Goal: Task Accomplishment & Management: Manage account settings

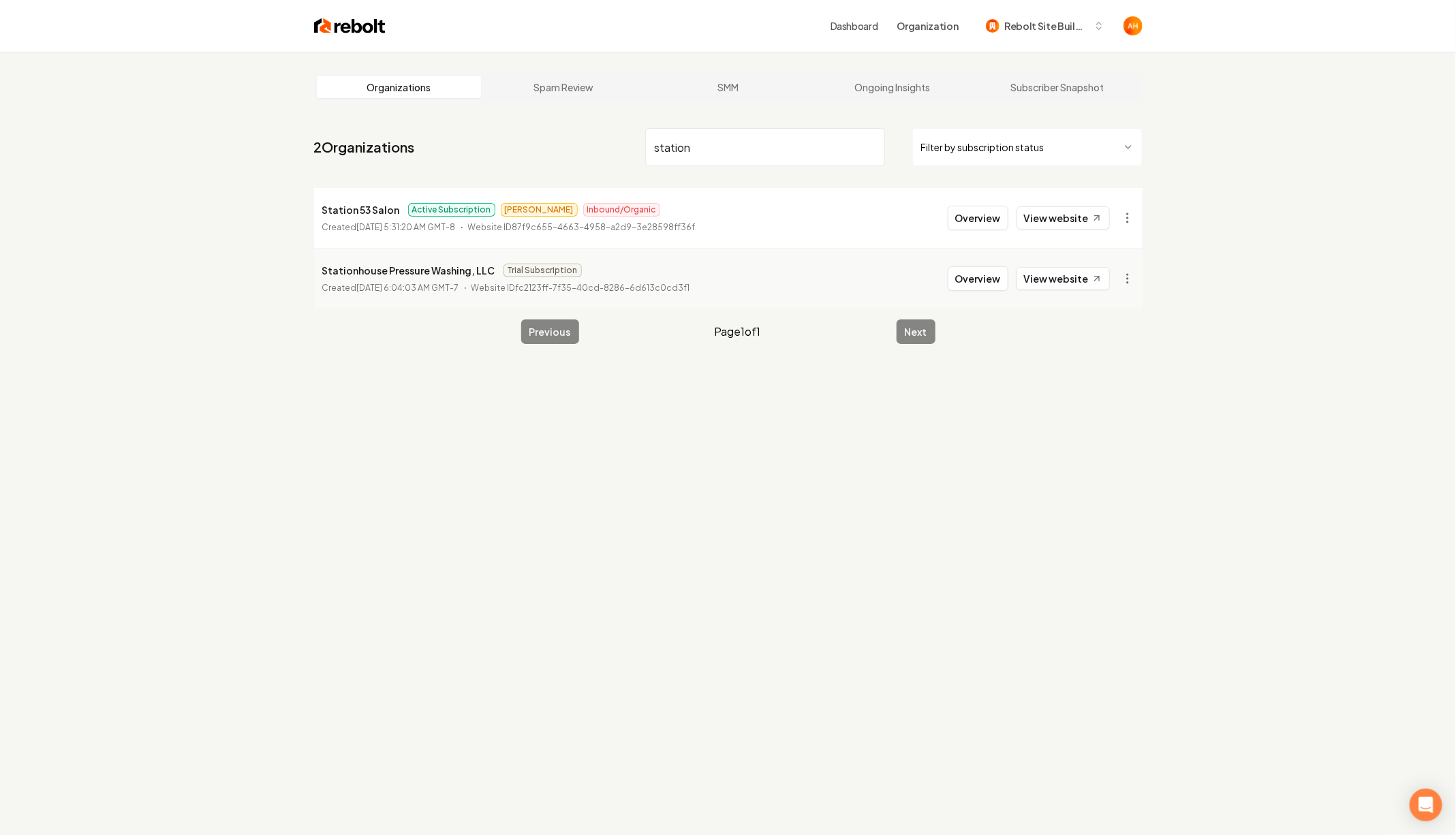
click at [692, 132] on input "station" at bounding box center [764, 147] width 240 height 38
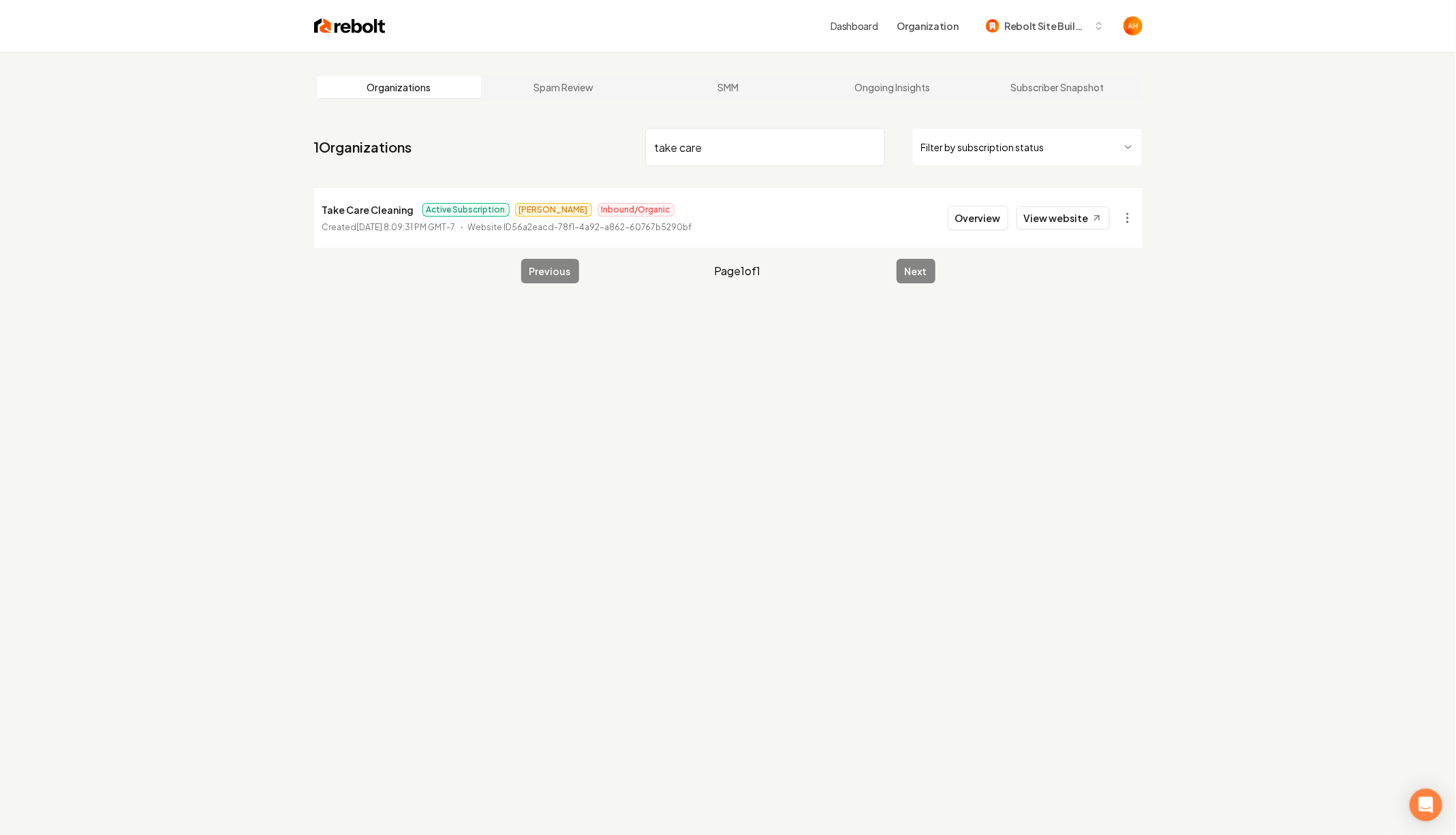
type input "take care"
click at [390, 202] on p "Take Care Cleaning" at bounding box center [368, 209] width 92 height 17
copy p "Take Care Cleaning"
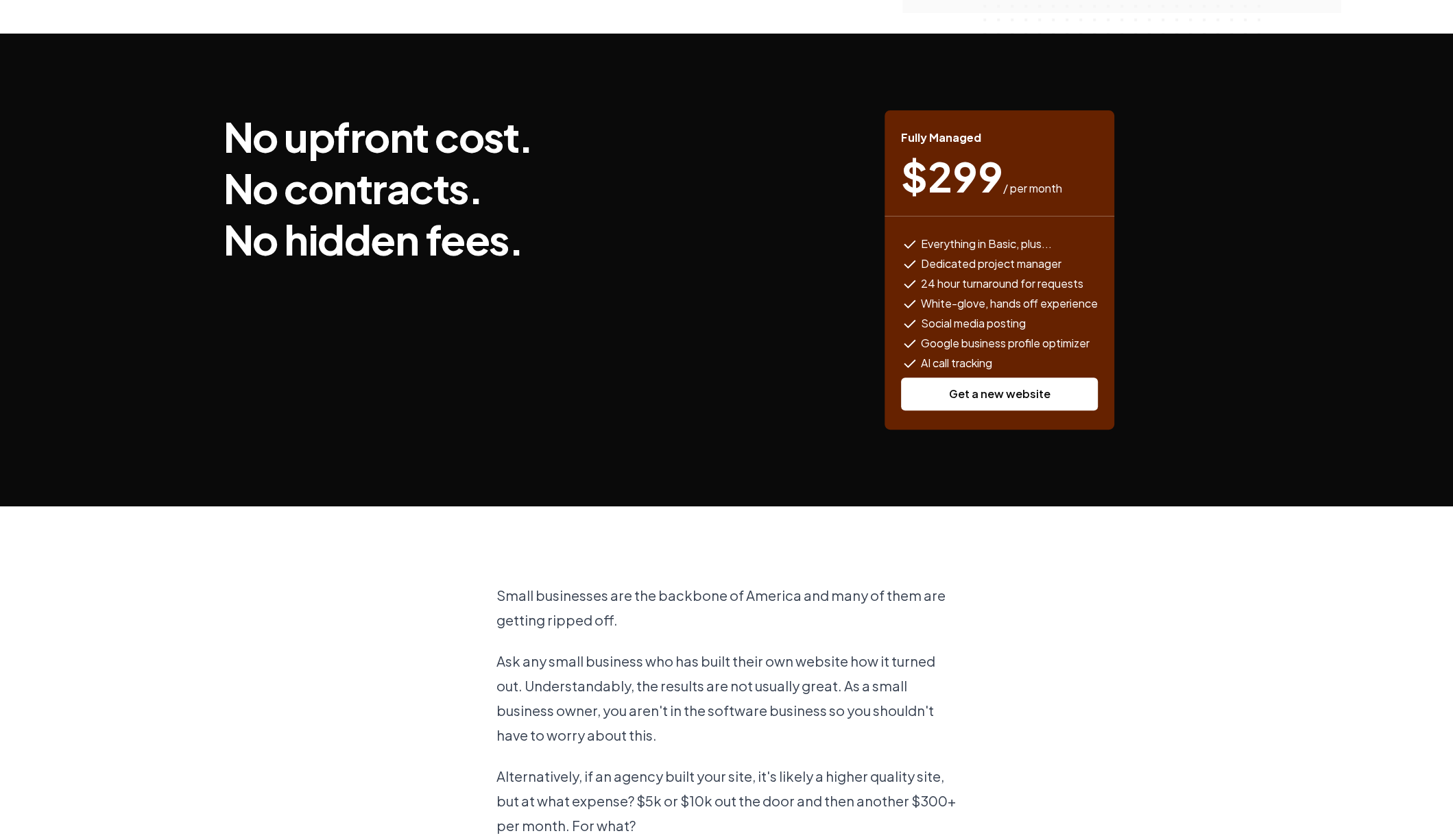
scroll to position [155, 0]
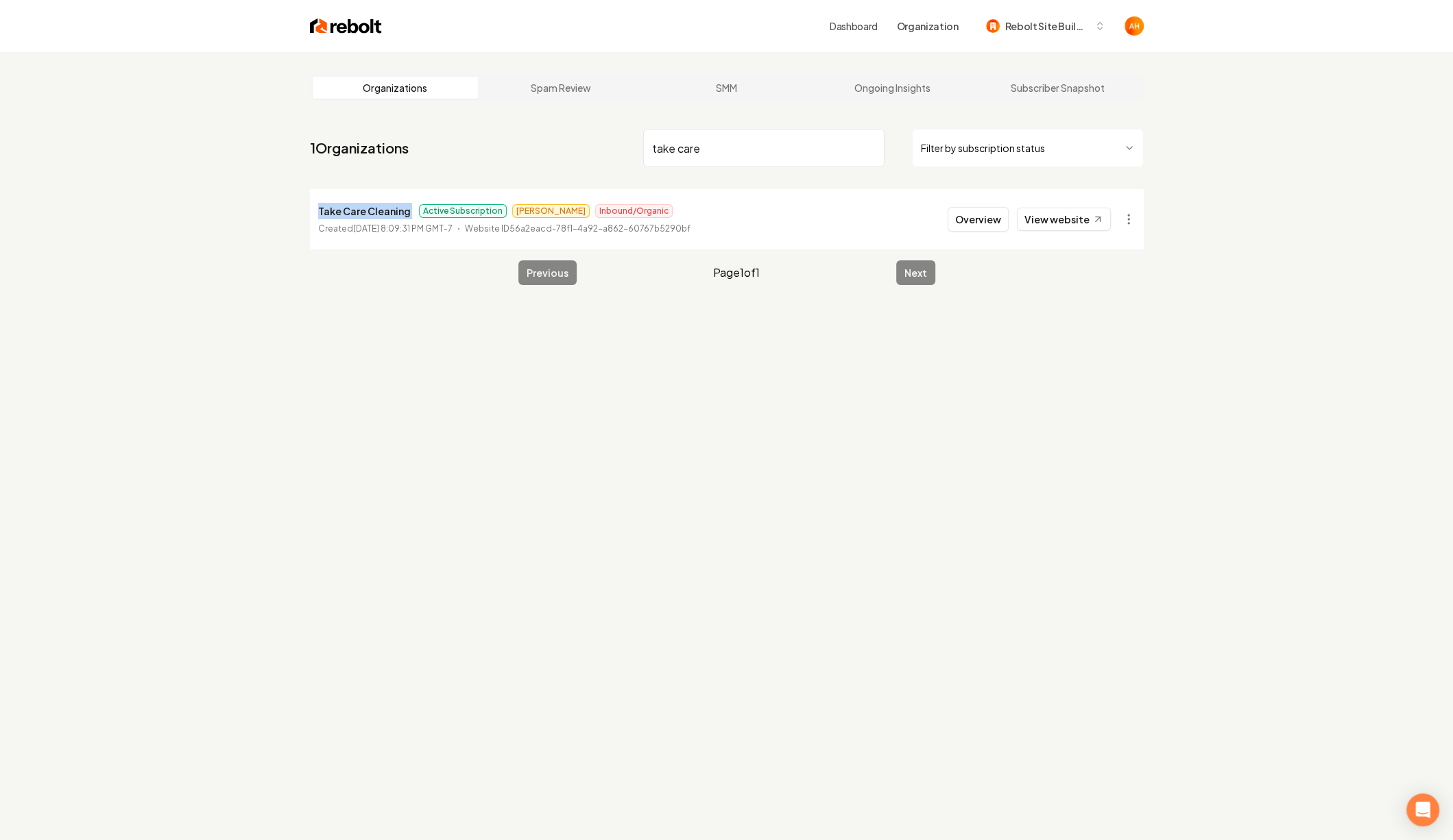
click at [869, 29] on link "Dashboard" at bounding box center [853, 27] width 48 height 14
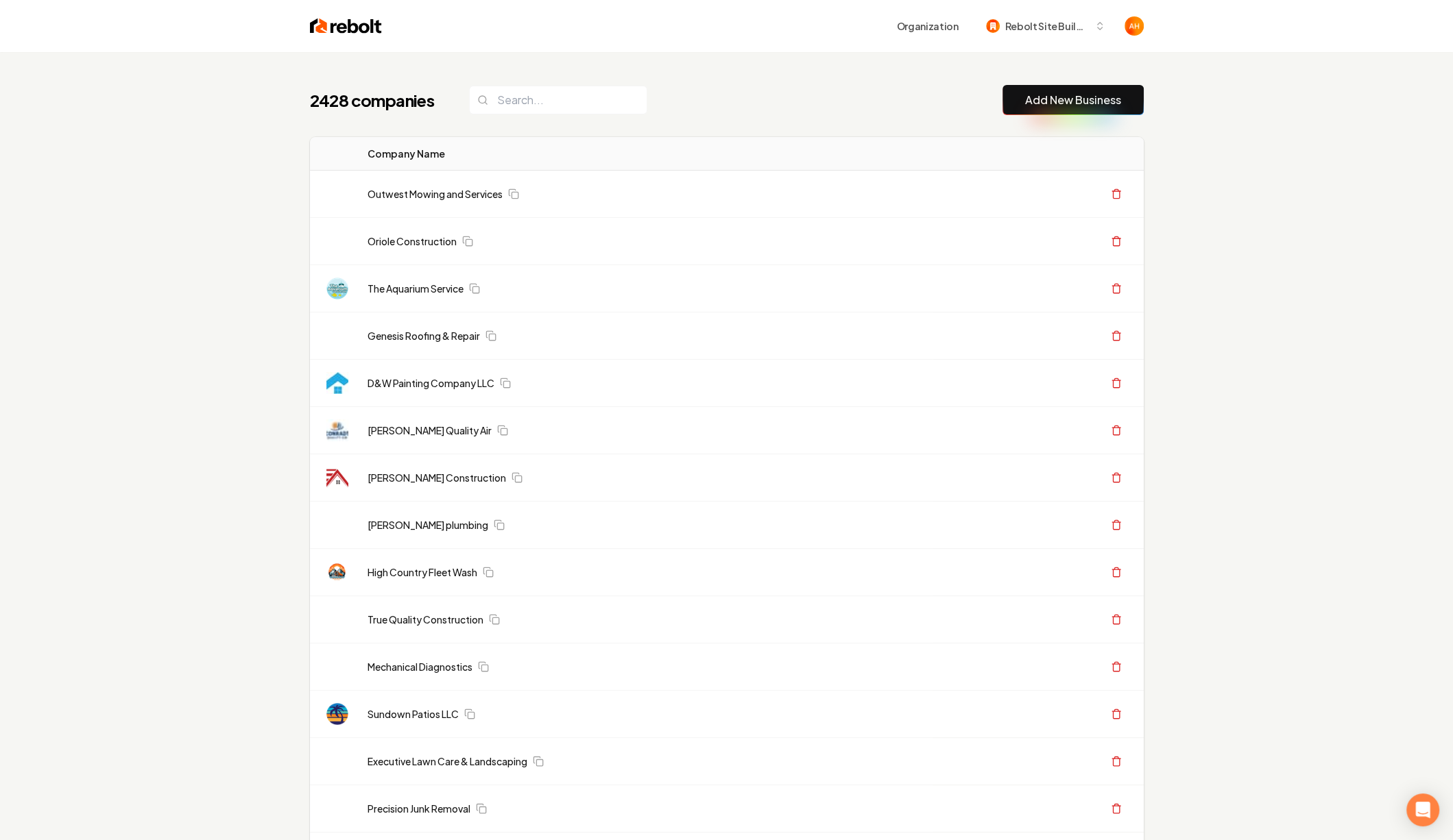
click at [1066, 102] on link "Add New Business" at bounding box center [1073, 100] width 96 height 17
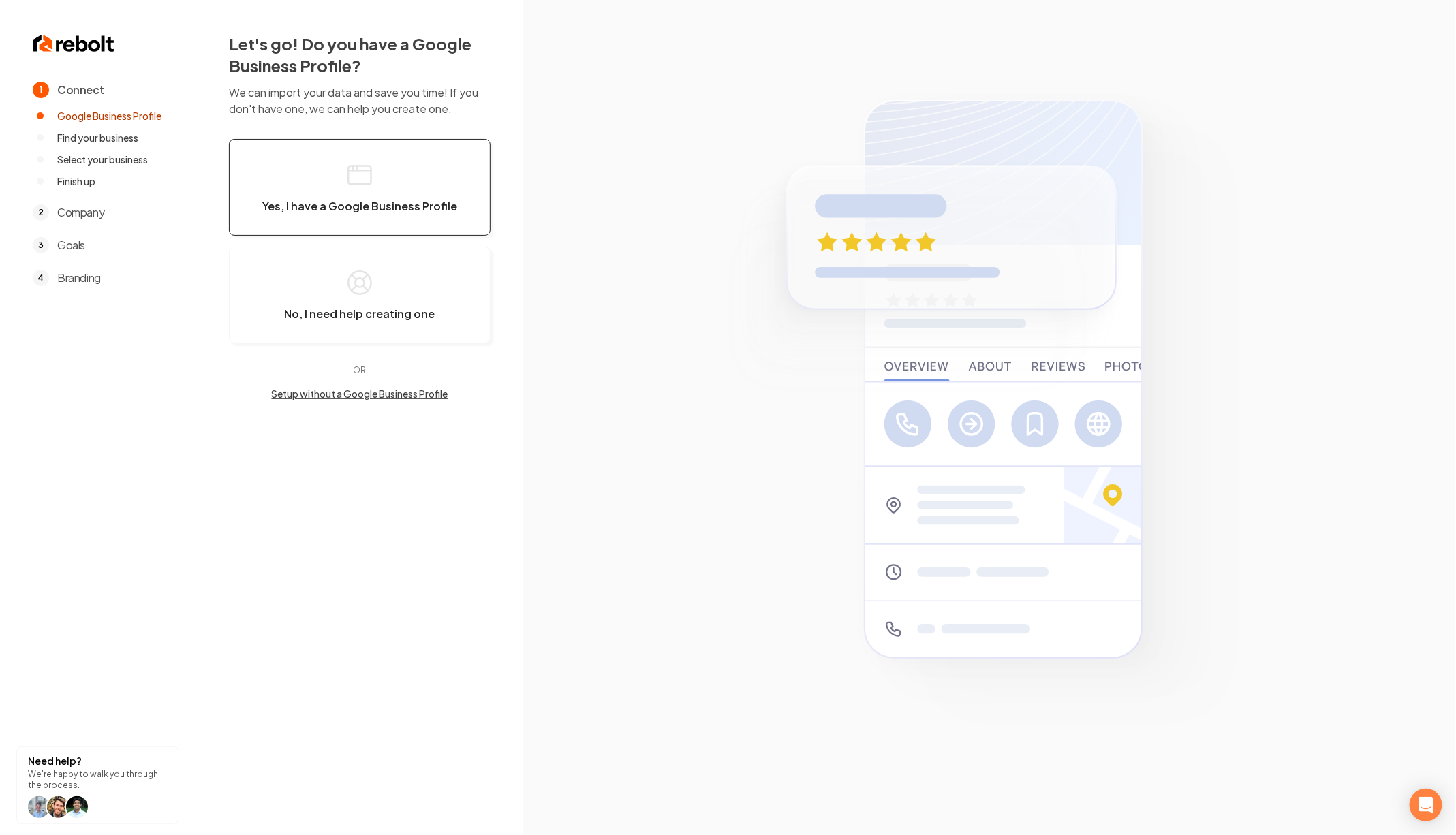
click at [404, 170] on button "Yes, I have a Google Business Profile" at bounding box center [359, 187] width 262 height 97
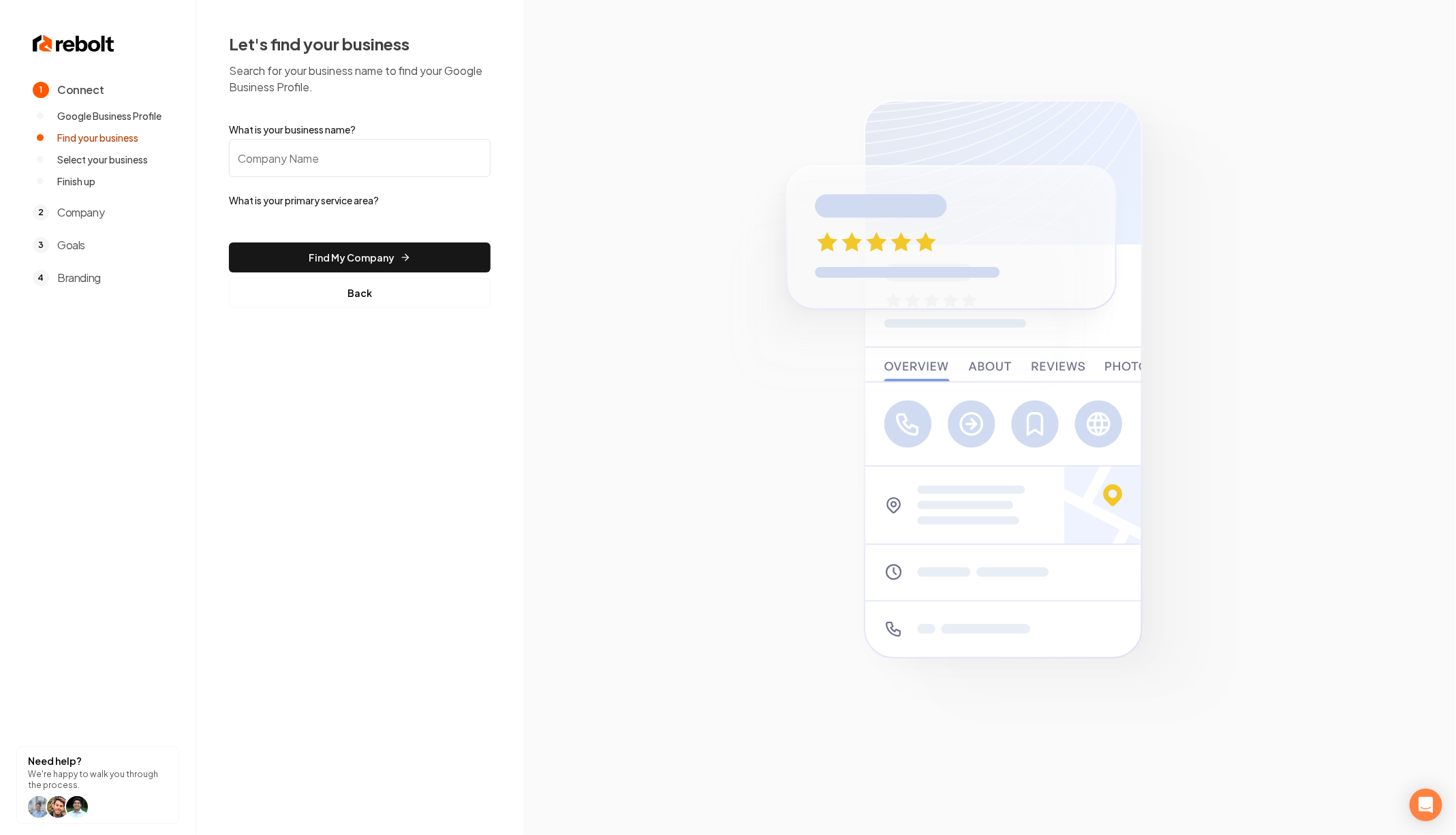
click at [374, 169] on input "What is your business name?" at bounding box center [359, 157] width 262 height 38
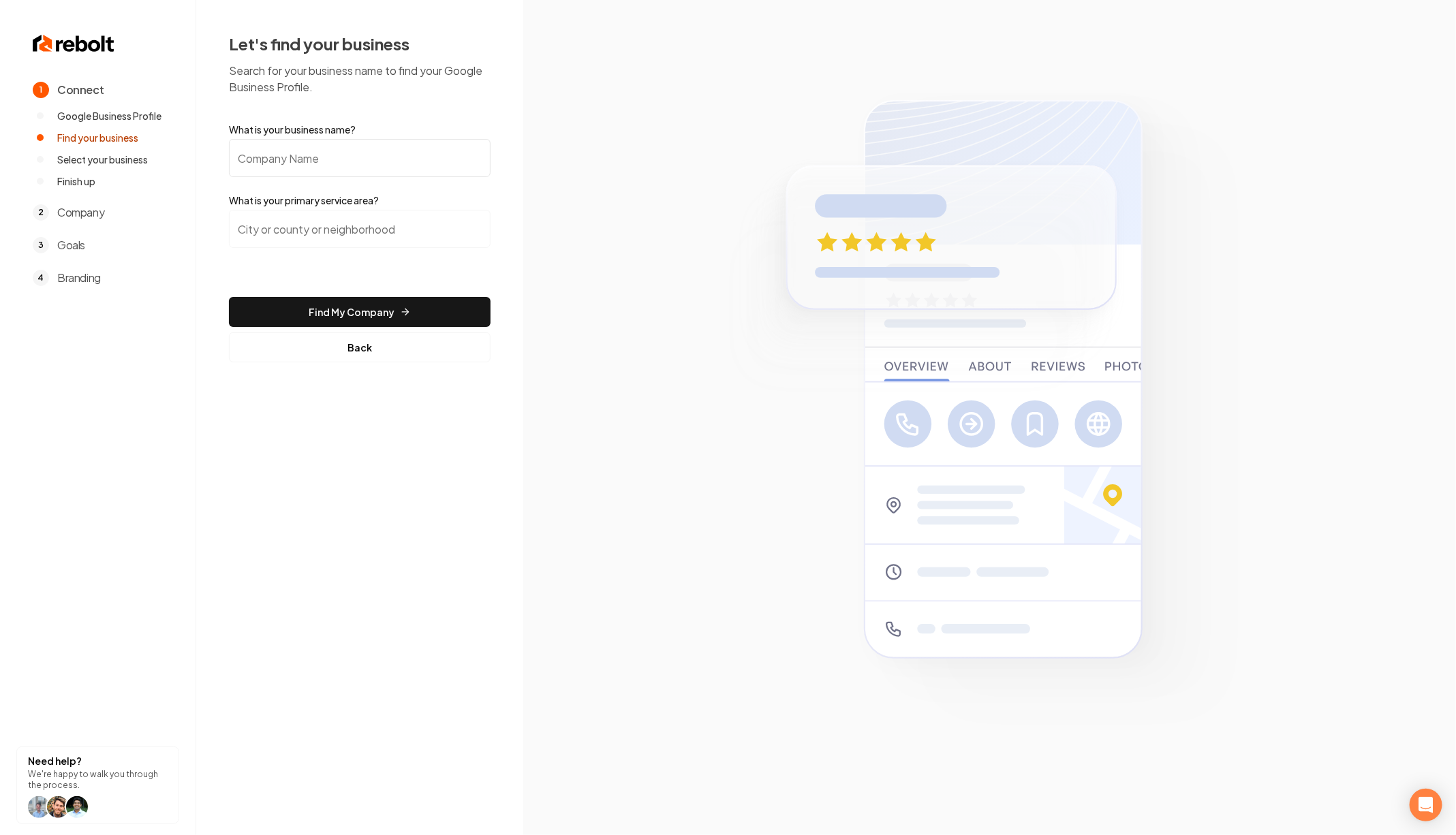
paste input "Castle Heating and Cooling"
type input "Castle Heating and Cooling"
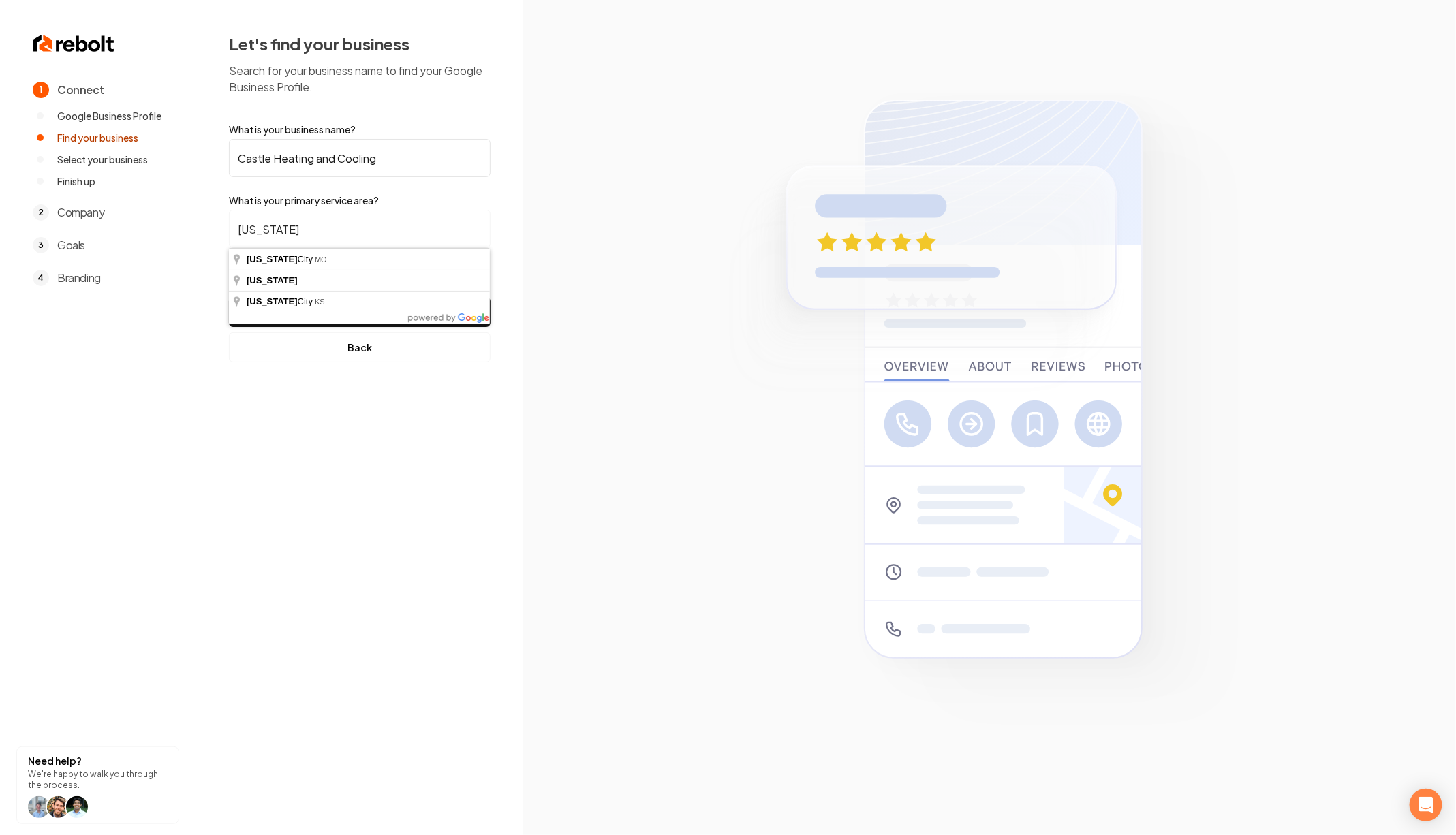
type input "Kansas City, MO"
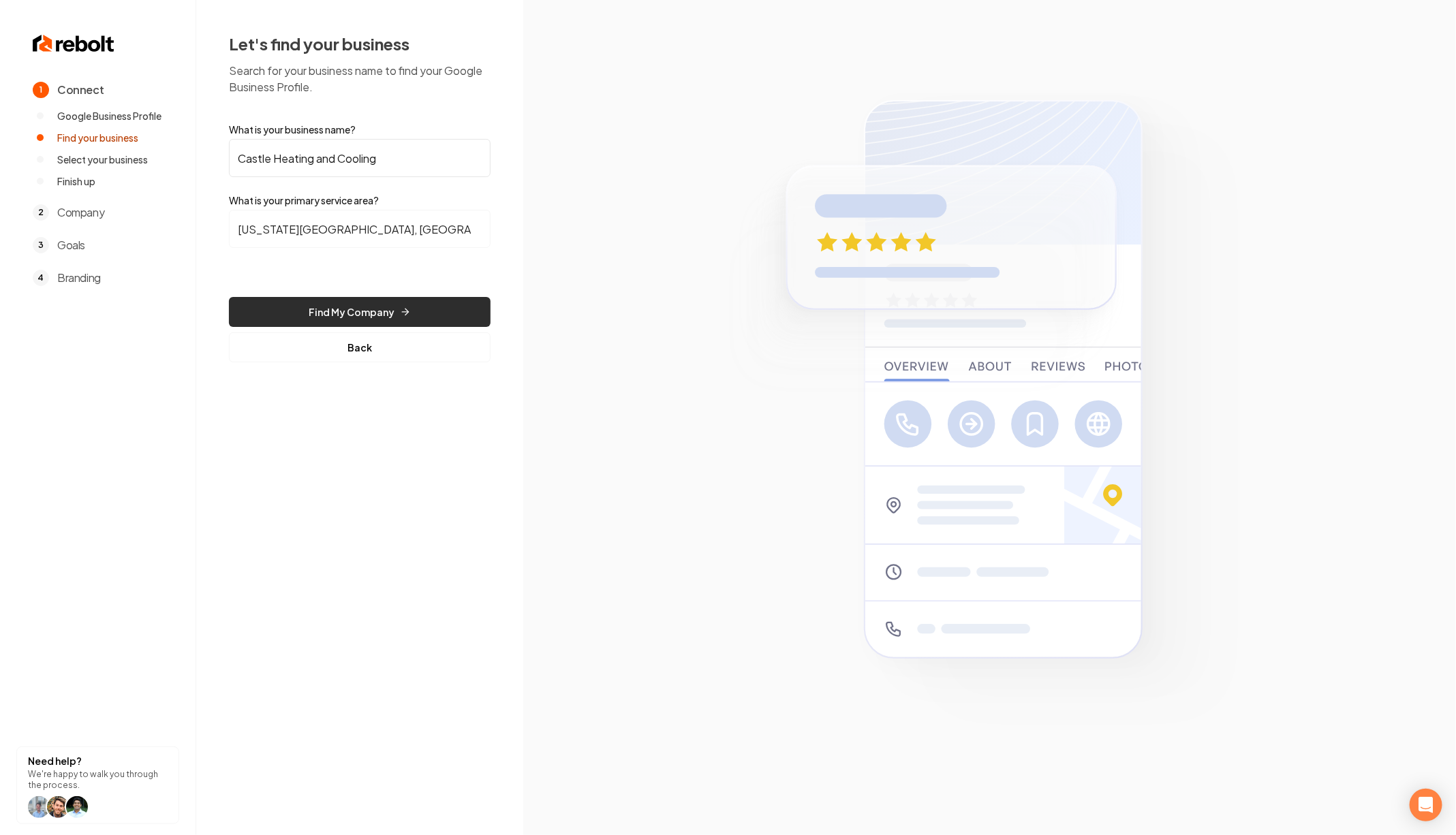
click at [383, 319] on button "Find My Company" at bounding box center [359, 312] width 262 height 30
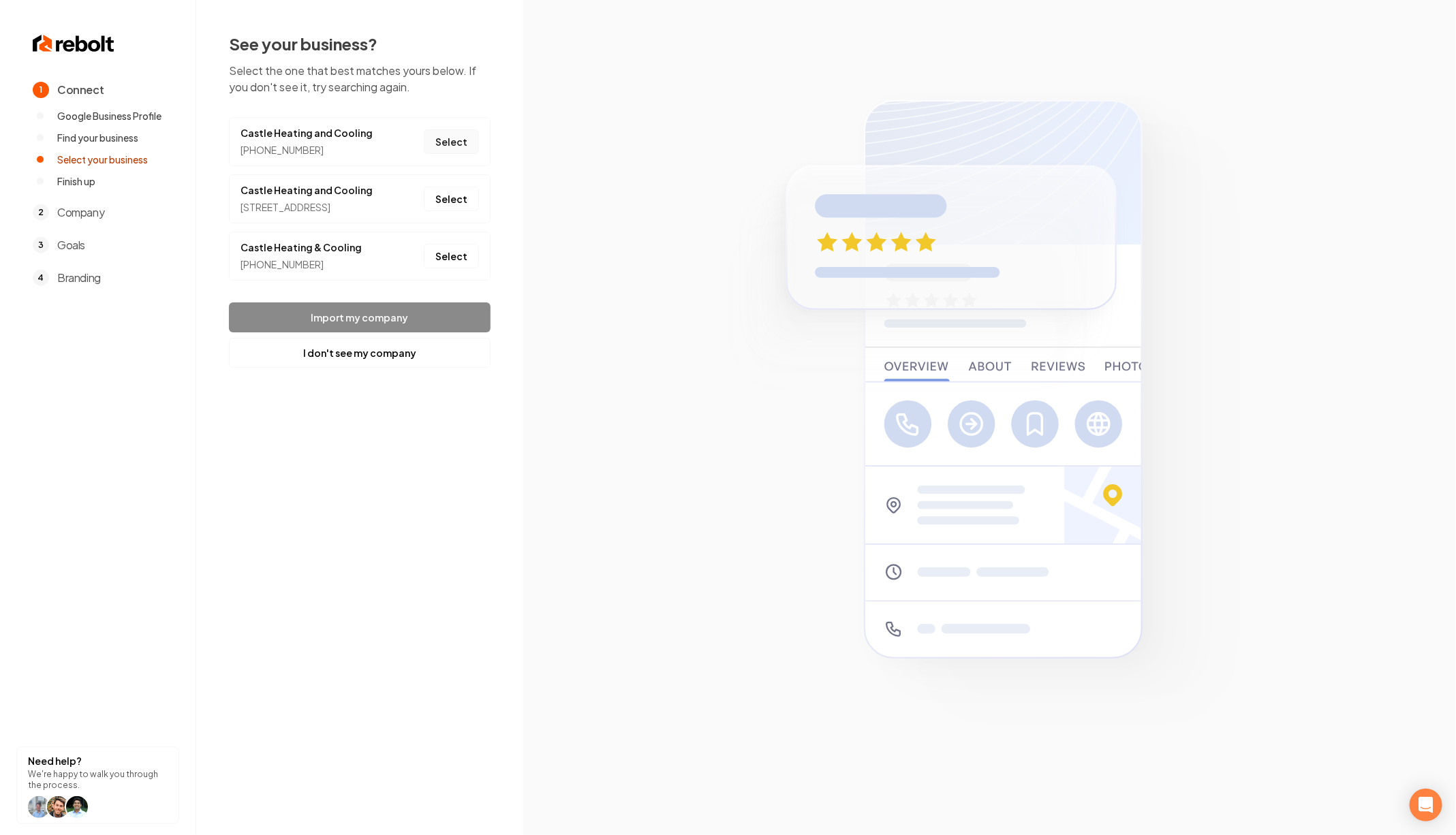
click at [445, 129] on button "Select" at bounding box center [451, 142] width 55 height 25
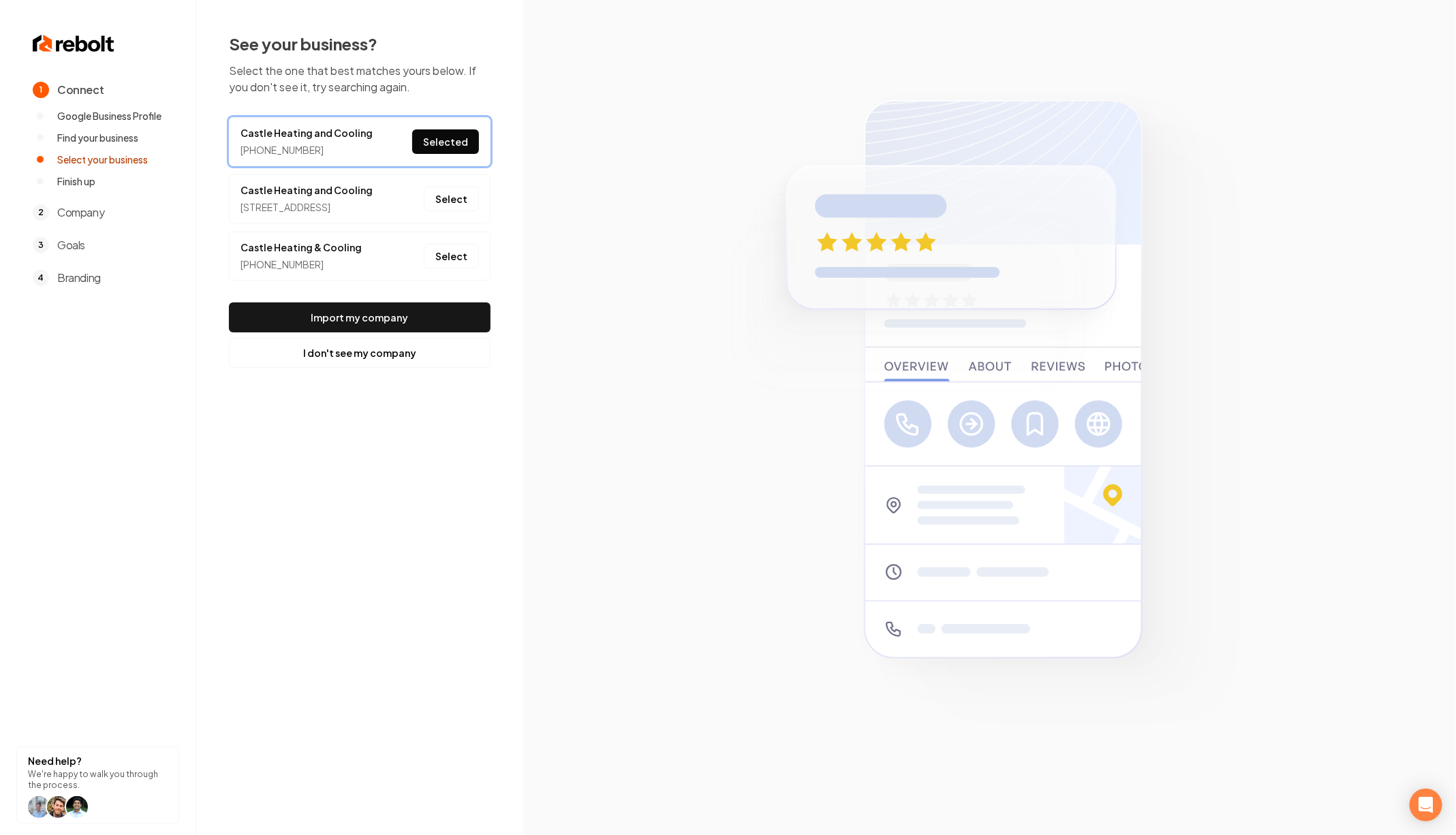
click at [474, 327] on div "See your business? Select the one that best matches yours below. If you don't s…" at bounding box center [359, 200] width 262 height 335
click at [336, 134] on link "Castle Heating and Cooling" at bounding box center [307, 133] width 132 height 14
click at [444, 332] on button "Import my company" at bounding box center [359, 317] width 262 height 30
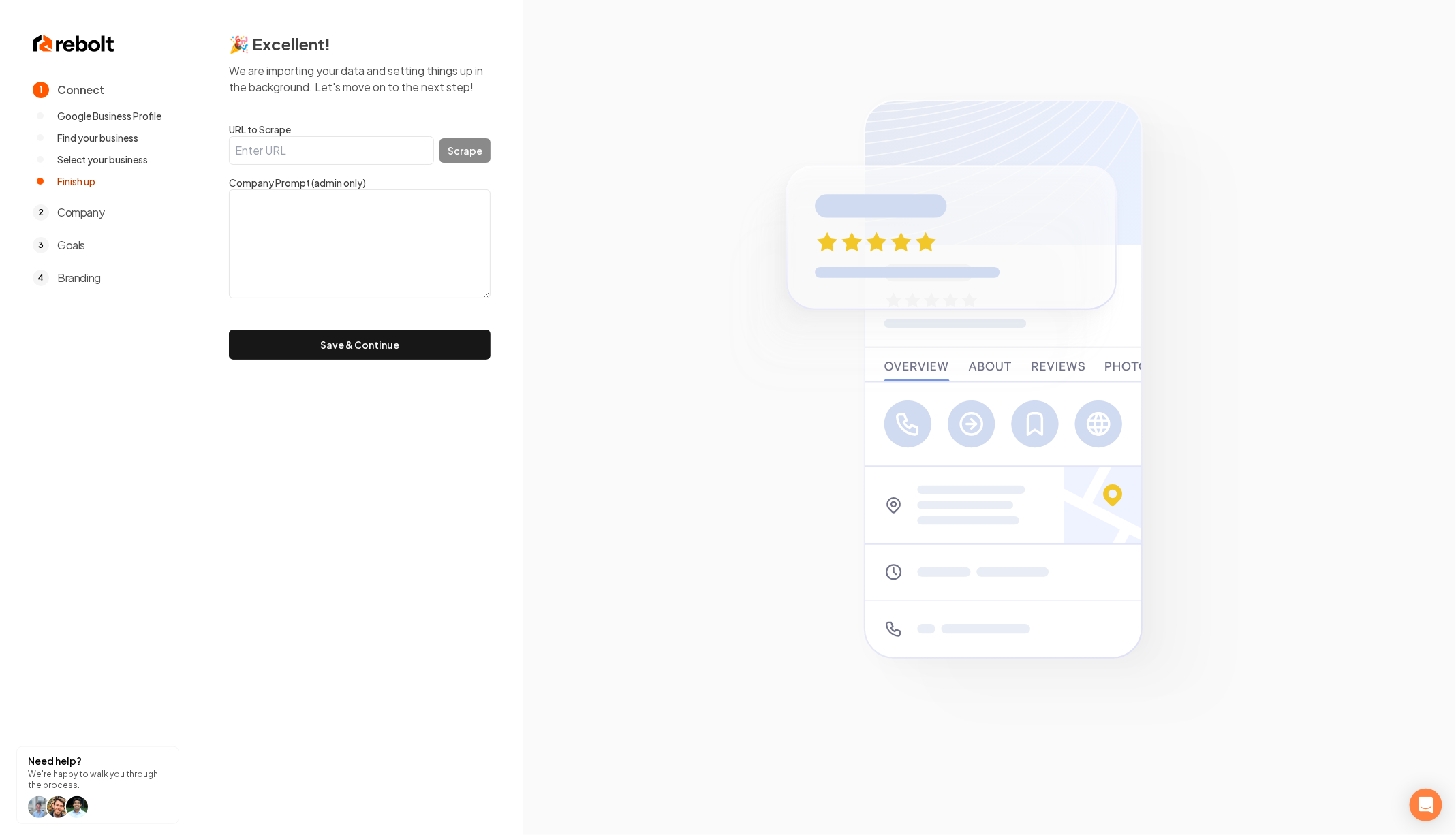
click at [382, 147] on input "URL to Scrape" at bounding box center [330, 150] width 205 height 29
paste input "https://castlekc.com/"
type input "https://castlekc.com/"
click at [468, 142] on button "Scrape" at bounding box center [465, 150] width 51 height 25
type textarea "Castle Heating and Cooling is your premier source for professional HVAC service…"
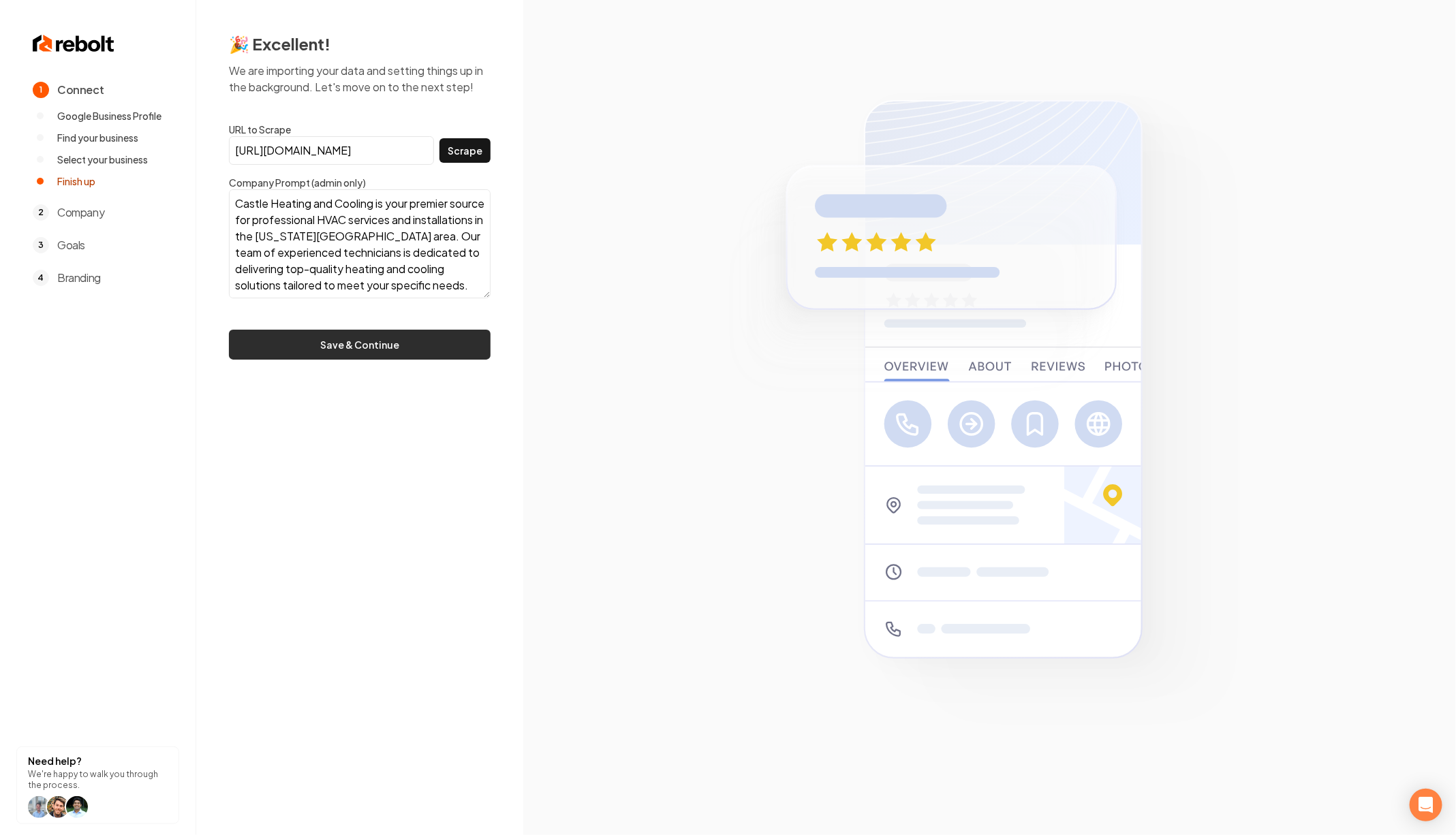
click at [417, 341] on button "Save & Continue" at bounding box center [359, 345] width 262 height 30
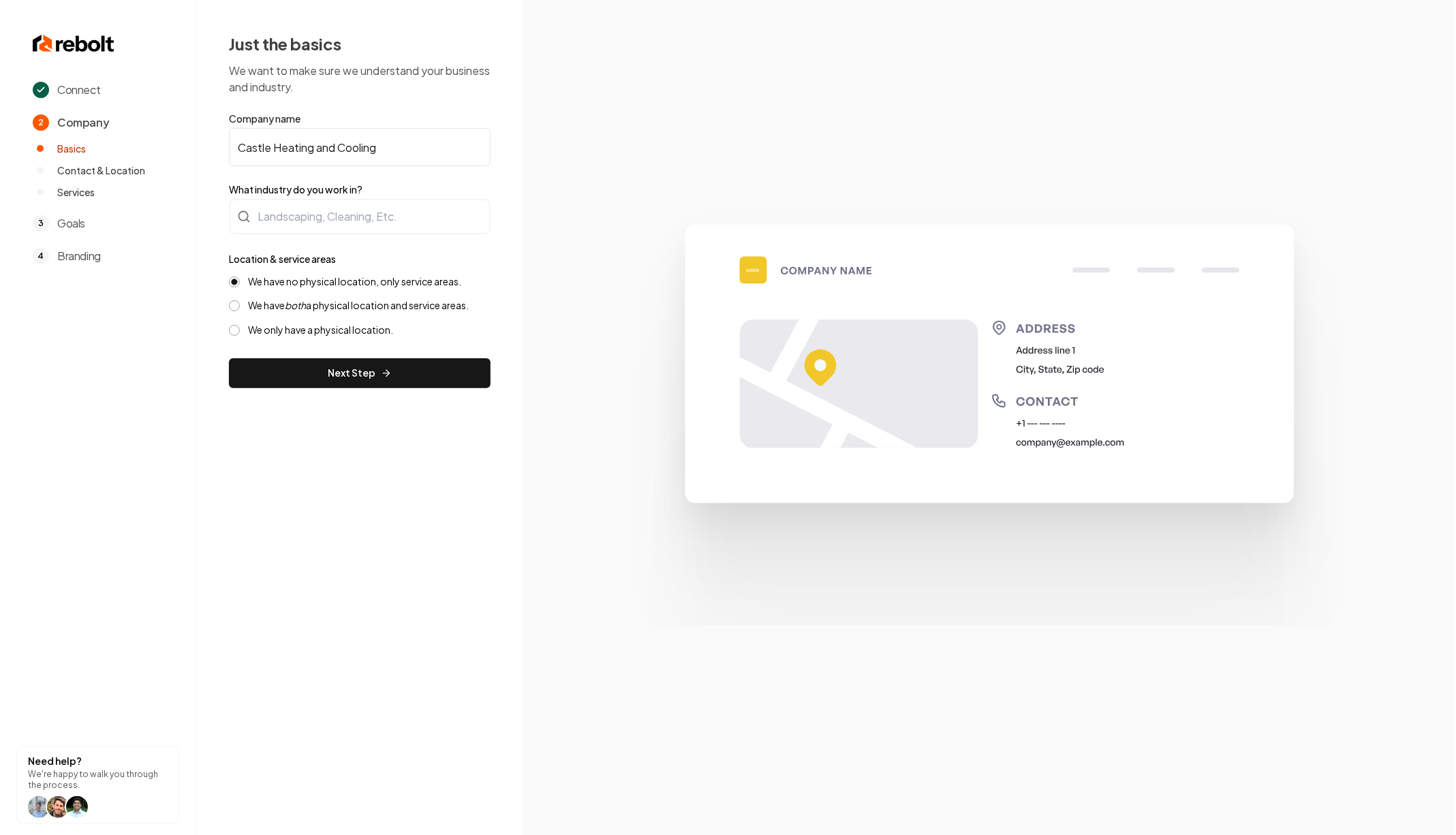
click at [829, 30] on section at bounding box center [989, 418] width 932 height 835
click at [310, 220] on div at bounding box center [359, 216] width 262 height 35
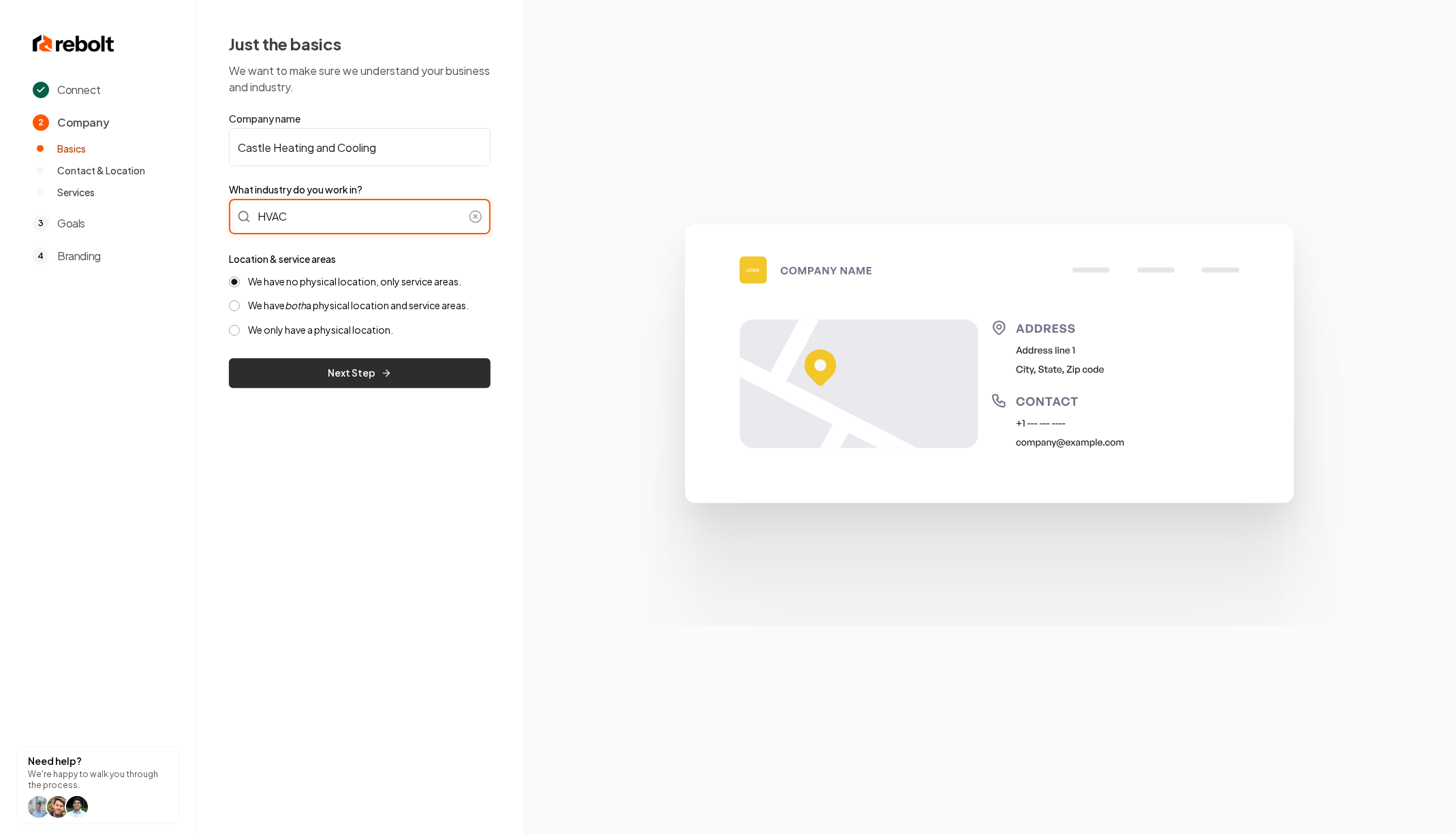
type input "HVAC"
click at [341, 365] on button "Next Step" at bounding box center [359, 374] width 262 height 30
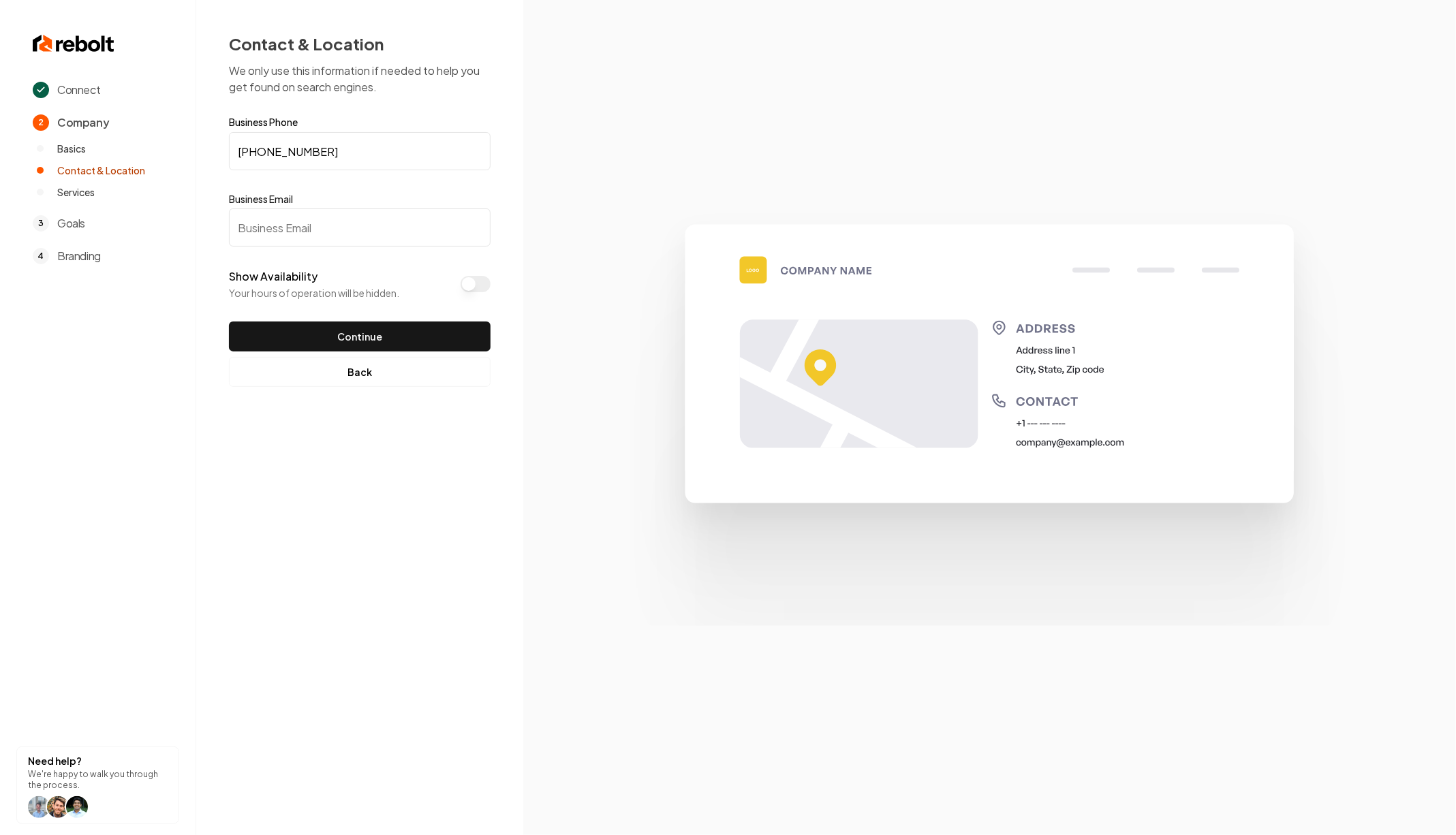
click at [408, 235] on input "Business Email" at bounding box center [359, 227] width 262 height 38
type input "a"
type input "test@rebolthq.com"
click at [466, 277] on button "Show Availability" at bounding box center [475, 284] width 30 height 17
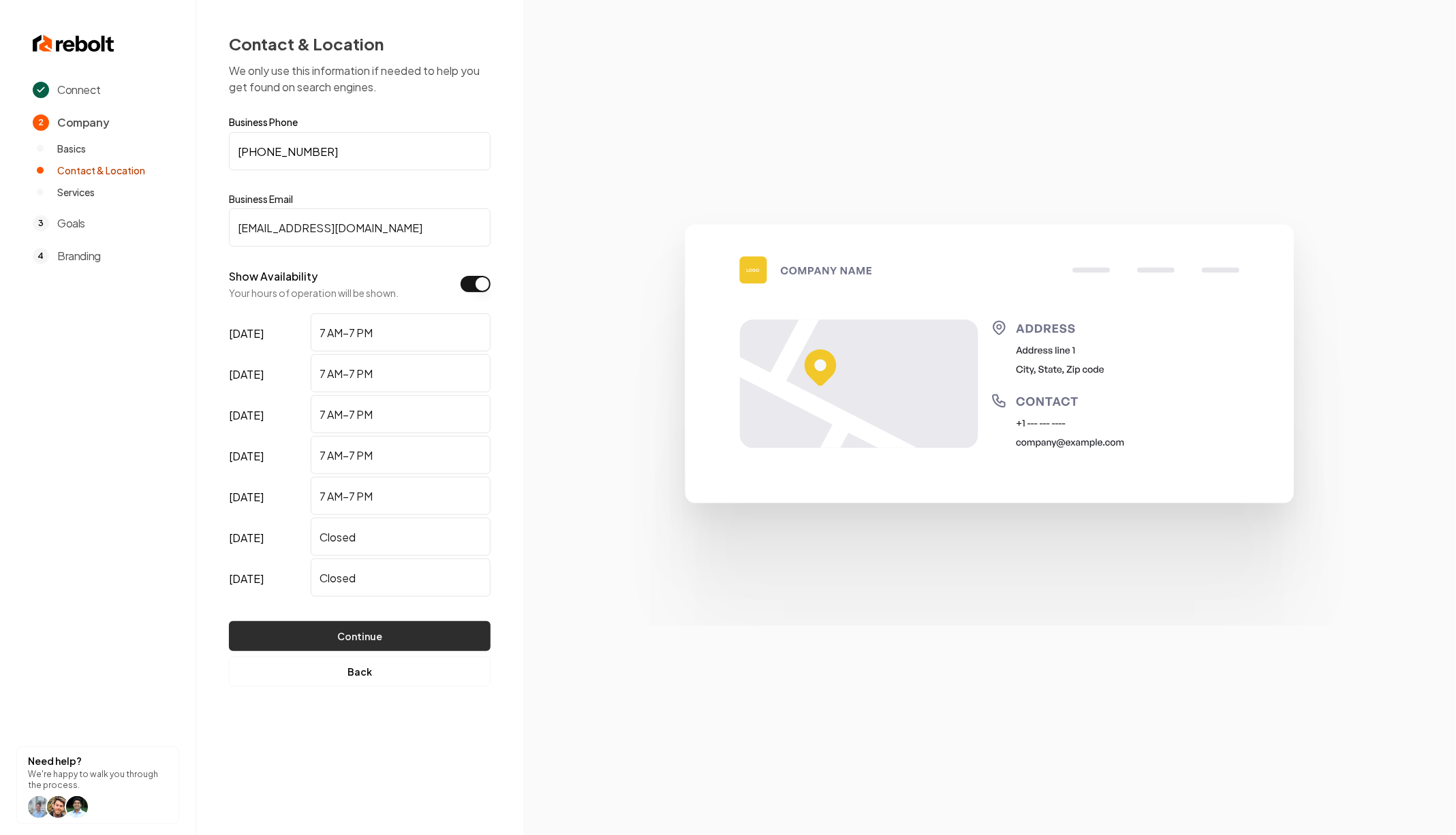
click at [431, 635] on button "Continue" at bounding box center [359, 636] width 262 height 30
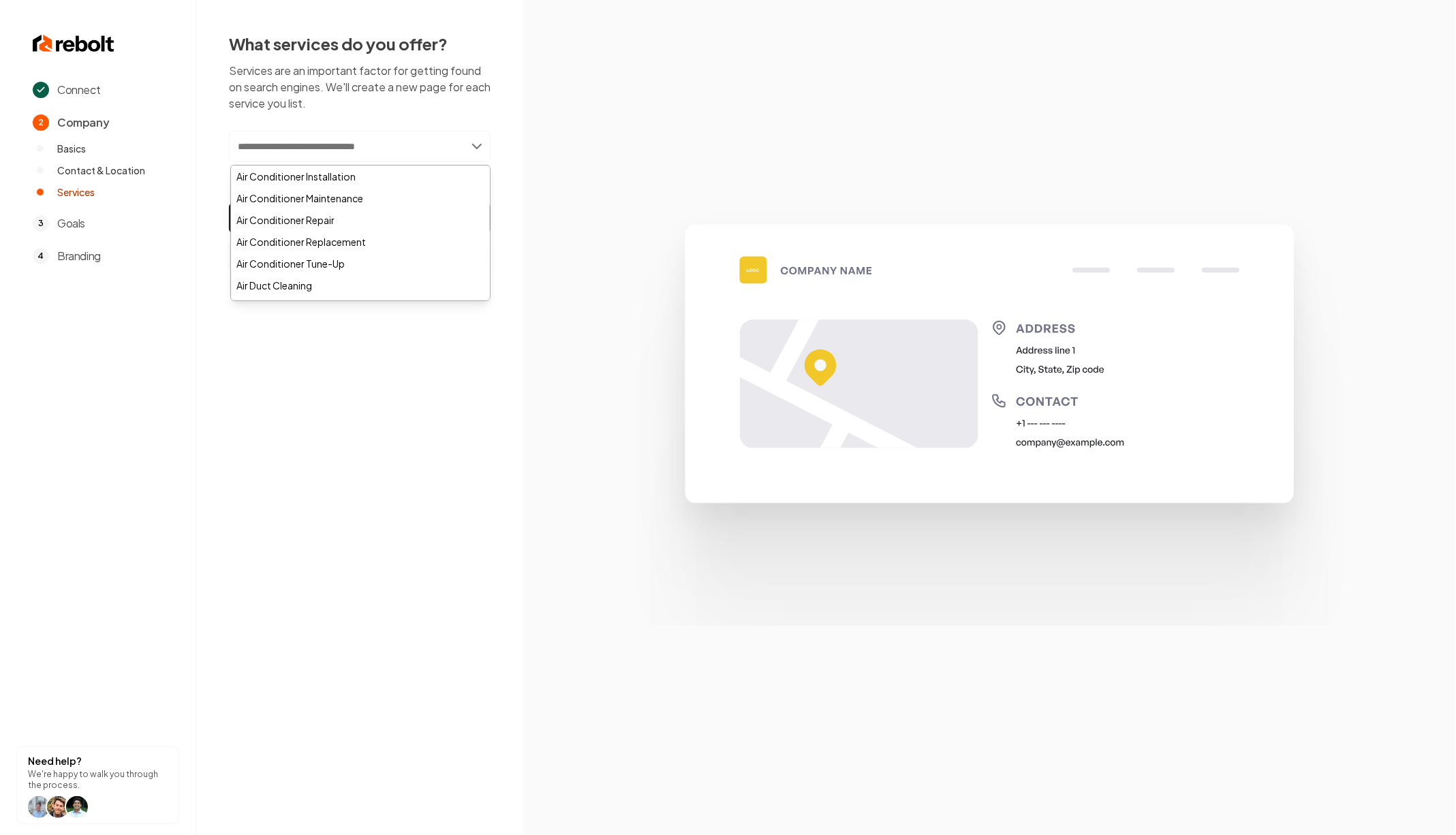
click at [395, 143] on input "text" at bounding box center [359, 147] width 262 height 32
type input "*******"
click at [398, 178] on div "Heating System Installation" at bounding box center [360, 176] width 259 height 22
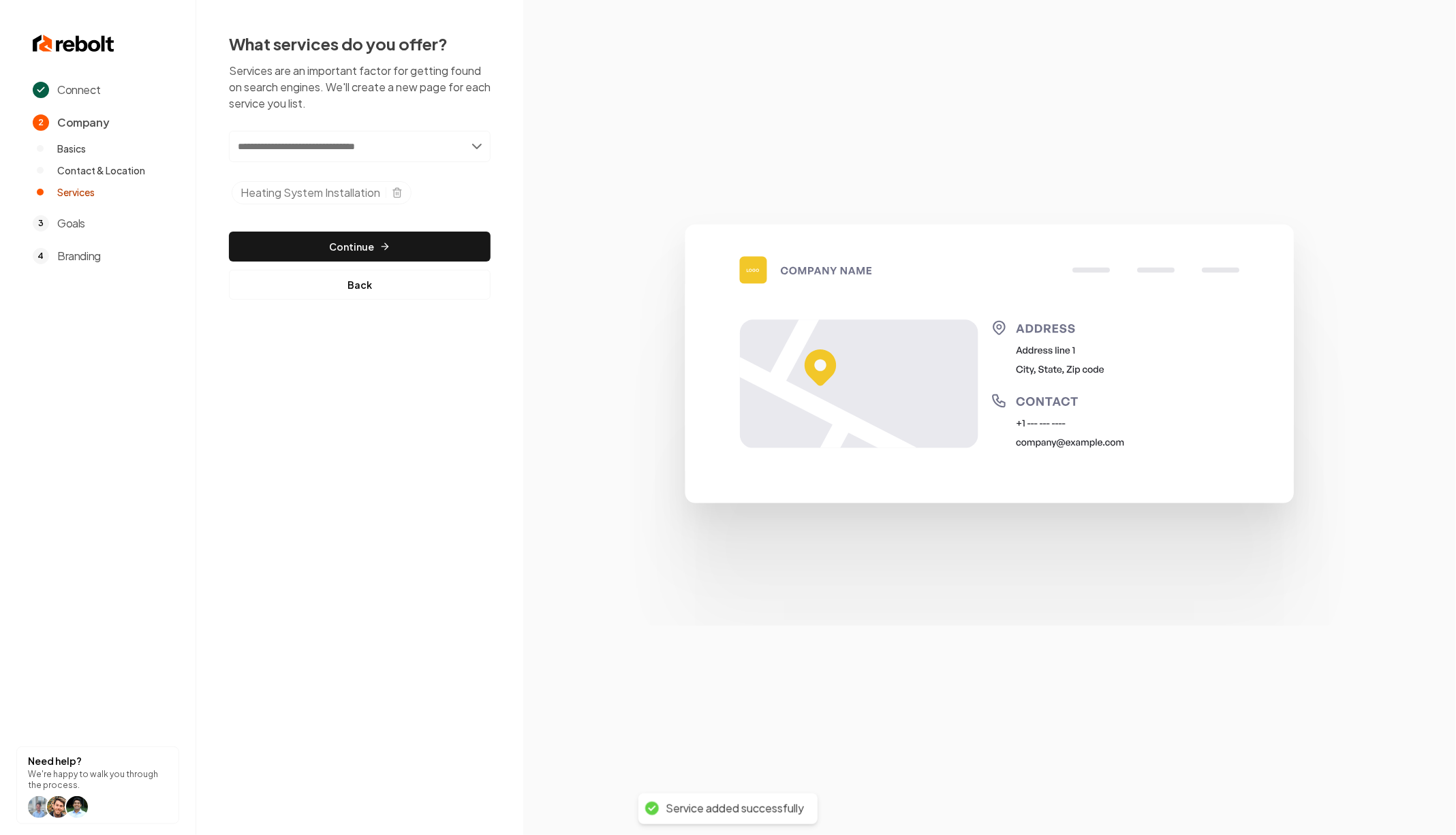
click at [363, 144] on input "text" at bounding box center [359, 147] width 262 height 32
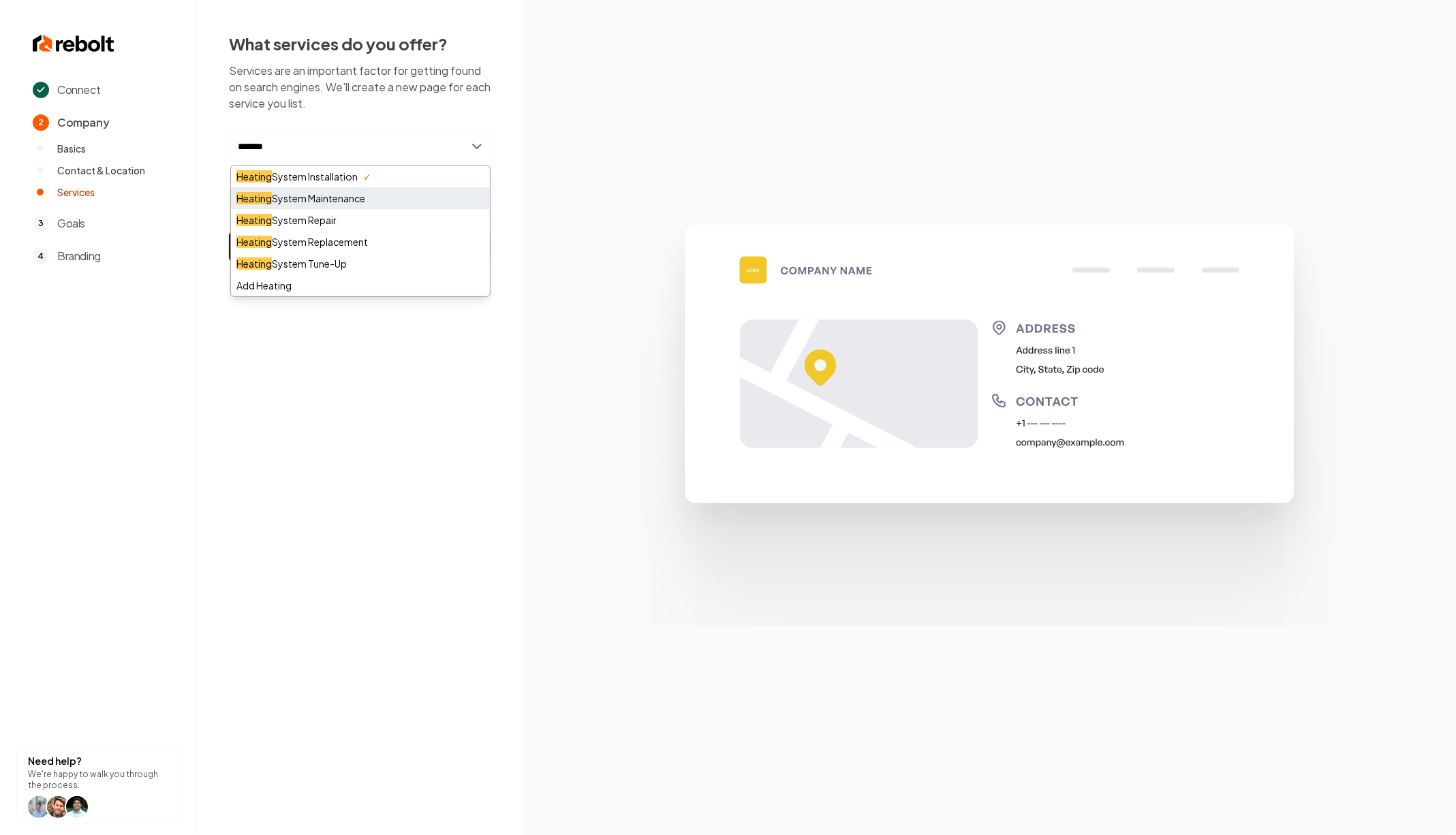
type input "*******"
click at [396, 192] on div "Heating System Maintenance" at bounding box center [360, 198] width 259 height 22
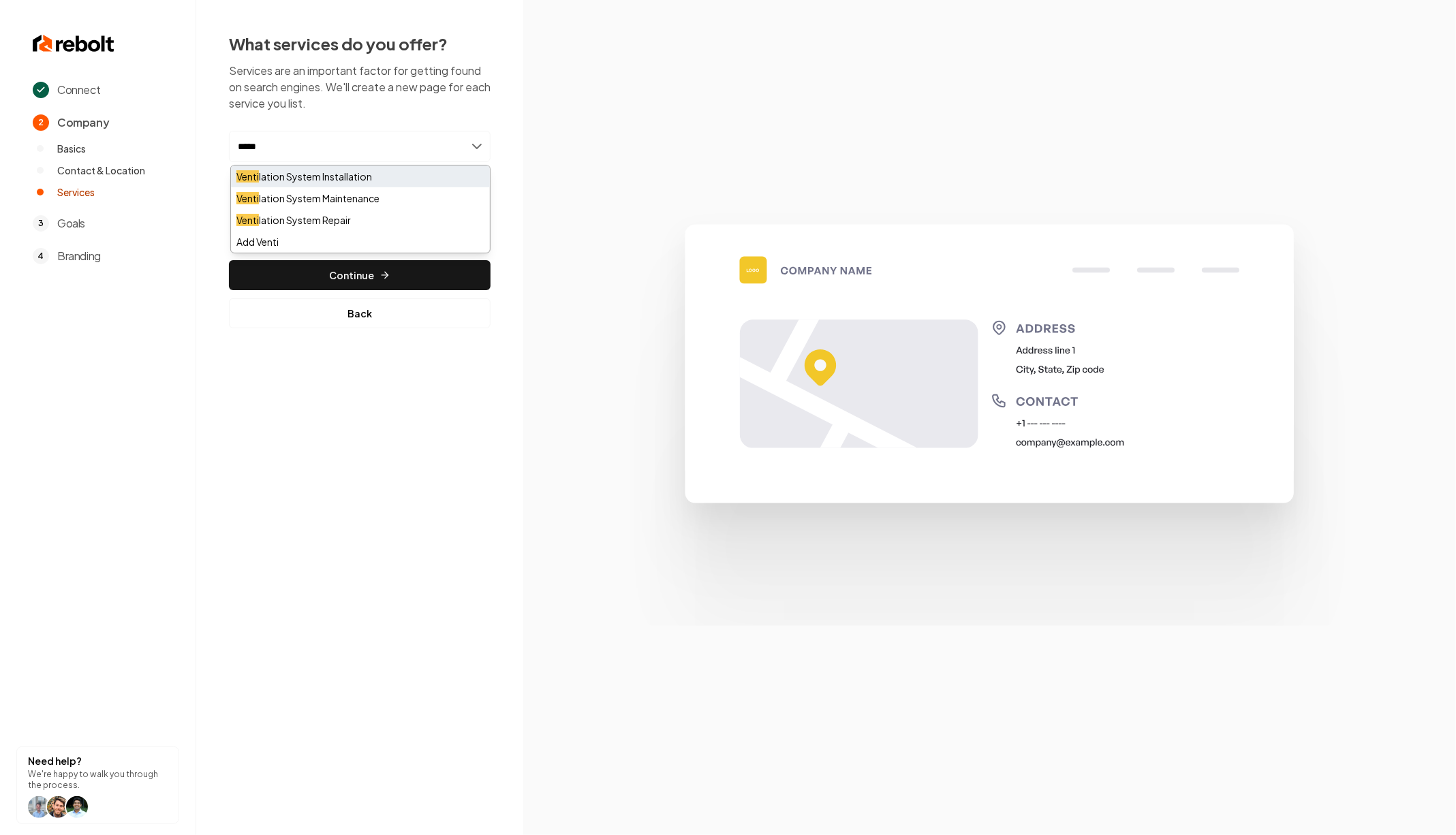
type input "*****"
click at [378, 167] on div "Venti lation System Installation" at bounding box center [360, 176] width 259 height 22
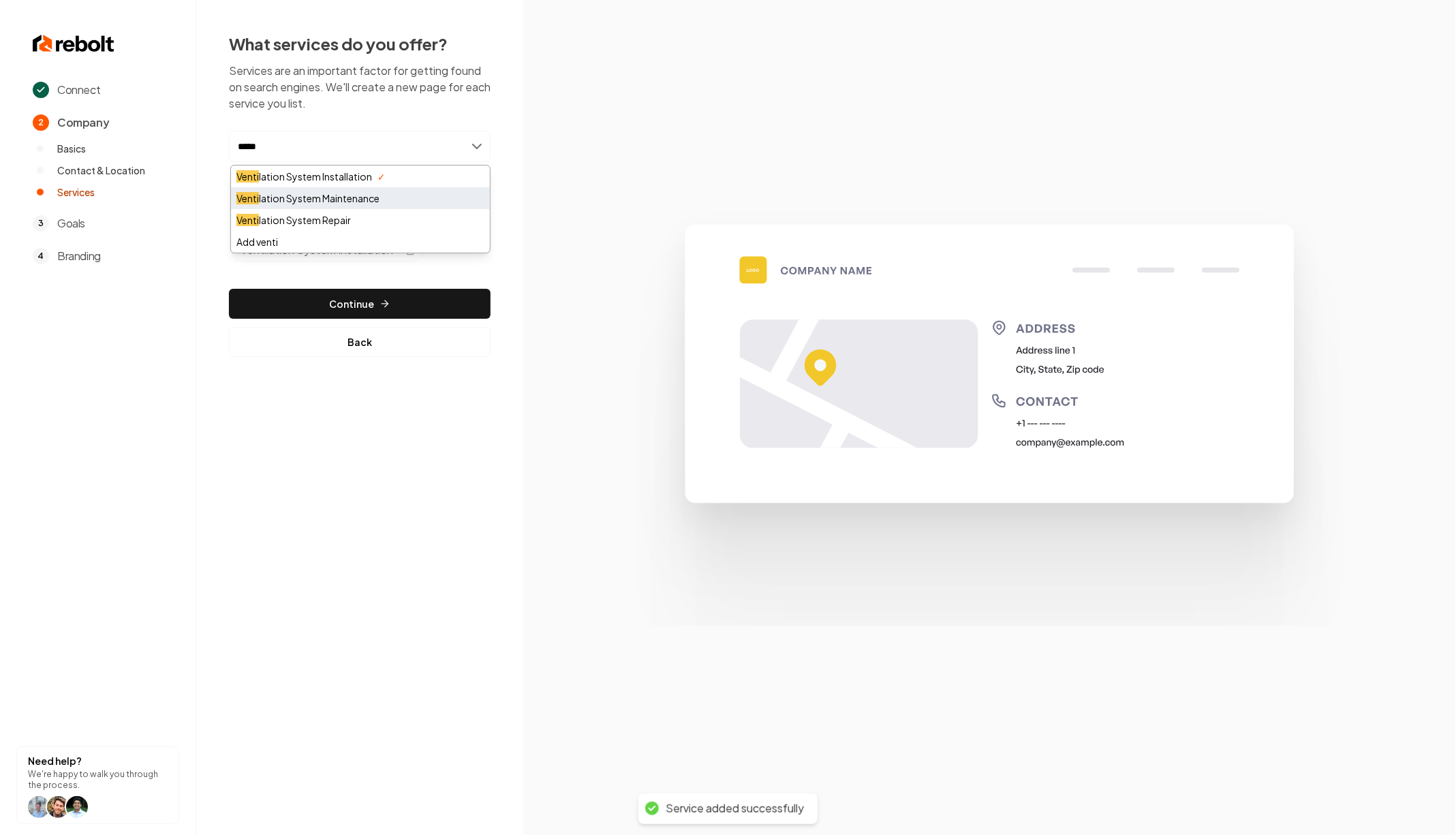
type input "*****"
click at [395, 195] on div "Venti lation System Maintenance" at bounding box center [360, 198] width 259 height 22
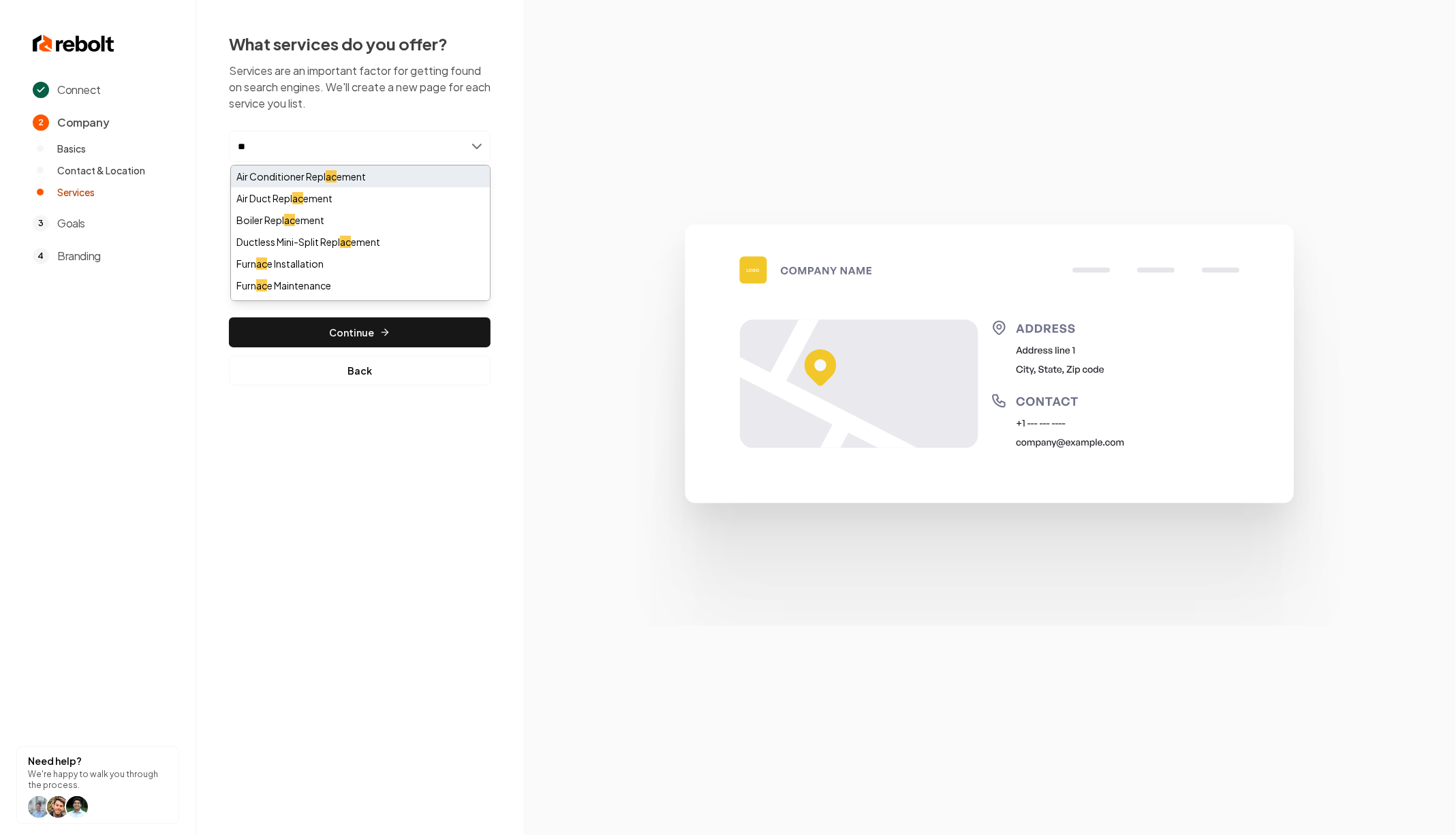
type input "**"
click at [347, 173] on div "Air Conditioner Repl ac ement" at bounding box center [360, 176] width 259 height 22
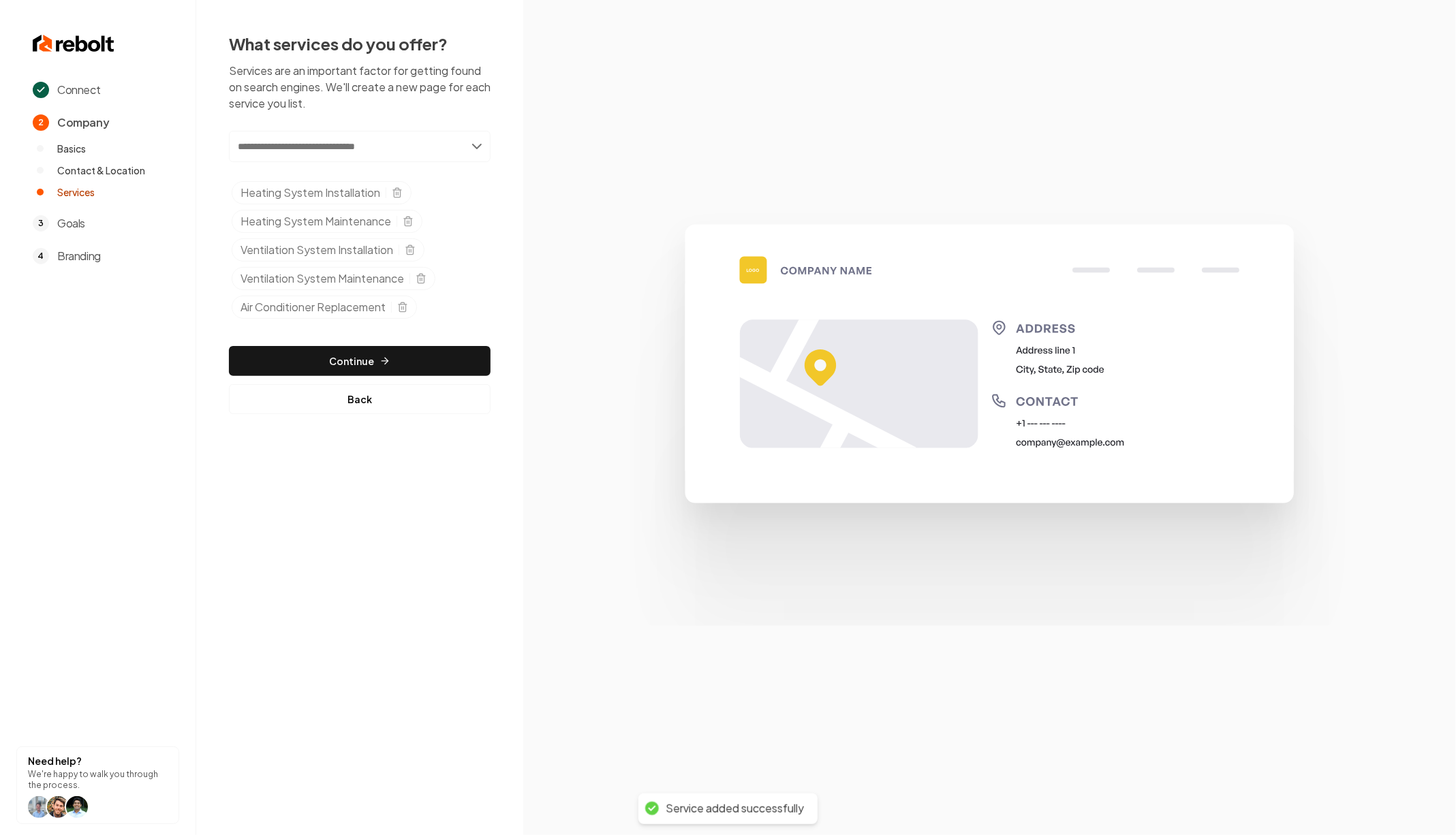
click at [351, 144] on input "text" at bounding box center [359, 147] width 262 height 32
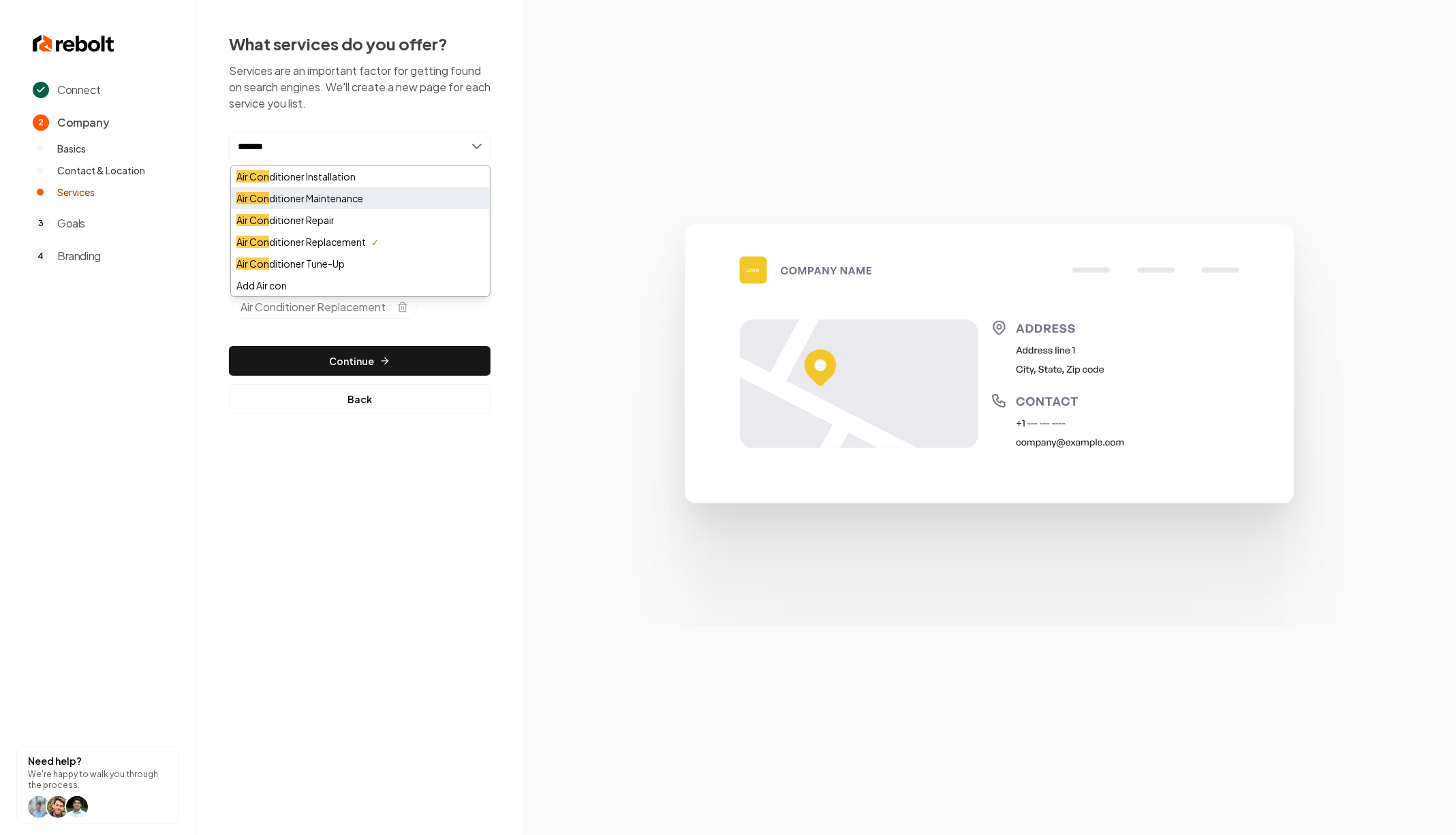
type input "*******"
click at [435, 191] on div "Air Con ditioner Maintenance" at bounding box center [360, 198] width 259 height 22
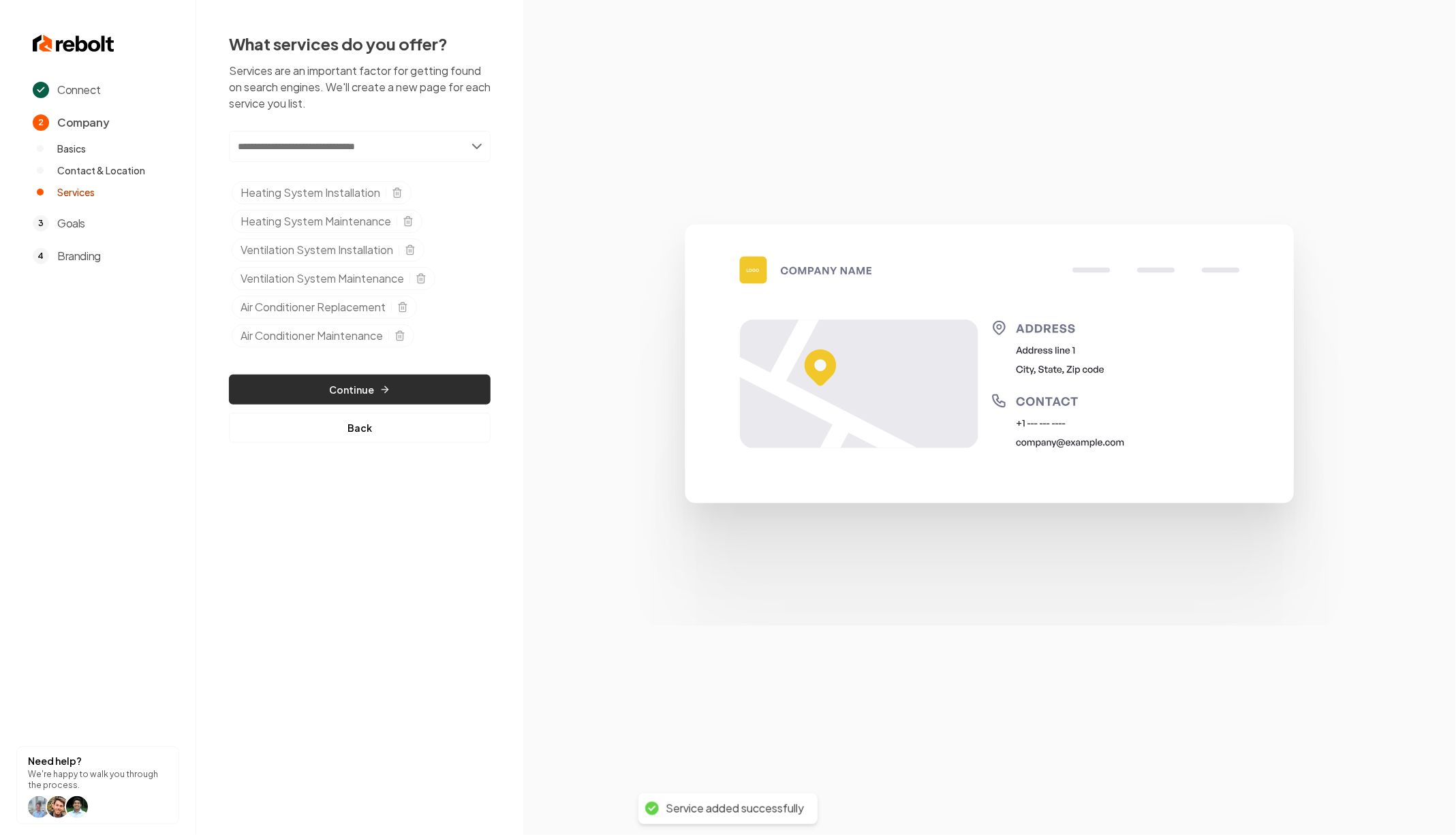
click at [388, 384] on icon "button" at bounding box center [385, 389] width 11 height 11
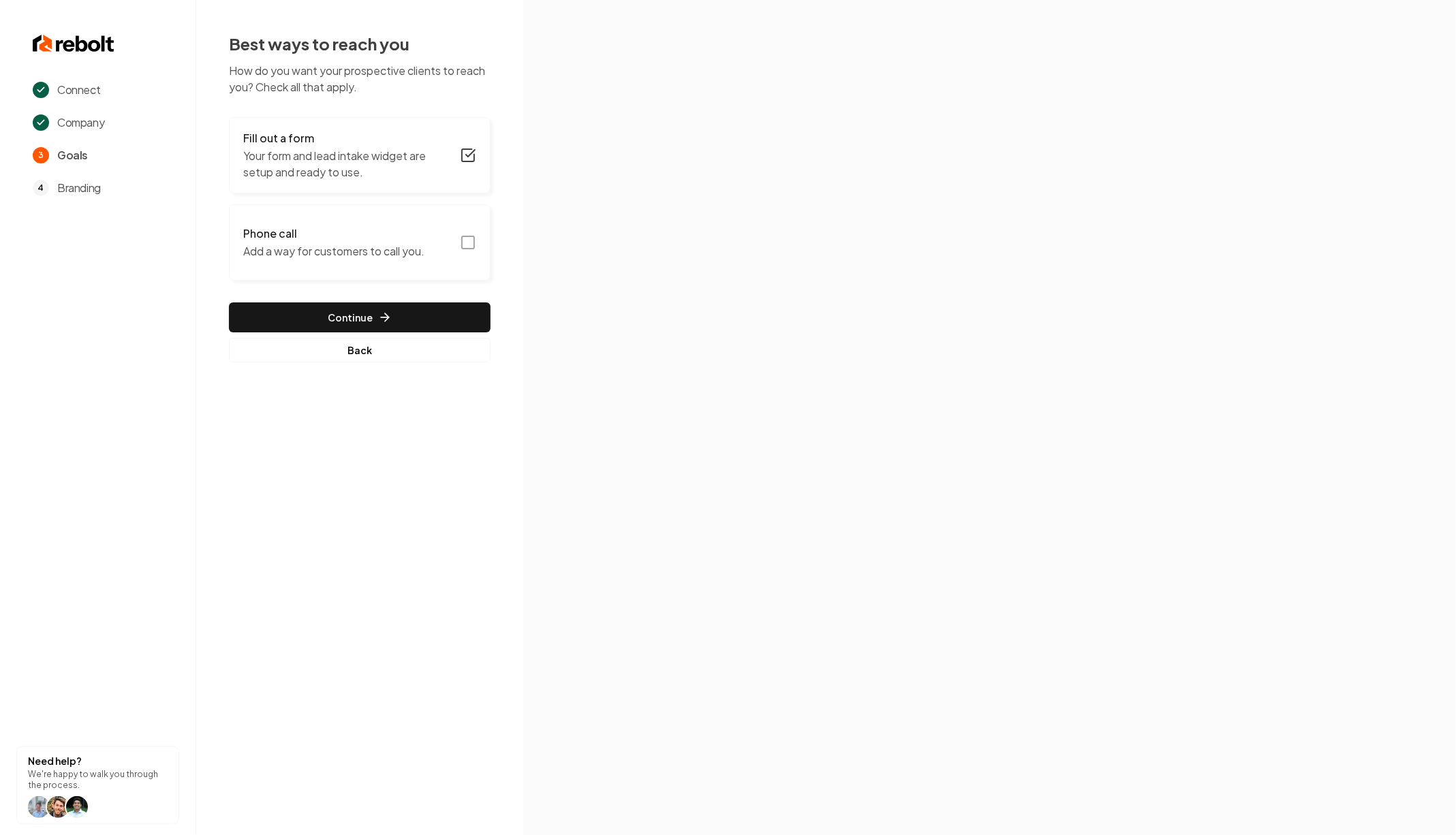
click at [474, 241] on icon "button" at bounding box center [467, 243] width 17 height 17
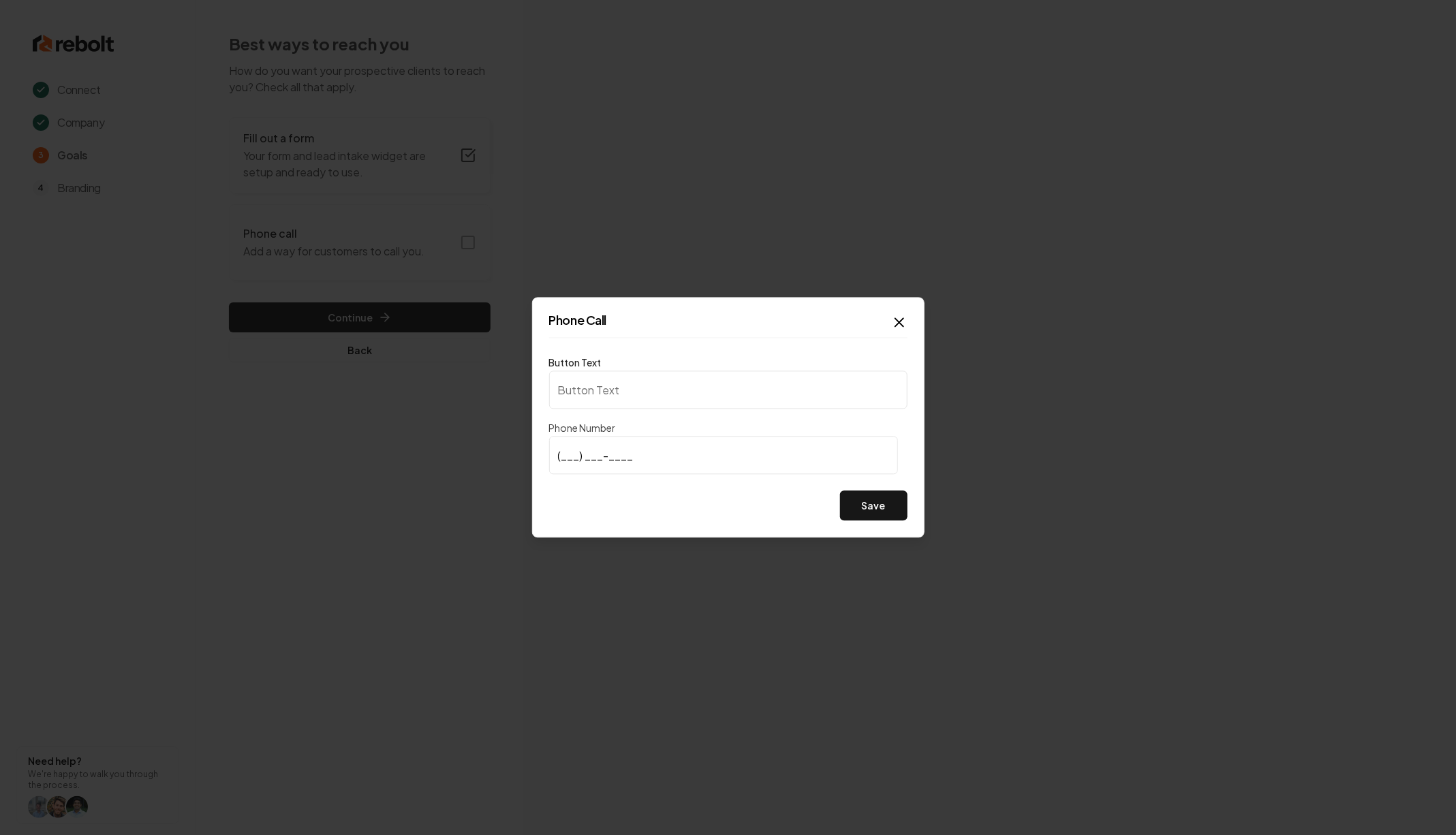
type input "Call us"
type input "[PHONE_NUMBER]"
click at [886, 505] on button "Save" at bounding box center [873, 506] width 68 height 30
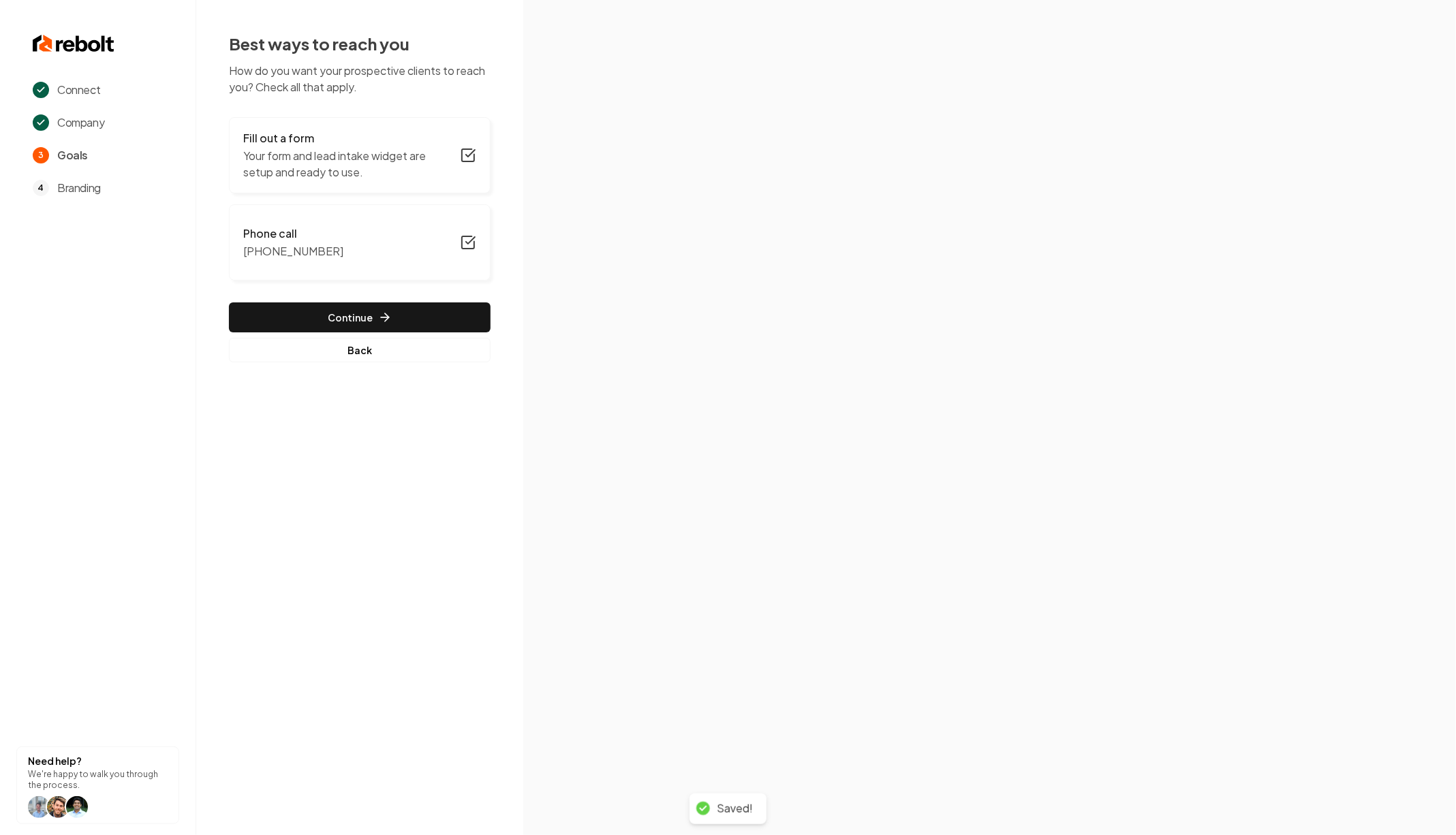
click at [470, 330] on button "Continue" at bounding box center [359, 317] width 262 height 30
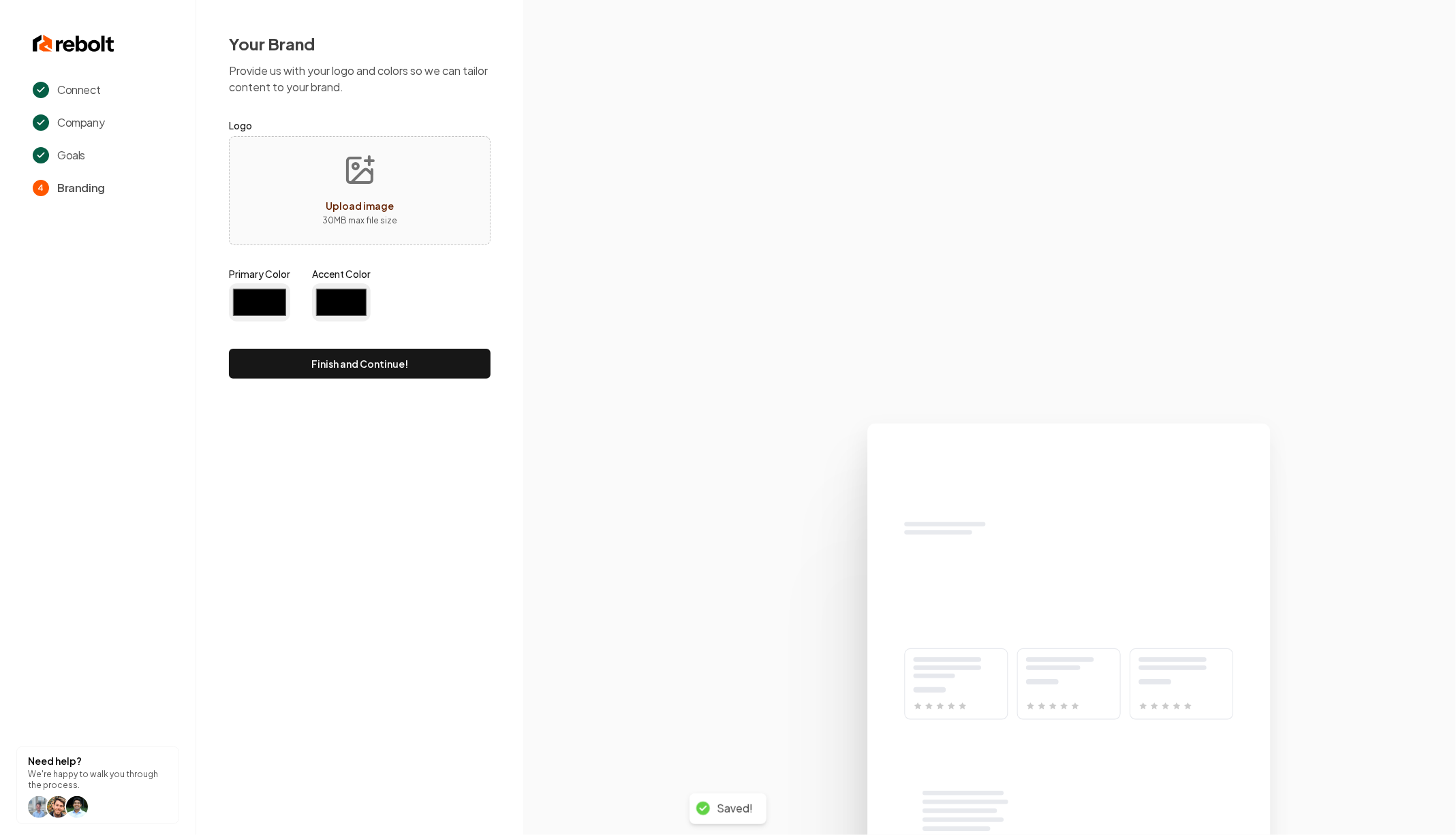
type input "#194d33"
type input "#70be00"
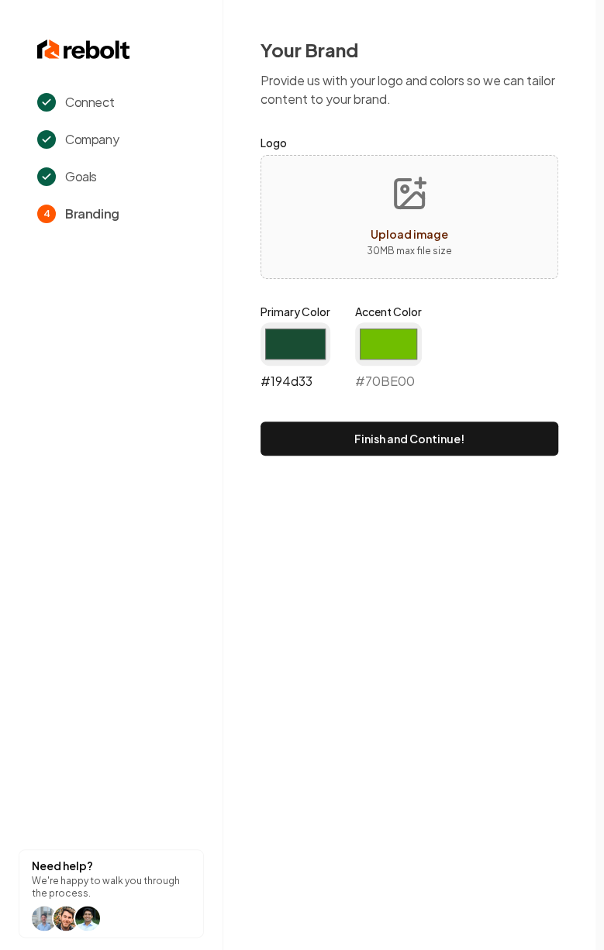
click at [300, 343] on input "#194d33" at bounding box center [295, 343] width 70 height 43
type input "#1484b1"
click at [397, 329] on input "#70be00" at bounding box center [388, 343] width 67 height 43
type input "#f8991c"
click at [515, 88] on p "Provide us with your logo and colors so we can tailor content to your brand." at bounding box center [409, 89] width 298 height 37
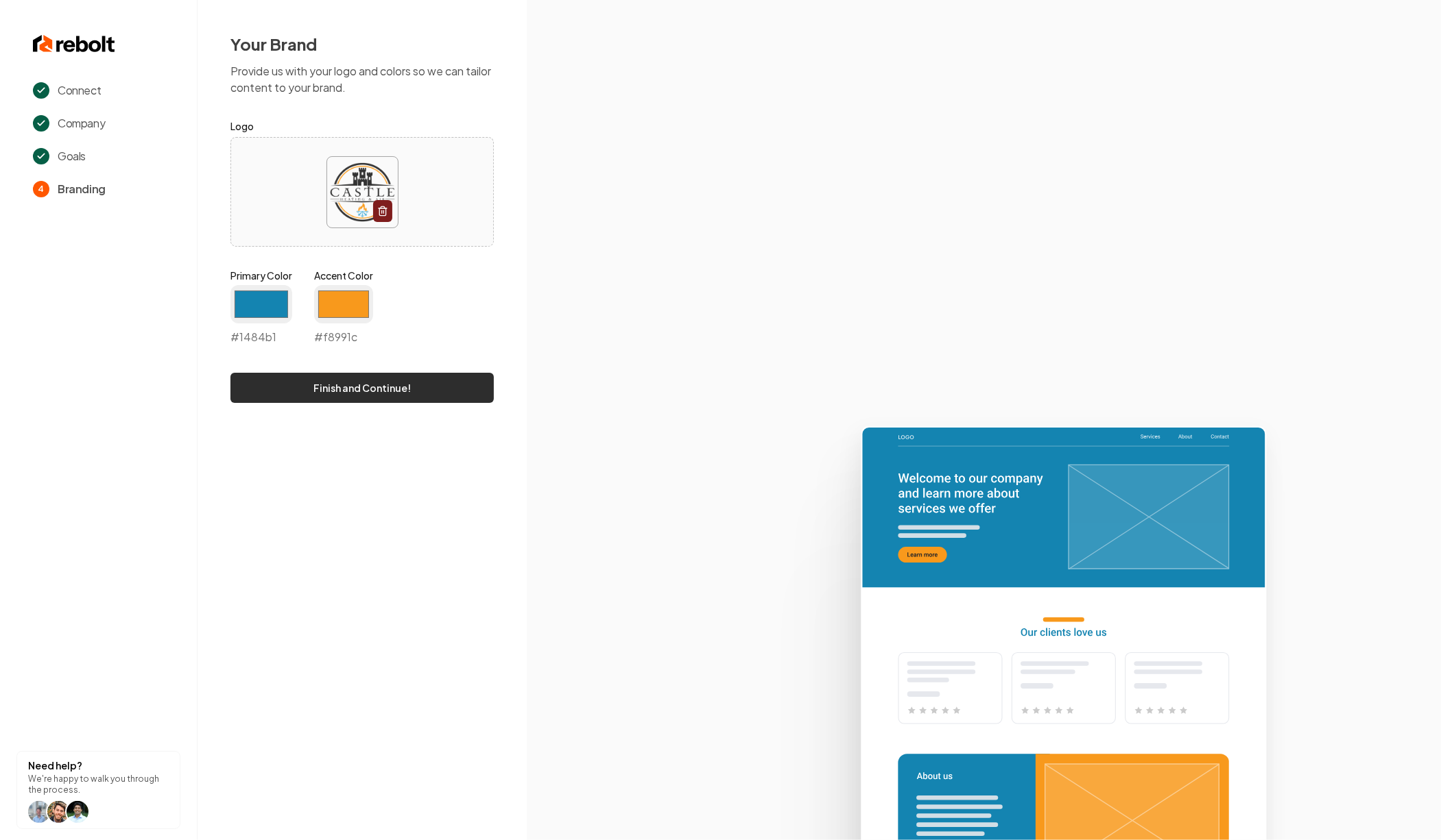
click at [398, 386] on button "Finish and Continue!" at bounding box center [362, 388] width 264 height 30
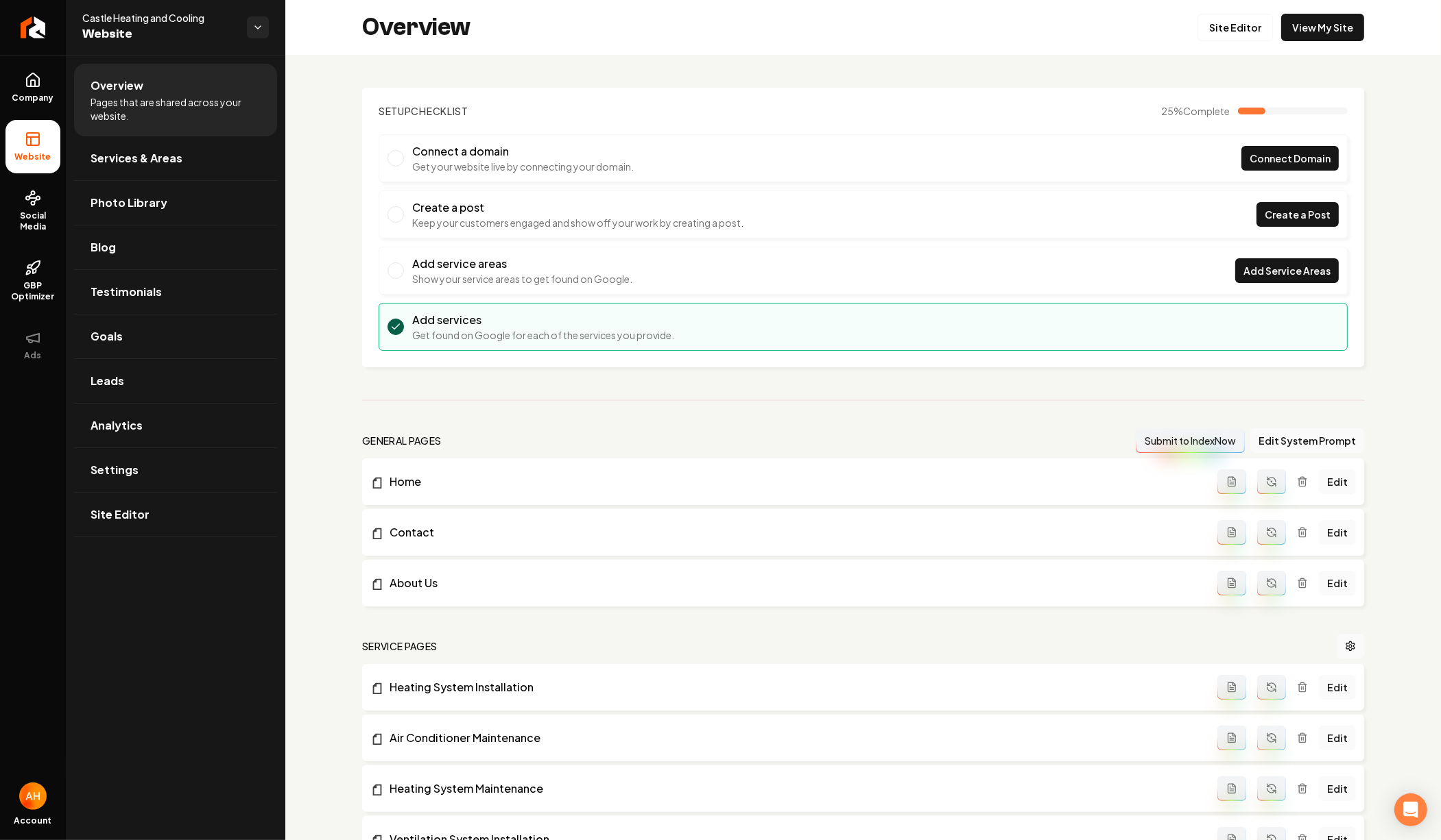
click at [1353, 22] on div "Overview Site Editor View My Site" at bounding box center [862, 27] width 1155 height 55
click at [1330, 22] on link "View My Site" at bounding box center [1322, 27] width 83 height 27
click at [1239, 27] on link "Site Editor" at bounding box center [1234, 27] width 75 height 27
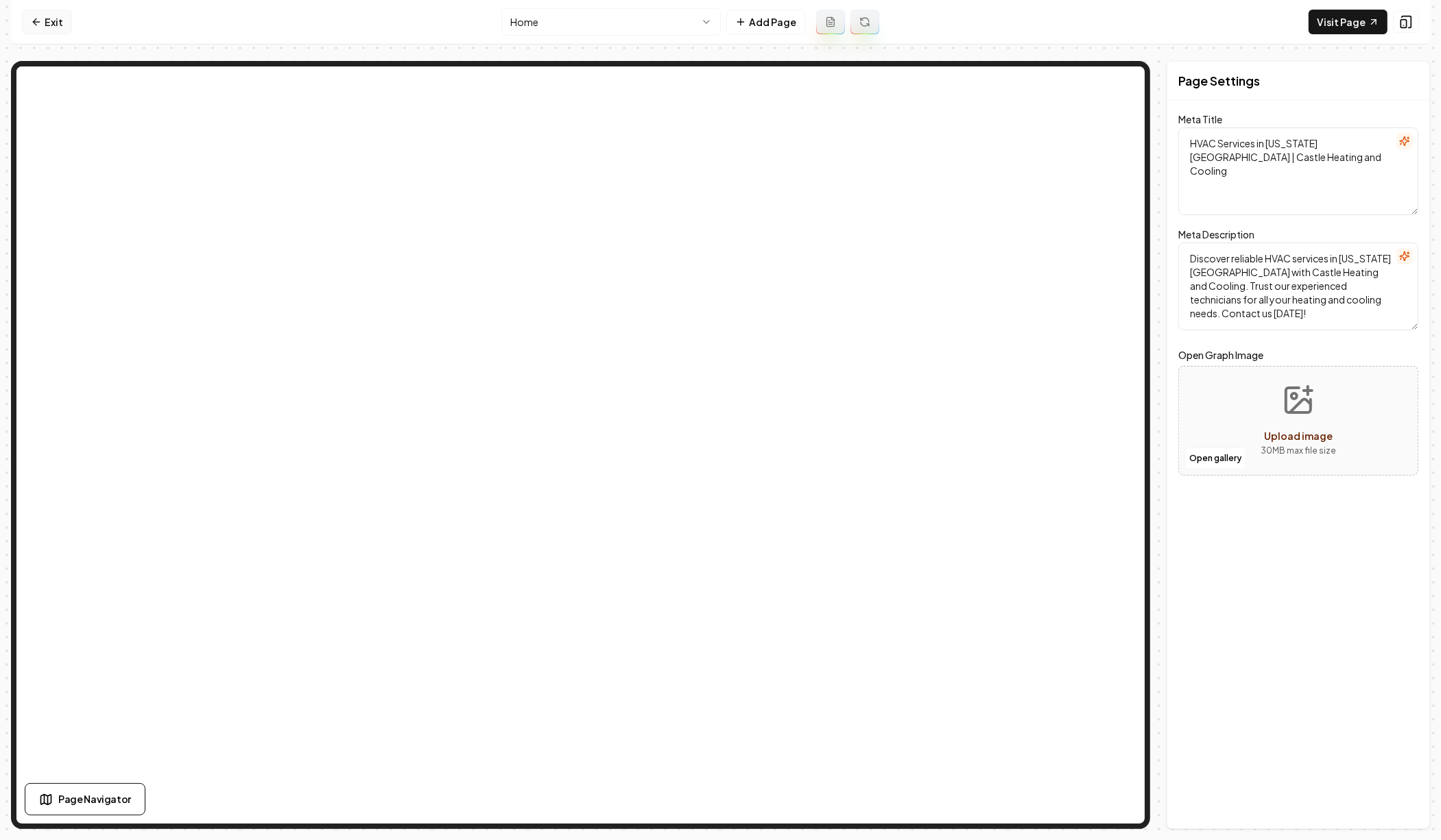
click at [38, 22] on icon at bounding box center [36, 22] width 11 height 11
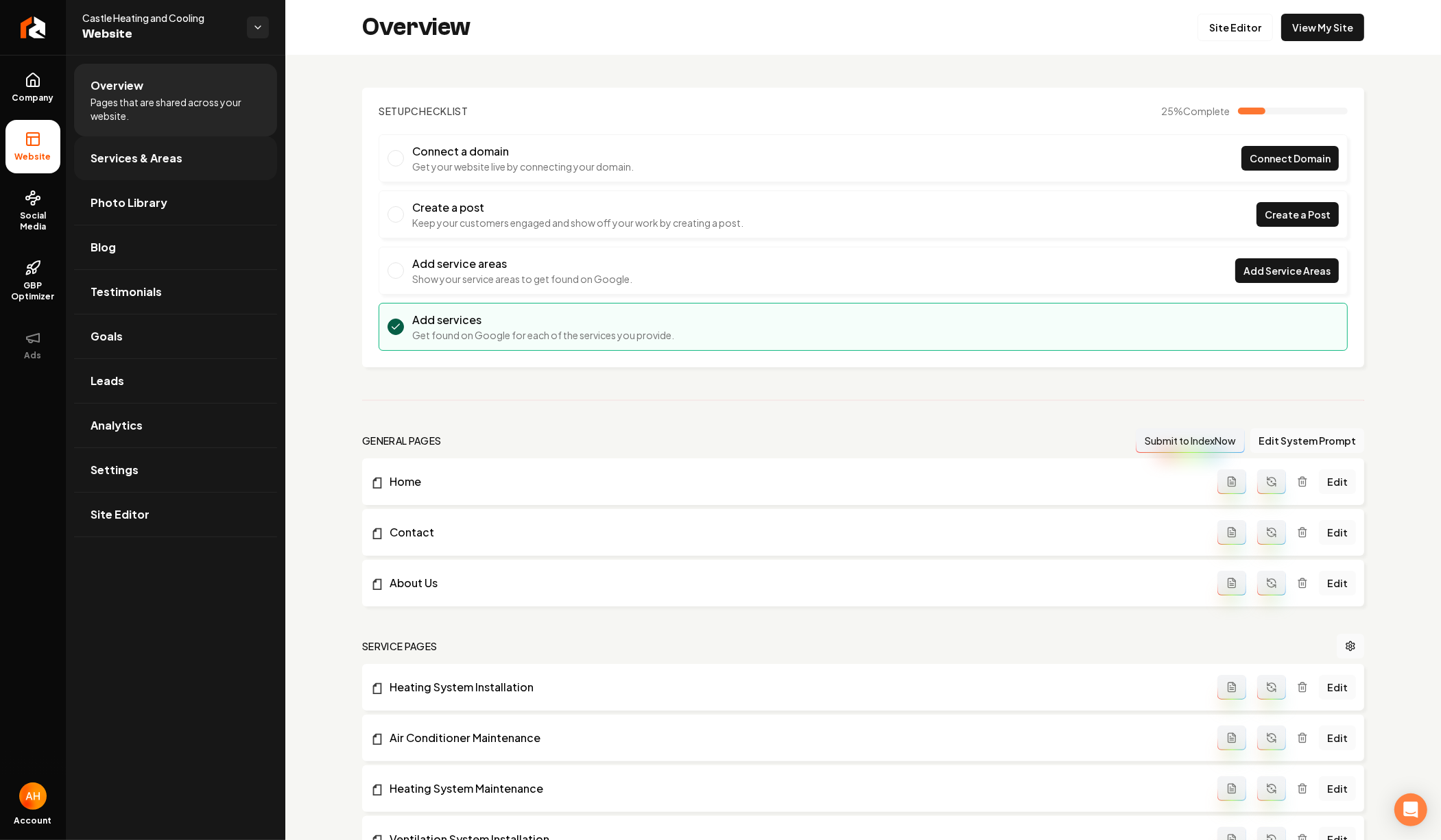
click at [173, 162] on span "Services & Areas" at bounding box center [136, 158] width 92 height 17
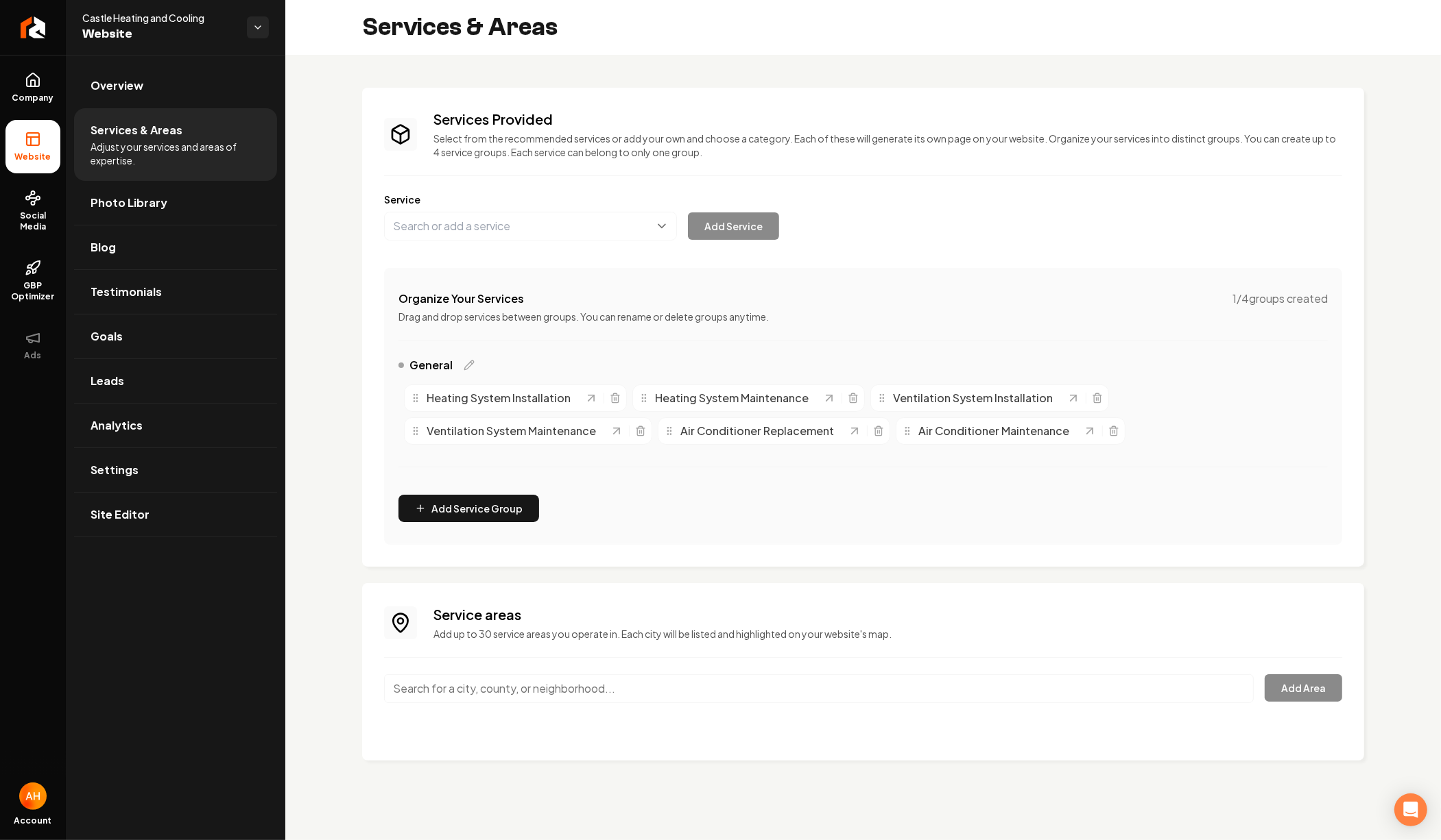
click at [587, 687] on input "Main content area" at bounding box center [818, 689] width 870 height 29
type input "Kansas City, MO"
click at [1280, 681] on button "Add Area" at bounding box center [1303, 688] width 78 height 27
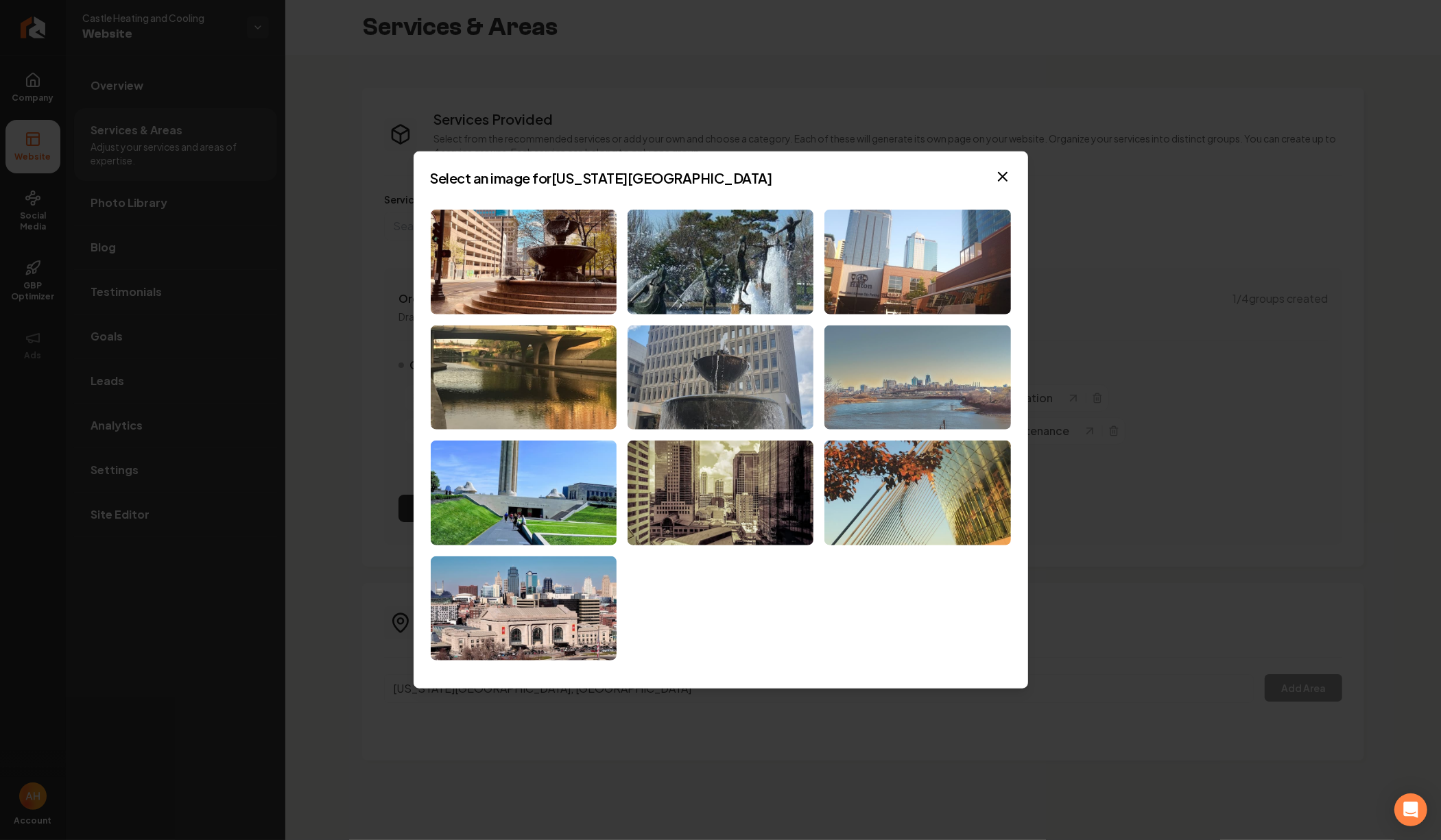
click at [884, 385] on img at bounding box center [917, 377] width 186 height 105
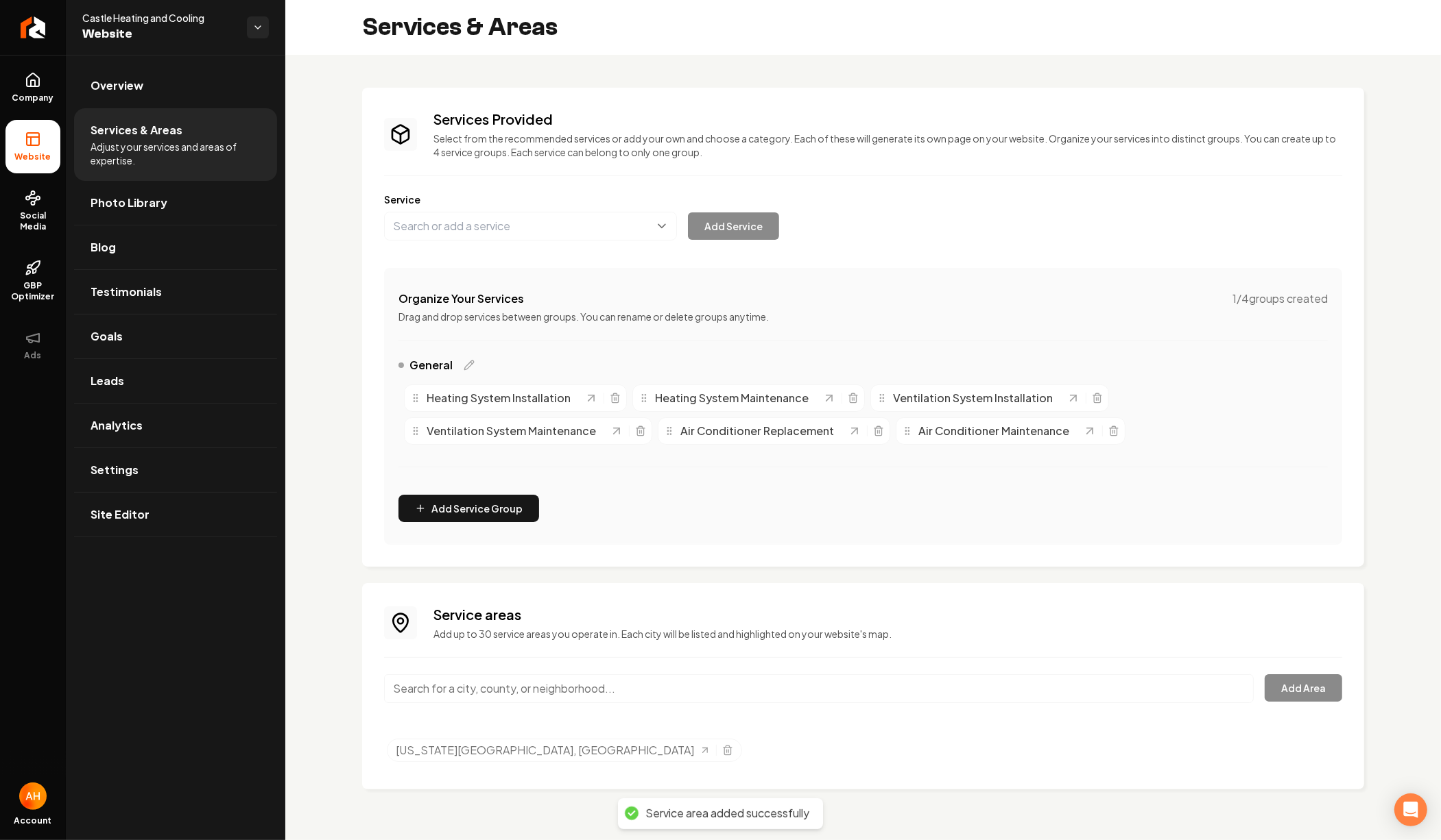
click at [619, 683] on input "Main content area" at bounding box center [818, 689] width 870 height 29
type input "Lee's Summit, MO"
click at [1309, 677] on button "Add Area" at bounding box center [1303, 688] width 78 height 27
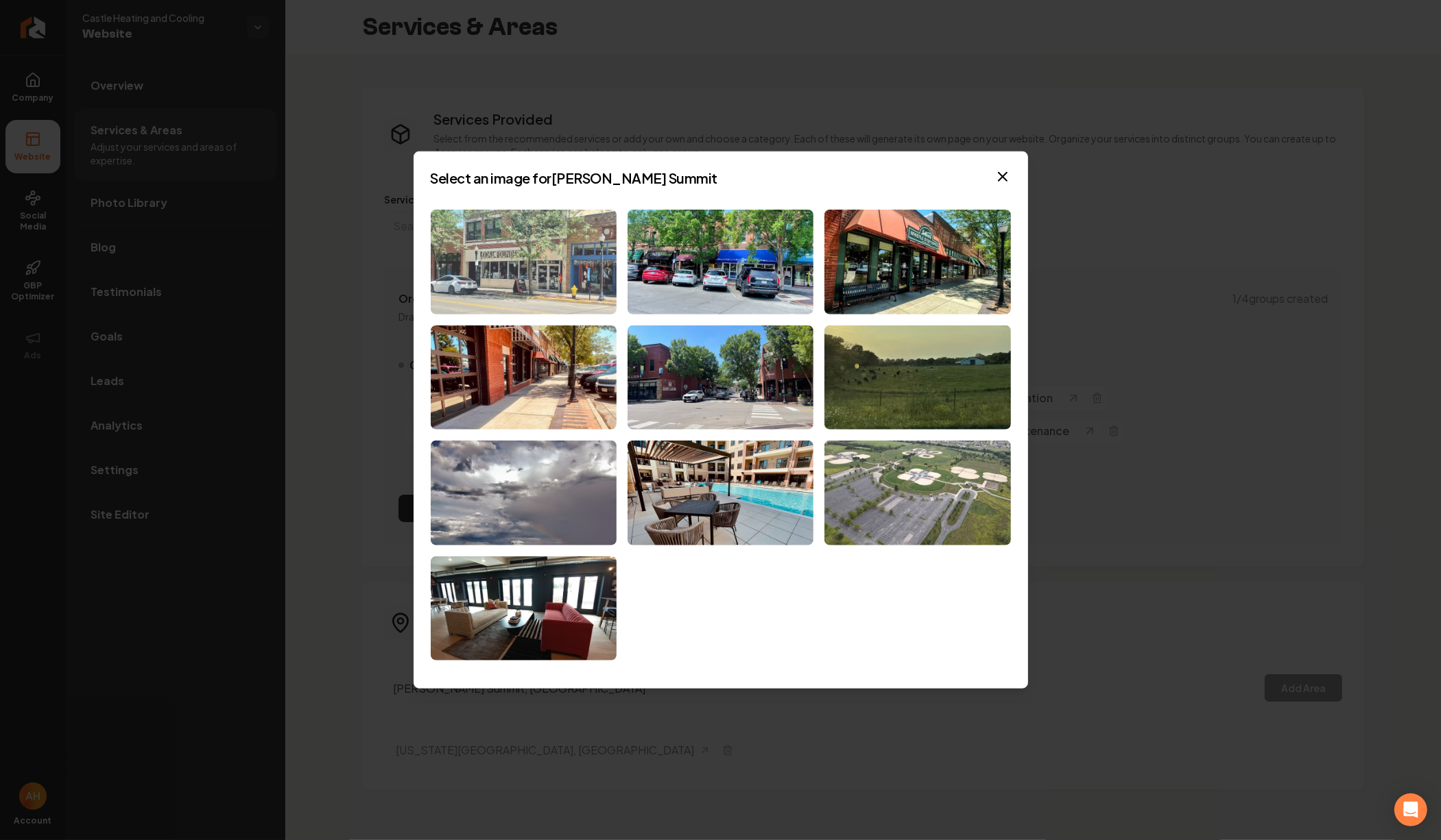
click at [599, 272] on img at bounding box center [524, 262] width 186 height 105
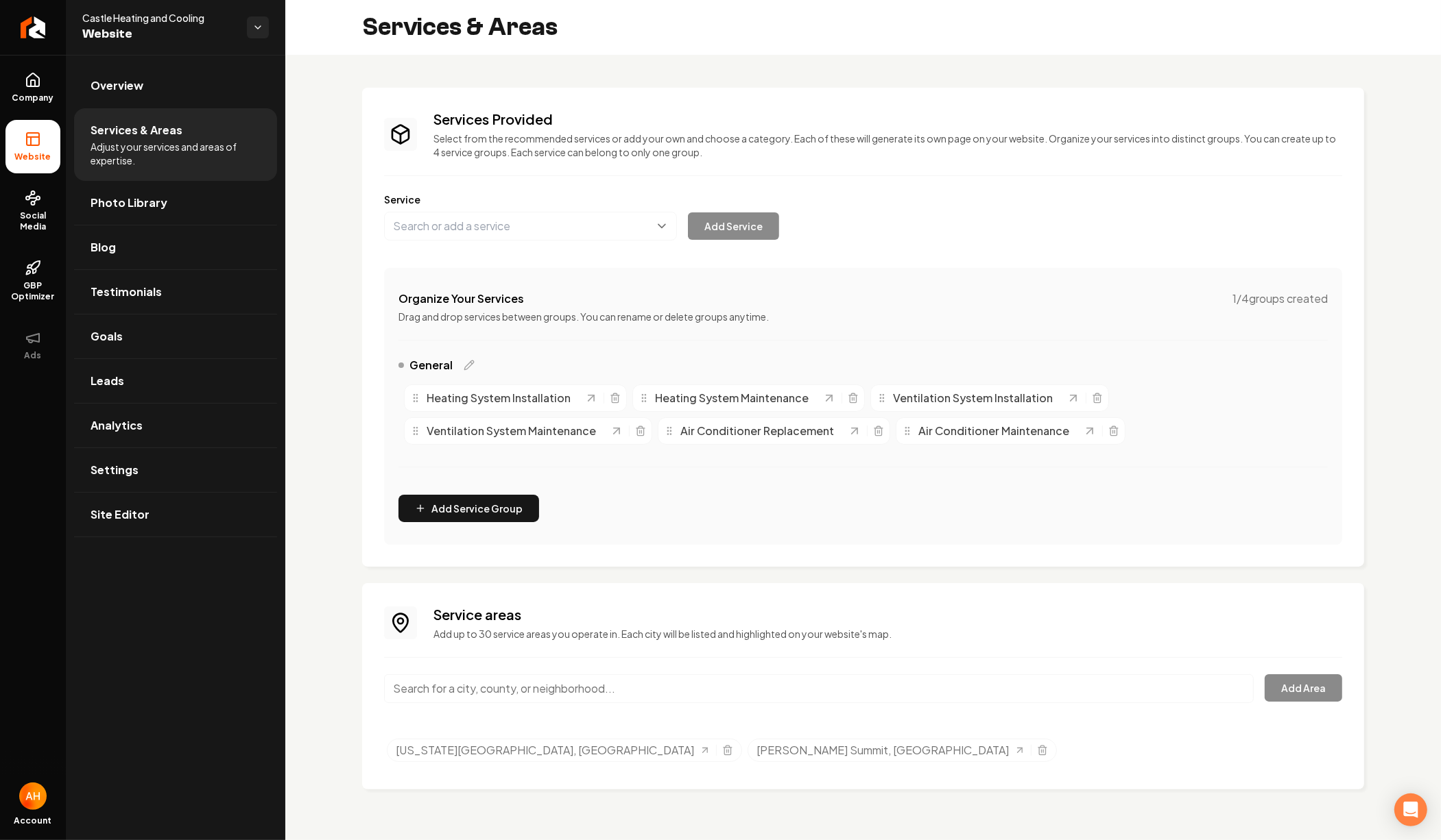
click at [526, 687] on input "Main content area" at bounding box center [818, 689] width 870 height 29
type input "Blue Springs Drive, Corona, CA"
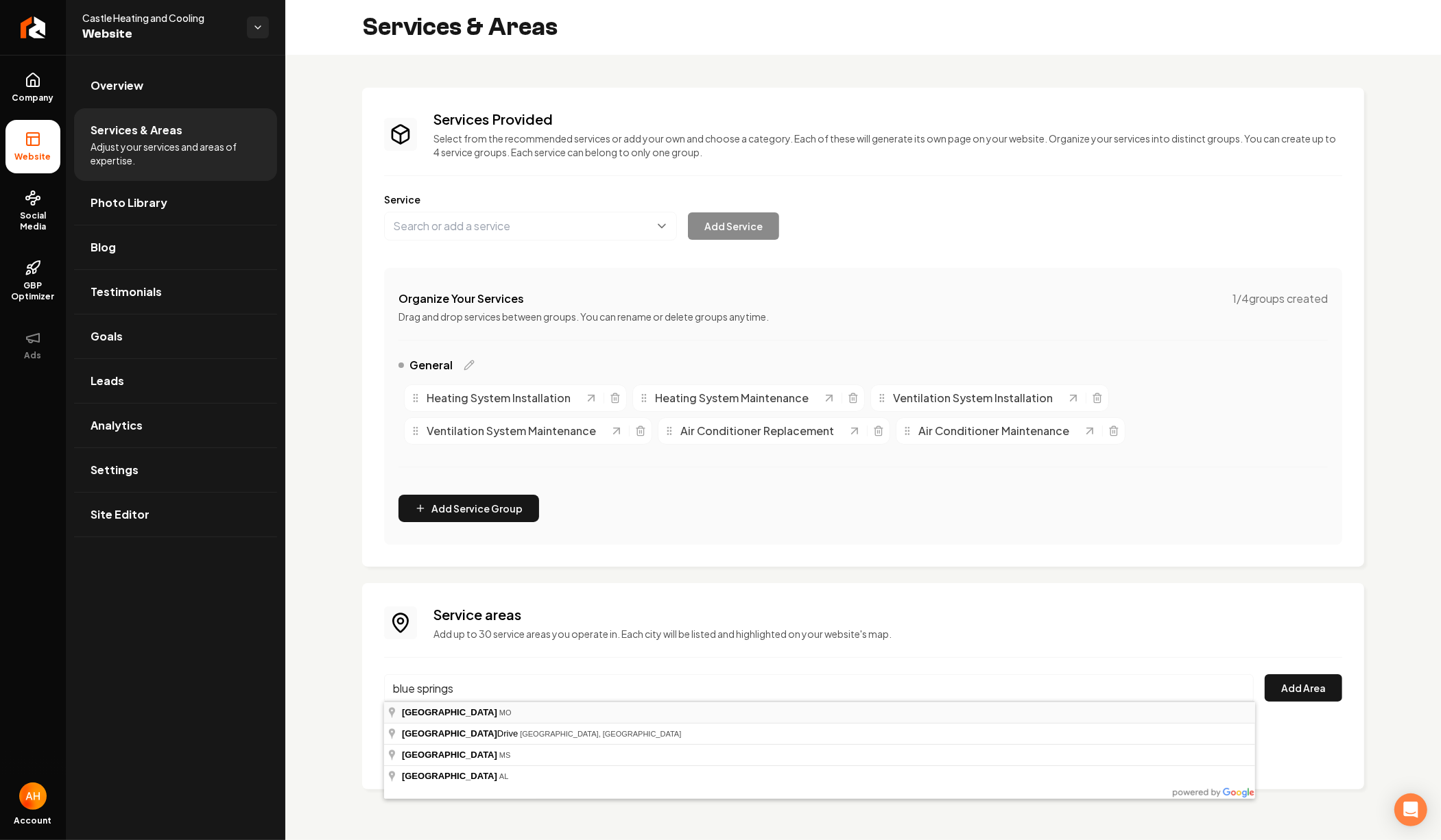
type input "Blue Springs, MO"
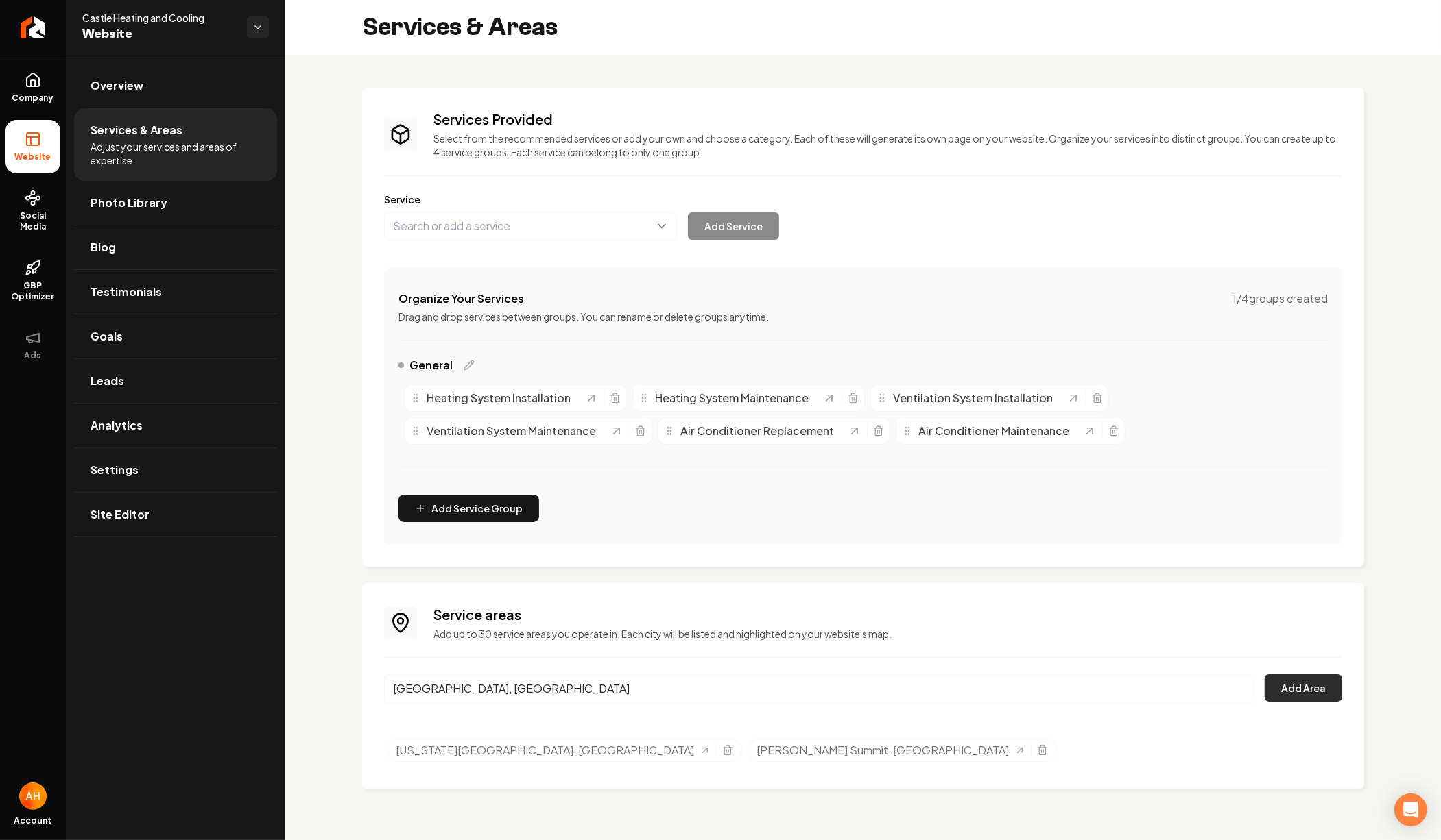
click at [1297, 691] on button "Add Area" at bounding box center [1303, 688] width 78 height 27
click at [209, 204] on link "Photo Library" at bounding box center [175, 203] width 203 height 44
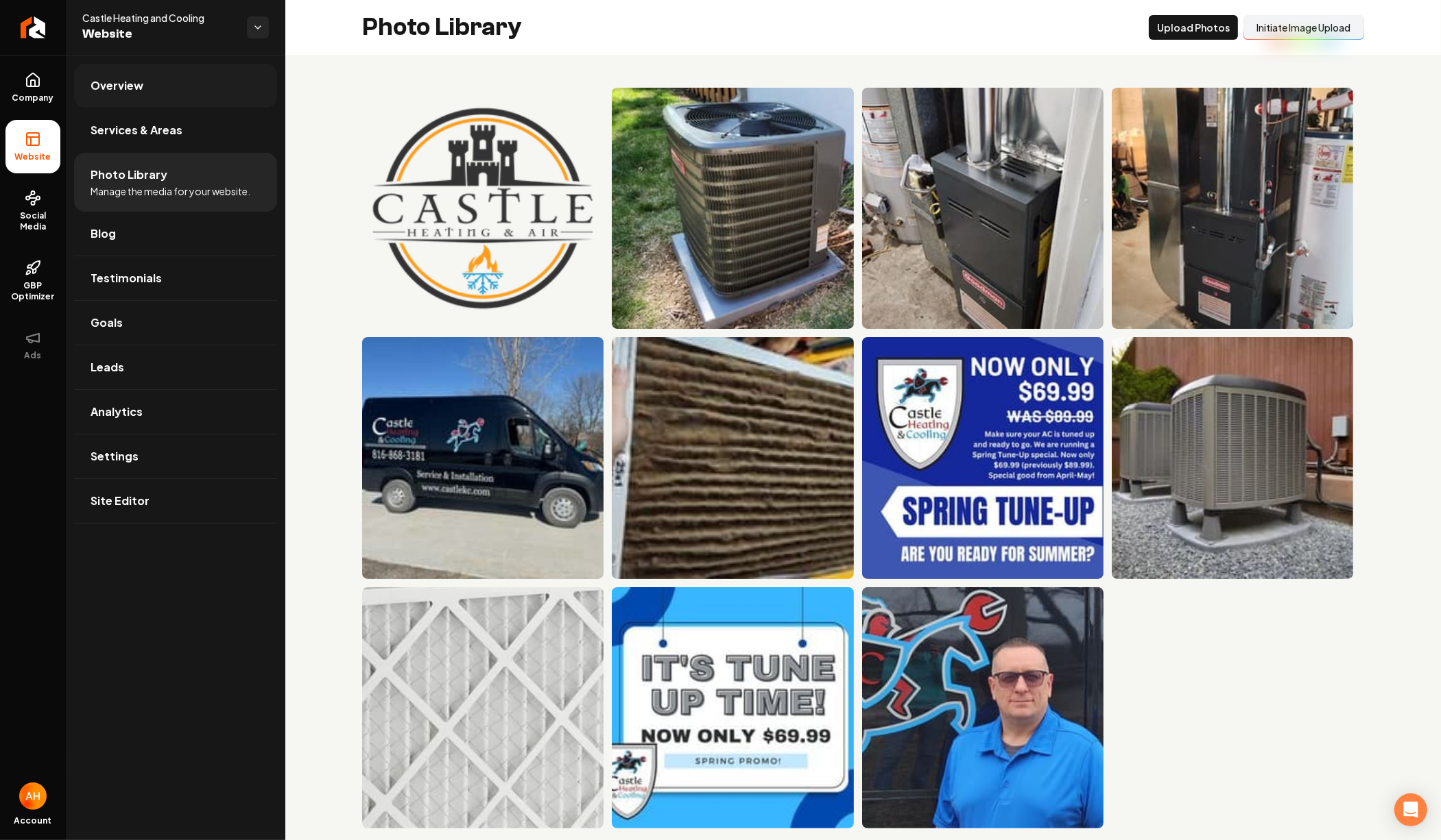
click at [240, 86] on link "Overview" at bounding box center [175, 86] width 203 height 44
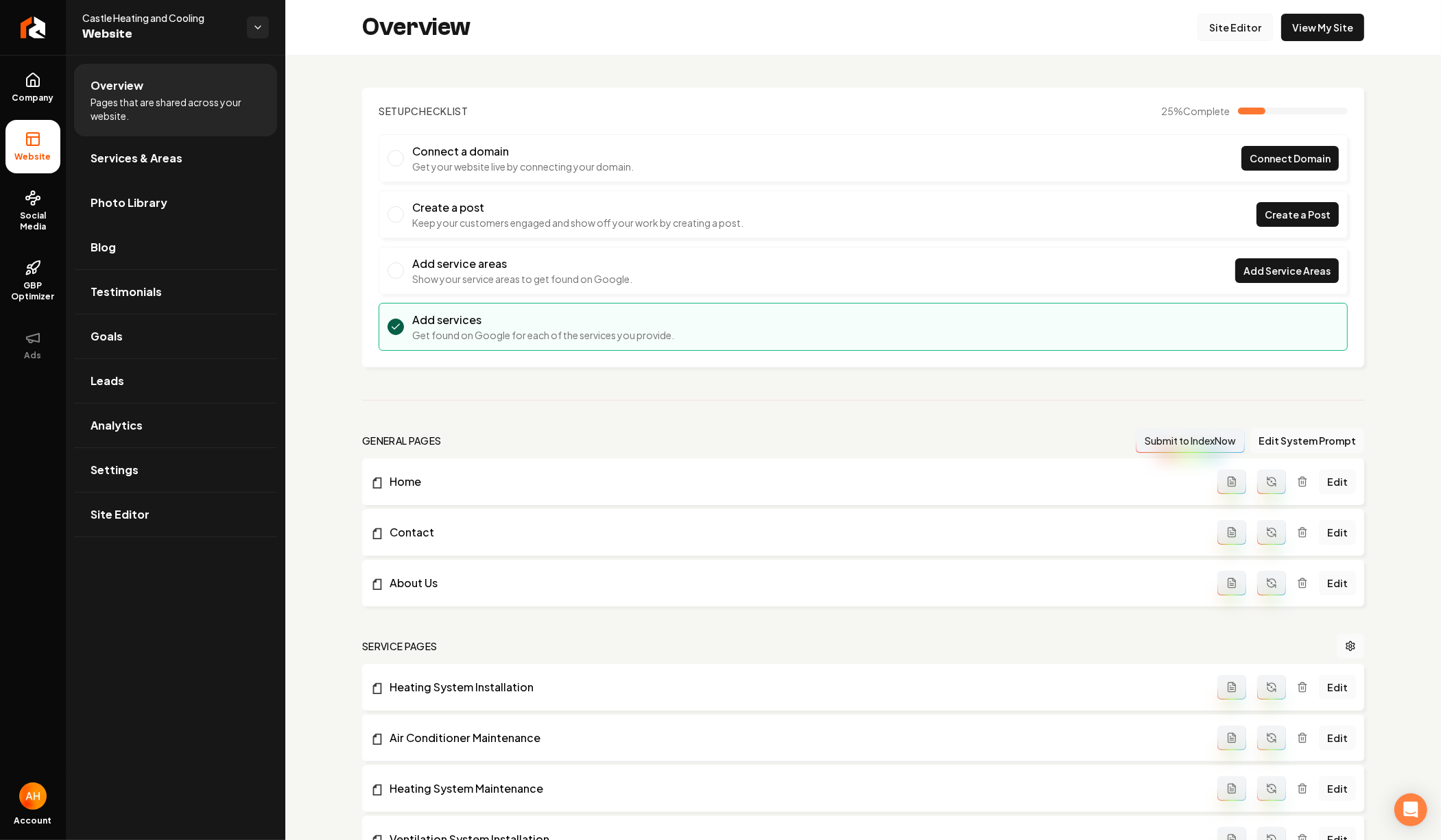
click at [1223, 25] on link "Site Editor" at bounding box center [1234, 27] width 75 height 27
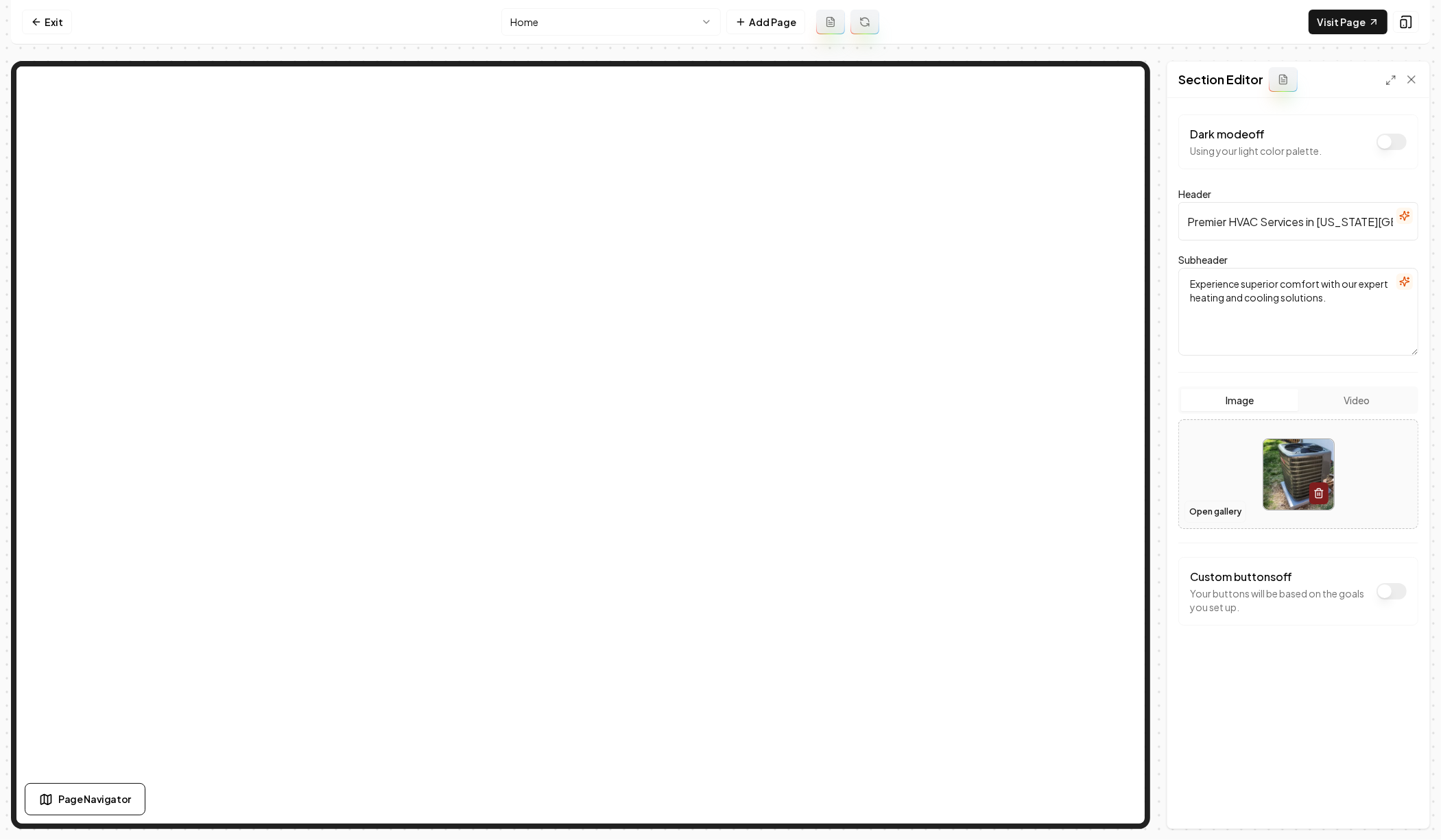
click at [1224, 517] on button "Open gallery" at bounding box center [1215, 512] width 62 height 22
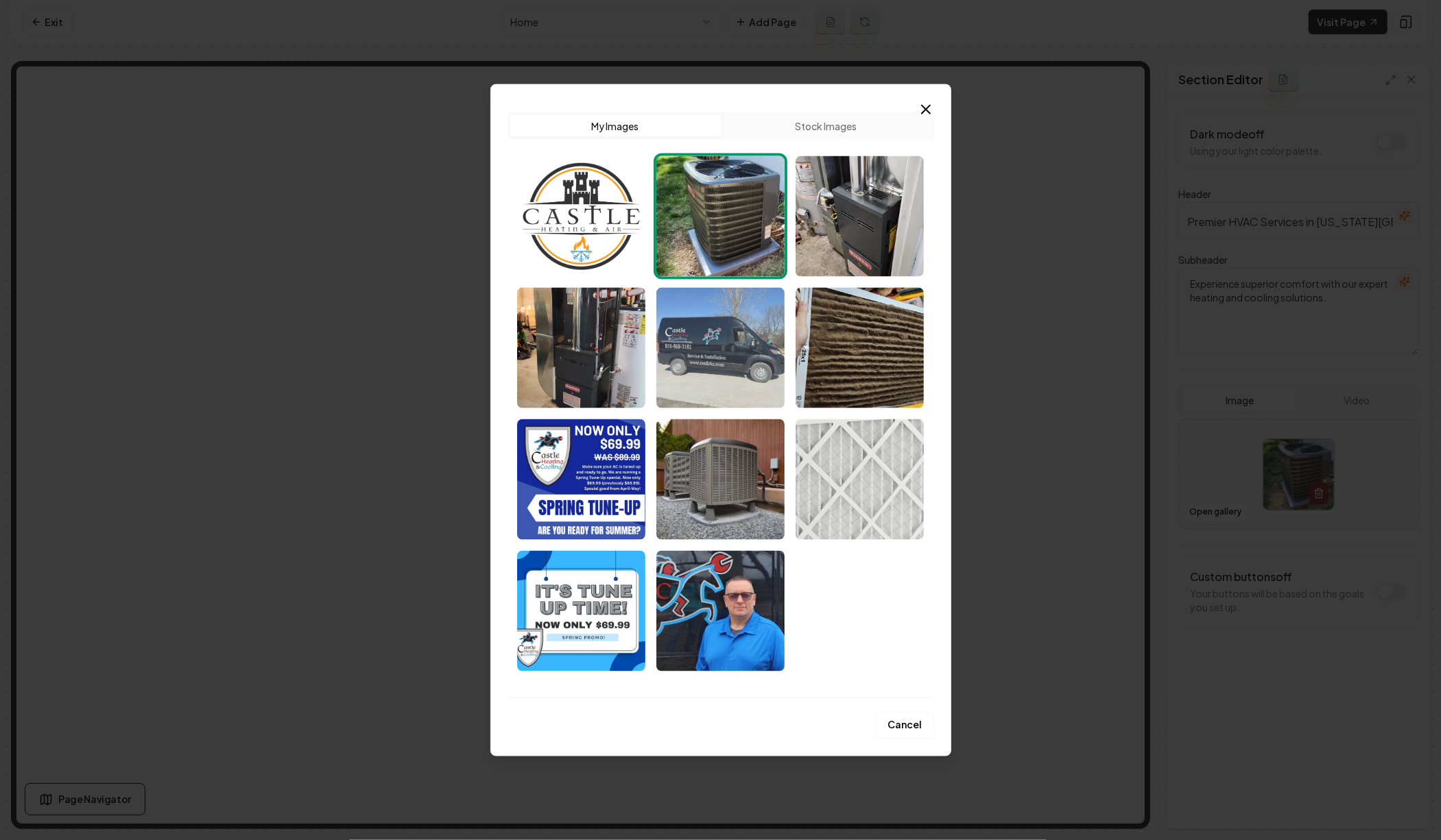
click at [733, 358] on img "Select image image_68cc73505c7cd75eb849040b.jpeg" at bounding box center [720, 348] width 128 height 120
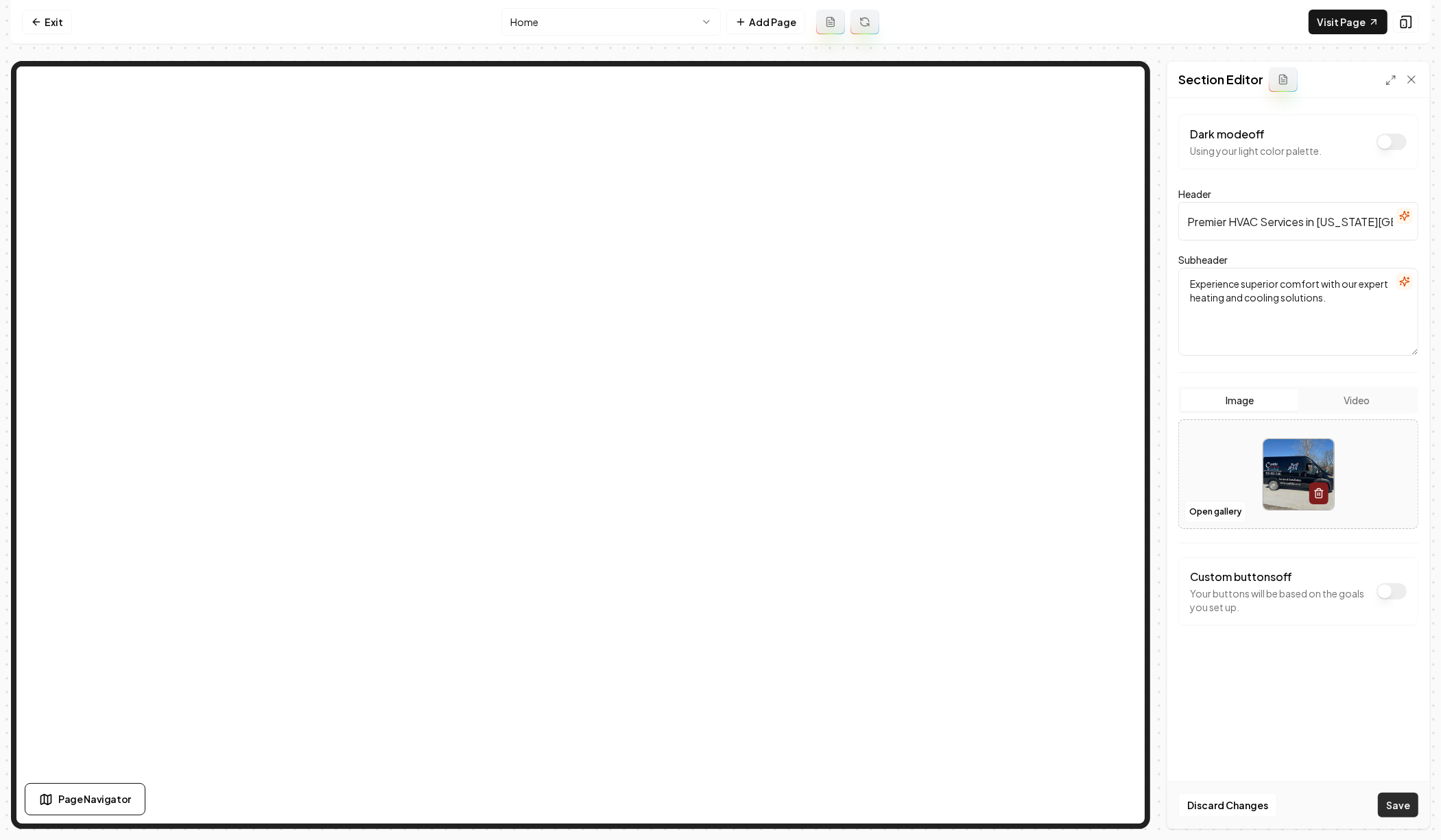
click at [1405, 813] on button "Save" at bounding box center [1398, 806] width 41 height 25
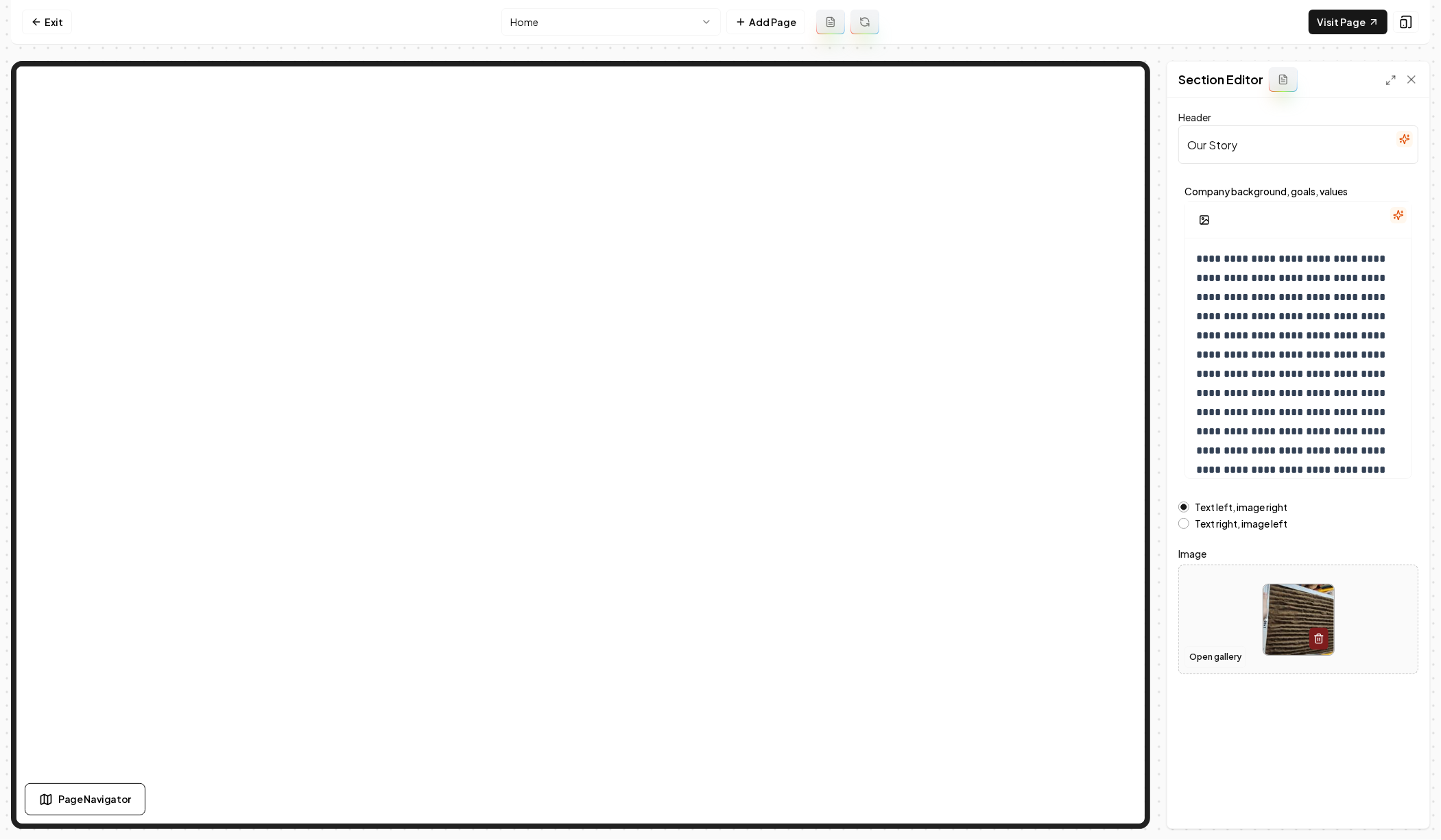
click at [1216, 661] on button "Open gallery" at bounding box center [1215, 657] width 62 height 22
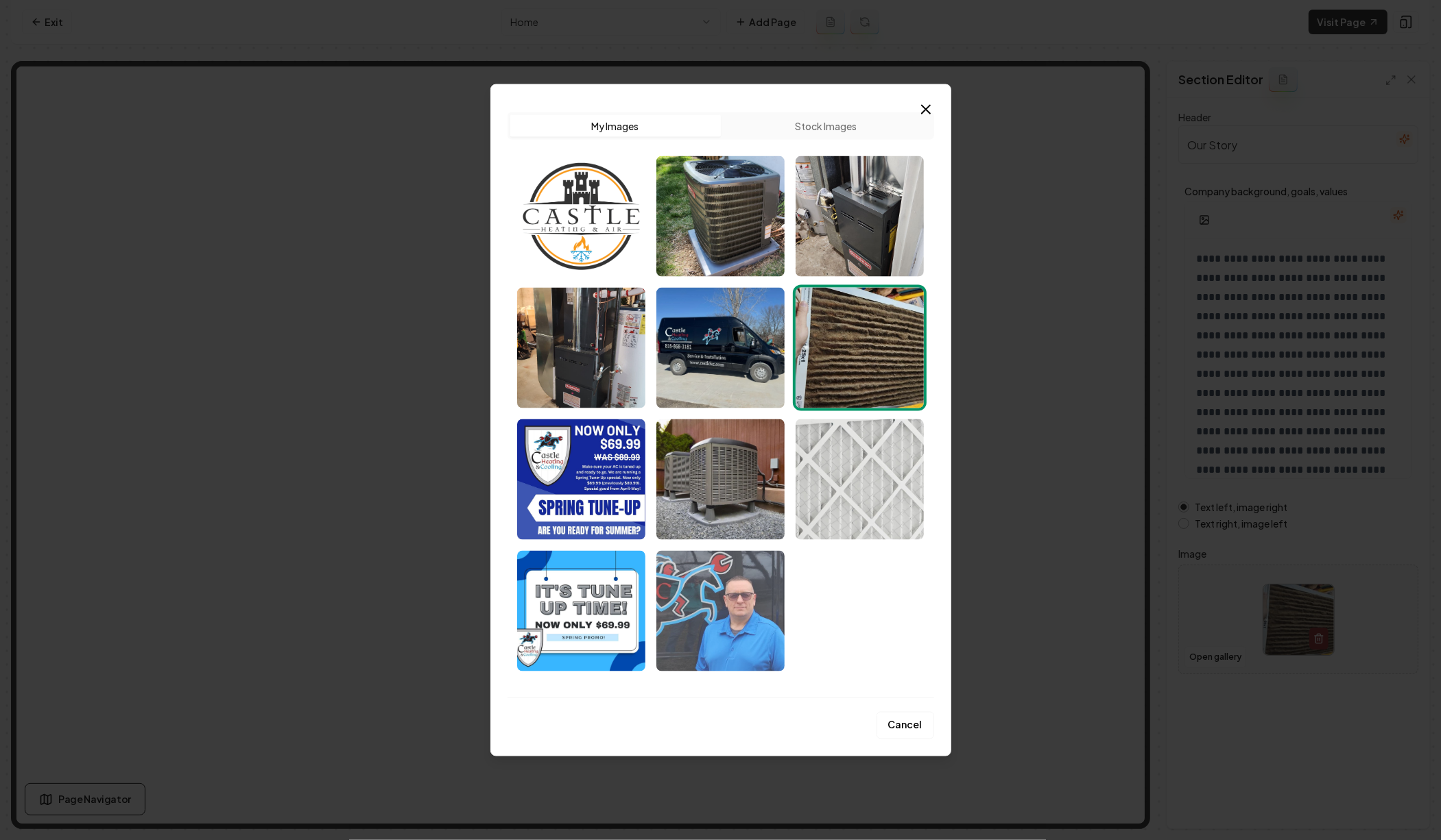
click at [748, 623] on img "Select image image_68cc734f5c7cd75eb849001e.jpeg" at bounding box center [720, 611] width 128 height 120
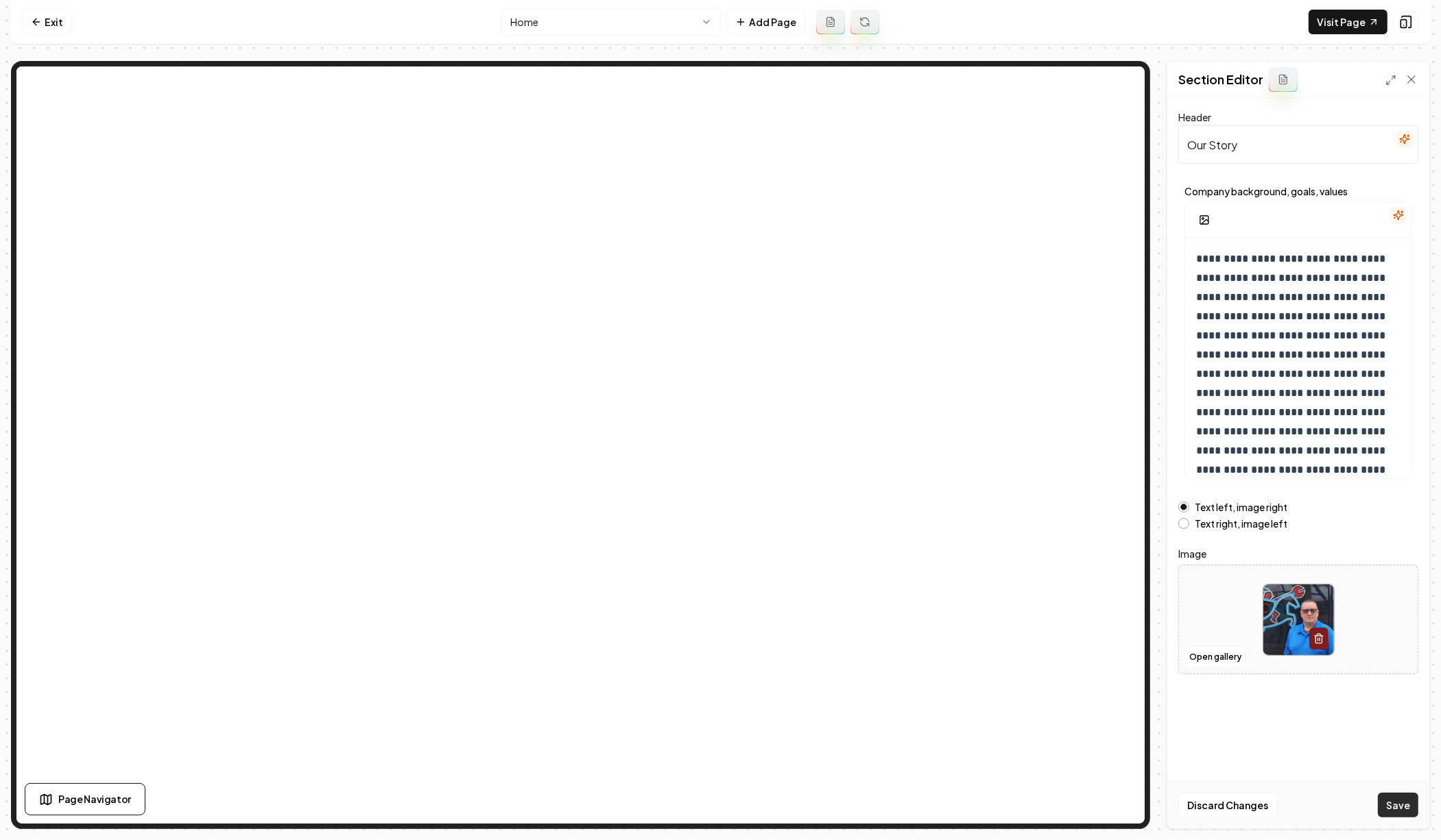
click at [1393, 798] on button "Save" at bounding box center [1398, 806] width 41 height 25
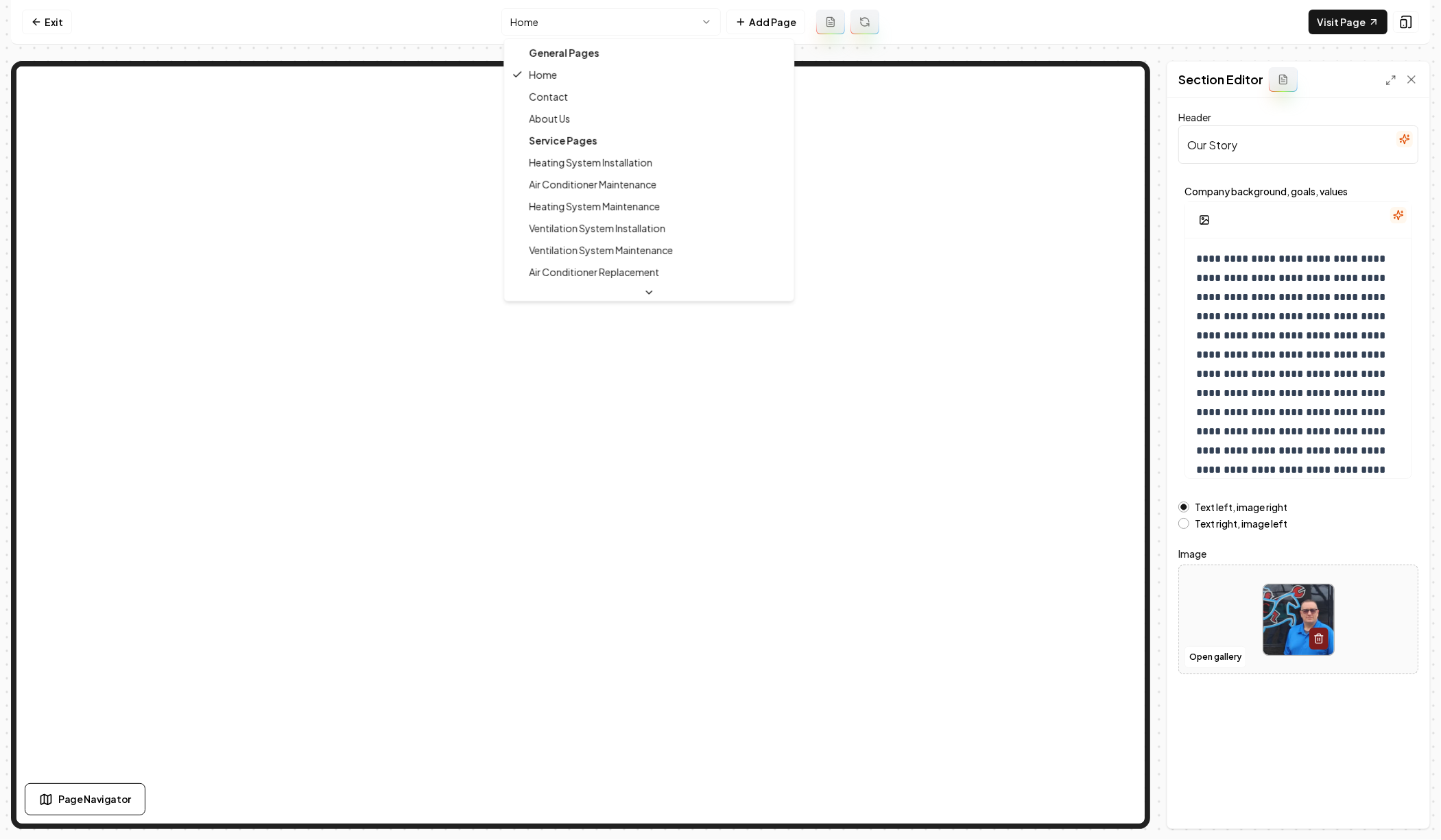
click at [666, 29] on html "**********" at bounding box center [720, 420] width 1441 height 840
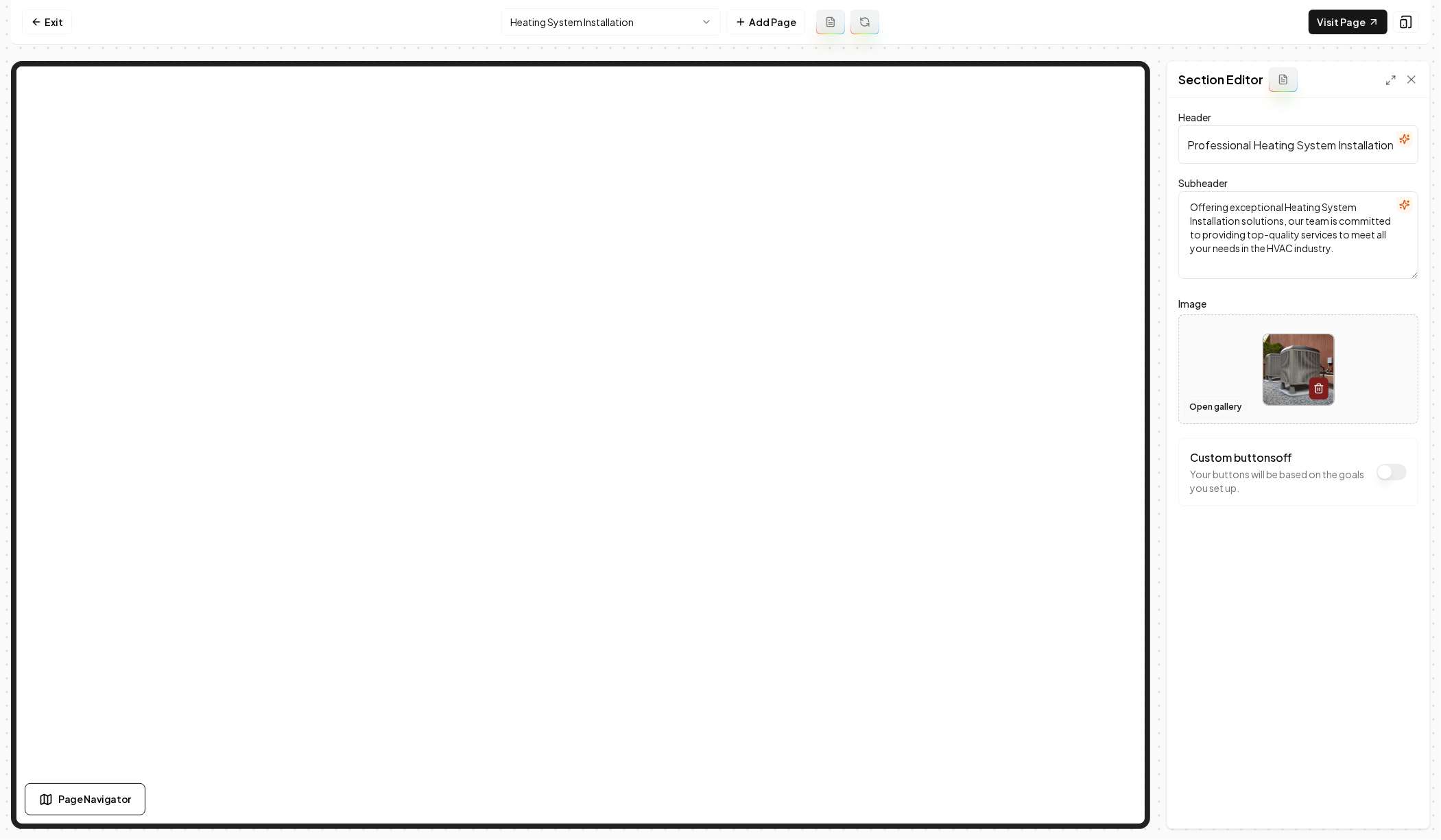
click at [1197, 405] on button "Open gallery" at bounding box center [1215, 407] width 62 height 22
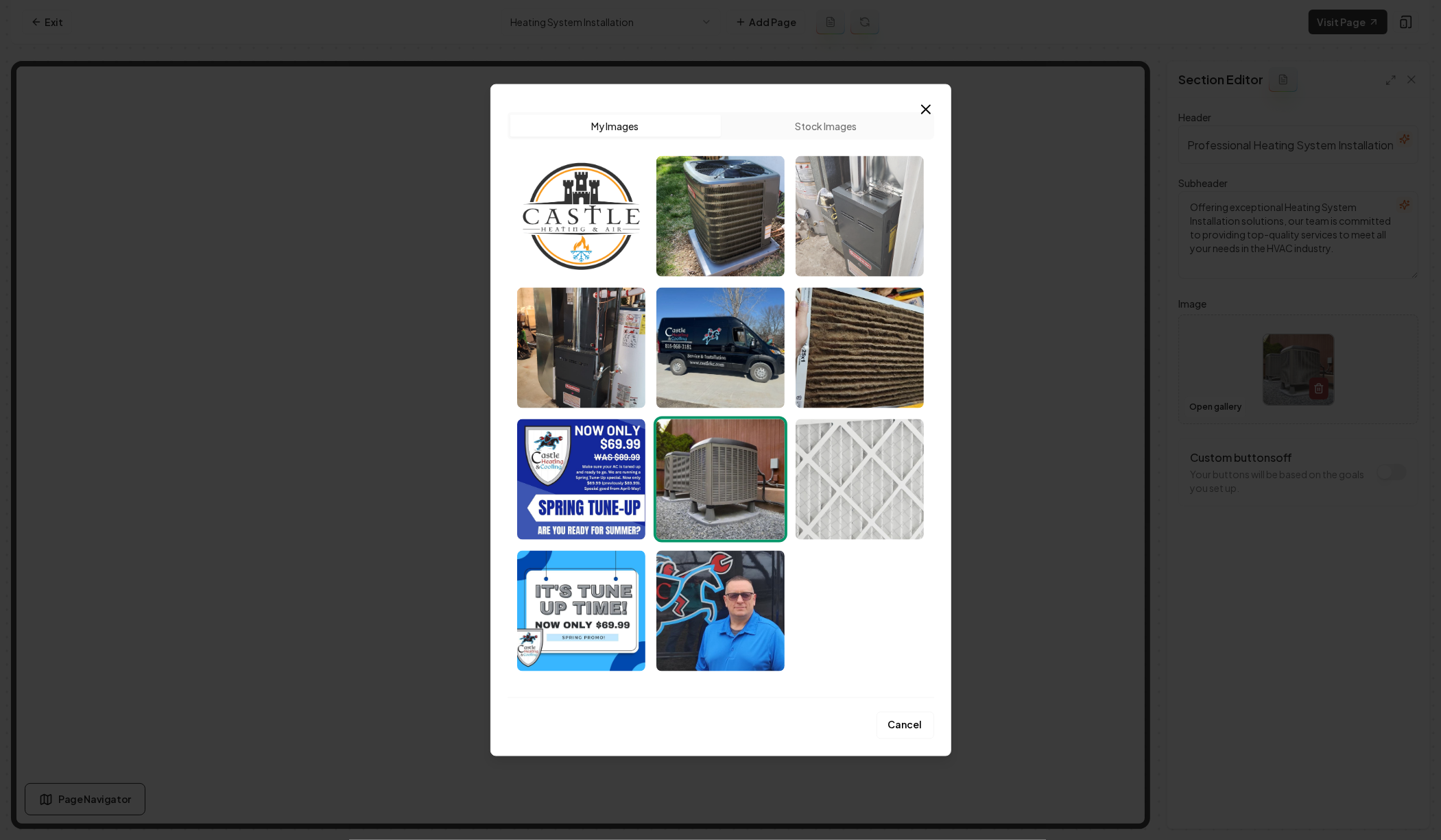
click at [840, 246] on img "Select image image_68cc73505c7cd75eb849058b.jpeg" at bounding box center [859, 217] width 128 height 120
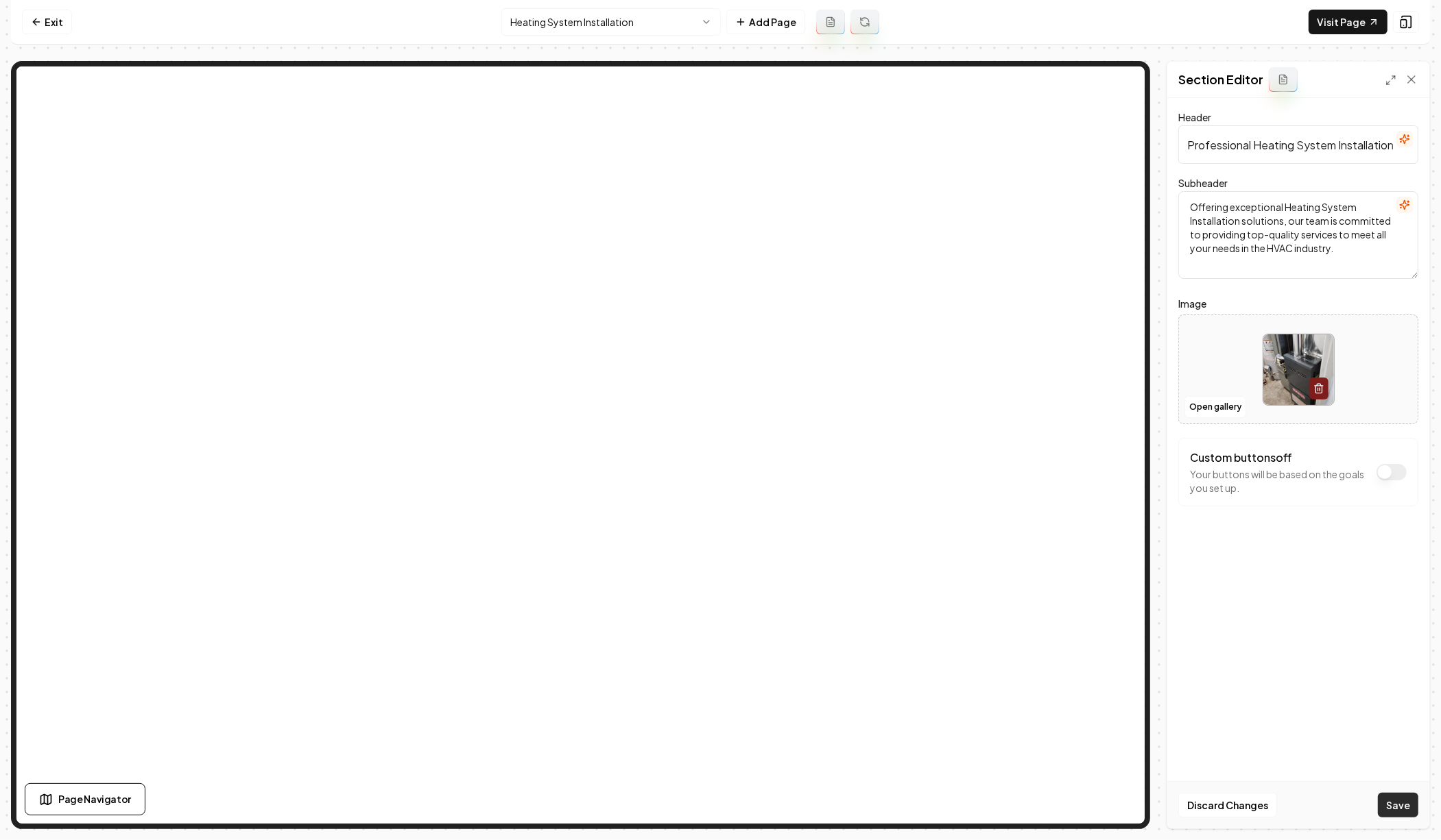
click at [1389, 798] on button "Save" at bounding box center [1398, 806] width 41 height 25
click at [639, 32] on html "Computer Required This feature is only available on a computer. Please switch t…" at bounding box center [720, 420] width 1441 height 840
click at [1224, 403] on button "Open gallery" at bounding box center [1215, 407] width 62 height 22
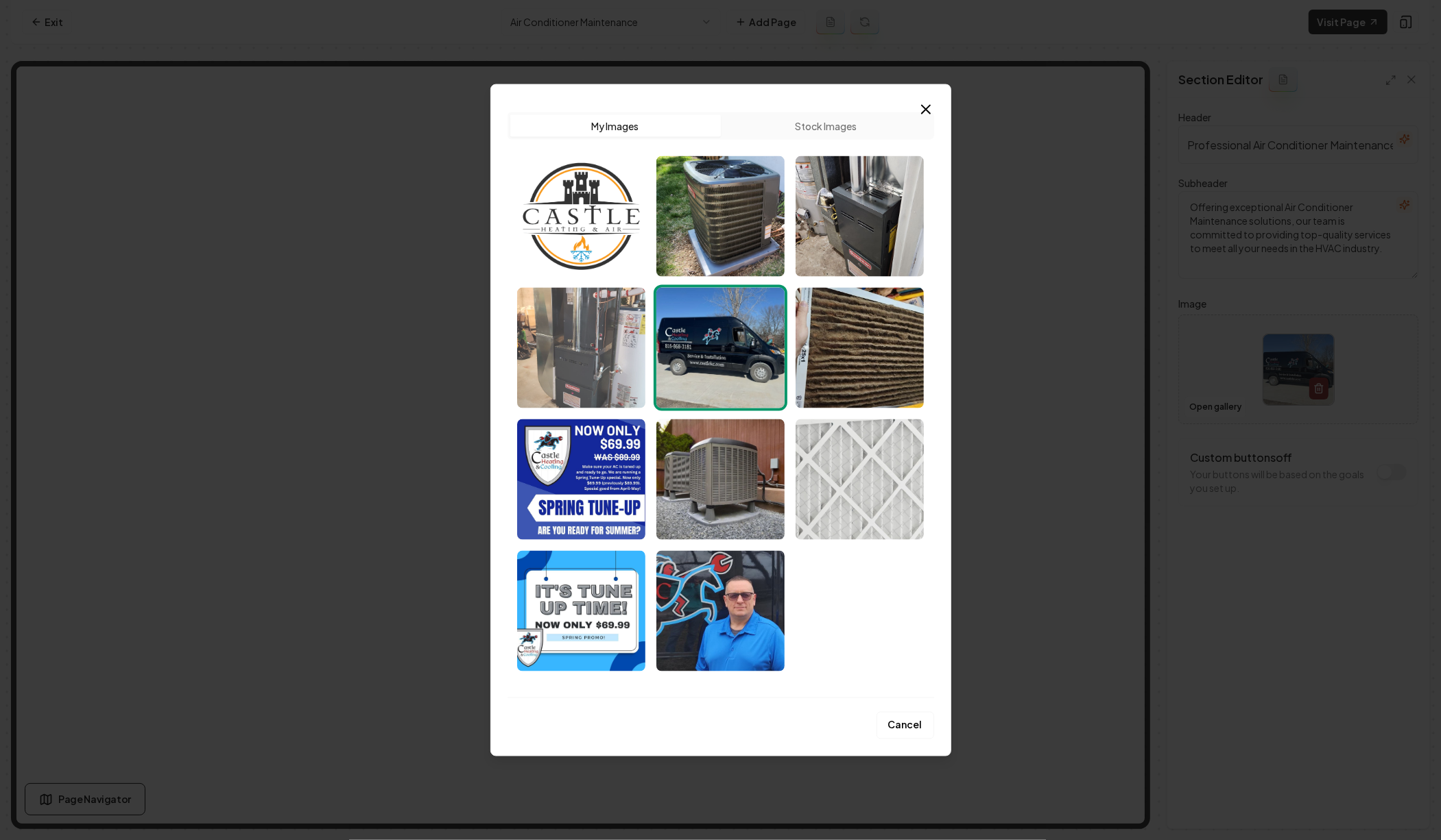
click at [578, 342] on img "Select image image_68cc73505c7cd75eb84904be.jpeg" at bounding box center [580, 348] width 128 height 120
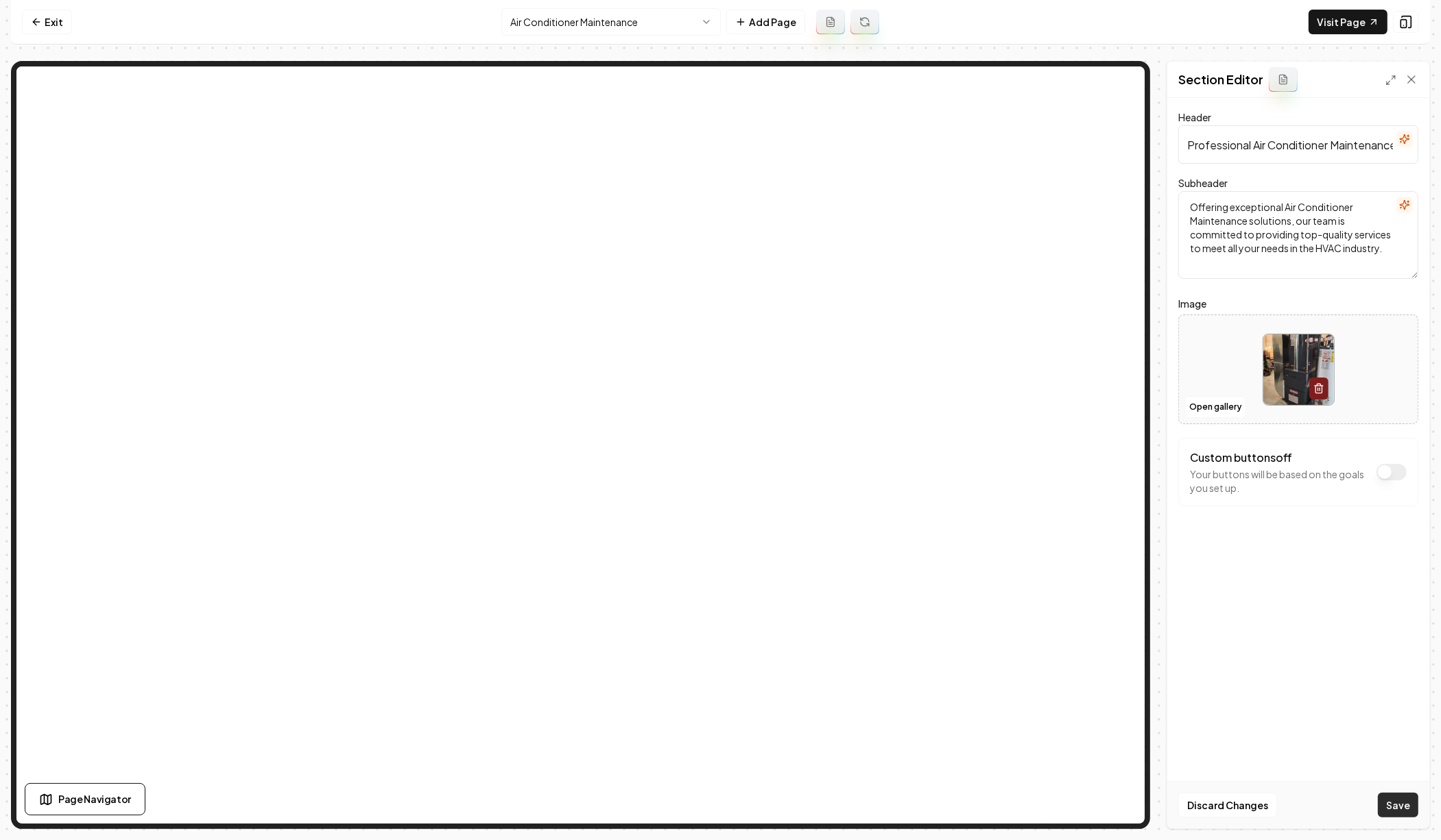
click at [1407, 809] on button "Save" at bounding box center [1398, 806] width 41 height 25
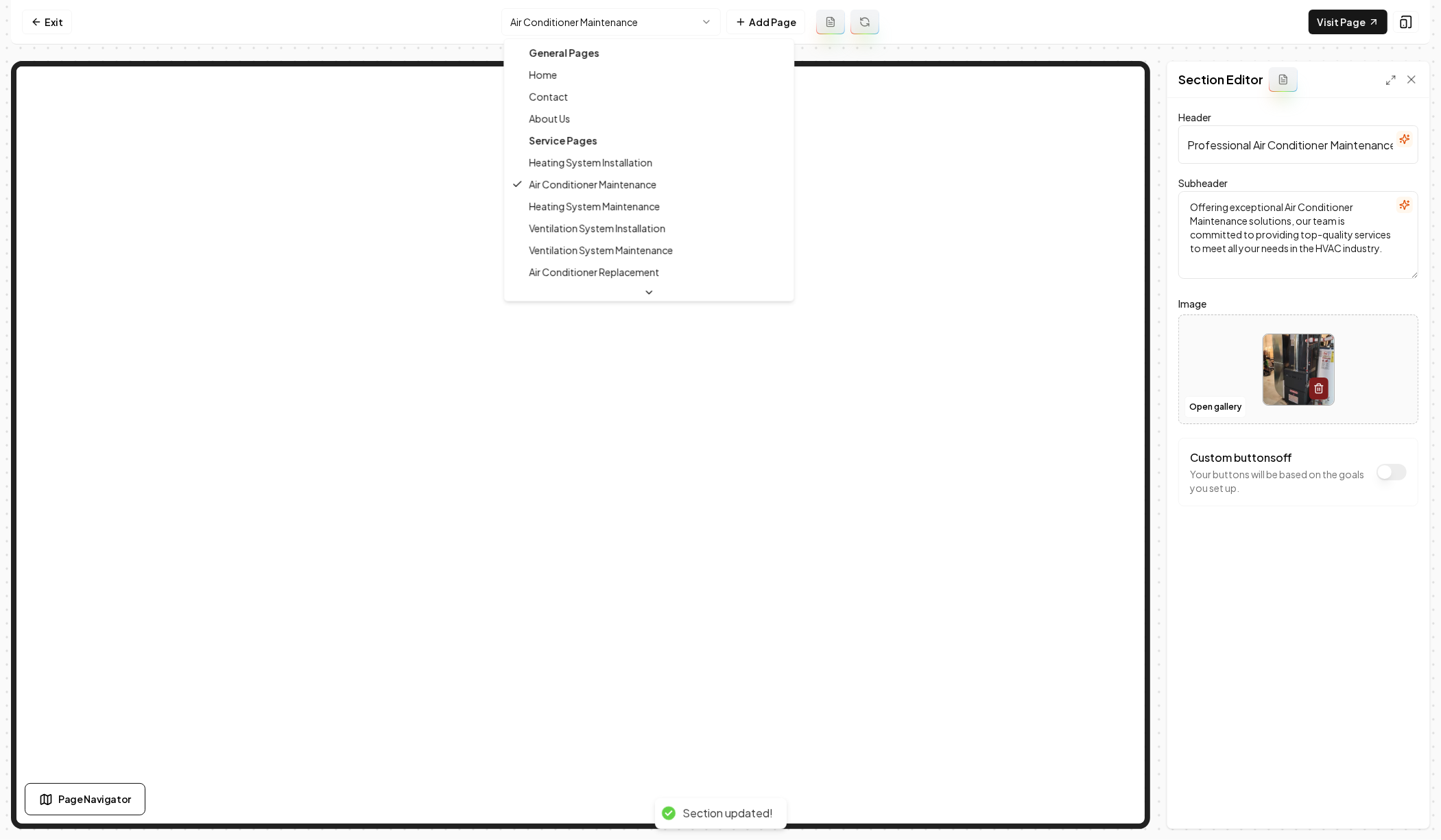
click at [686, 23] on html "Computer Required This feature is only available on a computer. Please switch t…" at bounding box center [720, 420] width 1441 height 840
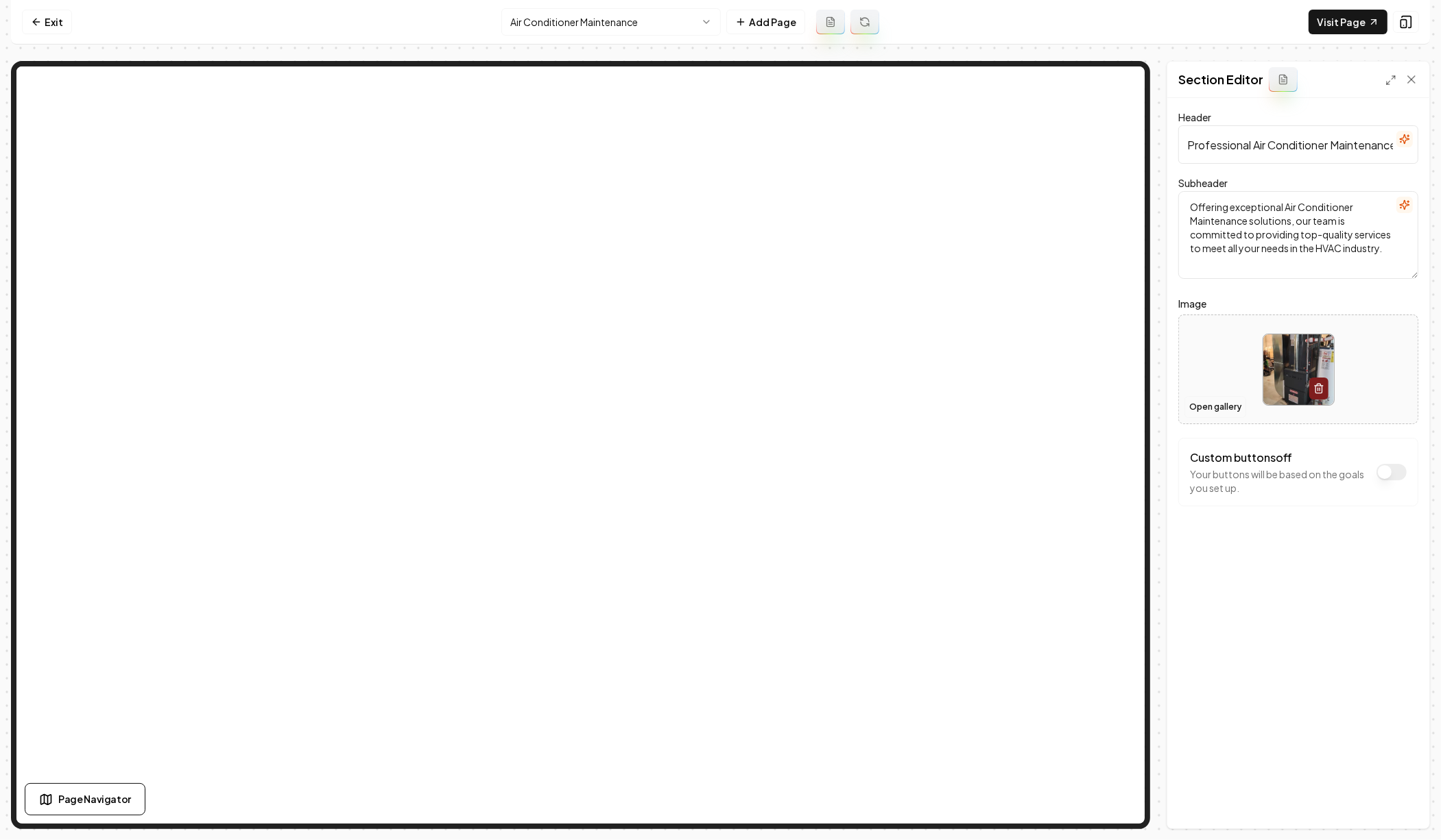
click at [1209, 407] on button "Open gallery" at bounding box center [1215, 407] width 62 height 22
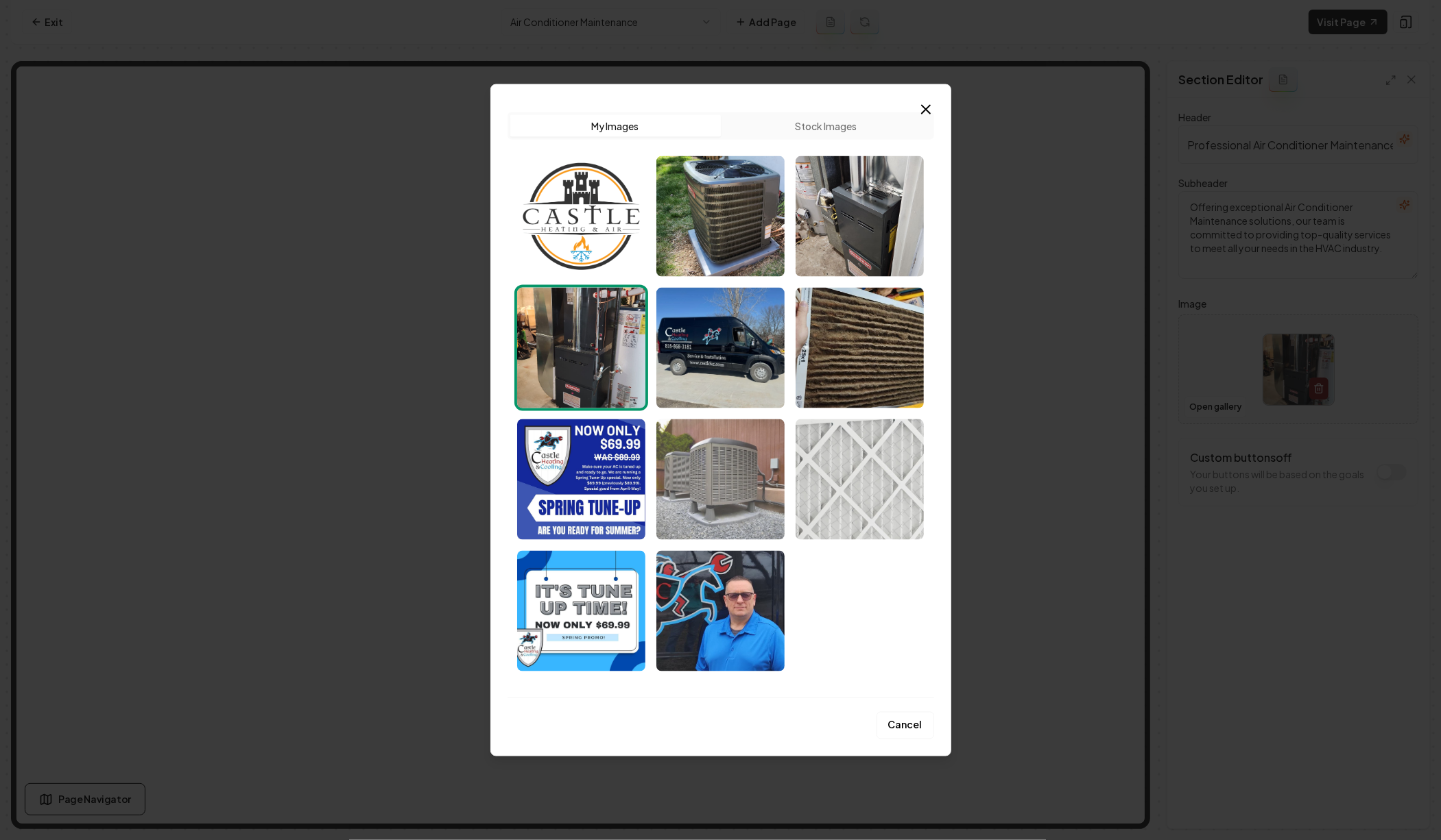
click at [768, 453] on img "Select image image_68cc734f5c7cd75eb8490110.jpeg" at bounding box center [720, 479] width 128 height 120
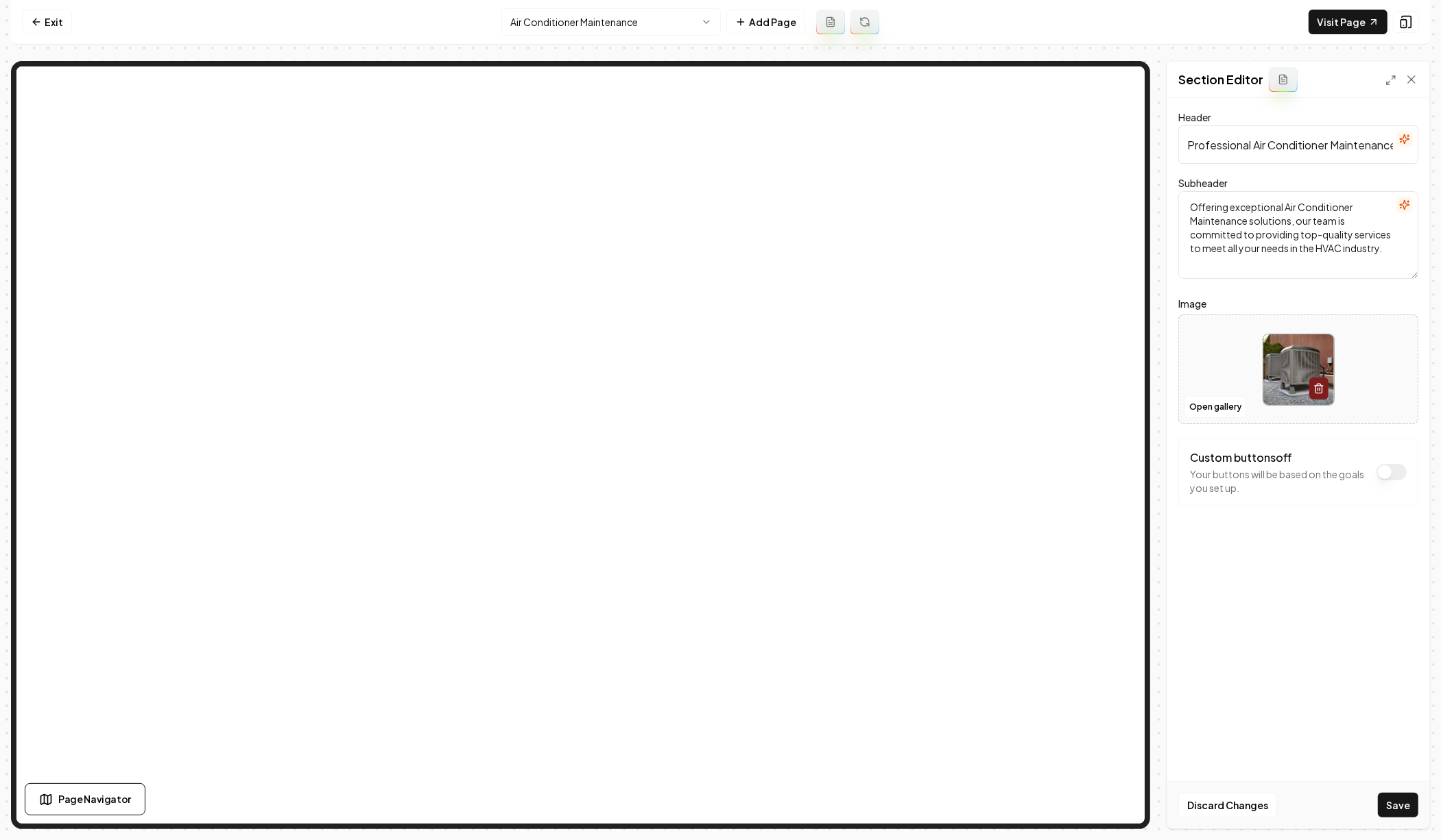
click at [1399, 809] on button "Save" at bounding box center [1398, 806] width 41 height 25
click at [691, 16] on html "Computer Required This feature is only available on a computer. Please switch t…" at bounding box center [720, 420] width 1441 height 840
click at [1225, 406] on button "Open gallery" at bounding box center [1215, 407] width 62 height 22
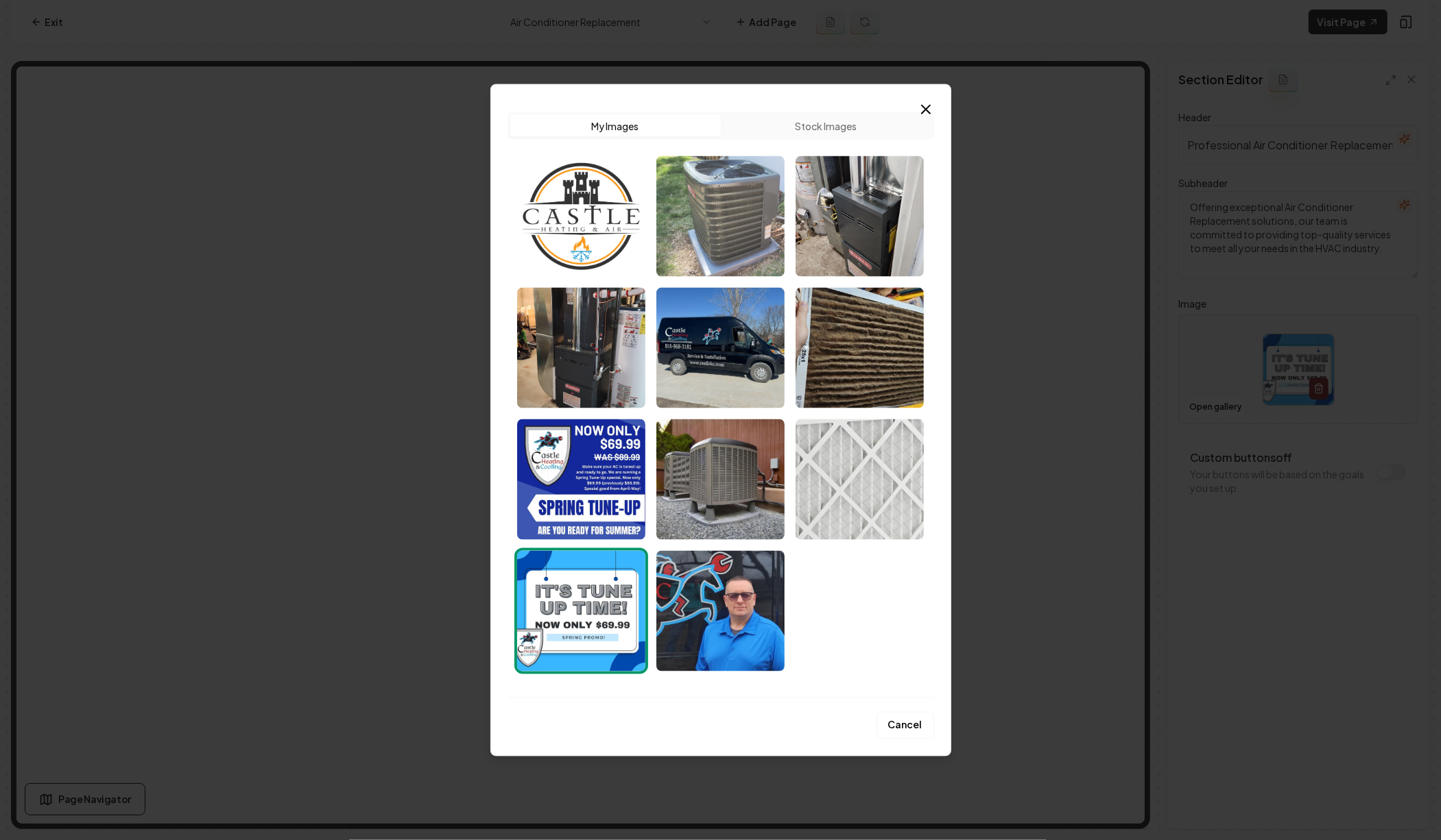
click at [734, 210] on img "Select image image_68cc73505c7cd75eb8490600.jpeg" at bounding box center [720, 217] width 128 height 120
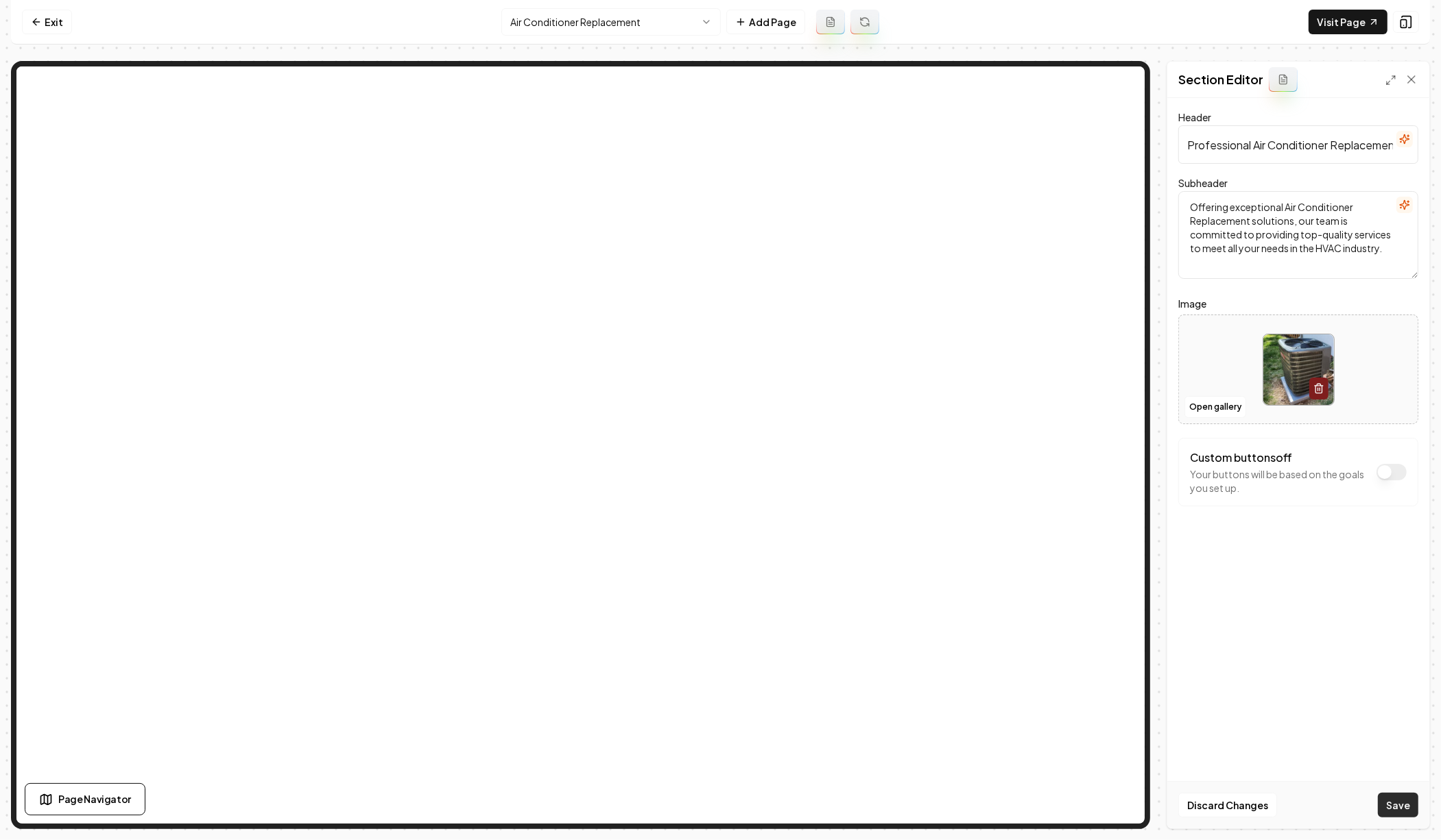
click at [1401, 815] on button "Save" at bounding box center [1398, 806] width 41 height 25
click at [624, 16] on html "Computer Required This feature is only available on a computer. Please switch t…" at bounding box center [720, 420] width 1441 height 840
click at [1208, 407] on button "Open gallery" at bounding box center [1215, 407] width 62 height 22
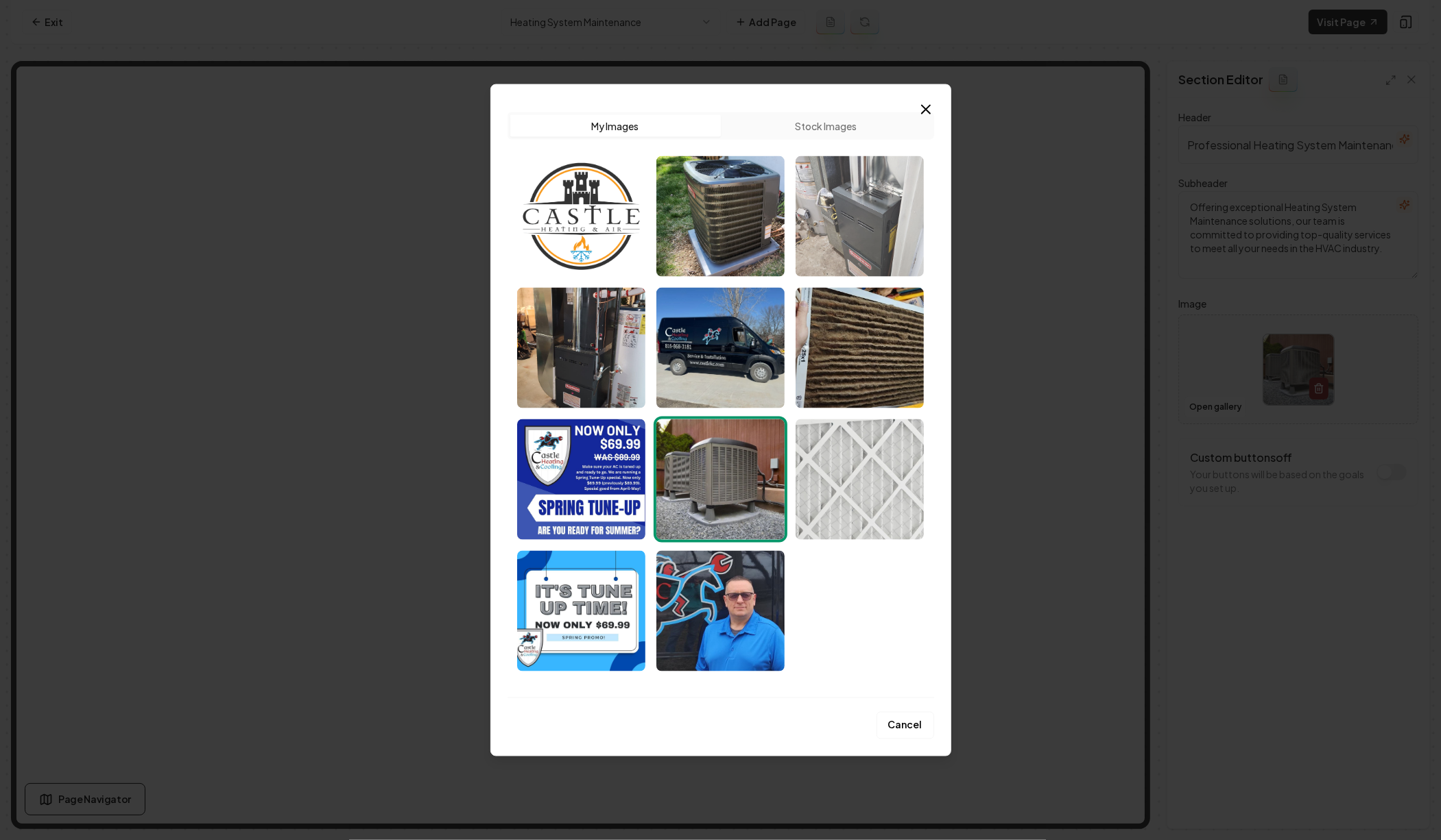
click at [848, 220] on img "Select image image_68cc73505c7cd75eb849058b.jpeg" at bounding box center [859, 217] width 128 height 120
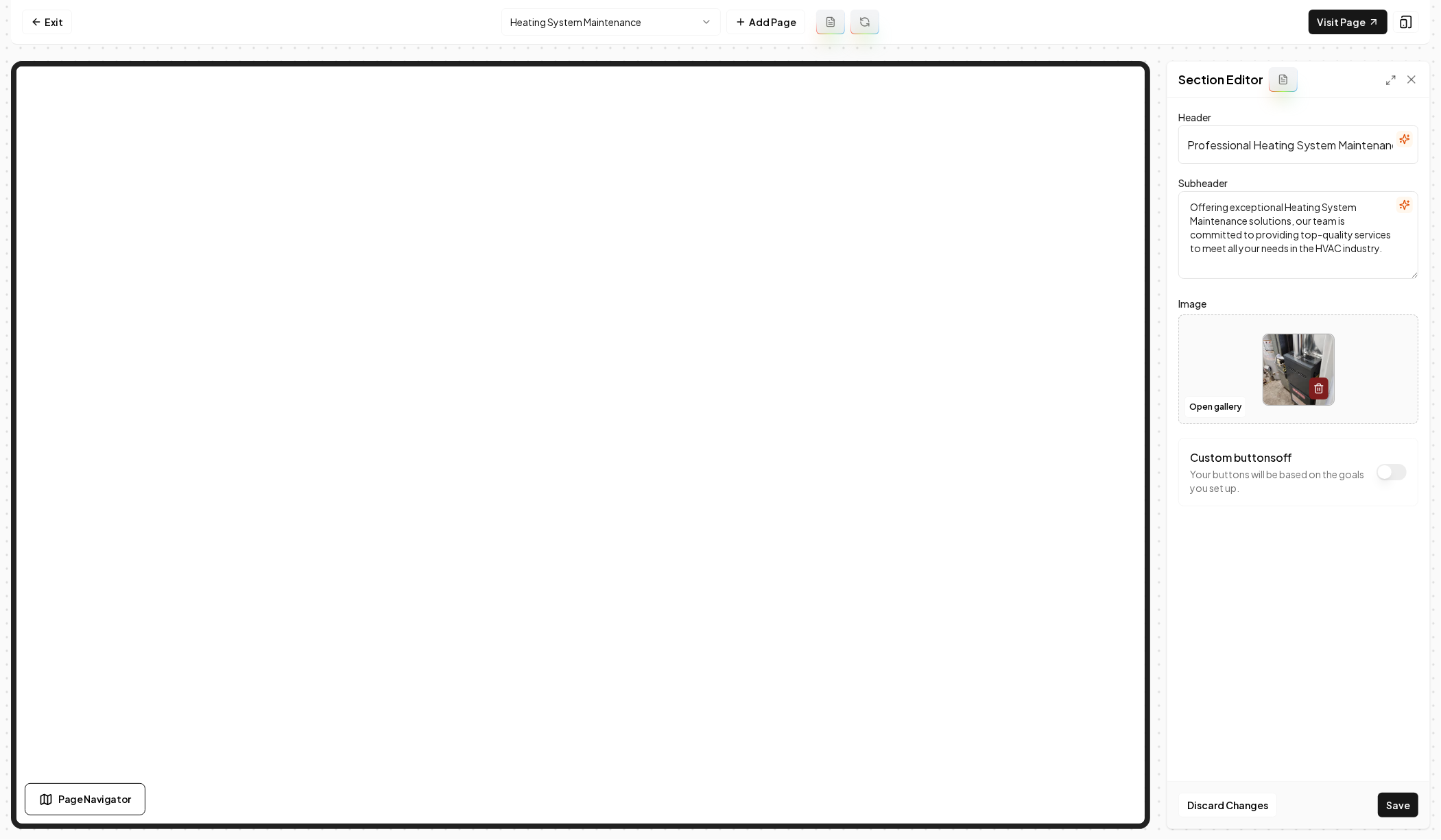
click at [1394, 793] on div "Discard Changes Save" at bounding box center [1298, 805] width 262 height 47
click at [1396, 800] on button "Save" at bounding box center [1398, 806] width 41 height 25
click at [632, 42] on nav "Exit Heating System Maintenance Add Page Visit Page" at bounding box center [720, 22] width 1419 height 44
click at [630, 28] on html "Computer Required This feature is only available on a computer. Please switch t…" at bounding box center [720, 420] width 1441 height 840
click at [1210, 402] on button "Open gallery" at bounding box center [1215, 407] width 62 height 22
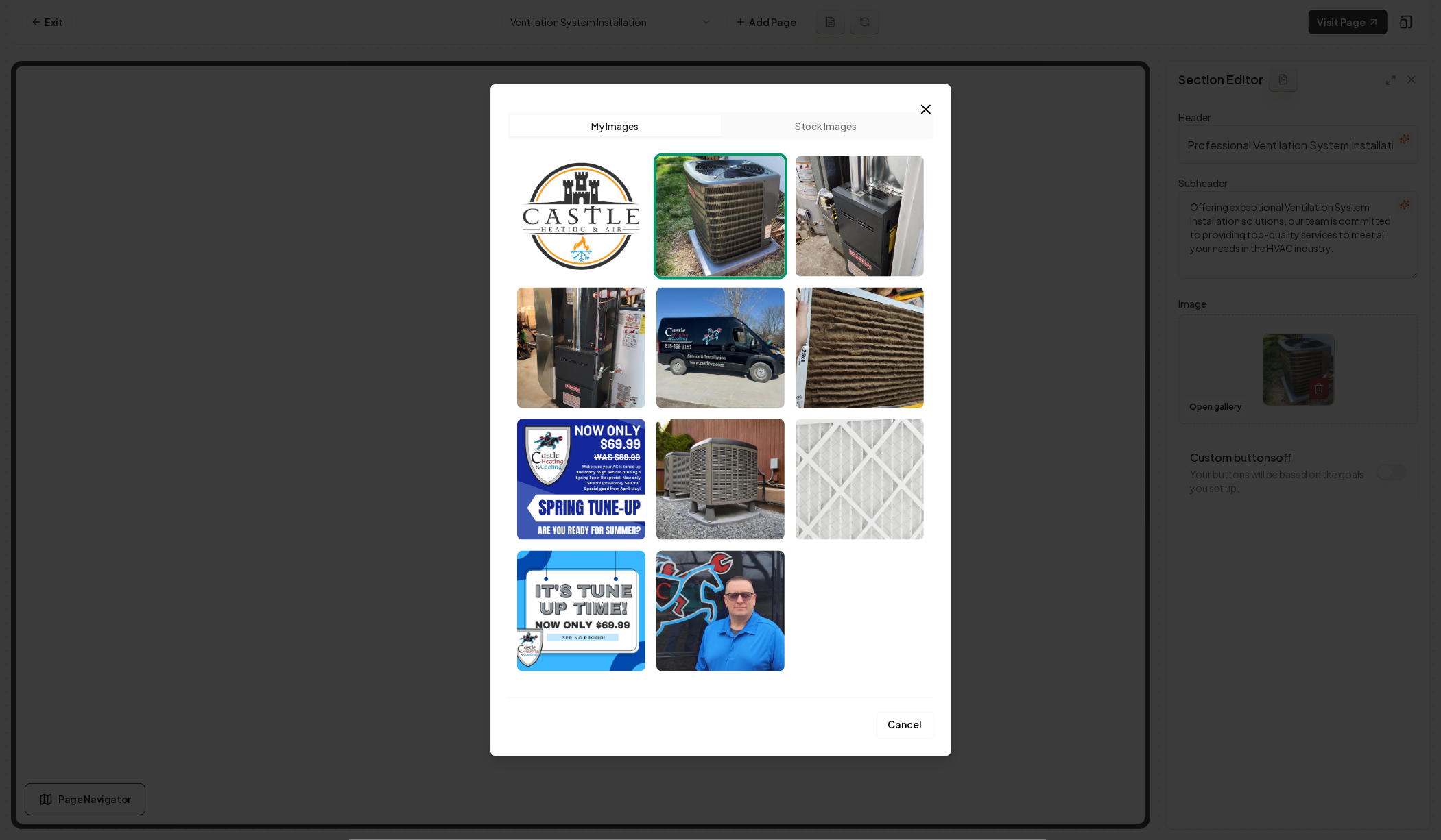
click at [869, 478] on img "Select image image_68cc734f5c7cd75eb8490119.jpeg" at bounding box center [859, 479] width 128 height 120
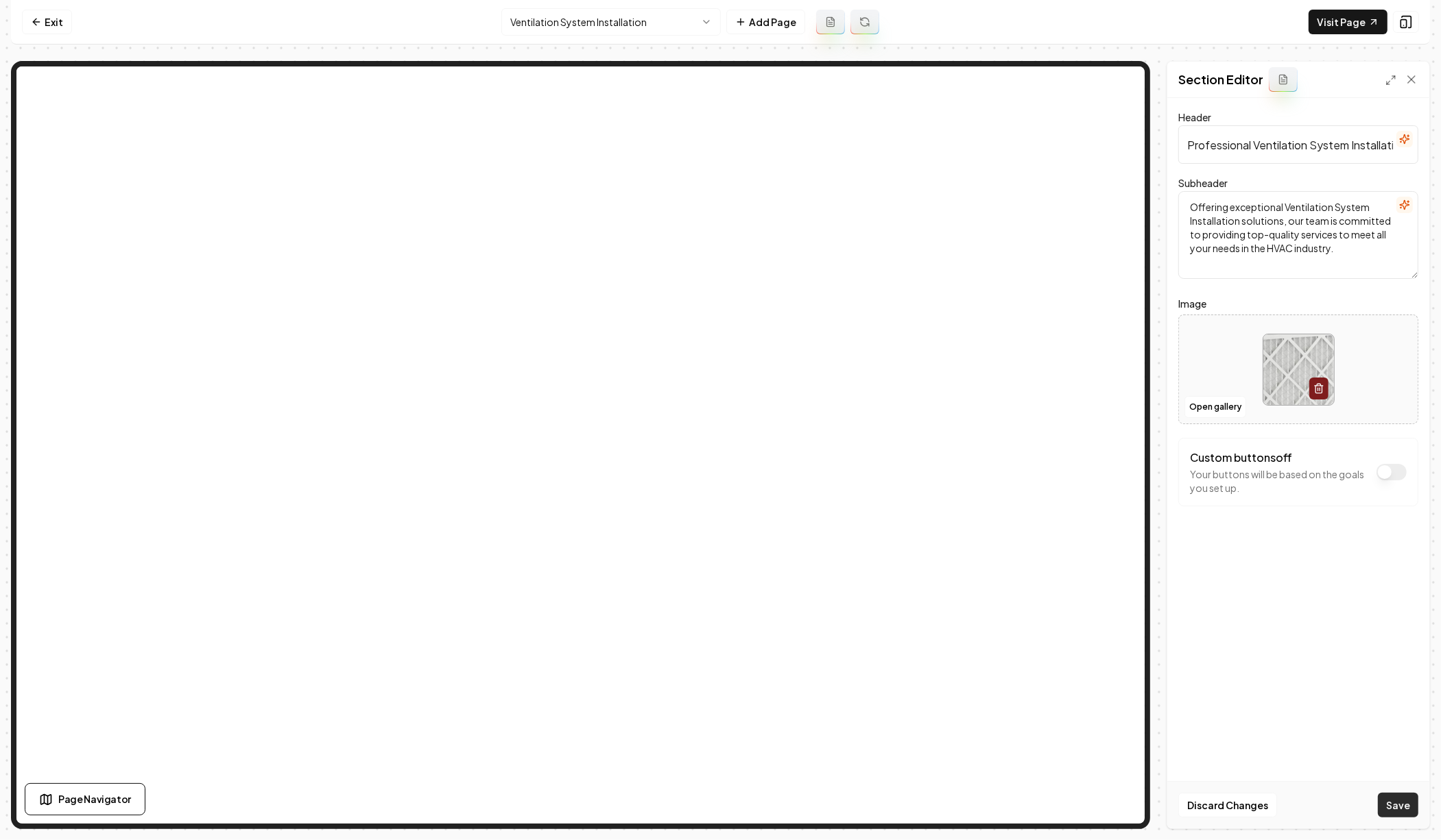
click at [1401, 808] on button "Save" at bounding box center [1398, 806] width 41 height 25
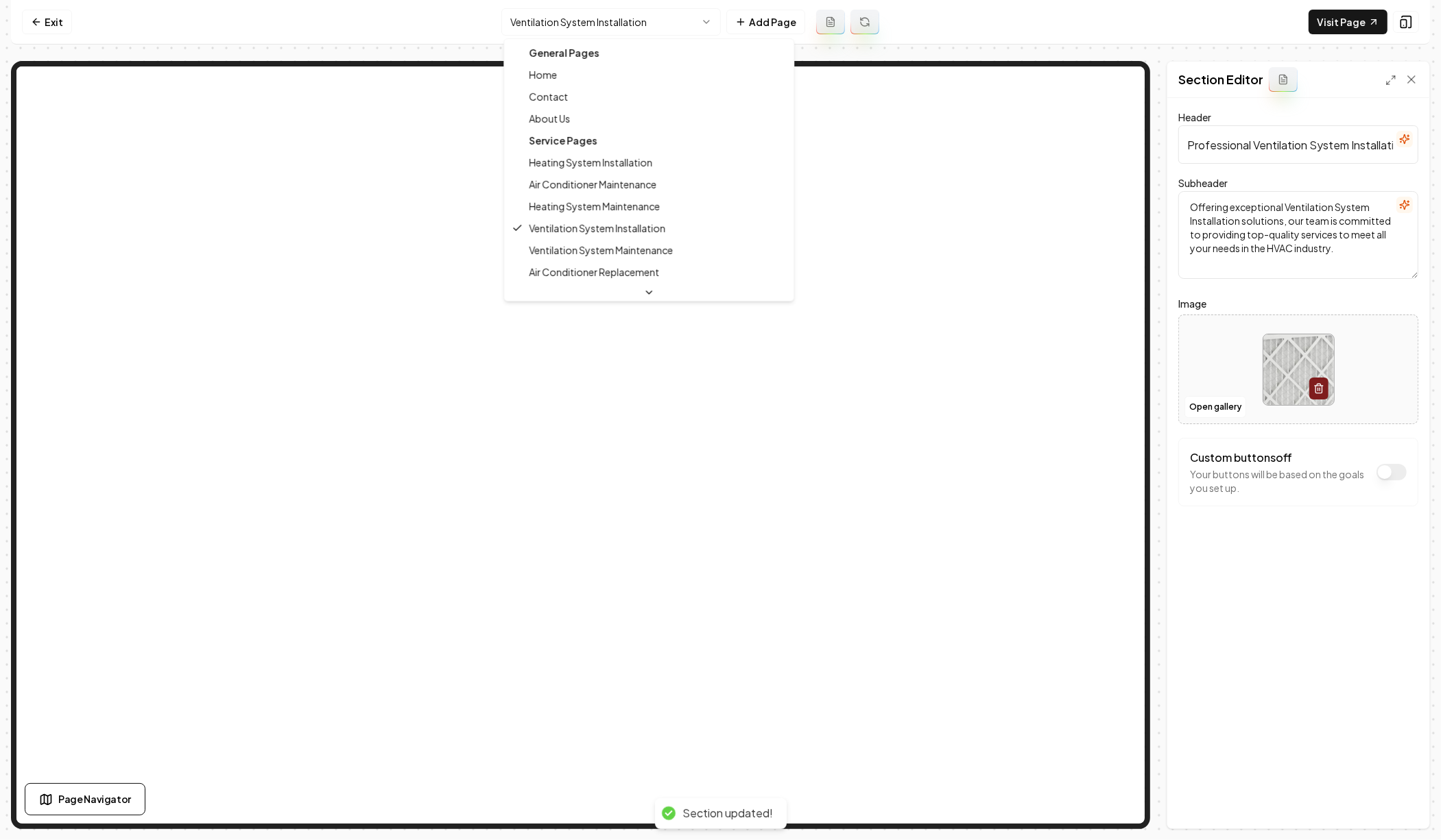
click at [670, 24] on html "Computer Required This feature is only available on a computer. Please switch t…" at bounding box center [720, 420] width 1441 height 840
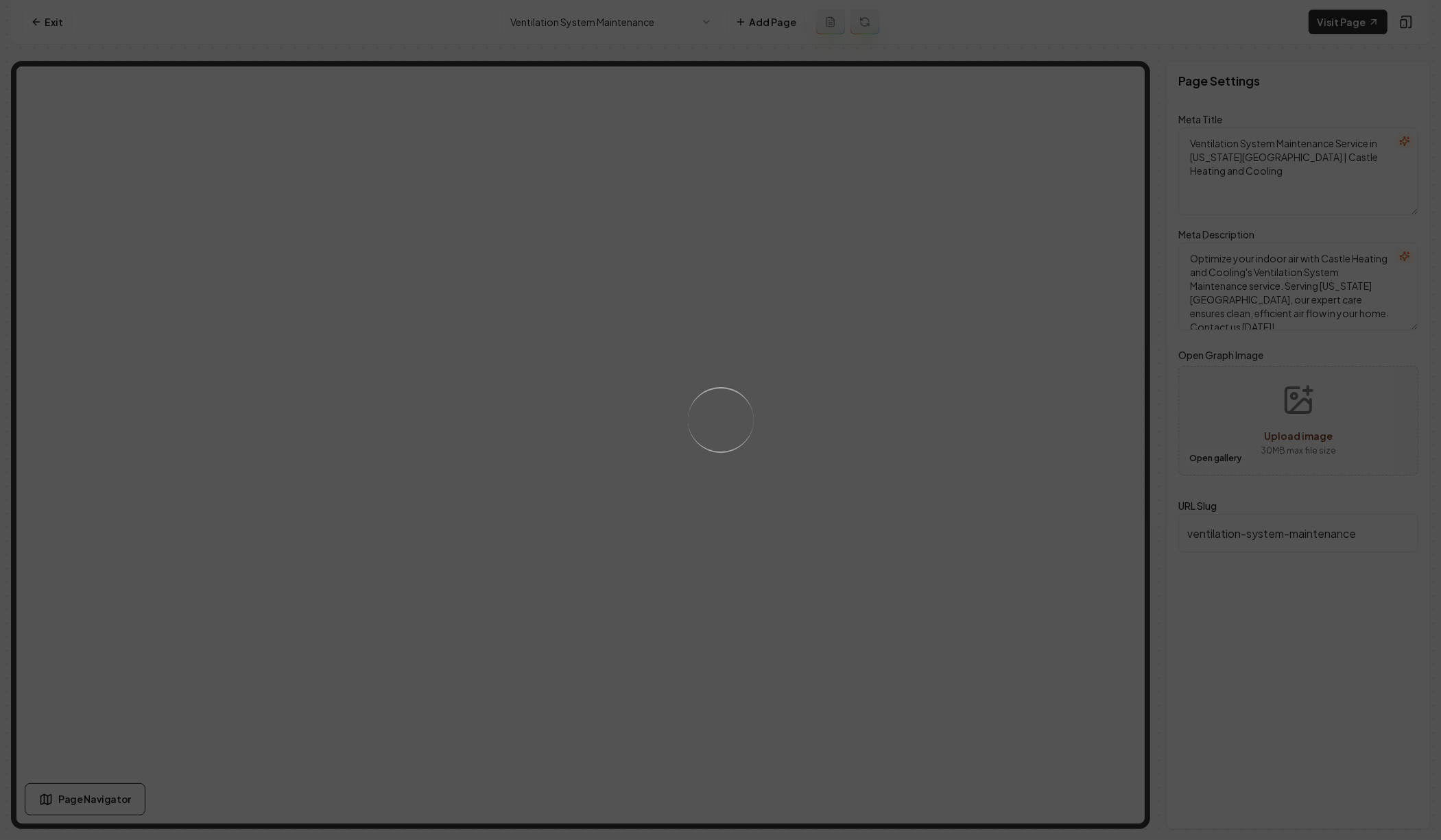
click at [935, 299] on div "Loading..." at bounding box center [720, 420] width 1441 height 840
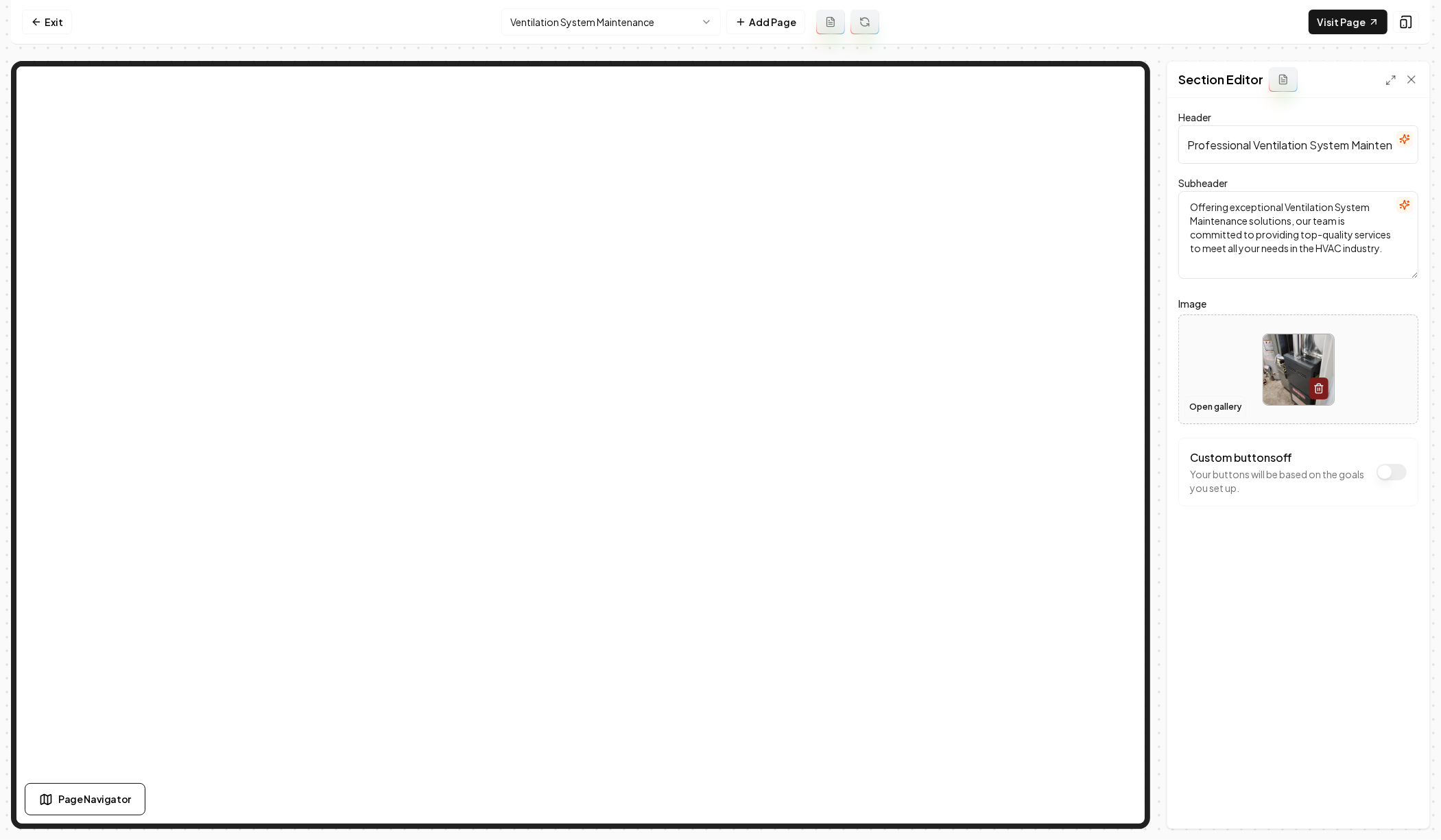
click at [1216, 399] on button "Open gallery" at bounding box center [1215, 407] width 62 height 22
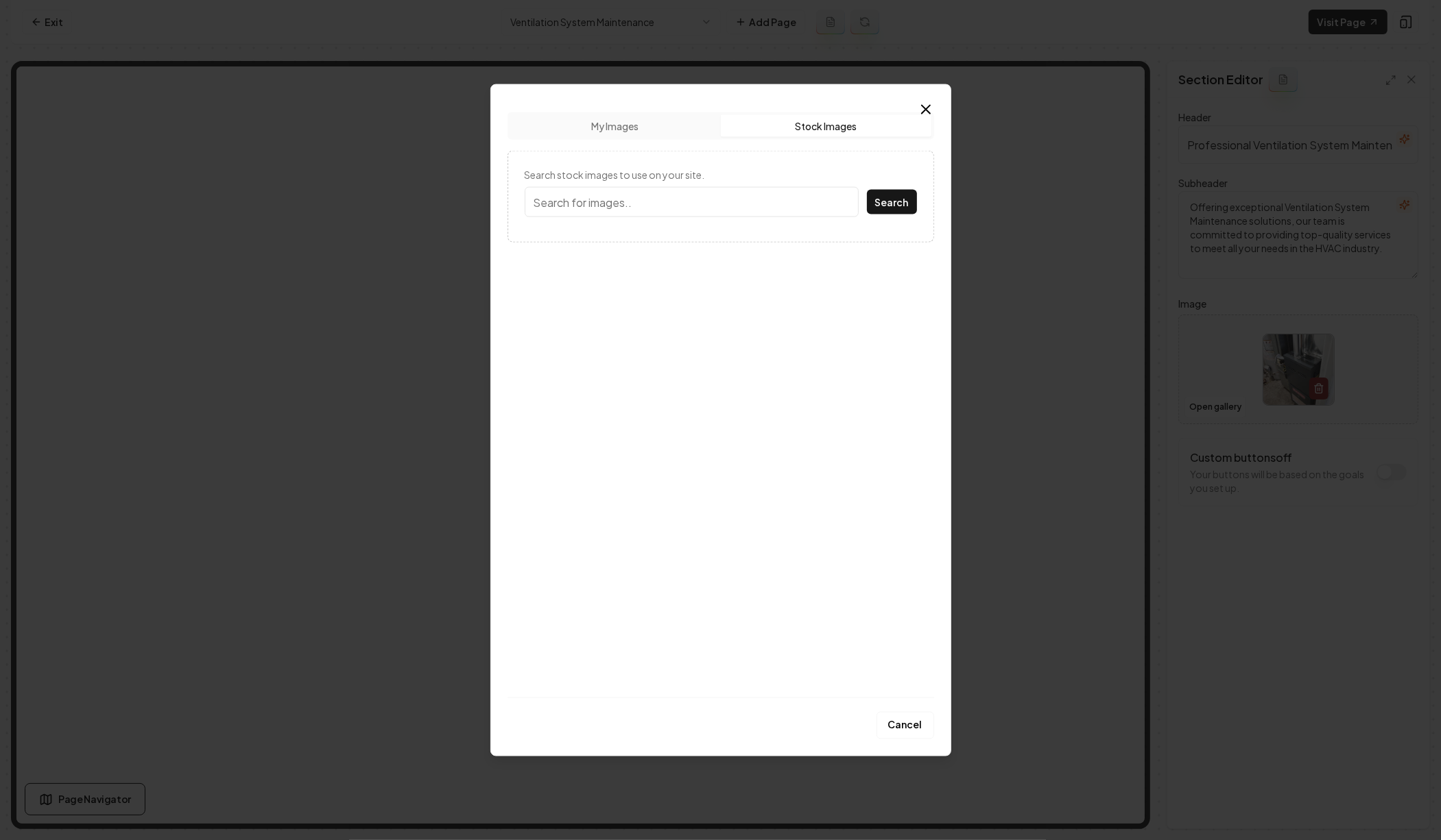
click at [853, 115] on button "Stock Images" at bounding box center [826, 126] width 211 height 22
click at [763, 192] on input "Search stock images to use on your site." at bounding box center [692, 202] width 334 height 30
type input "air vent"
click at [867, 190] on button "Search" at bounding box center [892, 202] width 50 height 25
click at [586, 322] on img at bounding box center [587, 302] width 126 height 120
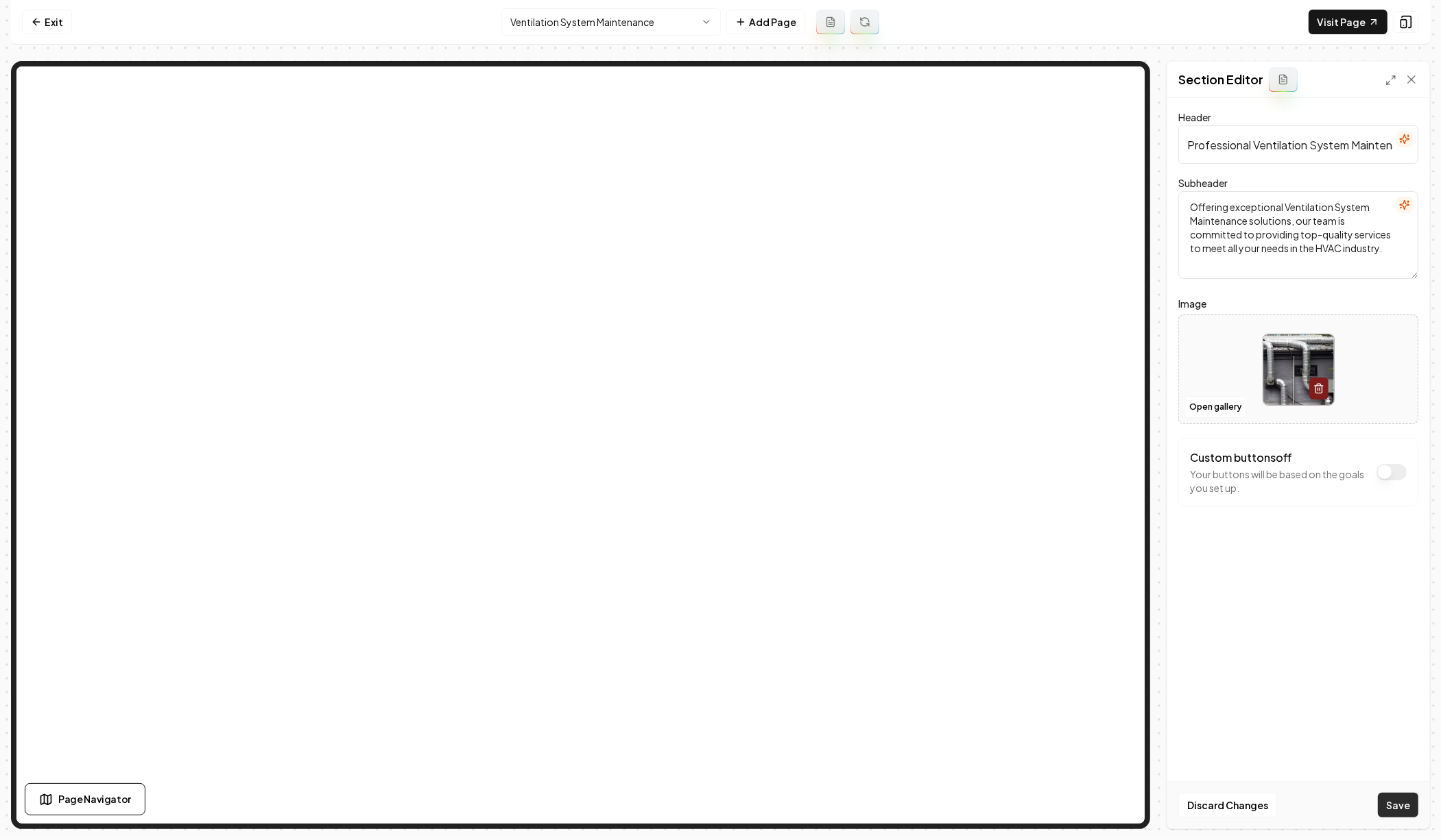
click at [1398, 809] on button "Save" at bounding box center [1398, 806] width 41 height 25
click at [50, 19] on link "Exit" at bounding box center [47, 22] width 50 height 25
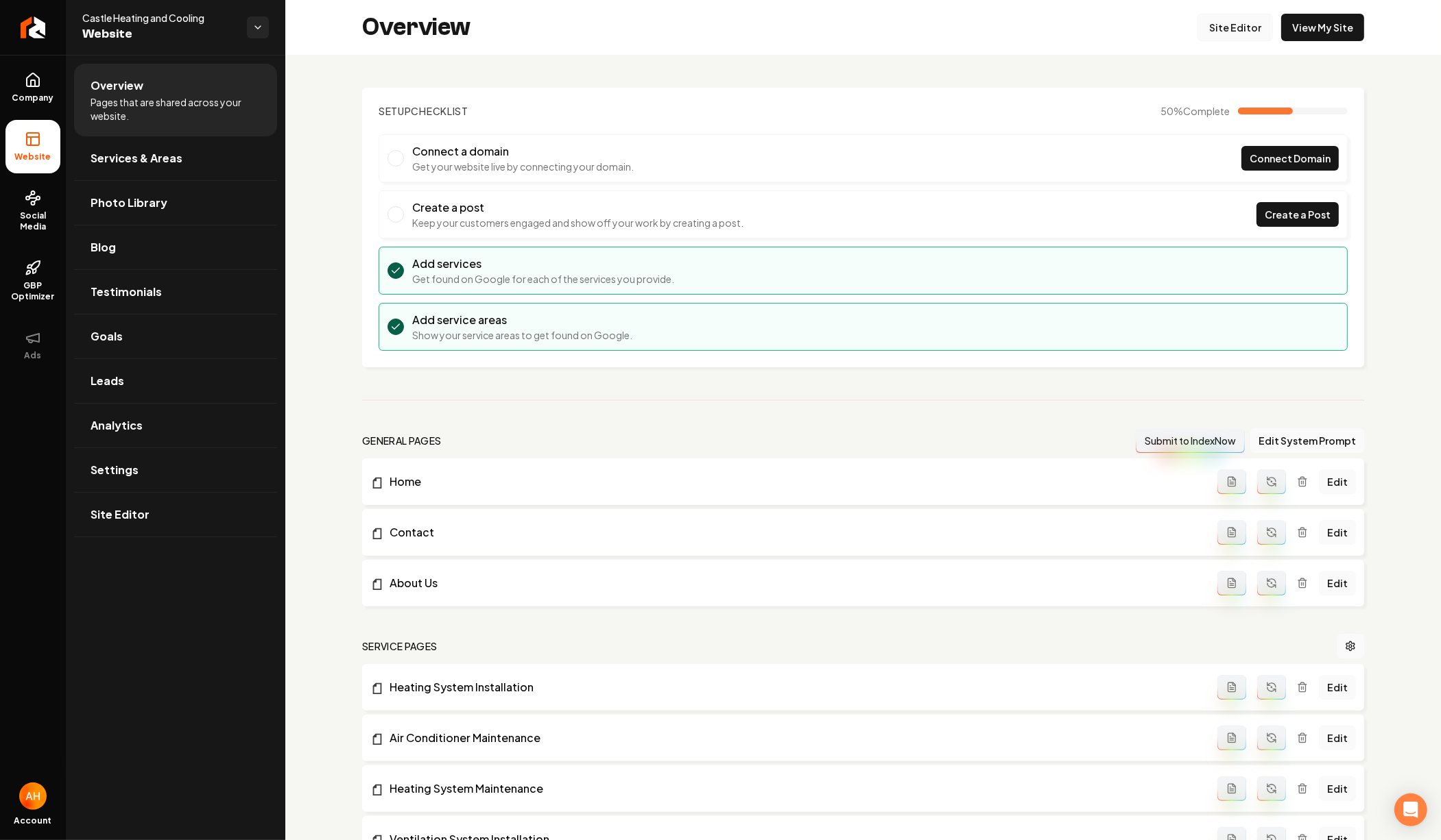
click at [1242, 32] on link "Site Editor" at bounding box center [1234, 27] width 75 height 27
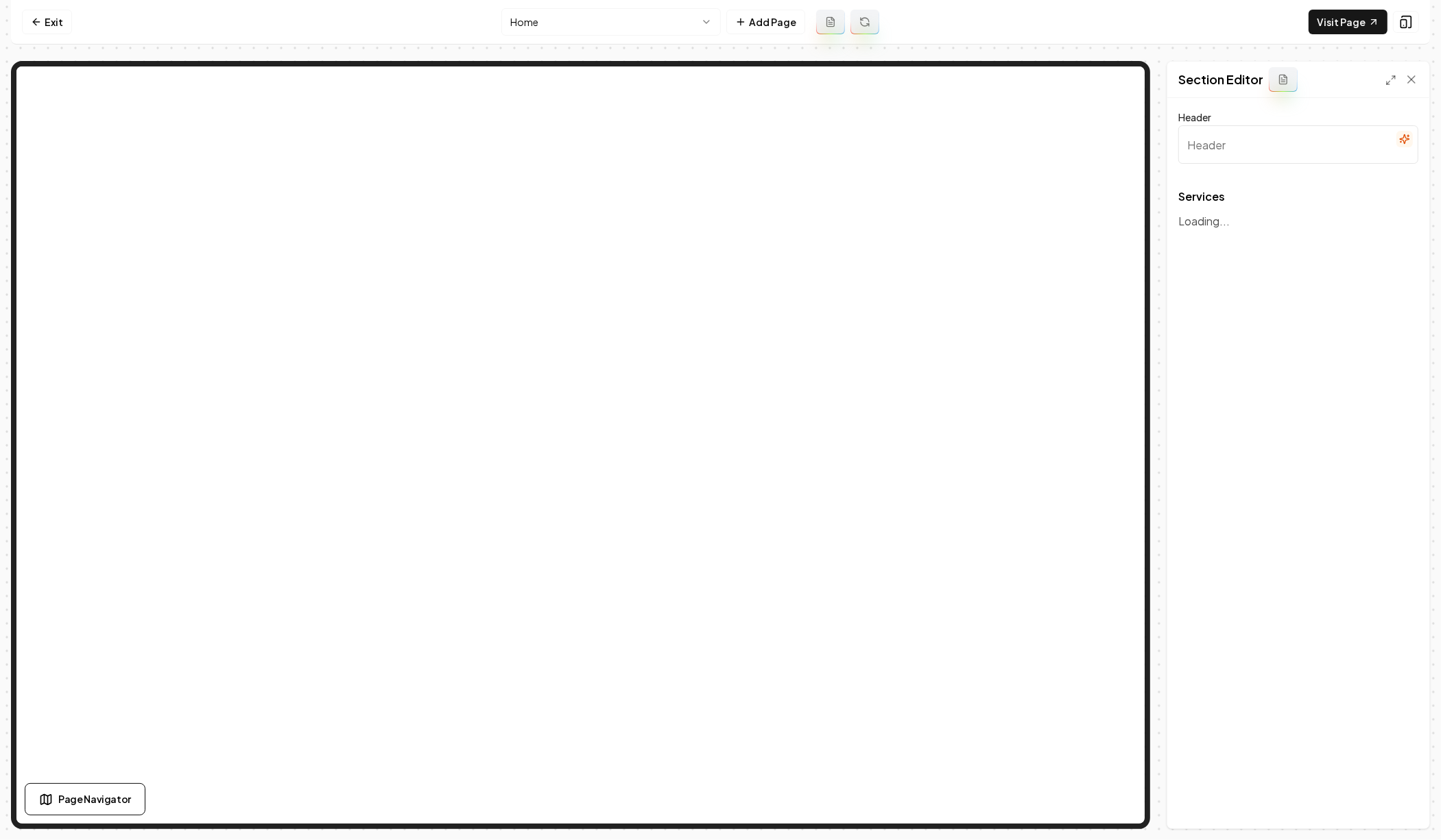
type input "Comprehensive HVAC Solutions"
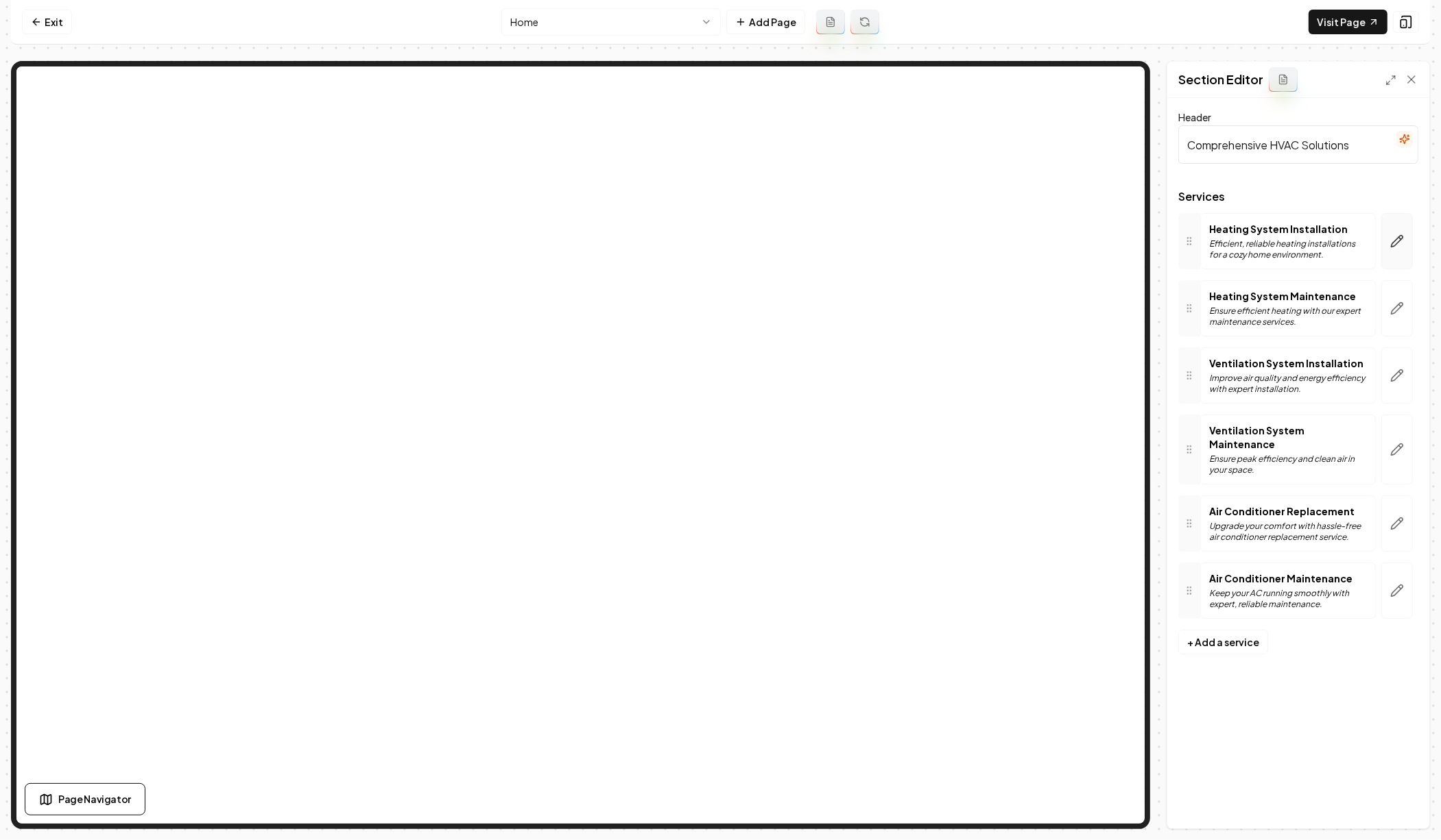
click at [1399, 239] on icon "button" at bounding box center [1397, 241] width 14 height 14
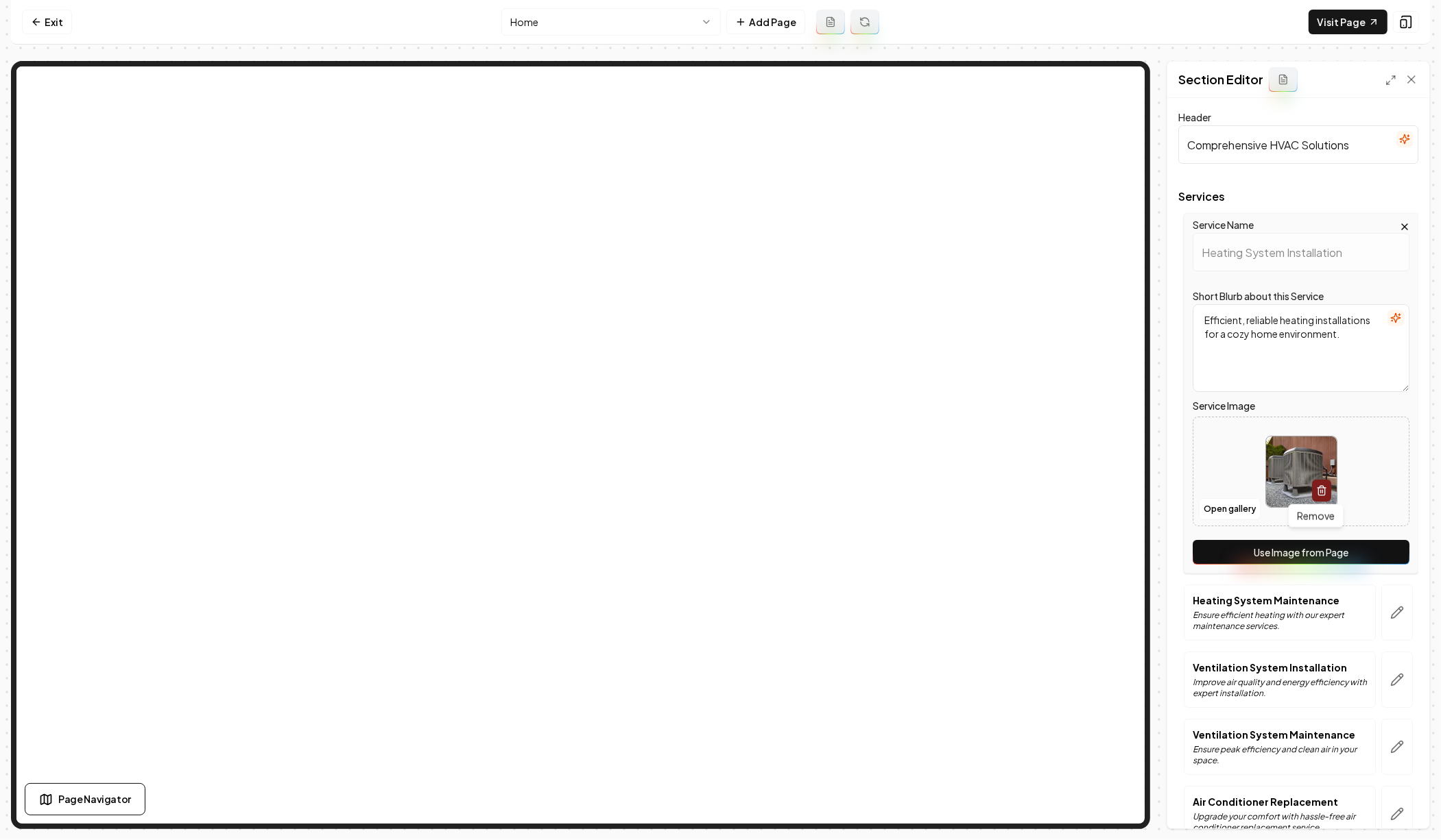
click at [1329, 551] on button "Use Image from Page" at bounding box center [1300, 553] width 217 height 25
click at [1381, 599] on button "button" at bounding box center [1397, 613] width 32 height 57
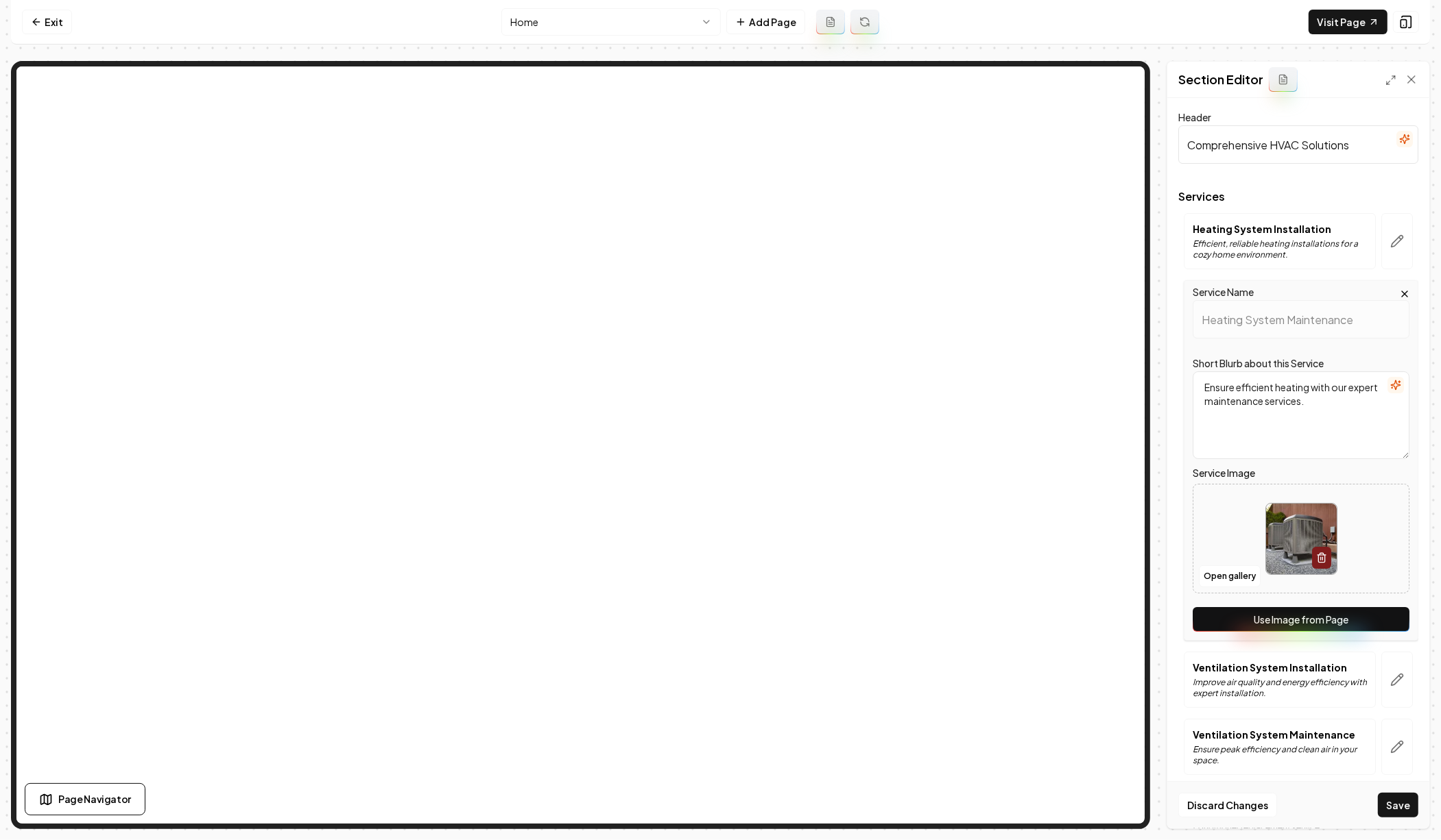
click at [1355, 615] on button "Use Image from Page" at bounding box center [1300, 620] width 217 height 25
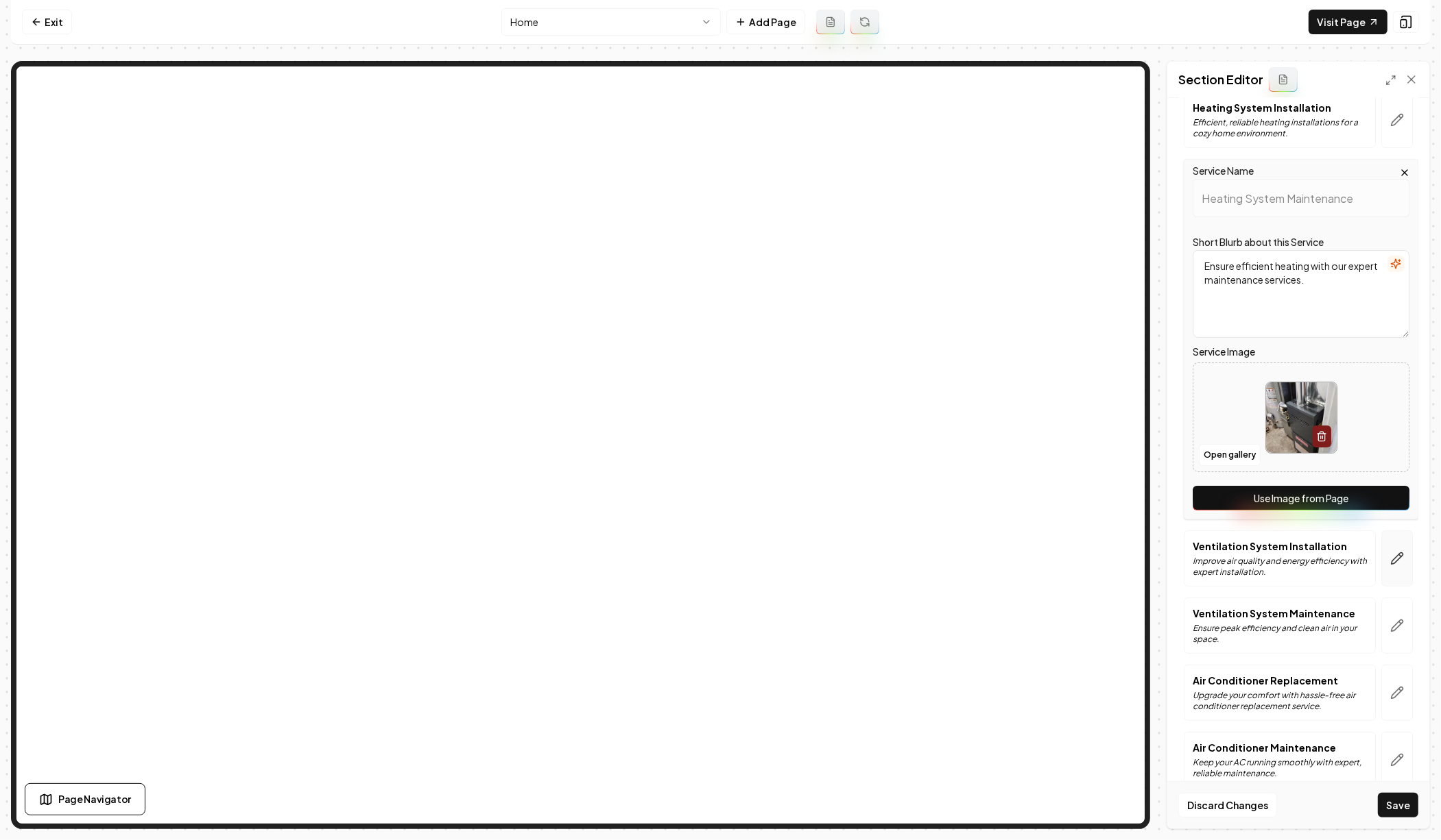
click at [1392, 555] on button "button" at bounding box center [1397, 559] width 32 height 57
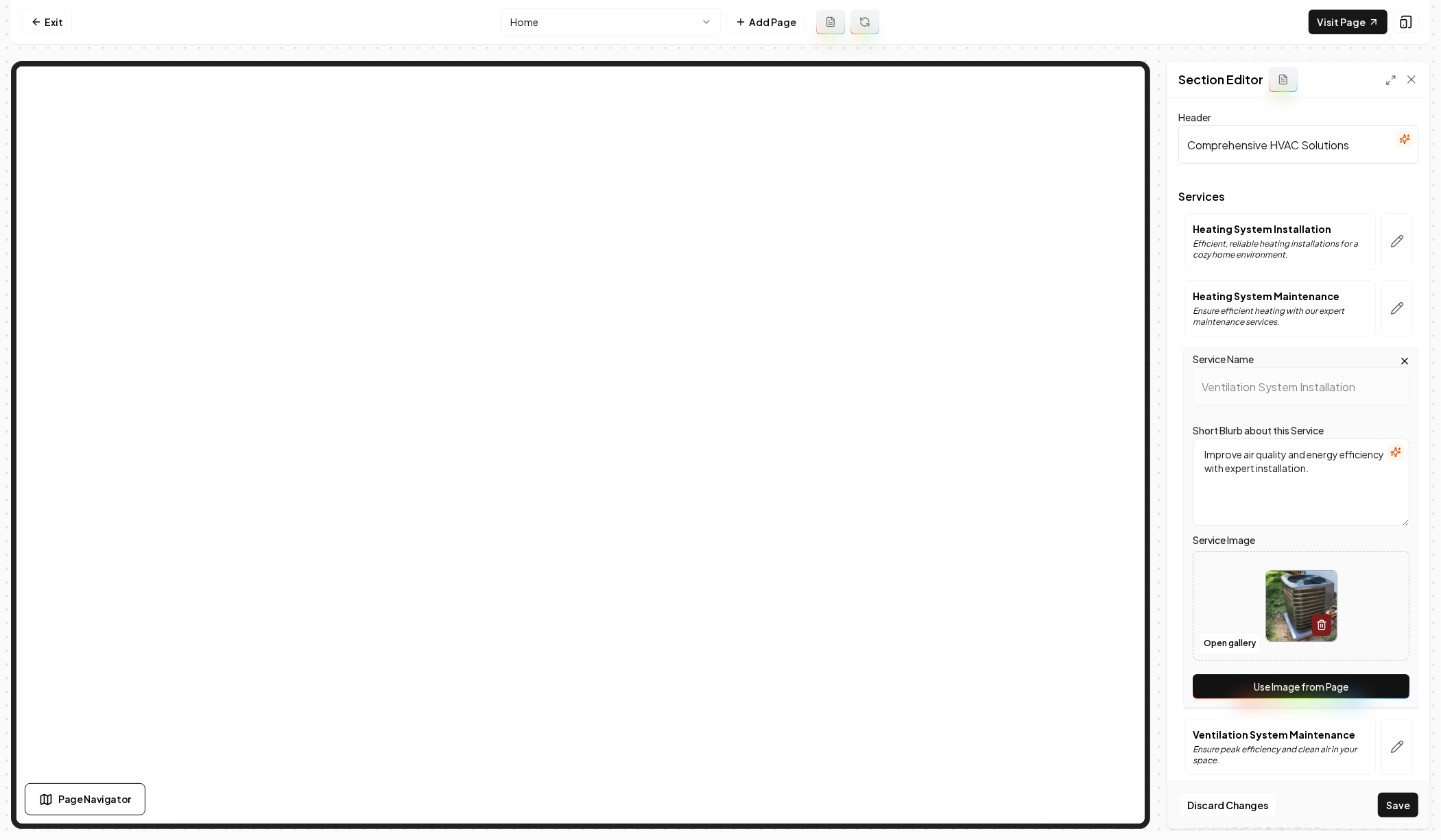
click at [1310, 684] on button "Use Image from Page" at bounding box center [1300, 687] width 217 height 25
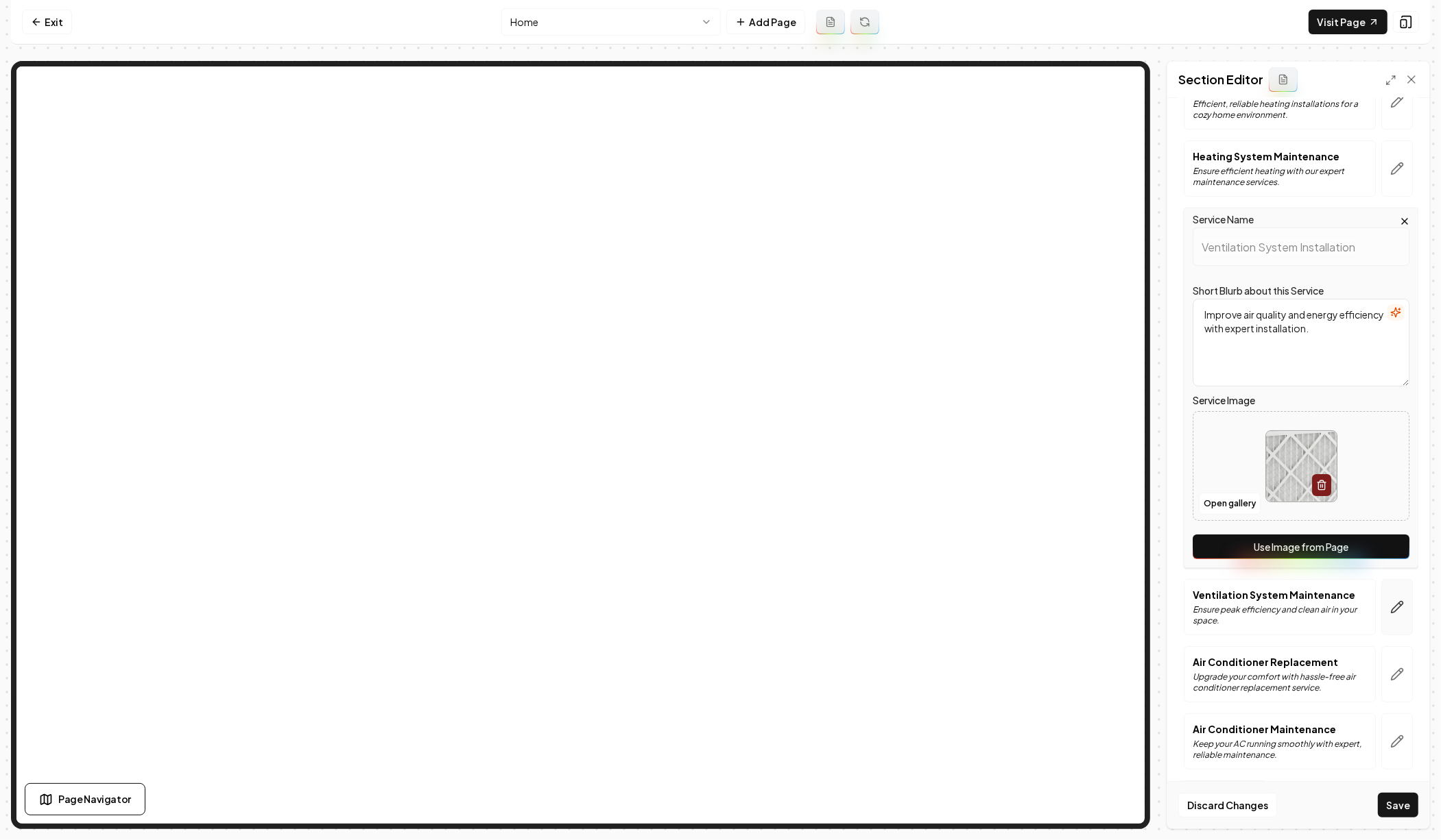
click at [1391, 615] on button "button" at bounding box center [1397, 607] width 32 height 57
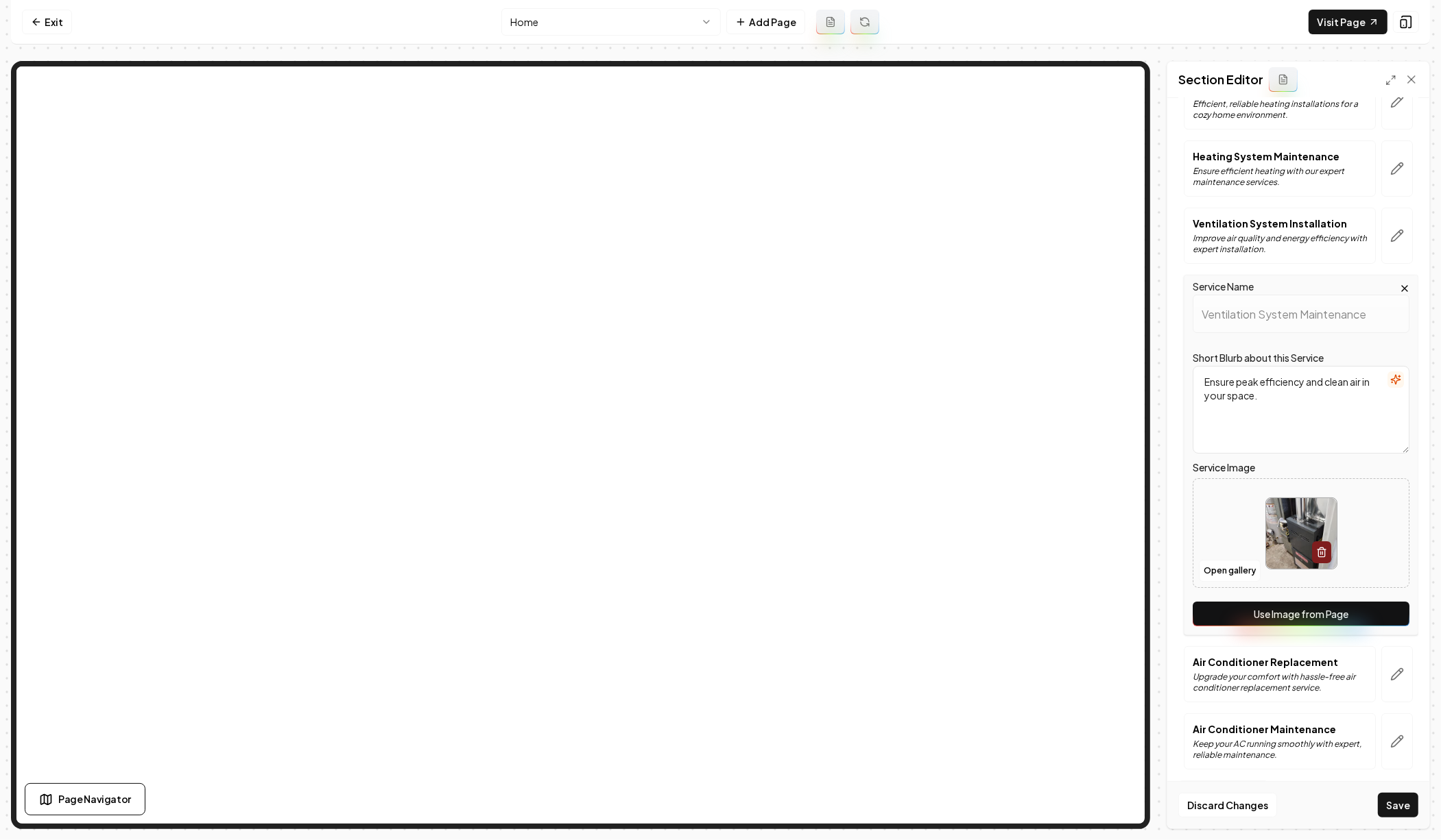
click at [1347, 608] on button "Use Image from Page" at bounding box center [1300, 615] width 217 height 25
click at [1381, 659] on button "button" at bounding box center [1397, 675] width 32 height 57
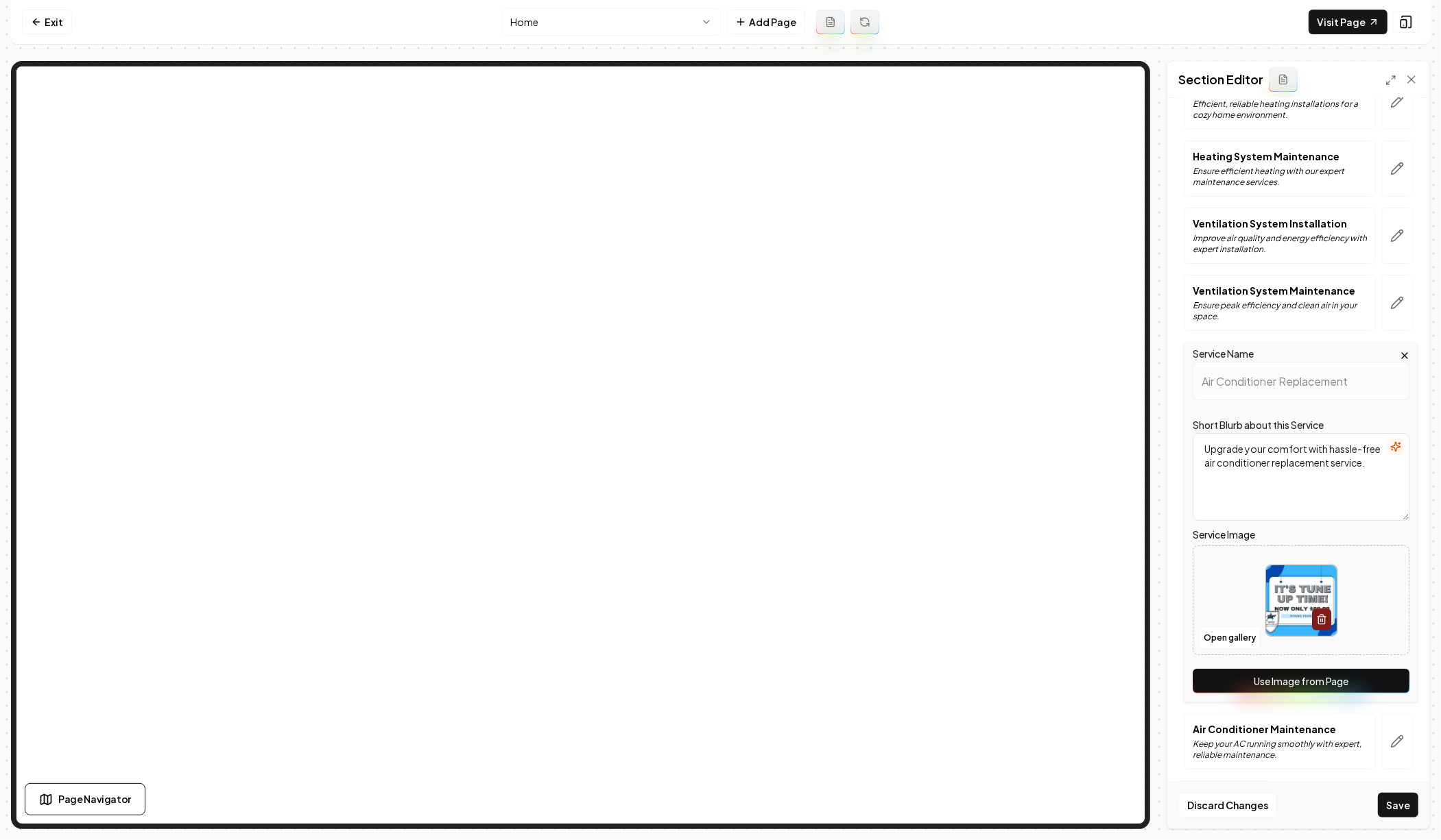
click at [1362, 669] on button "Use Image from Page" at bounding box center [1300, 682] width 217 height 25
click at [1381, 727] on button "button" at bounding box center [1397, 742] width 32 height 57
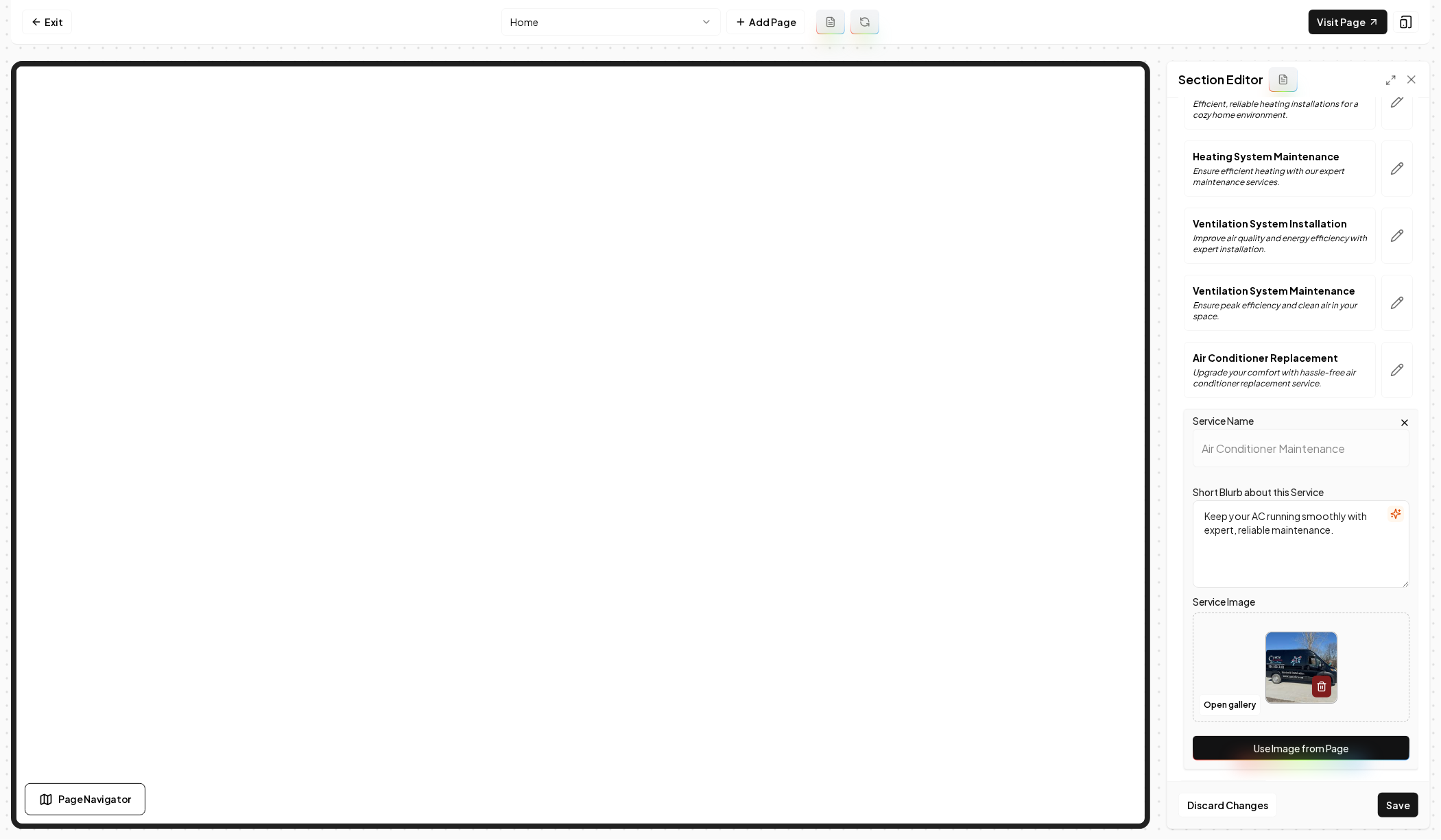
click at [1340, 744] on button "Use Image from Page" at bounding box center [1300, 749] width 217 height 25
click at [1414, 804] on button "Save" at bounding box center [1398, 806] width 41 height 25
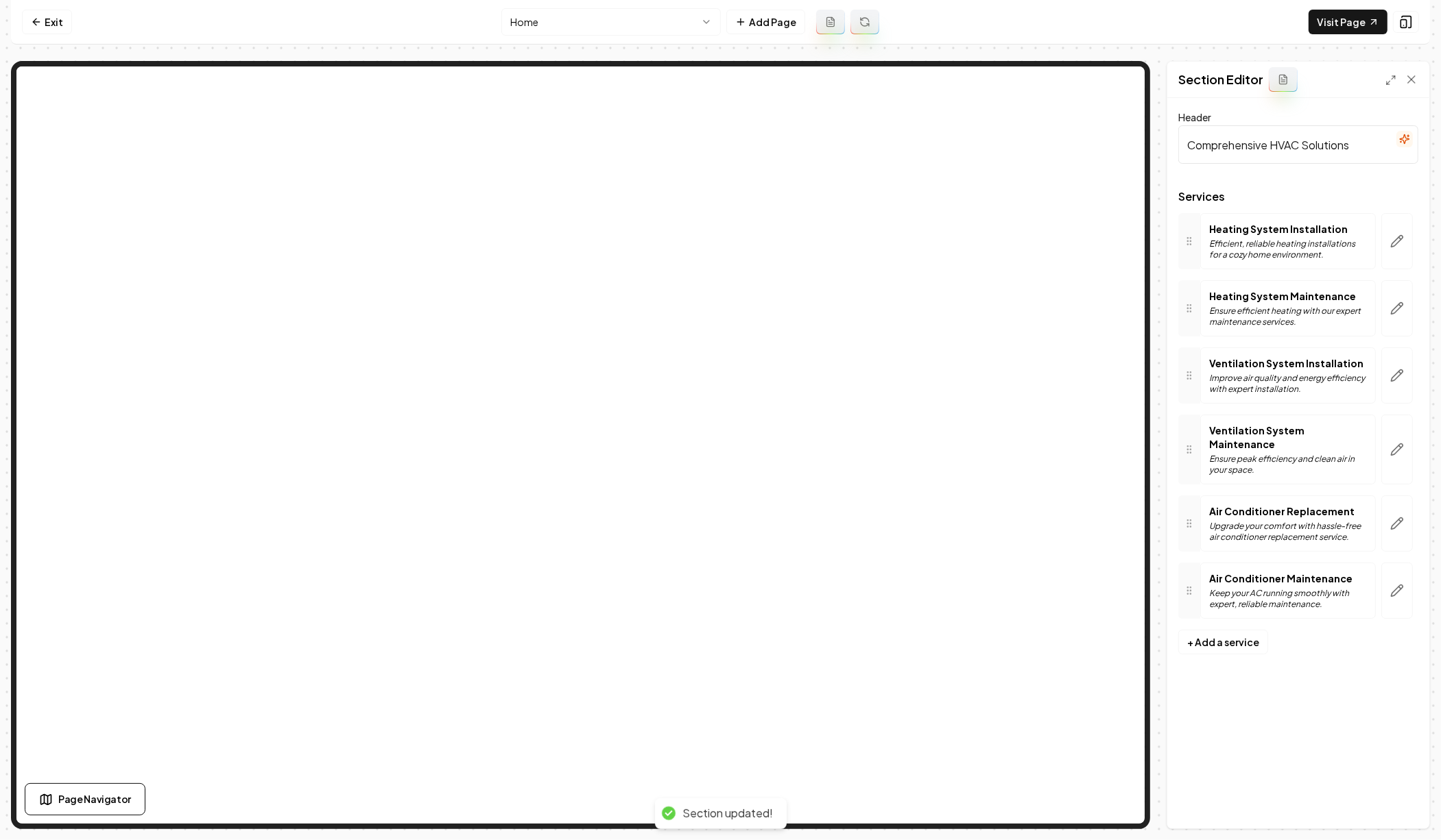
scroll to position [0, 0]
click at [1392, 294] on button "button" at bounding box center [1397, 309] width 32 height 57
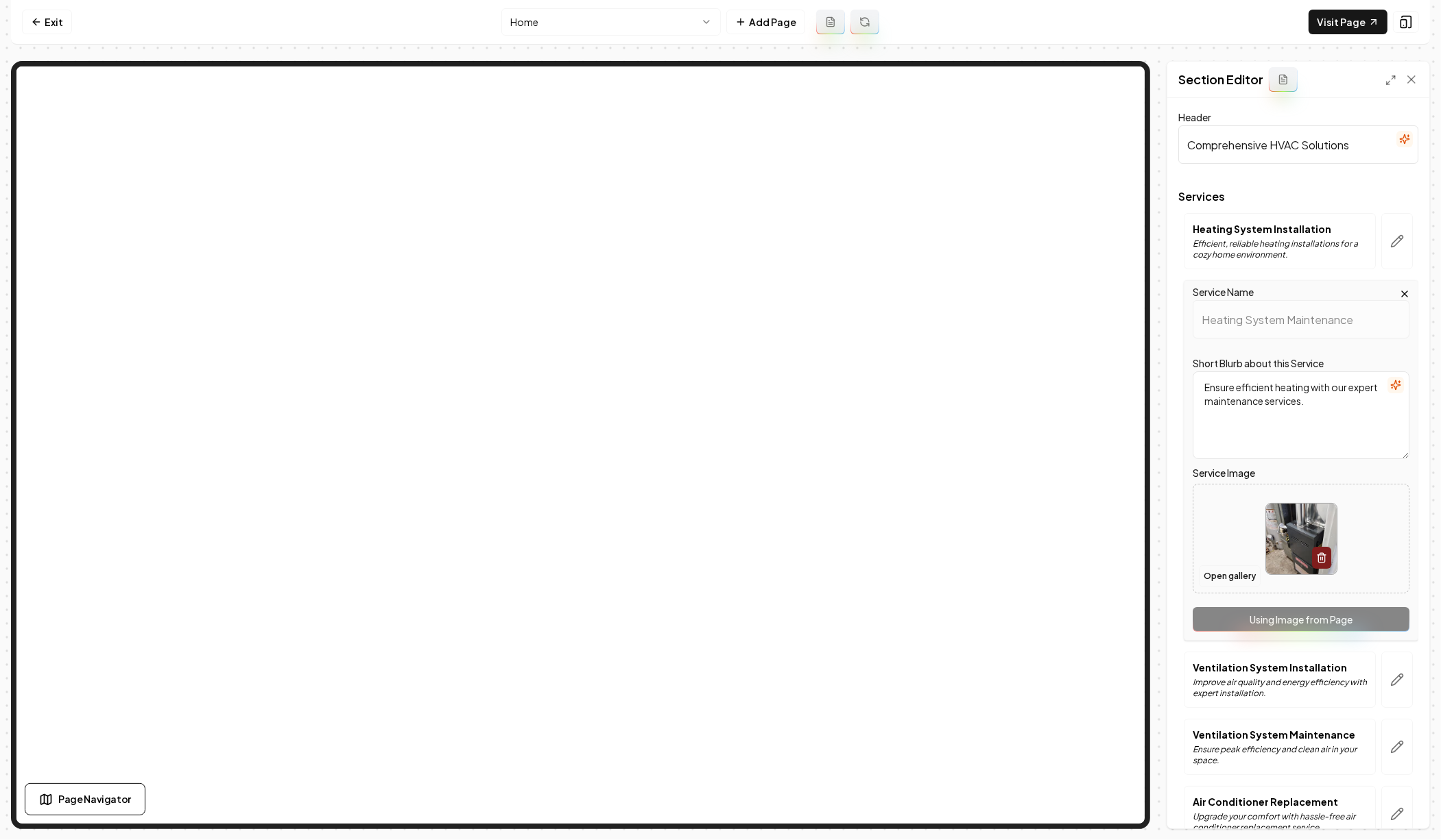
click at [1222, 584] on button "Open gallery" at bounding box center [1230, 577] width 62 height 22
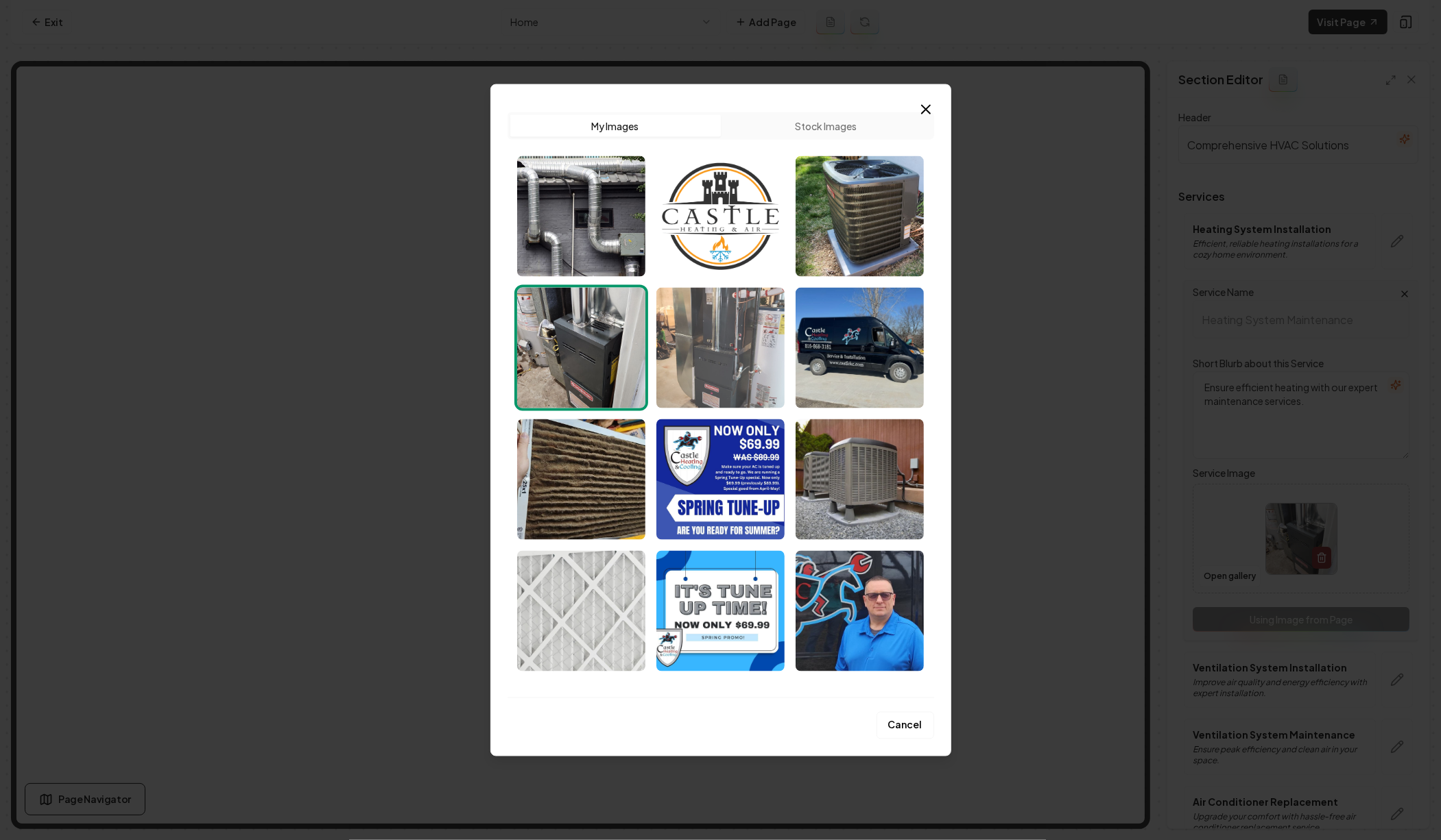
click at [716, 323] on img "Select image image_68cc73505c7cd75eb84904be.jpeg" at bounding box center [720, 348] width 128 height 120
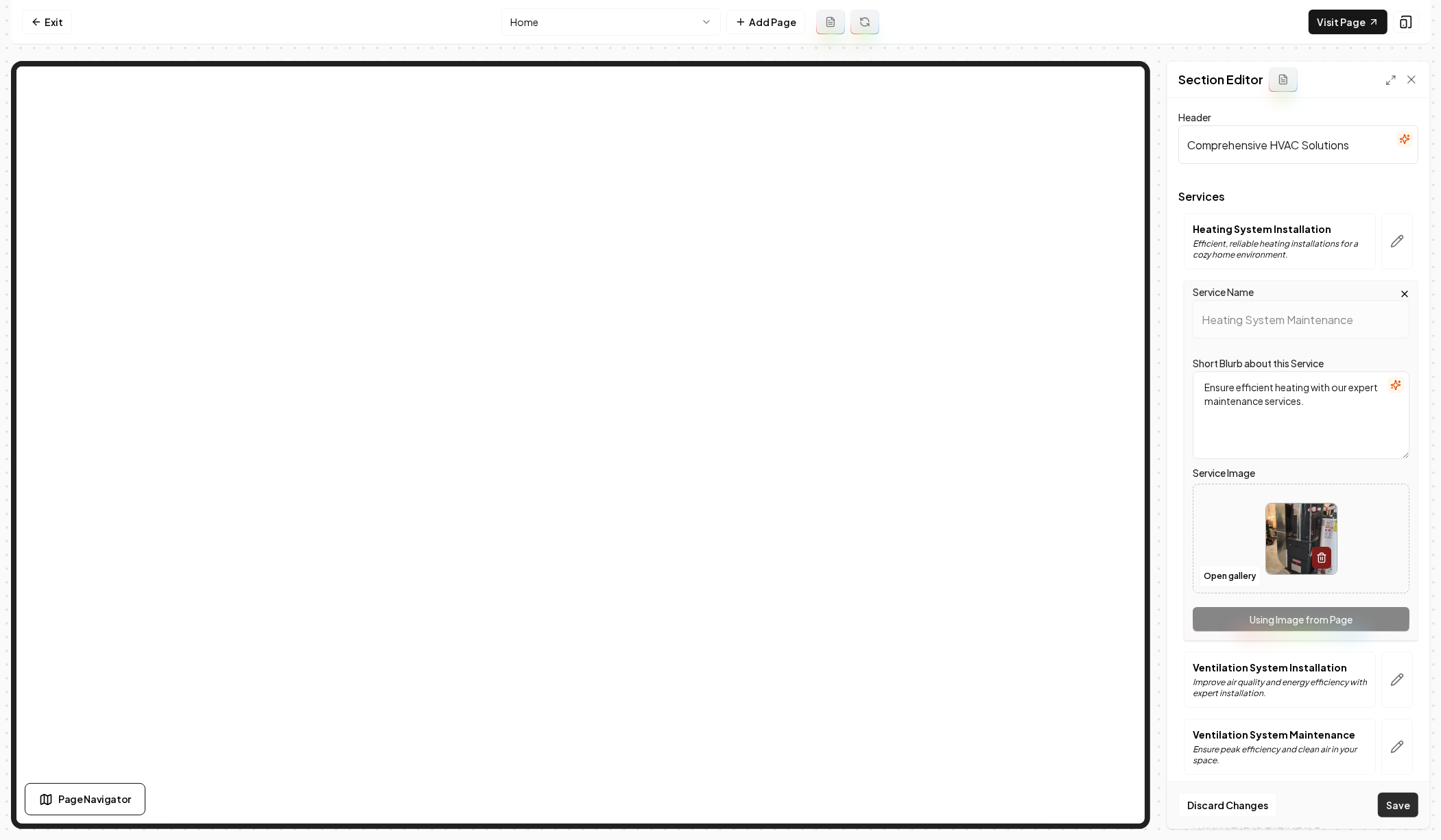
click at [1396, 802] on button "Save" at bounding box center [1398, 806] width 41 height 25
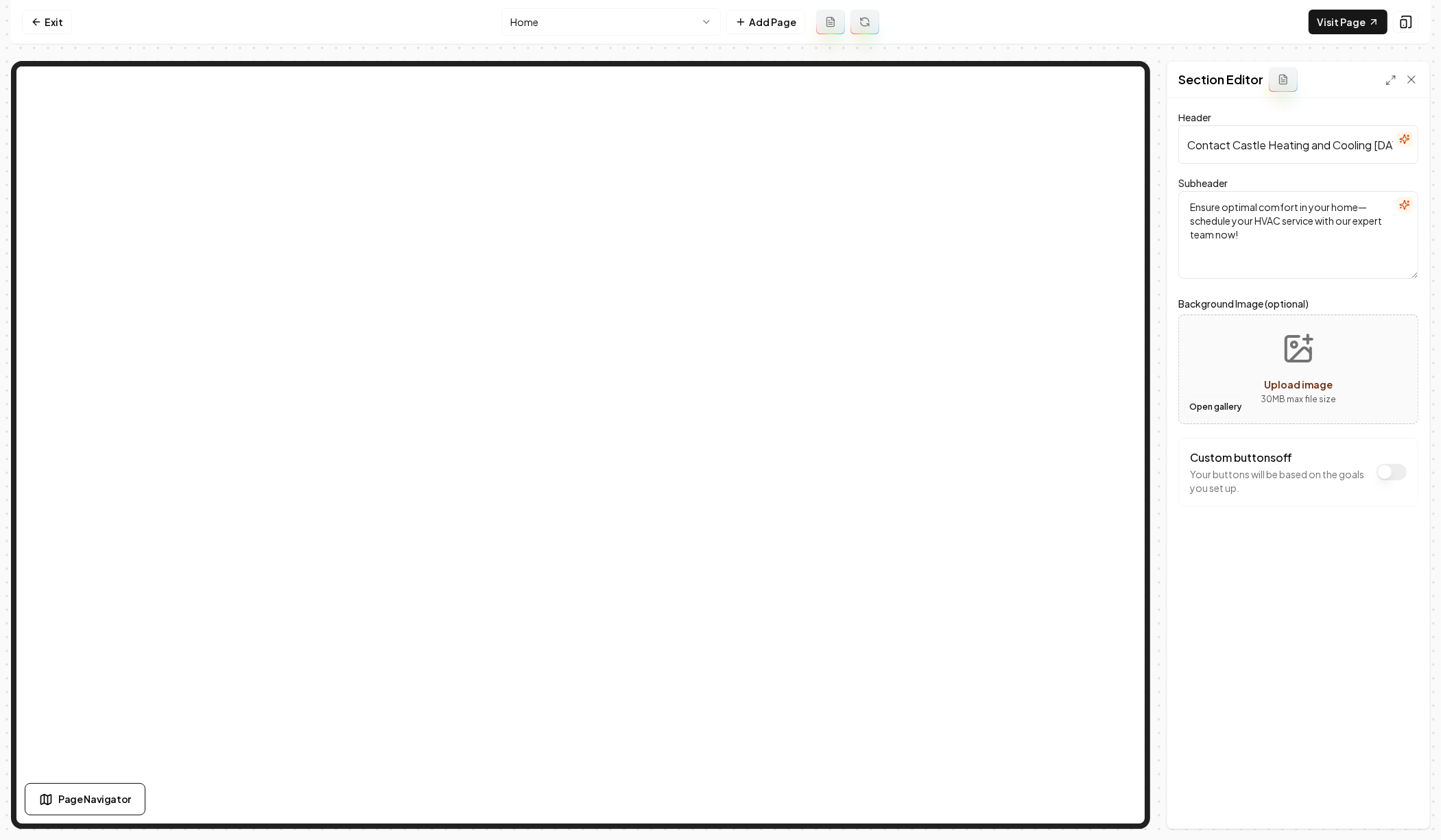
click at [1215, 407] on button "Open gallery" at bounding box center [1215, 407] width 62 height 22
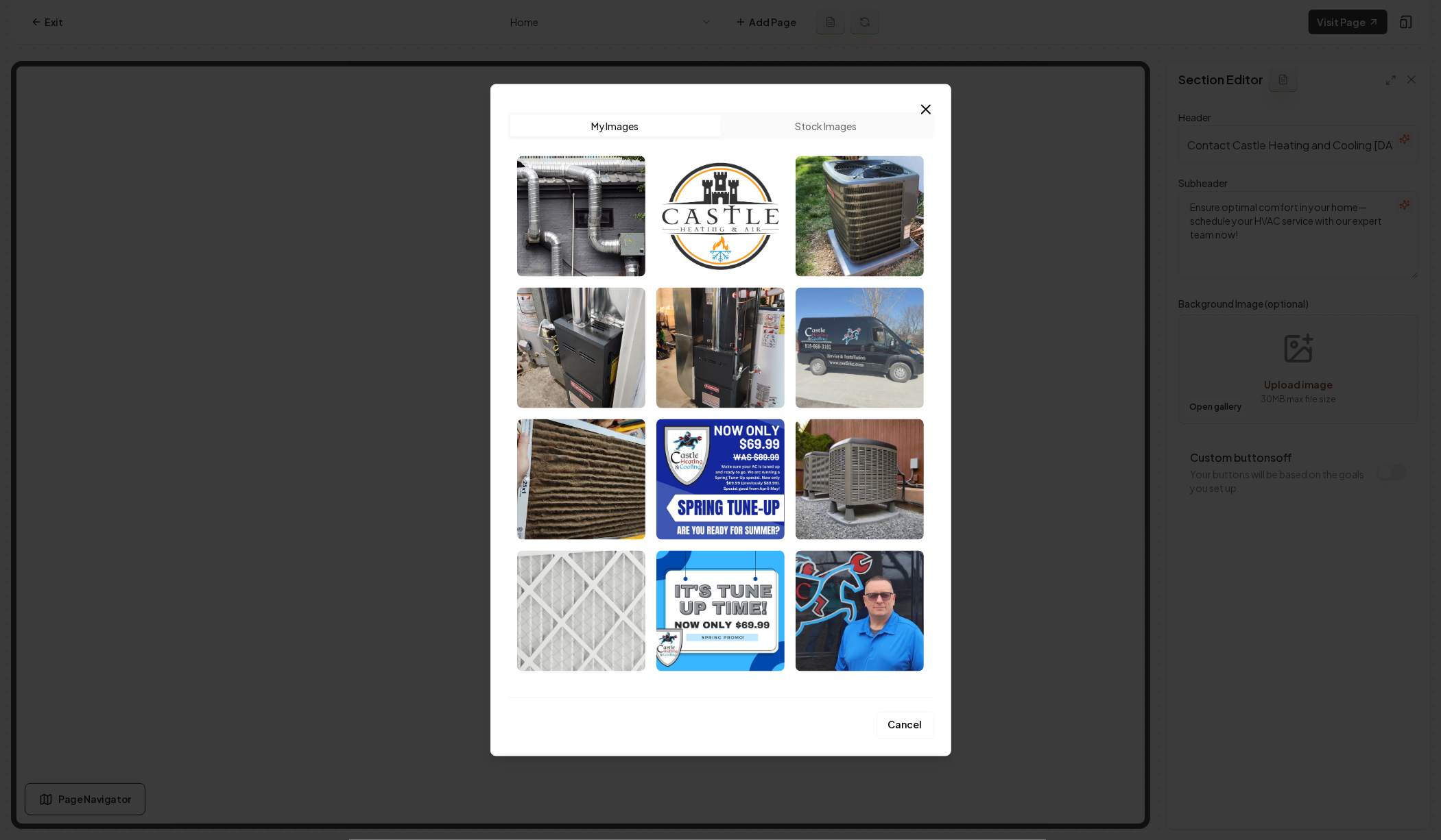
click at [888, 364] on img "Select image image_68cc73505c7cd75eb849040b.jpeg" at bounding box center [859, 348] width 128 height 120
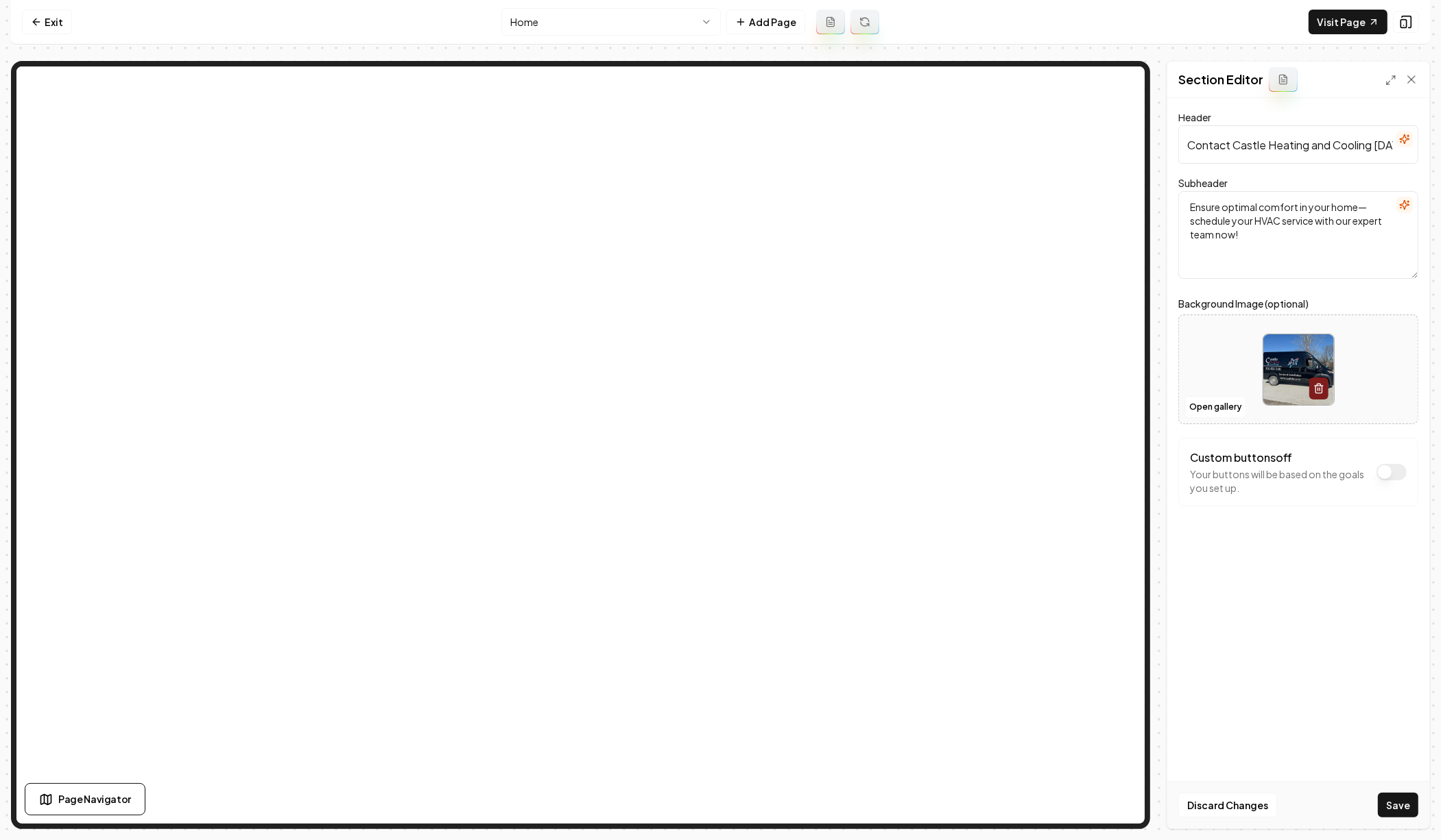
drag, startPoint x: 1398, startPoint y: 800, endPoint x: 1389, endPoint y: 802, distance: 9.2
click at [1398, 800] on button "Save" at bounding box center [1398, 806] width 41 height 25
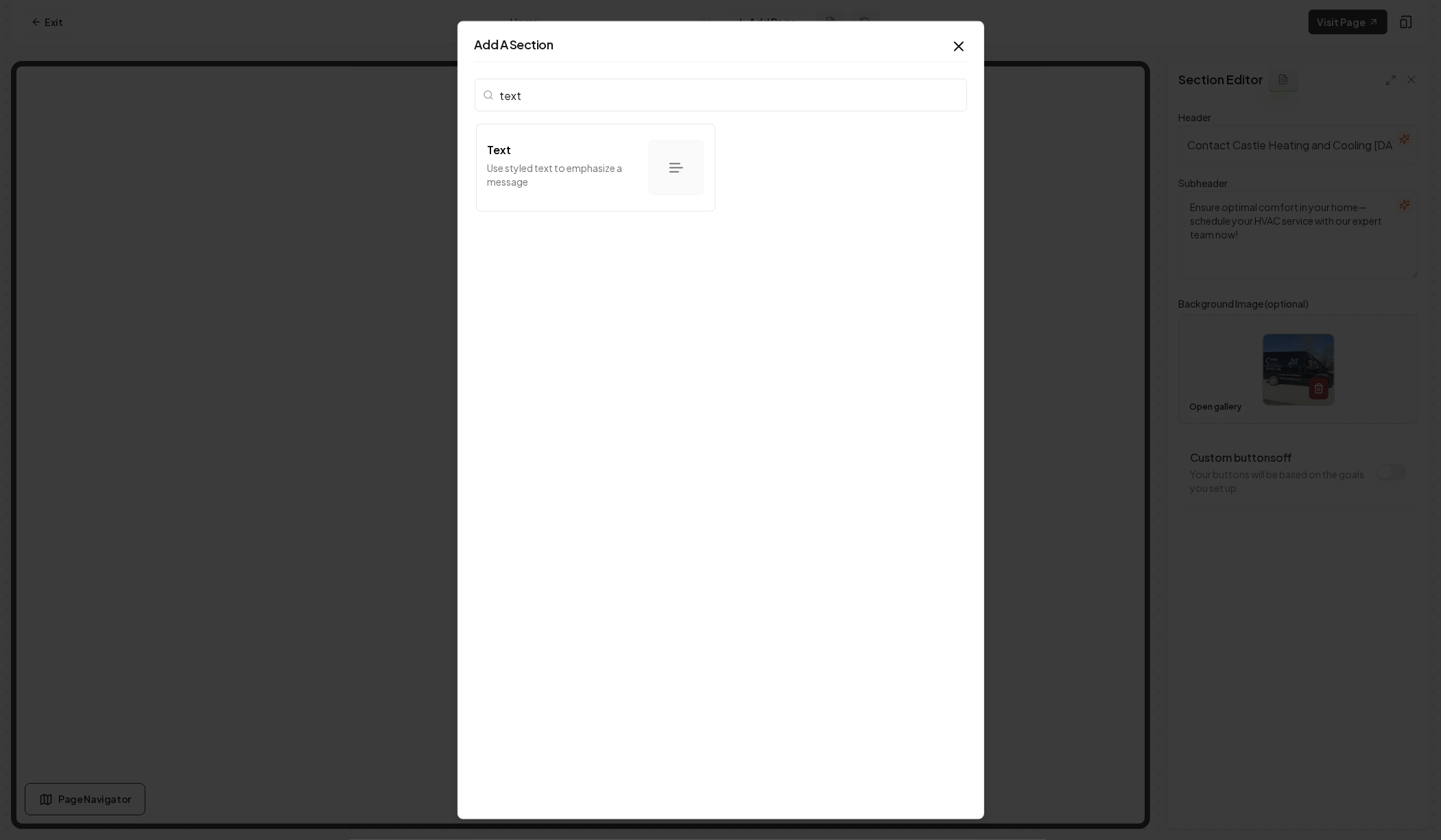
type input "text"
click at [586, 115] on div "text" at bounding box center [720, 98] width 493 height 50
click at [592, 161] on p "Use styled text to emphasize a message" at bounding box center [563, 174] width 150 height 27
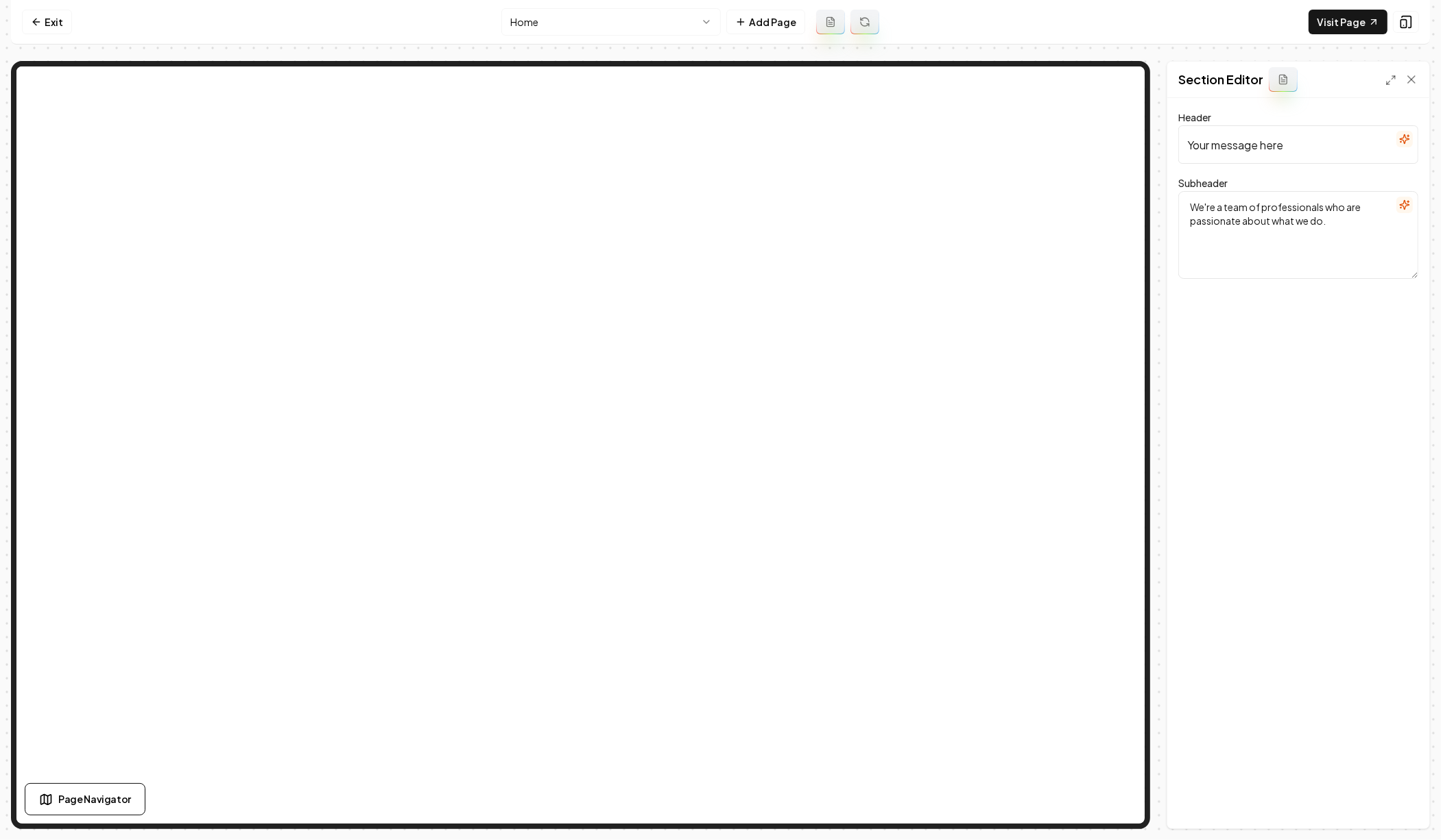
click at [1315, 139] on input "Your message here" at bounding box center [1298, 144] width 240 height 38
paste input "Experienced Professionals You Can Trust"
type input "Experienced Professionals You Can Trust"
click at [1319, 237] on textarea "We're a team of professionals who are passionate about what we do." at bounding box center [1298, 234] width 240 height 88
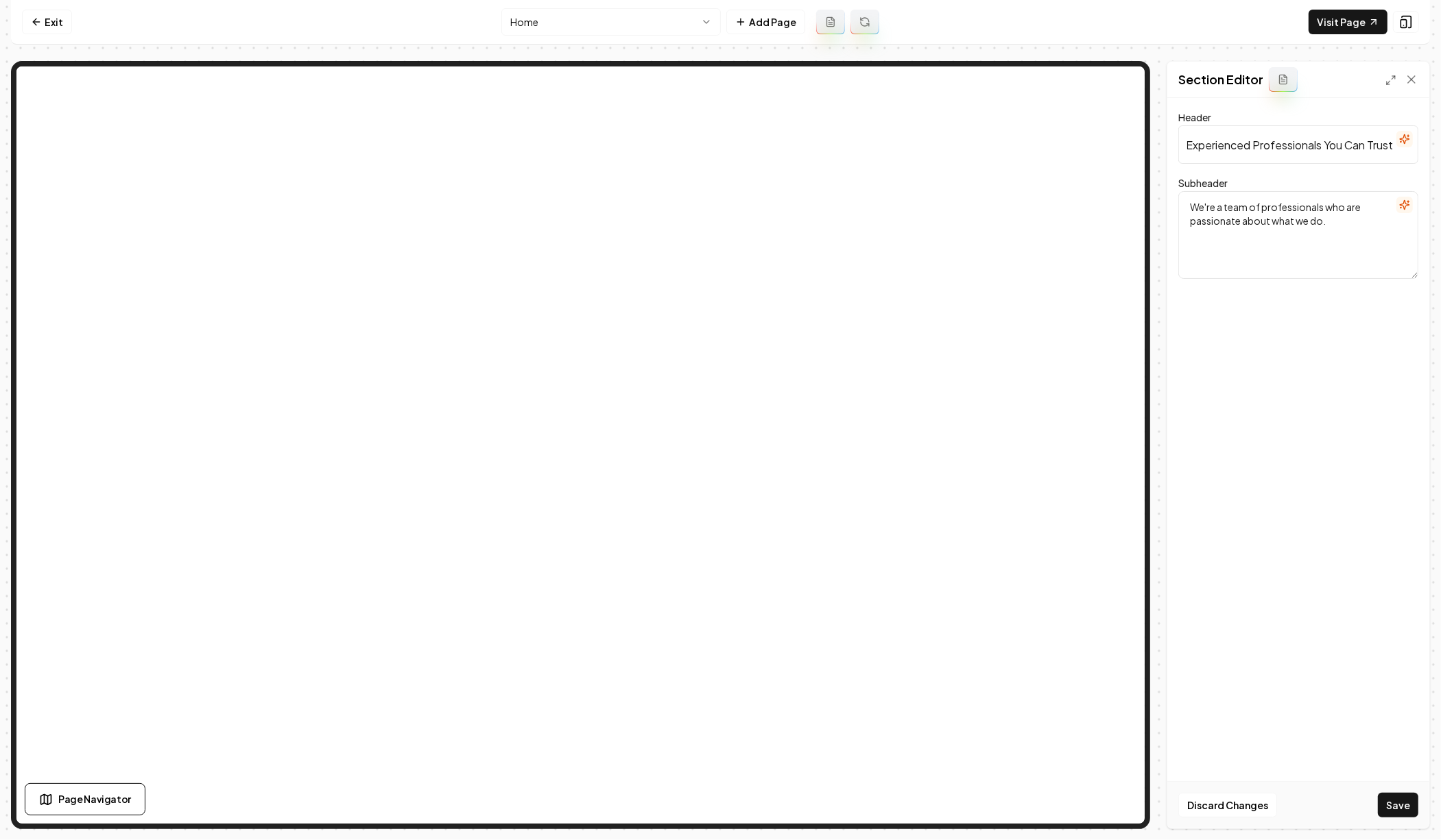
scroll to position [0, 0]
click at [1403, 812] on button "Save" at bounding box center [1398, 806] width 41 height 25
click at [58, 25] on link "Exit" at bounding box center [47, 22] width 50 height 25
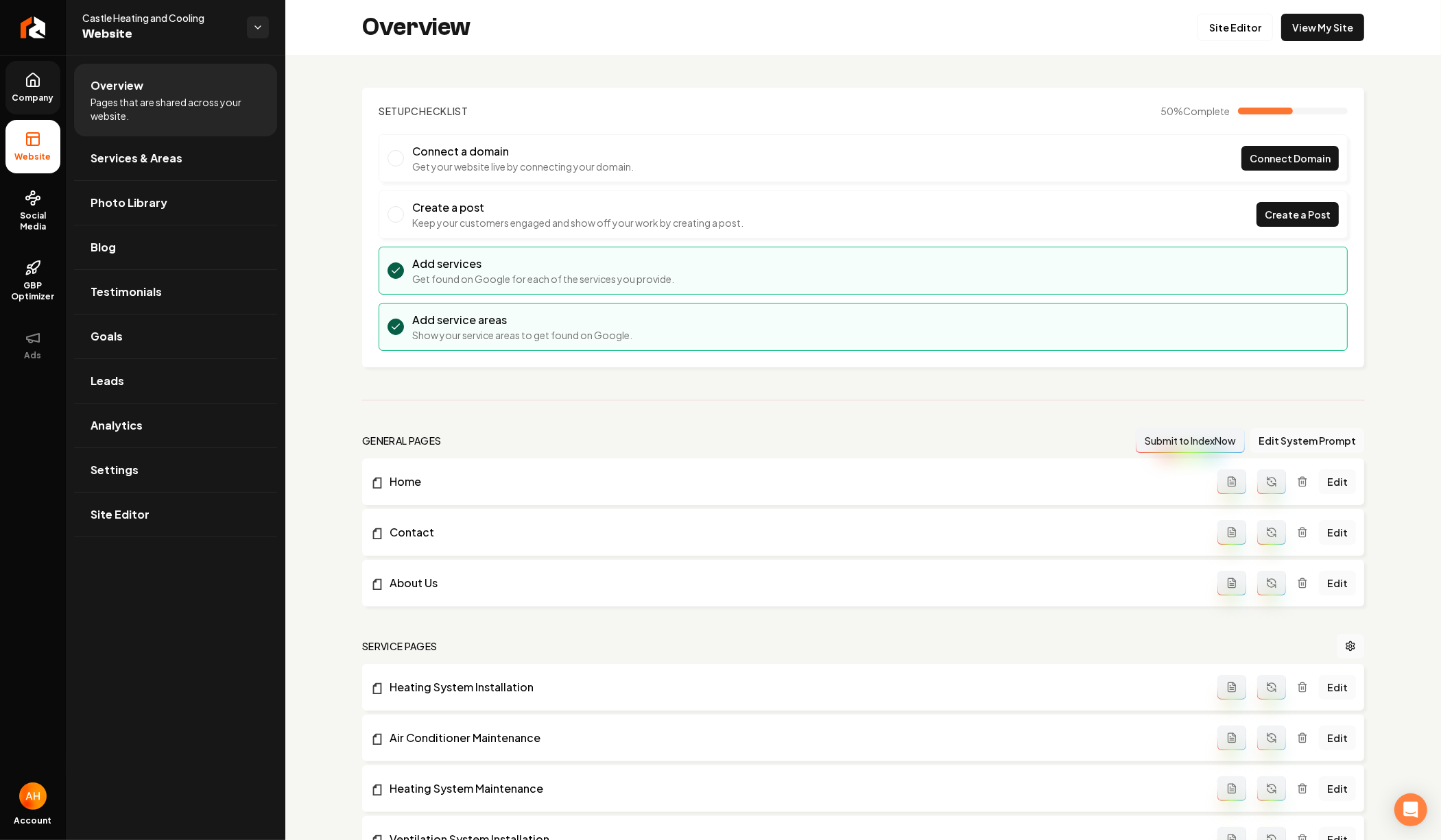
click at [42, 65] on link "Company" at bounding box center [33, 88] width 55 height 53
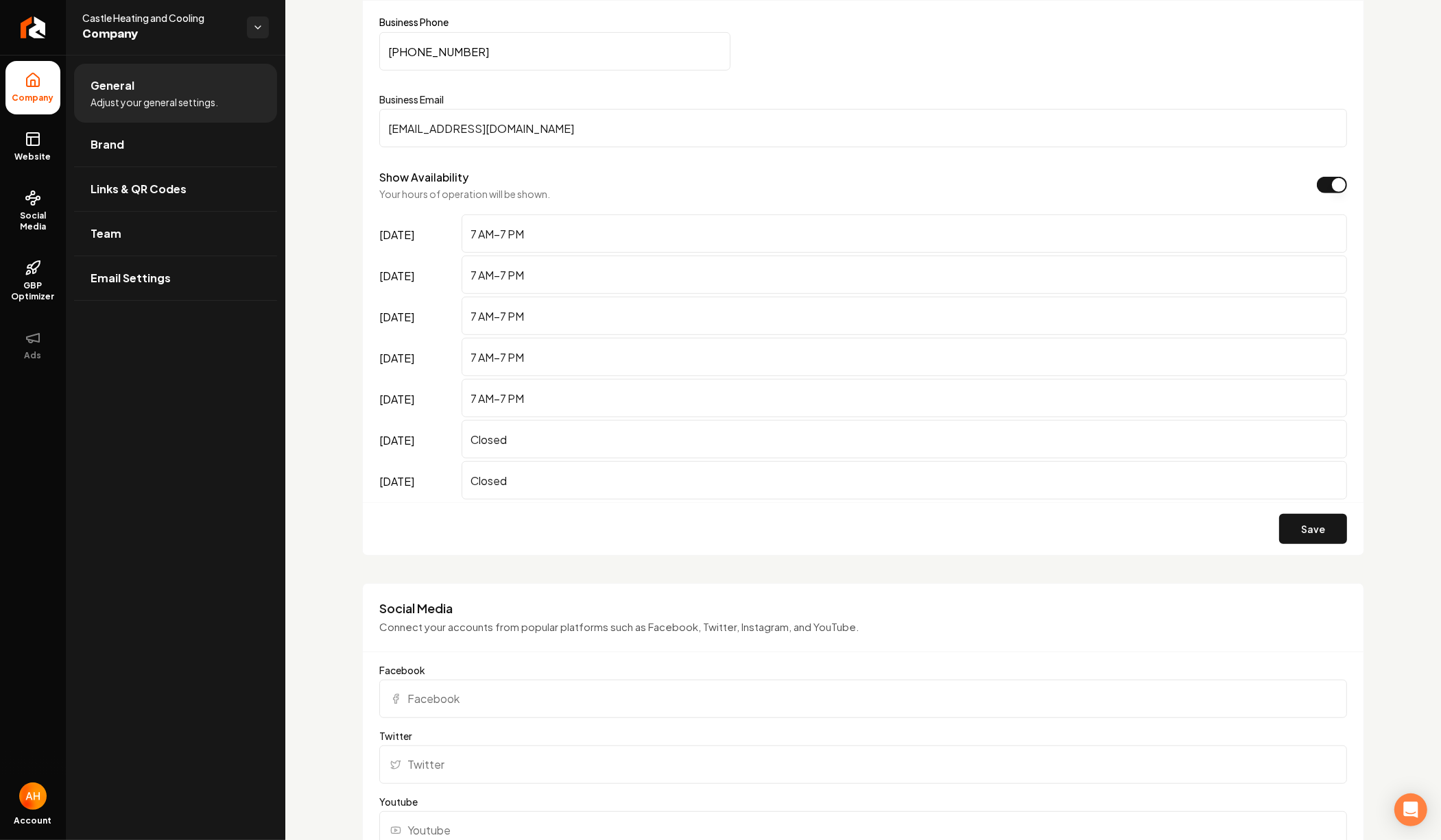
scroll to position [967, 0]
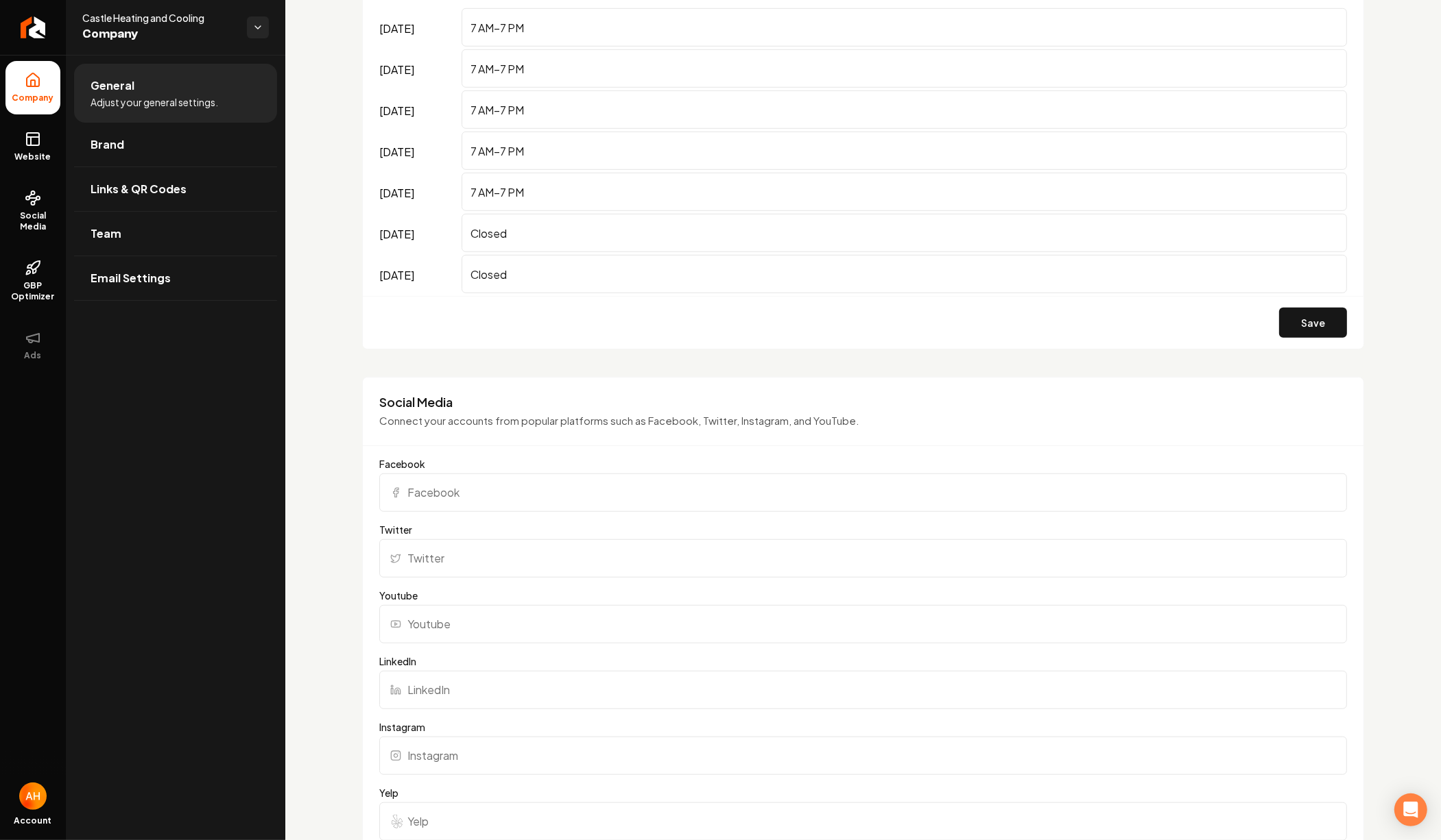
click at [518, 493] on input "Facebook" at bounding box center [863, 493] width 968 height 38
paste input "https://www.facebook.com/profile.php?id=61552524254298"
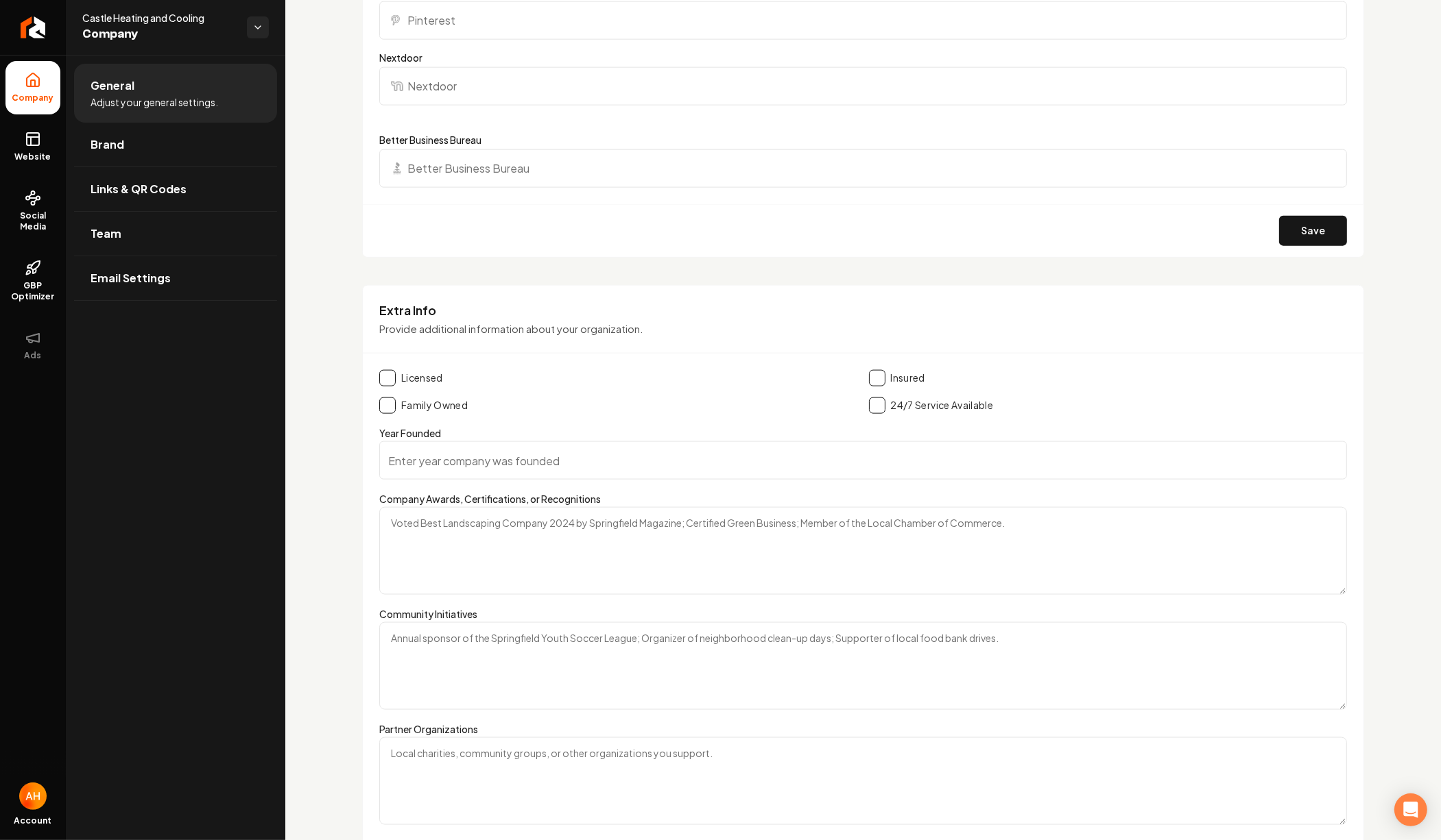
scroll to position [1883, 0]
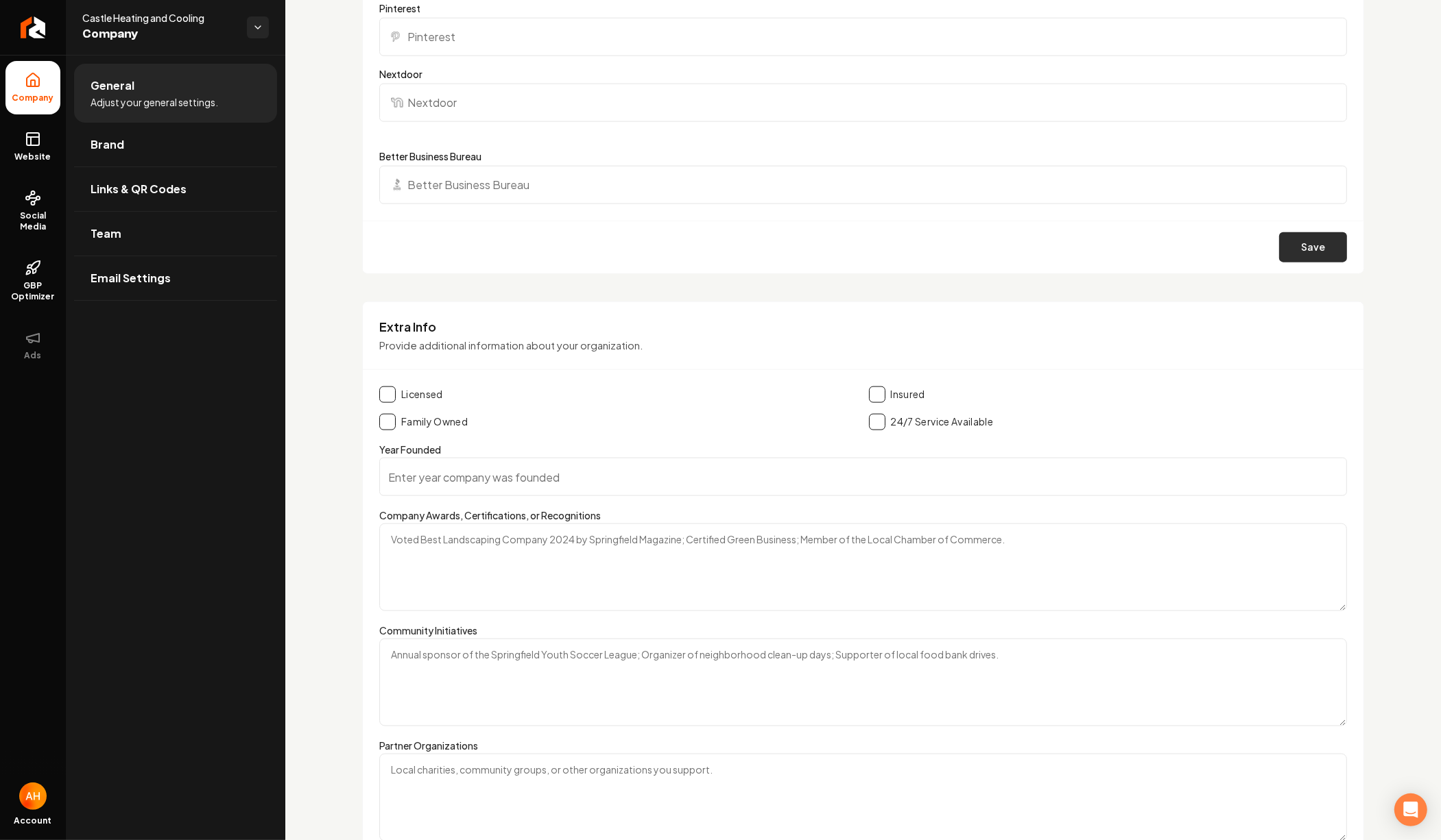
type input "https://www.facebook.com/profile.php?id=61552524254298"
click at [1298, 239] on button "Save" at bounding box center [1313, 248] width 68 height 30
click at [28, 145] on rect at bounding box center [33, 139] width 12 height 12
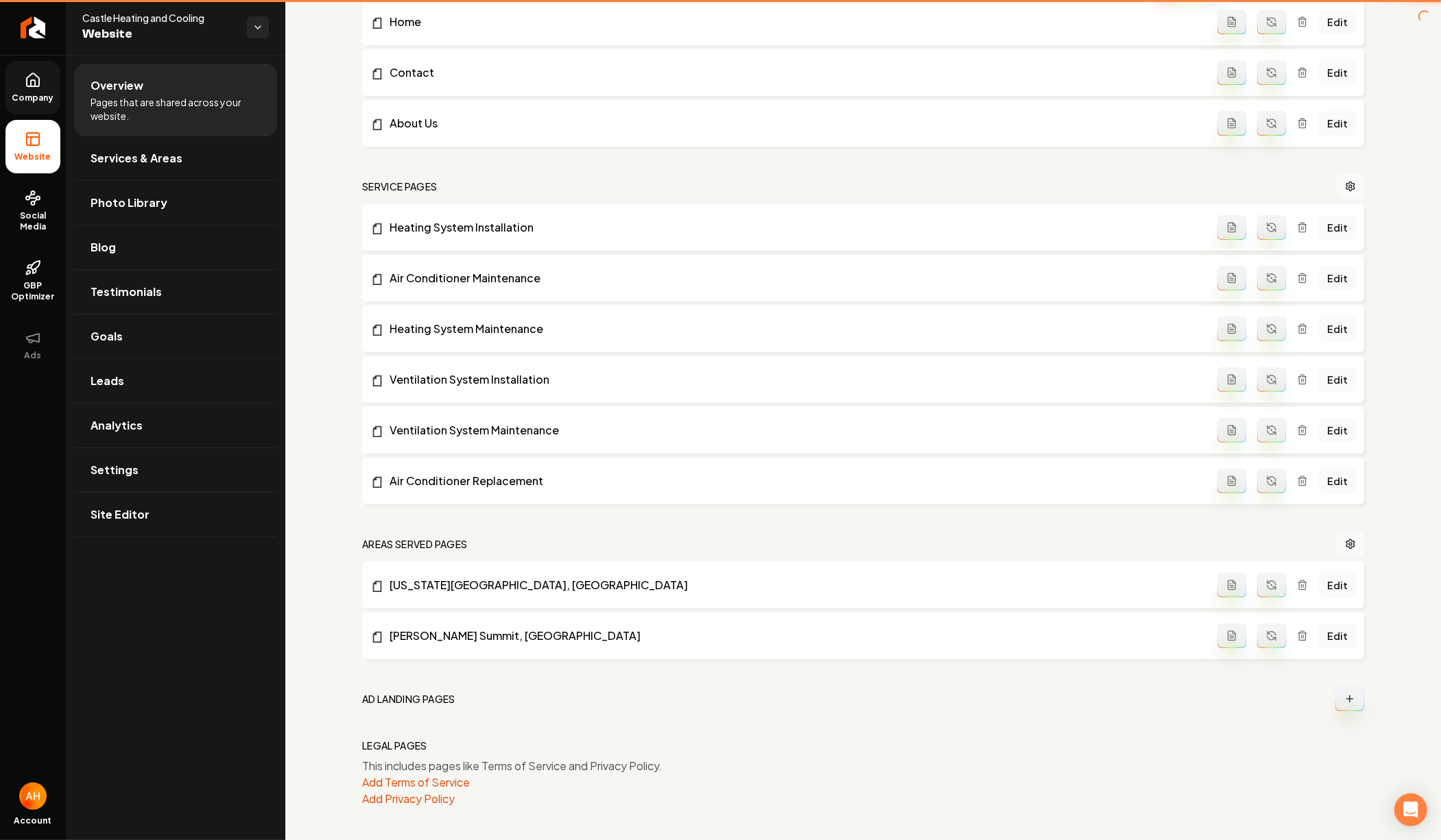
scroll to position [456, 0]
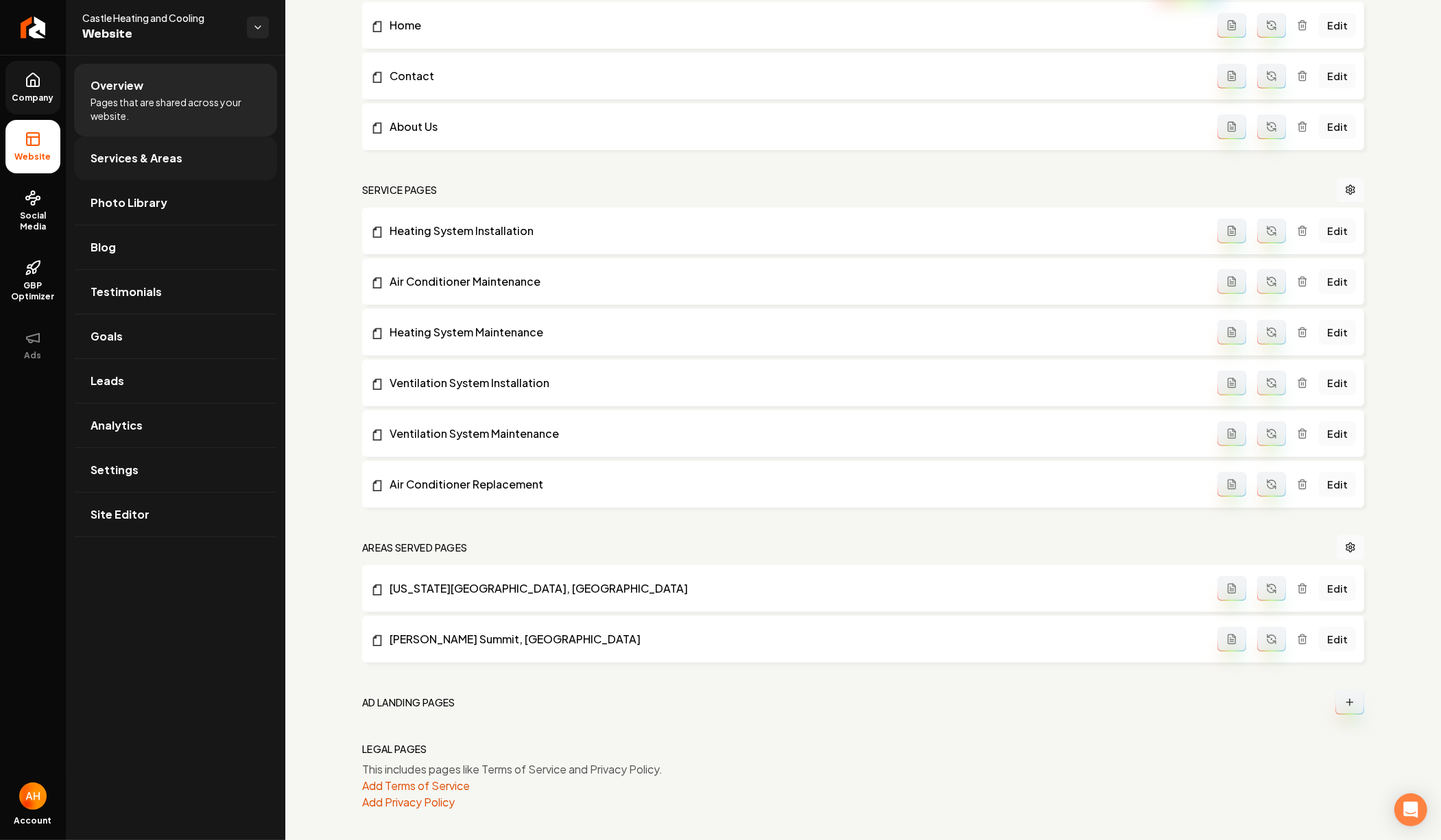
click at [201, 157] on link "Services & Areas" at bounding box center [175, 158] width 203 height 44
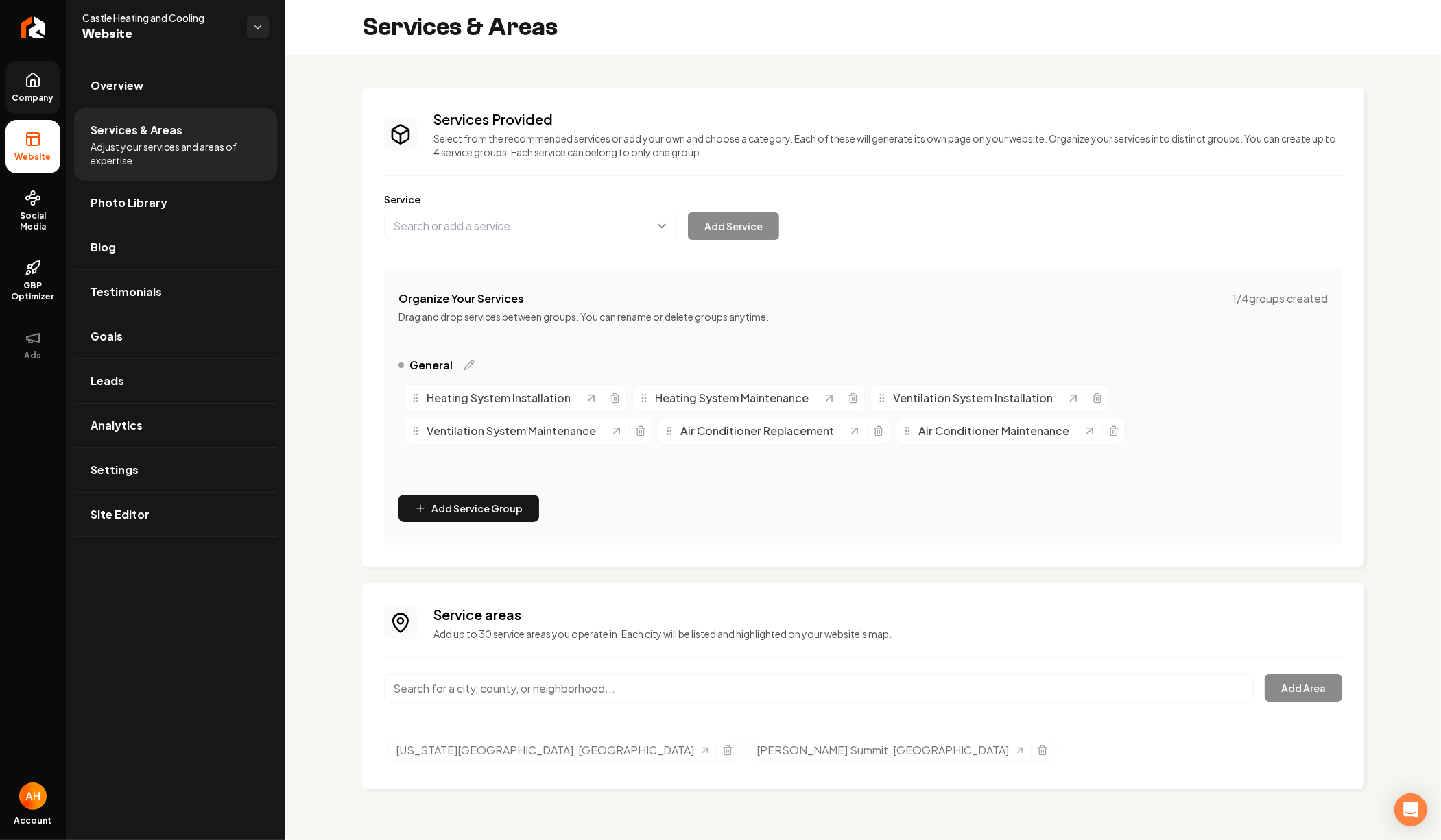
click at [651, 688] on input "Main content area" at bounding box center [818, 689] width 870 height 29
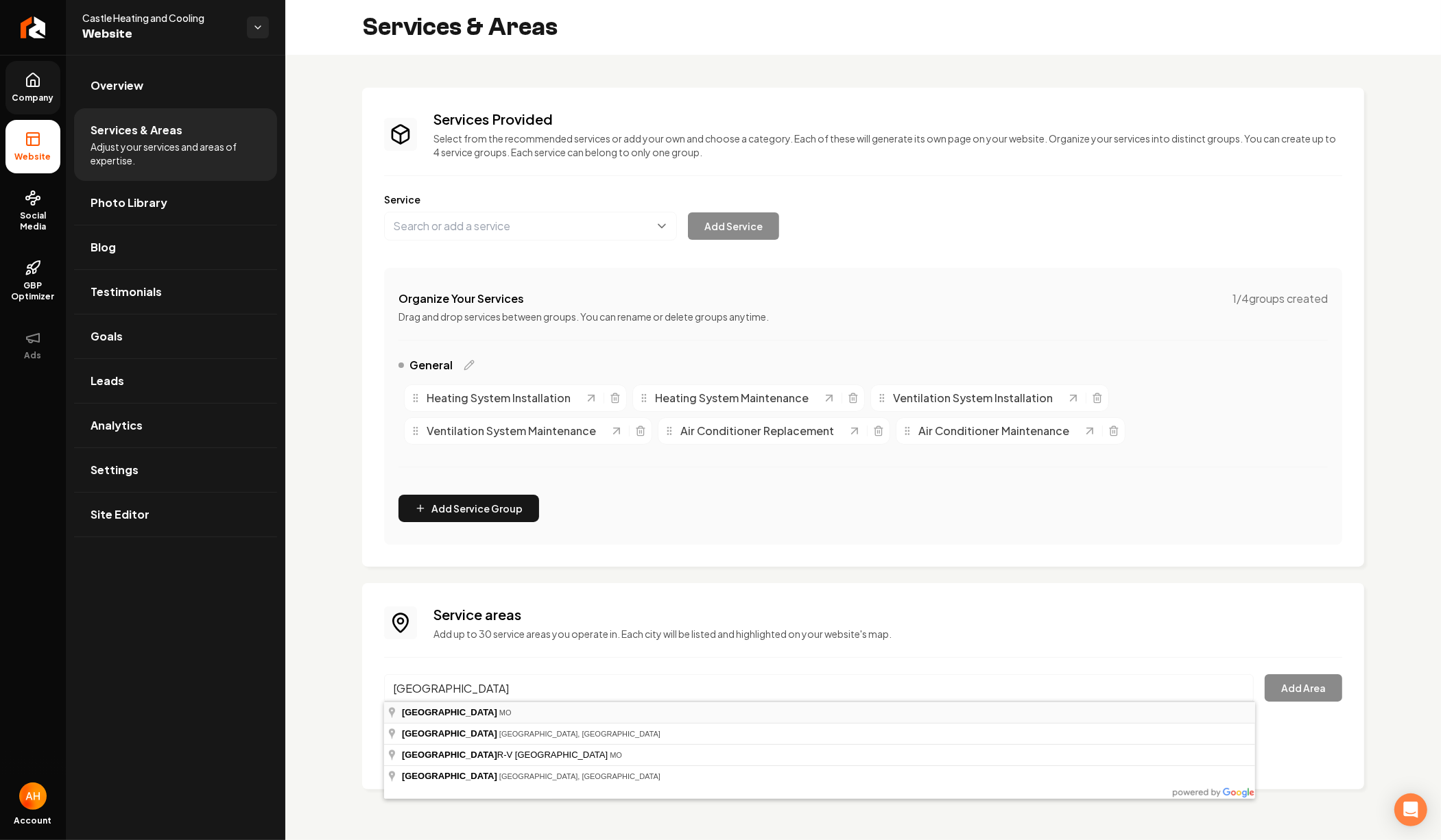
type input "Grain Valley, MO"
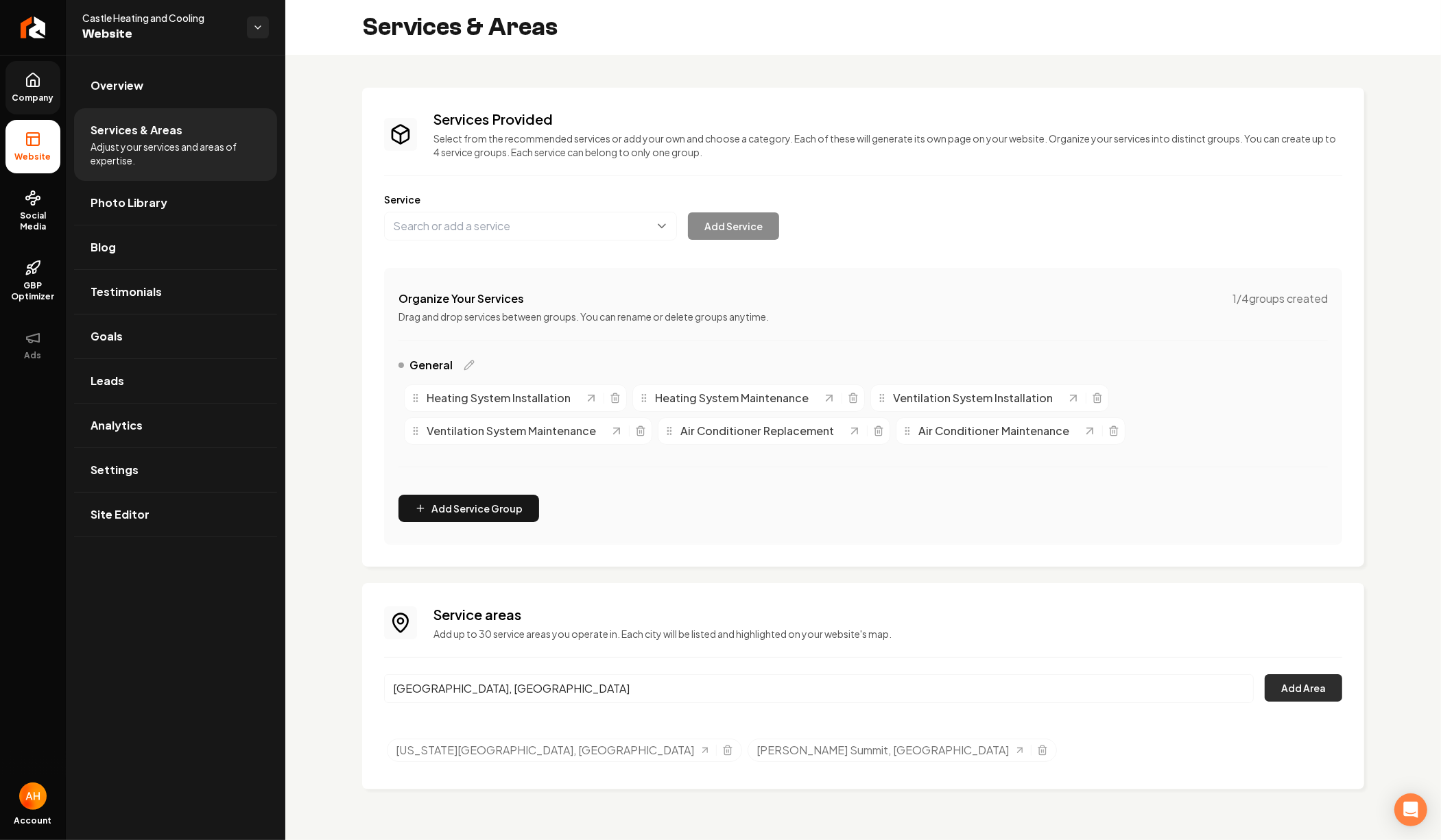
click at [1331, 687] on button "Add Area" at bounding box center [1303, 688] width 78 height 27
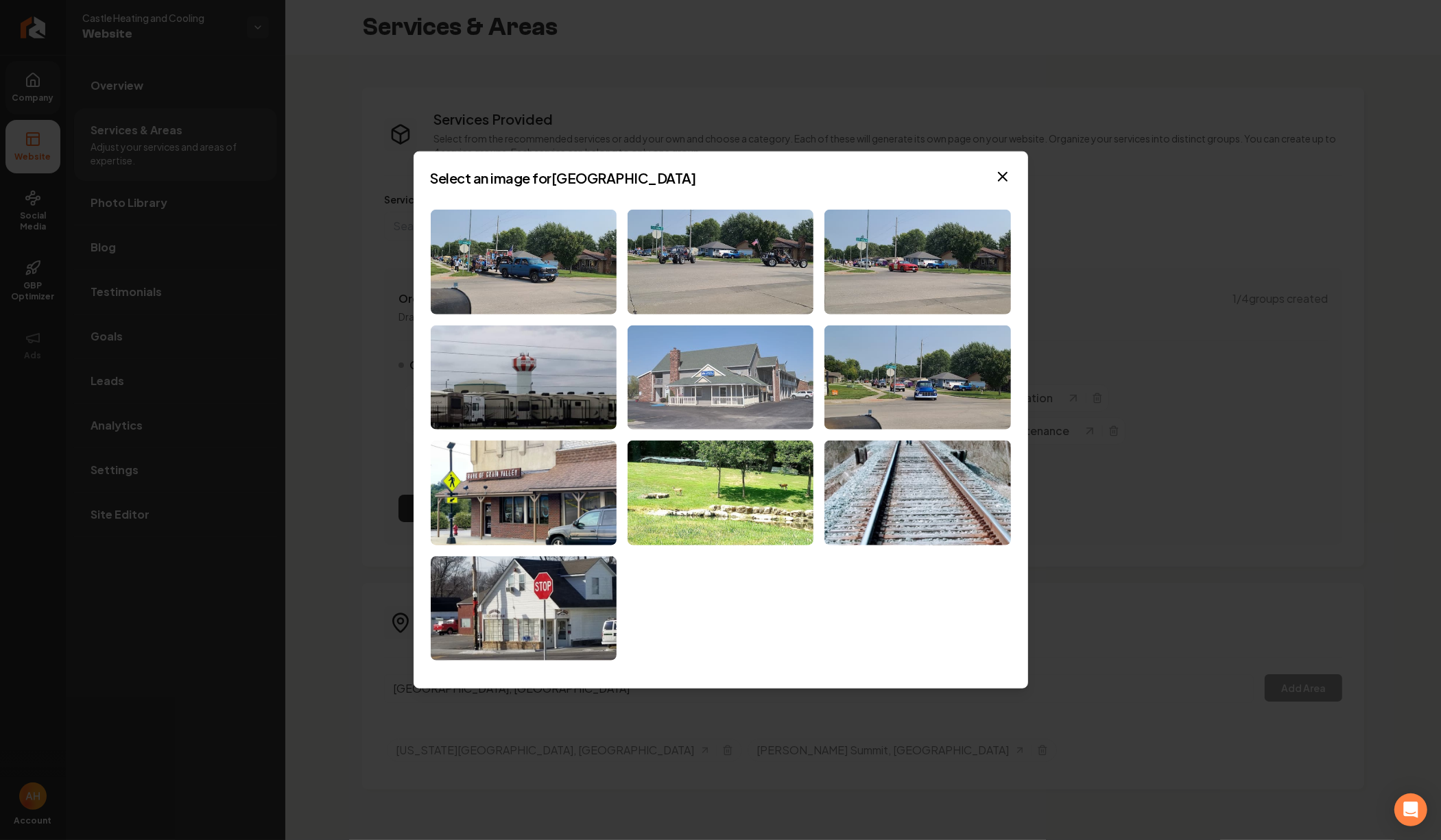
click at [740, 353] on img at bounding box center [720, 377] width 186 height 105
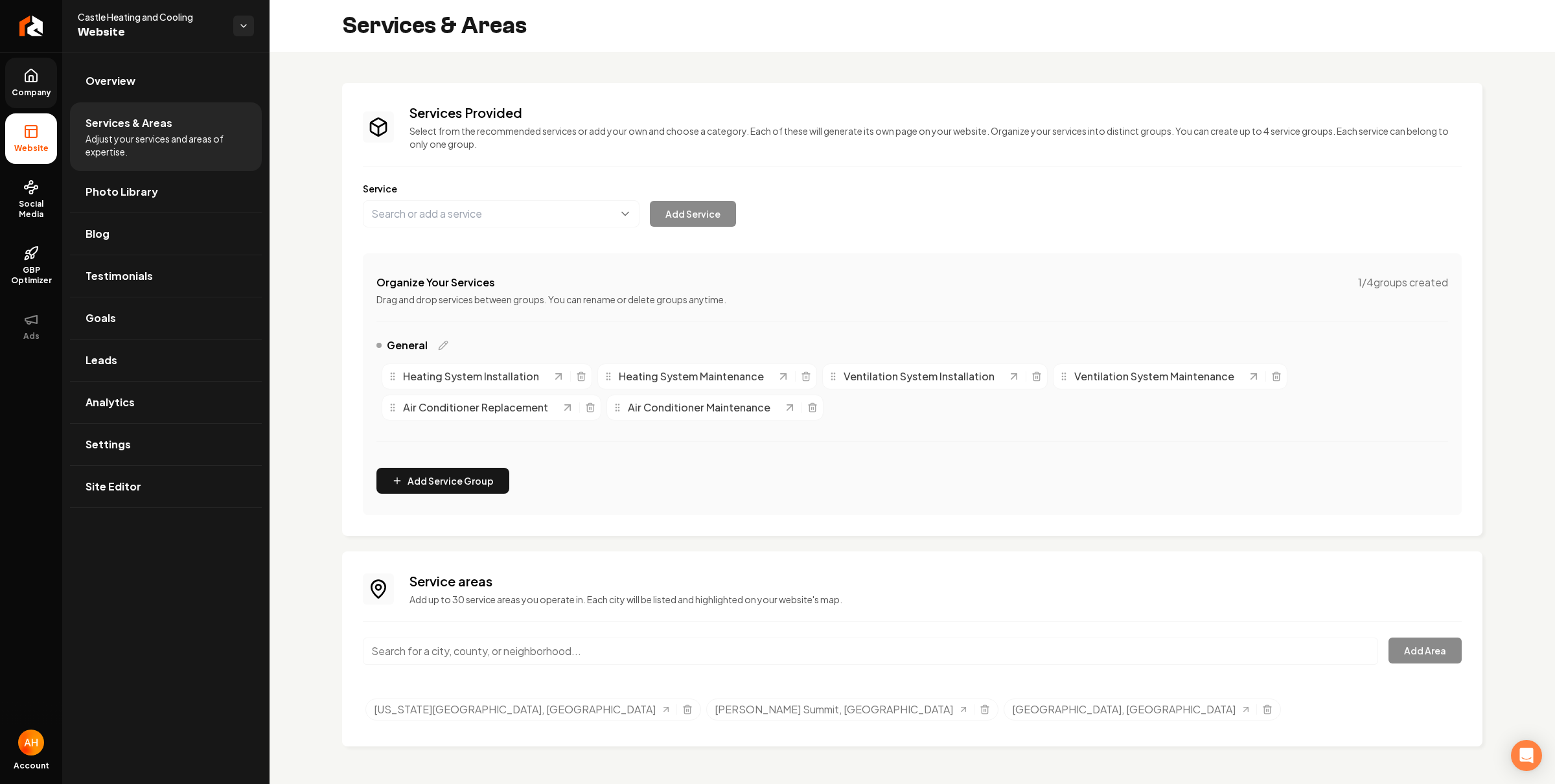
click at [727, 94] on div "Services Provided Select from the recommended services or add your own and choo…" at bounding box center [912, 309] width 1140 height 453
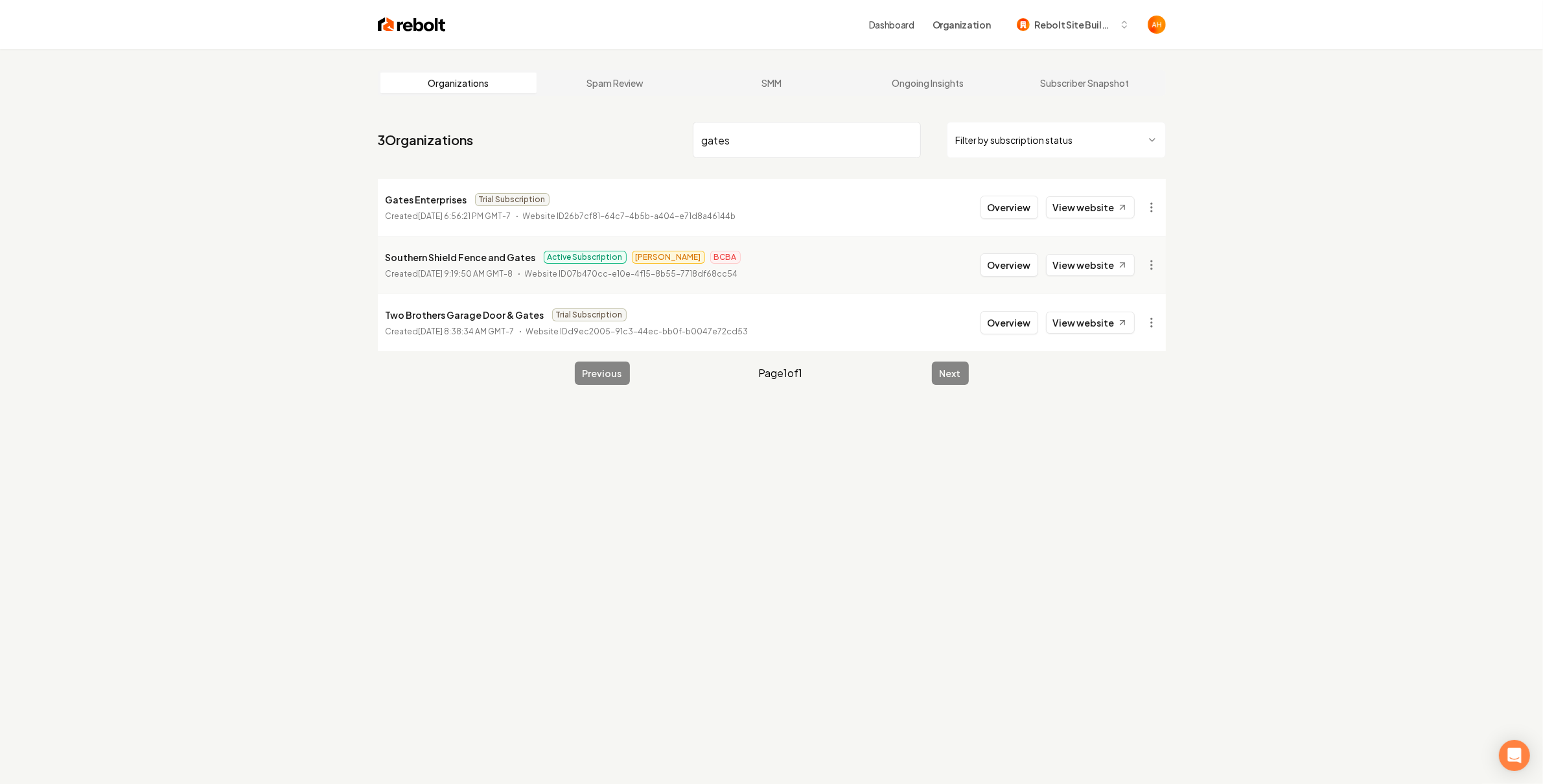
click at [430, 200] on p "Gates Enterprises" at bounding box center [426, 199] width 82 height 16
copy p "Gates Enterprises"
click at [710, 134] on input "gates" at bounding box center [807, 140] width 228 height 36
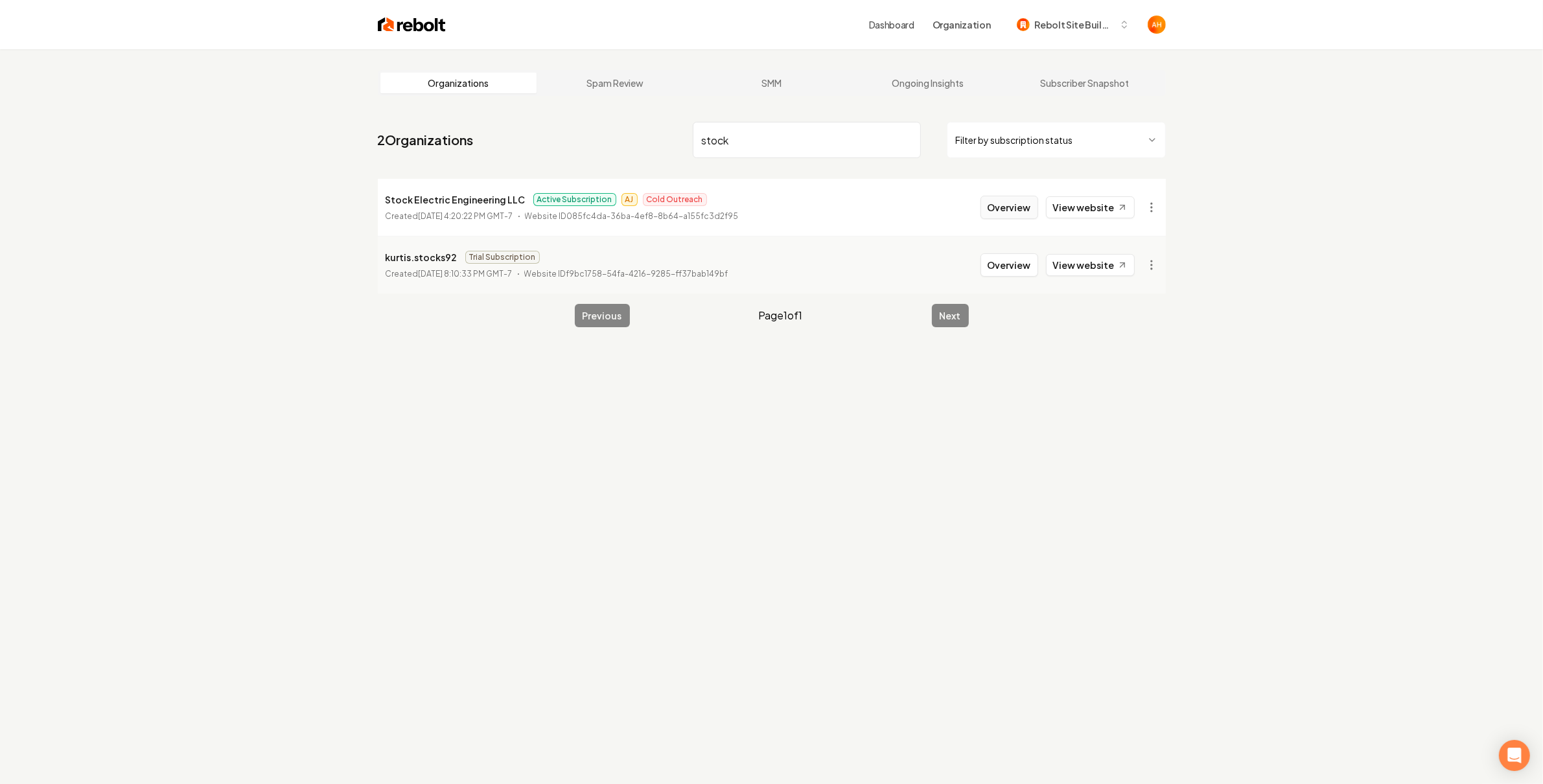
type input "stock"
click at [996, 211] on button "Overview" at bounding box center [1009, 207] width 58 height 23
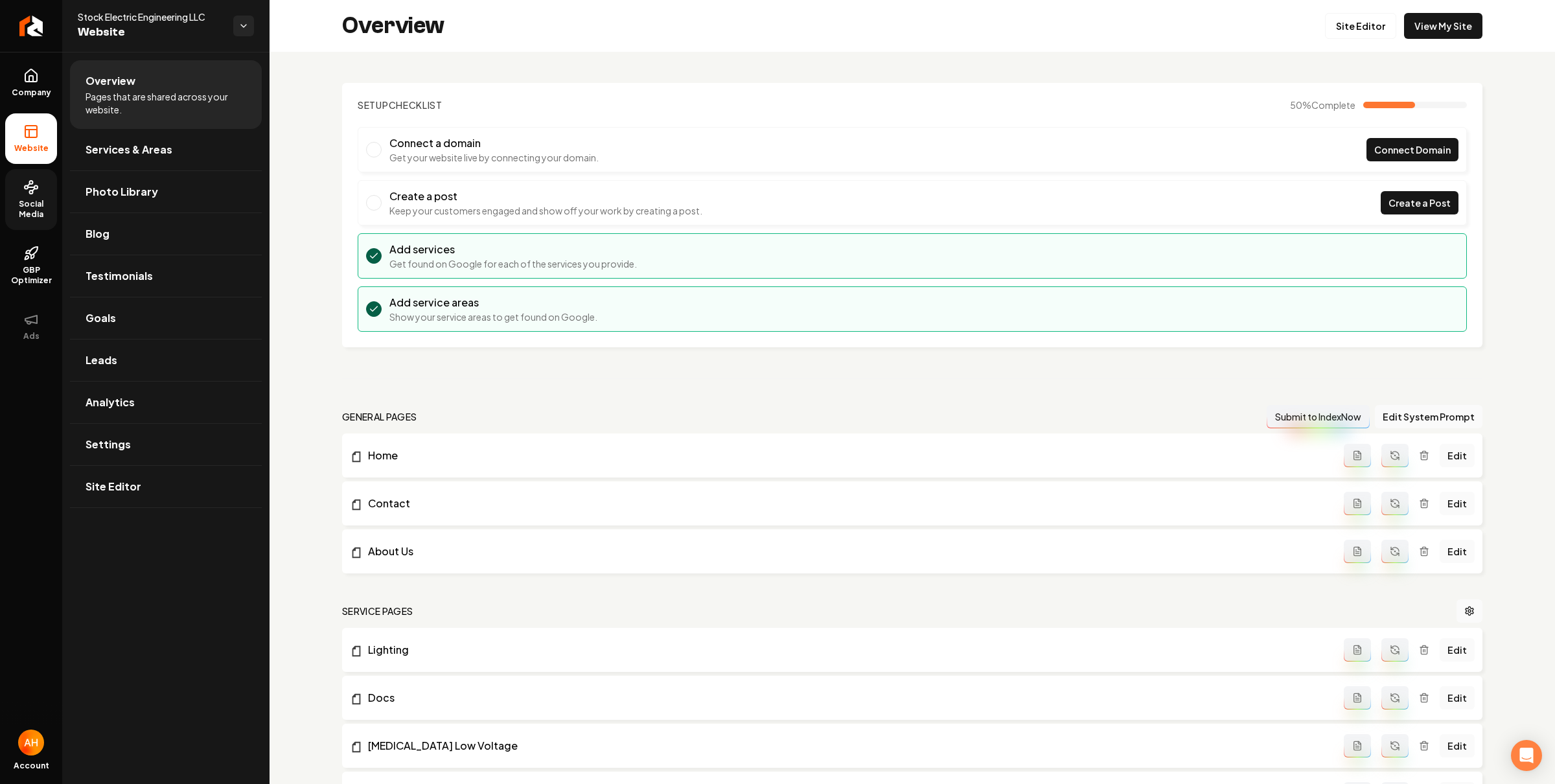
click at [28, 205] on span "Social Media" at bounding box center [31, 209] width 52 height 21
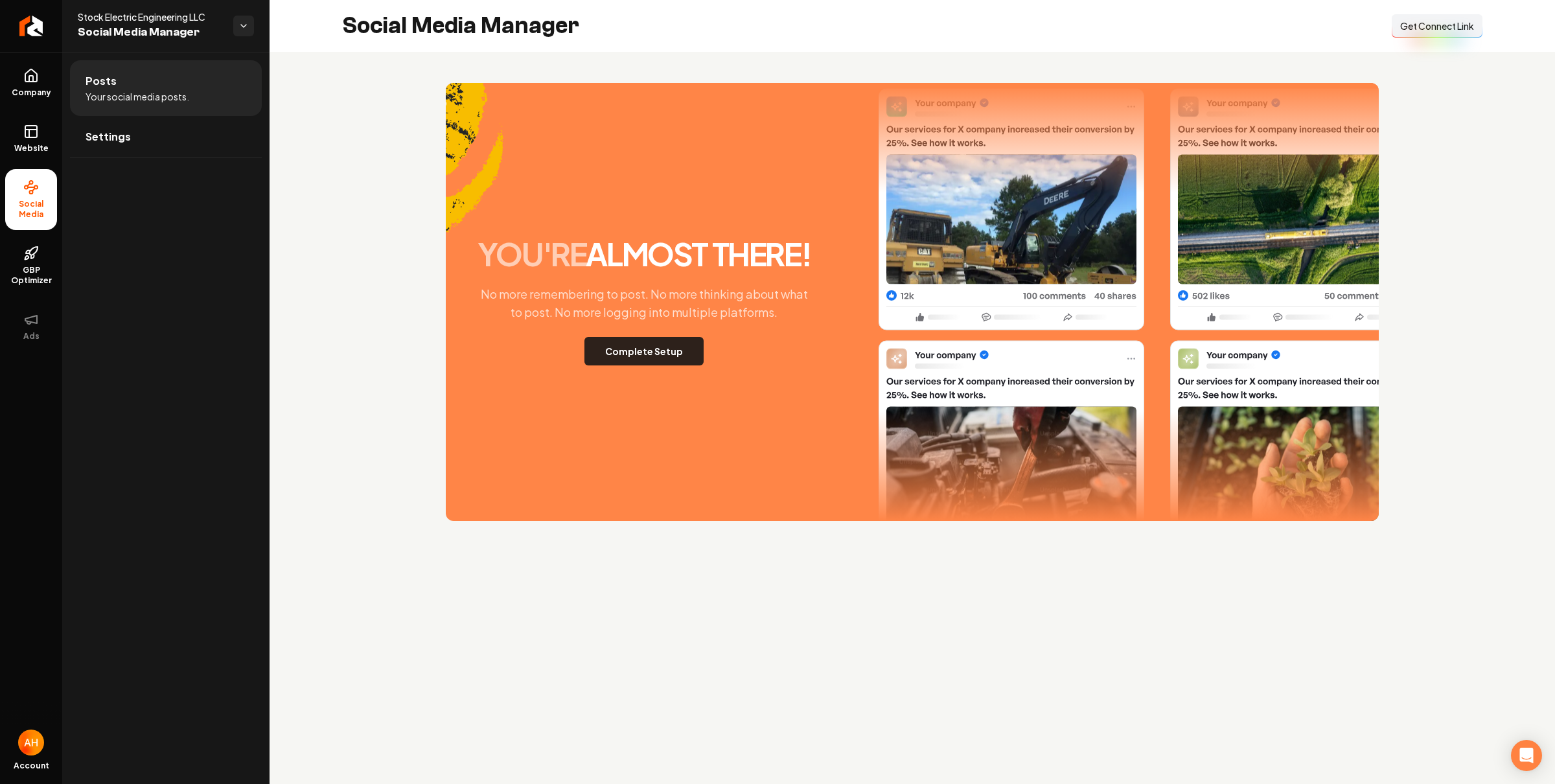
click at [655, 352] on button "Complete Setup" at bounding box center [644, 351] width 120 height 28
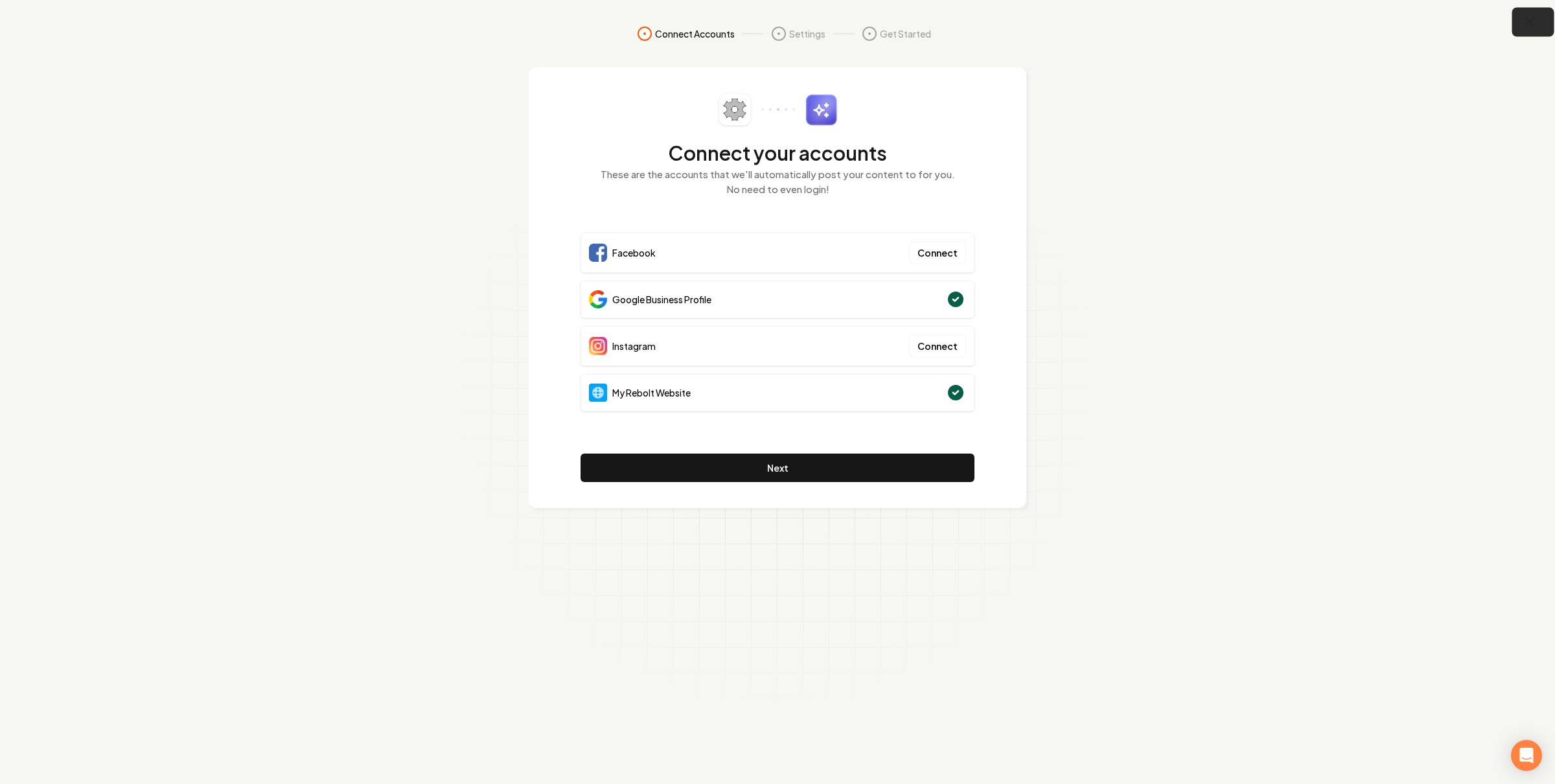
click at [1384, 27] on button "button" at bounding box center [1533, 22] width 42 height 29
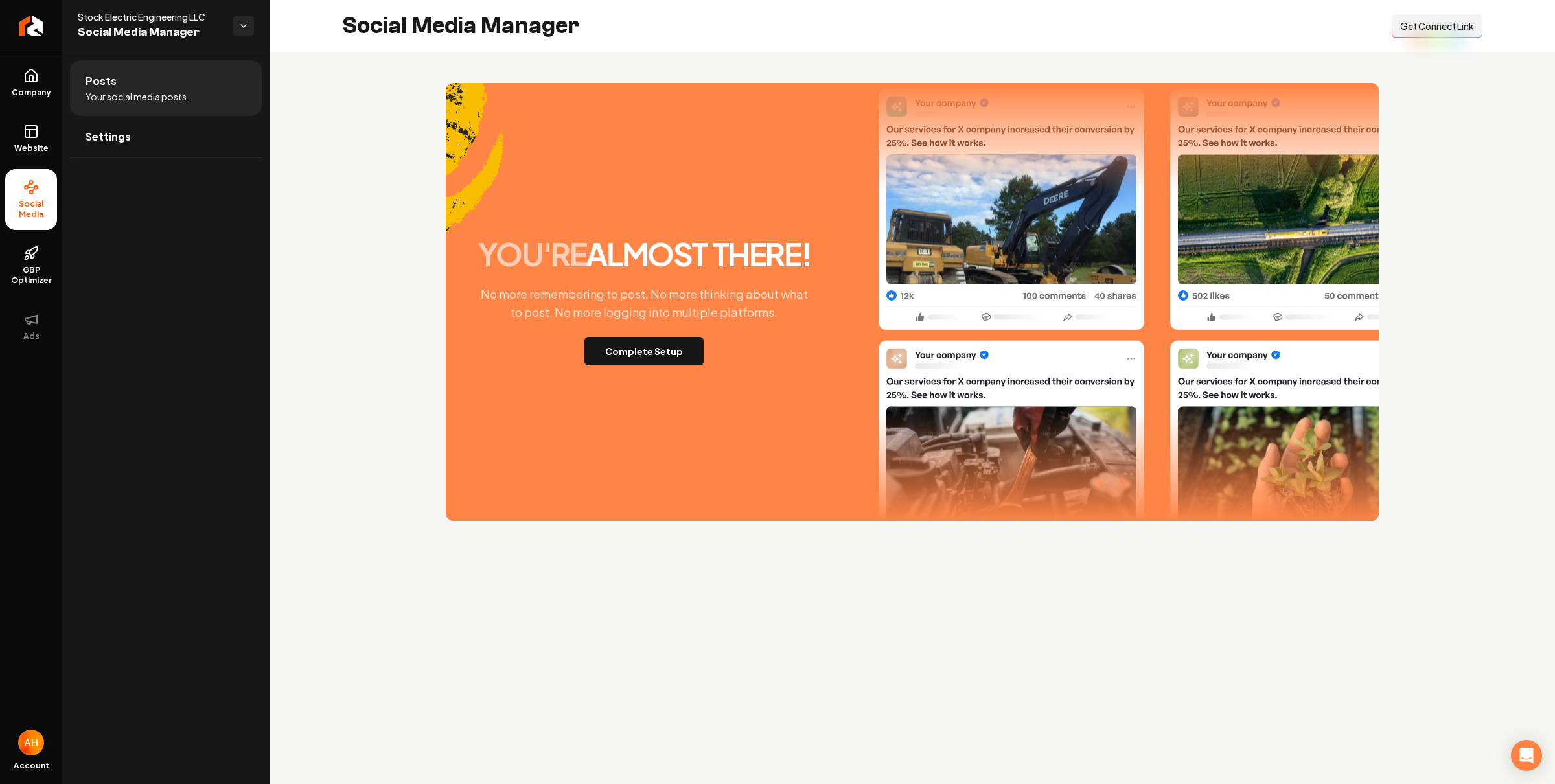
click at [1384, 24] on span "Get Connect Link" at bounding box center [1437, 26] width 74 height 13
click at [636, 48] on div "Social Media Manager Connect Link Get Connect Link" at bounding box center [912, 26] width 1286 height 52
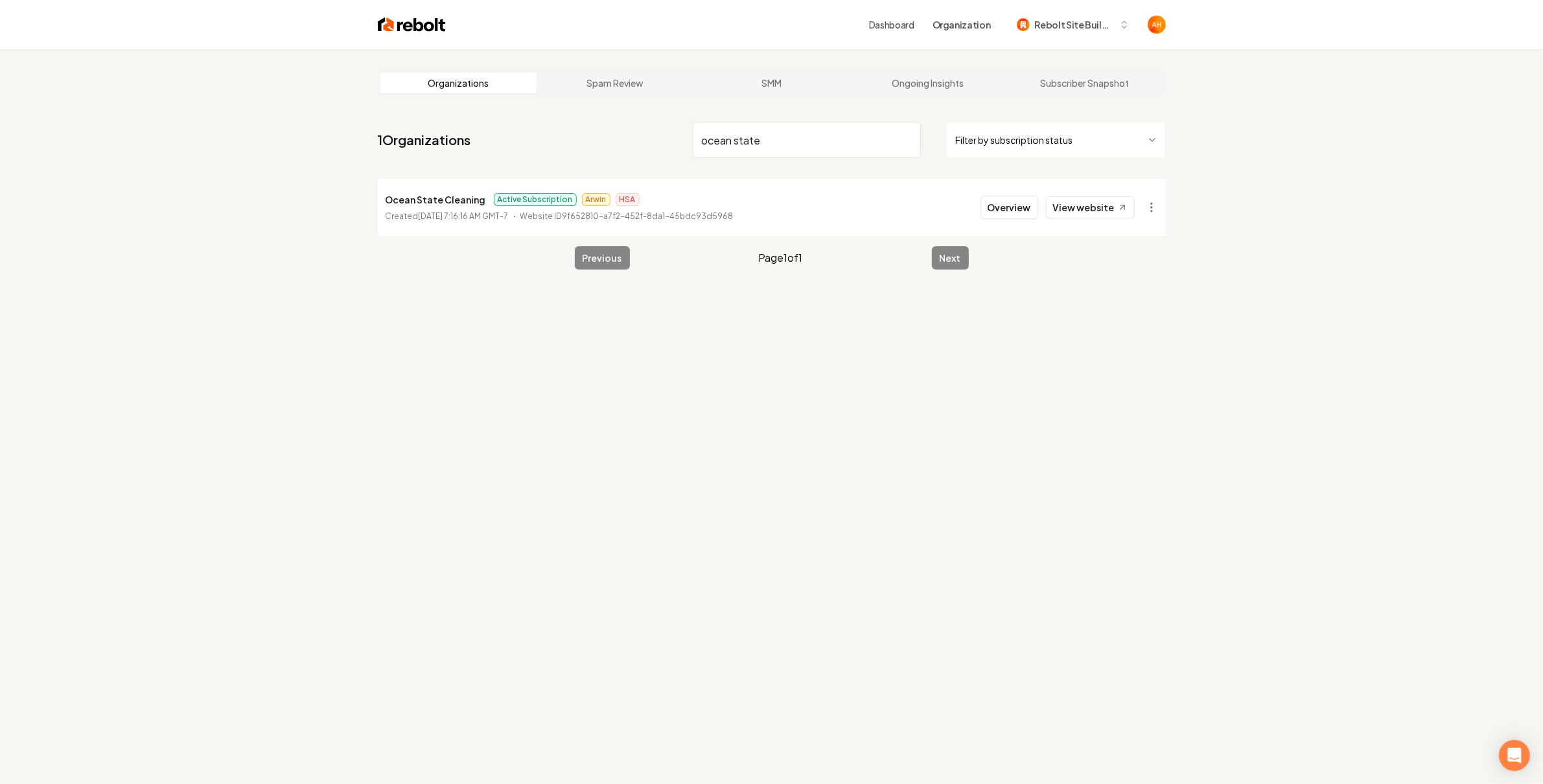
click at [460, 201] on p "Ocean State Cleaning" at bounding box center [435, 199] width 100 height 16
copy p "Ocean State Cleaning"
click at [706, 139] on input "ocean state" at bounding box center [807, 140] width 228 height 36
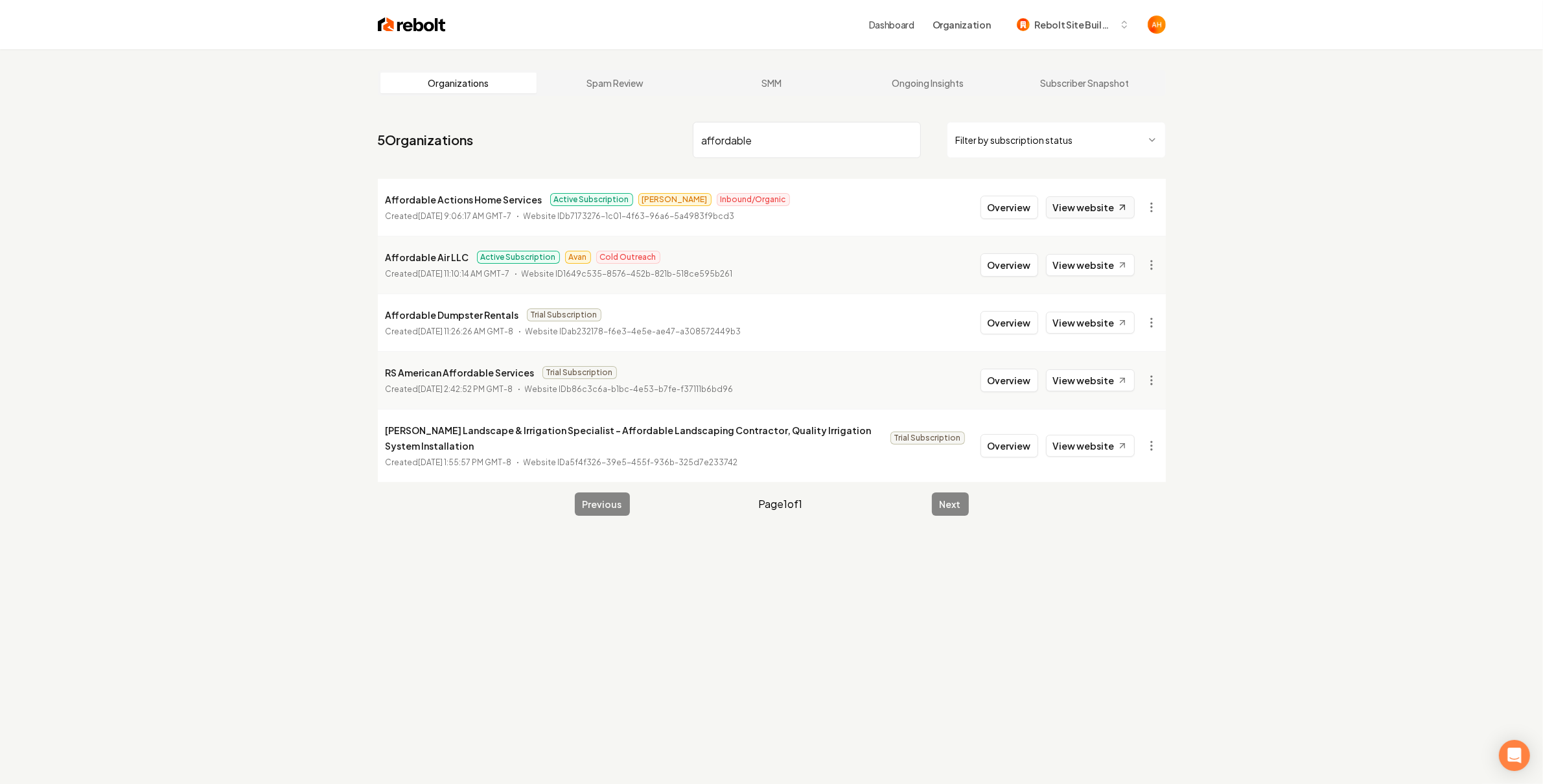
type input "affordable"
click at [1079, 202] on link "View website" at bounding box center [1090, 207] width 89 height 22
click at [1007, 216] on button "Overview" at bounding box center [1009, 207] width 58 height 23
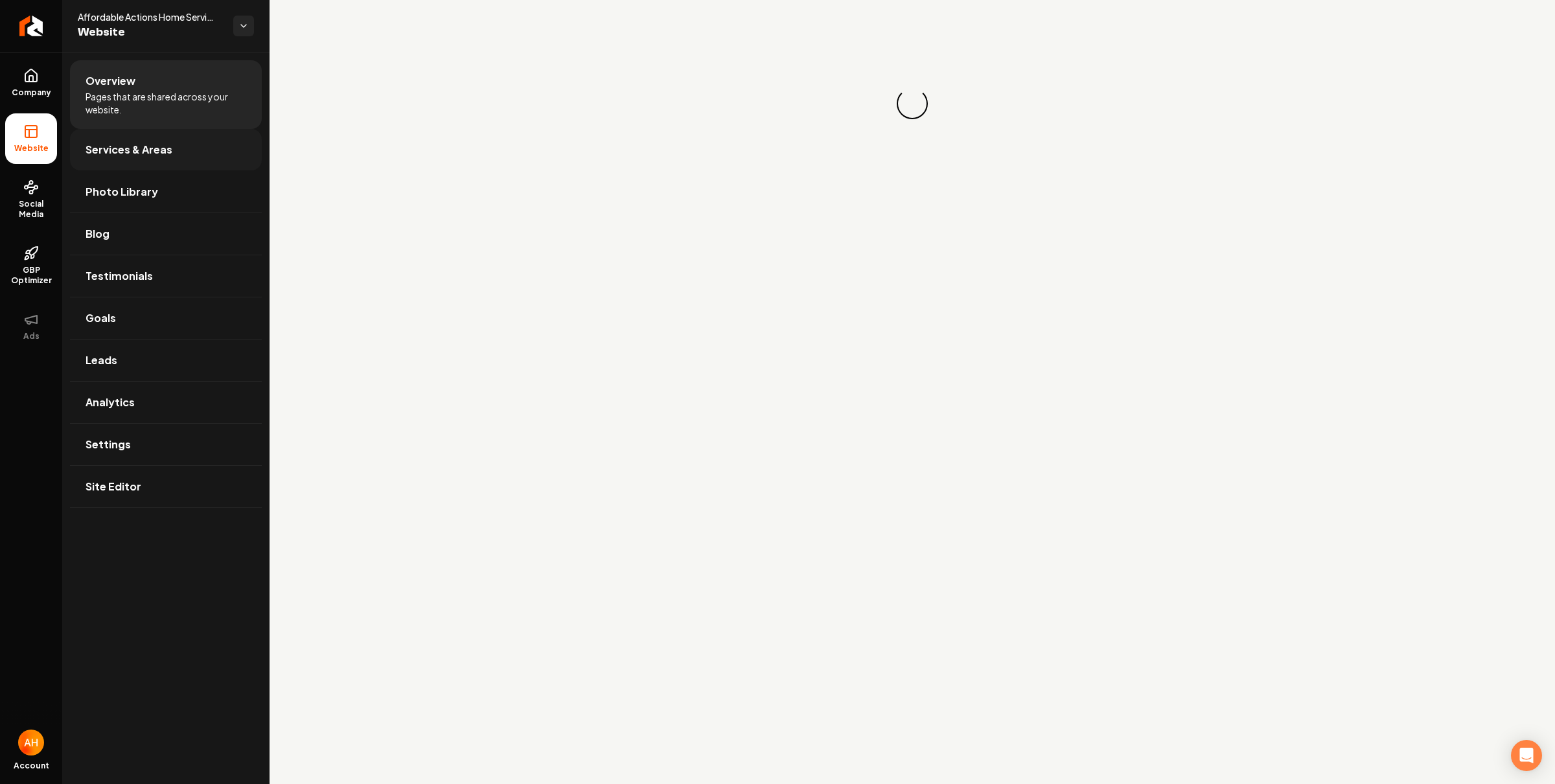
click at [191, 138] on link "Services & Areas" at bounding box center [166, 150] width 191 height 42
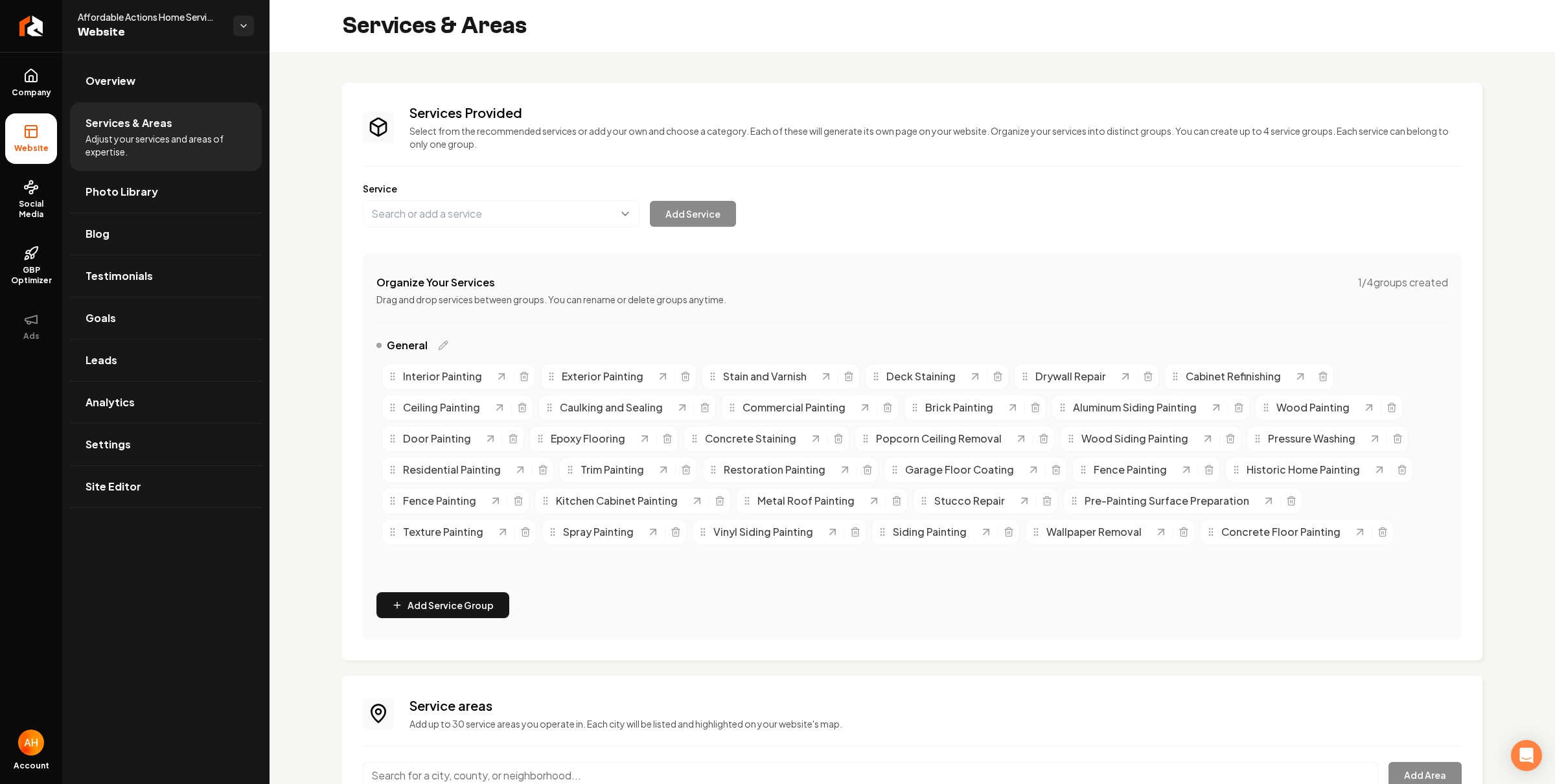
scroll to position [174, 0]
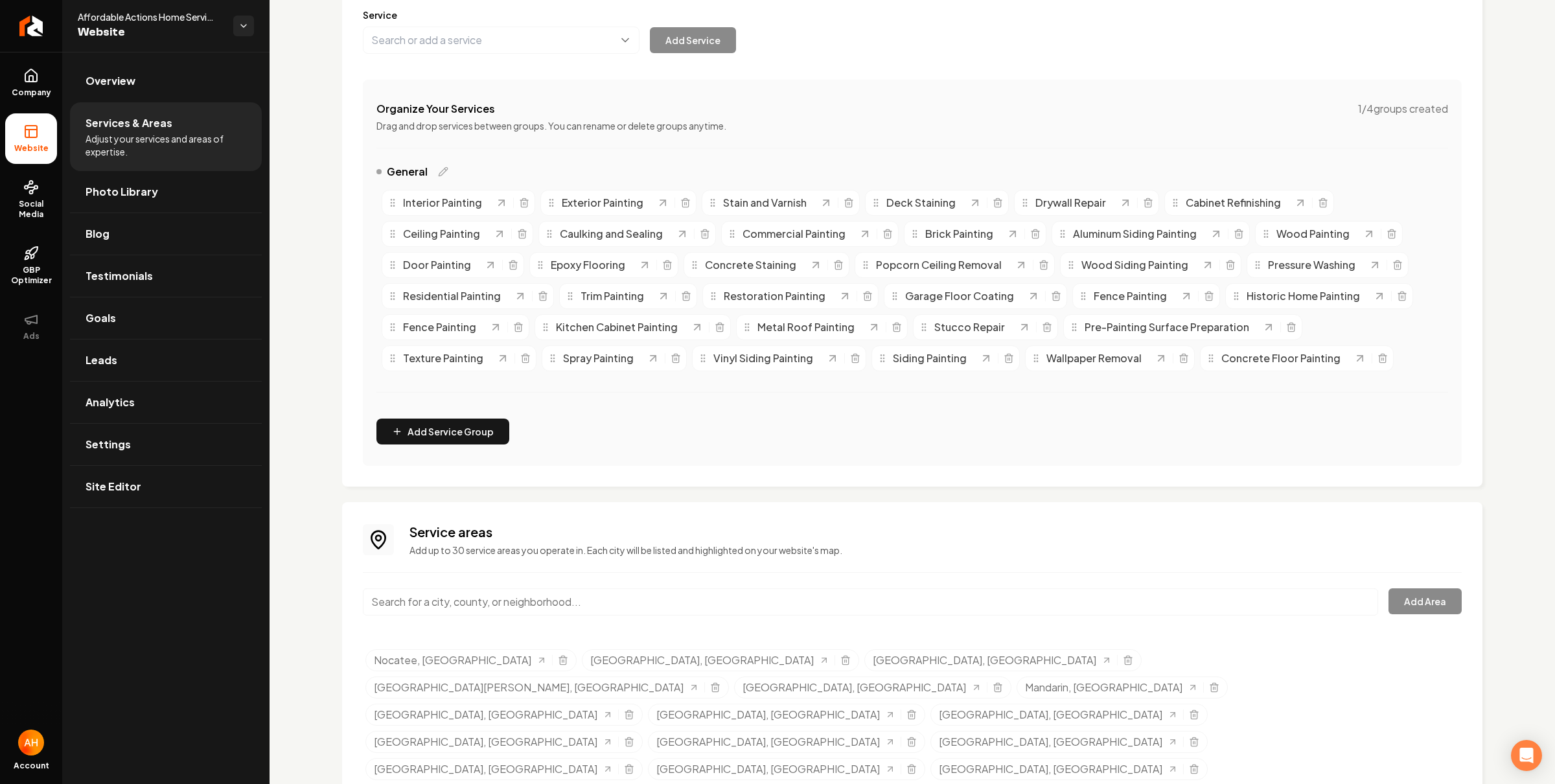
click at [886, 497] on div "Services Provided Select from the recommended services or add your own and choo…" at bounding box center [912, 370] width 1140 height 924
click at [1191, 712] on icon "Selected tags" at bounding box center [1194, 715] width 6 height 8
drag, startPoint x: 545, startPoint y: 170, endPoint x: 864, endPoint y: 216, distance: 322.3
click at [550, 171] on div "General" at bounding box center [912, 174] width 1072 height 21
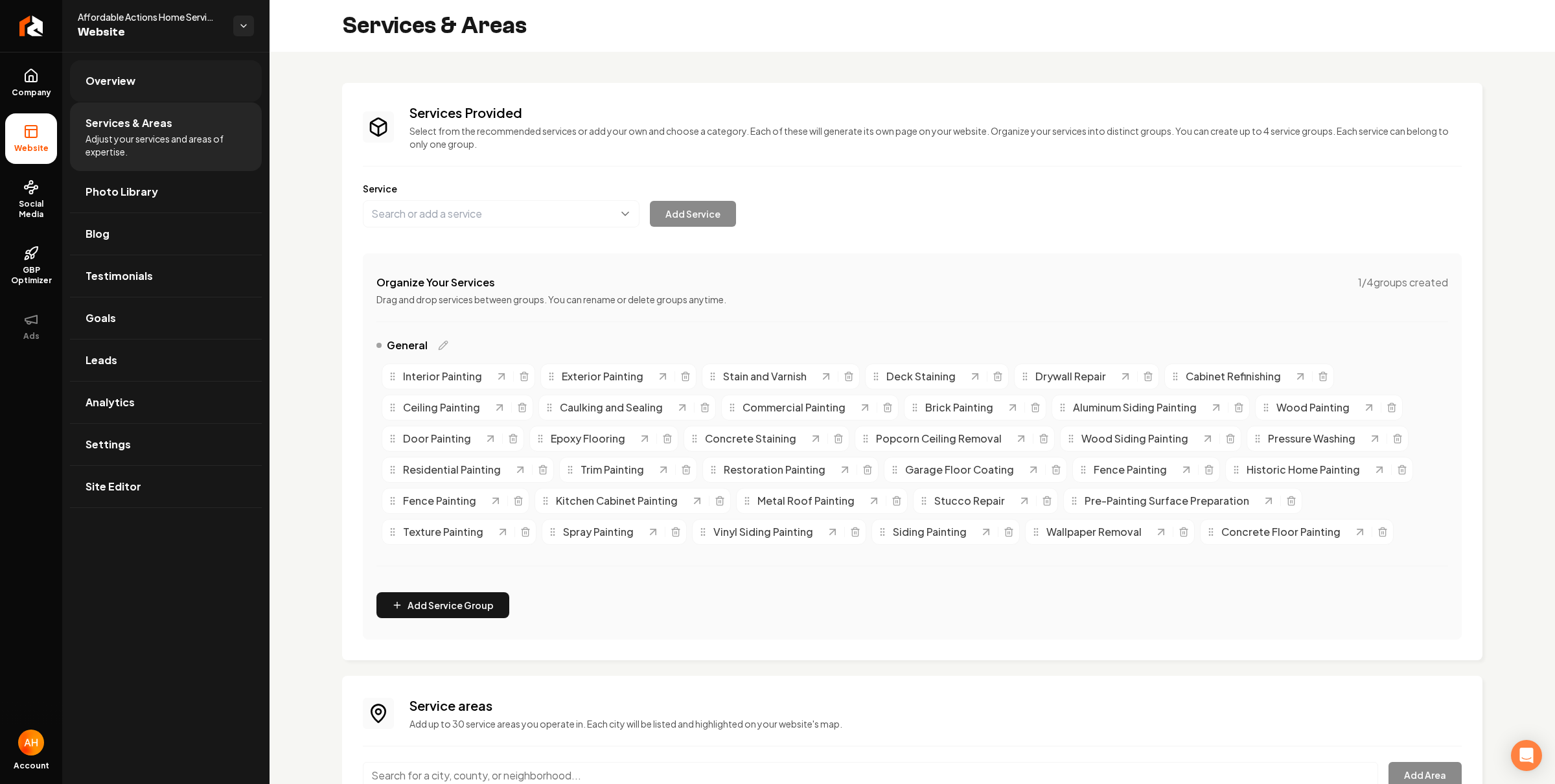
click at [140, 70] on link "Overview" at bounding box center [166, 81] width 191 height 42
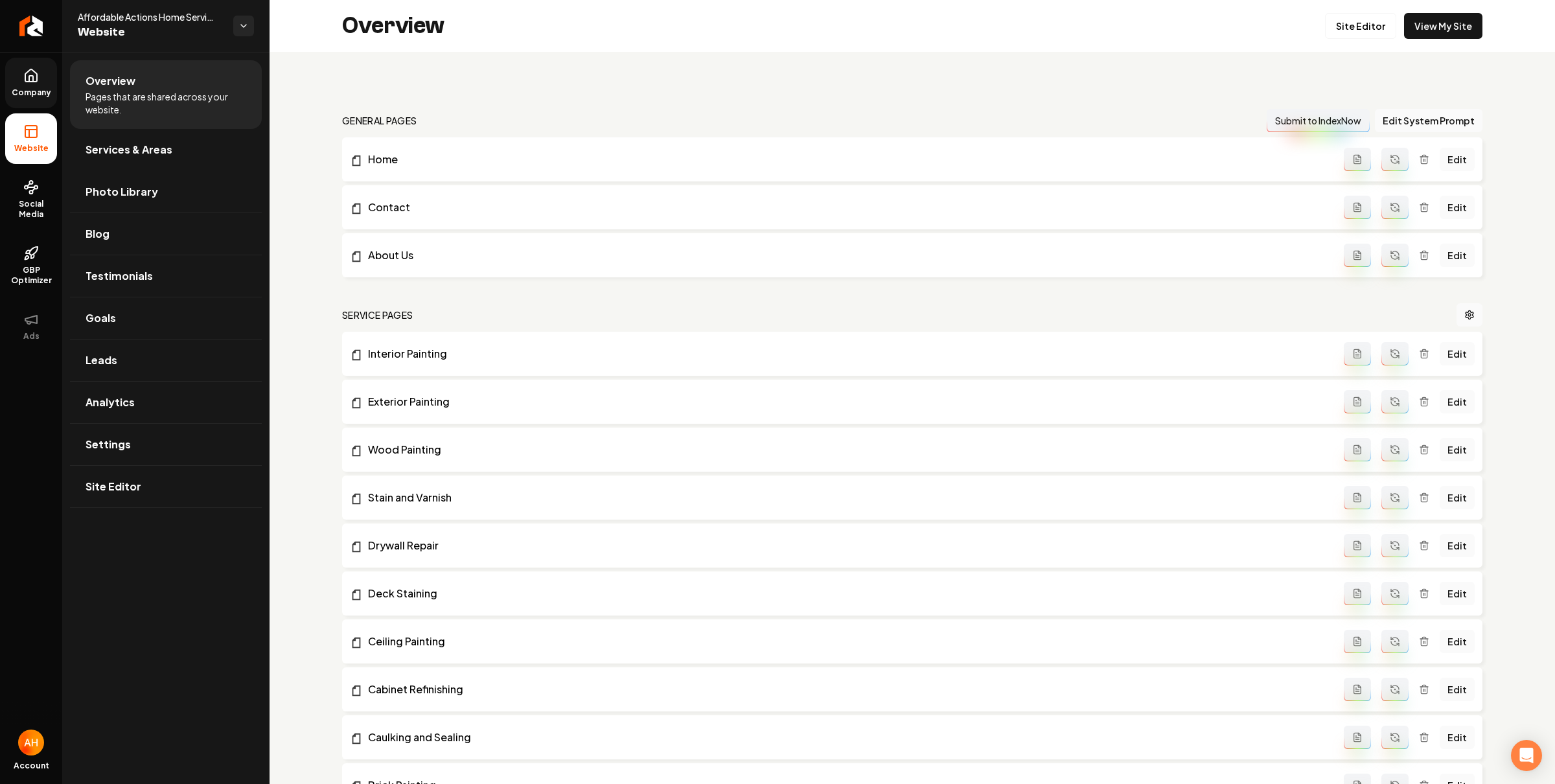
click at [37, 77] on icon at bounding box center [31, 75] width 12 height 13
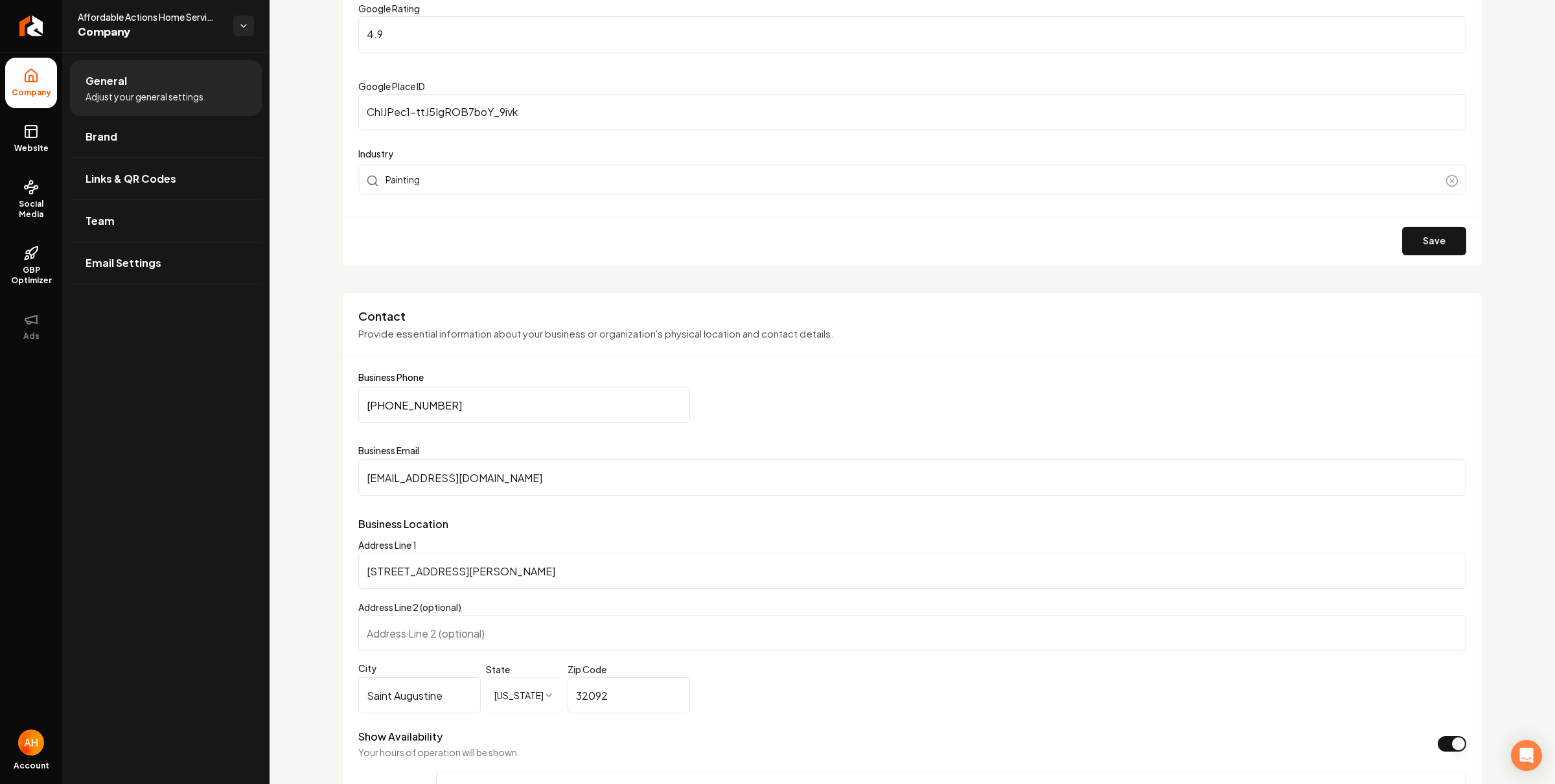
scroll to position [620, 0]
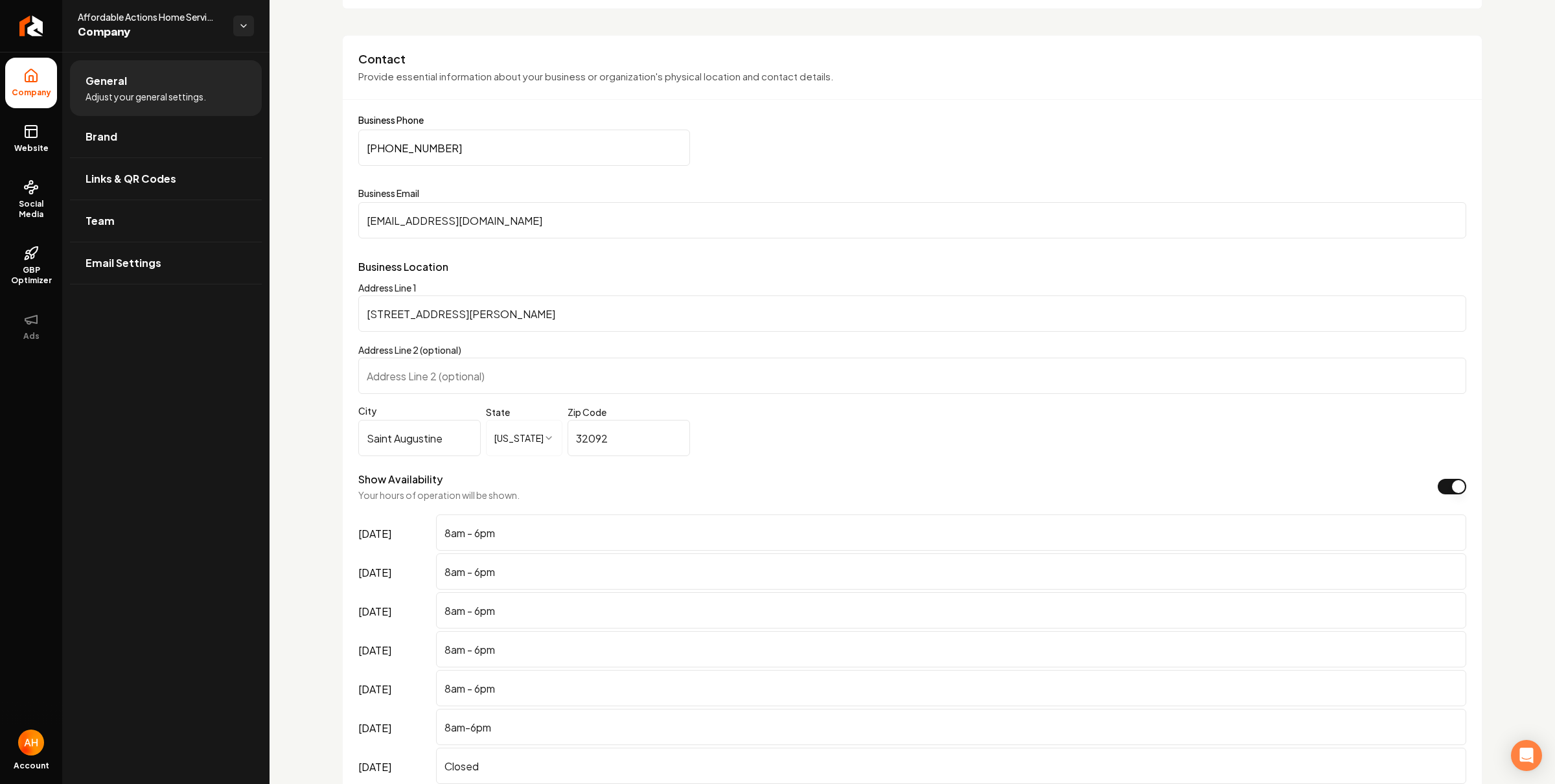
click at [599, 235] on input "contact@affordableaction.com" at bounding box center [913, 220] width 1109 height 36
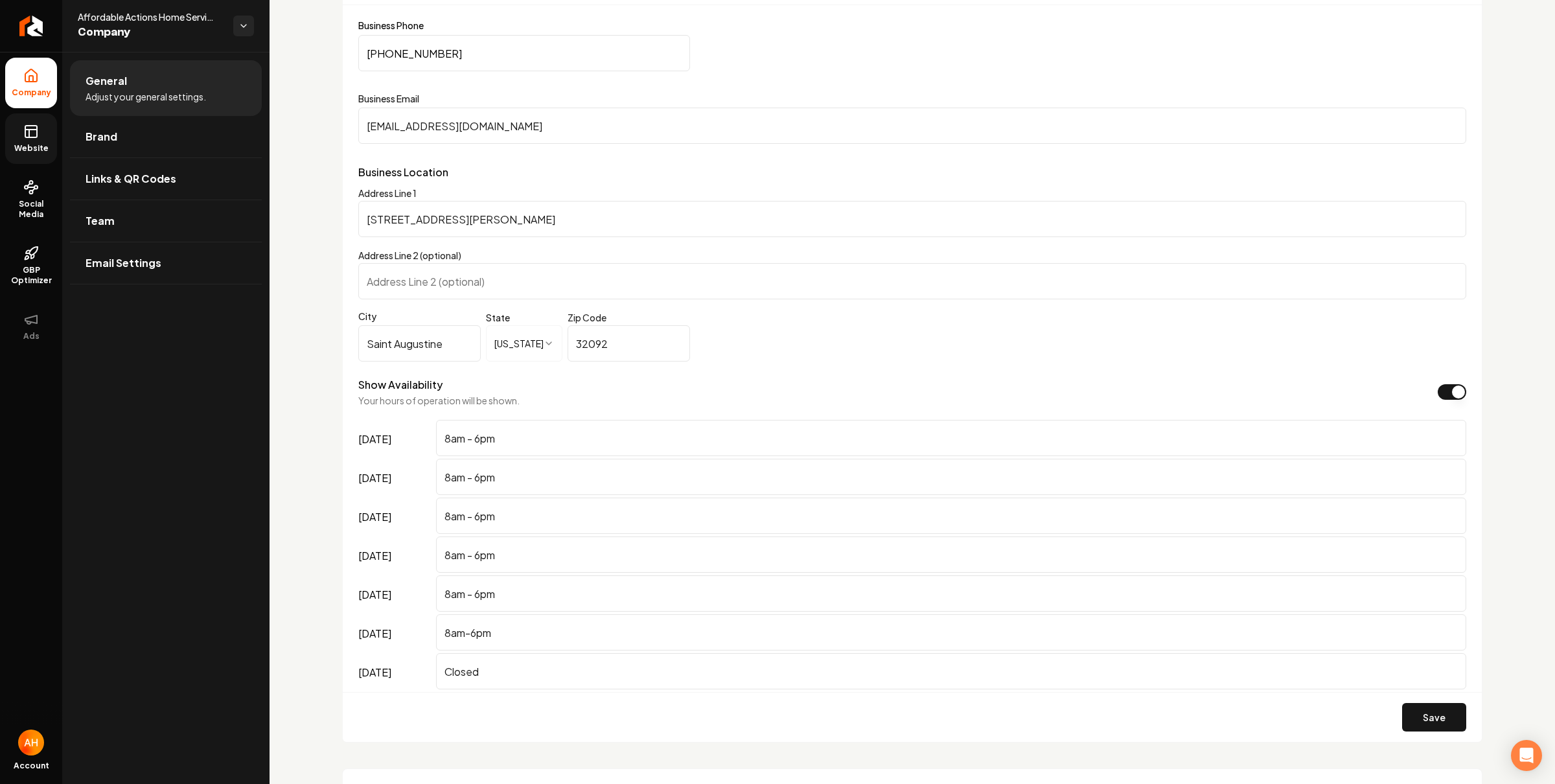
click at [39, 145] on span "Website" at bounding box center [31, 148] width 44 height 10
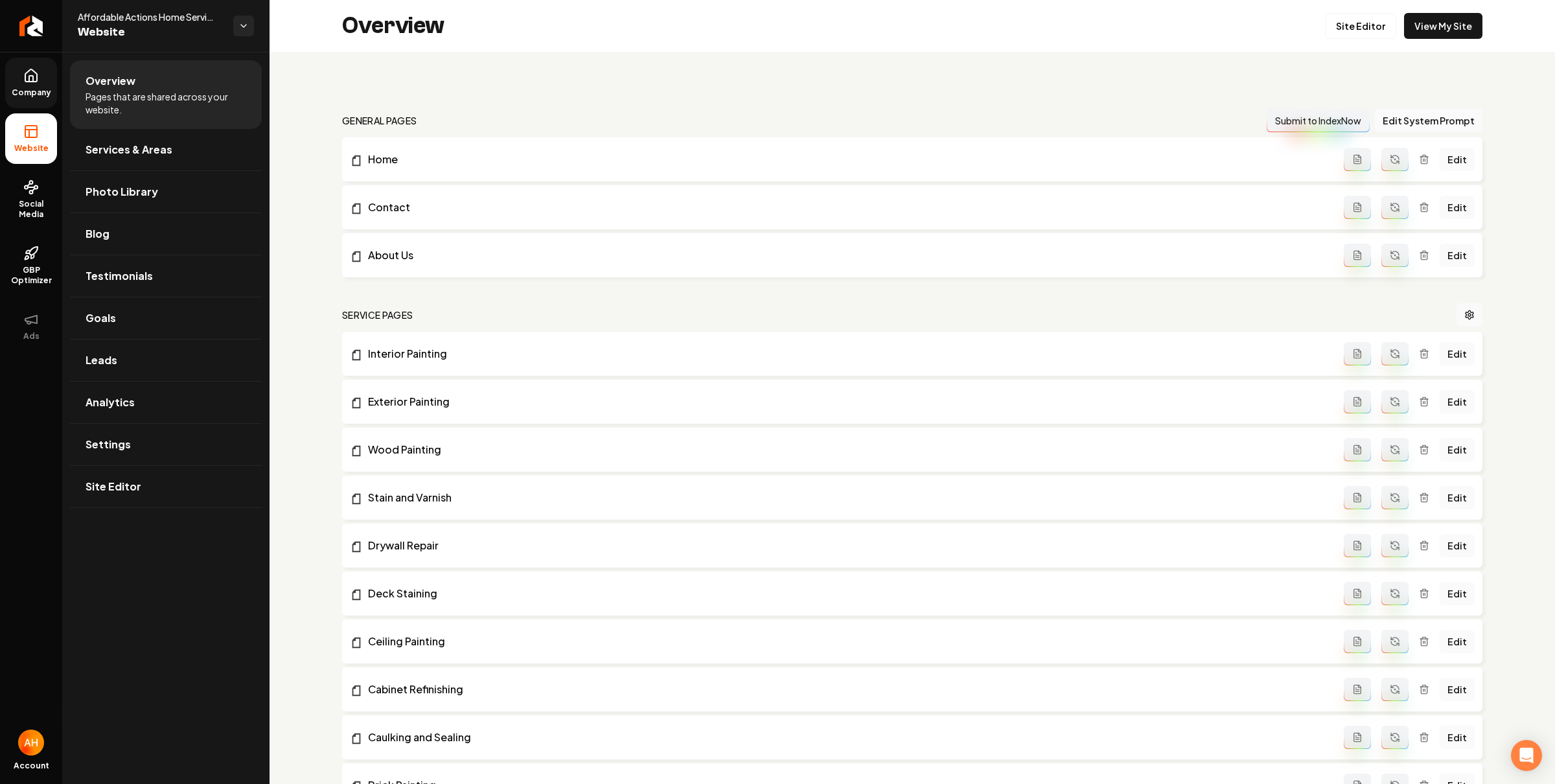
click at [44, 89] on span "Company" at bounding box center [32, 93] width 50 height 10
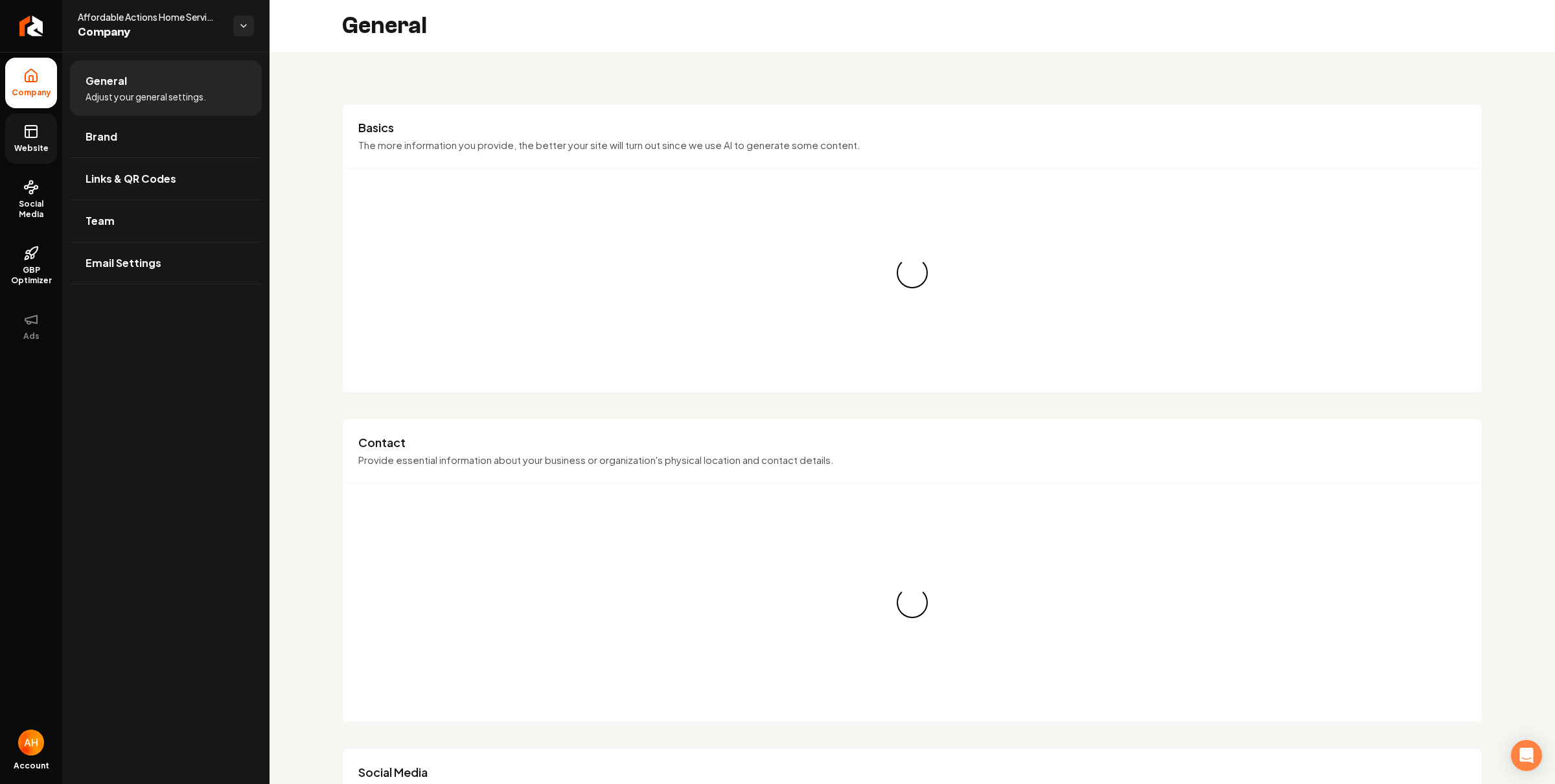
scroll to position [196, 0]
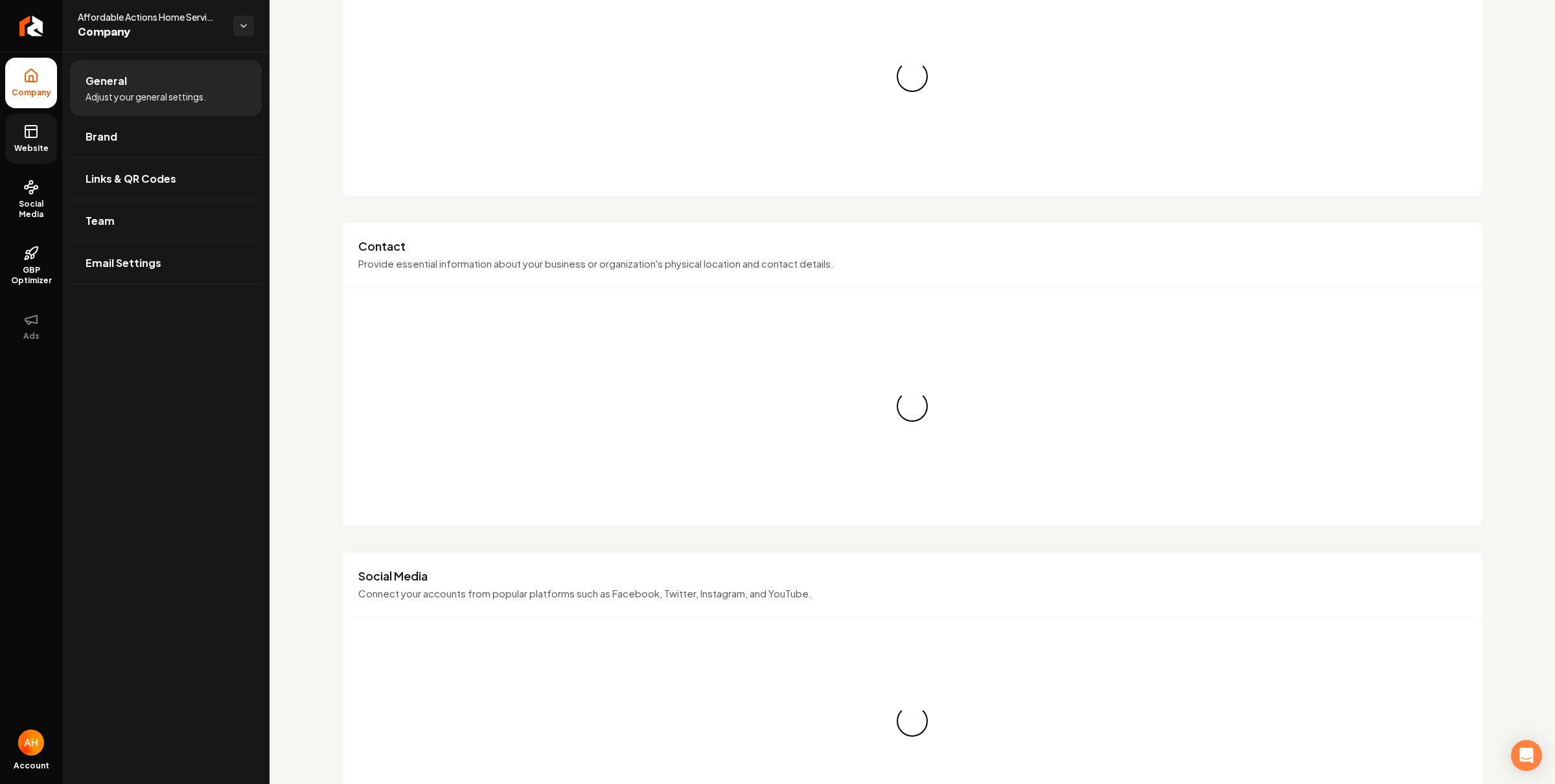
click at [539, 367] on div "Loading... Loading..." at bounding box center [913, 406] width 1109 height 207
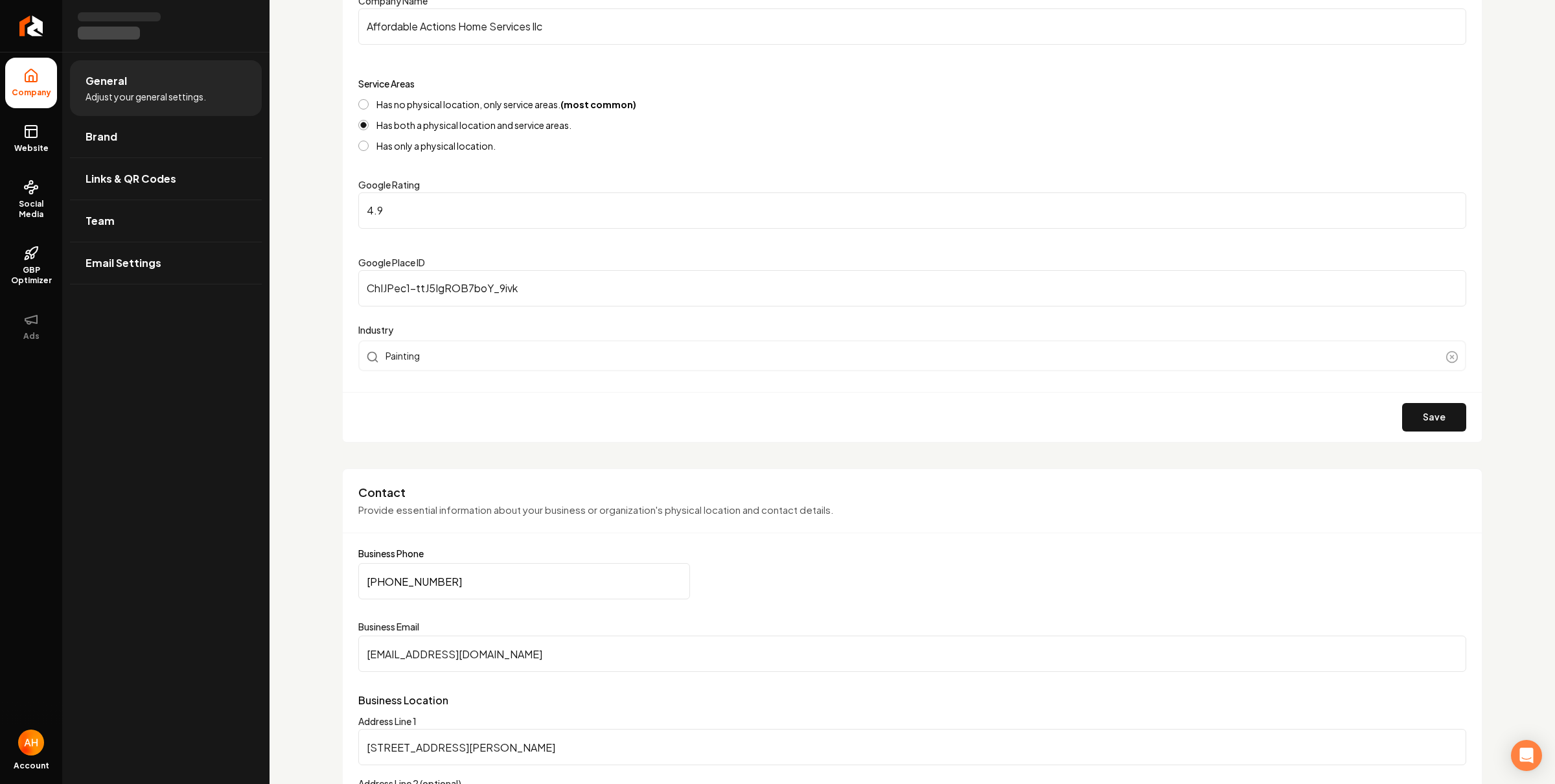
scroll to position [458, 0]
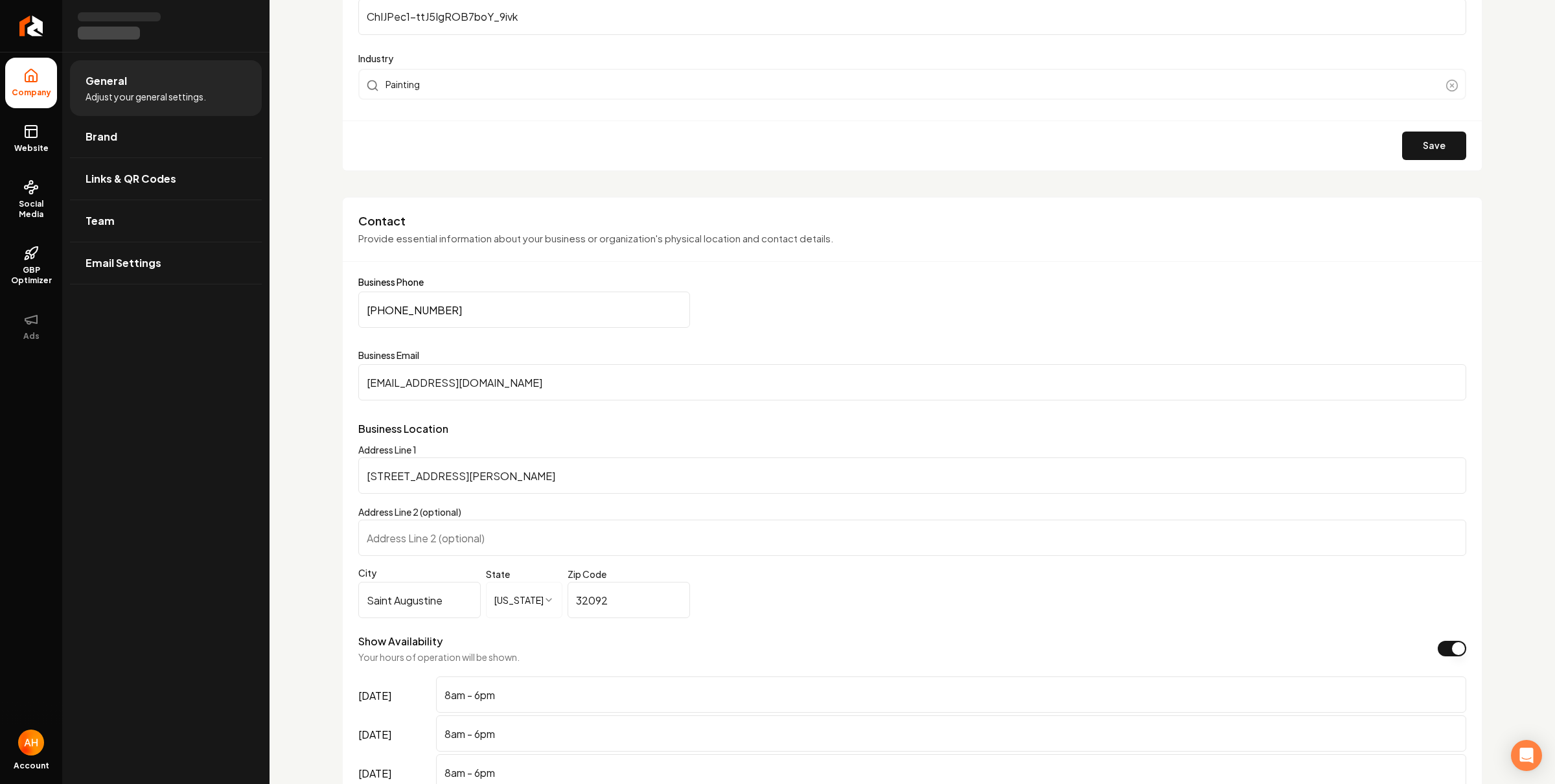
click at [522, 307] on input "[PHONE_NUMBER]" at bounding box center [524, 309] width 332 height 36
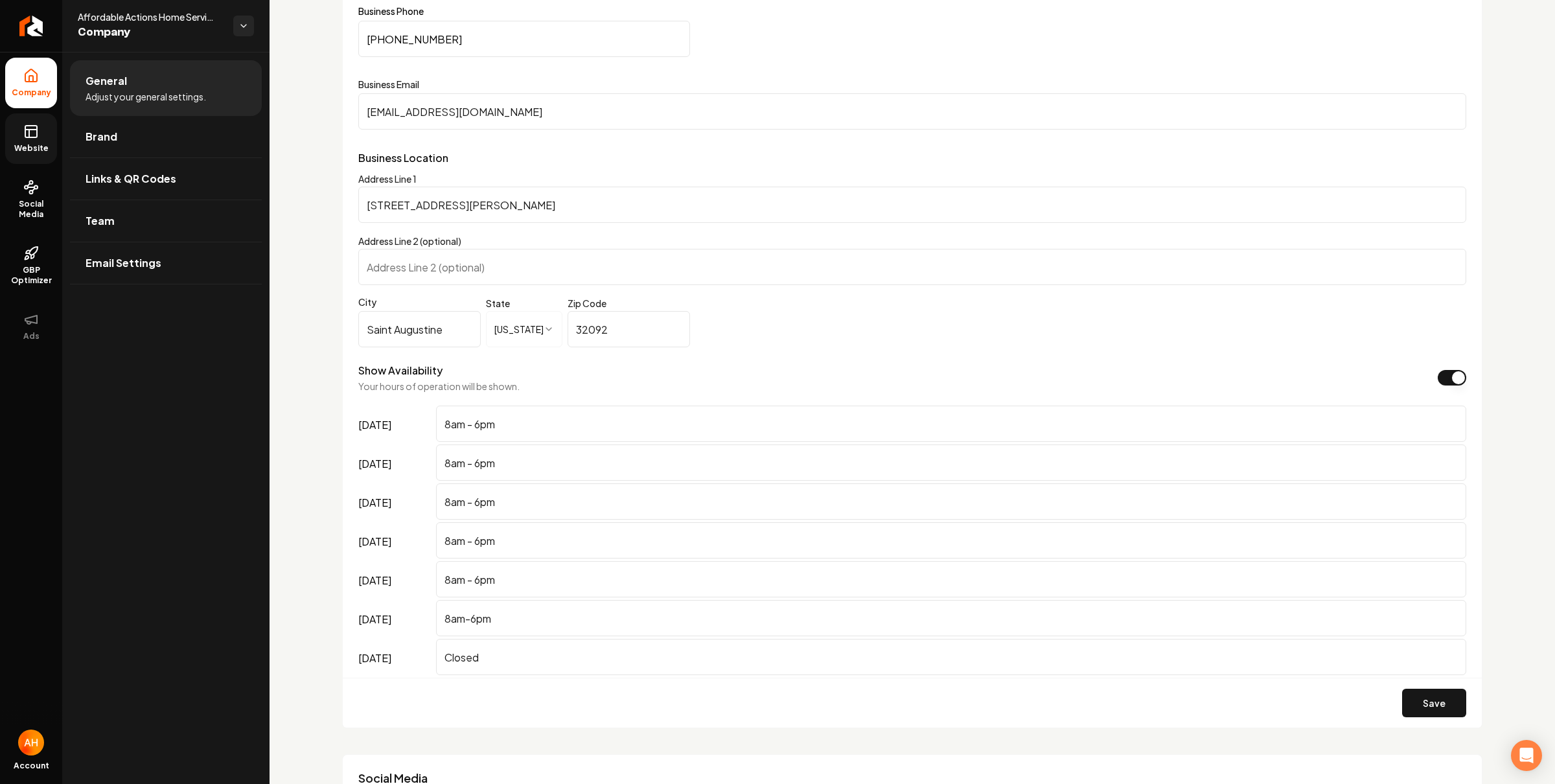
click at [52, 142] on link "Website" at bounding box center [31, 139] width 52 height 50
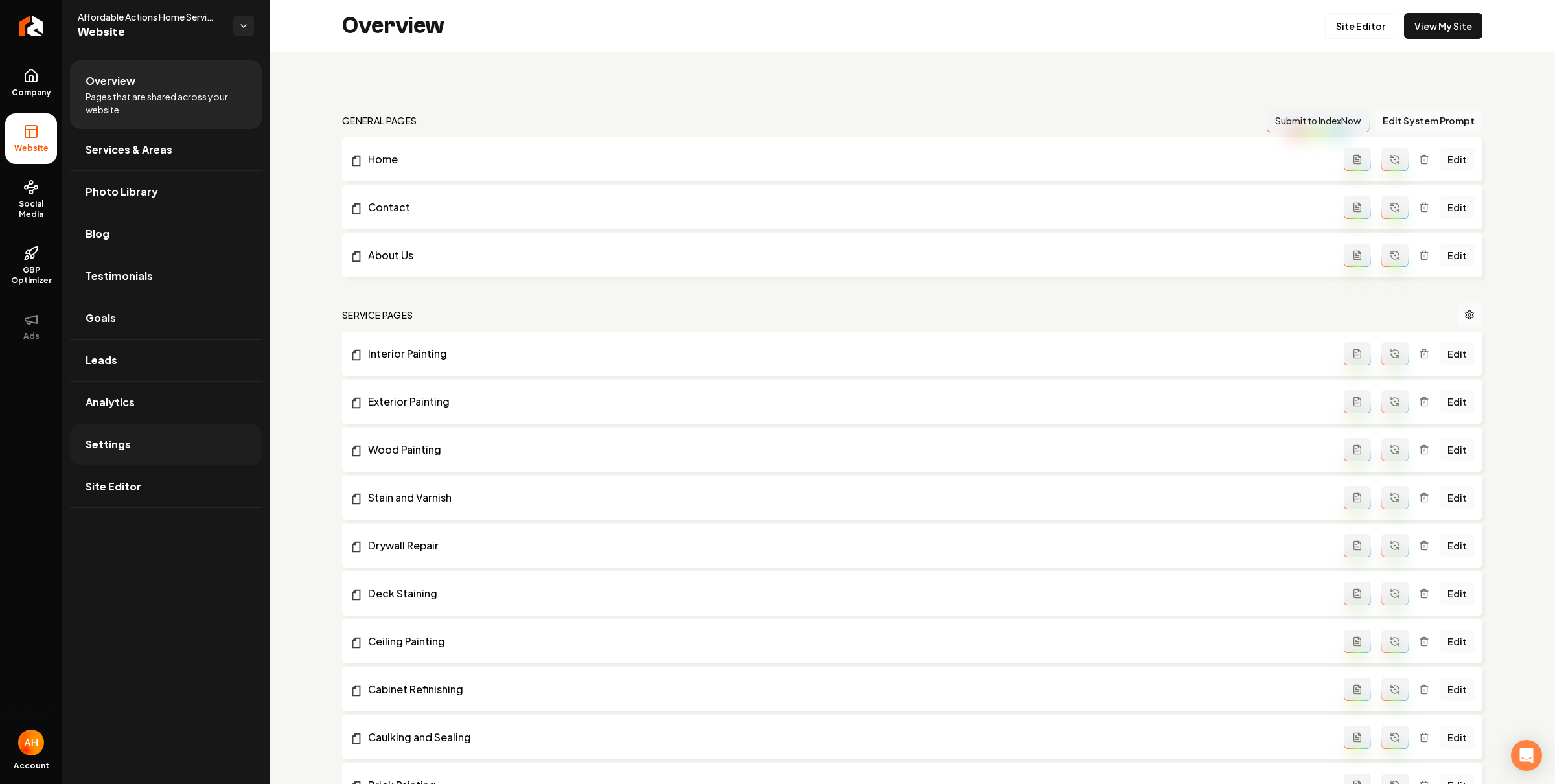
click at [152, 456] on link "Settings" at bounding box center [166, 445] width 191 height 42
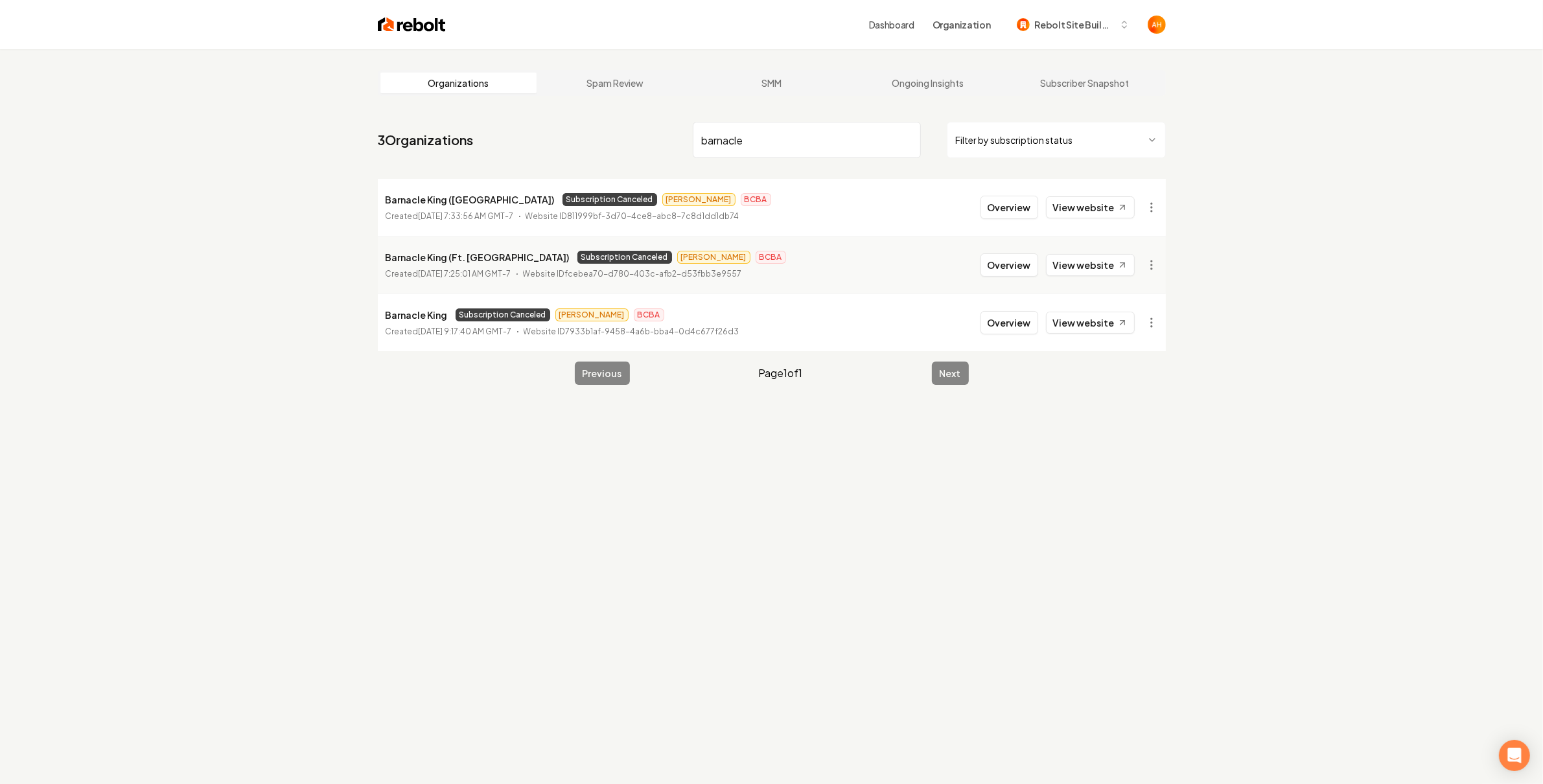
type input "barnacle"
click at [563, 196] on span "Subscription Canceled" at bounding box center [609, 200] width 94 height 13
click at [1144, 203] on html "Dashboard Organization Rebolt Site Builder Organizations Spam Review SMM Ongoin…" at bounding box center [772, 392] width 1543 height 784
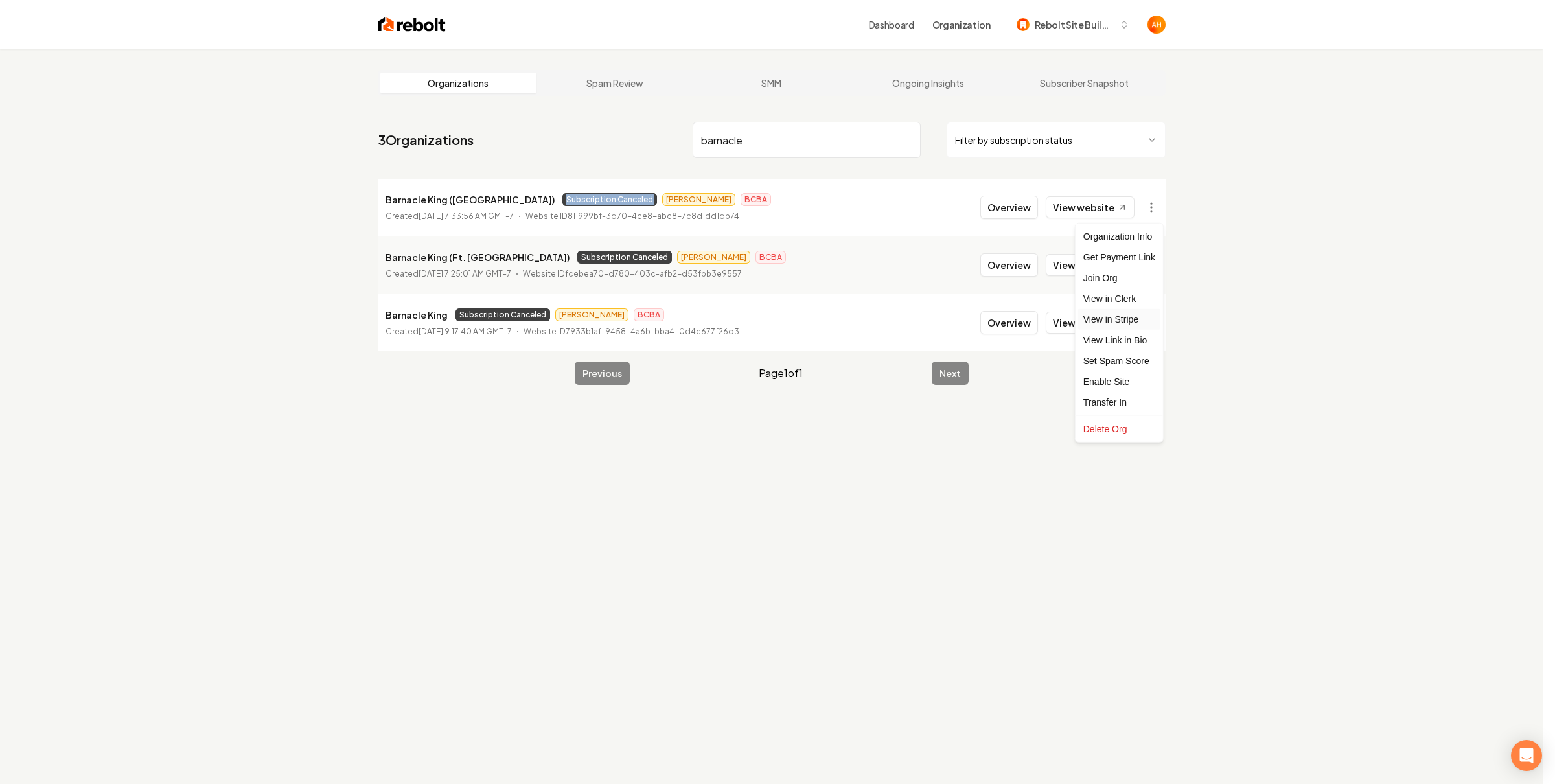
click at [1134, 321] on link "View in Stripe" at bounding box center [1119, 319] width 82 height 21
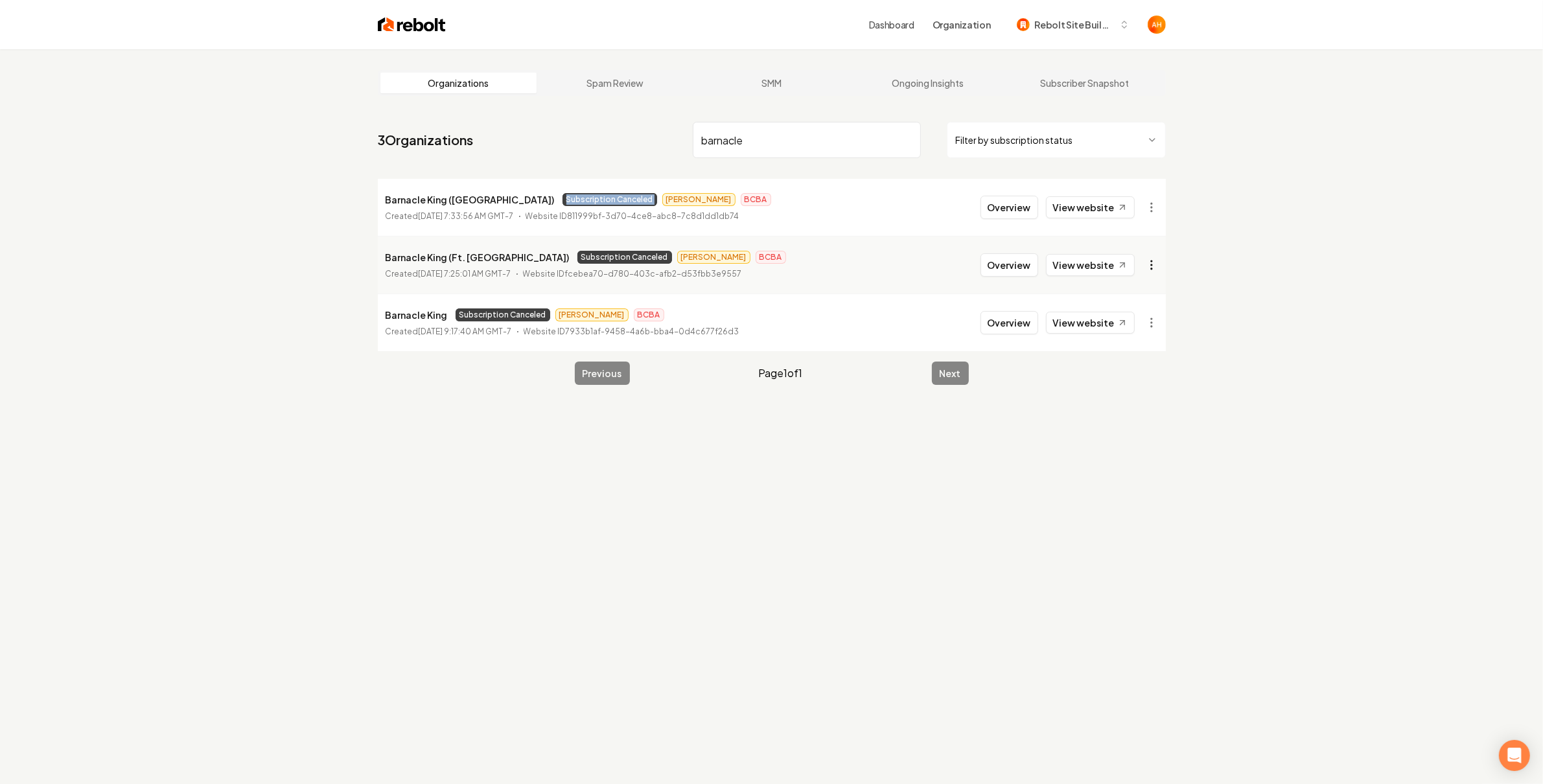
click at [1148, 257] on html "Dashboard Organization Rebolt Site Builder Organizations Spam Review SMM Ongoin…" at bounding box center [772, 392] width 1543 height 784
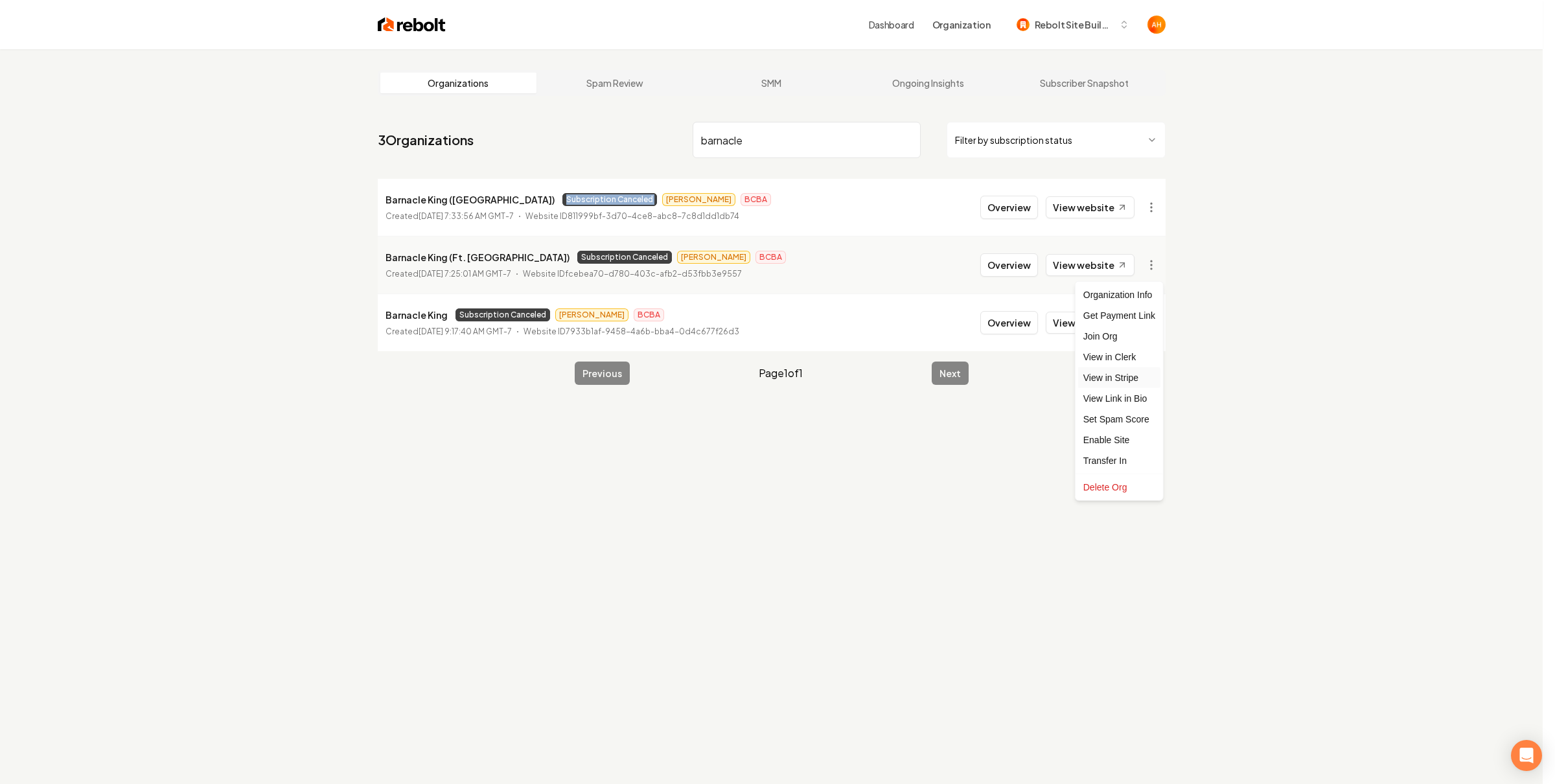
click at [1113, 374] on link "View in Stripe" at bounding box center [1119, 378] width 82 height 21
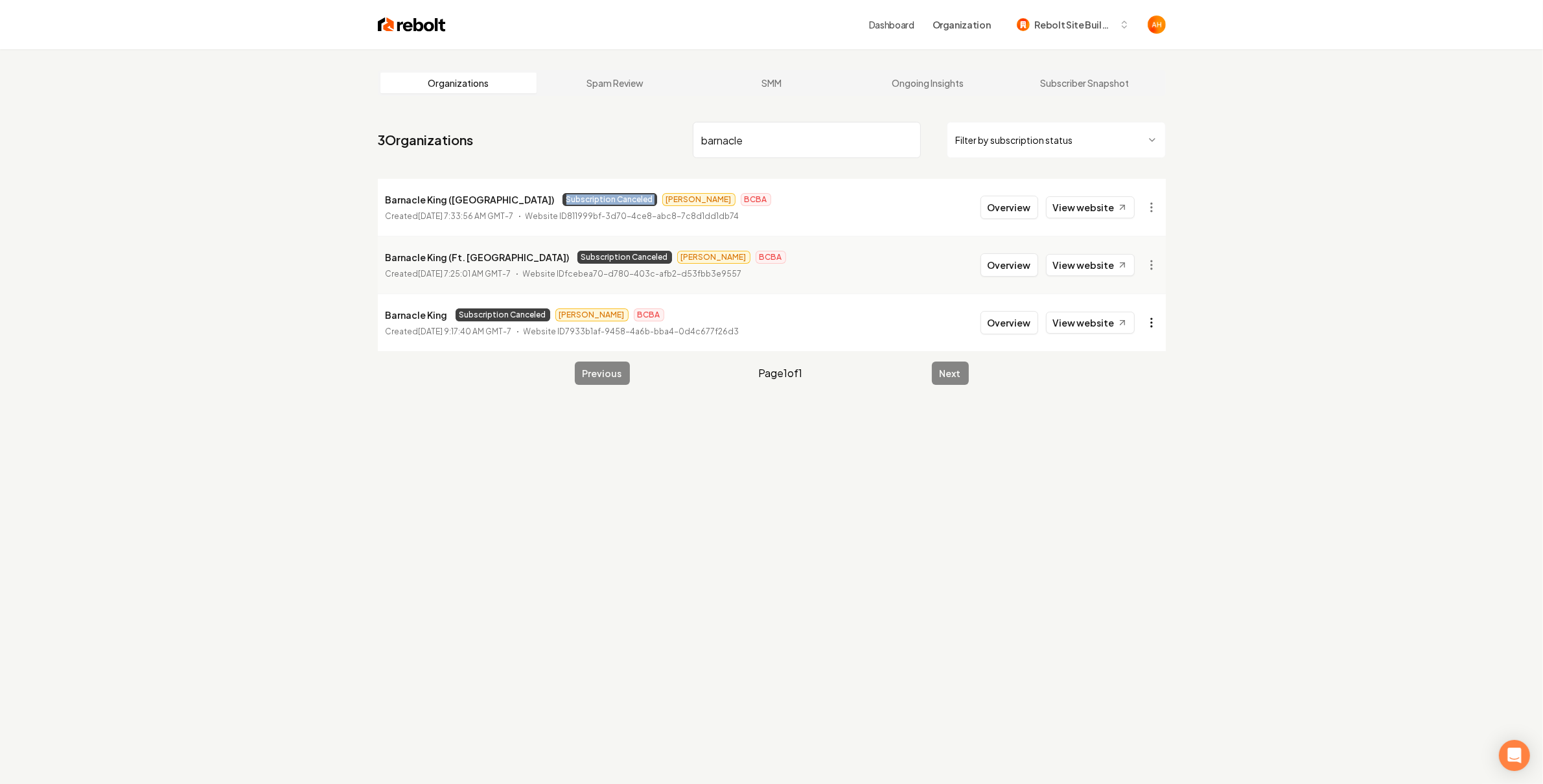
click at [1153, 321] on html "Dashboard Organization Rebolt Site Builder Organizations Spam Review SMM Ongoin…" at bounding box center [772, 392] width 1543 height 784
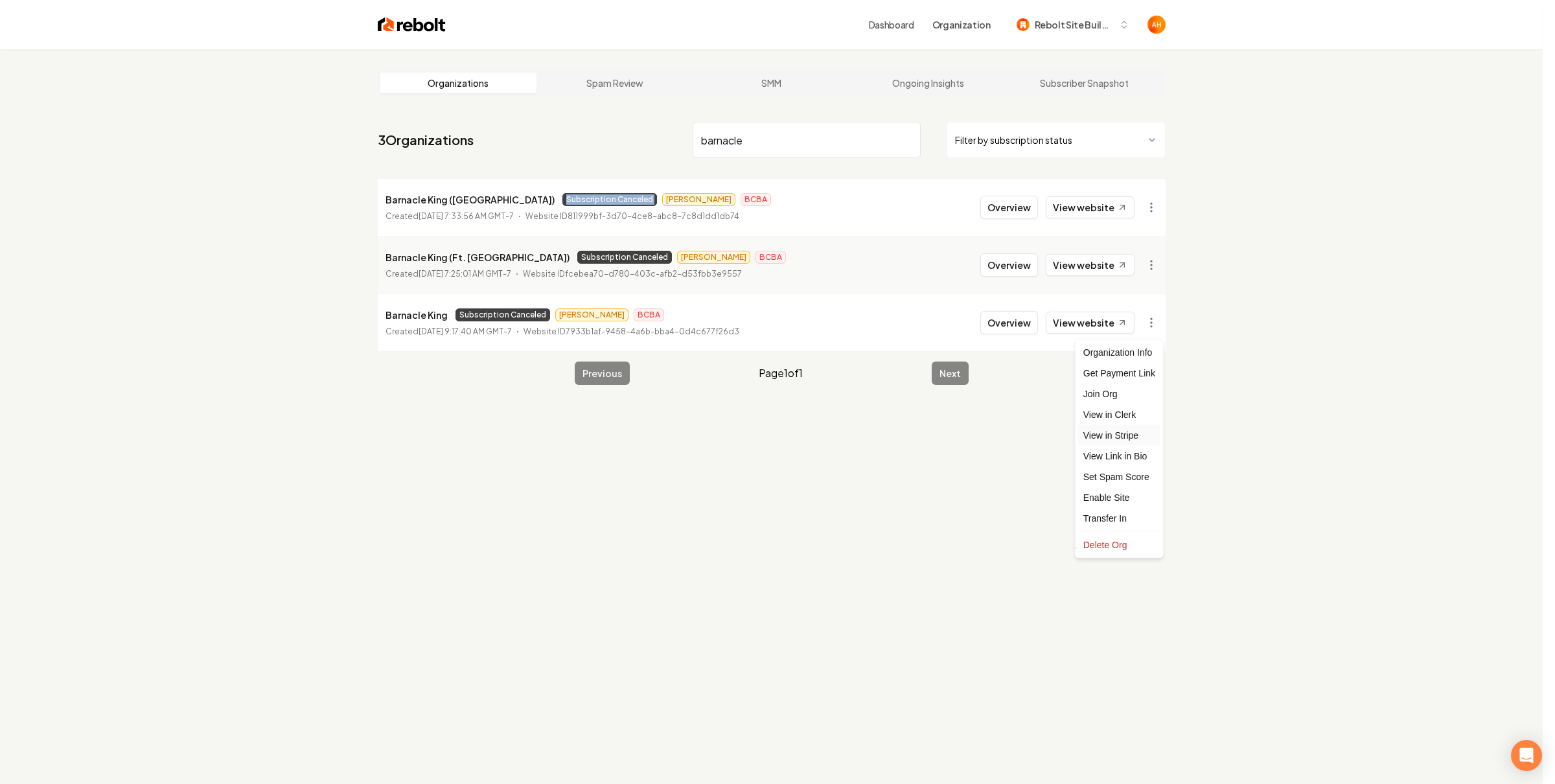
click at [1120, 435] on link "View in Stripe" at bounding box center [1119, 435] width 82 height 21
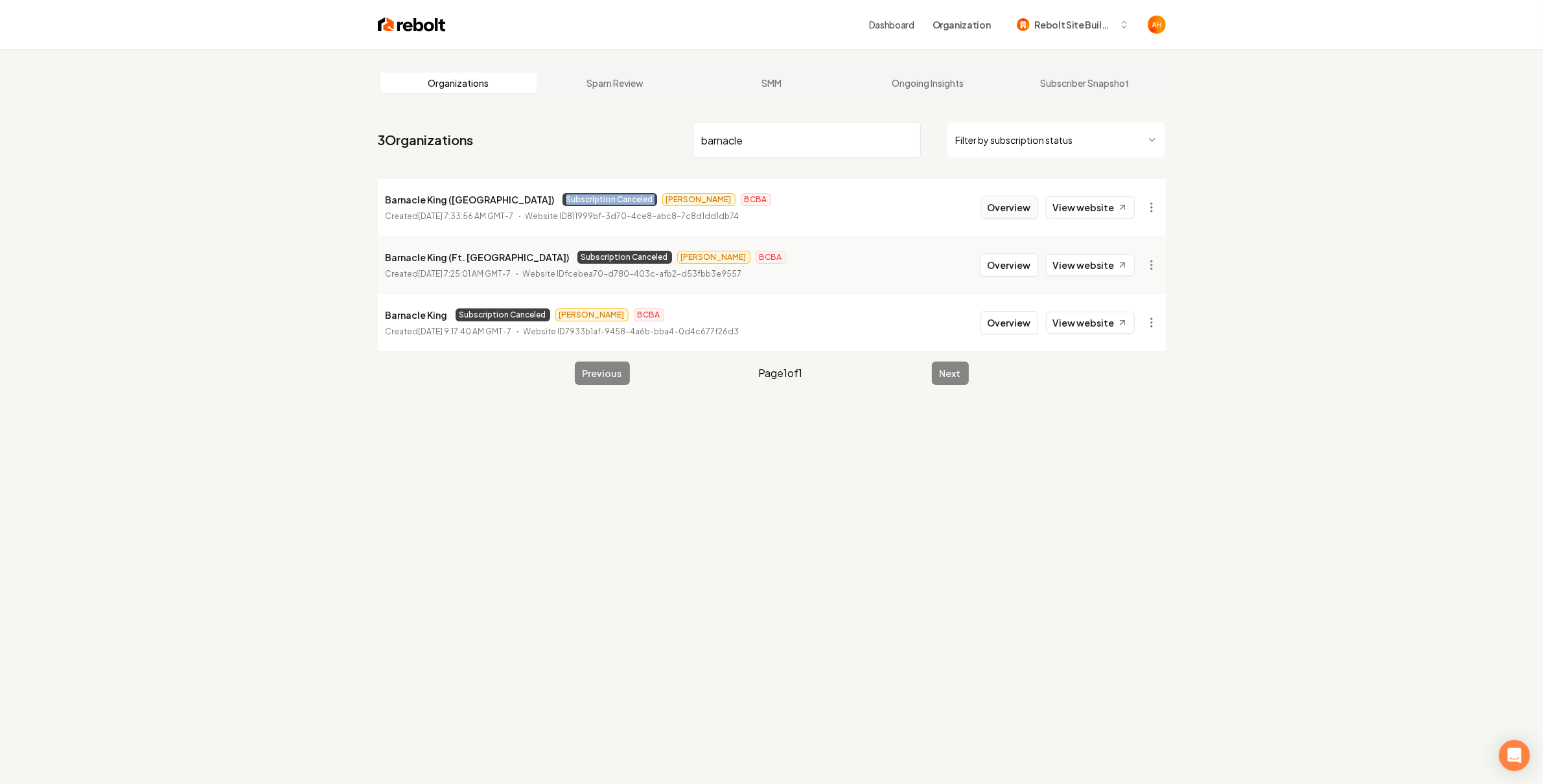
click at [1010, 209] on button "Overview" at bounding box center [1009, 207] width 58 height 23
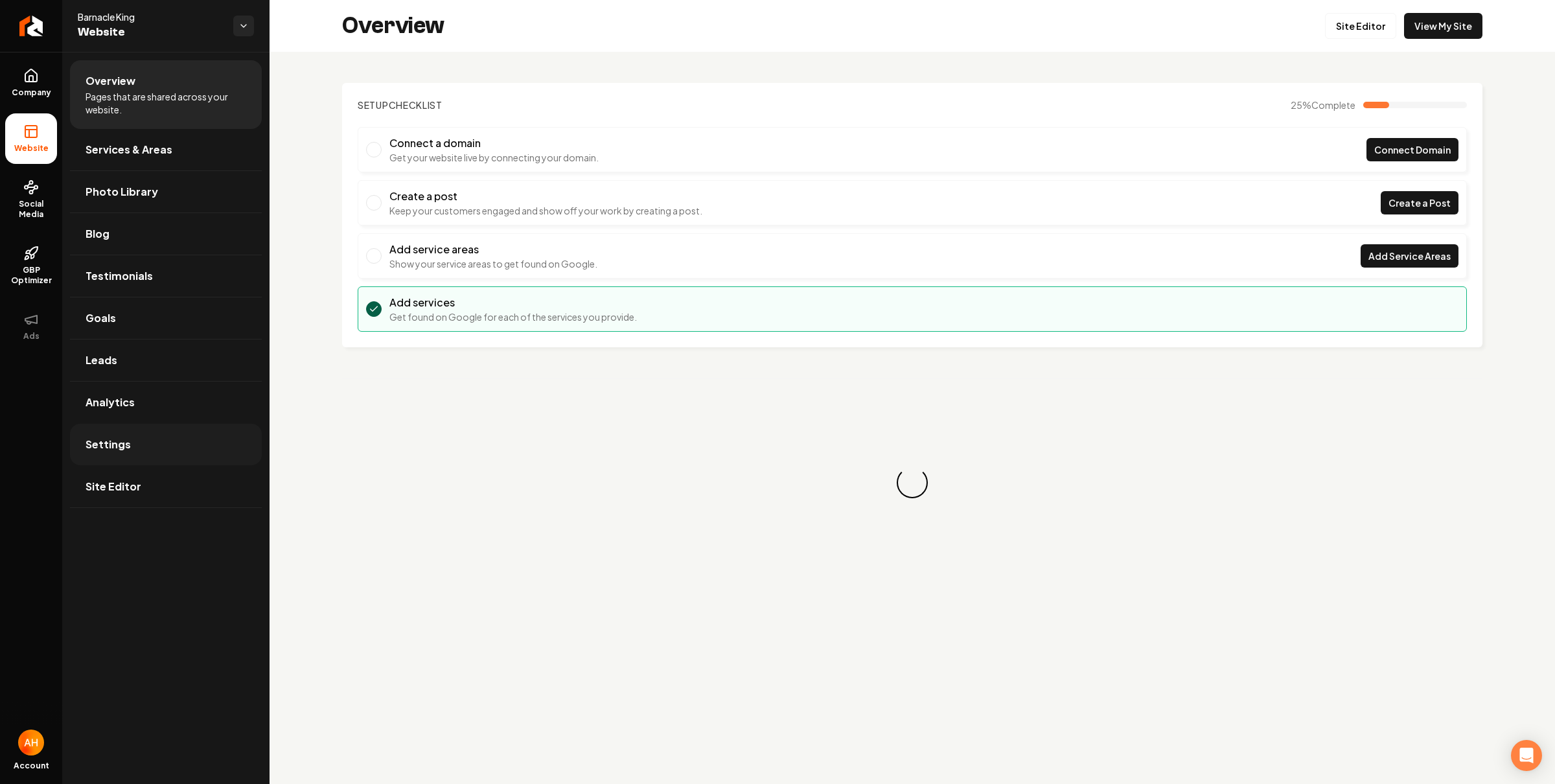
click at [169, 460] on link "Settings" at bounding box center [166, 445] width 191 height 42
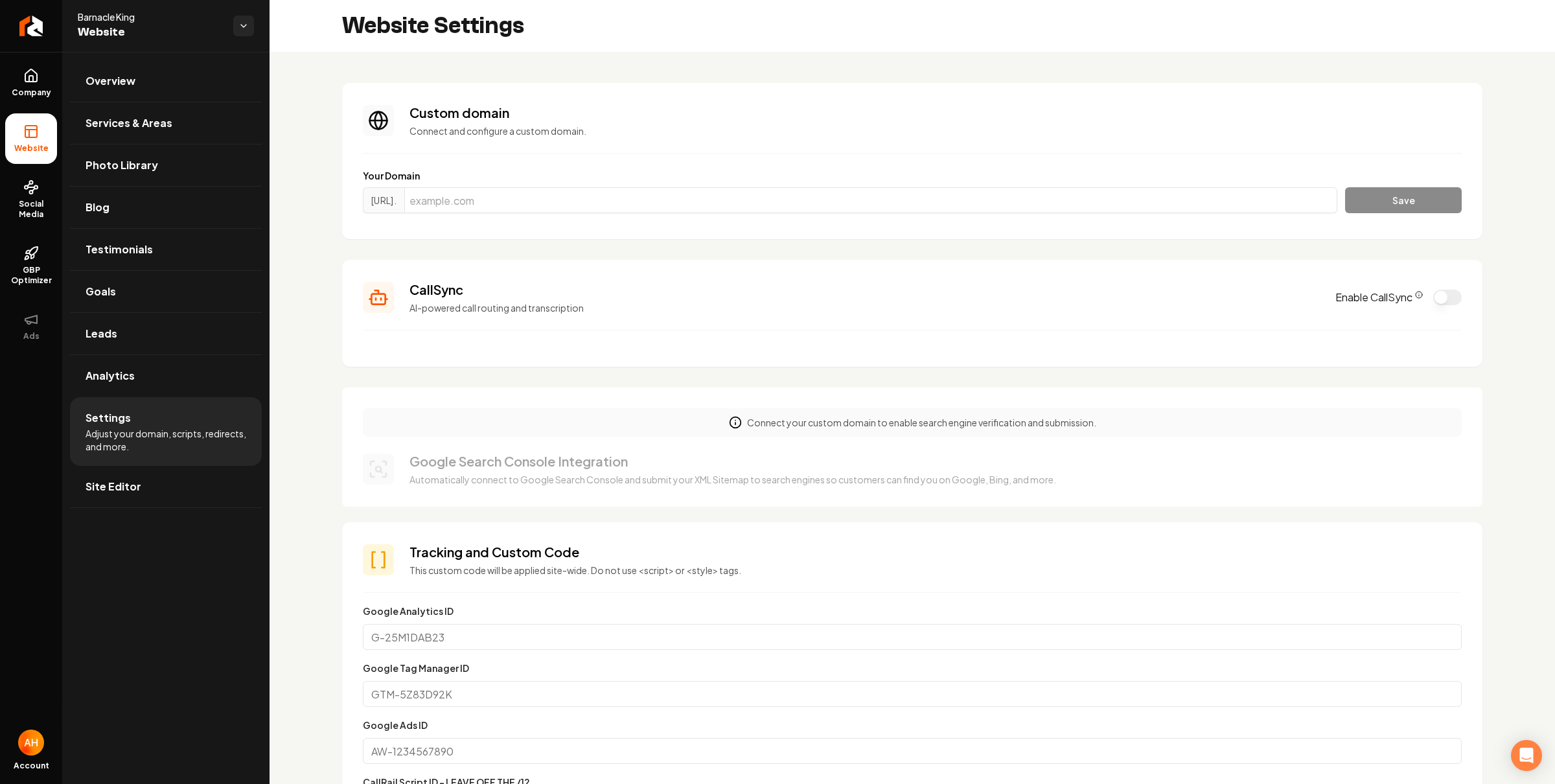
click at [48, 219] on span "Social Media" at bounding box center [31, 209] width 52 height 21
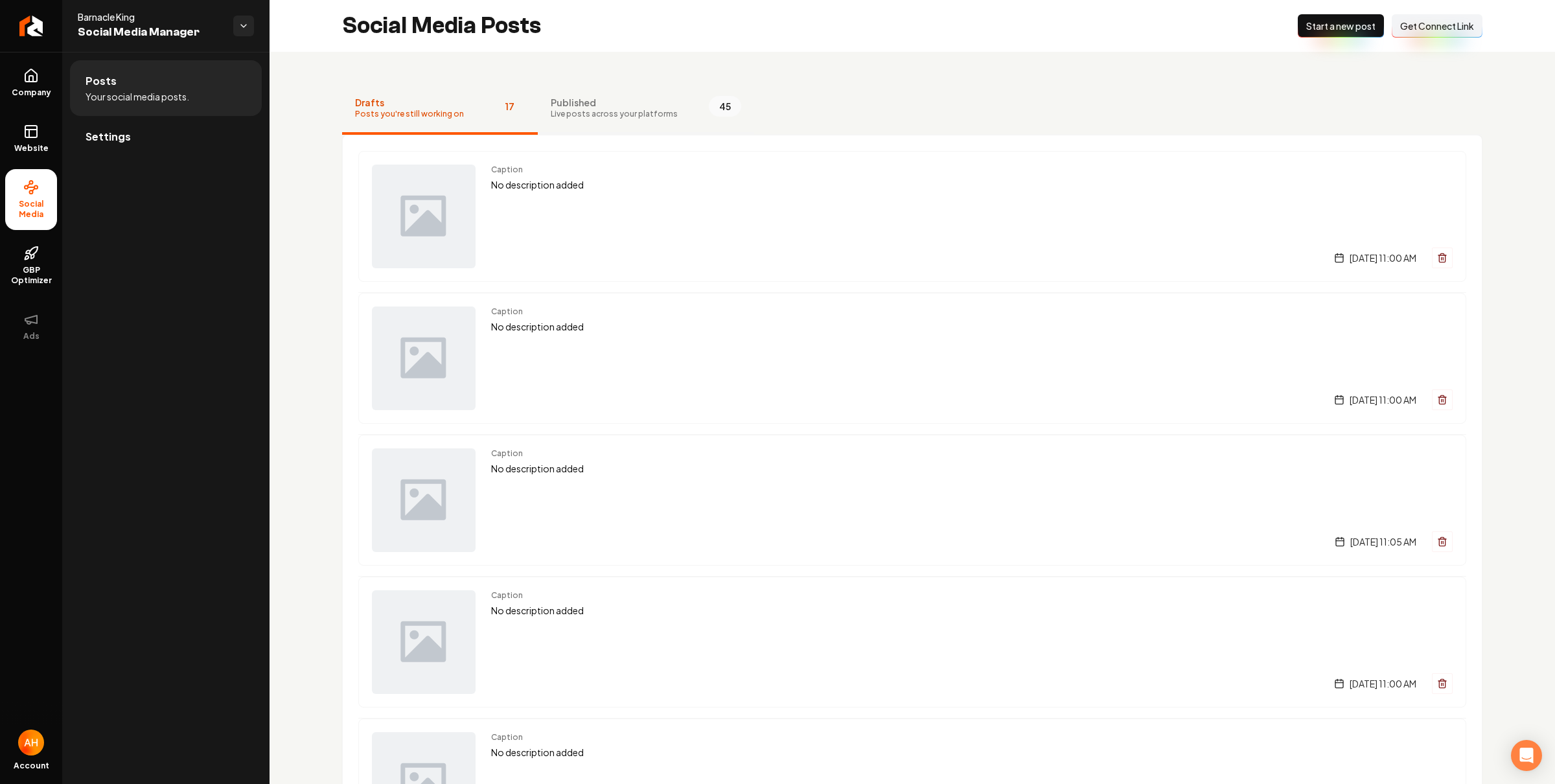
click at [619, 96] on span "Published" at bounding box center [614, 103] width 127 height 13
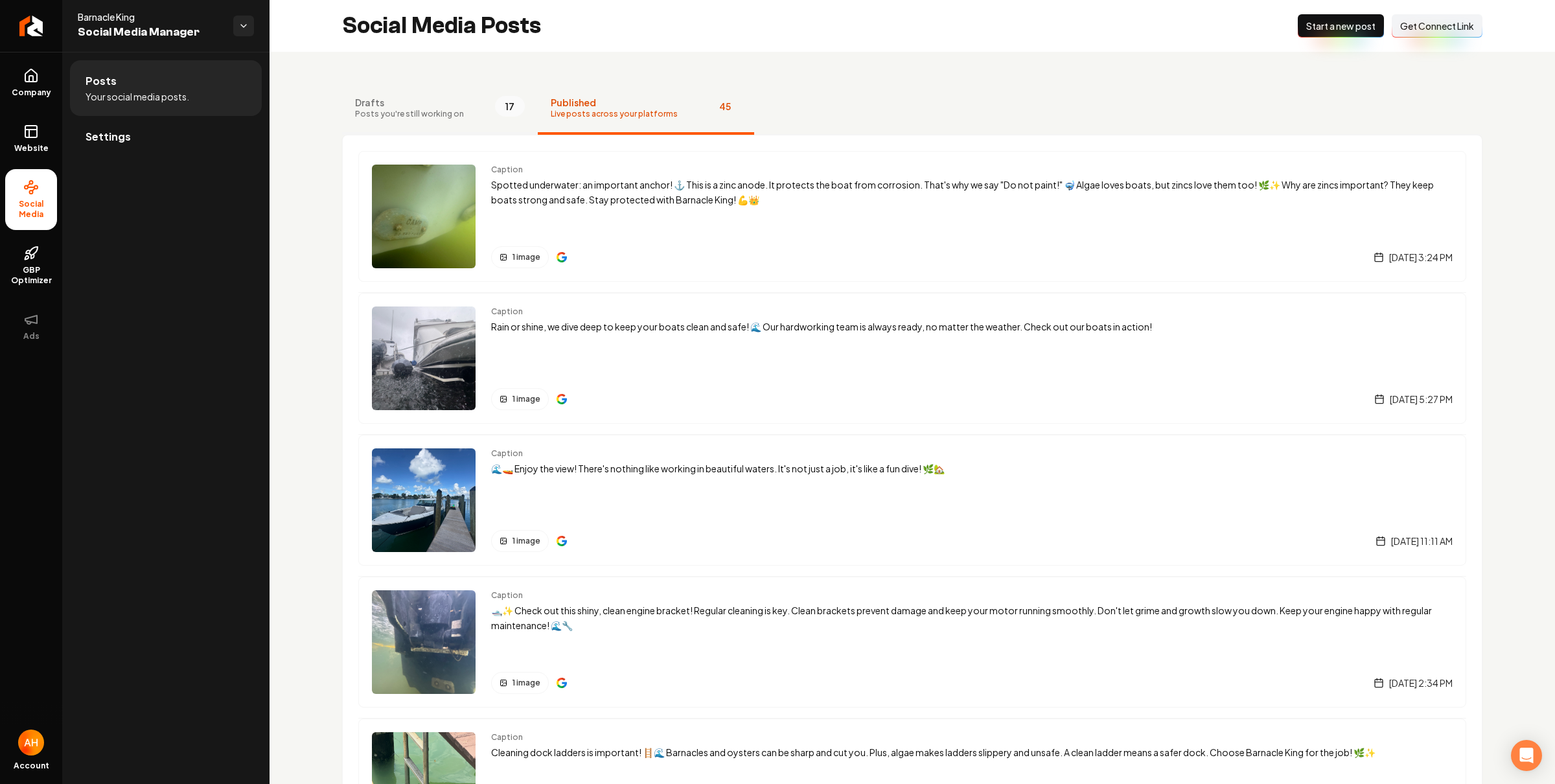
click at [470, 120] on button "Drafts Posts you're still working on 17" at bounding box center [440, 109] width 196 height 52
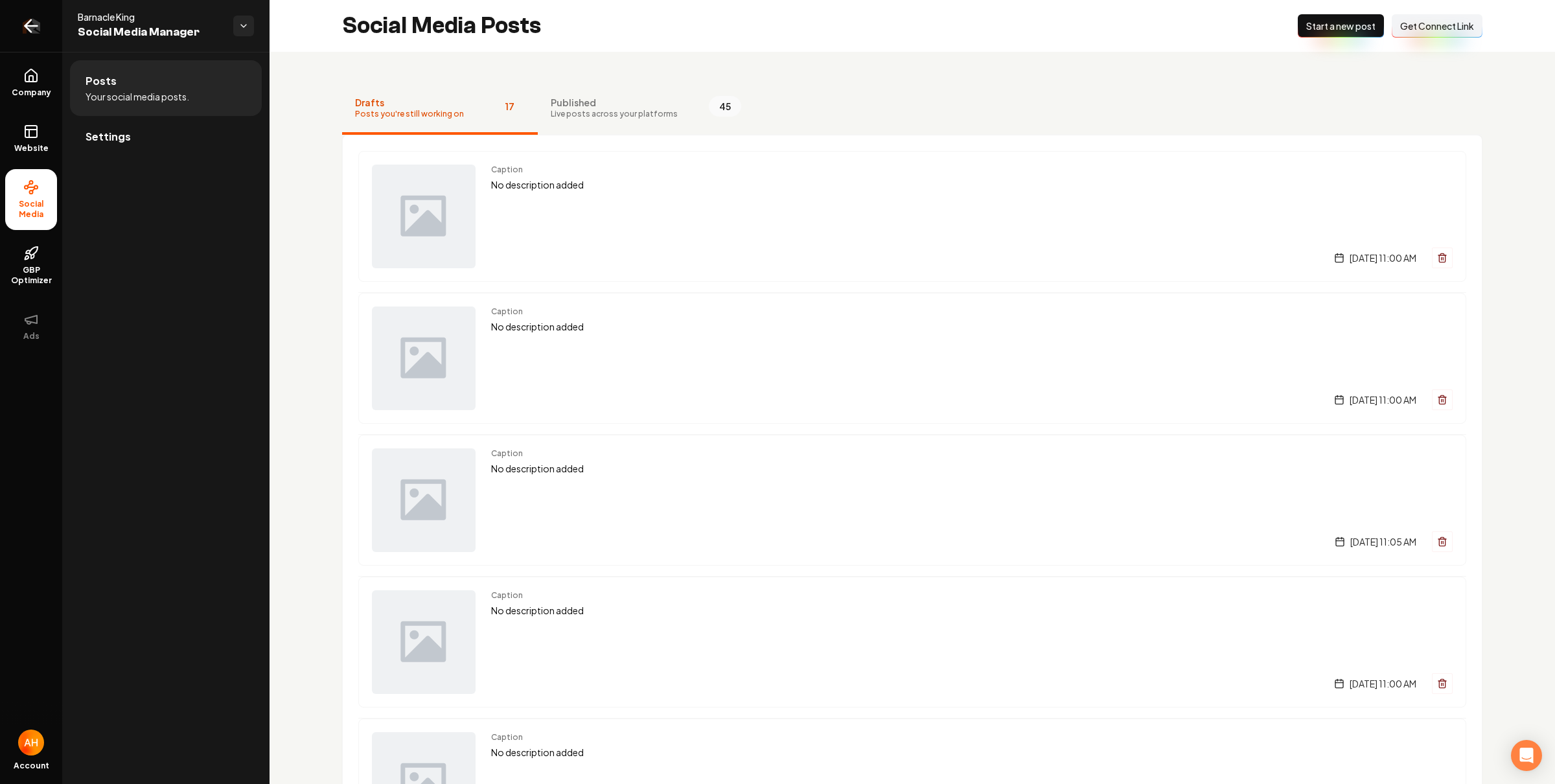
click at [39, 30] on link "Return to dashboard" at bounding box center [31, 26] width 62 height 52
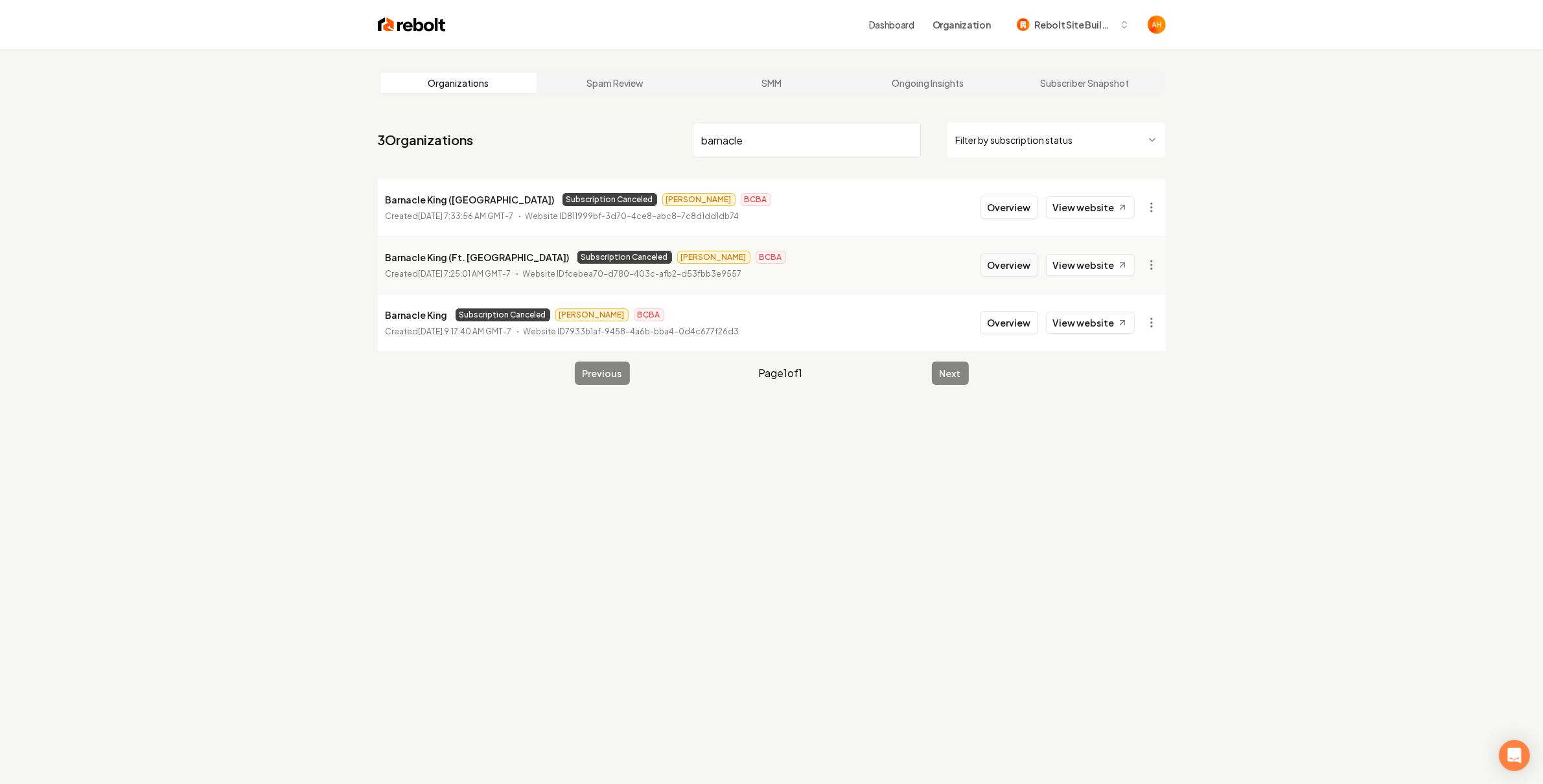
type input "barnacle"
click at [1009, 261] on button "Overview" at bounding box center [1009, 265] width 58 height 23
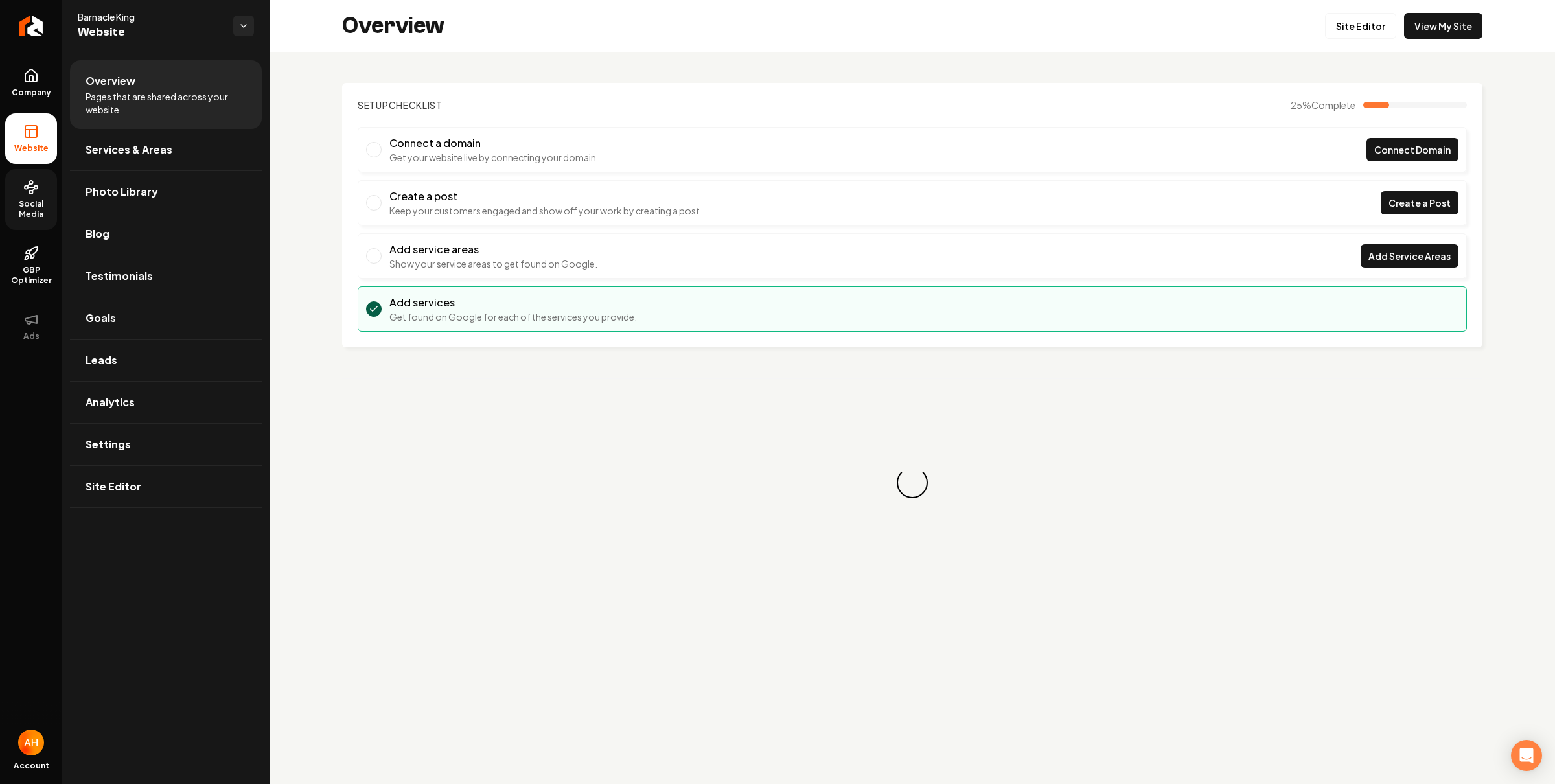
click at [30, 199] on span "Social Media" at bounding box center [31, 209] width 52 height 21
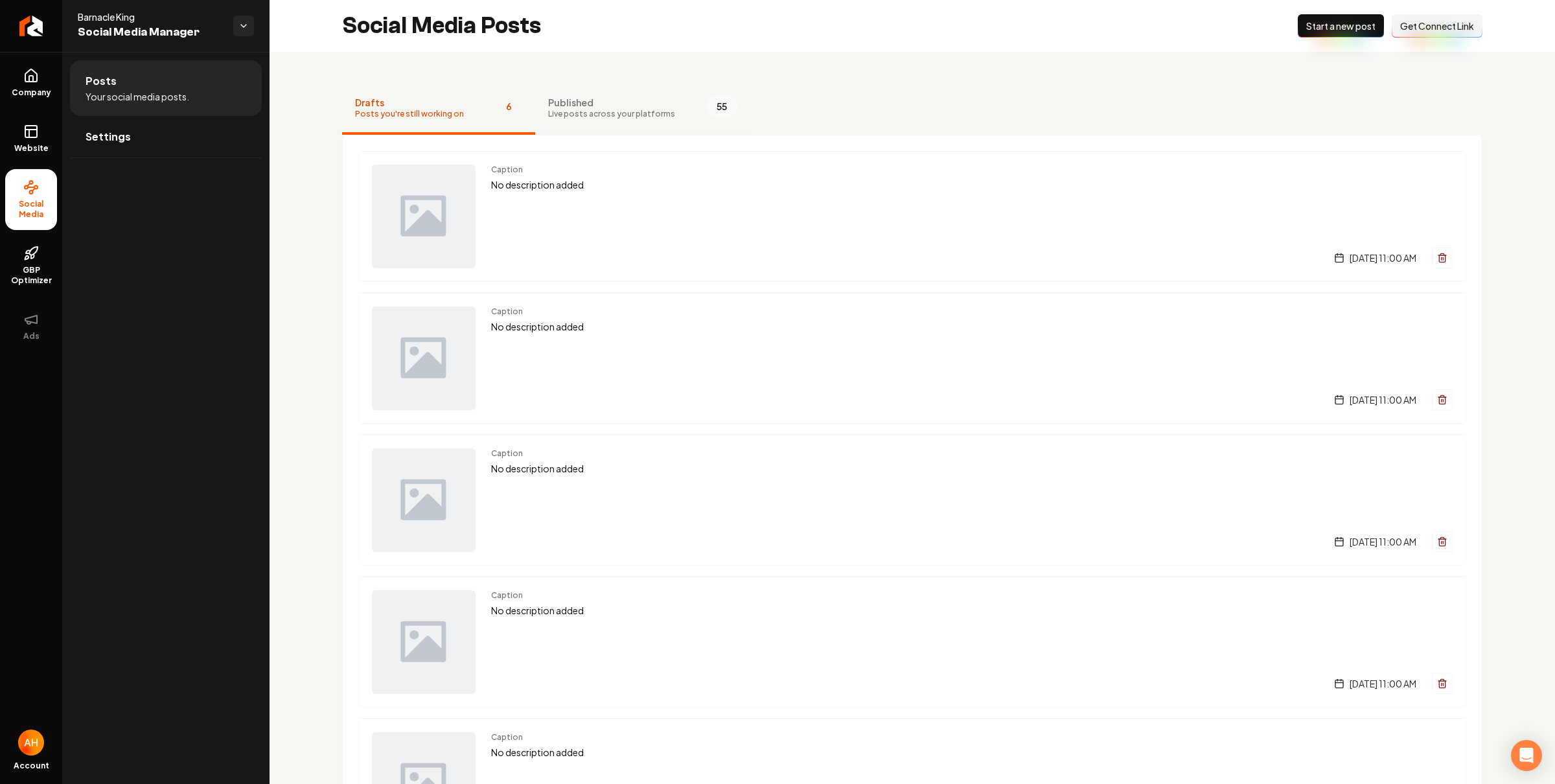
click at [581, 117] on span "Live posts across your platforms" at bounding box center [612, 114] width 127 height 10
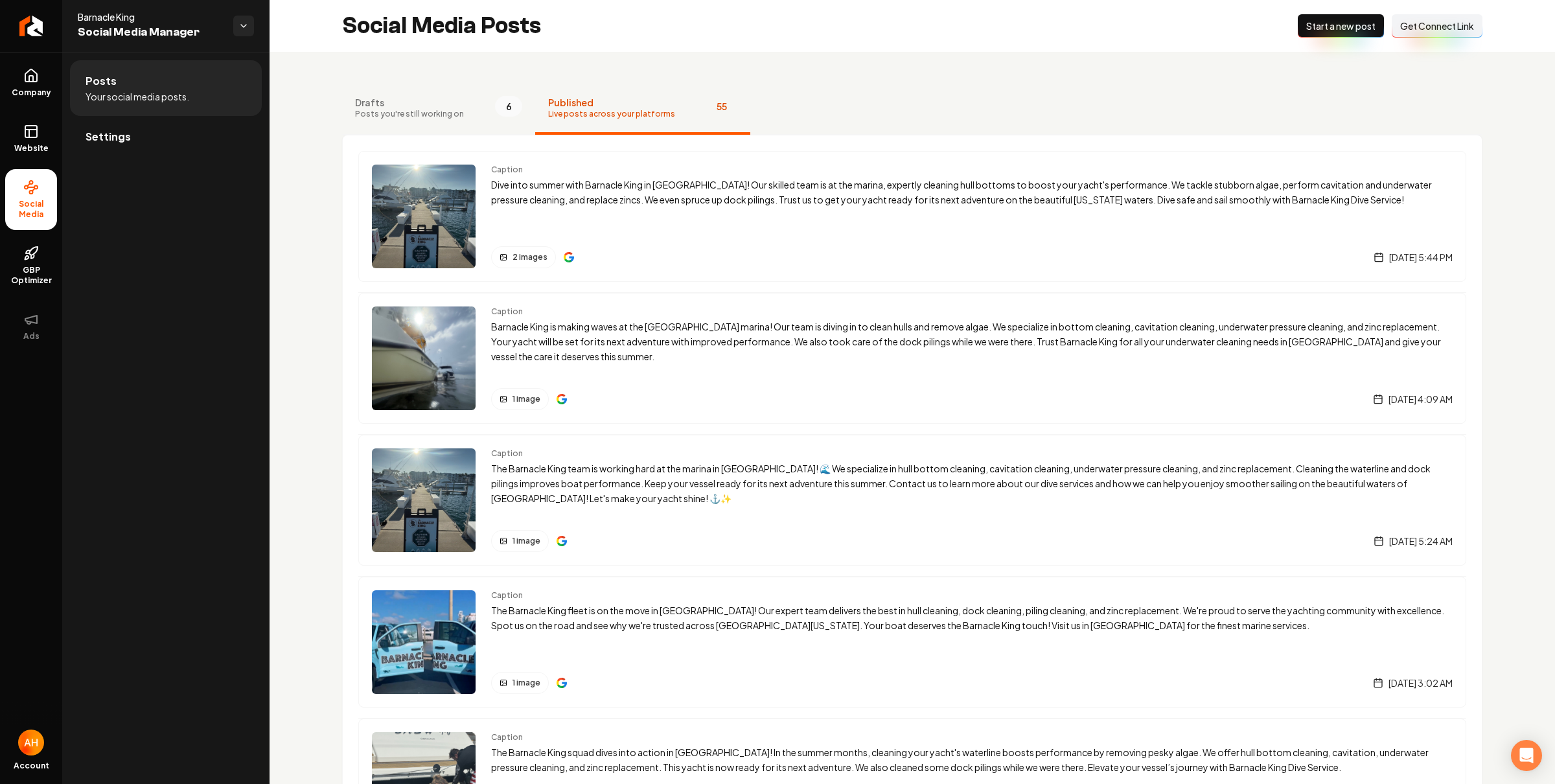
drag, startPoint x: 154, startPoint y: 145, endPoint x: 261, endPoint y: 126, distance: 108.7
click at [155, 145] on link "Settings" at bounding box center [166, 137] width 191 height 42
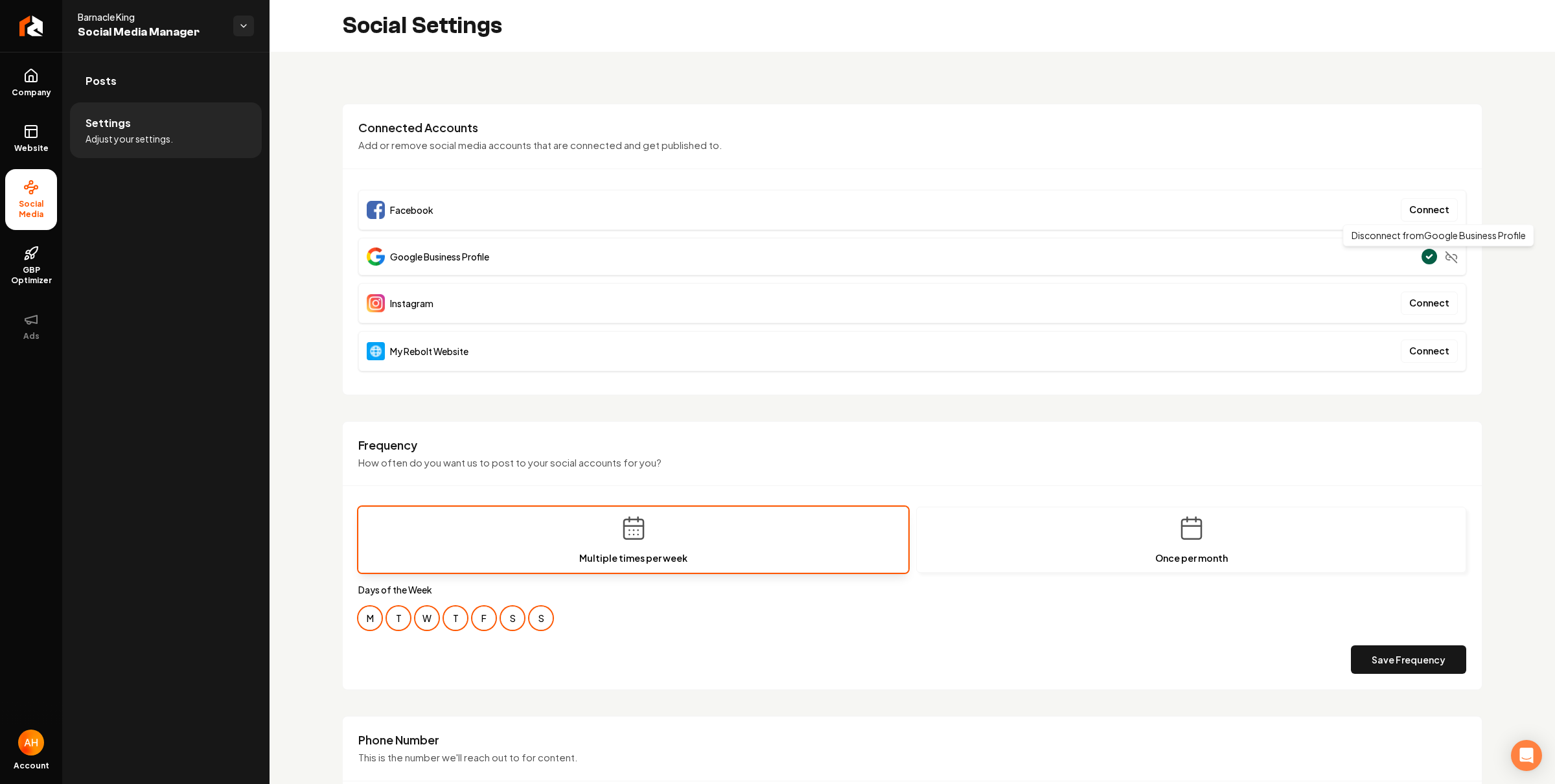
click at [1445, 254] on icon "Main content area" at bounding box center [1452, 257] width 13 height 13
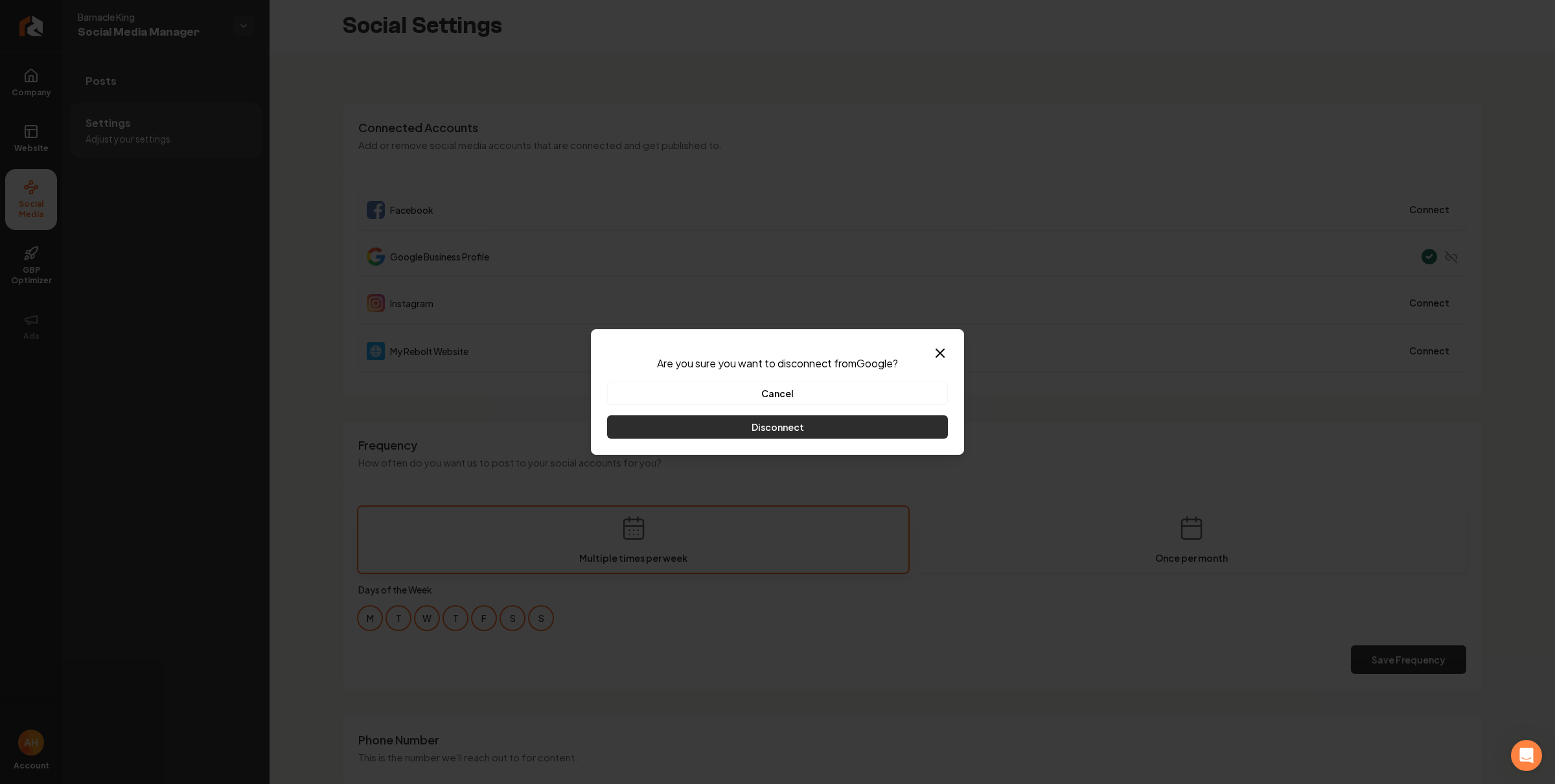
click at [813, 420] on button "Disconnect" at bounding box center [778, 427] width 341 height 23
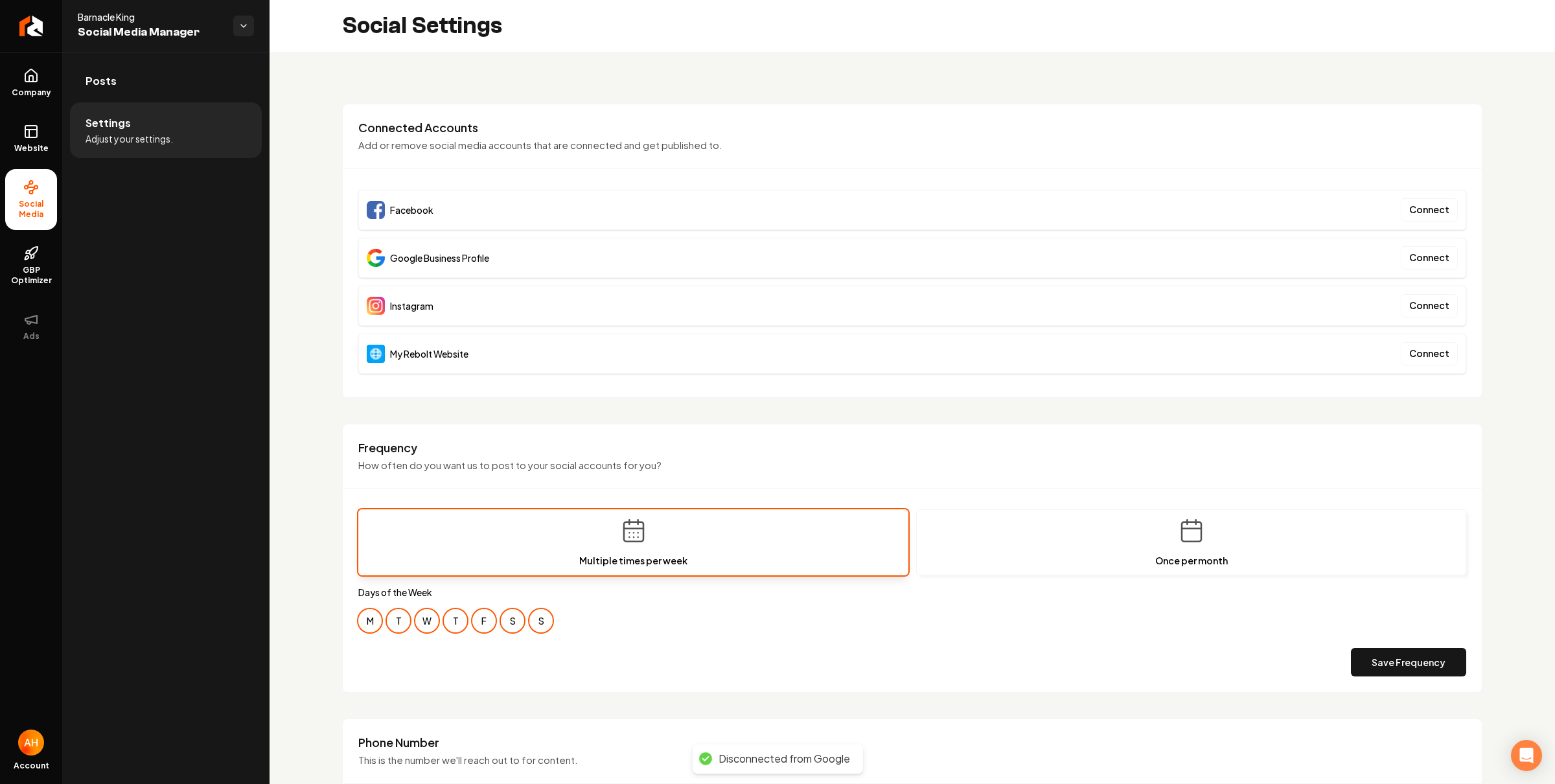
click at [303, 101] on div "**********" at bounding box center [912, 611] width 1286 height 1118
click at [43, 38] on link "Return to dashboard" at bounding box center [31, 26] width 62 height 52
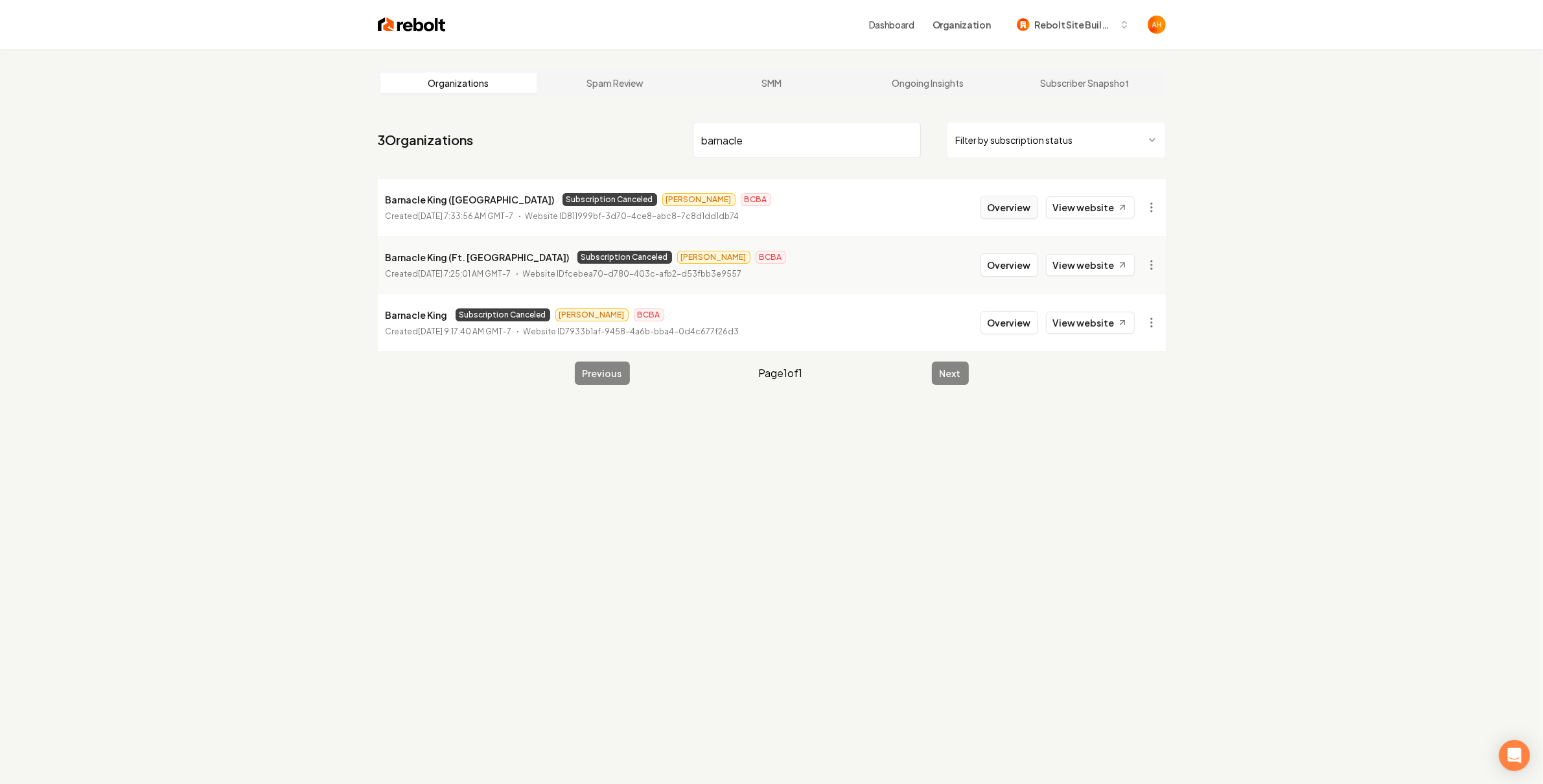
type input "barnacle"
click at [1013, 209] on button "Overview" at bounding box center [1009, 207] width 58 height 23
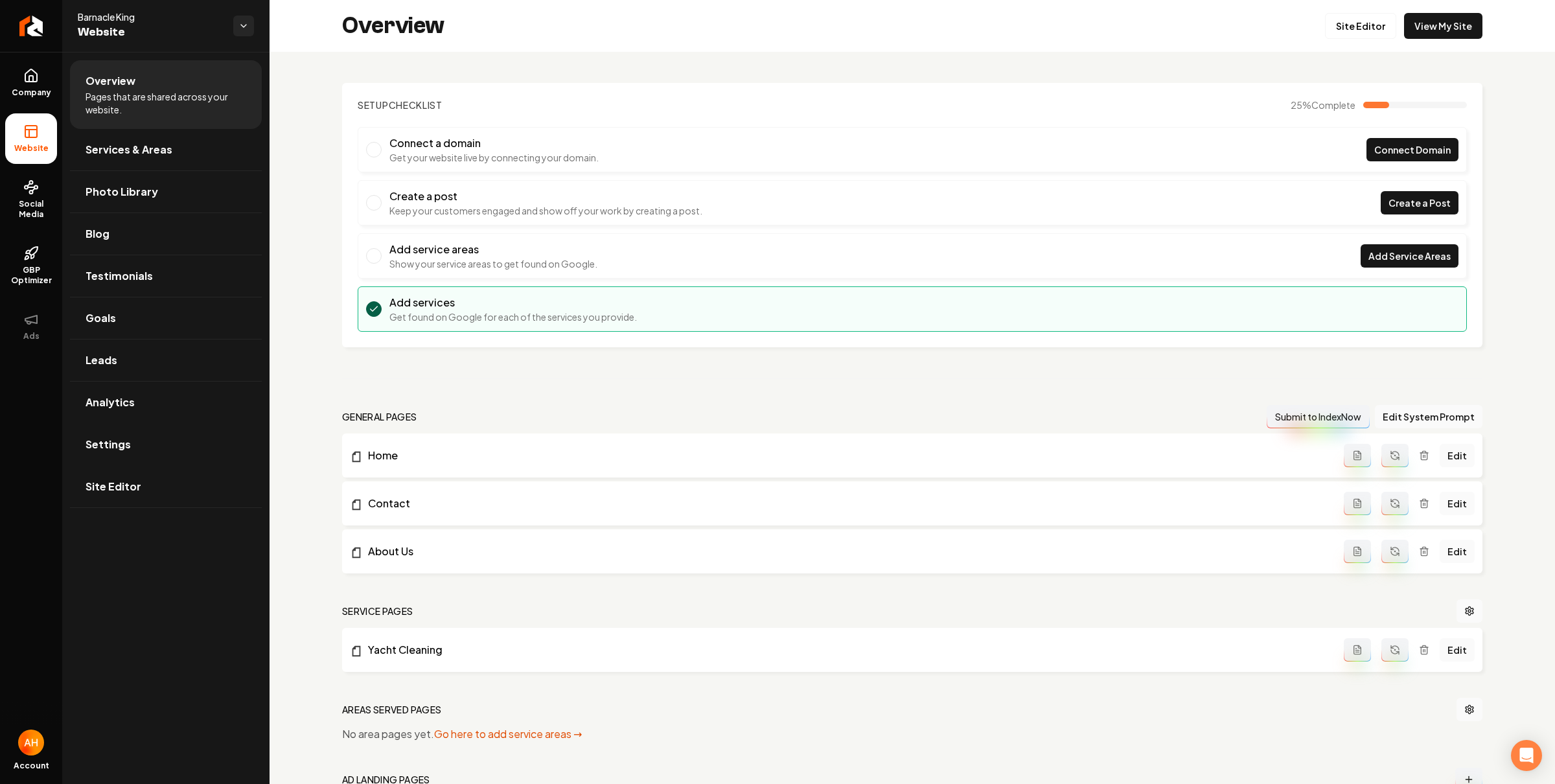
drag, startPoint x: 146, startPoint y: 435, endPoint x: 212, endPoint y: 407, distance: 71.7
click at [146, 435] on link "Settings" at bounding box center [166, 445] width 191 height 42
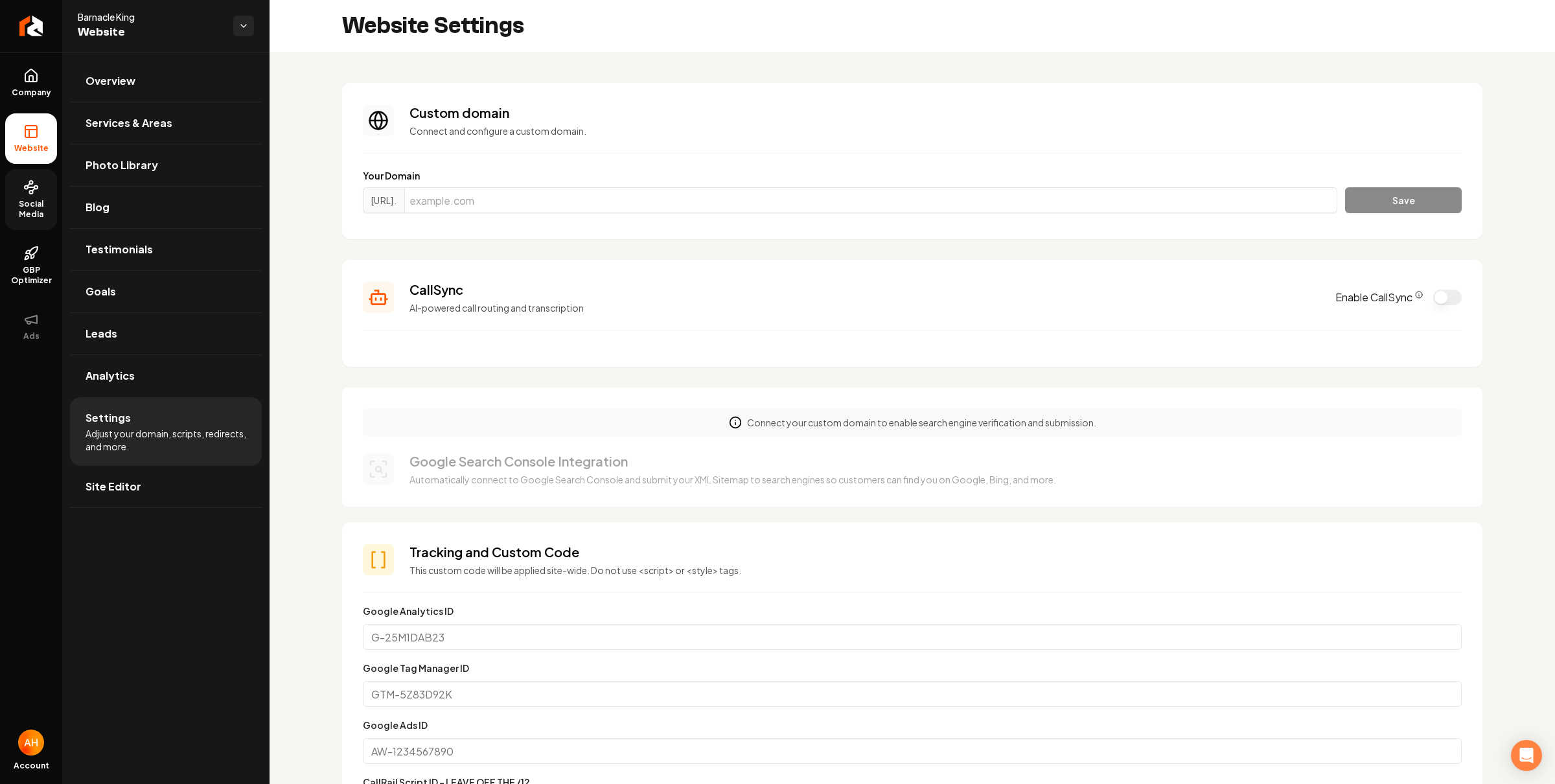
click at [22, 215] on span "Social Media" at bounding box center [31, 209] width 52 height 21
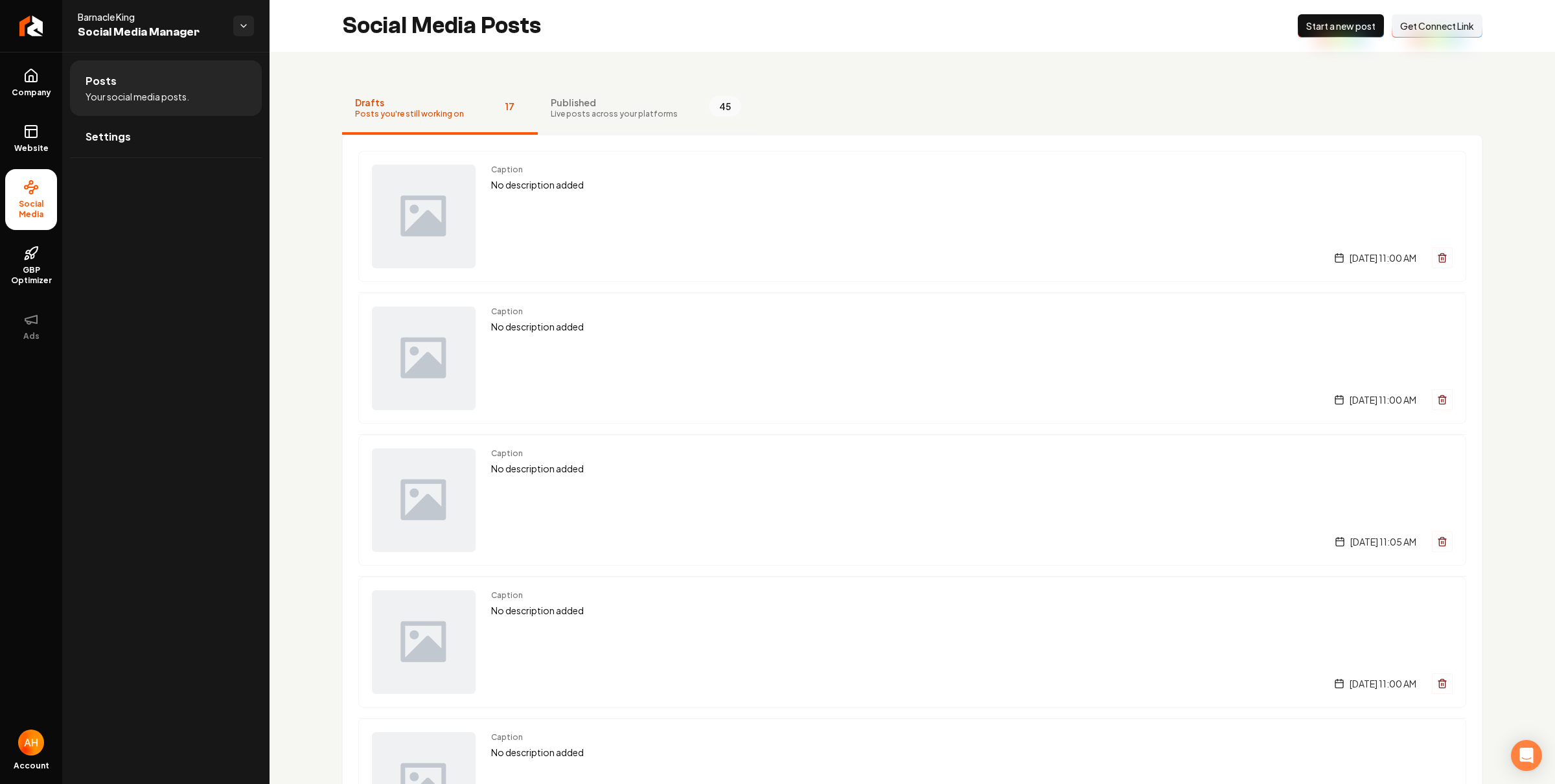
click at [621, 106] on span "Published" at bounding box center [614, 103] width 127 height 13
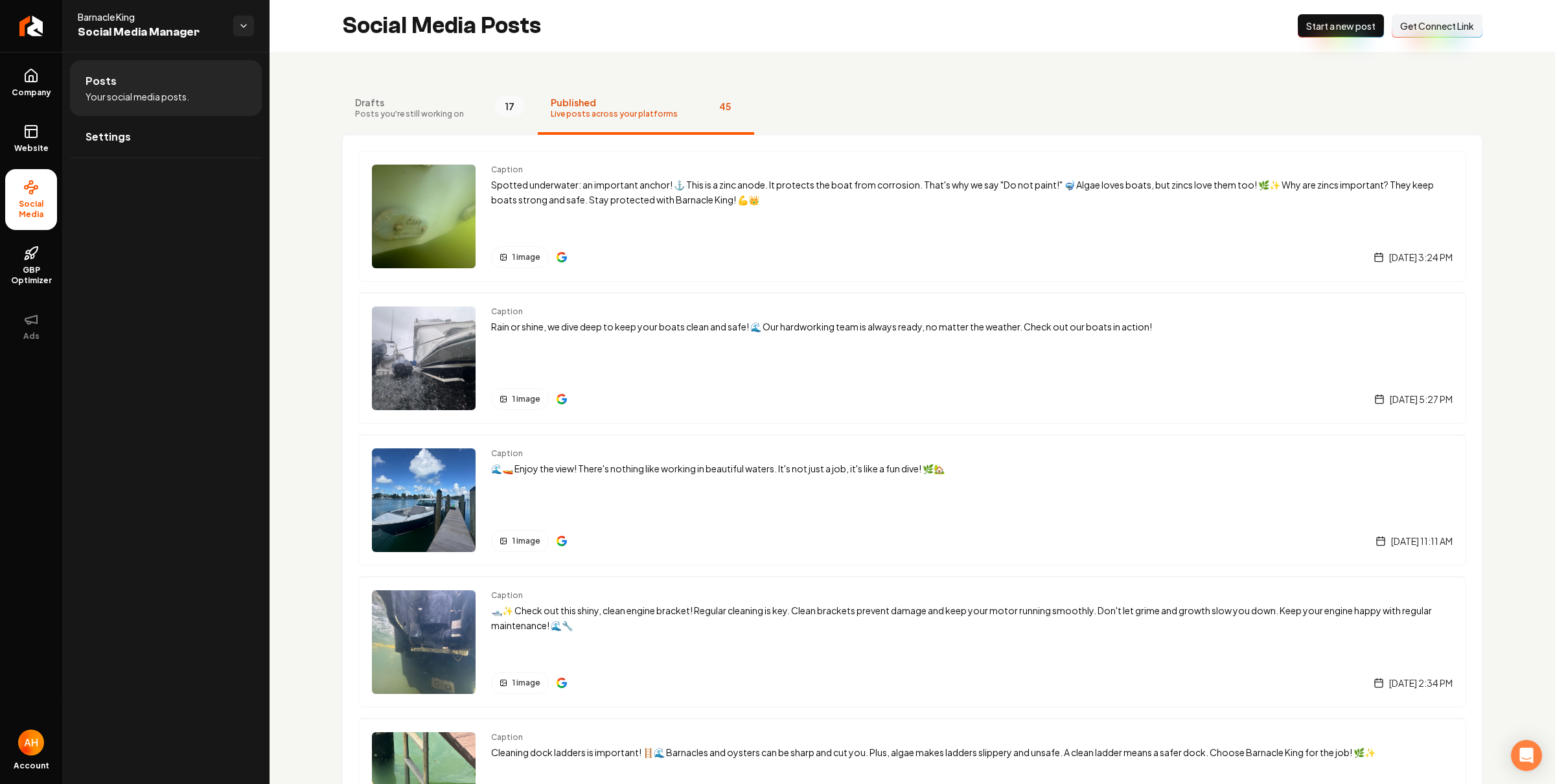
click at [469, 114] on button "Drafts Posts you're still working on 17" at bounding box center [440, 109] width 196 height 52
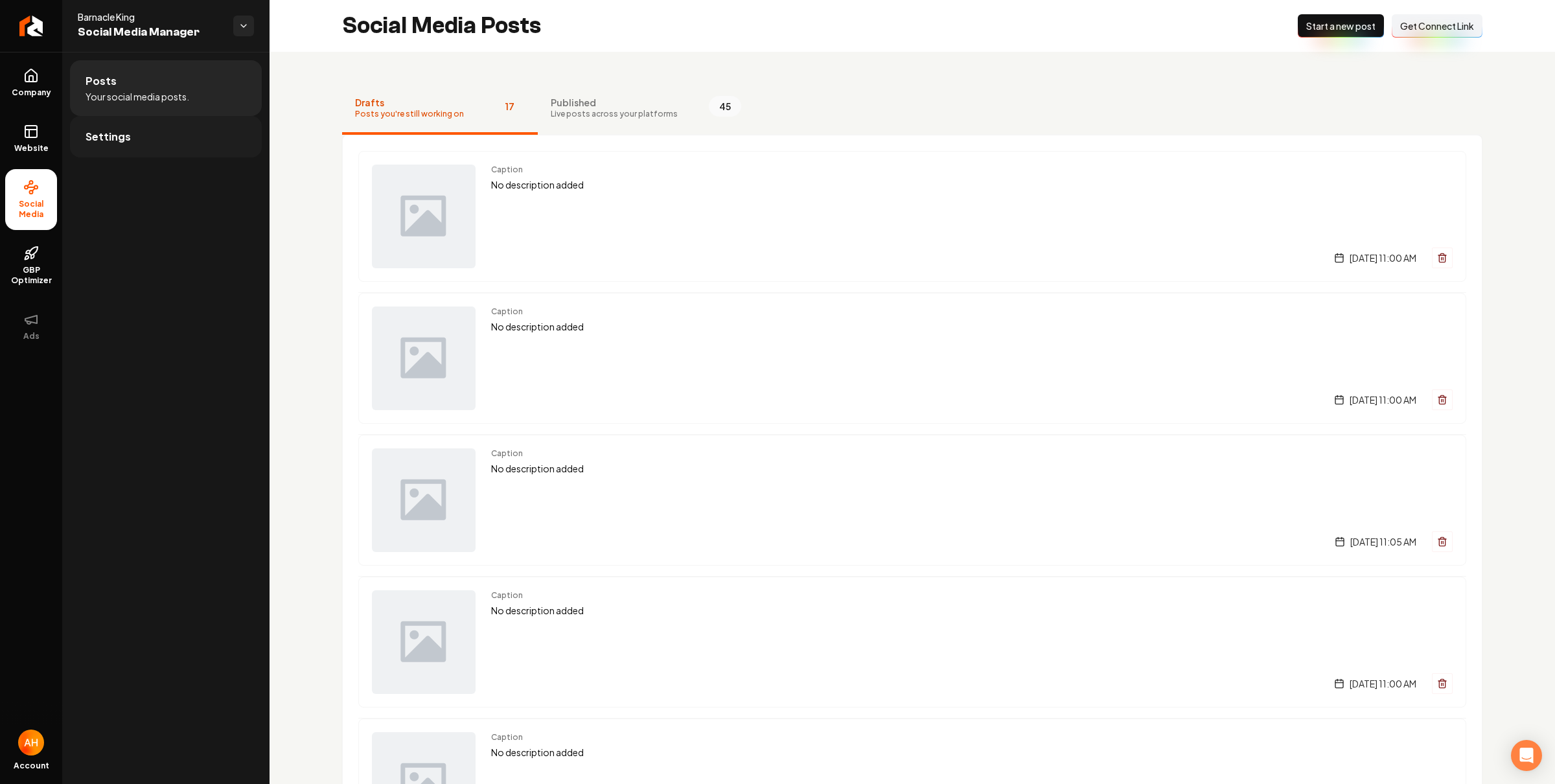
click at [252, 130] on link "Settings" at bounding box center [166, 137] width 191 height 42
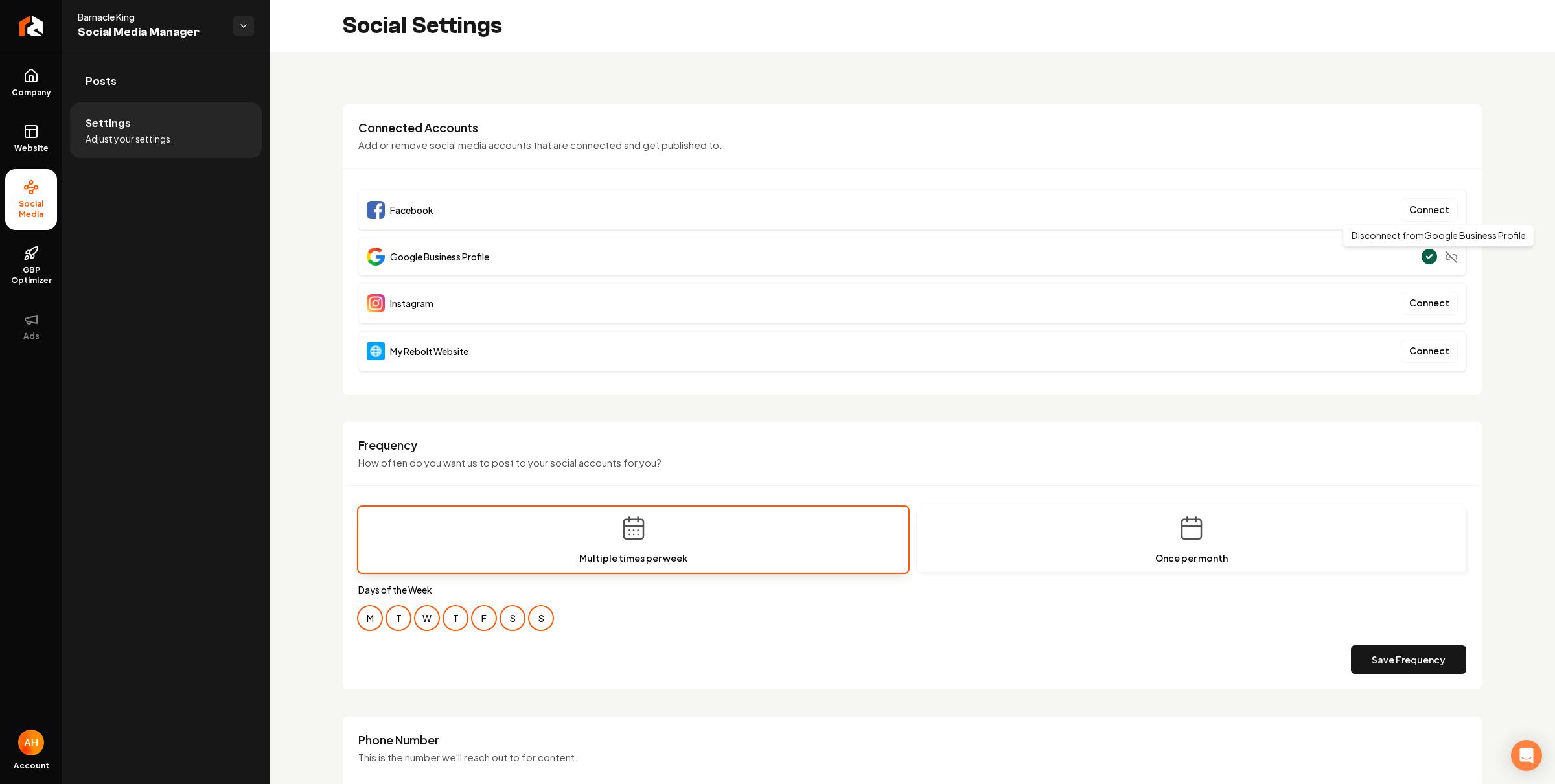
click at [1445, 257] on icon "Main content area" at bounding box center [1452, 257] width 13 height 13
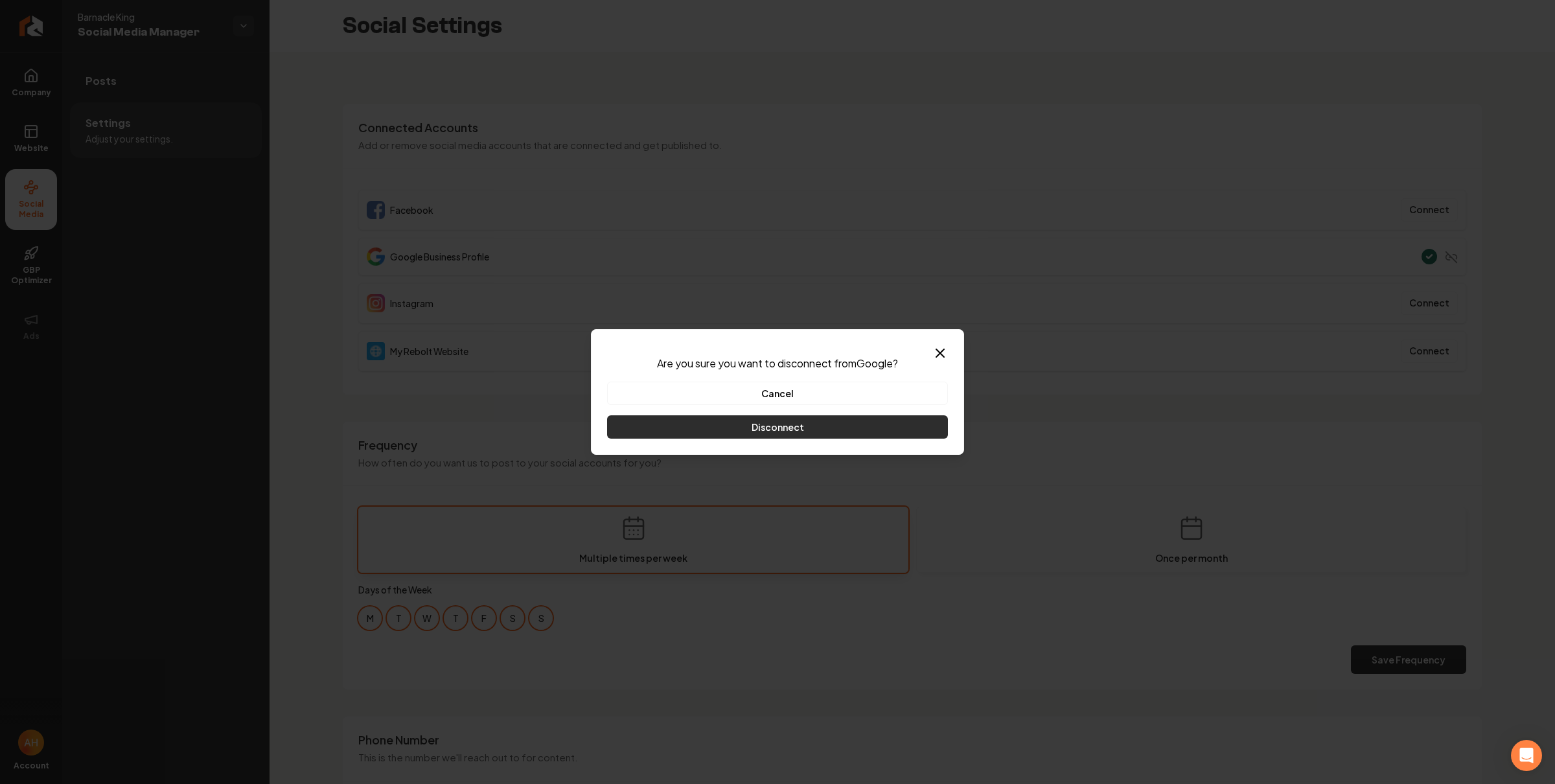
click at [792, 422] on button "Disconnect" at bounding box center [778, 427] width 341 height 23
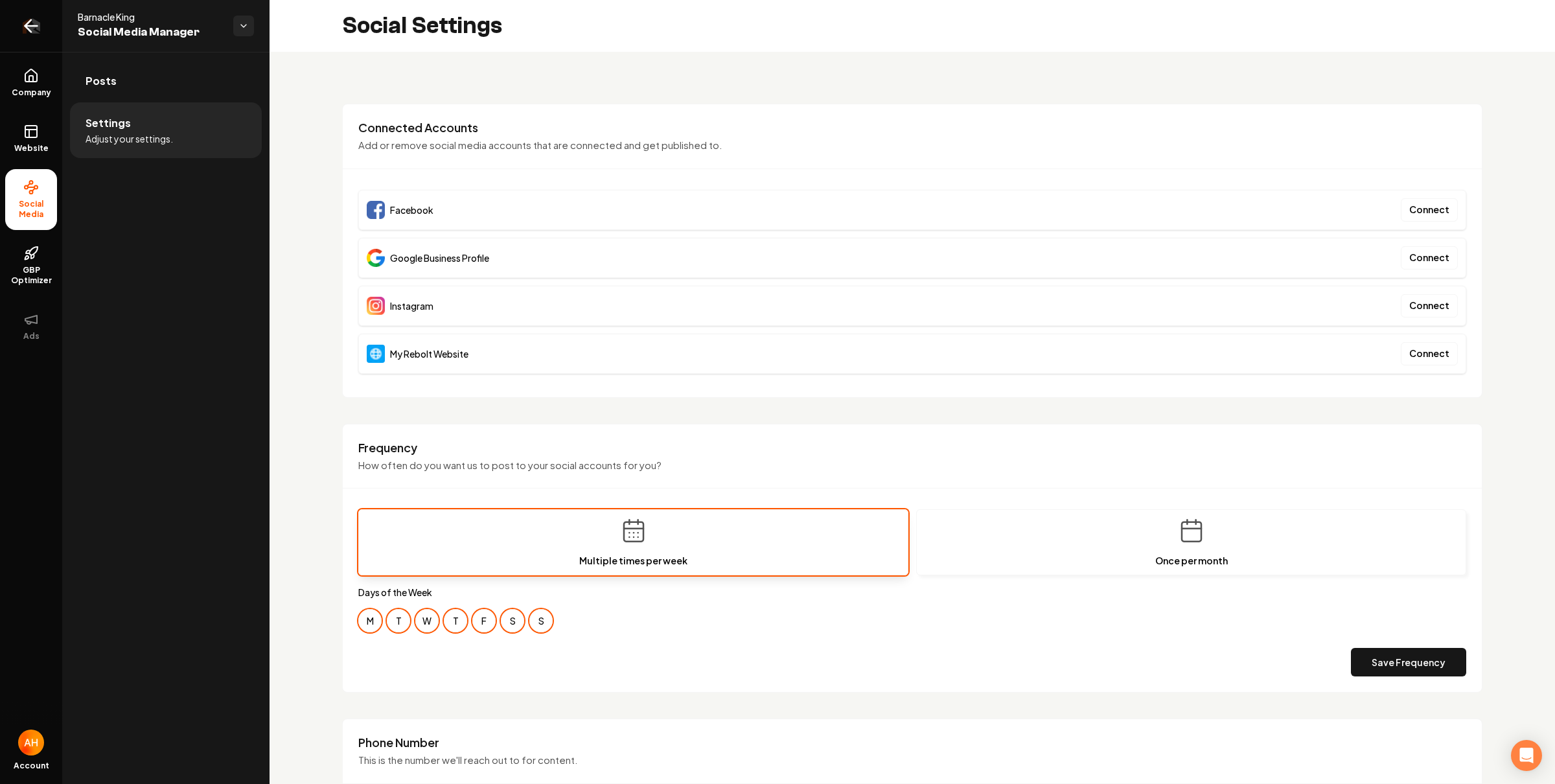
click at [38, 36] on icon "Return to dashboard" at bounding box center [31, 26] width 21 height 21
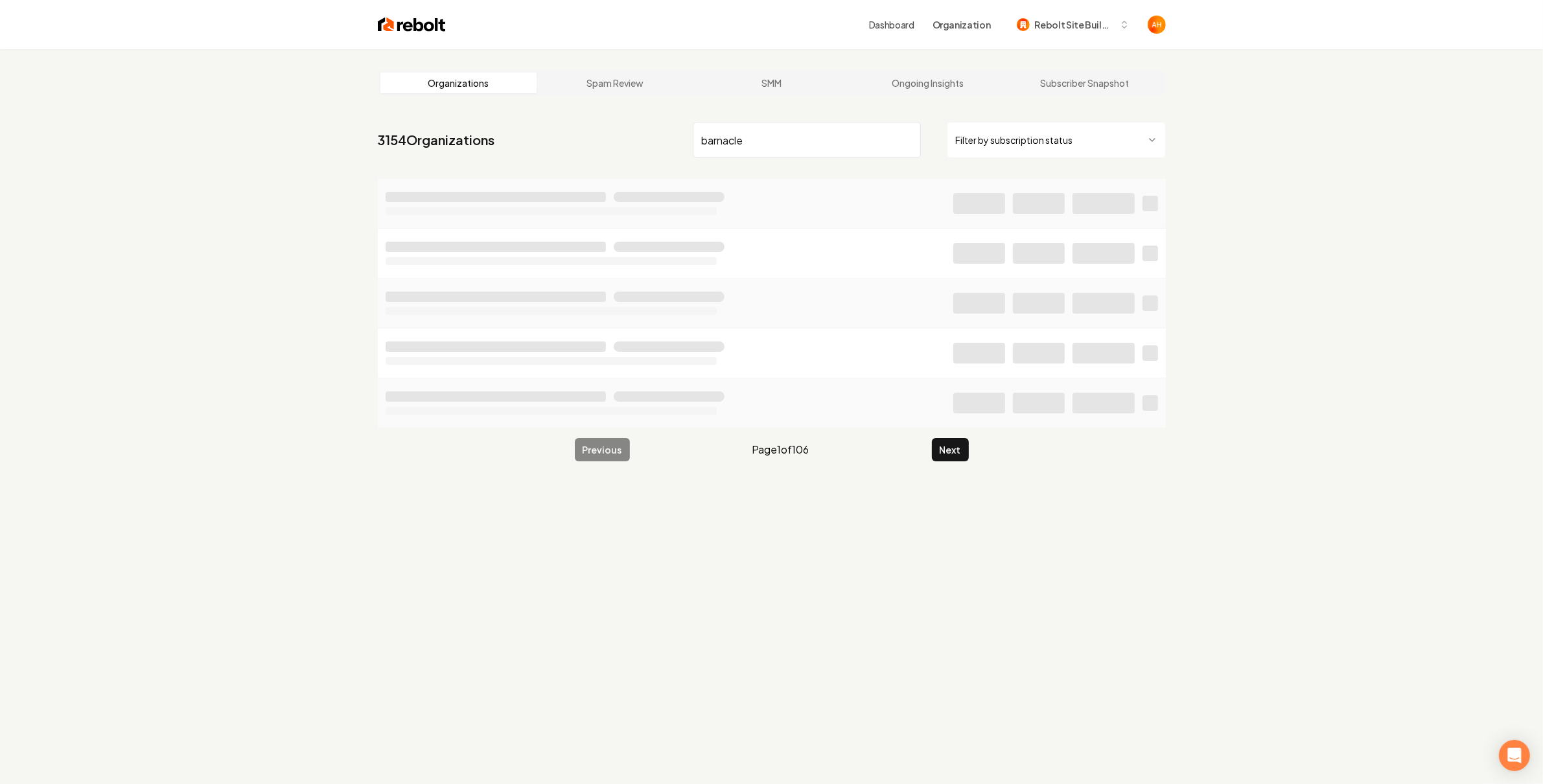
type input "barnacle"
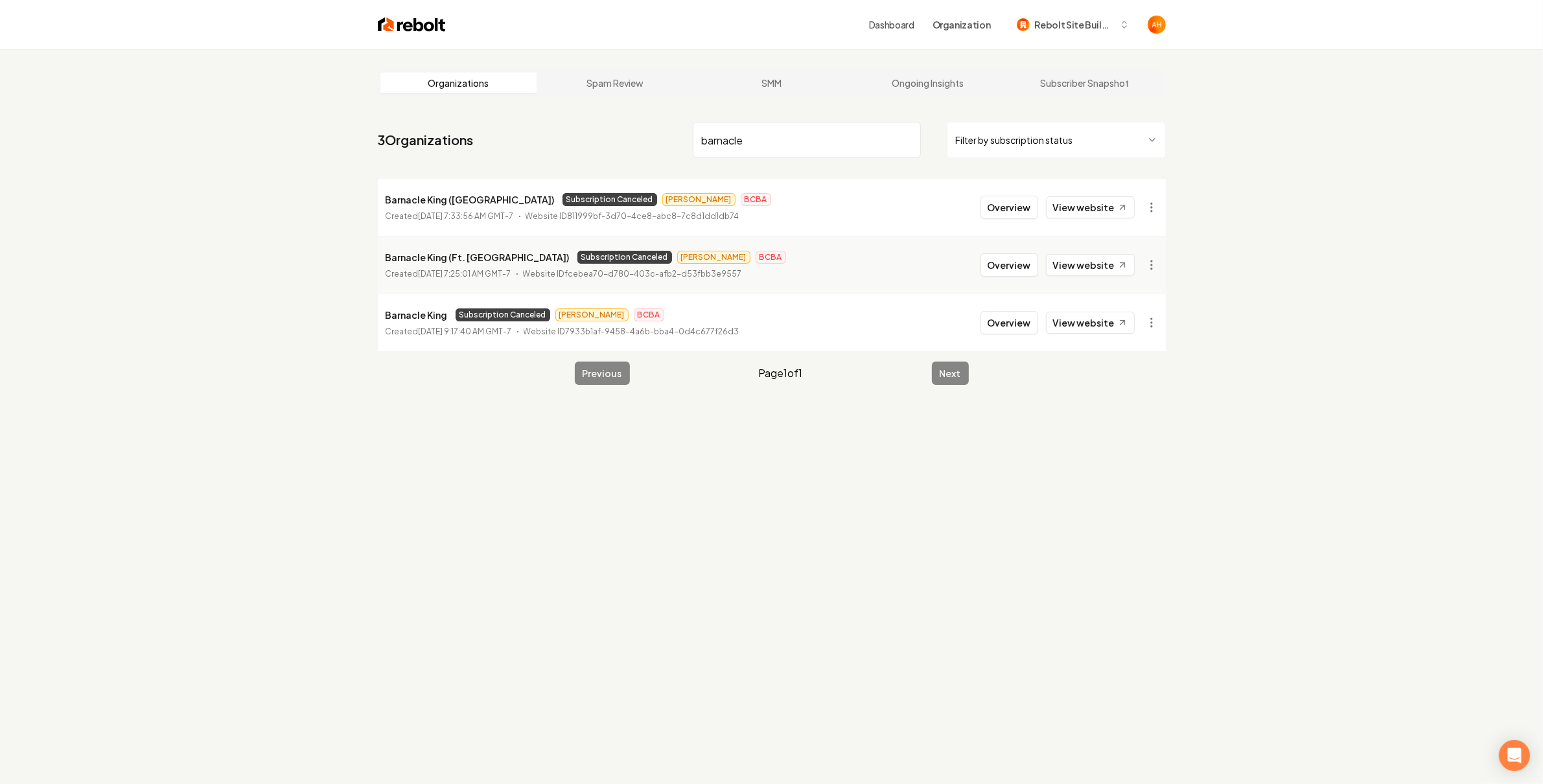
drag, startPoint x: 997, startPoint y: 330, endPoint x: 990, endPoint y: 301, distance: 29.8
click at [998, 330] on button "Overview" at bounding box center [1009, 323] width 58 height 23
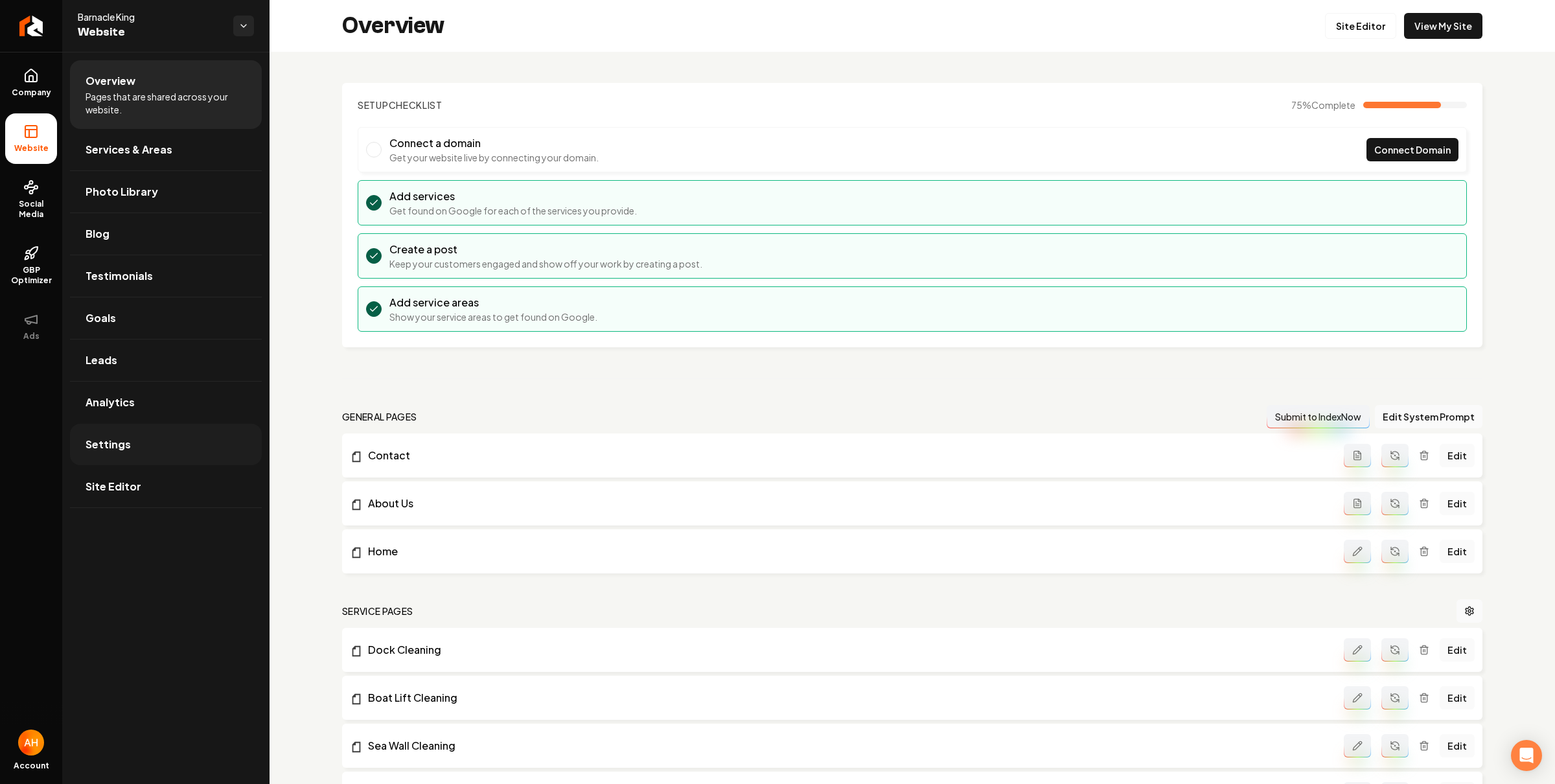
click at [137, 430] on link "Settings" at bounding box center [166, 445] width 191 height 42
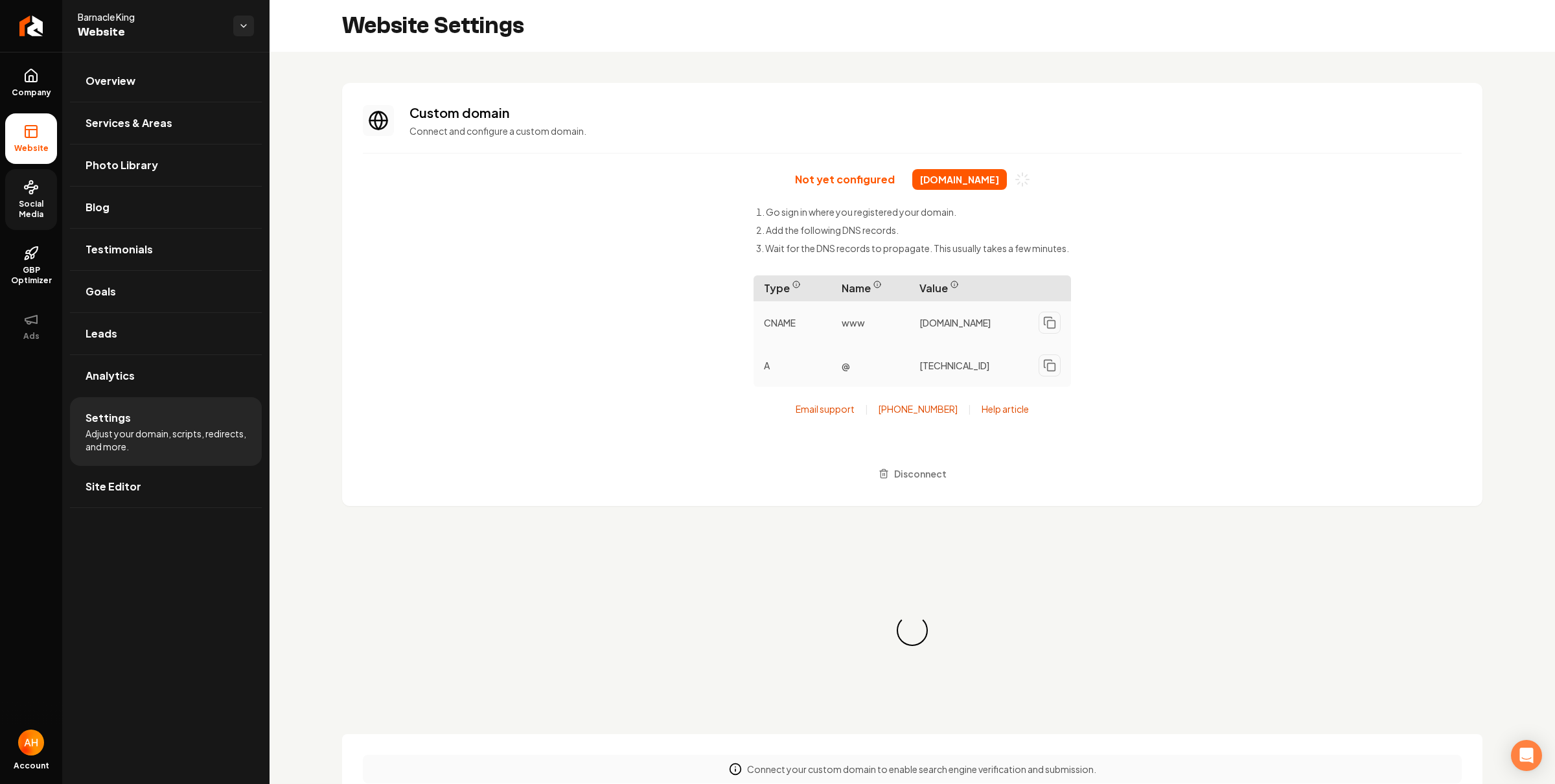
click at [39, 197] on link "Social Media" at bounding box center [31, 199] width 52 height 61
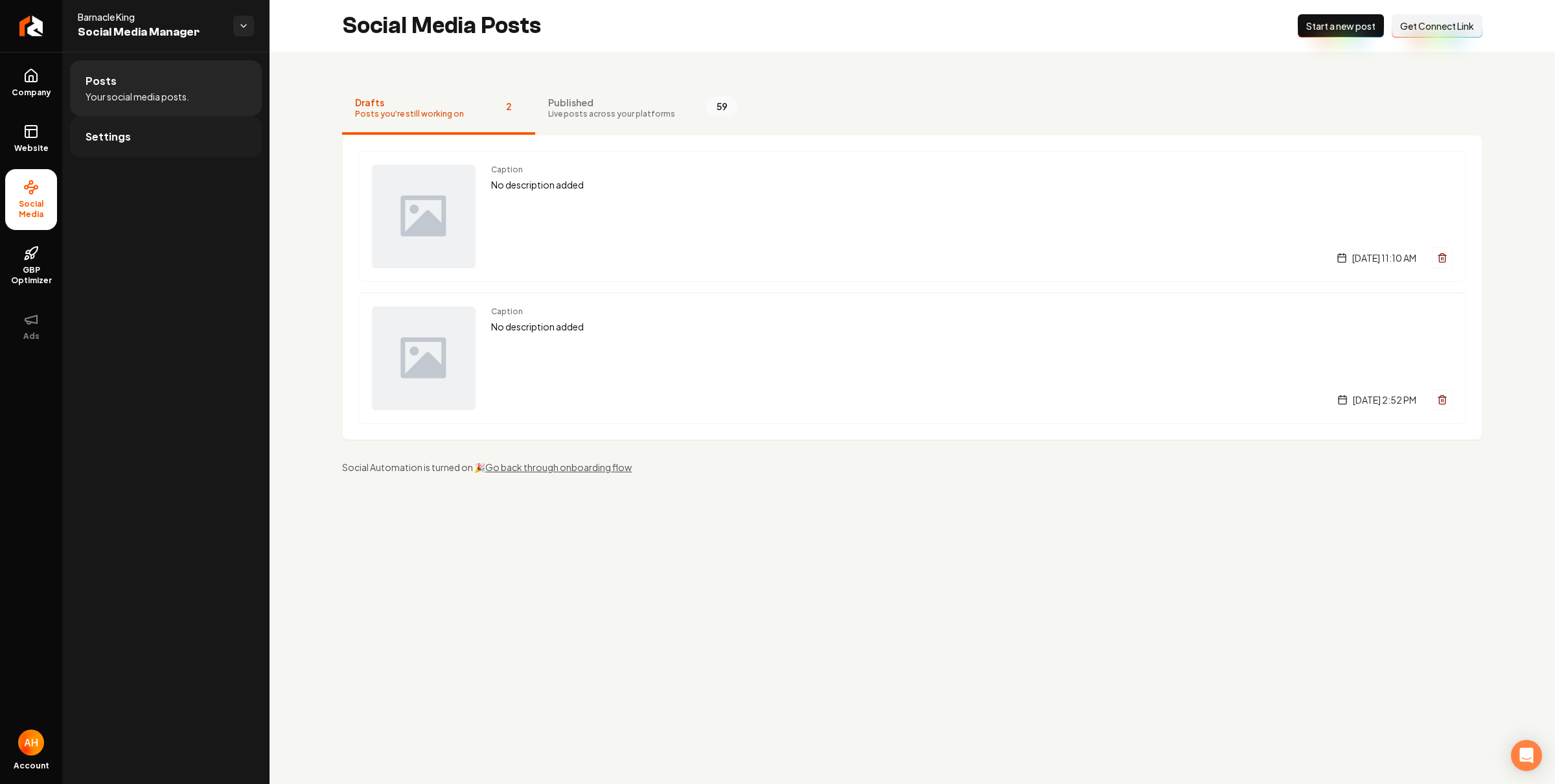
click at [143, 144] on link "Settings" at bounding box center [166, 137] width 191 height 42
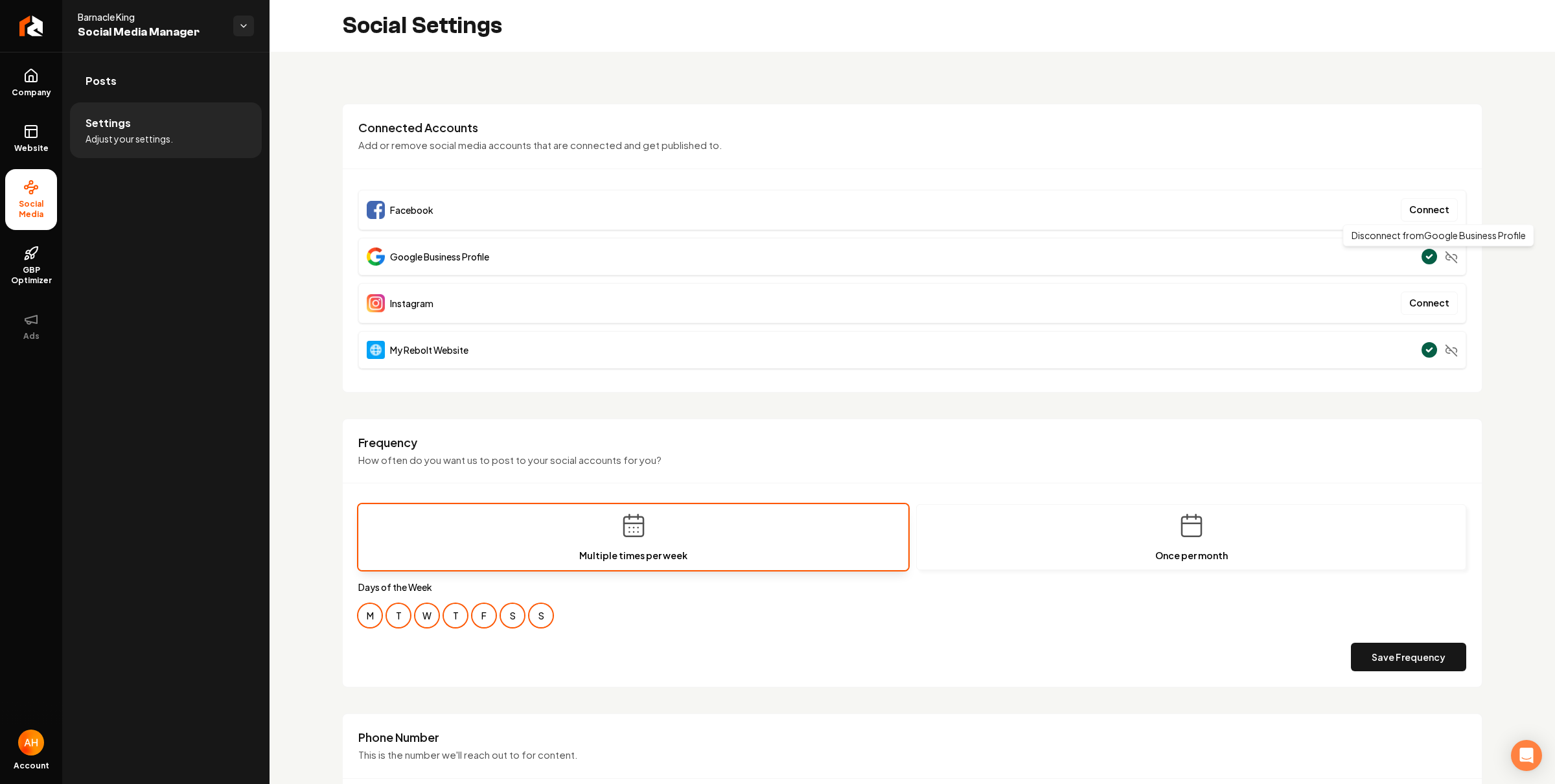
click at [1445, 258] on icon "Main content area" at bounding box center [1452, 257] width 13 height 13
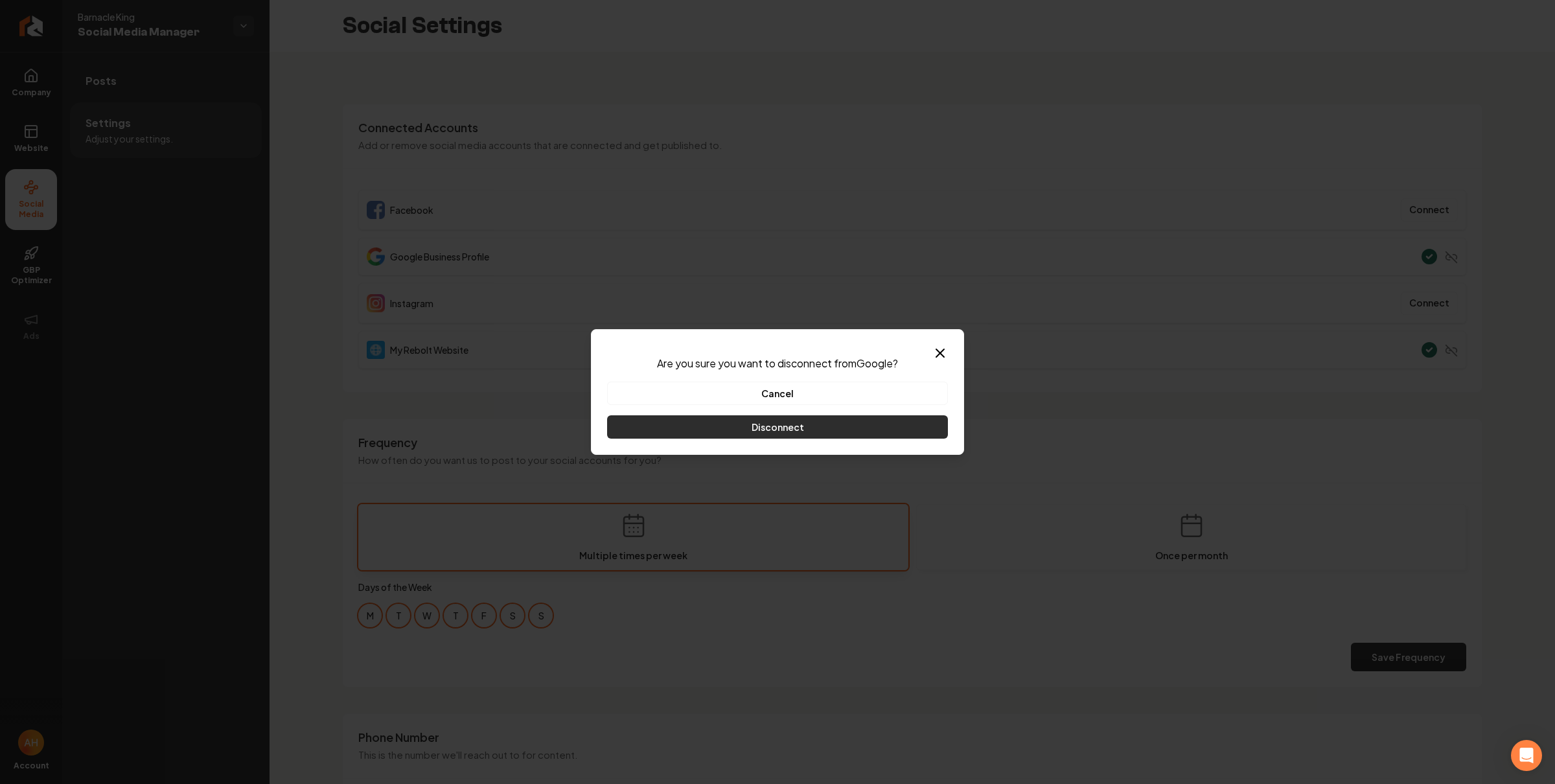
click at [875, 425] on button "Disconnect" at bounding box center [778, 427] width 341 height 23
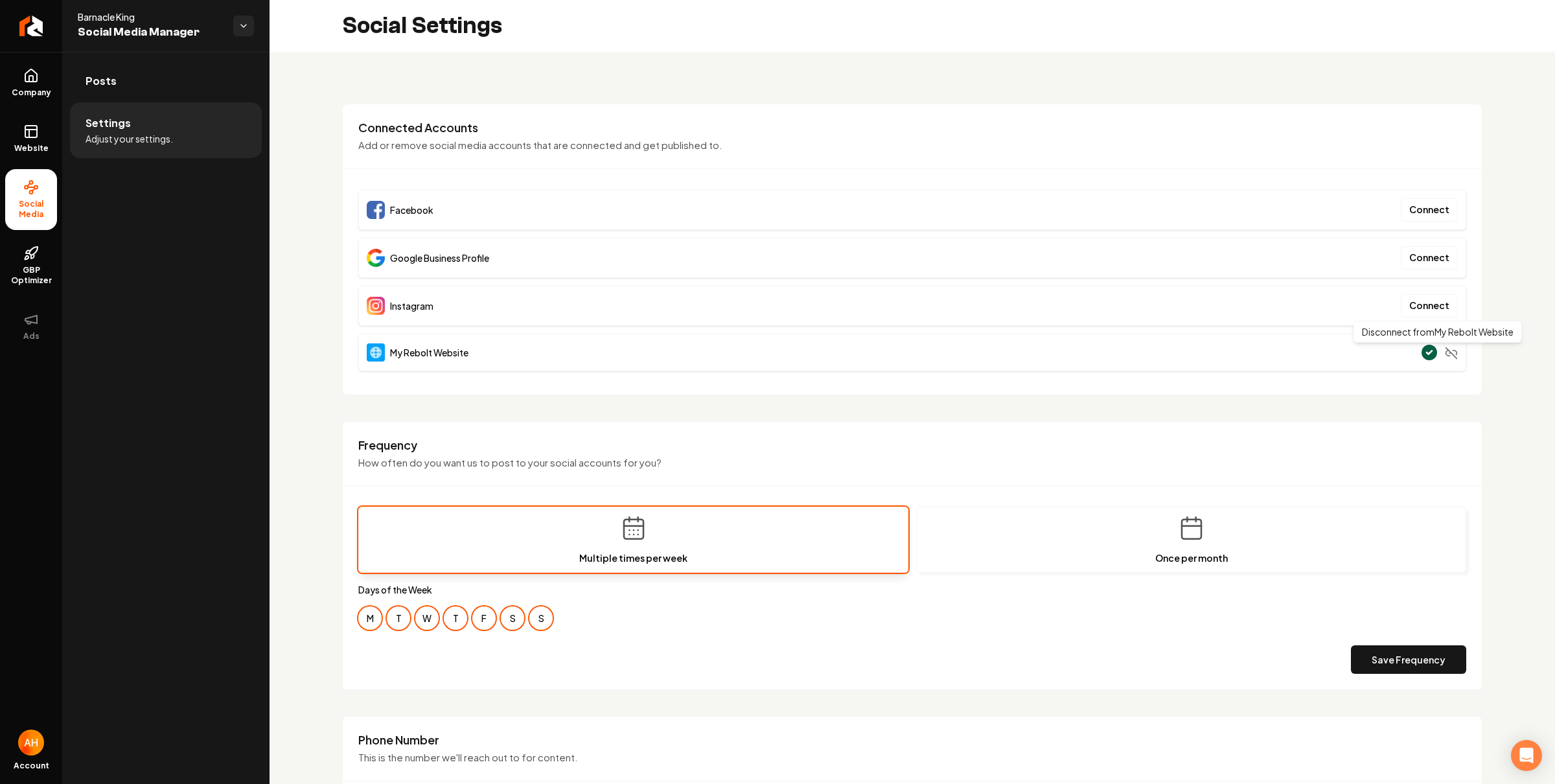
click at [1445, 350] on icon "Main content area" at bounding box center [1452, 354] width 13 height 13
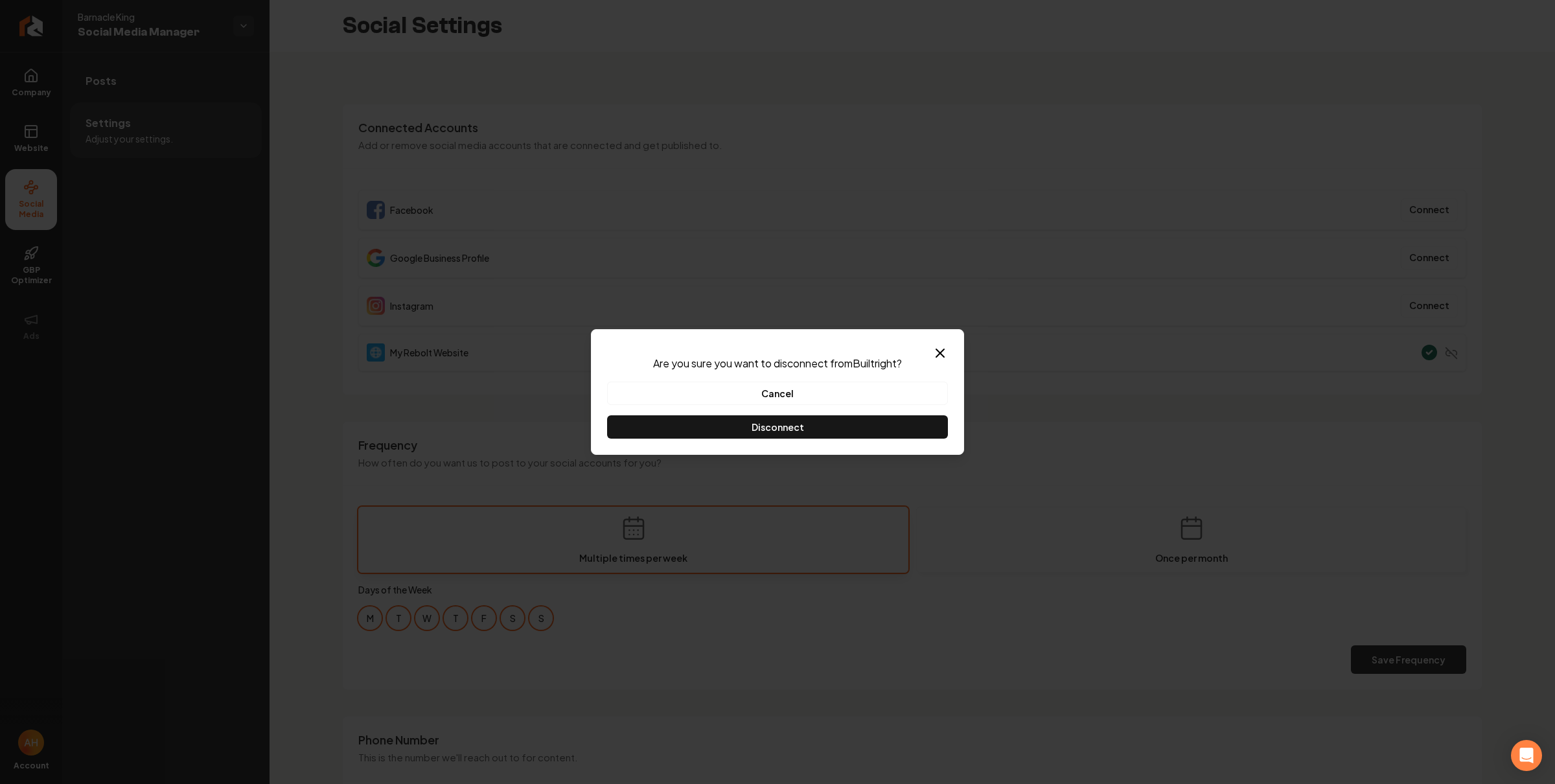
click at [871, 435] on button "Disconnect" at bounding box center [778, 427] width 341 height 23
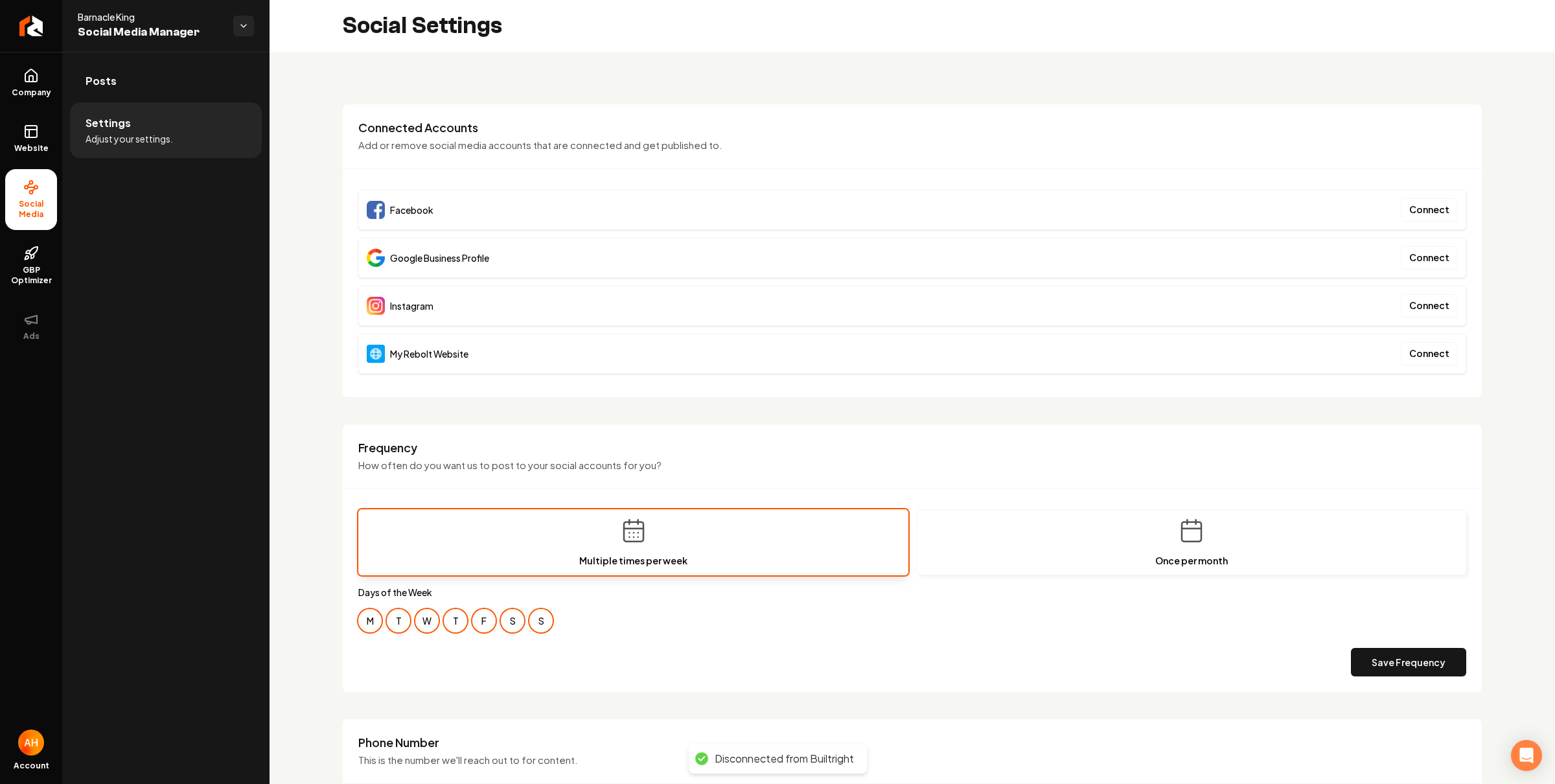
click at [310, 451] on div "**********" at bounding box center [912, 611] width 1286 height 1118
drag, startPoint x: 970, startPoint y: 128, endPoint x: 1121, endPoint y: 0, distance: 198.0
click at [970, 128] on h3 "Connected Accounts" at bounding box center [913, 127] width 1109 height 16
click at [42, 33] on link "Return to dashboard" at bounding box center [31, 26] width 62 height 52
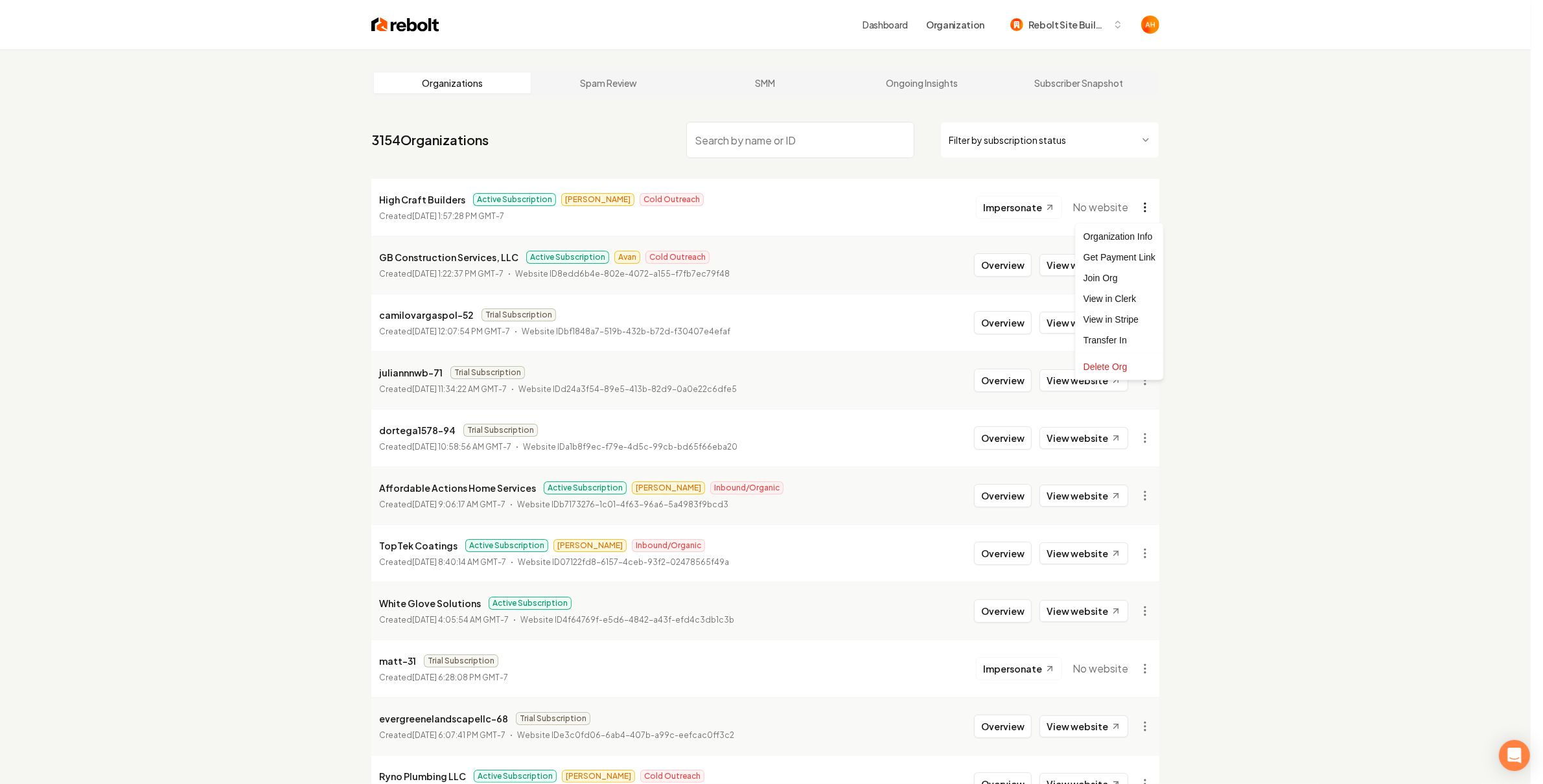
click at [1148, 206] on html "Dashboard Organization Rebolt Site Builder Organizations Spam Review SMM Ongoin…" at bounding box center [772, 392] width 1543 height 784
click at [1149, 494] on html "Dashboard Organization Rebolt Site Builder Organizations Spam Review SMM Ongoin…" at bounding box center [772, 392] width 1543 height 784
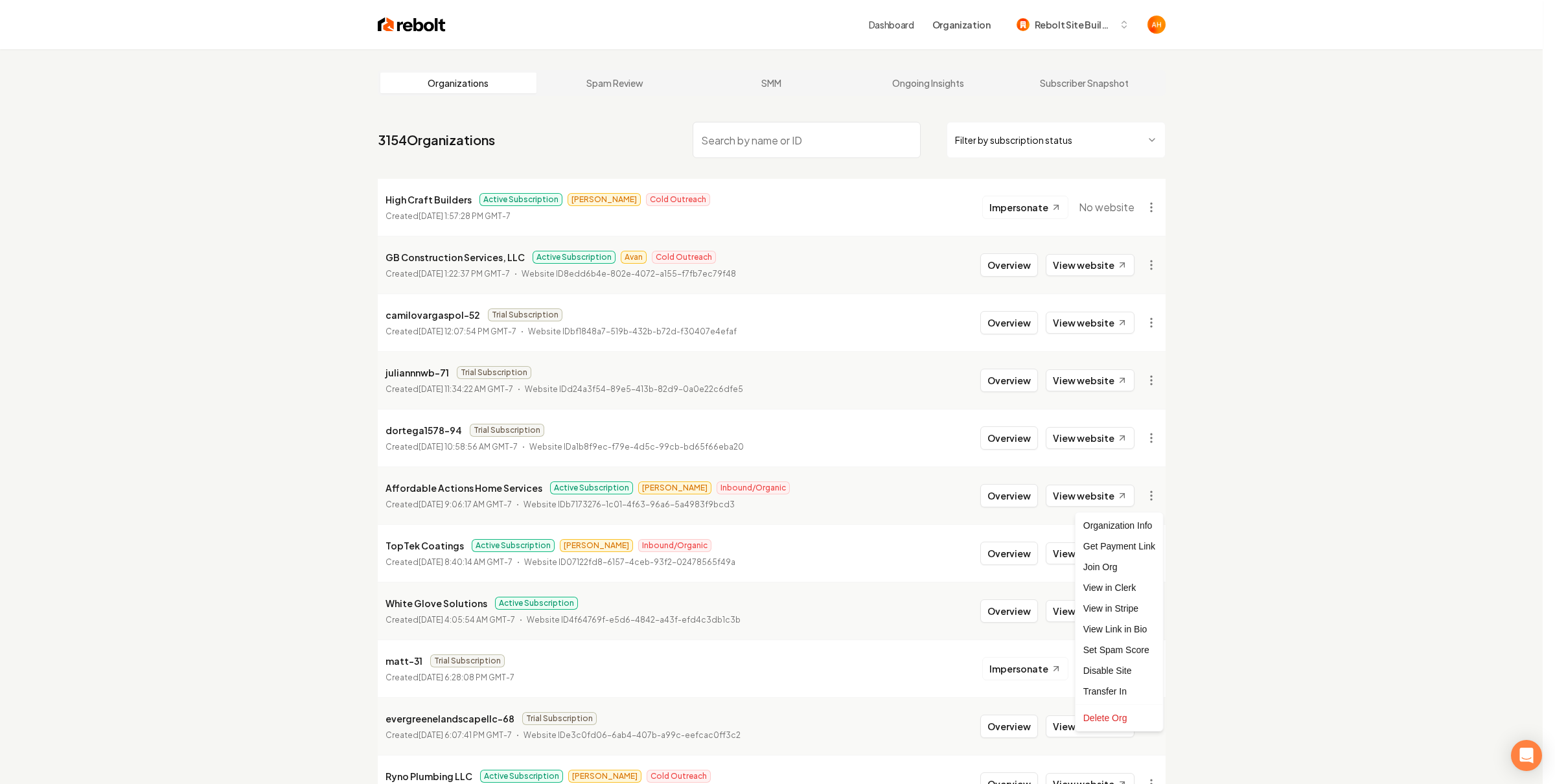
click at [726, 119] on html "Dashboard Organization Rebolt Site Builder Organizations Spam Review SMM Ongoin…" at bounding box center [778, 392] width 1555 height 784
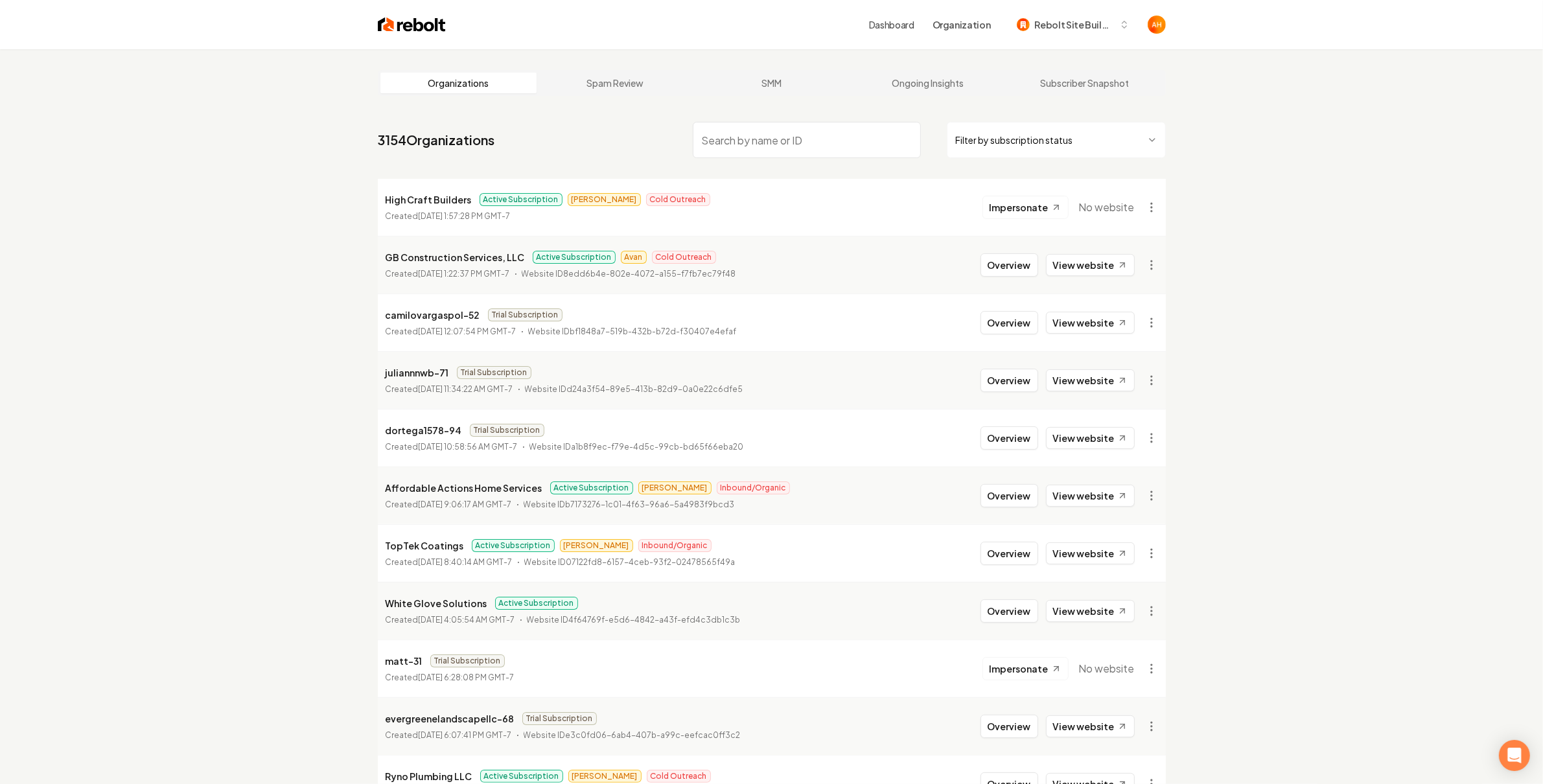
click at [777, 143] on input "search" at bounding box center [807, 140] width 228 height 36
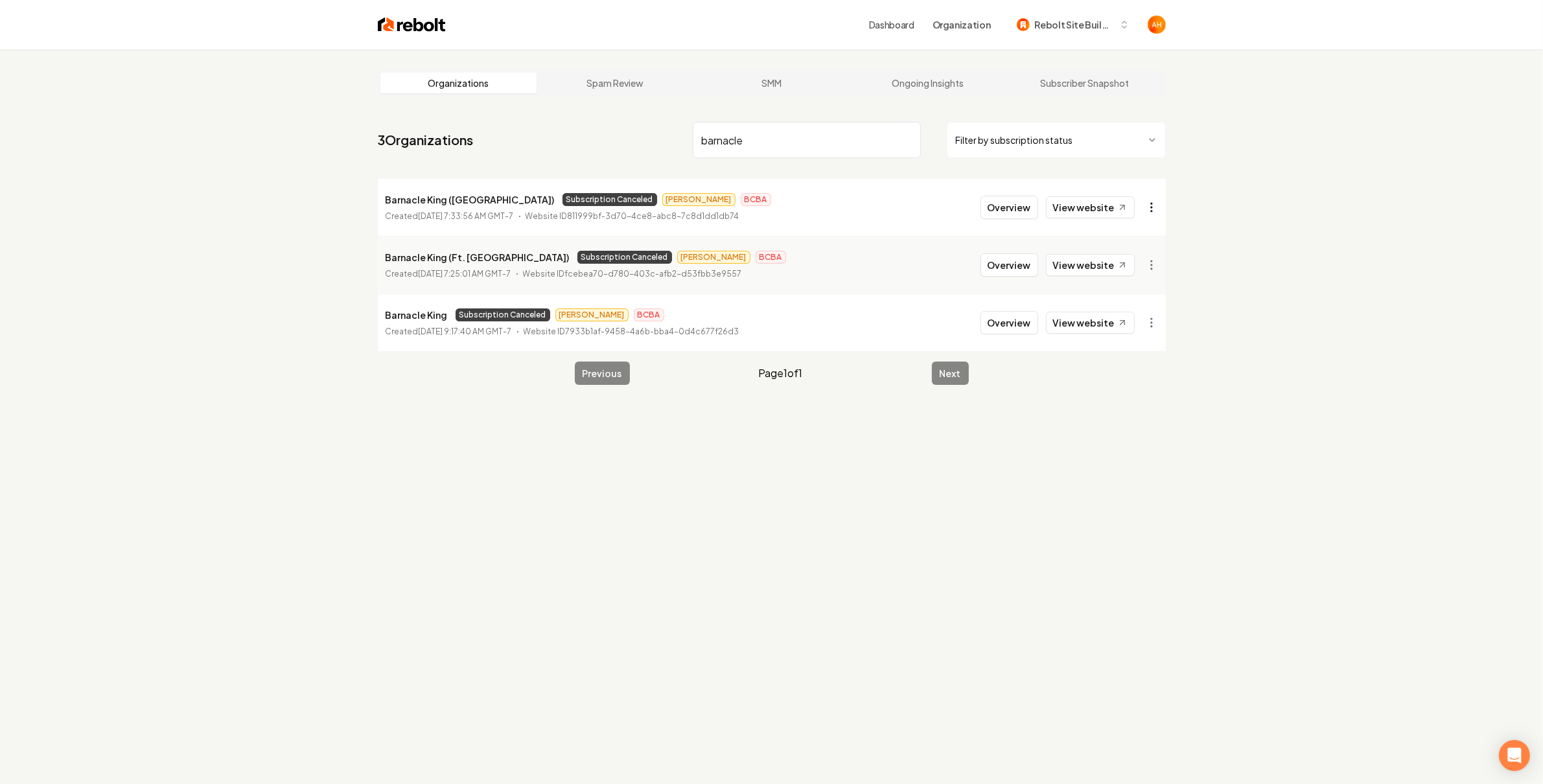
type input "barnacle"
click at [1145, 217] on html "Dashboard Organization Rebolt Site Builder Organizations Spam Review SMM Ongoin…" at bounding box center [772, 392] width 1543 height 784
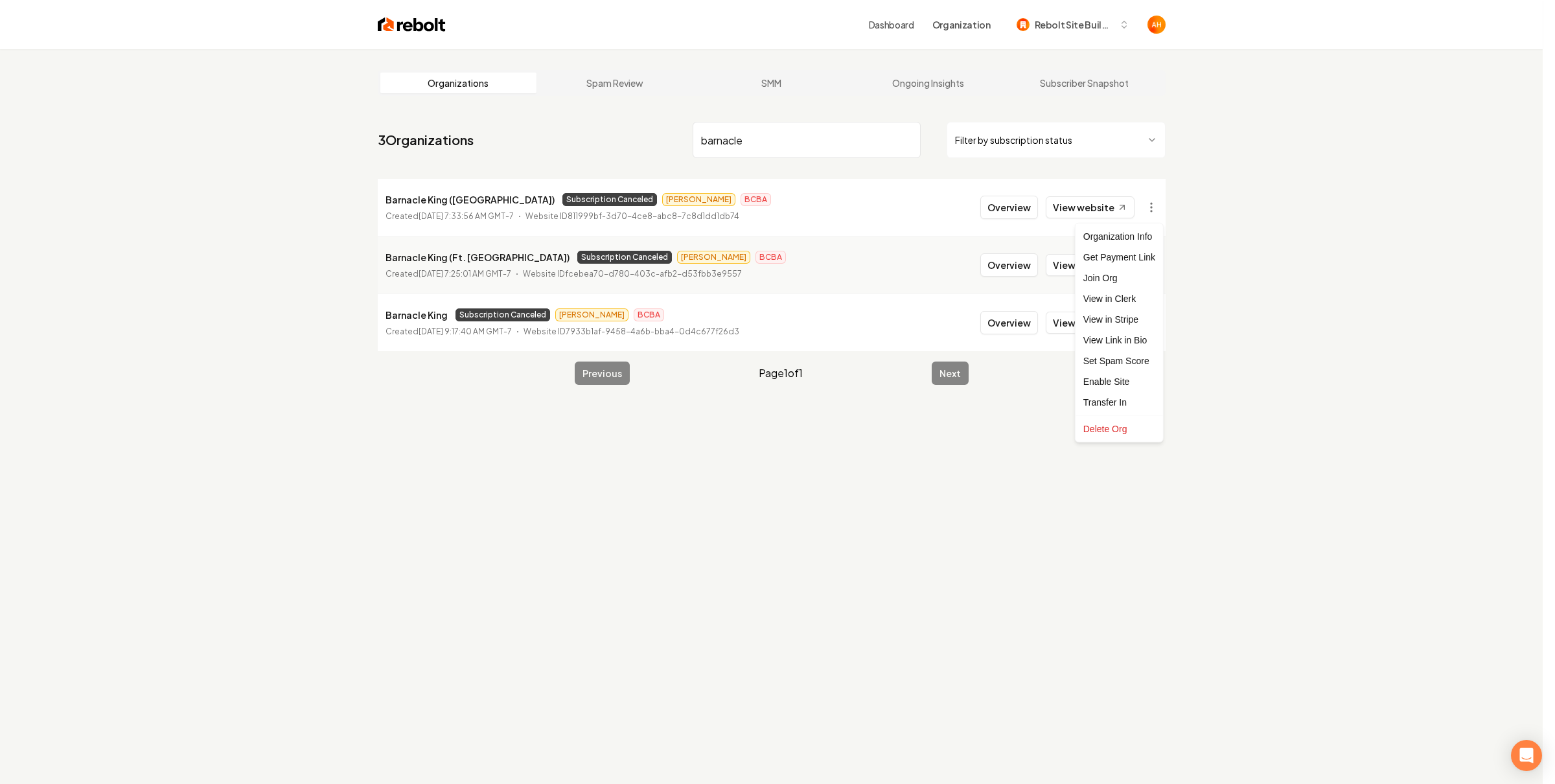
click at [1260, 317] on html "Dashboard Organization Rebolt Site Builder Organizations Spam Review SMM Ongoin…" at bounding box center [778, 392] width 1555 height 784
click at [1152, 269] on html "Dashboard Organization Rebolt Site Builder Organizations Spam Review SMM Ongoin…" at bounding box center [778, 392] width 1555 height 784
click at [1281, 289] on html "Dashboard Organization Rebolt Site Builder Organizations Spam Review SMM Ongoin…" at bounding box center [778, 392] width 1555 height 784
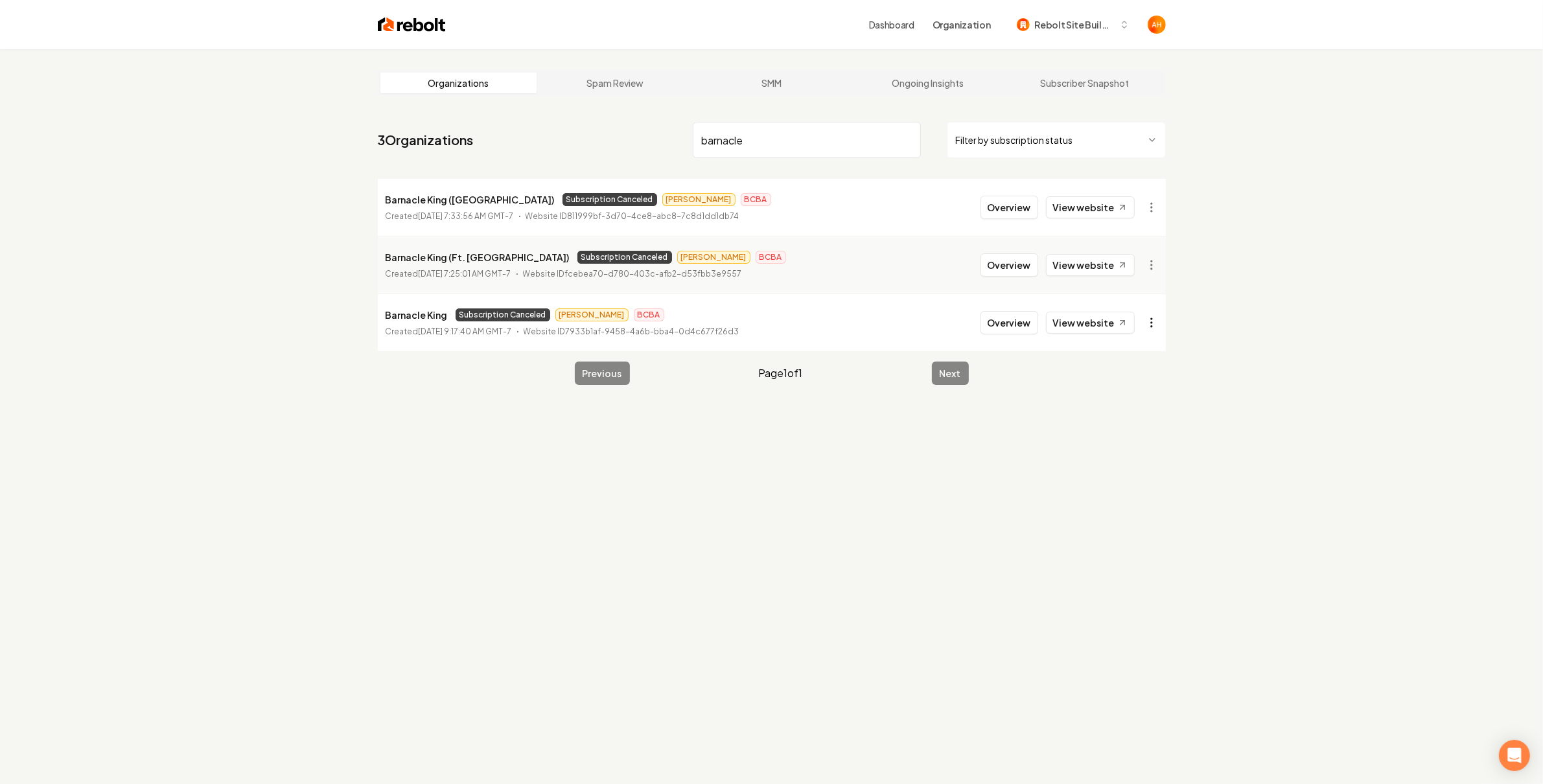
click at [1155, 320] on html "Dashboard Organization Rebolt Site Builder Organizations Spam Review SMM Ongoin…" at bounding box center [772, 392] width 1543 height 784
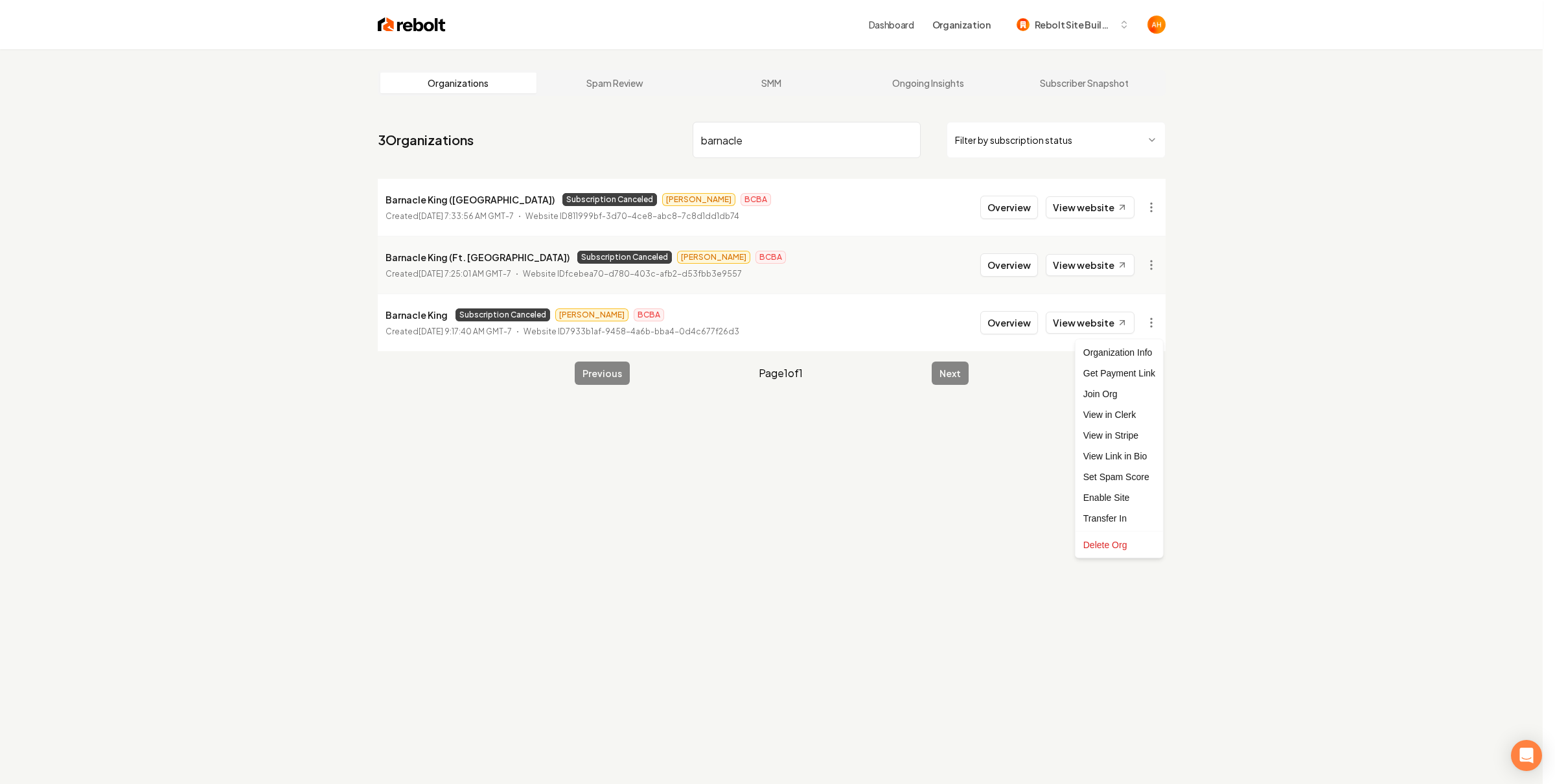
click at [1298, 283] on html "Dashboard Organization Rebolt Site Builder Organizations Spam Review SMM Ongoin…" at bounding box center [778, 392] width 1555 height 784
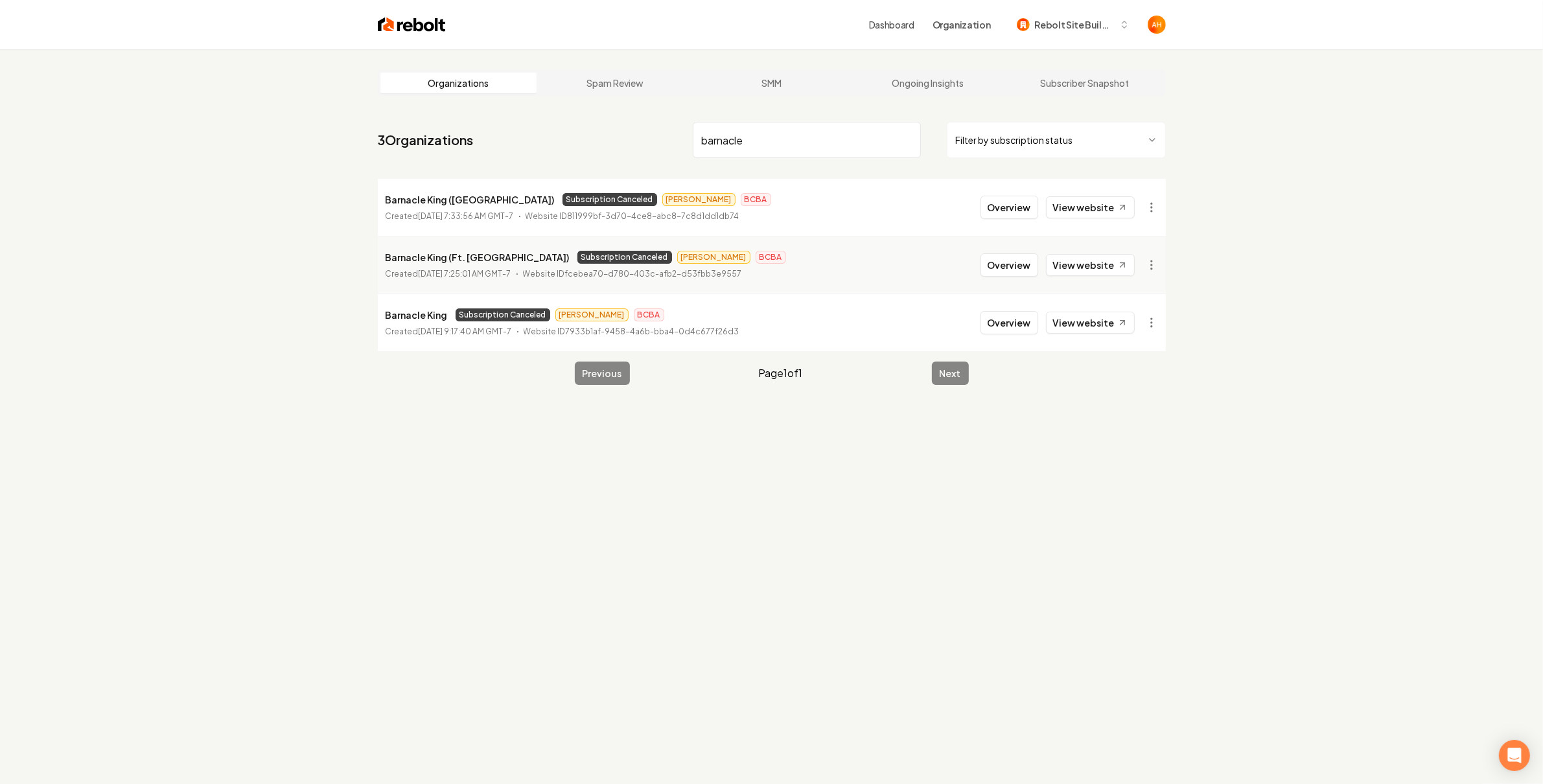
click at [977, 208] on li "Barnacle King ([GEOGRAPHIC_DATA]) Subscription Canceled [PERSON_NAME] BCBA Crea…" at bounding box center [772, 207] width 788 height 57
click at [1003, 203] on button "Overview" at bounding box center [1009, 207] width 58 height 23
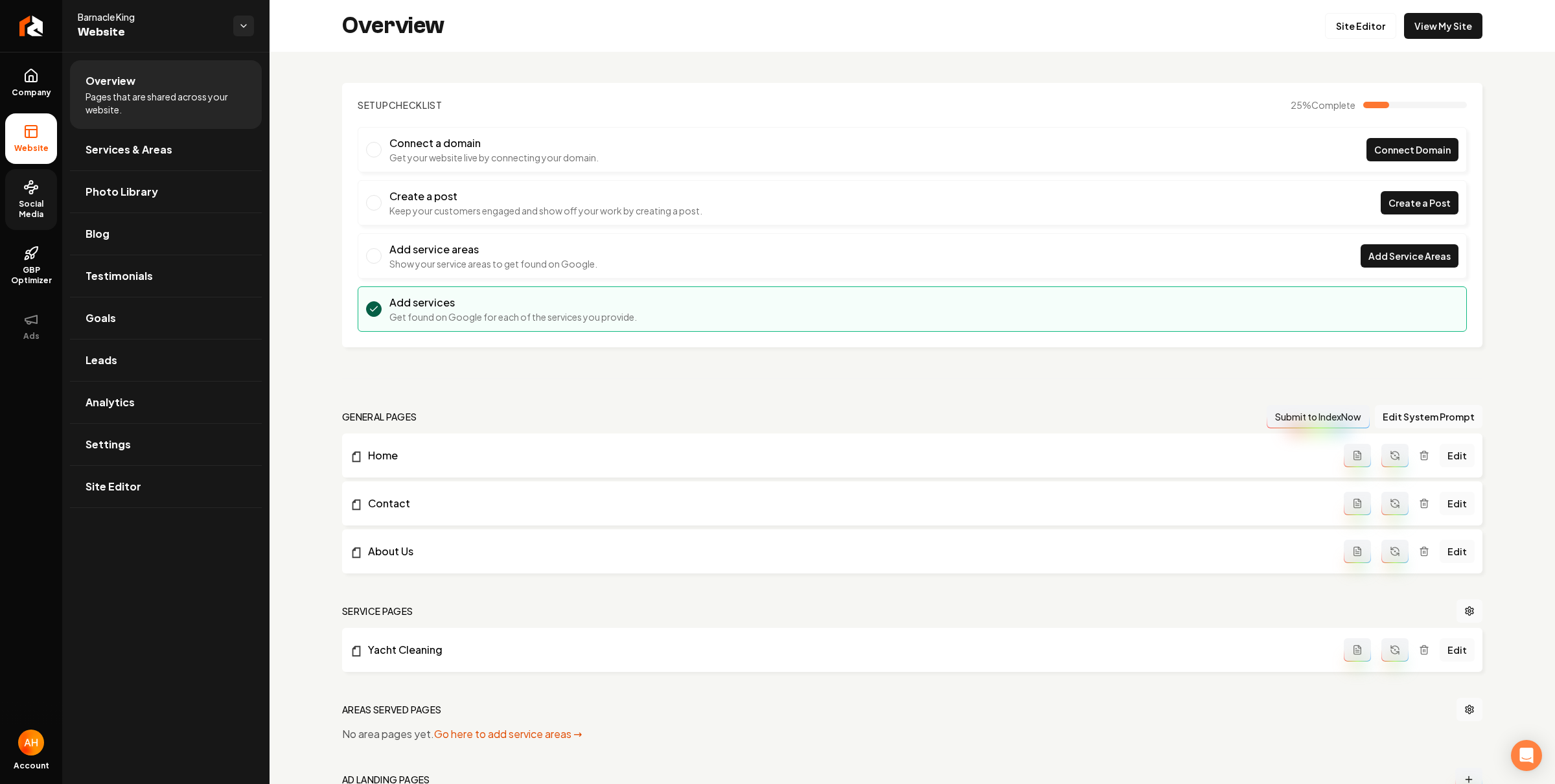
click at [31, 203] on span "Social Media" at bounding box center [31, 209] width 52 height 21
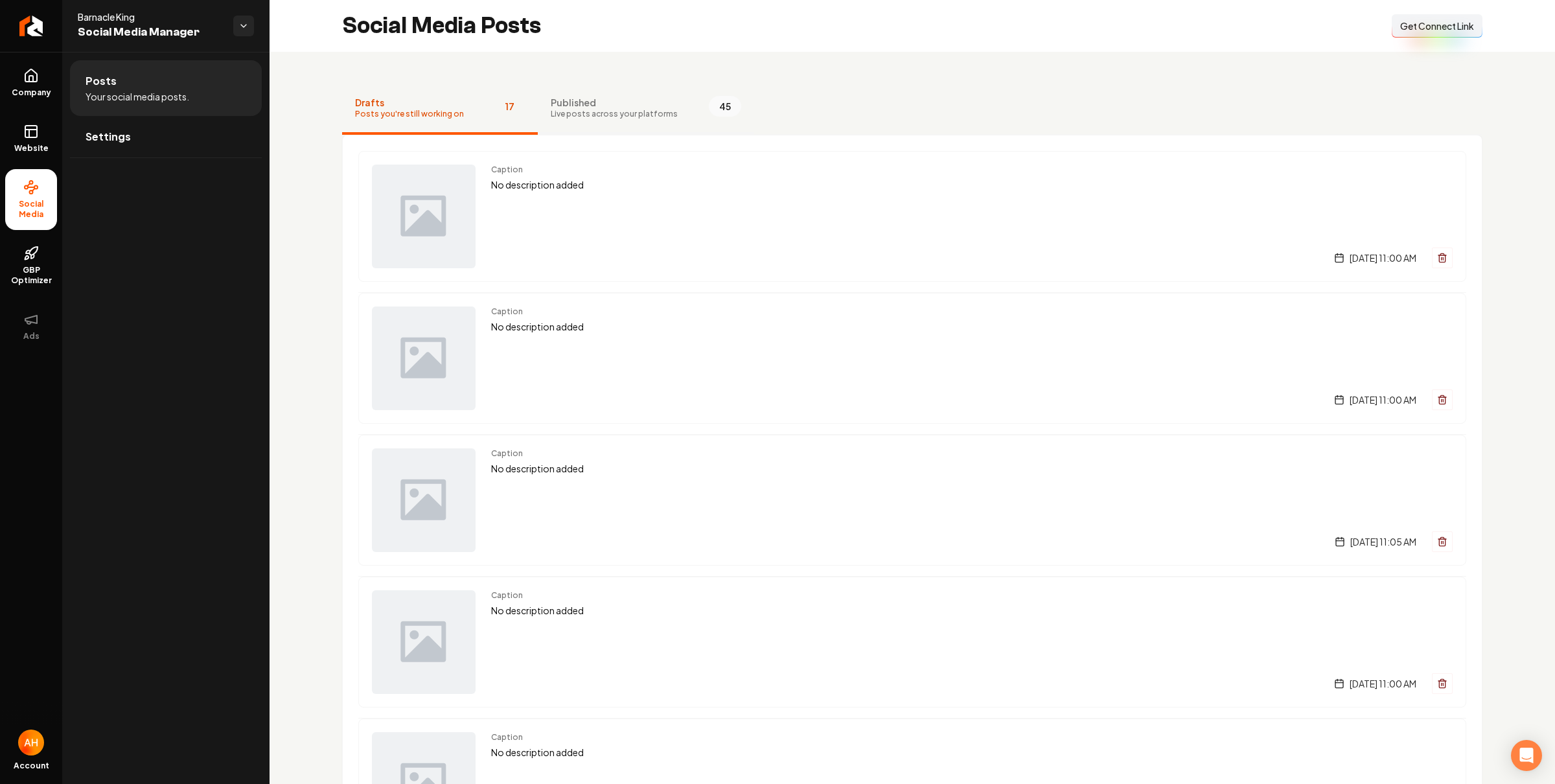
click at [667, 105] on button "Published Live posts across your platforms 45" at bounding box center [645, 109] width 217 height 52
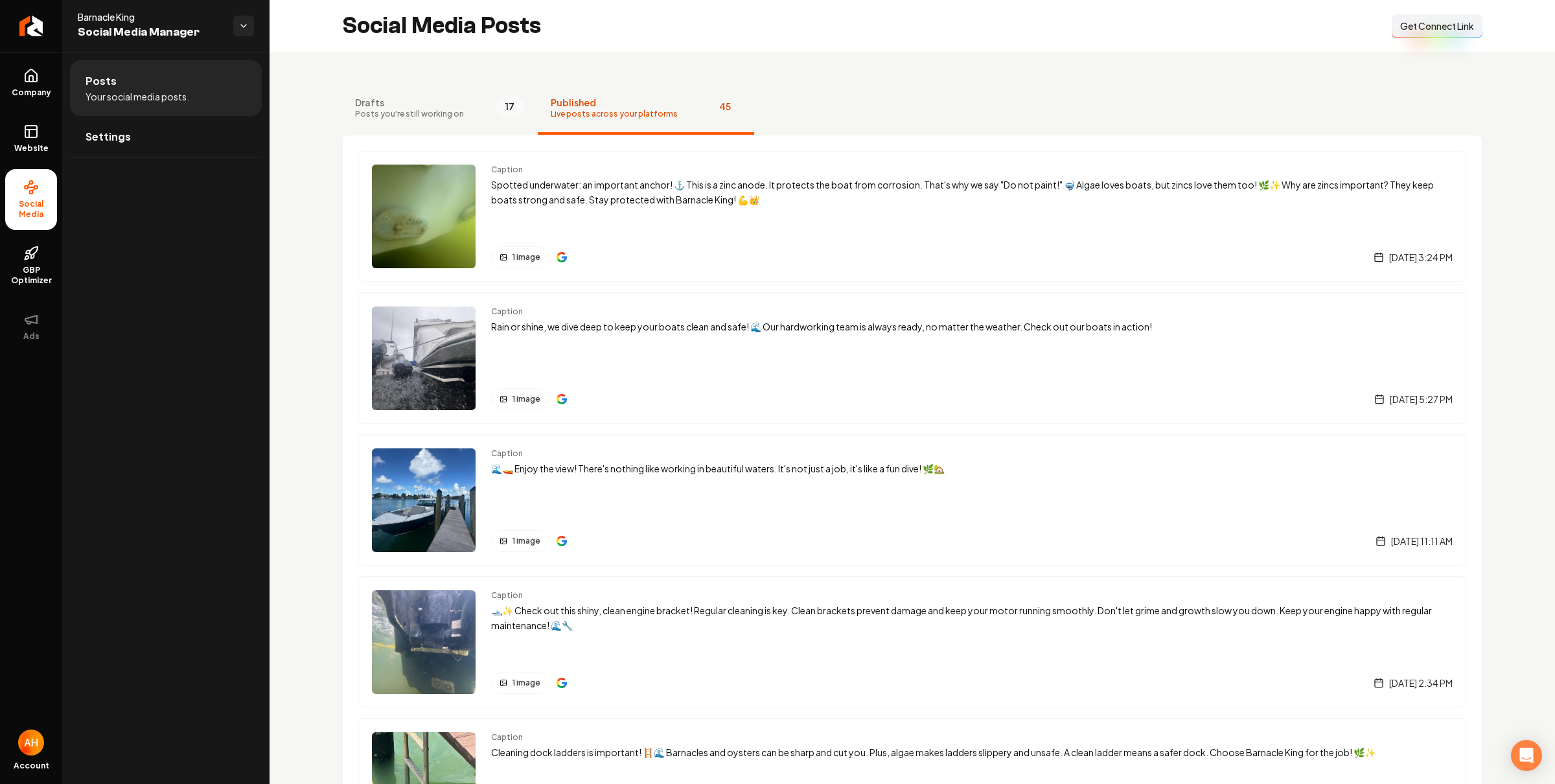
drag, startPoint x: 678, startPoint y: 52, endPoint x: 430, endPoint y: 2, distance: 253.0
drag, startPoint x: 42, startPoint y: 20, endPoint x: 168, endPoint y: 30, distance: 126.4
click at [42, 20] on link "Return to dashboard" at bounding box center [31, 26] width 62 height 52
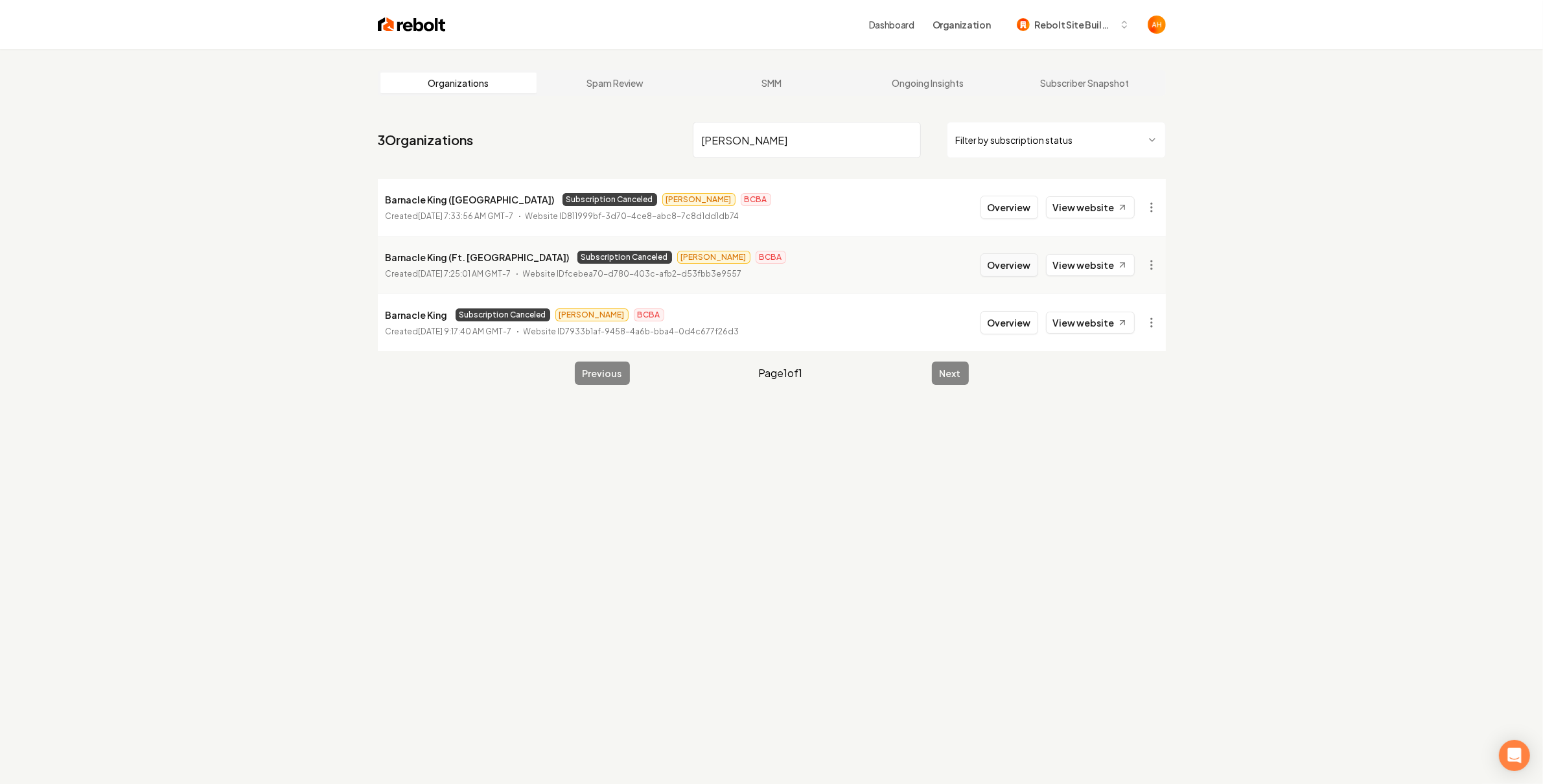
type input "[PERSON_NAME]"
click at [1012, 265] on button "Overview" at bounding box center [1009, 265] width 58 height 23
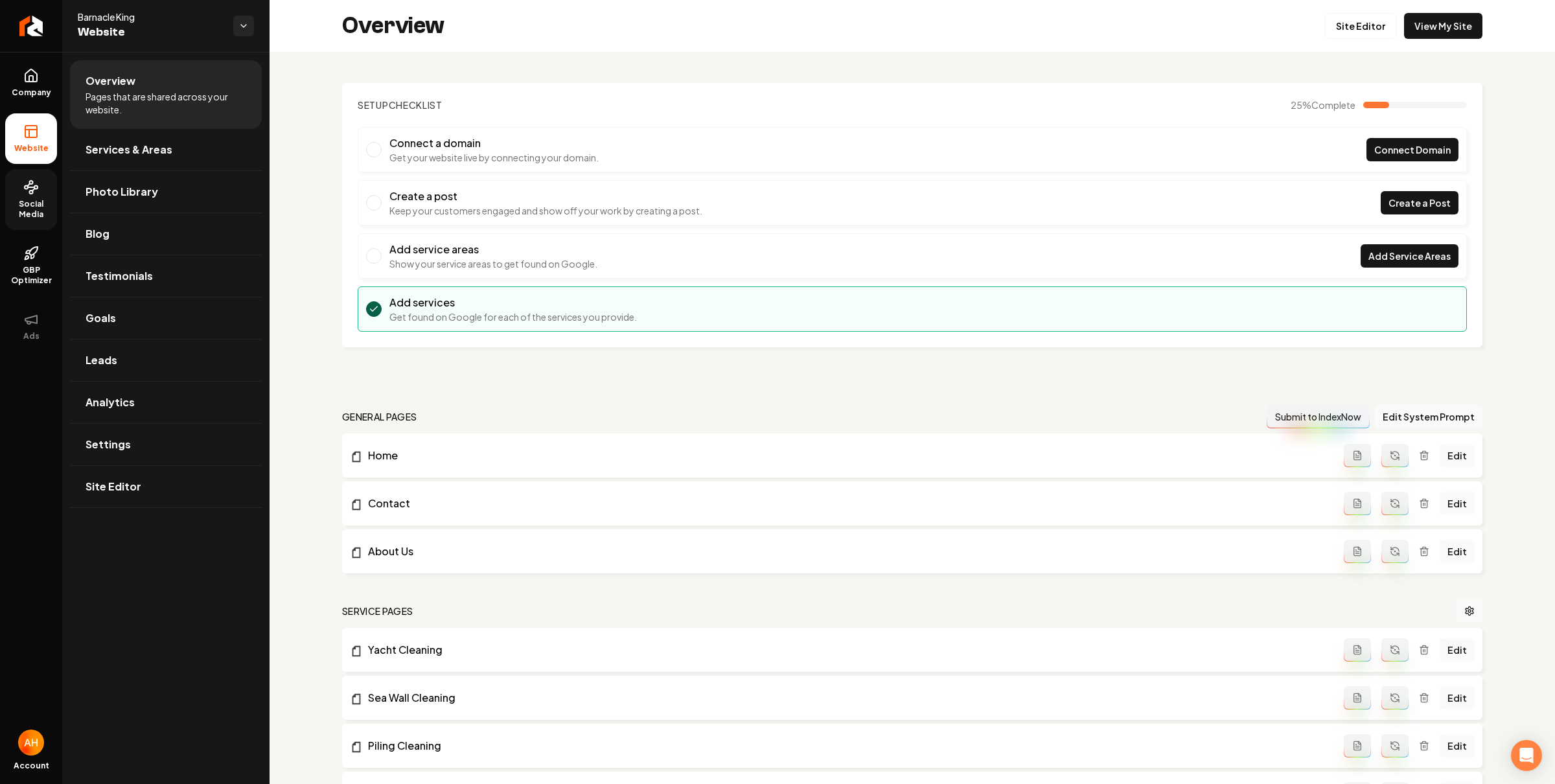
click at [22, 211] on span "Social Media" at bounding box center [31, 209] width 52 height 21
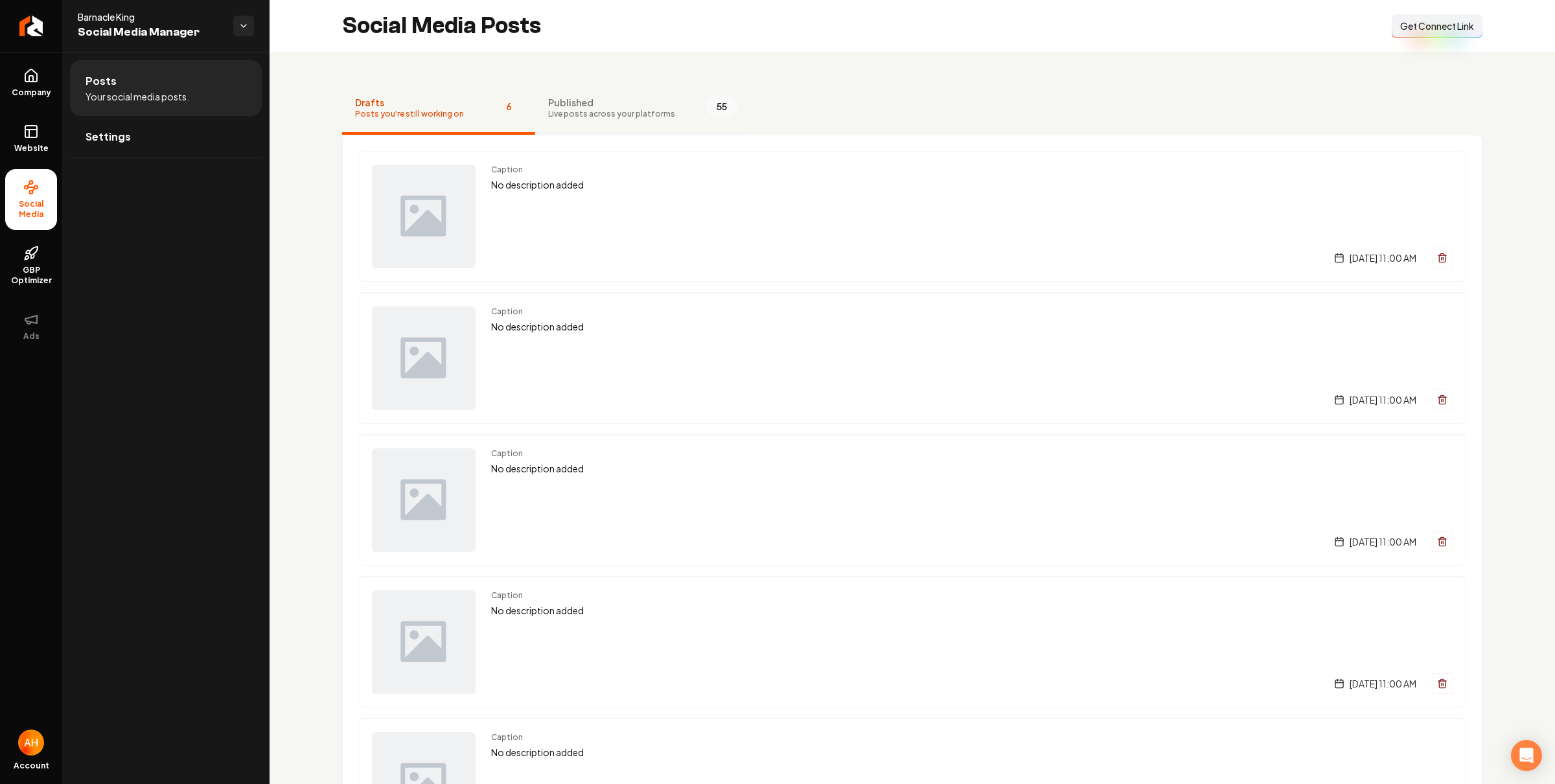
click at [620, 110] on span "Live posts across your platforms" at bounding box center [612, 114] width 127 height 10
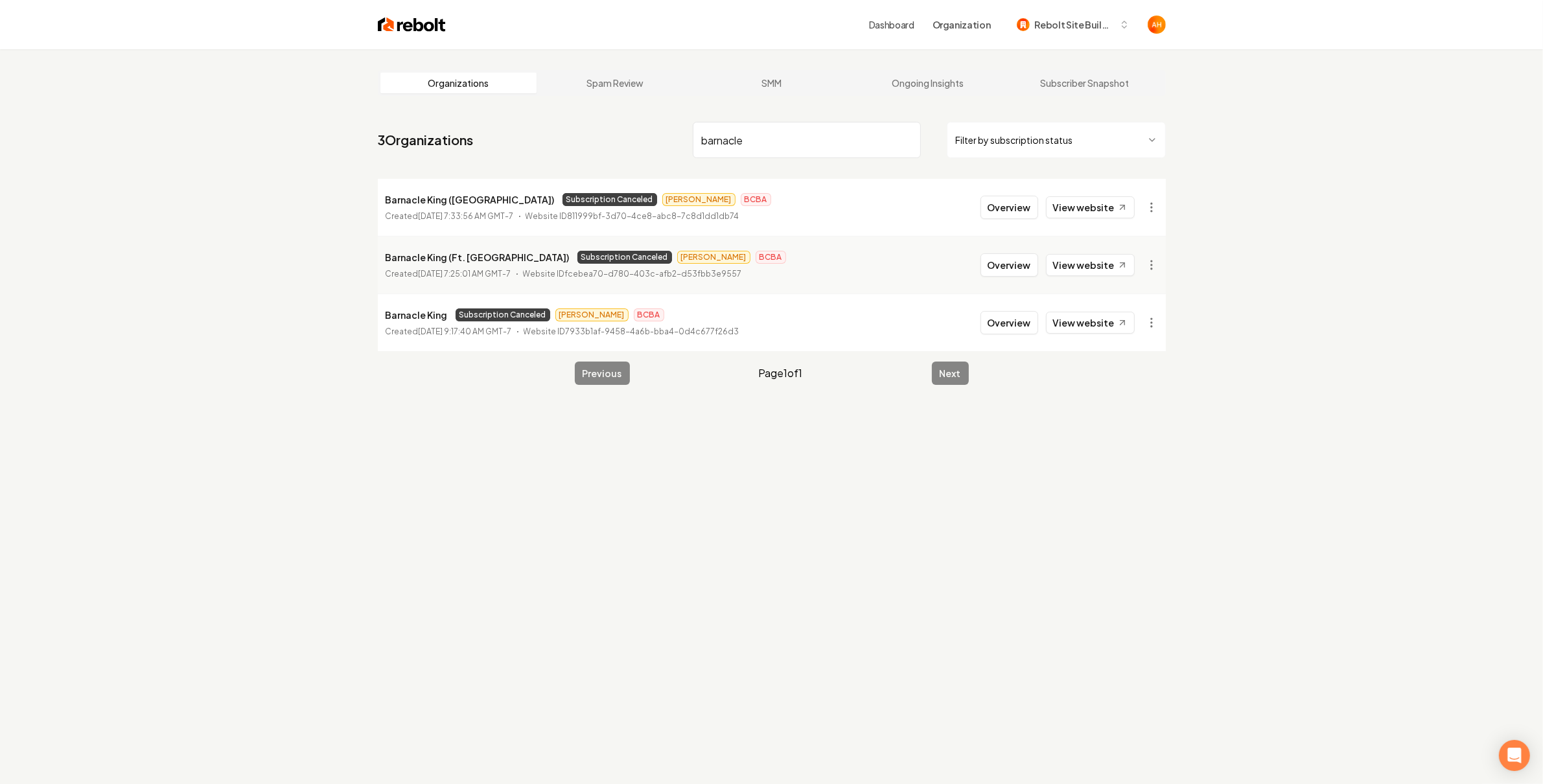
type input "barnacle"
click at [449, 255] on p "Barnacle King (Ft. [GEOGRAPHIC_DATA])" at bounding box center [477, 257] width 184 height 16
copy p "Barnacle King (Ft. [GEOGRAPHIC_DATA])"
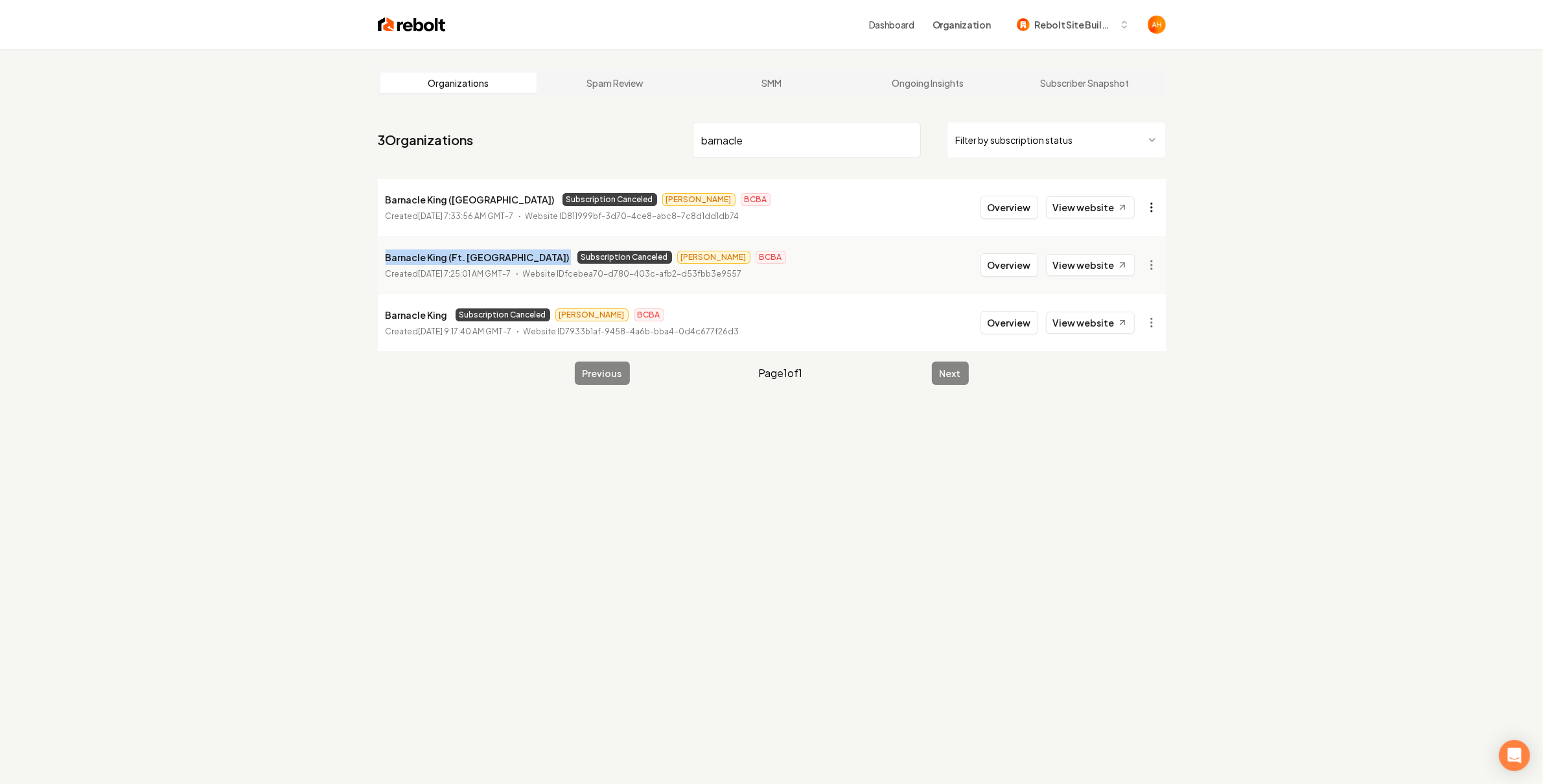
click at [1152, 207] on html "Dashboard Organization Rebolt Site Builder Organizations Spam Review SMM Ongoin…" at bounding box center [772, 392] width 1543 height 784
click at [1148, 267] on html "Dashboard Organization Rebolt Site Builder Organizations Spam Review SMM Ongoin…" at bounding box center [772, 392] width 1543 height 784
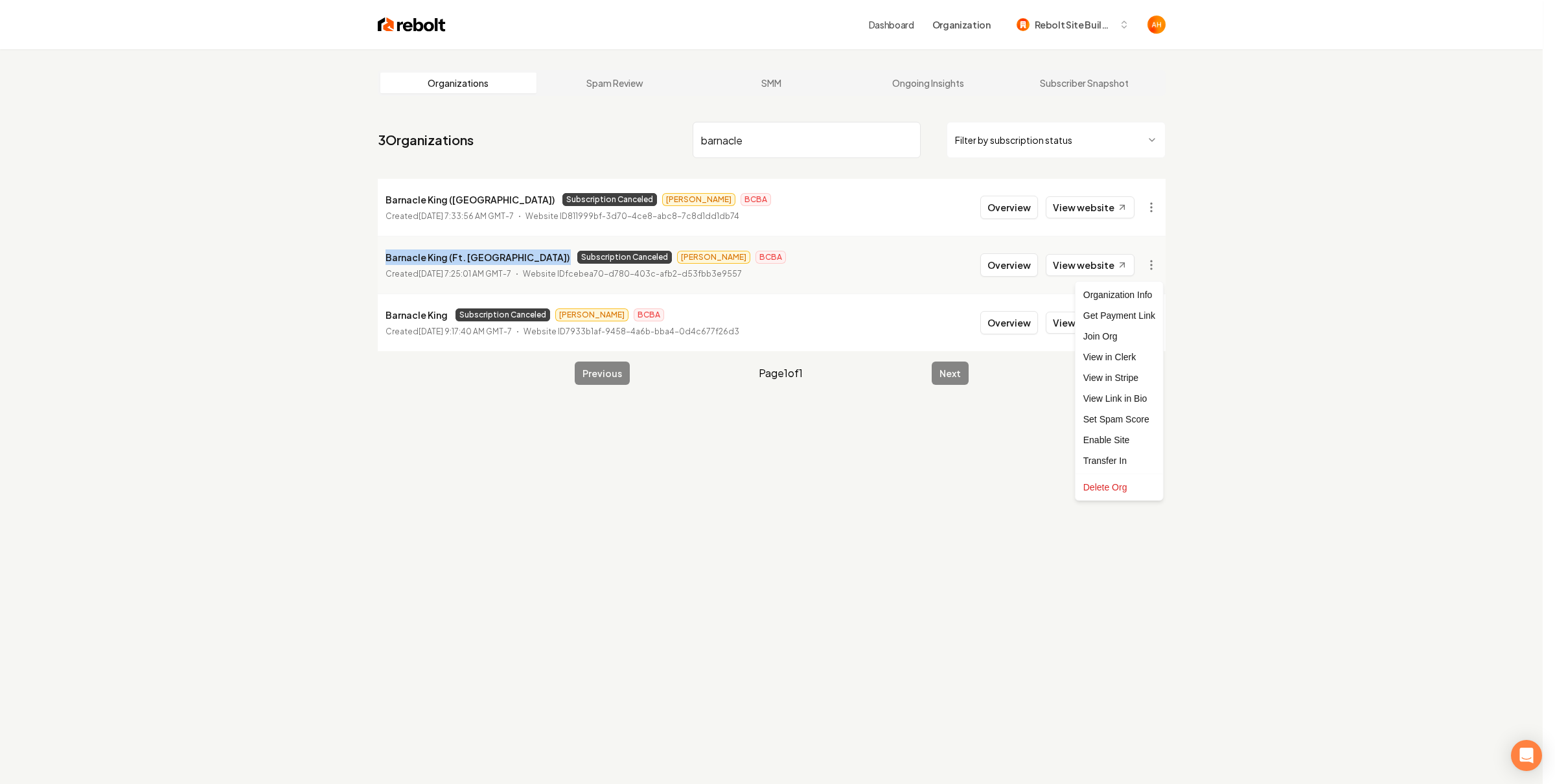
click at [1310, 247] on html "Dashboard Organization Rebolt Site Builder Organizations Spam Review SMM Ongoin…" at bounding box center [778, 392] width 1555 height 784
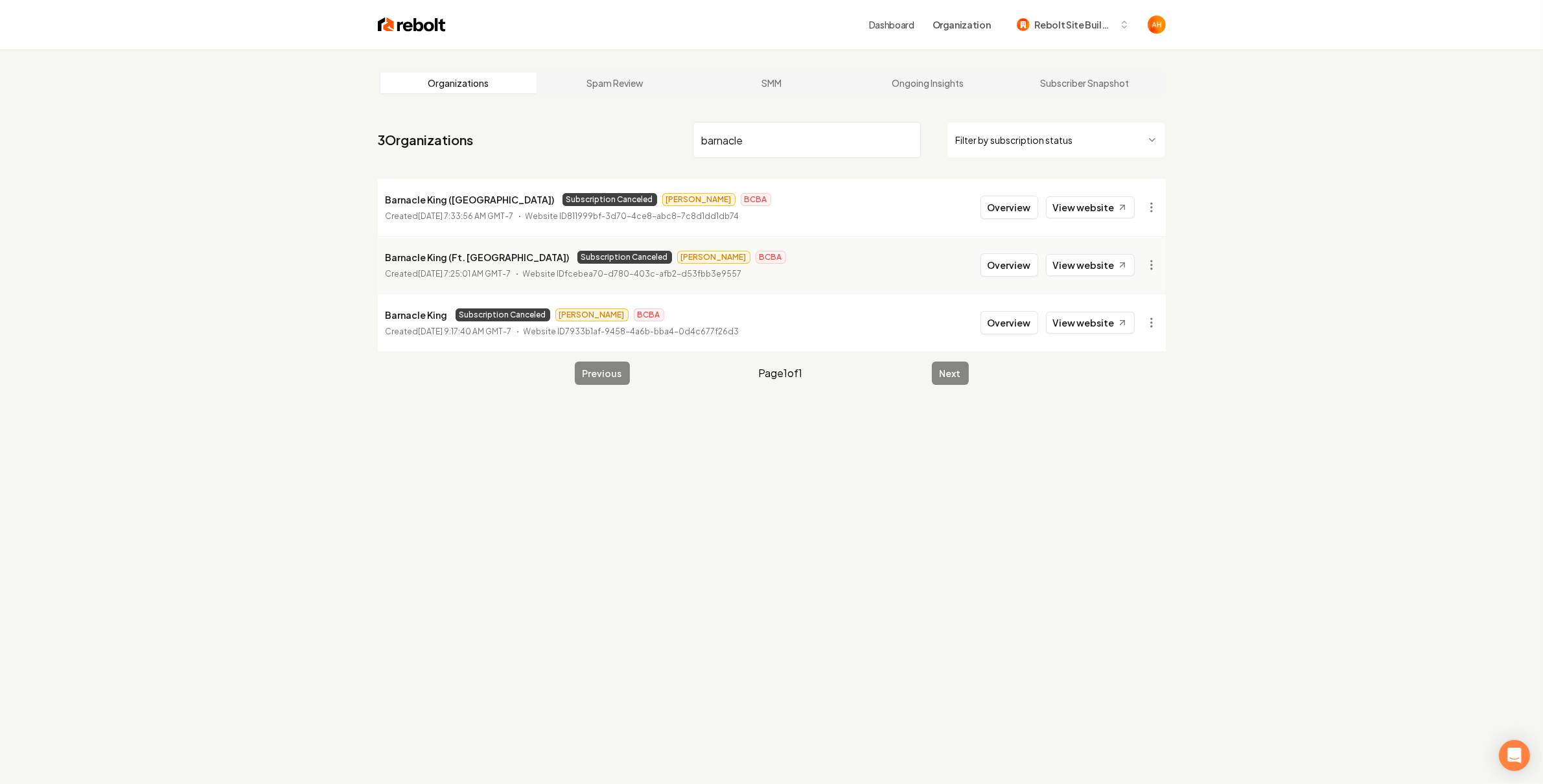
click at [1293, 349] on div "Organizations Spam Review SMM Ongoing Insights Subscriber Snapshot 3 Organizati…" at bounding box center [772, 441] width 1543 height 784
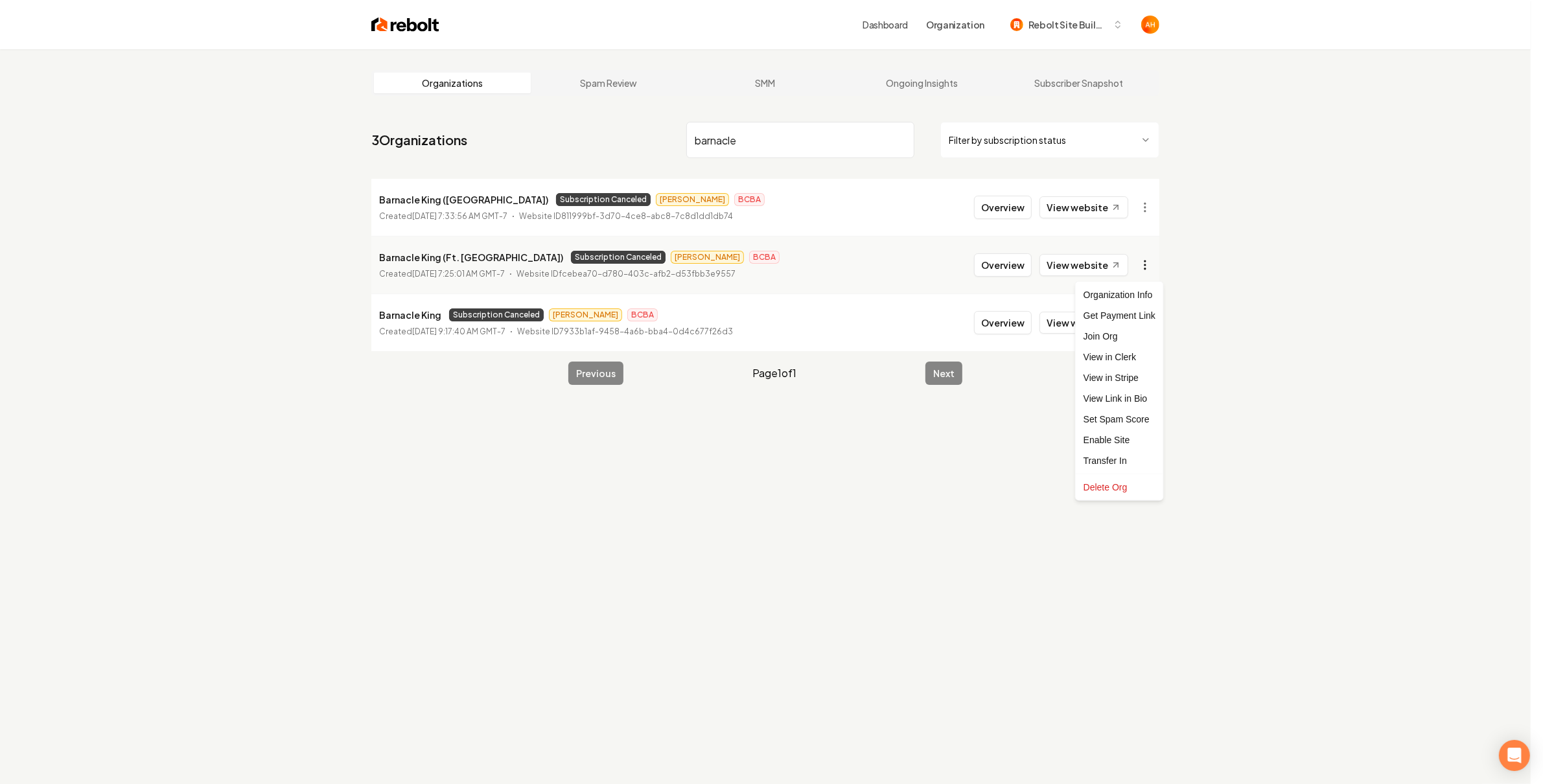
click at [1153, 272] on html "Dashboard Organization Rebolt Site Builder Organizations Spam Review SMM Ongoin…" at bounding box center [772, 392] width 1543 height 784
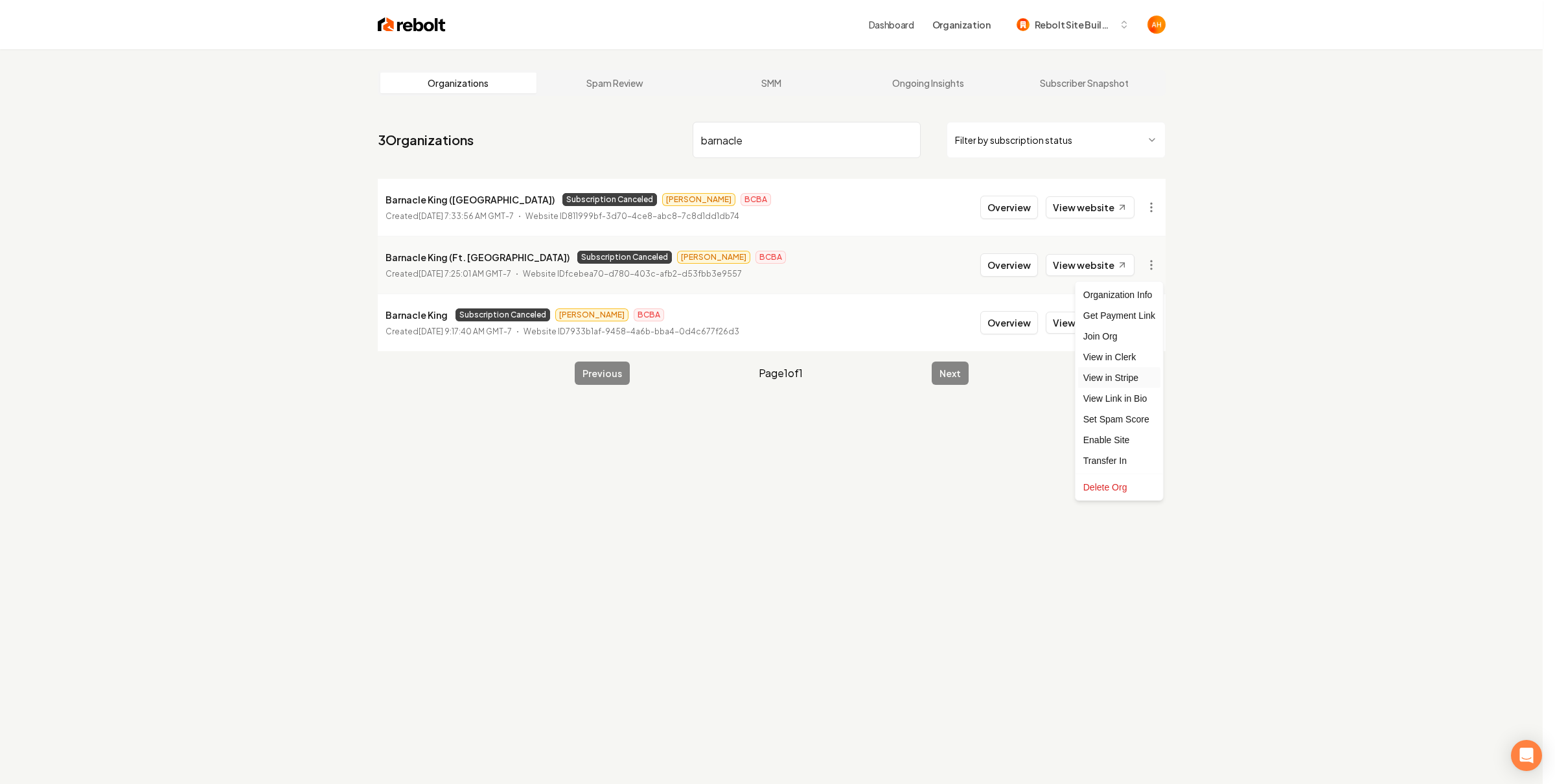
click at [1125, 368] on link "View in Stripe" at bounding box center [1119, 378] width 82 height 21
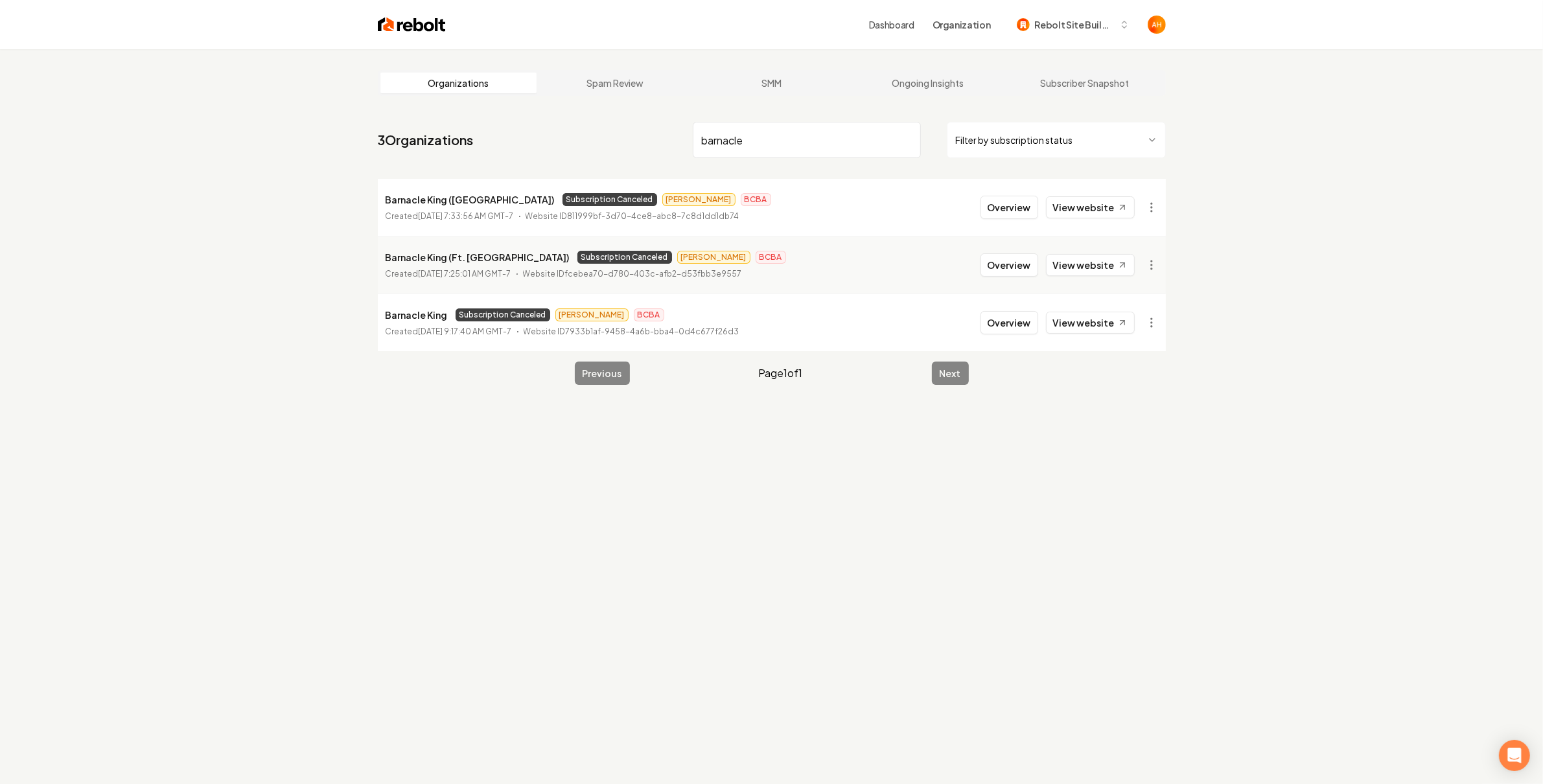
drag, startPoint x: 909, startPoint y: 140, endPoint x: 924, endPoint y: 145, distance: 15.8
click at [909, 140] on input "barnacle" at bounding box center [807, 140] width 228 height 36
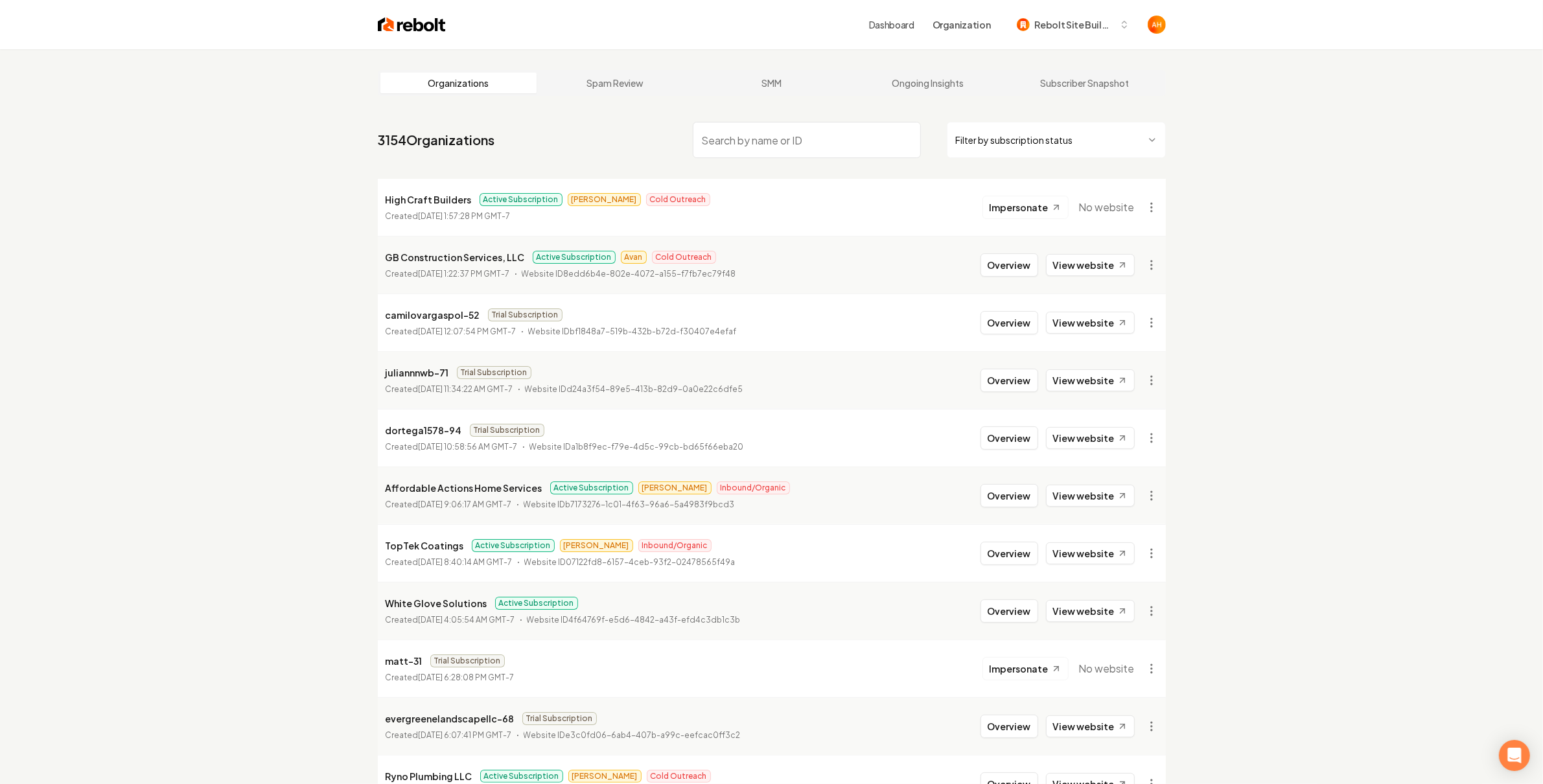
click at [1114, 149] on html "Dashboard Organization Rebolt Site Builder Organizations Spam Review SMM Ongoin…" at bounding box center [772, 392] width 1543 height 784
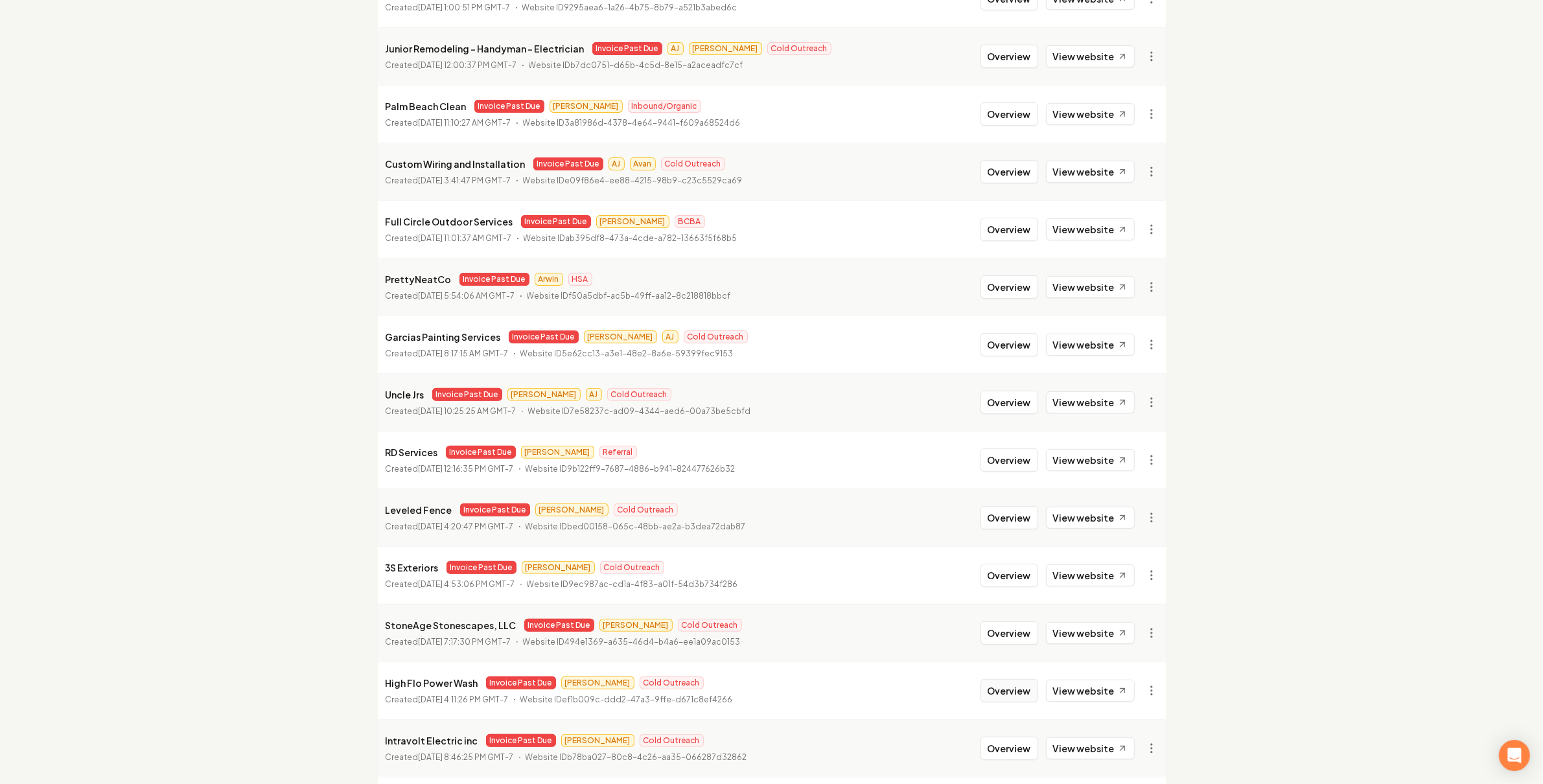
scroll to position [537, 0]
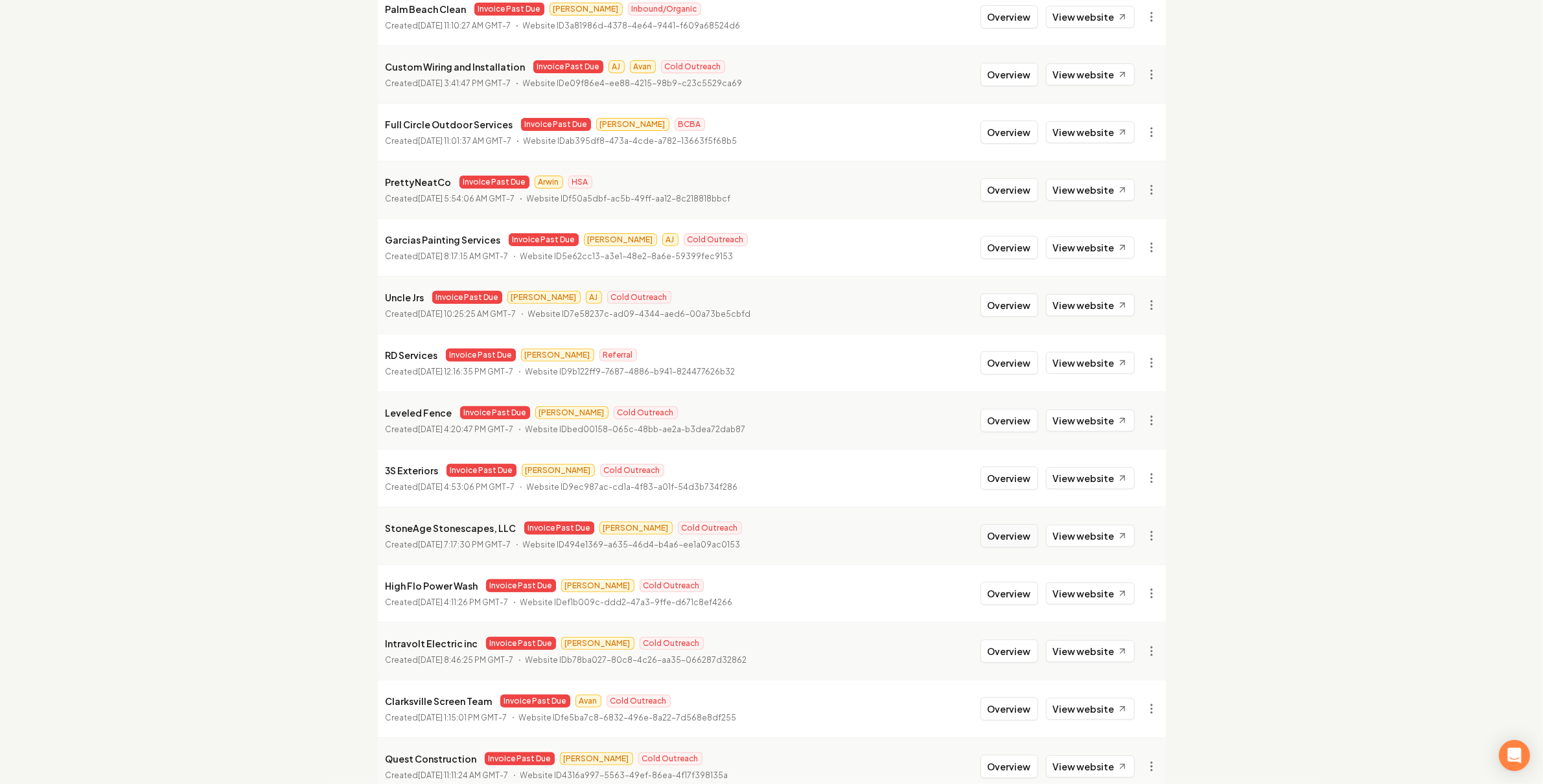
click at [1024, 540] on button "Overview" at bounding box center [1009, 536] width 58 height 23
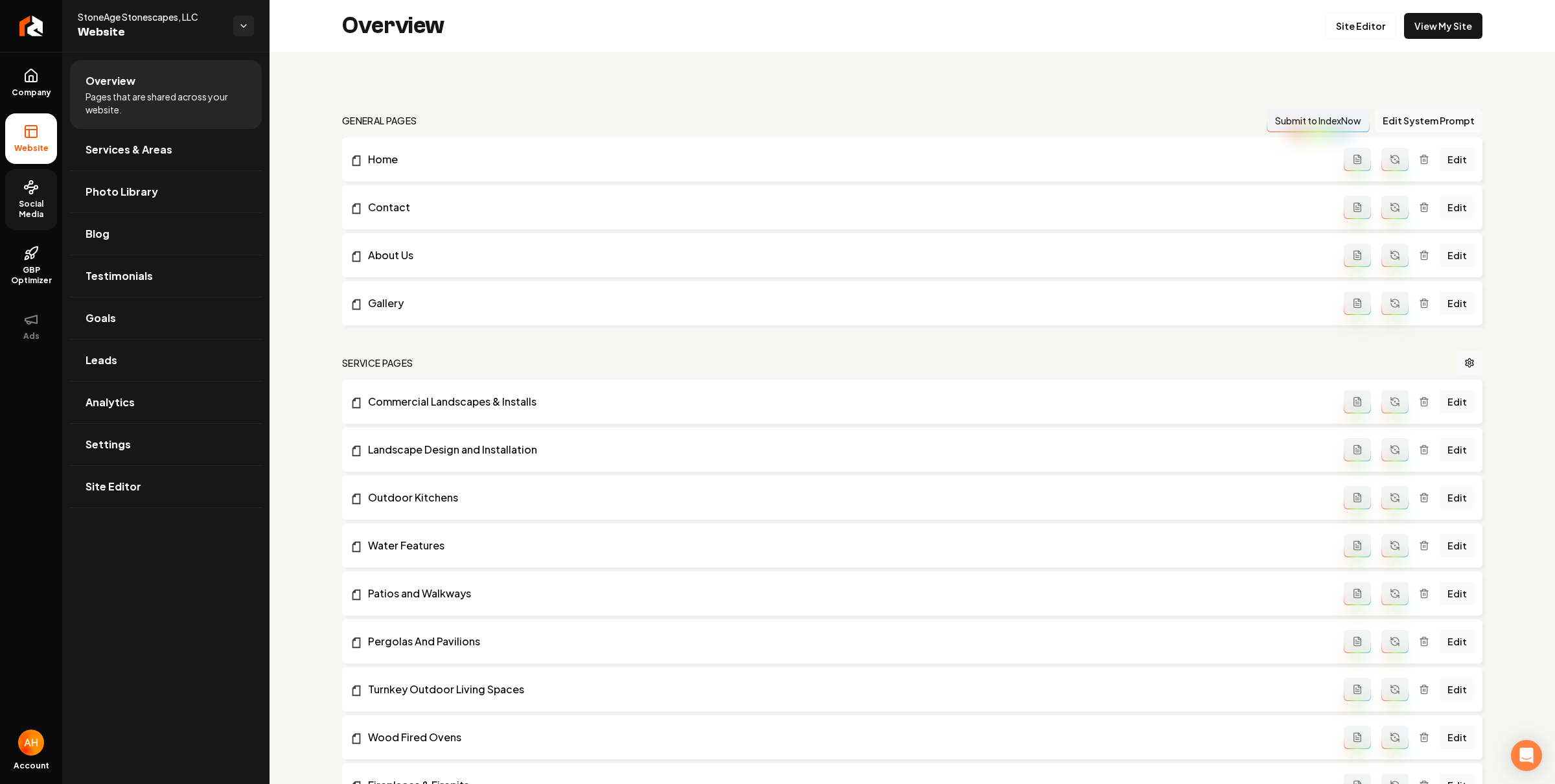
click at [18, 199] on span "Social Media" at bounding box center [31, 209] width 52 height 21
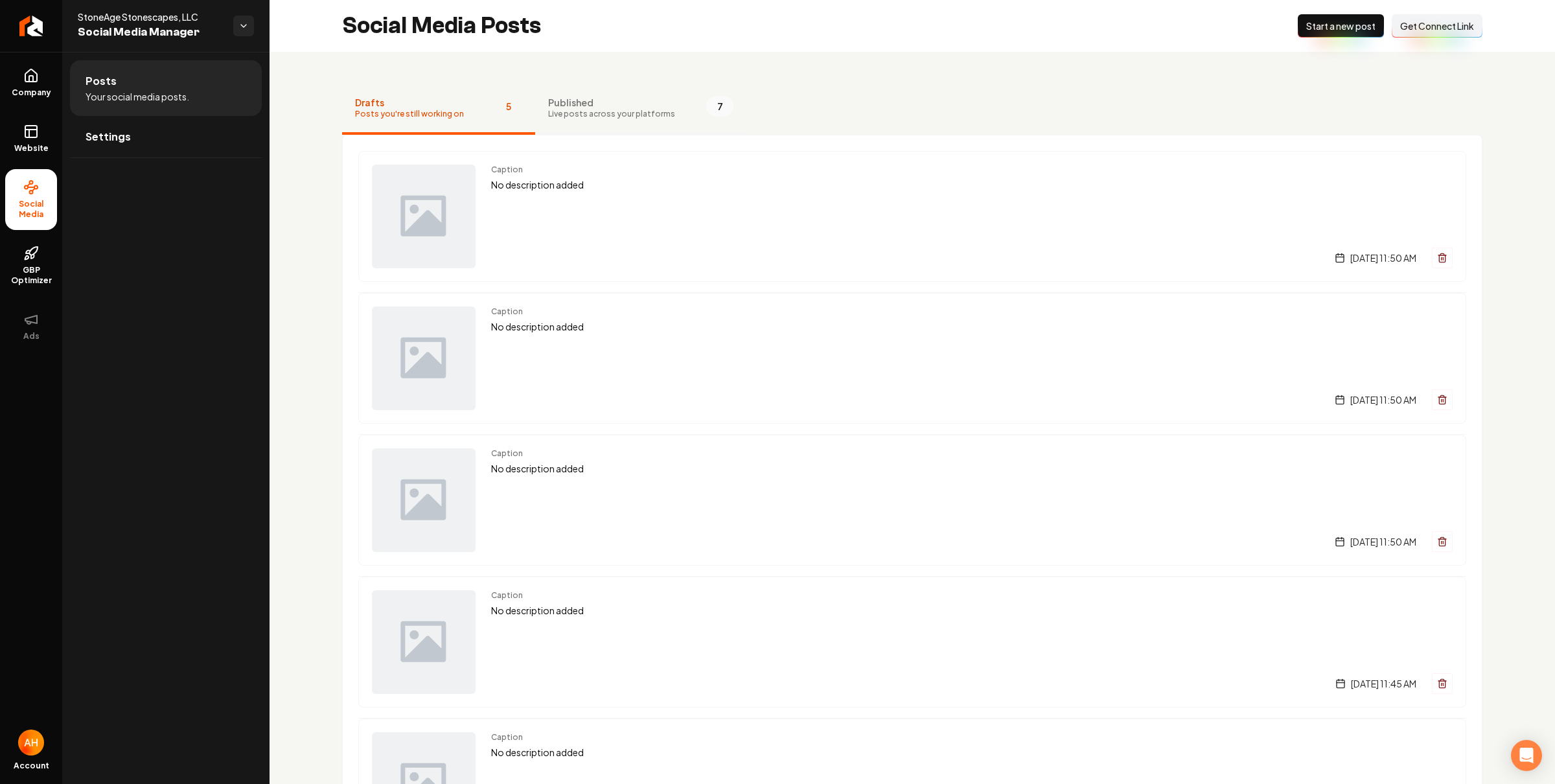
click at [607, 122] on button "Published Live posts across your platforms 7" at bounding box center [640, 109] width 212 height 52
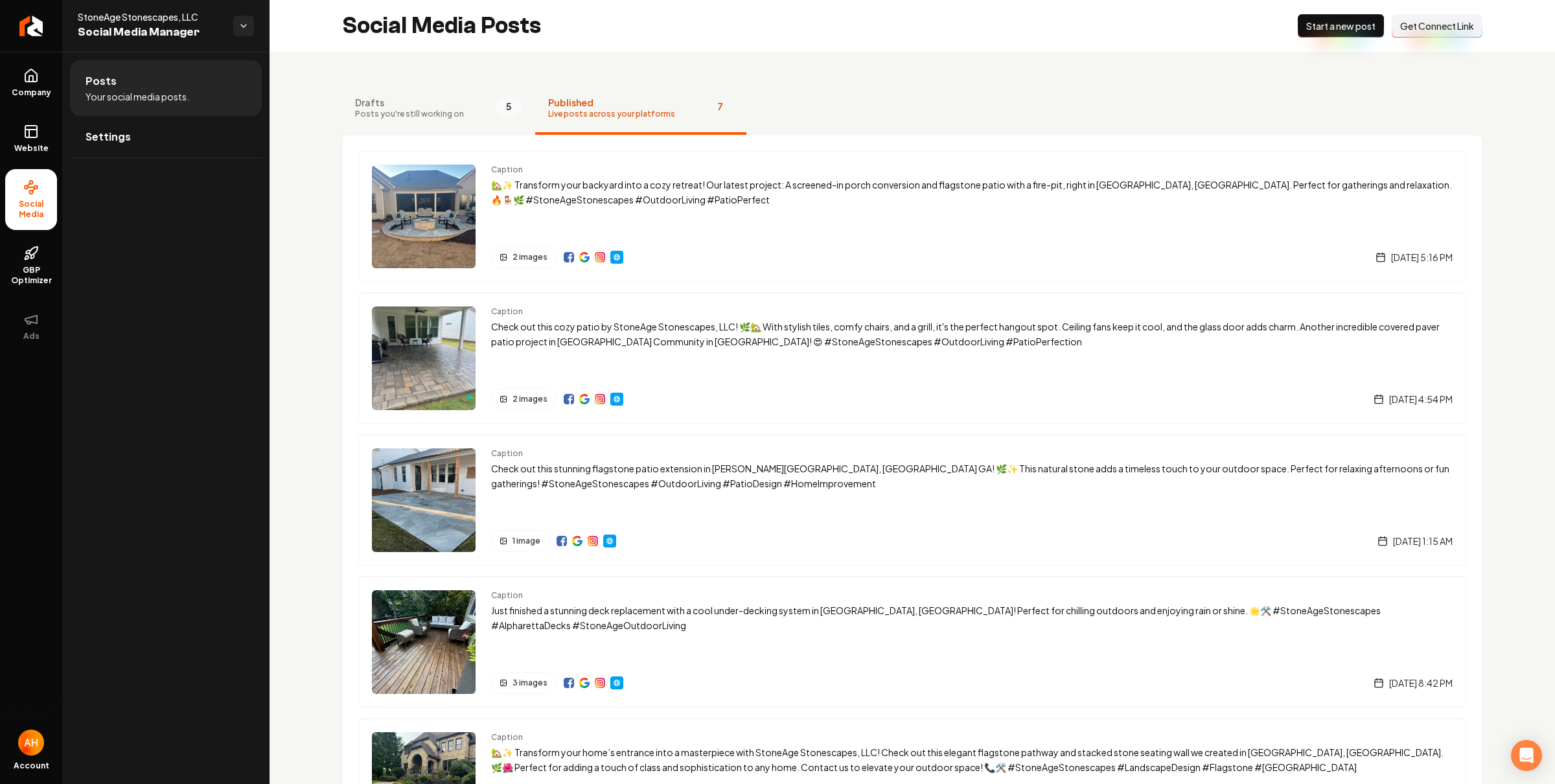
click at [456, 99] on span "Drafts" at bounding box center [410, 103] width 109 height 13
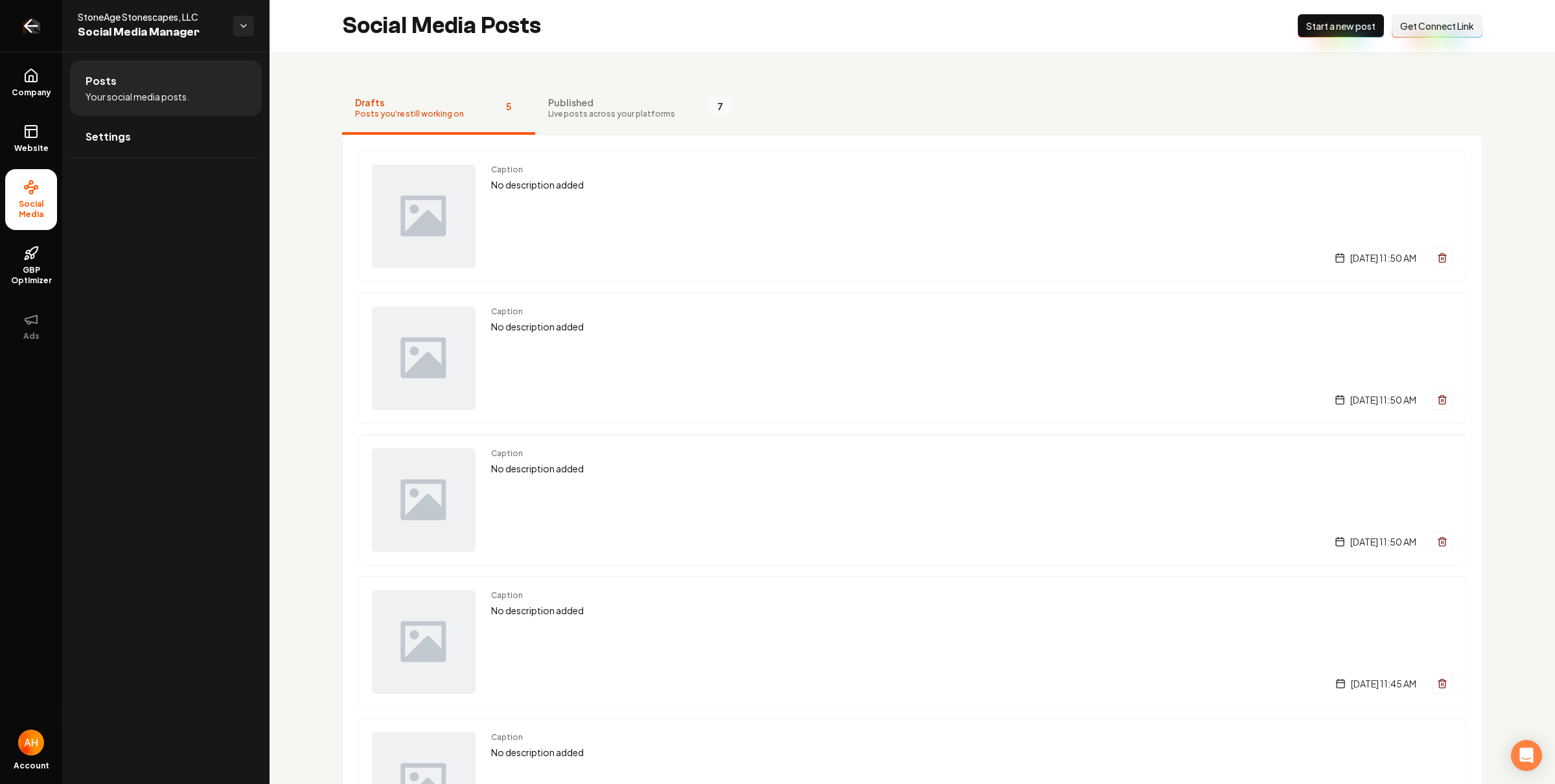
click at [47, 36] on link "Return to dashboard" at bounding box center [31, 26] width 62 height 52
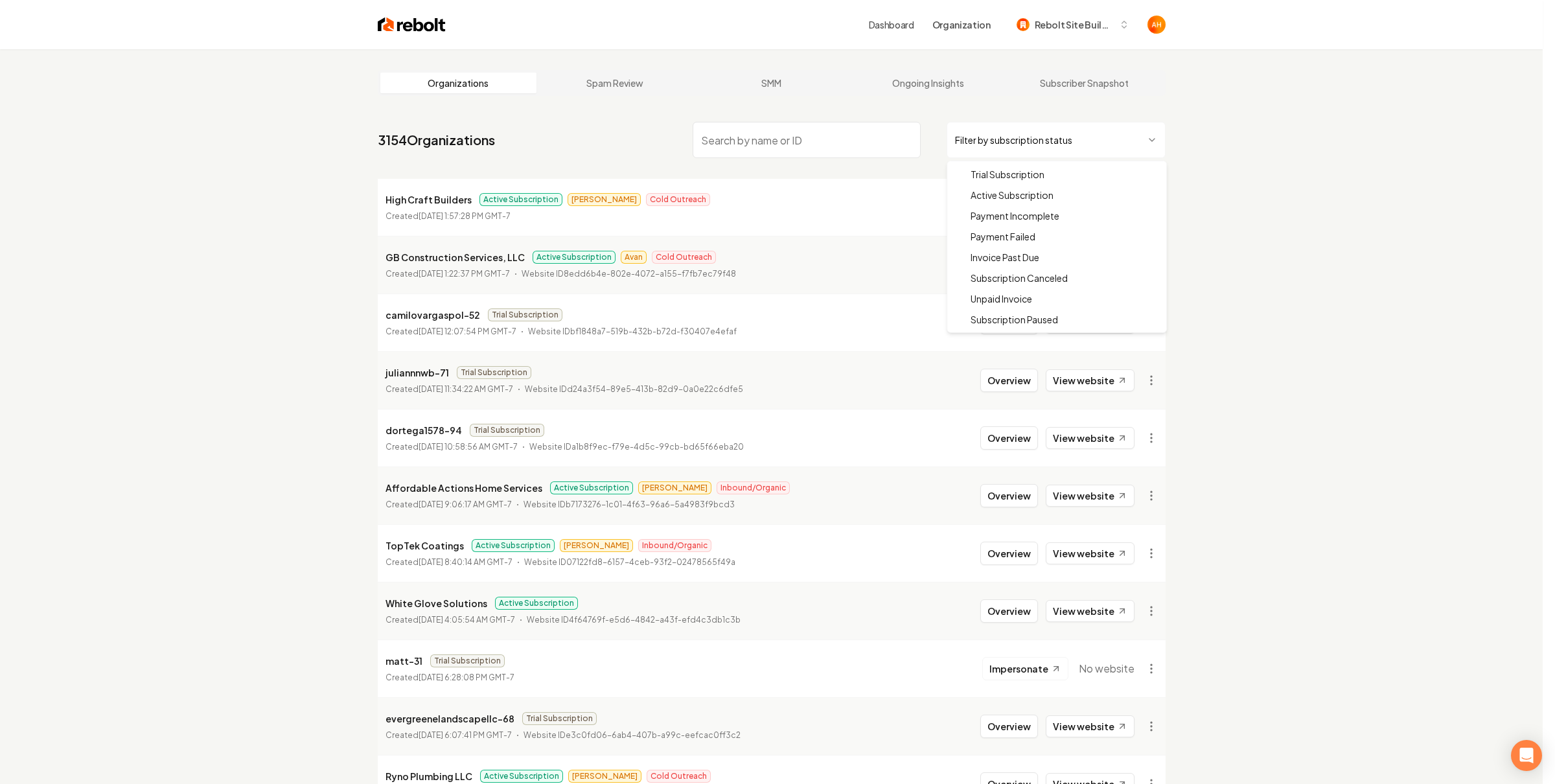
click at [1093, 149] on html "Dashboard Organization Rebolt Site Builder Organizations Spam Review SMM Ongoin…" at bounding box center [778, 392] width 1555 height 784
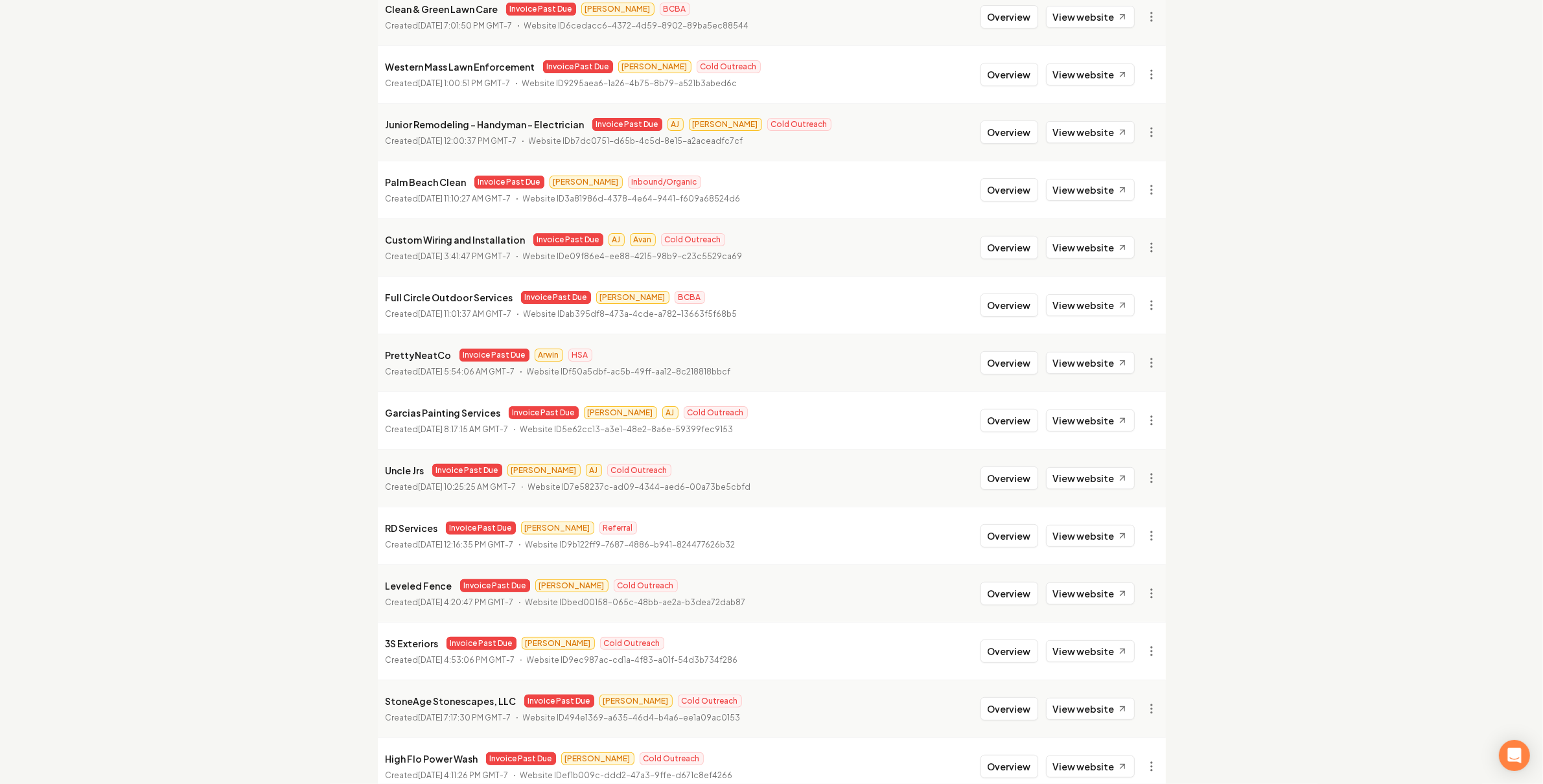
scroll to position [280, 0]
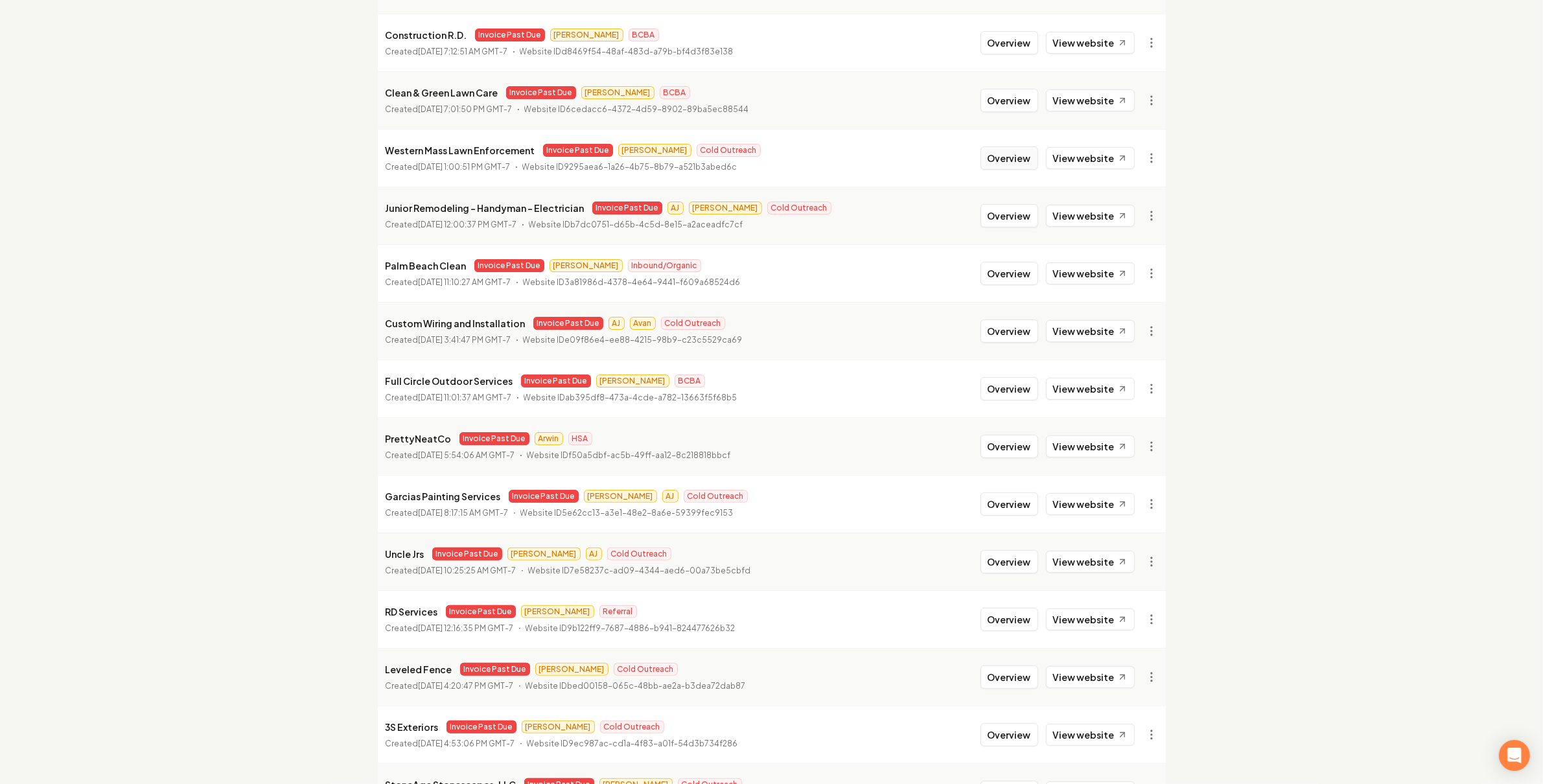
click at [1021, 159] on button "Overview" at bounding box center [1009, 158] width 58 height 23
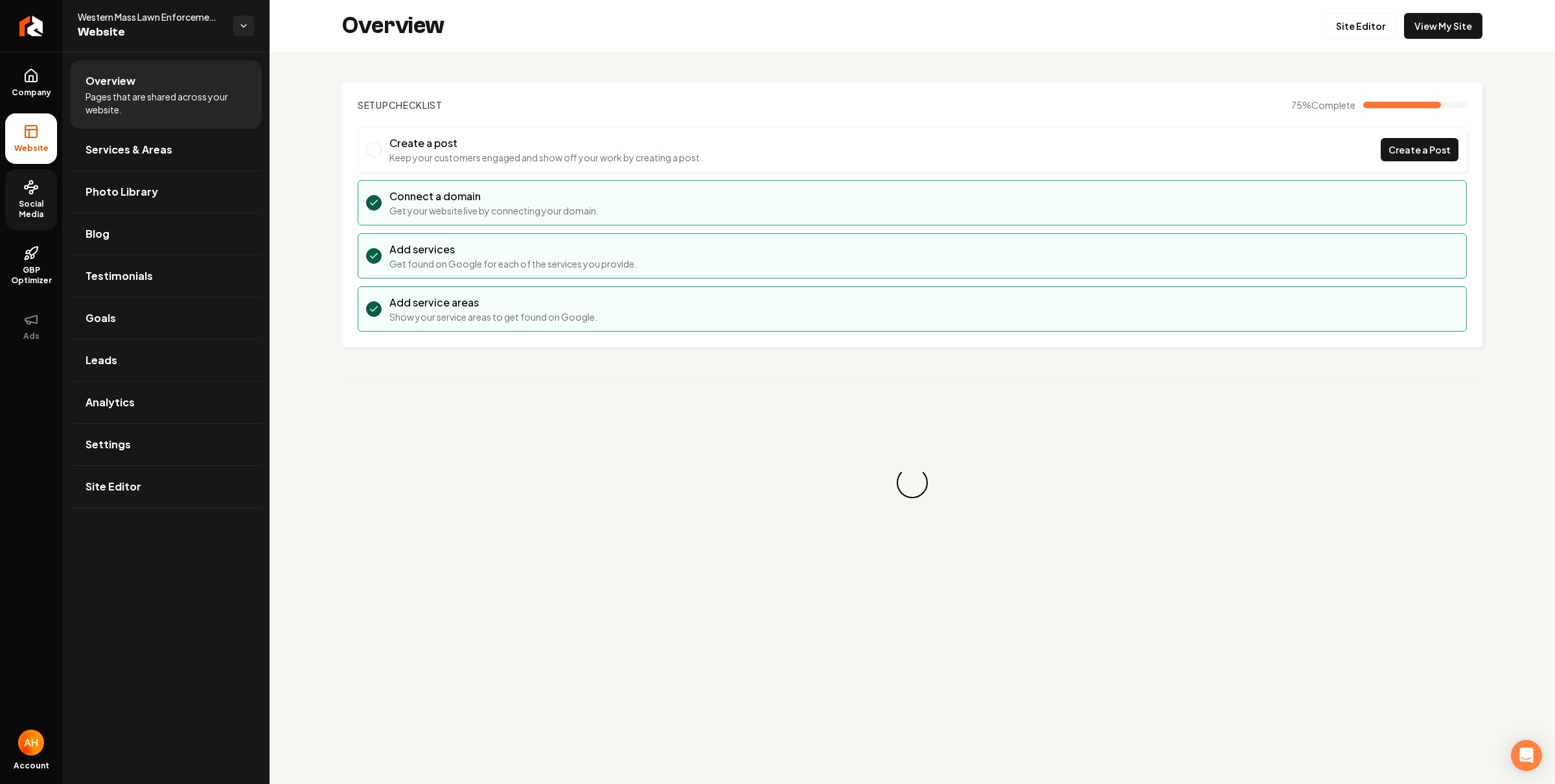
click at [38, 206] on span "Social Media" at bounding box center [31, 209] width 52 height 21
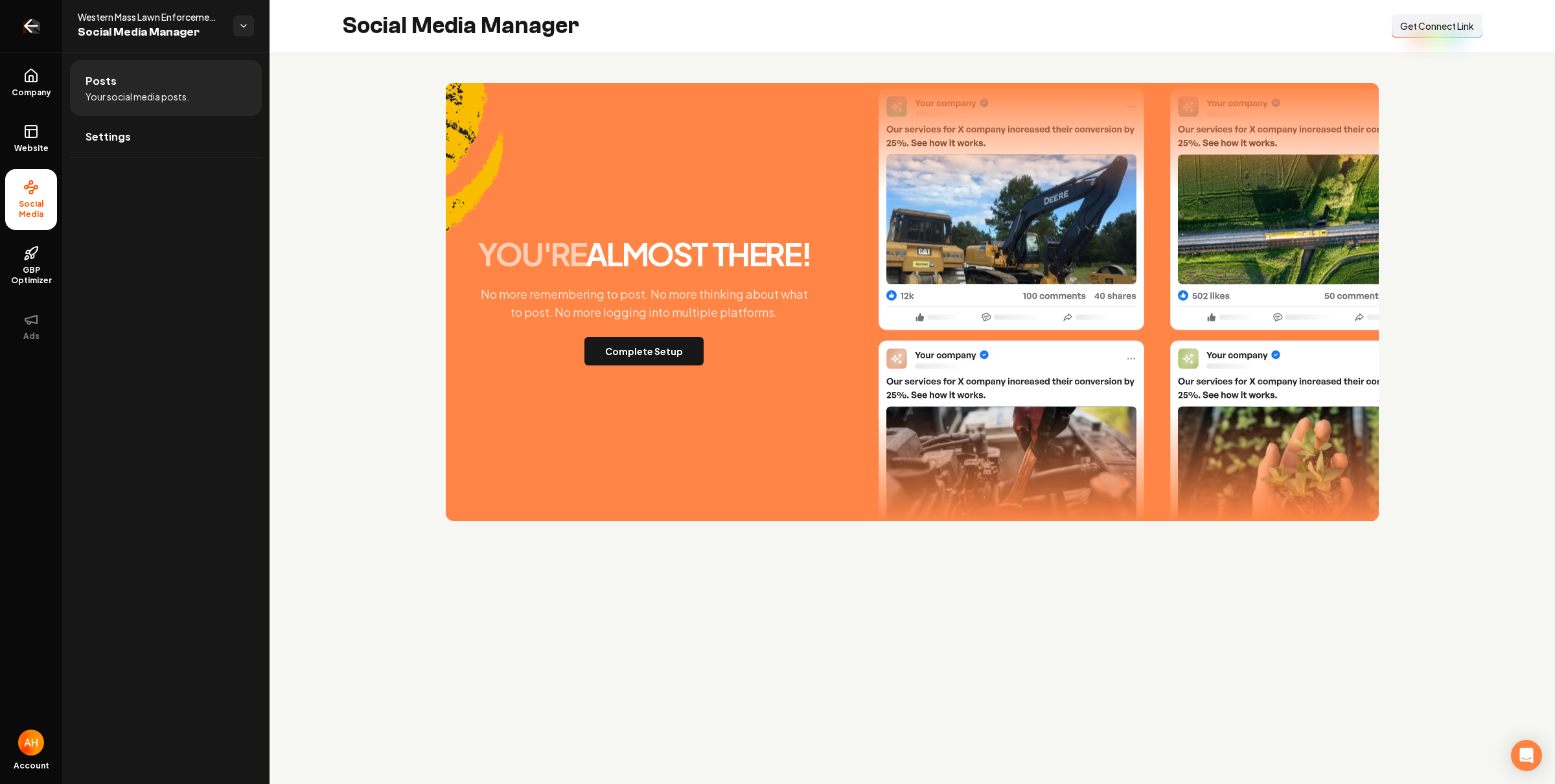
click at [46, 33] on link "Return to dashboard" at bounding box center [31, 26] width 62 height 52
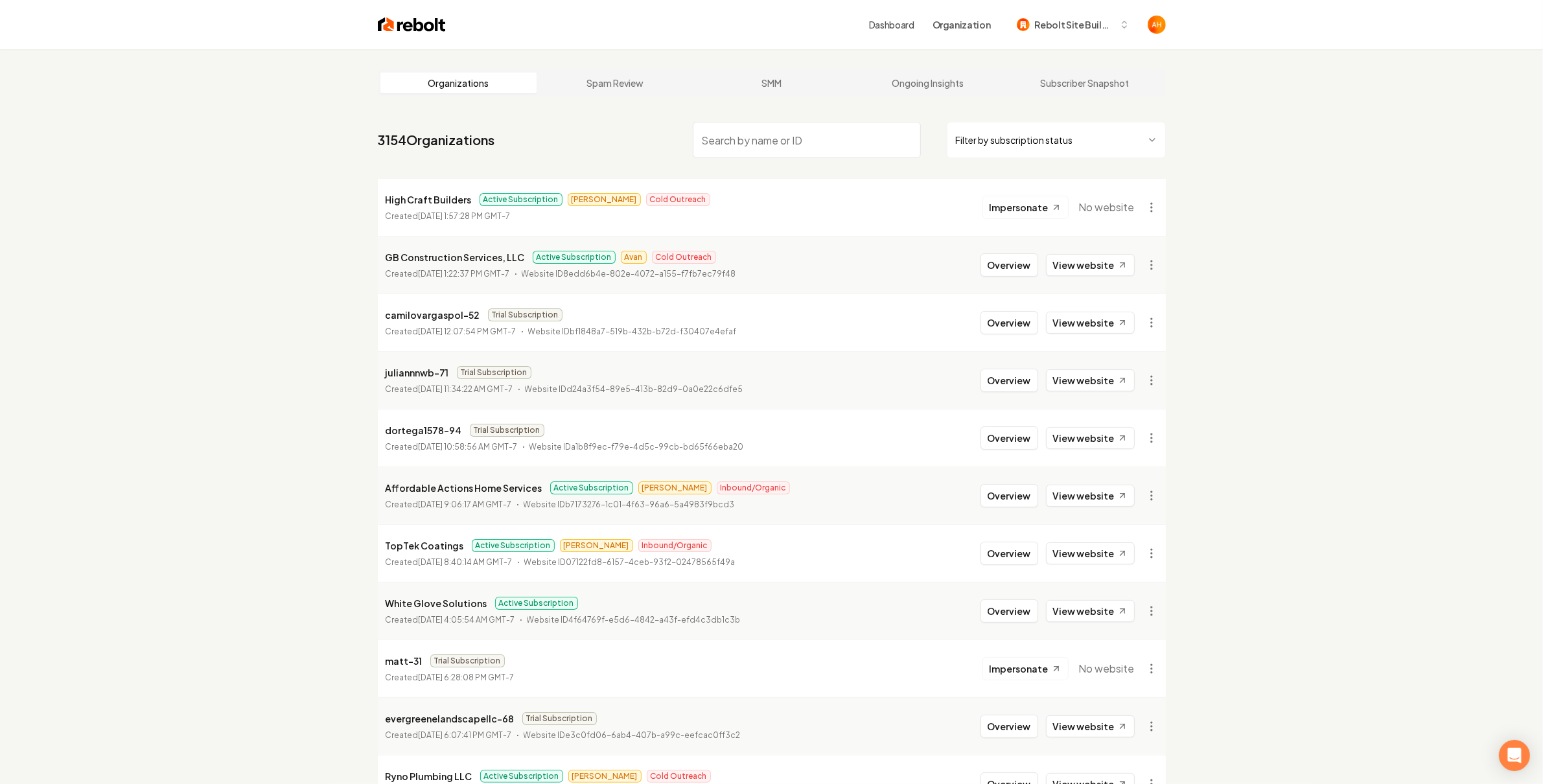
click at [1064, 143] on html "Dashboard Organization Rebolt Site Builder Organizations Spam Review SMM Ongoin…" at bounding box center [772, 392] width 1543 height 784
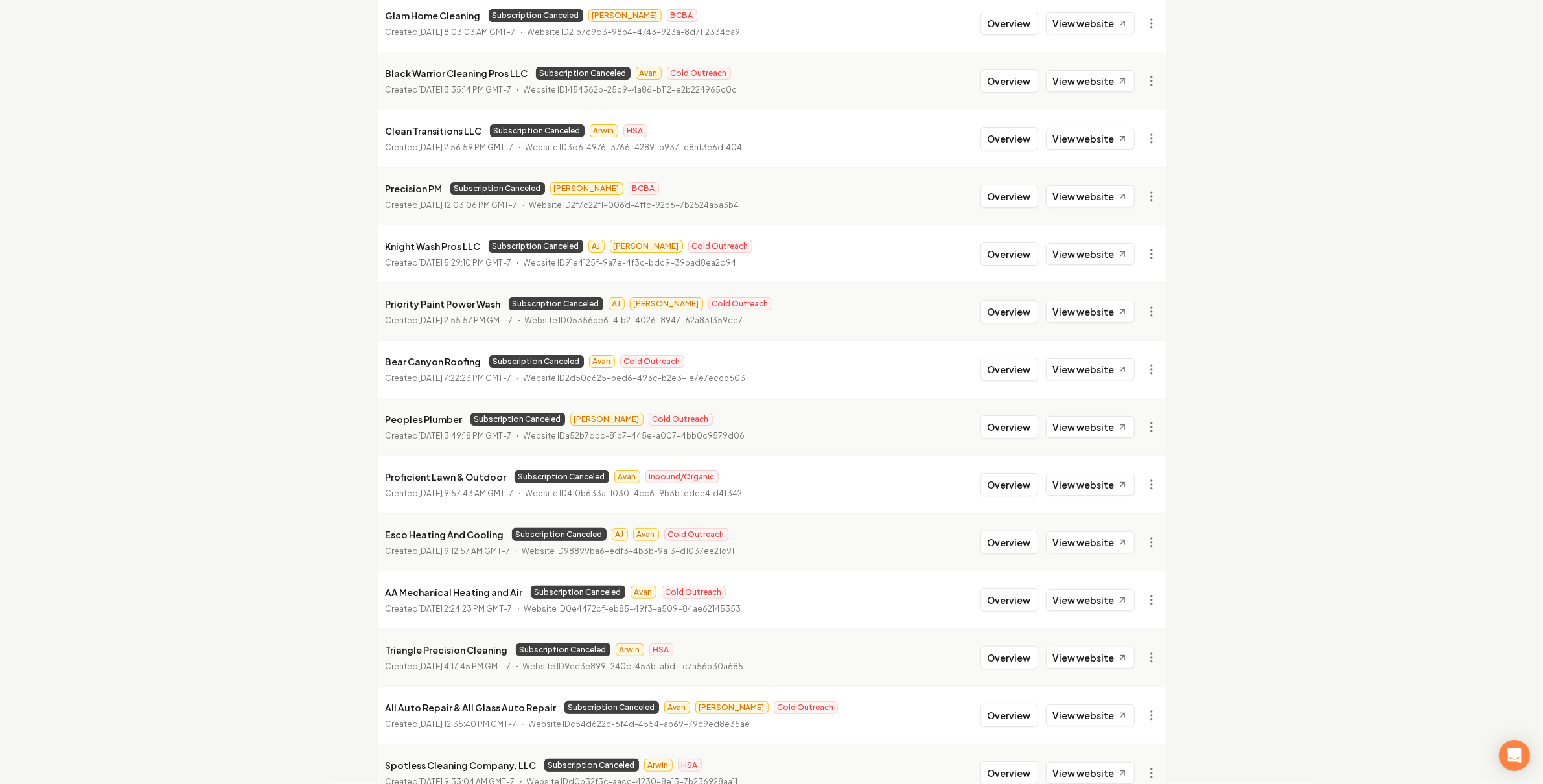
scroll to position [1183, 0]
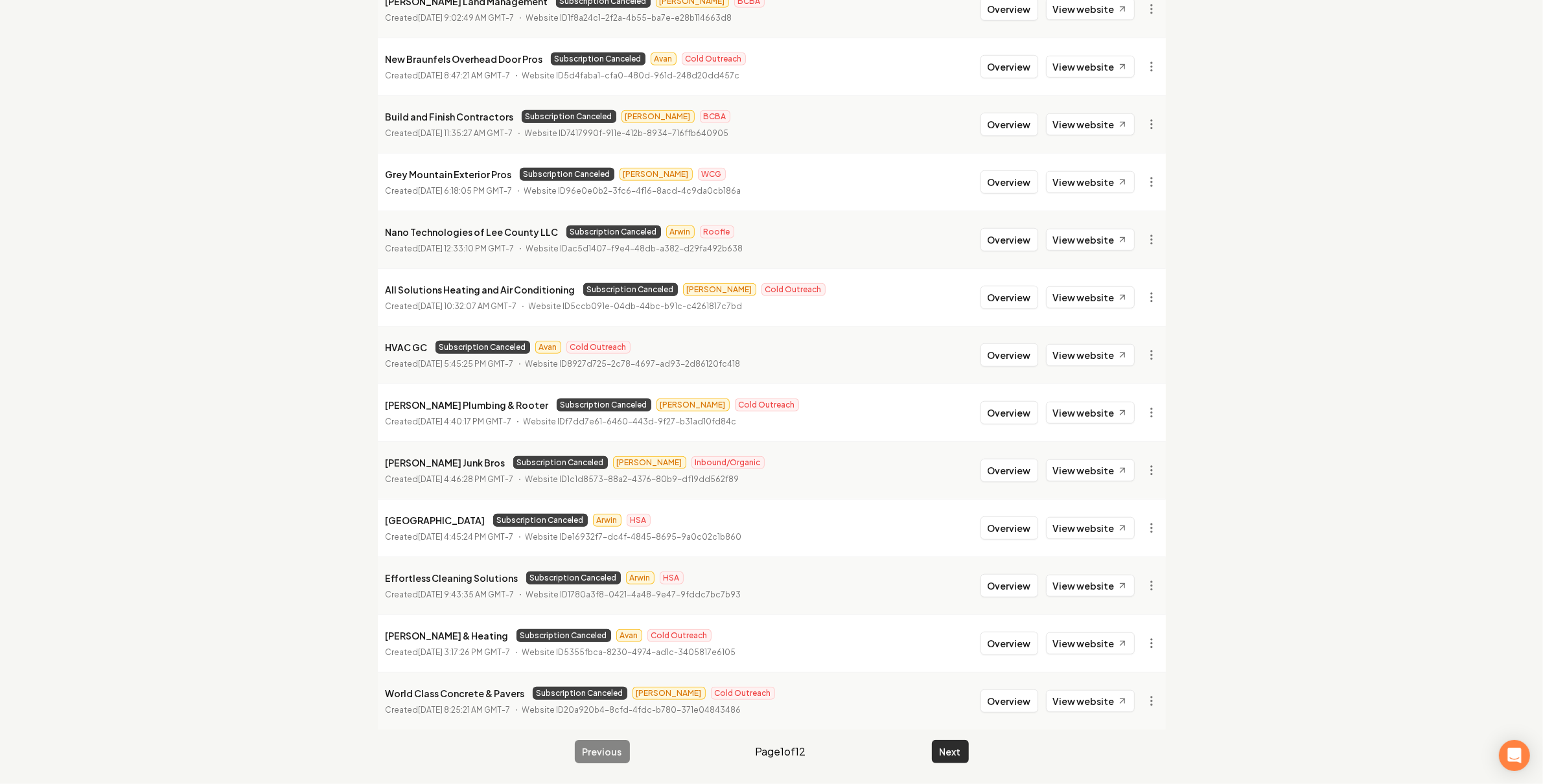
click at [962, 747] on button "Next" at bounding box center [950, 751] width 37 height 23
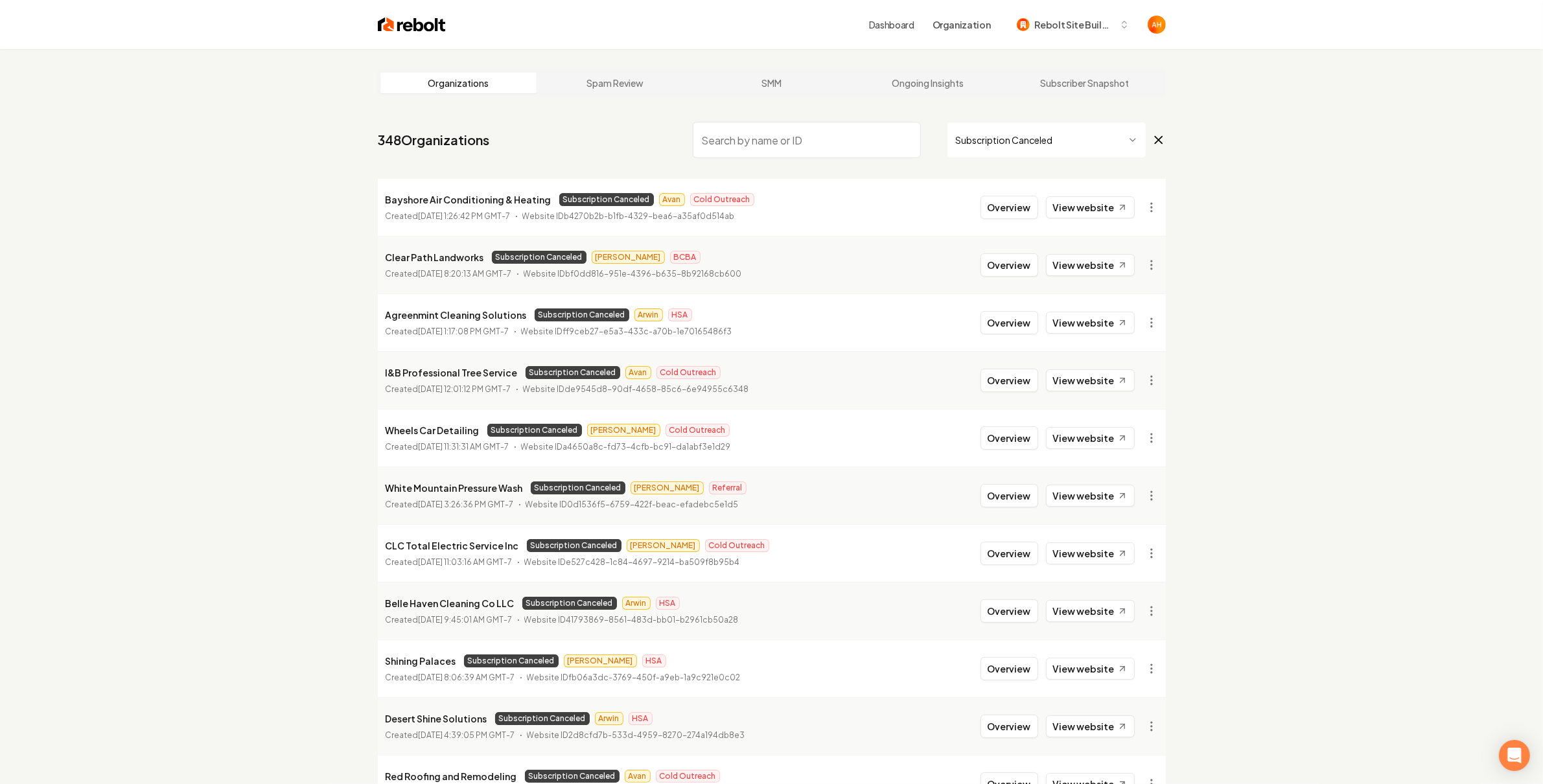
click at [1037, 134] on html "Dashboard Organization Rebolt Site Builder Organizations Spam Review SMM Ongoin…" at bounding box center [772, 392] width 1543 height 784
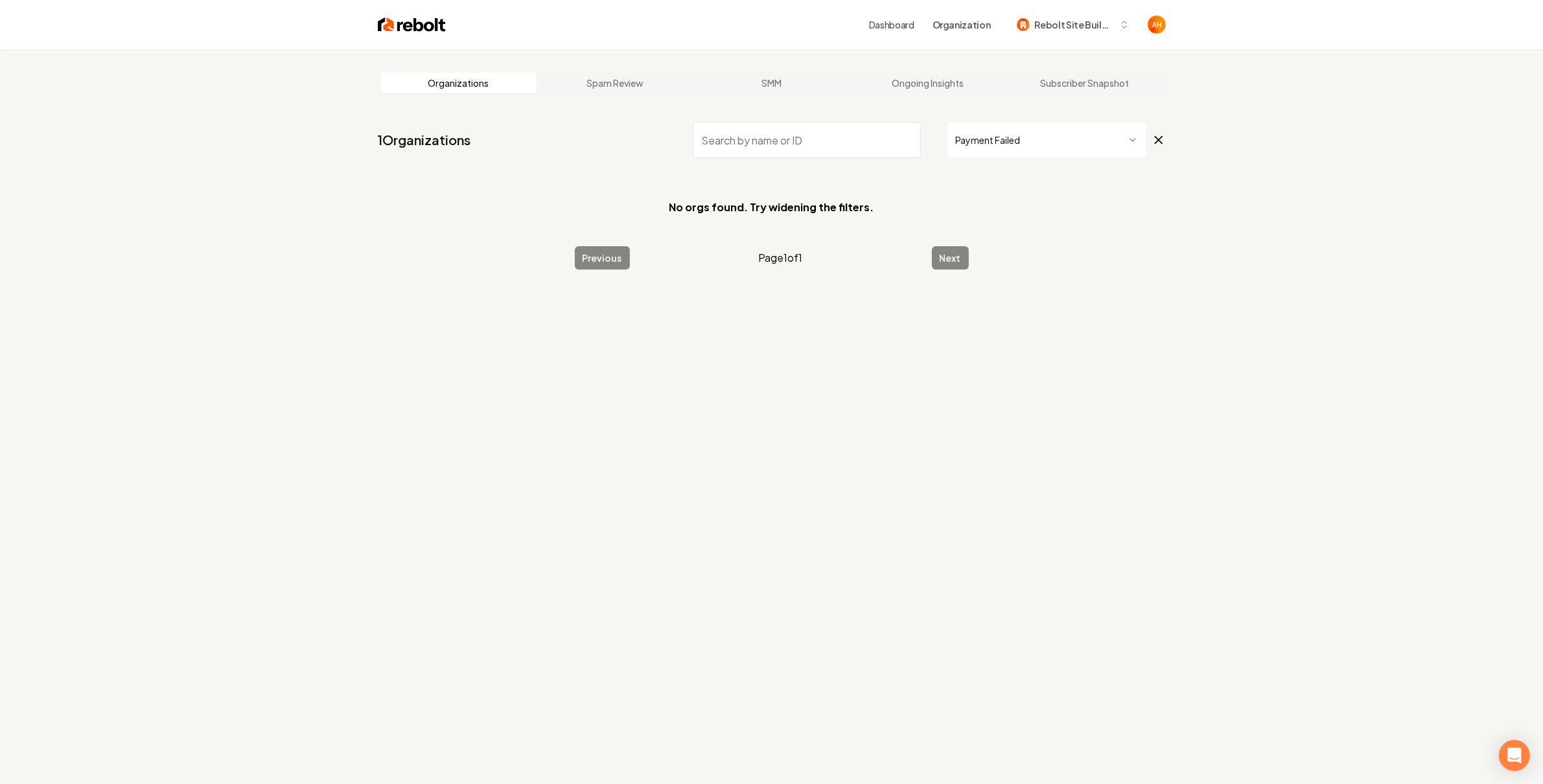
click at [1032, 143] on html "Dashboard Organization Rebolt Site Builder Organizations Spam Review SMM Ongoin…" at bounding box center [772, 392] width 1543 height 784
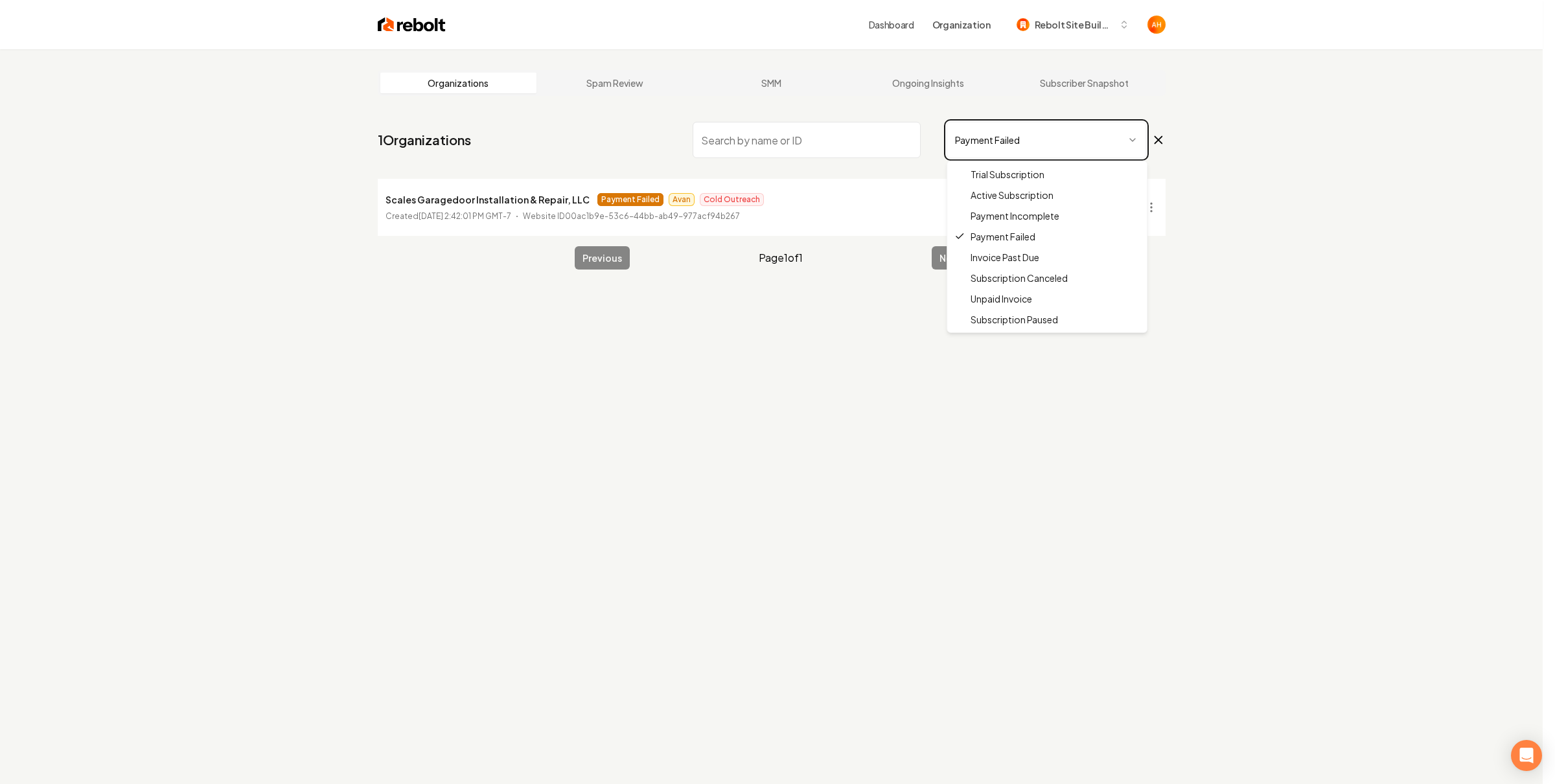
click at [798, 385] on html "Dashboard Organization Rebolt Site Builder Organizations Spam Review SMM Ongoin…" at bounding box center [778, 392] width 1555 height 784
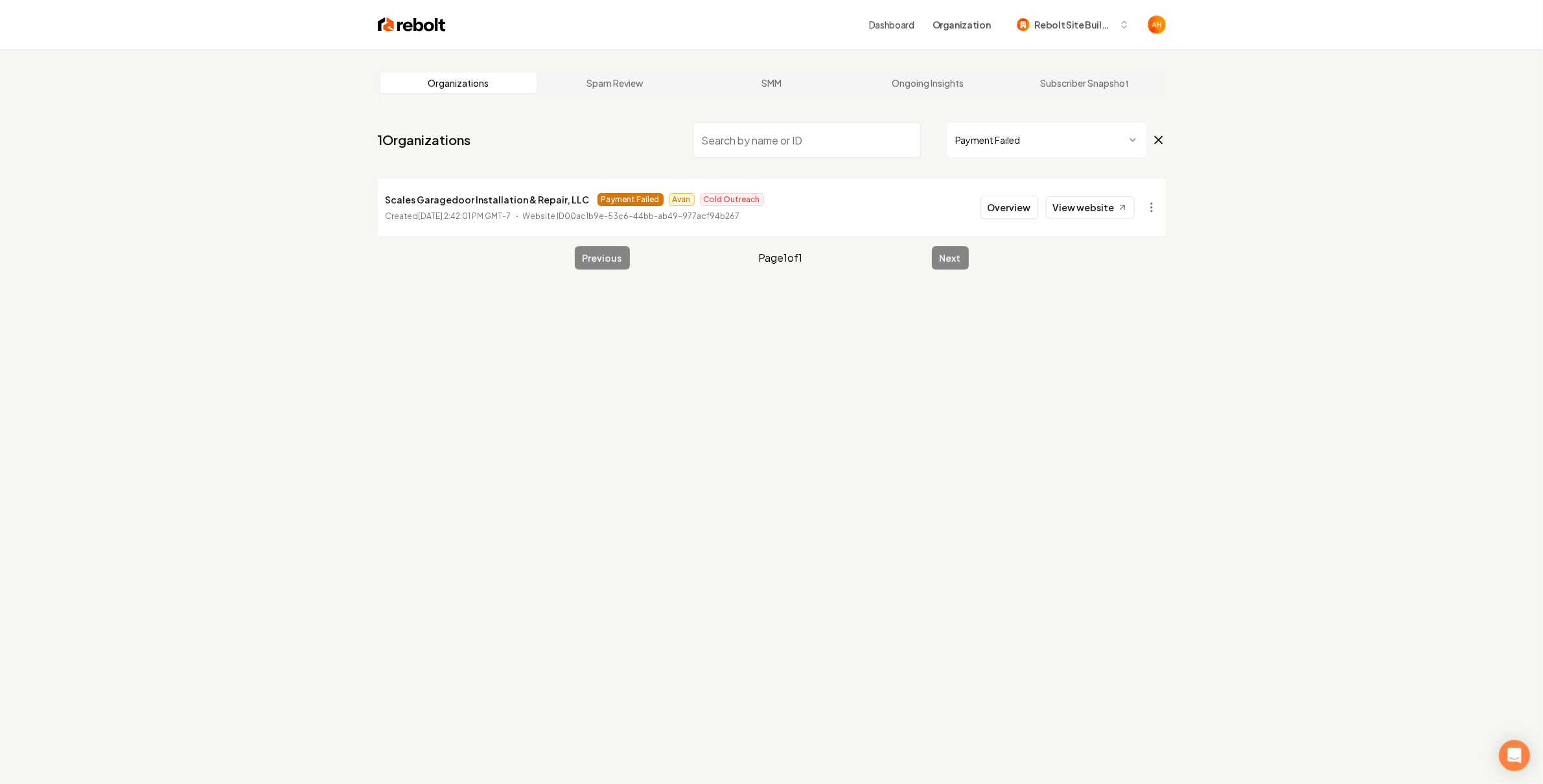
click at [1053, 136] on html "Dashboard Organization Rebolt Site Builder Organizations Spam Review SMM Ongoin…" at bounding box center [772, 392] width 1543 height 784
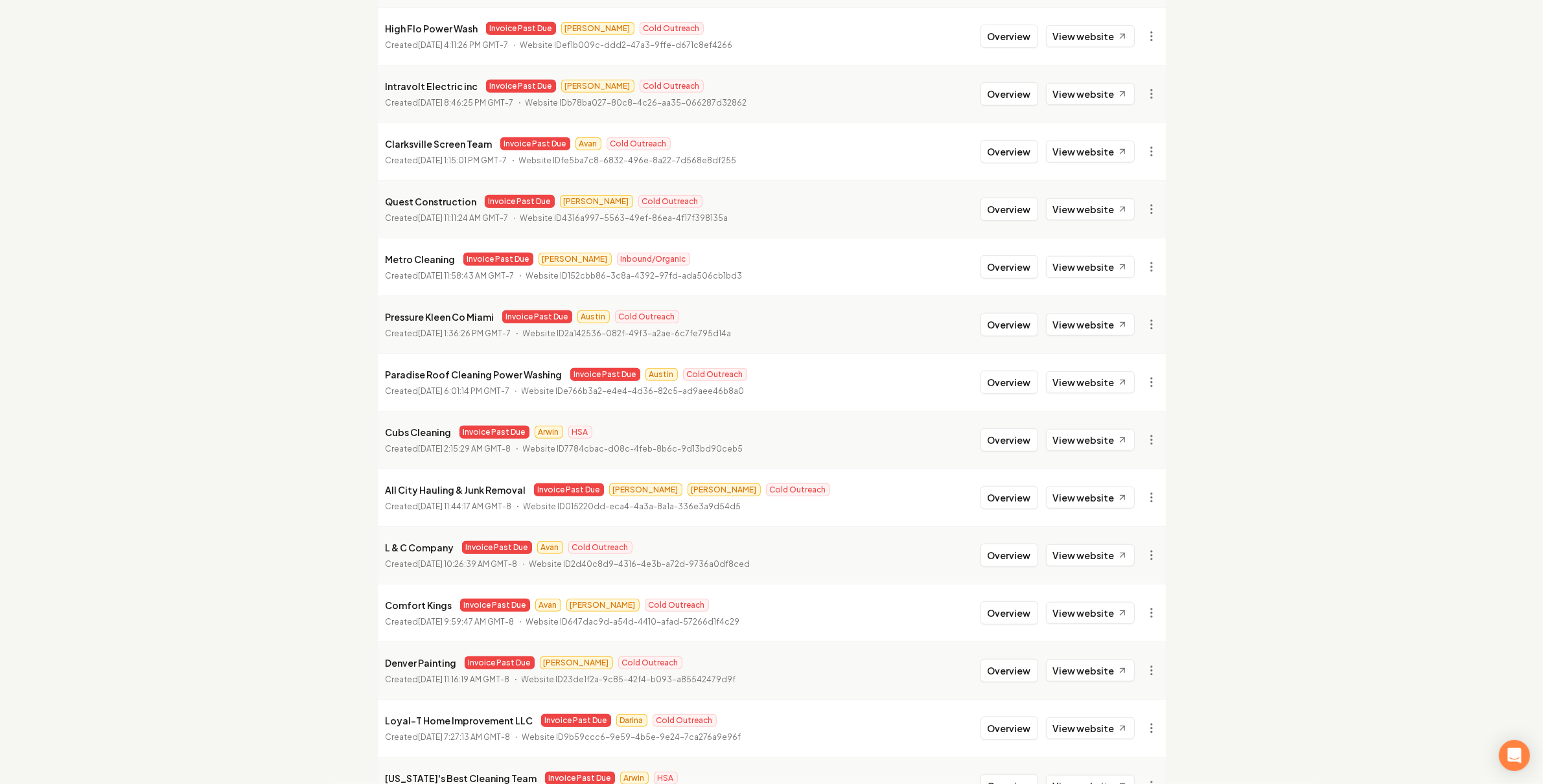
scroll to position [1183, 0]
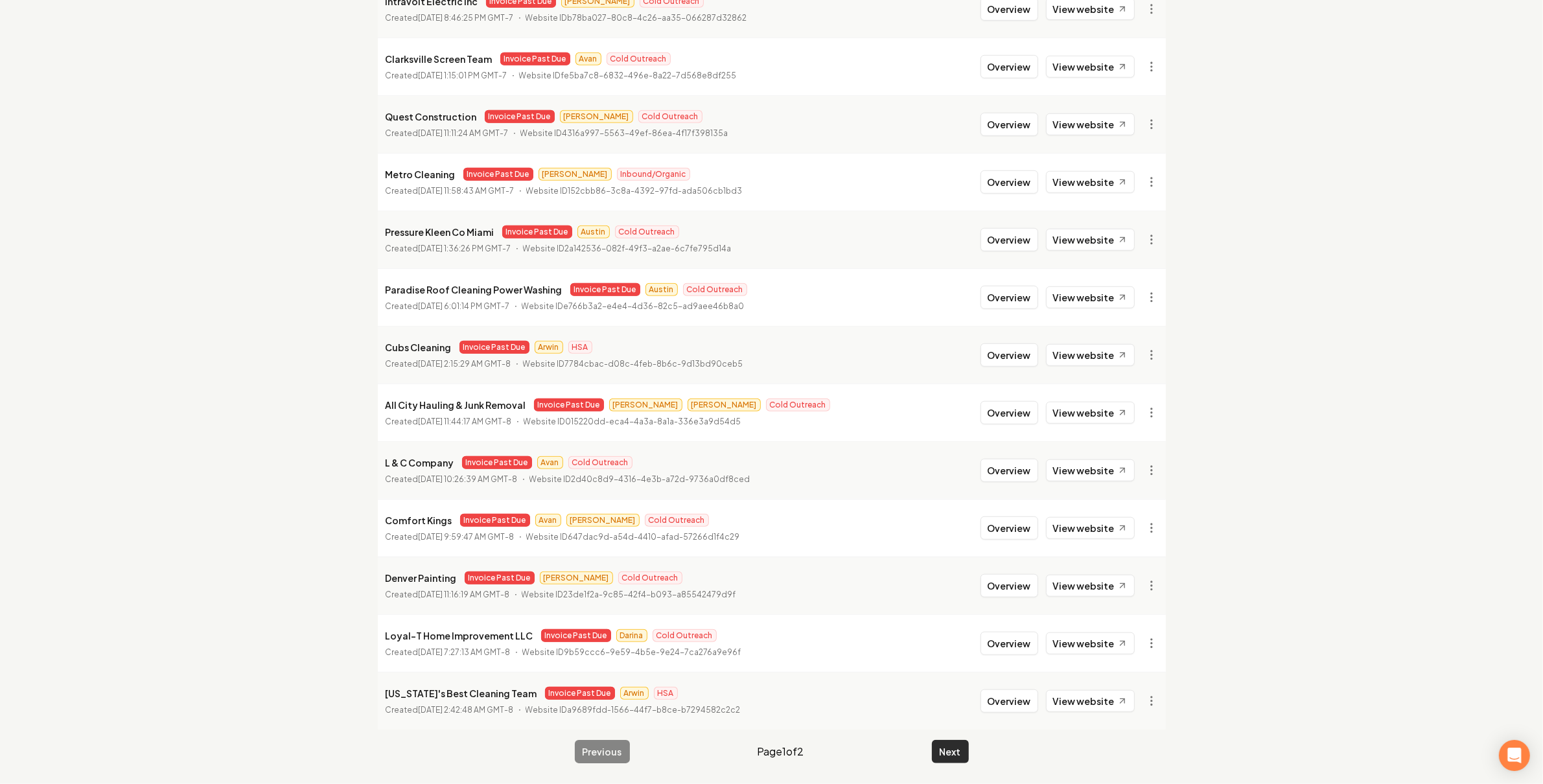
click at [959, 757] on button "Next" at bounding box center [950, 751] width 37 height 23
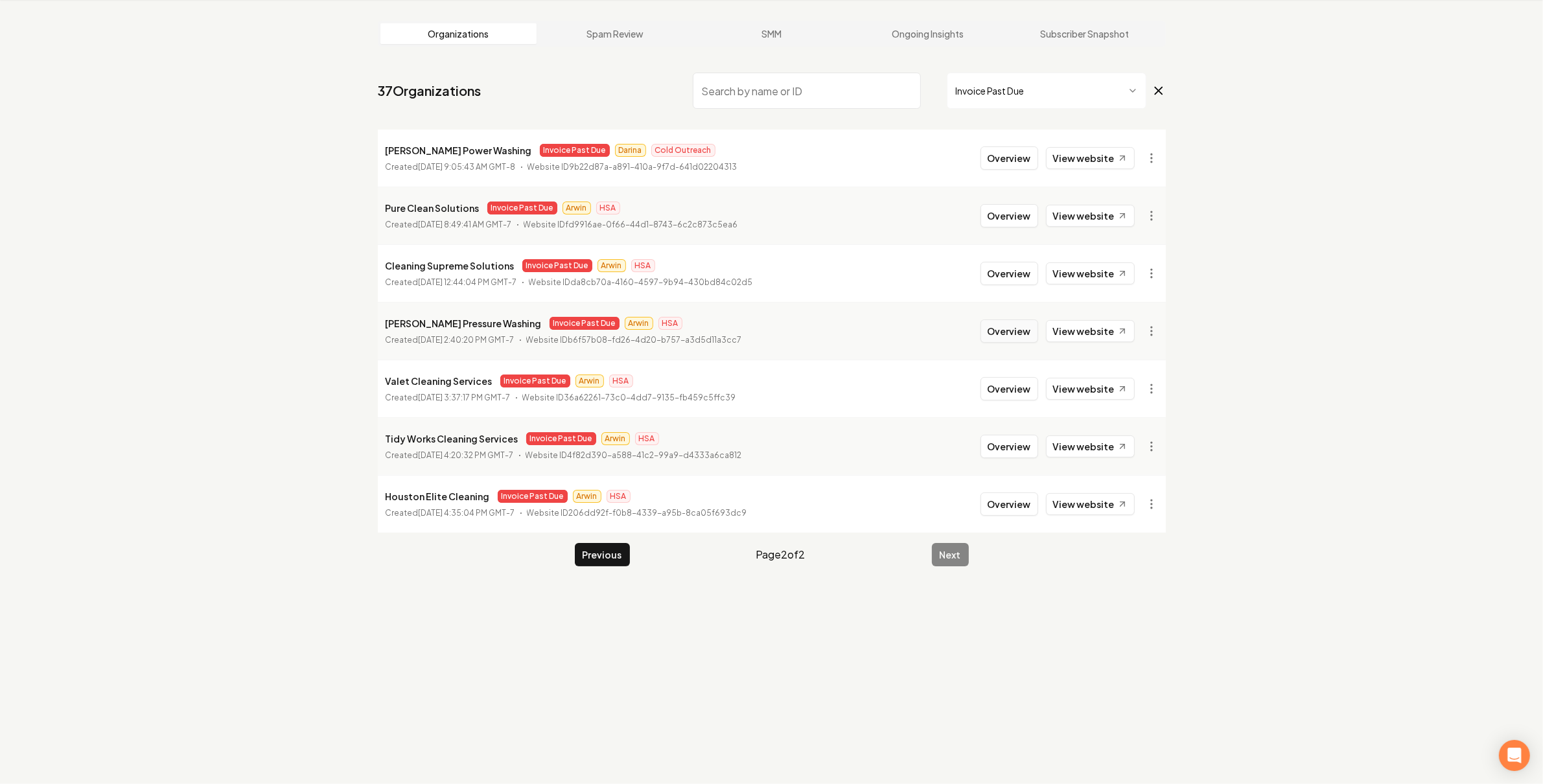
click at [1012, 328] on button "Overview" at bounding box center [1009, 331] width 58 height 23
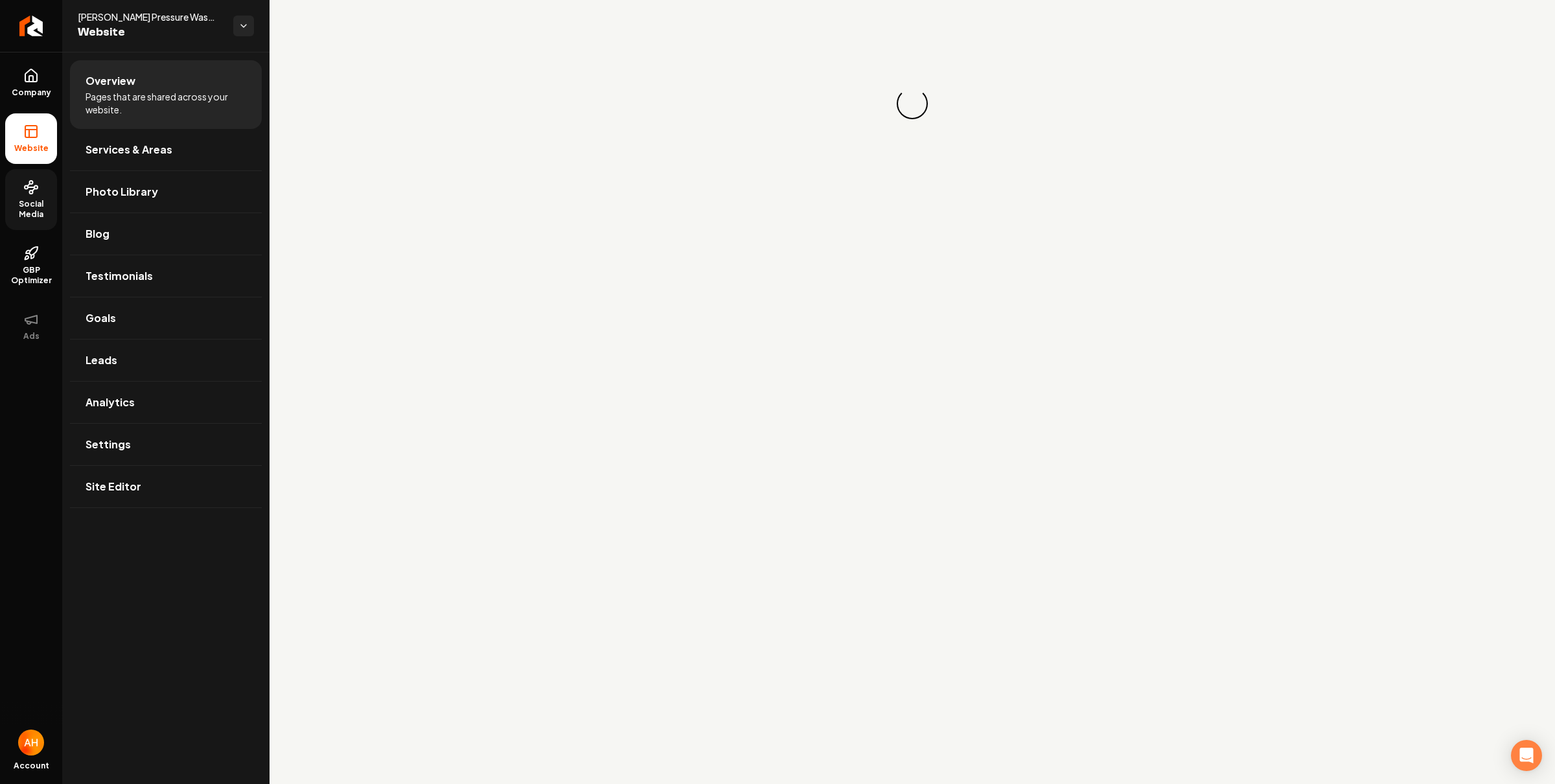
click at [18, 191] on link "Social Media" at bounding box center [31, 199] width 52 height 61
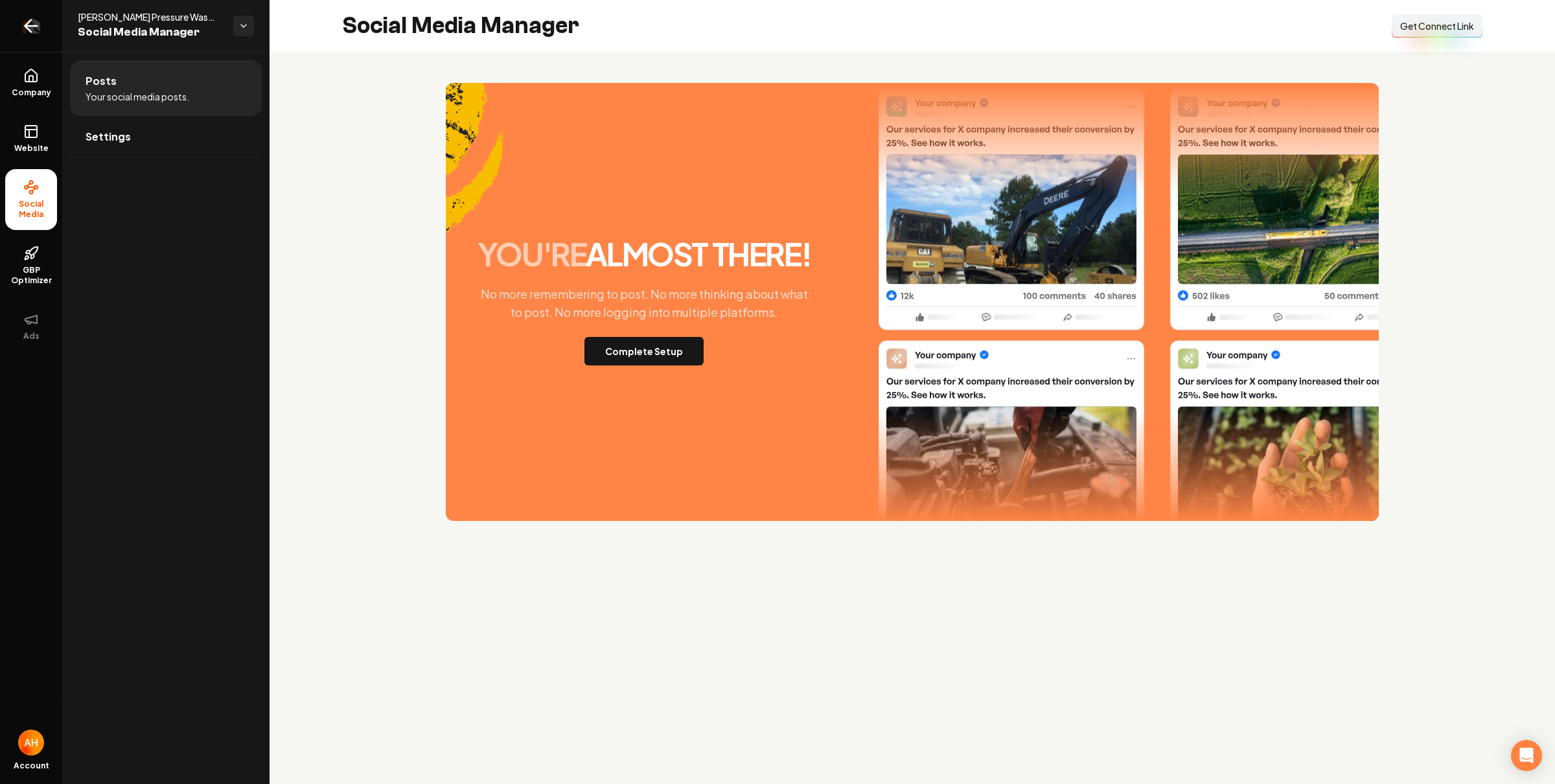
drag, startPoint x: 13, startPoint y: 30, endPoint x: 22, endPoint y: 30, distance: 9.0
click at [14, 30] on link "Return to dashboard" at bounding box center [31, 26] width 62 height 52
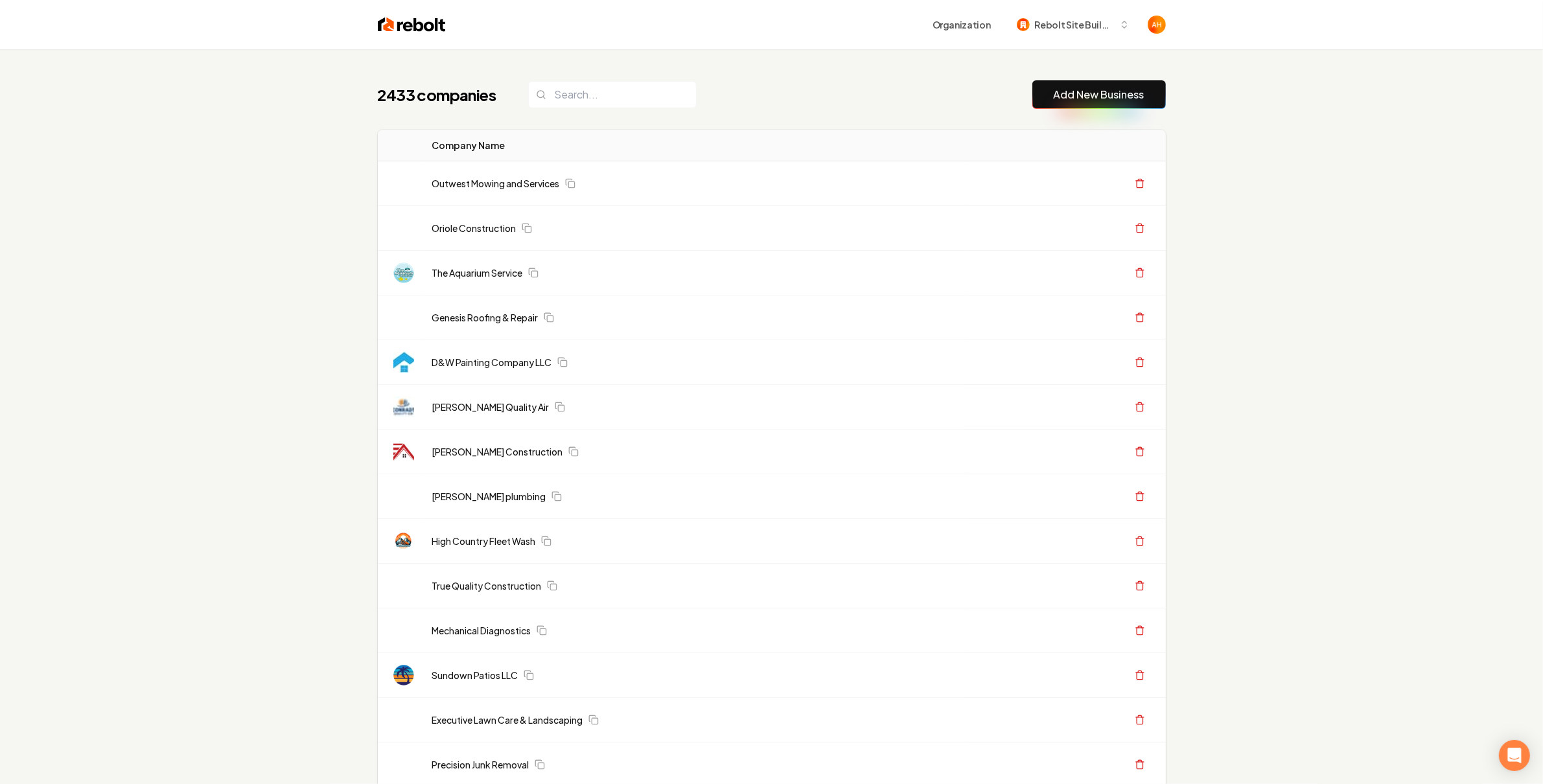
drag, startPoint x: 1209, startPoint y: 143, endPoint x: 1234, endPoint y: 235, distance: 95.3
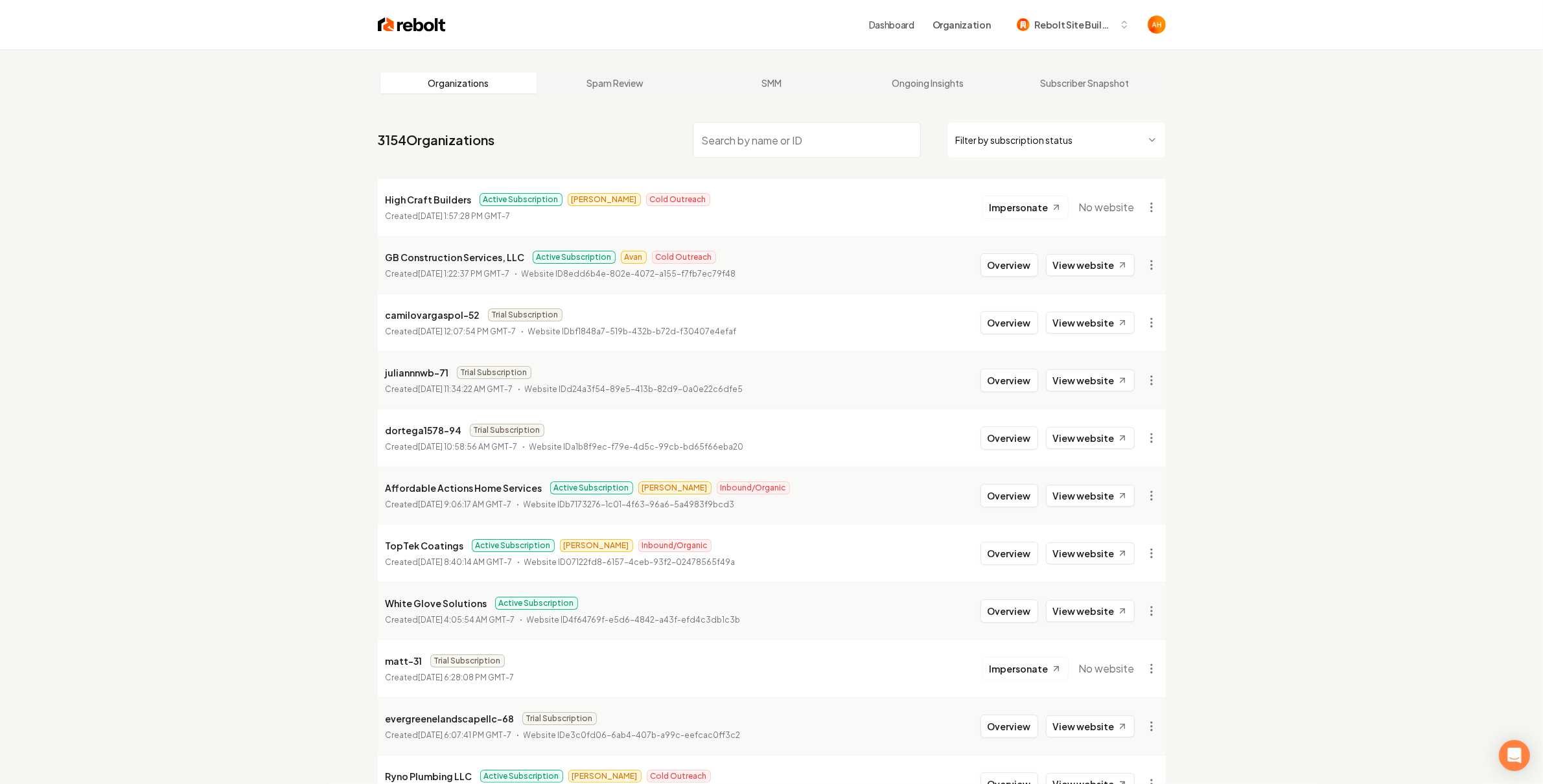
click at [1059, 153] on html "Dashboard Organization Rebolt Site Builder Organizations Spam Review SMM Ongoin…" at bounding box center [772, 392] width 1543 height 784
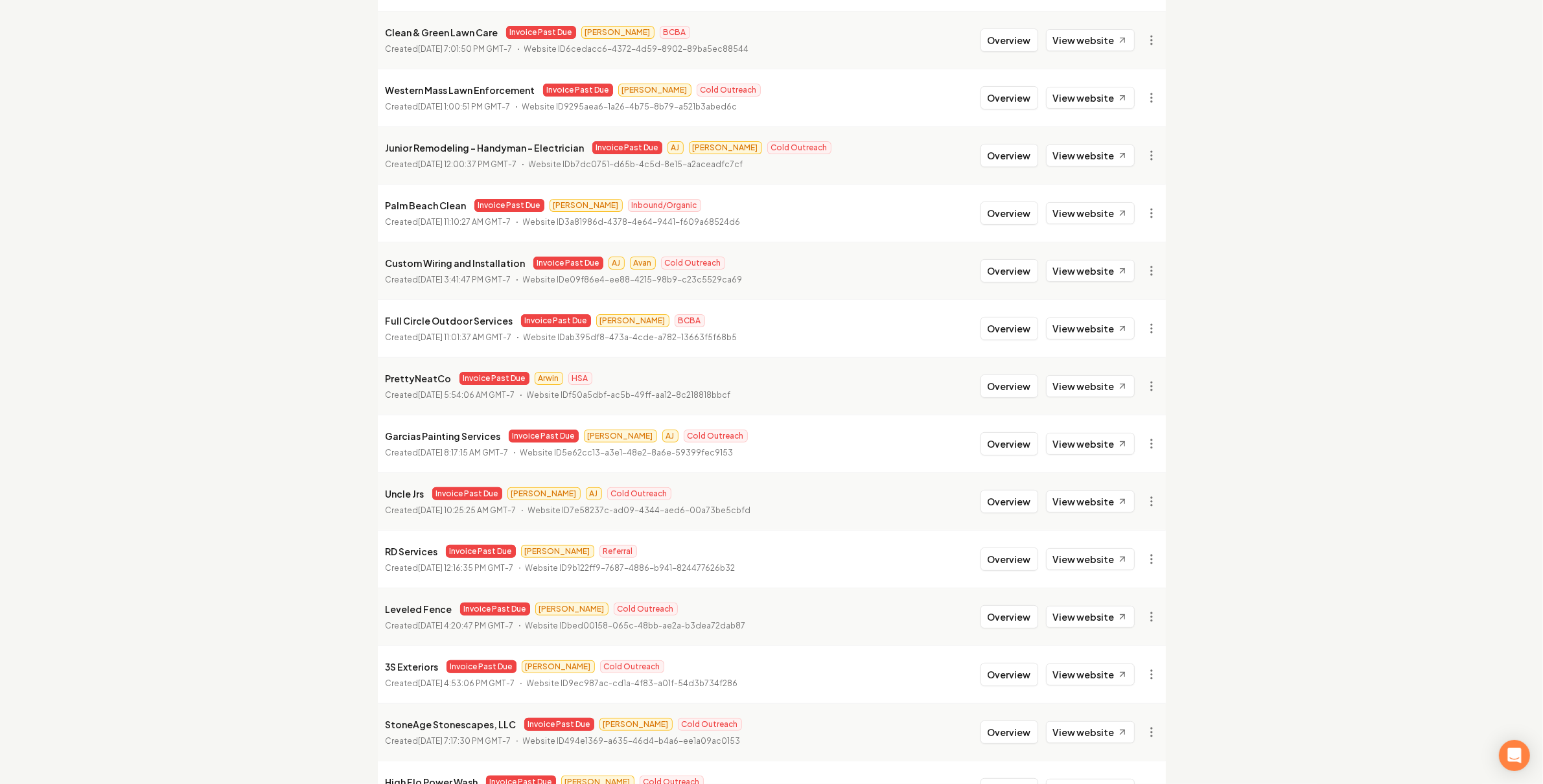
scroll to position [374, 0]
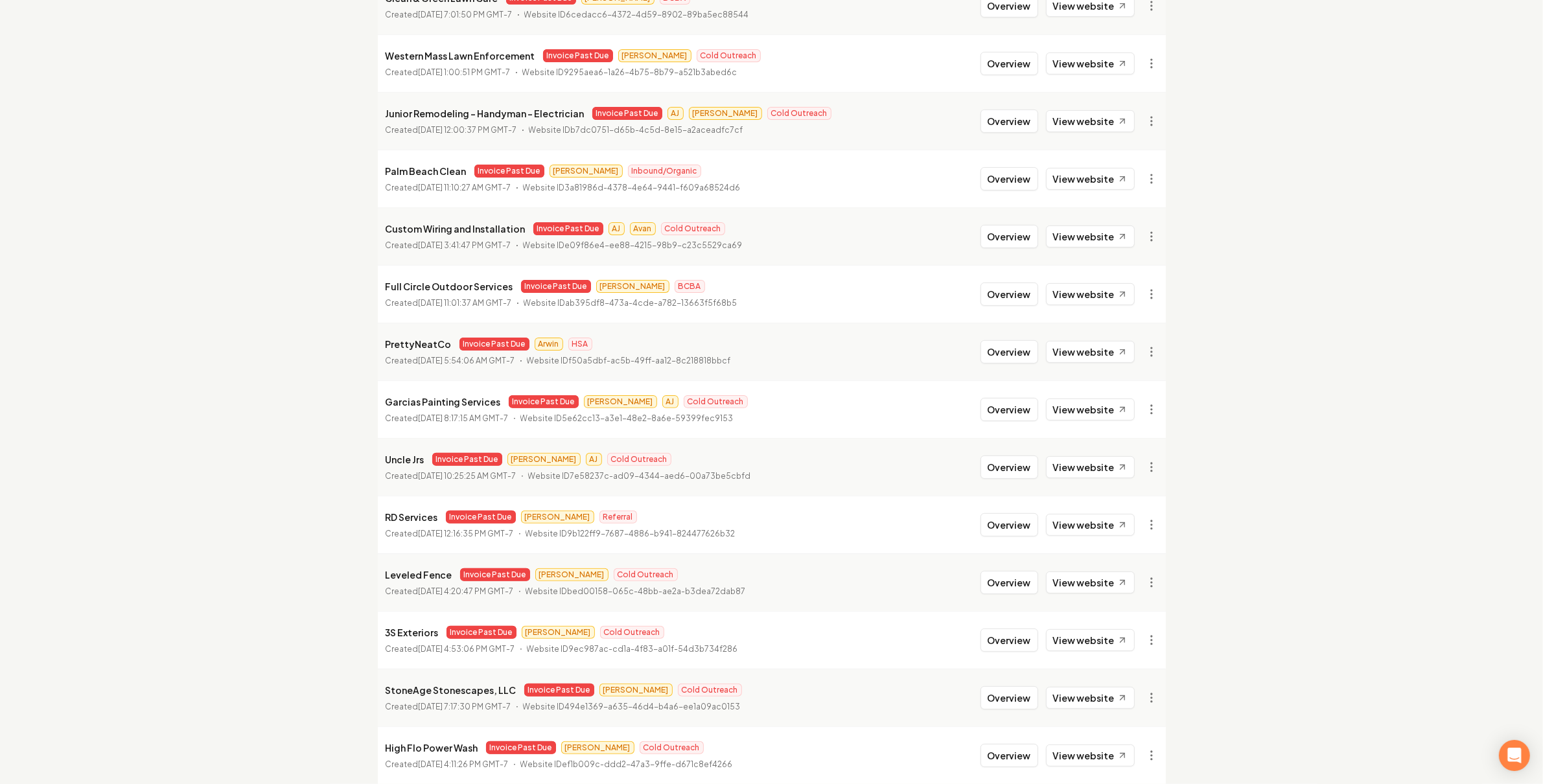
drag, startPoint x: 1026, startPoint y: 577, endPoint x: 941, endPoint y: 552, distance: 88.6
click at [1025, 578] on button "Overview" at bounding box center [1009, 583] width 58 height 23
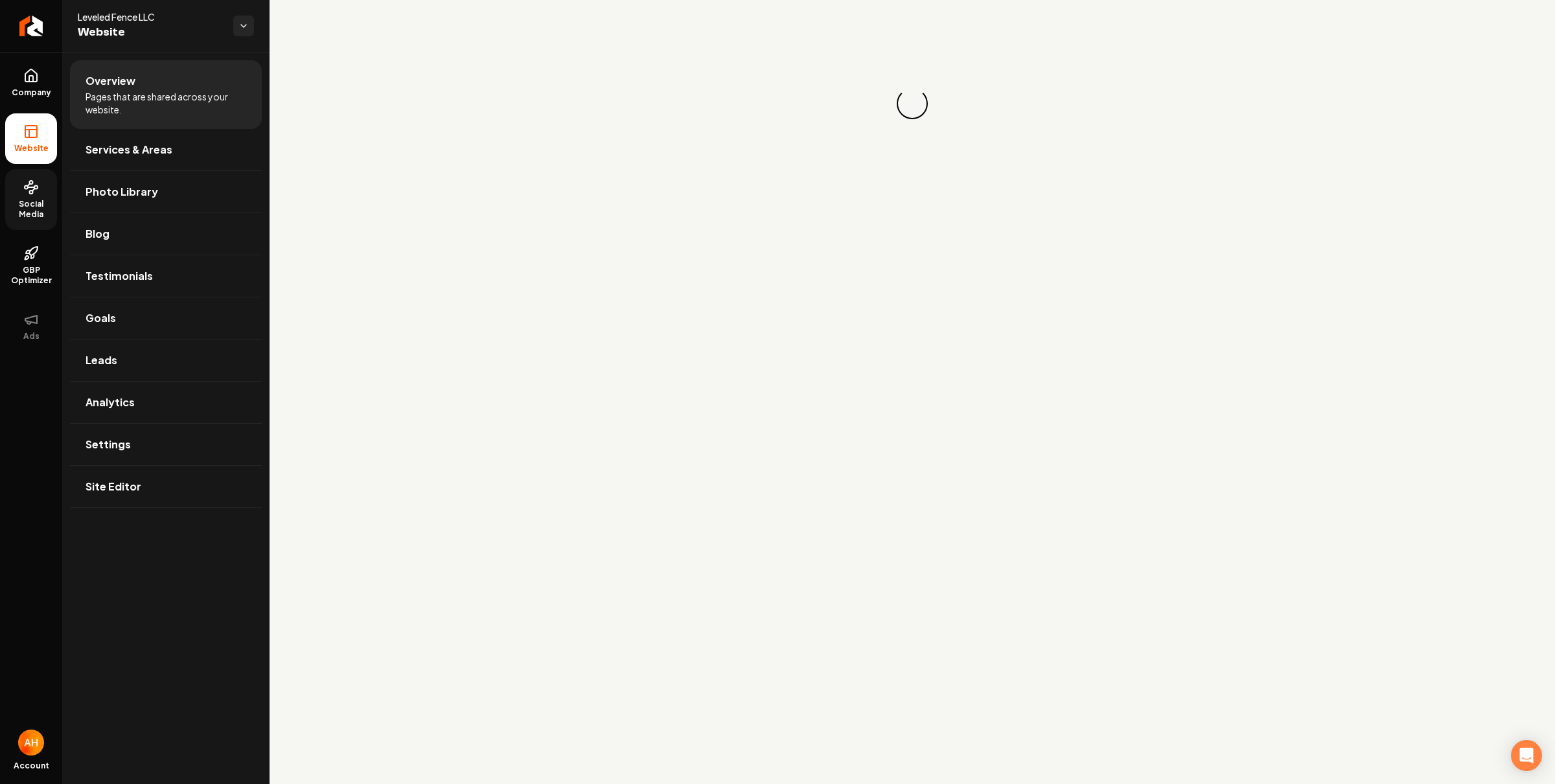
click at [42, 183] on link "Social Media" at bounding box center [31, 199] width 52 height 61
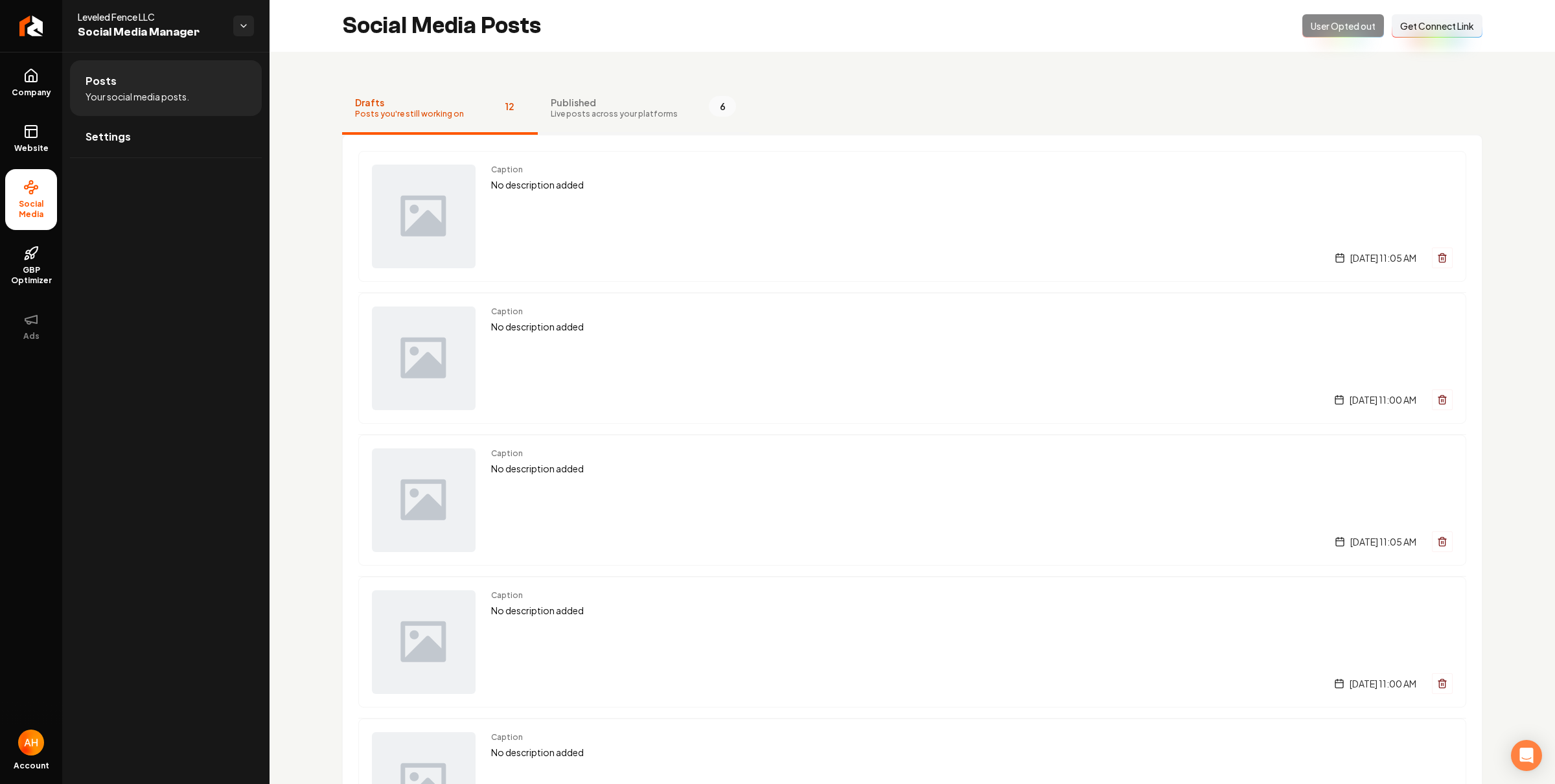
click at [661, 110] on span "Live posts across your platforms" at bounding box center [614, 114] width 127 height 10
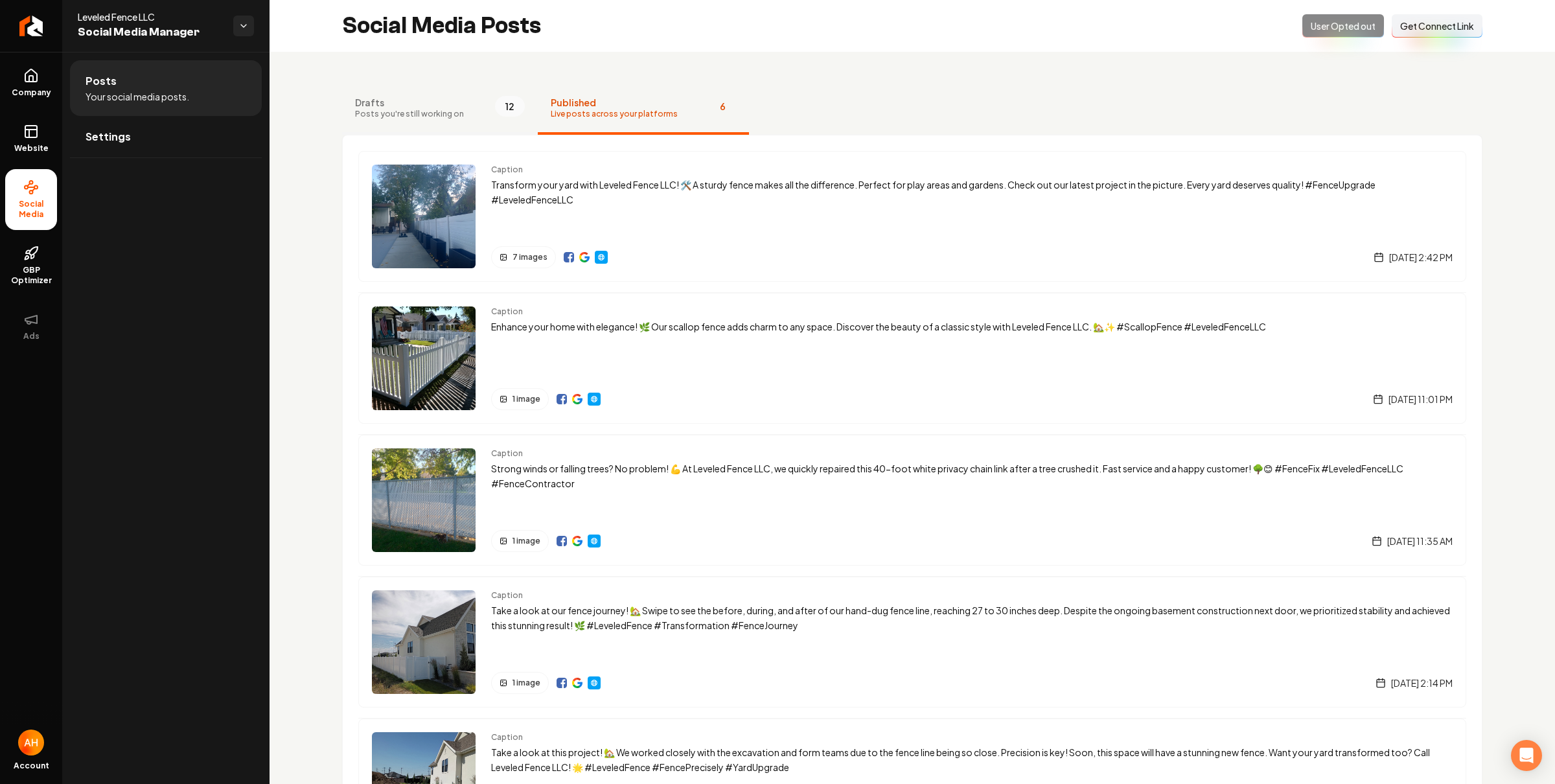
click at [497, 99] on span "12" at bounding box center [510, 106] width 30 height 21
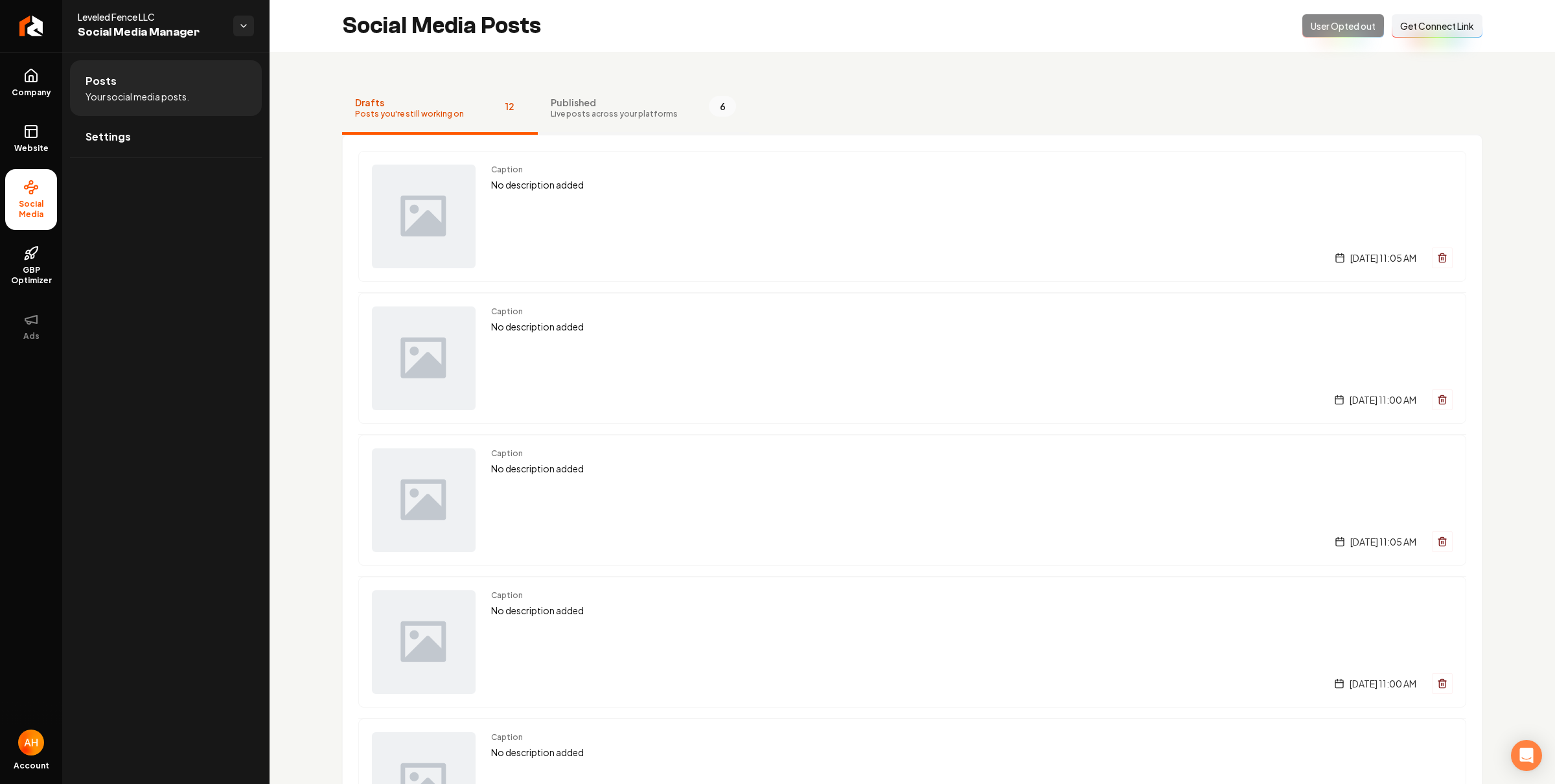
click at [696, 83] on button "Published Live posts across your platforms 6" at bounding box center [643, 109] width 212 height 52
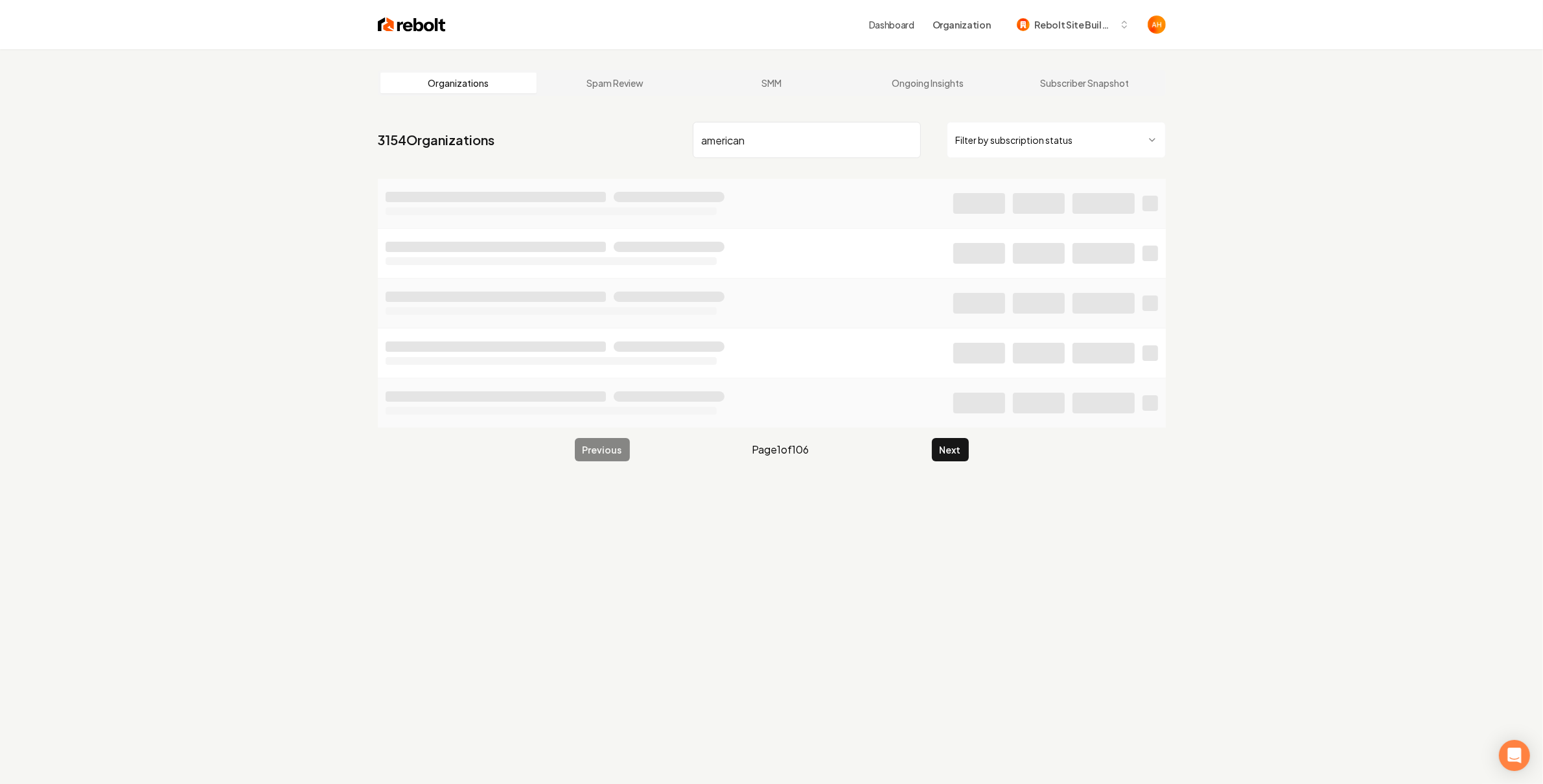
type input "american"
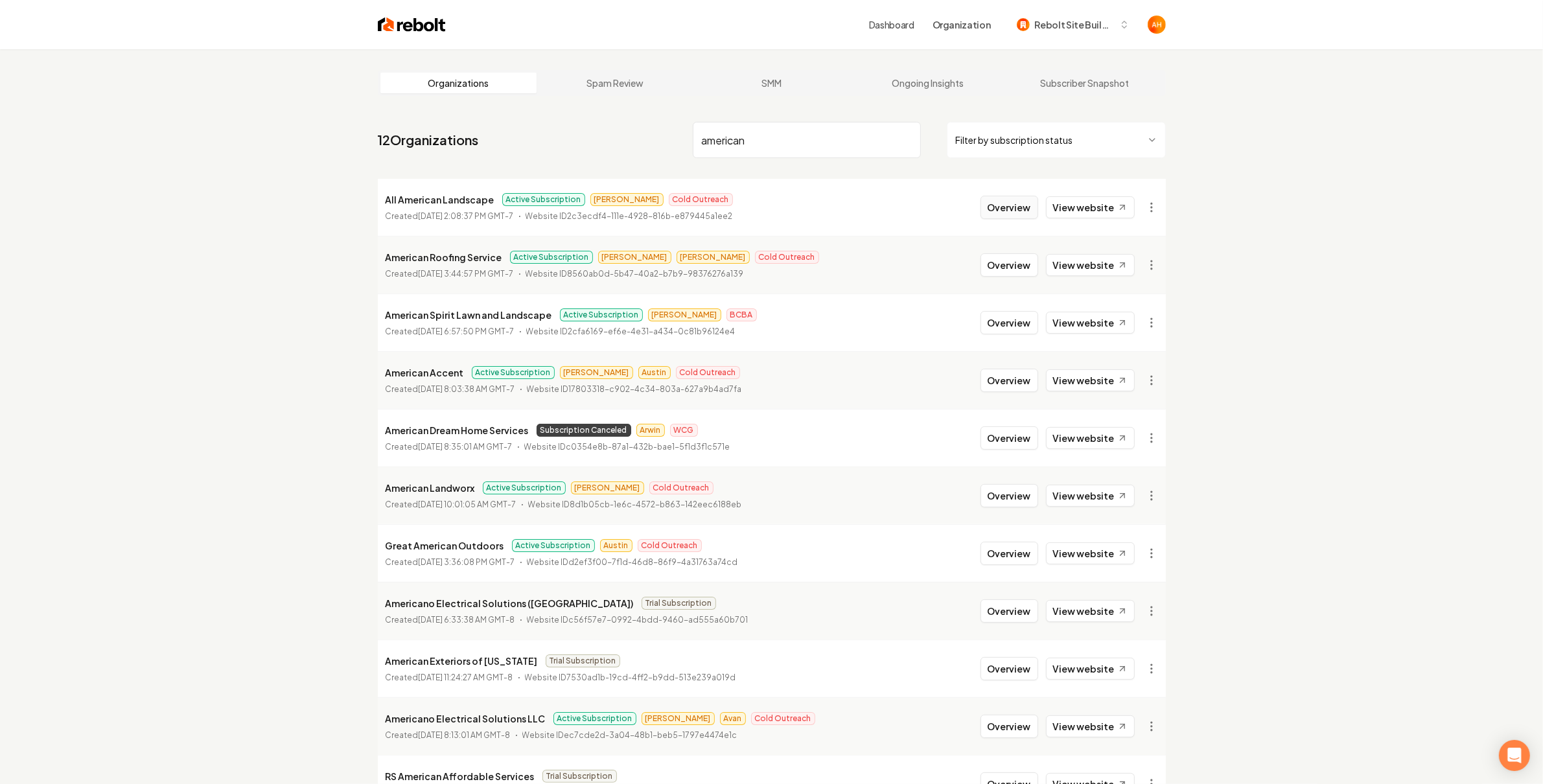
click at [988, 208] on button "Overview" at bounding box center [1009, 207] width 58 height 23
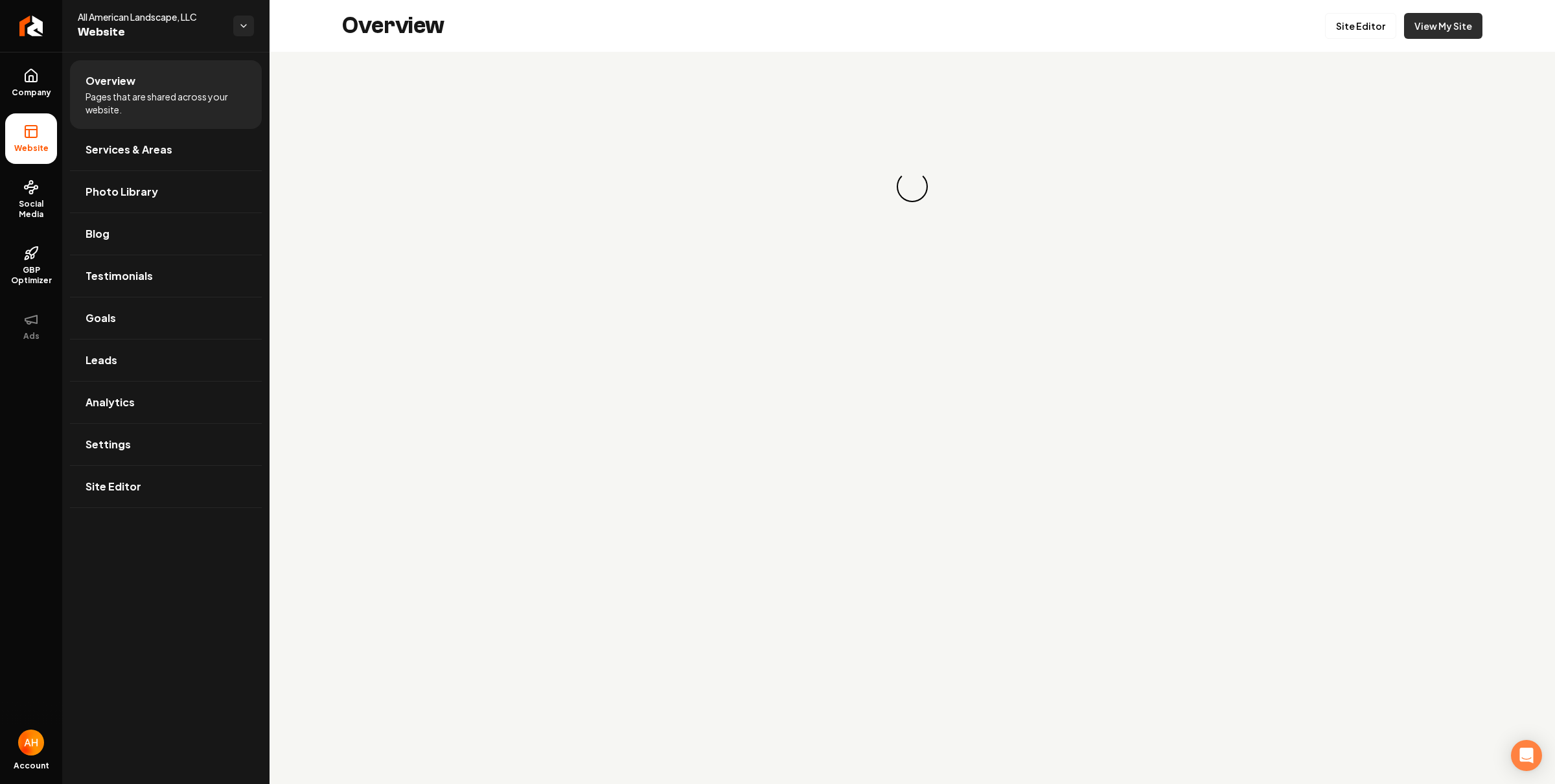
click at [1476, 25] on link "View My Site" at bounding box center [1444, 26] width 79 height 26
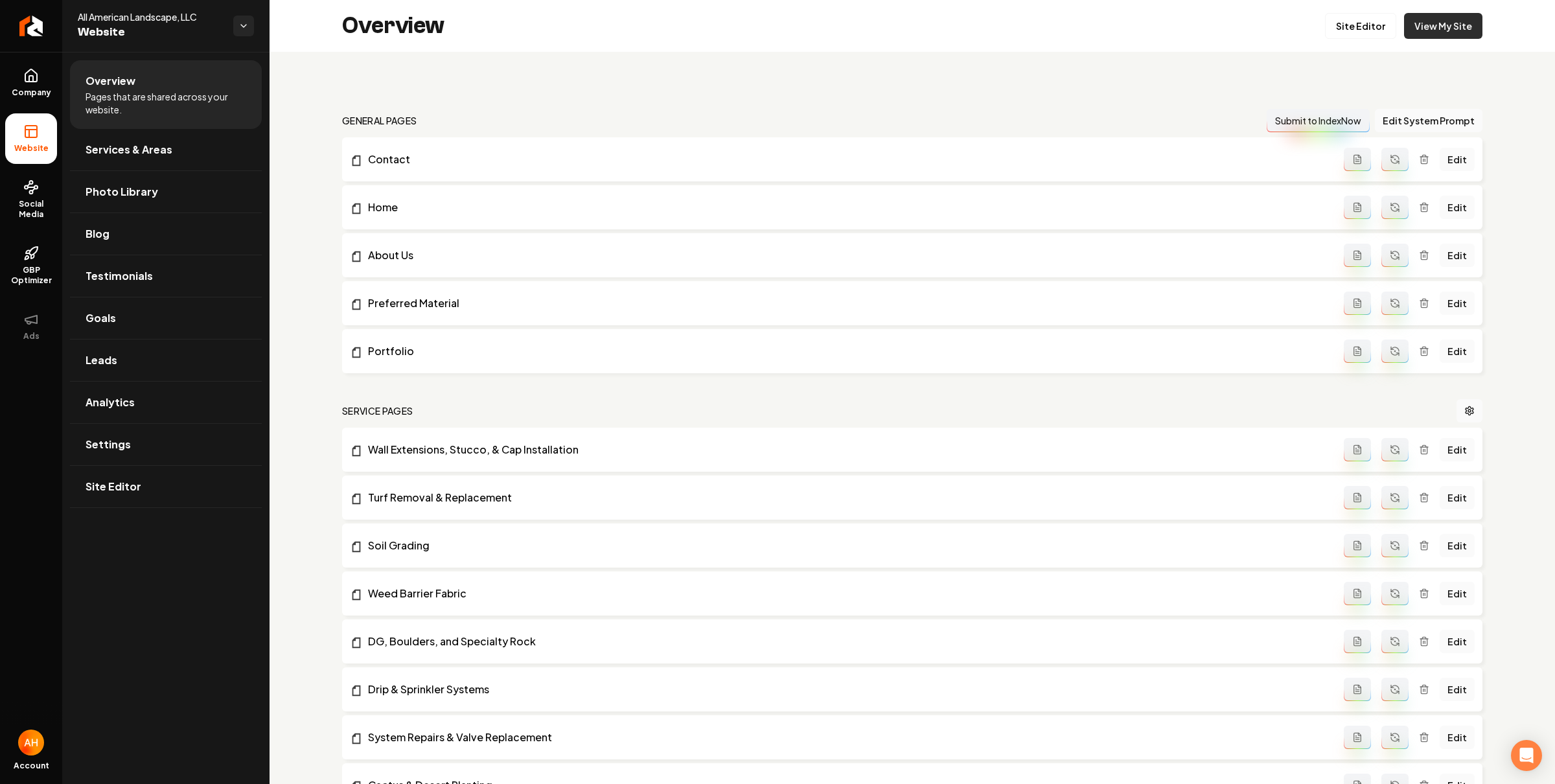
click at [1420, 22] on link "View My Site" at bounding box center [1444, 26] width 79 height 26
click at [447, 42] on div "Overview Site Editor View My Site" at bounding box center [912, 26] width 1286 height 52
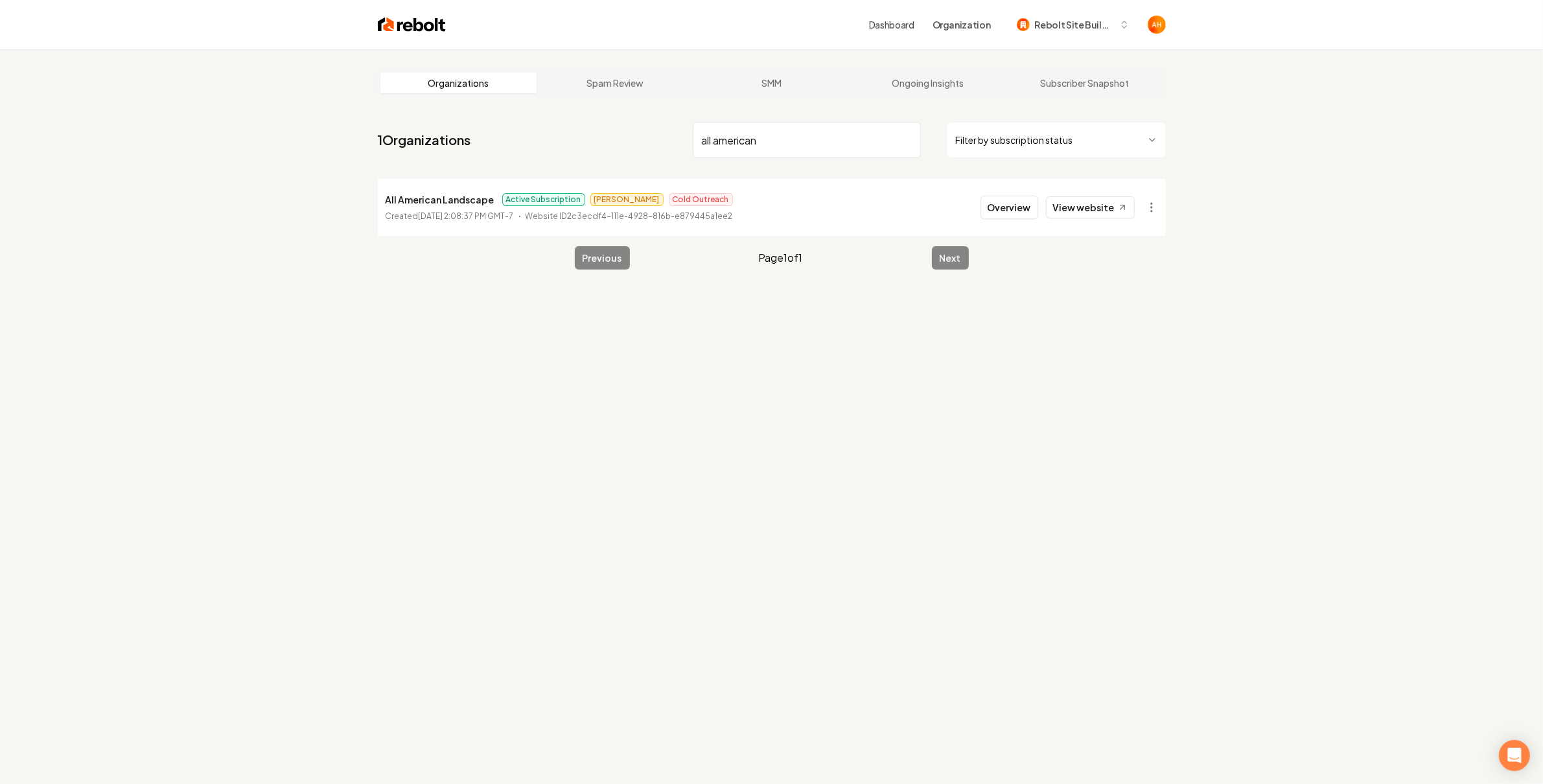
click at [440, 203] on p "All American Landscape" at bounding box center [440, 199] width 109 height 16
copy p "All American Landscape"
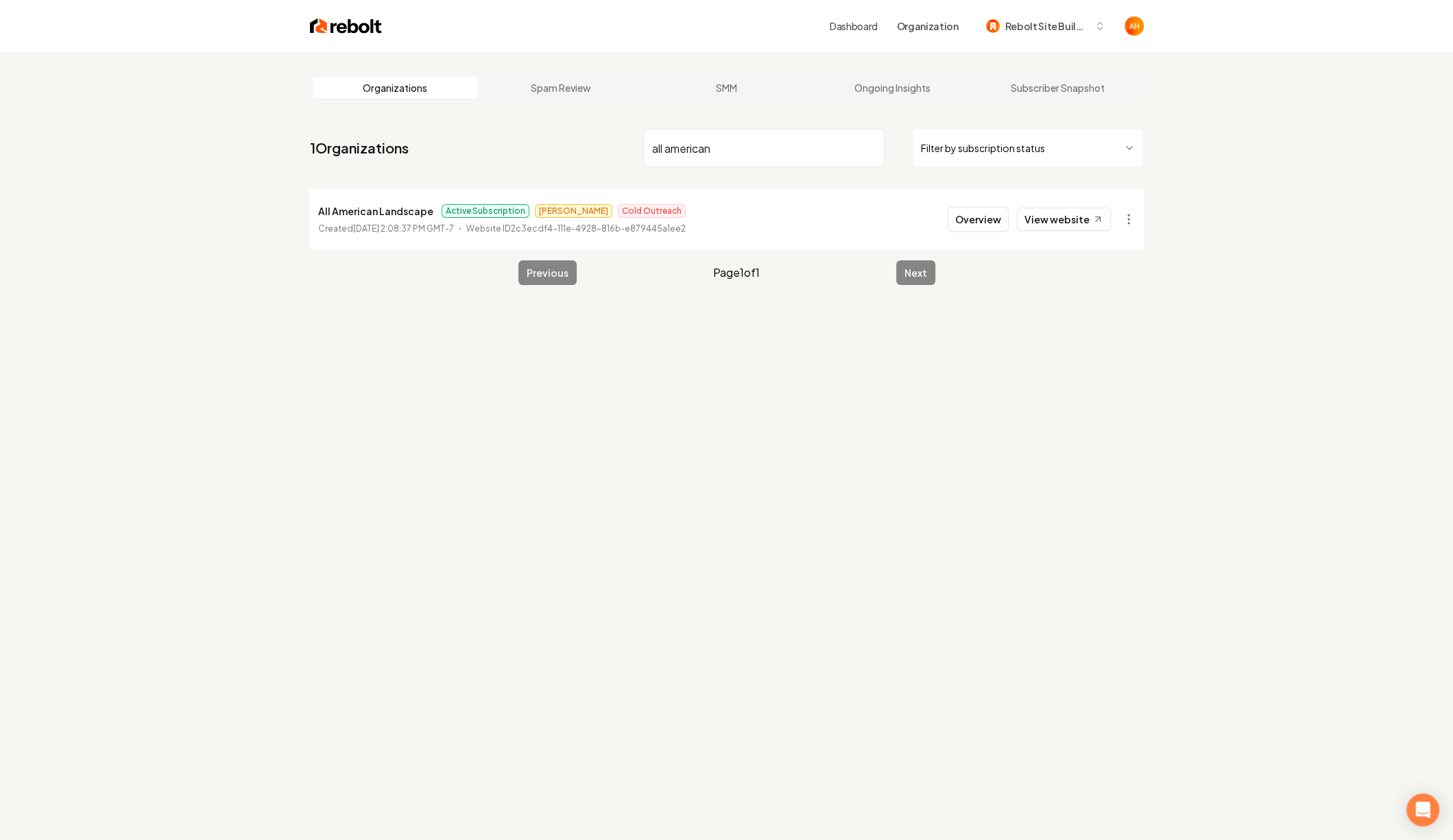
click at [732, 155] on input "all american" at bounding box center [763, 148] width 241 height 38
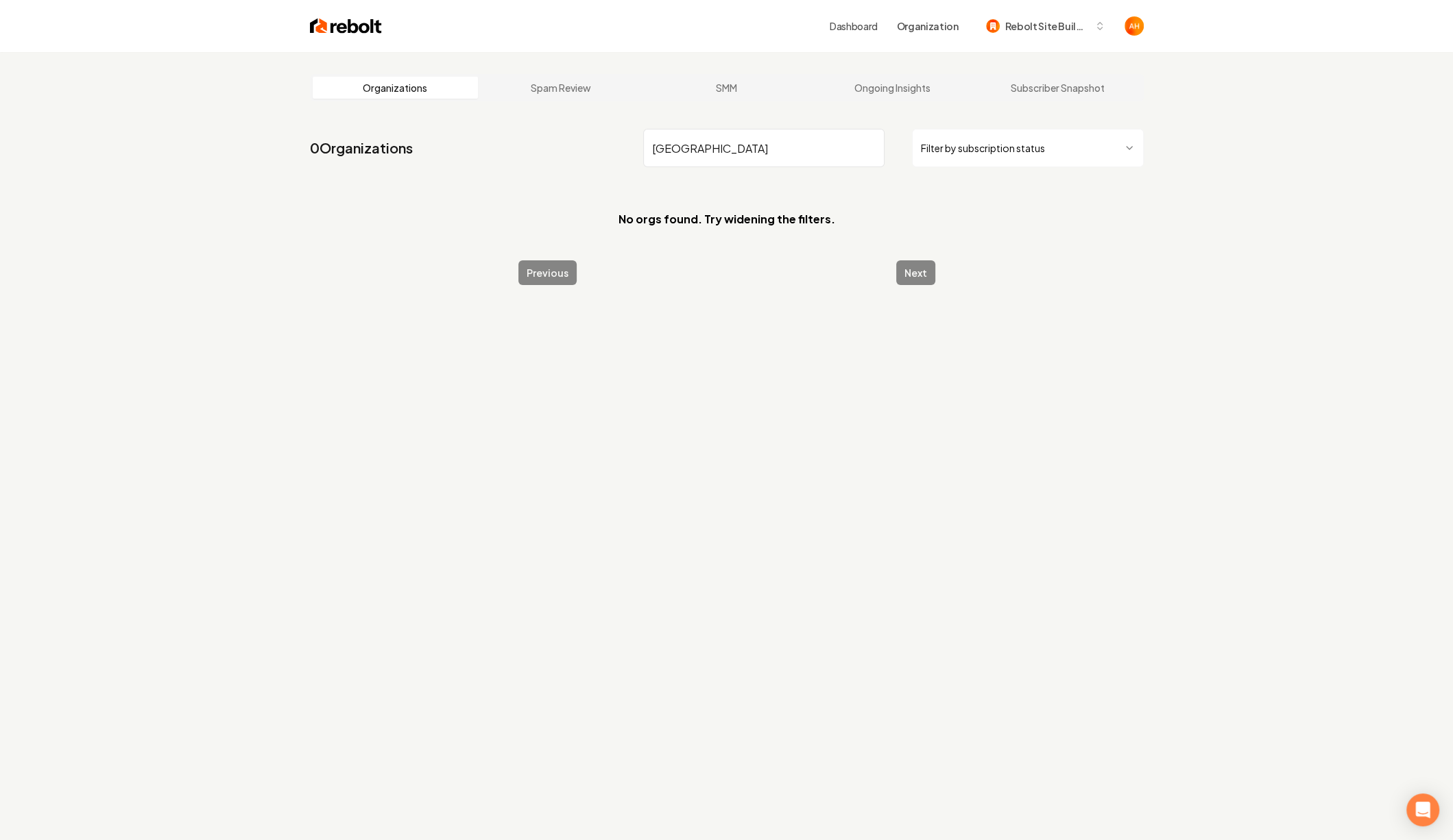
type input "new"
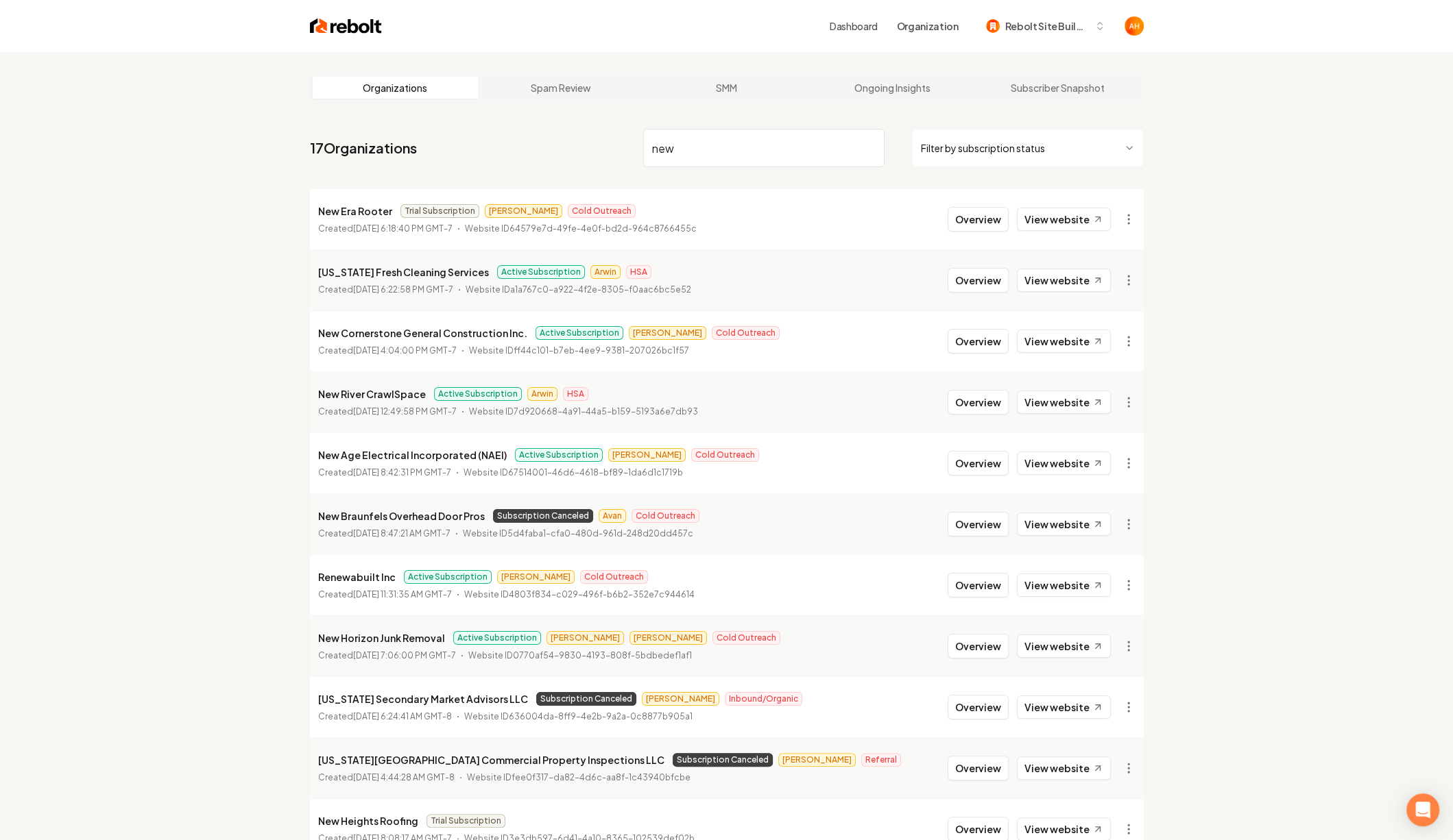
click at [684, 142] on input "new" at bounding box center [763, 148] width 241 height 38
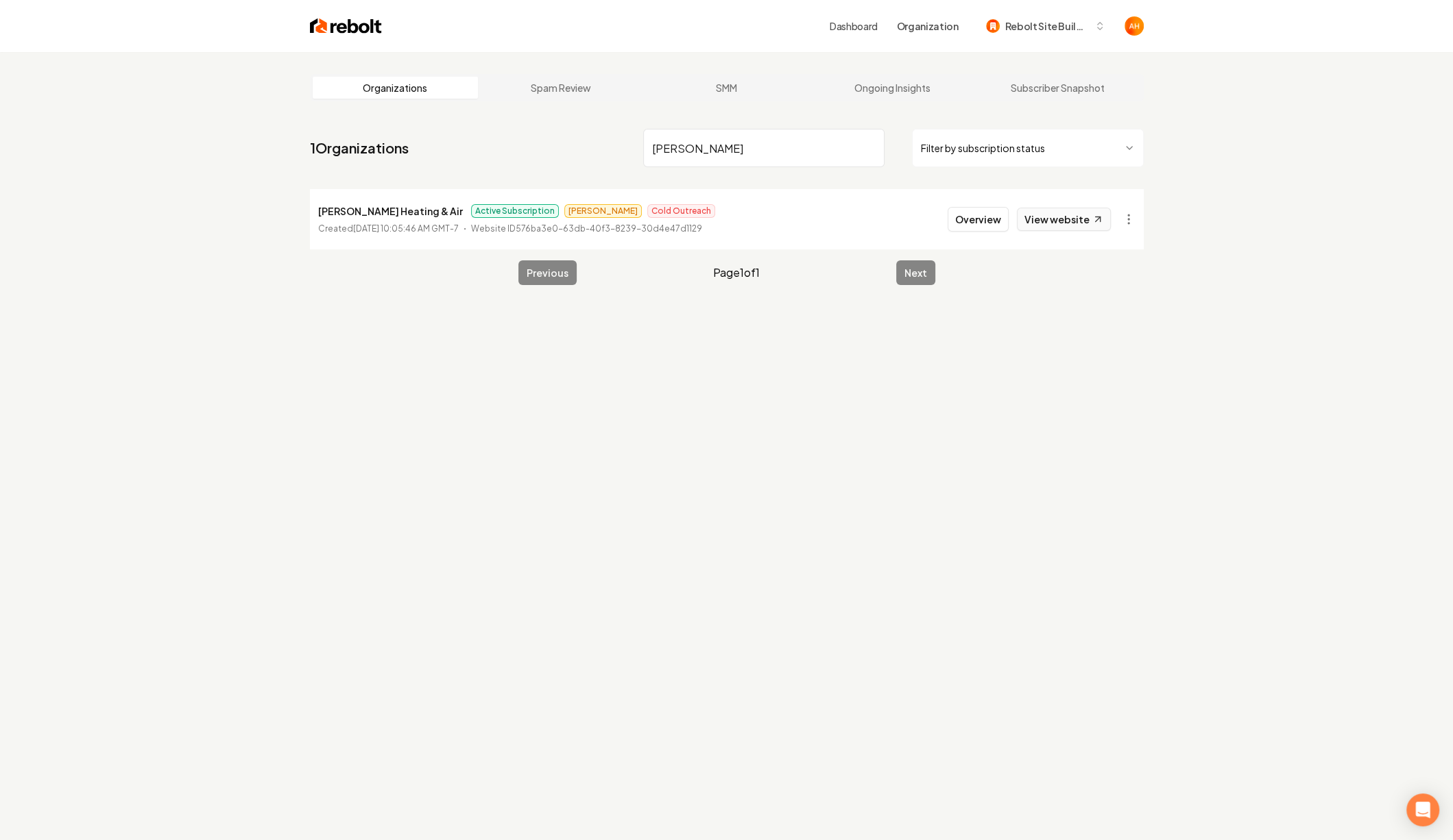
click at [1059, 224] on link "View website" at bounding box center [1064, 219] width 94 height 23
click at [730, 135] on input "balcom" at bounding box center [763, 148] width 241 height 38
type input "santa"
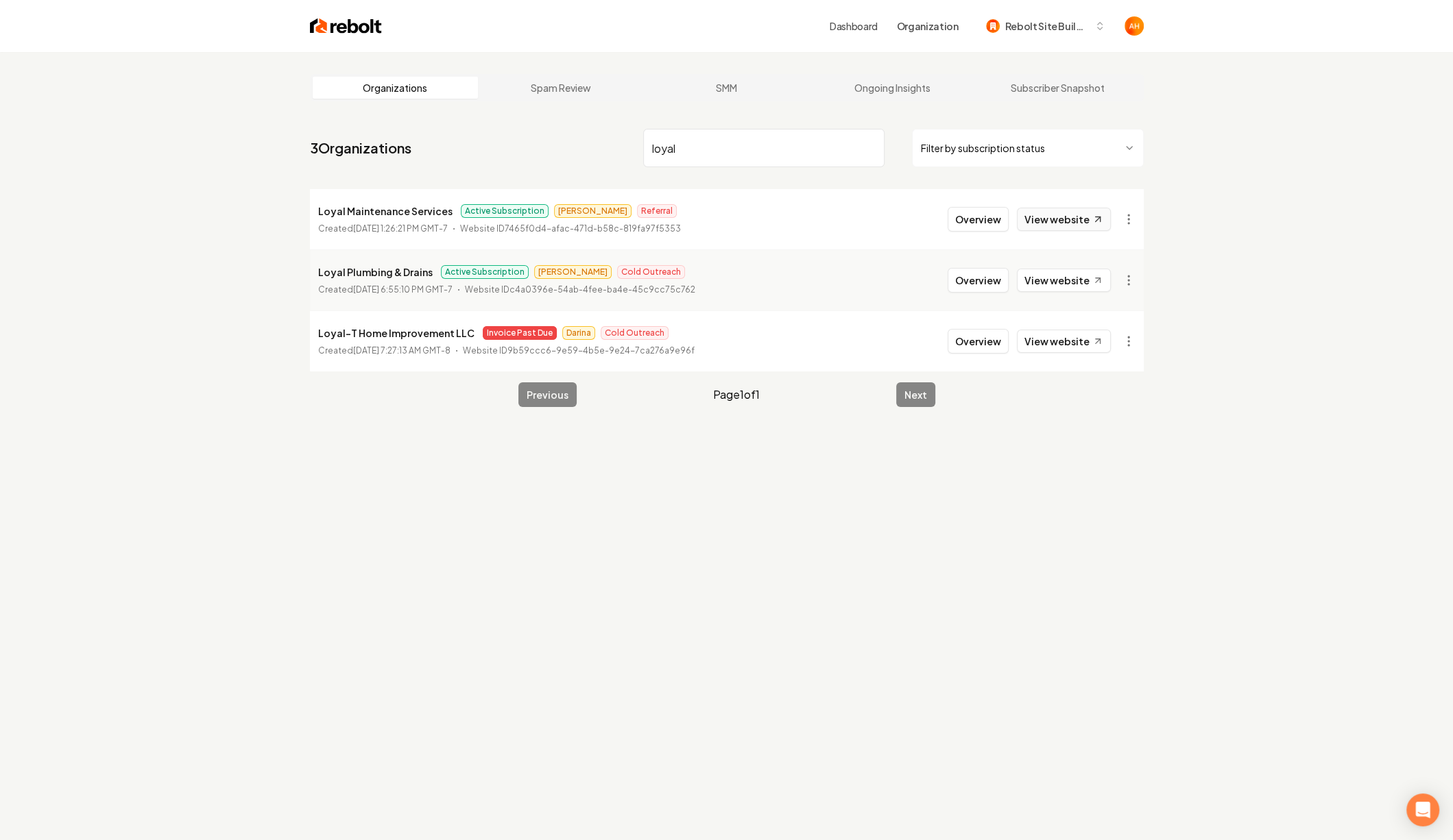
type input "loyal"
click at [1052, 219] on link "View website" at bounding box center [1064, 219] width 94 height 23
click at [1074, 285] on link "View website" at bounding box center [1064, 280] width 94 height 23
click at [983, 218] on button "Overview" at bounding box center [977, 219] width 61 height 25
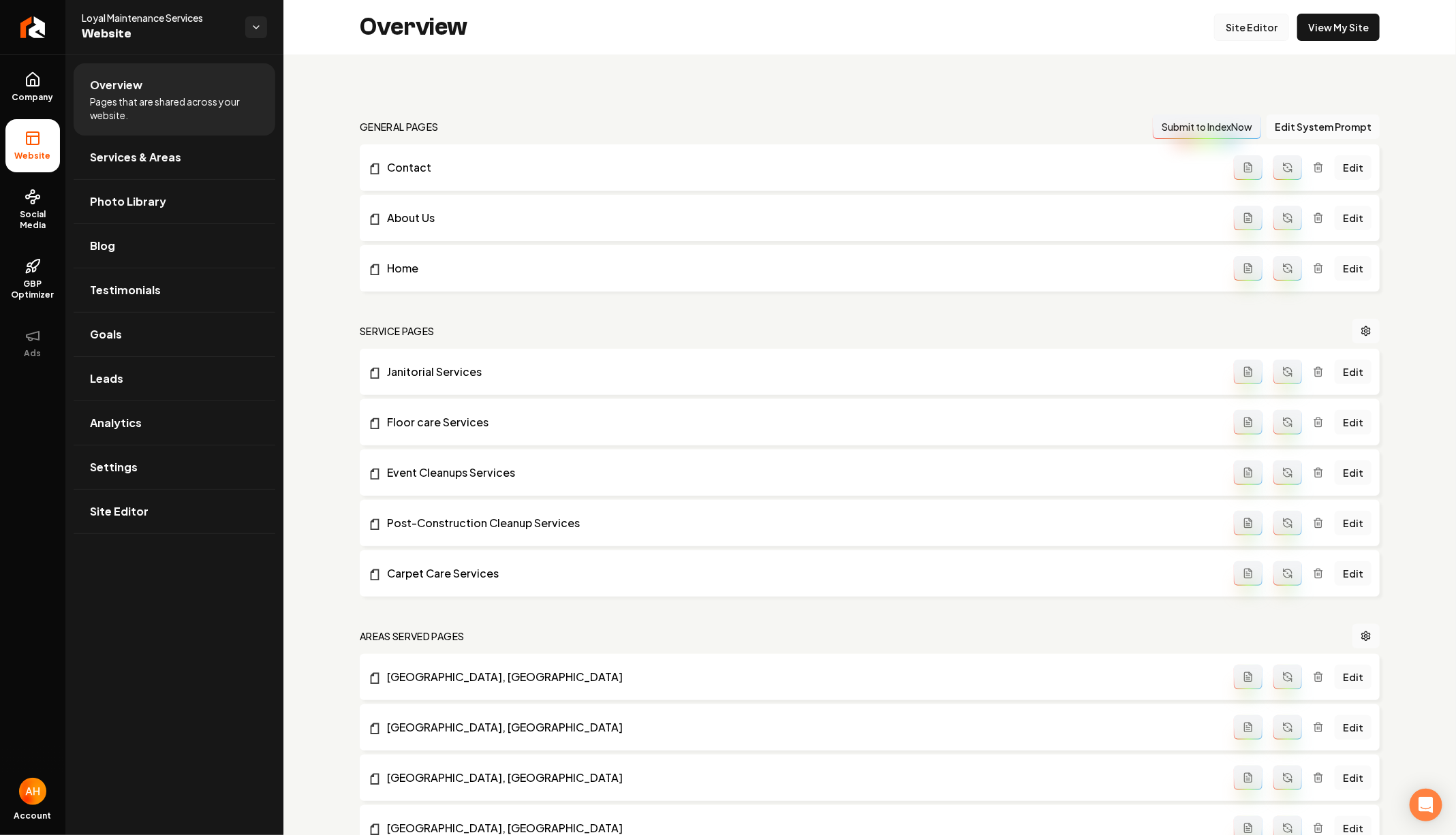
click at [1253, 28] on link "Site Editor" at bounding box center [1250, 27] width 75 height 27
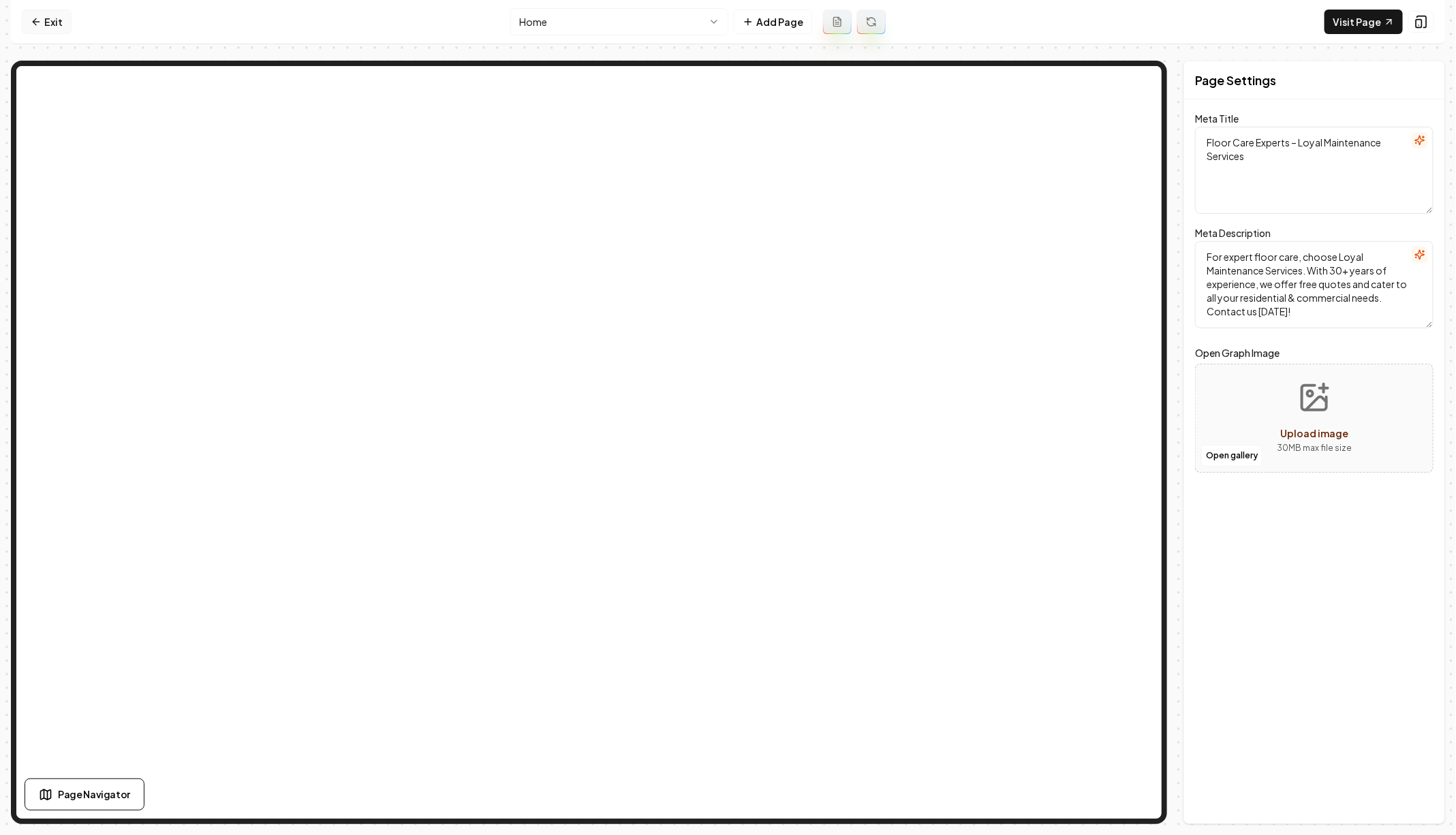
click at [58, 17] on link "Exit" at bounding box center [47, 22] width 50 height 25
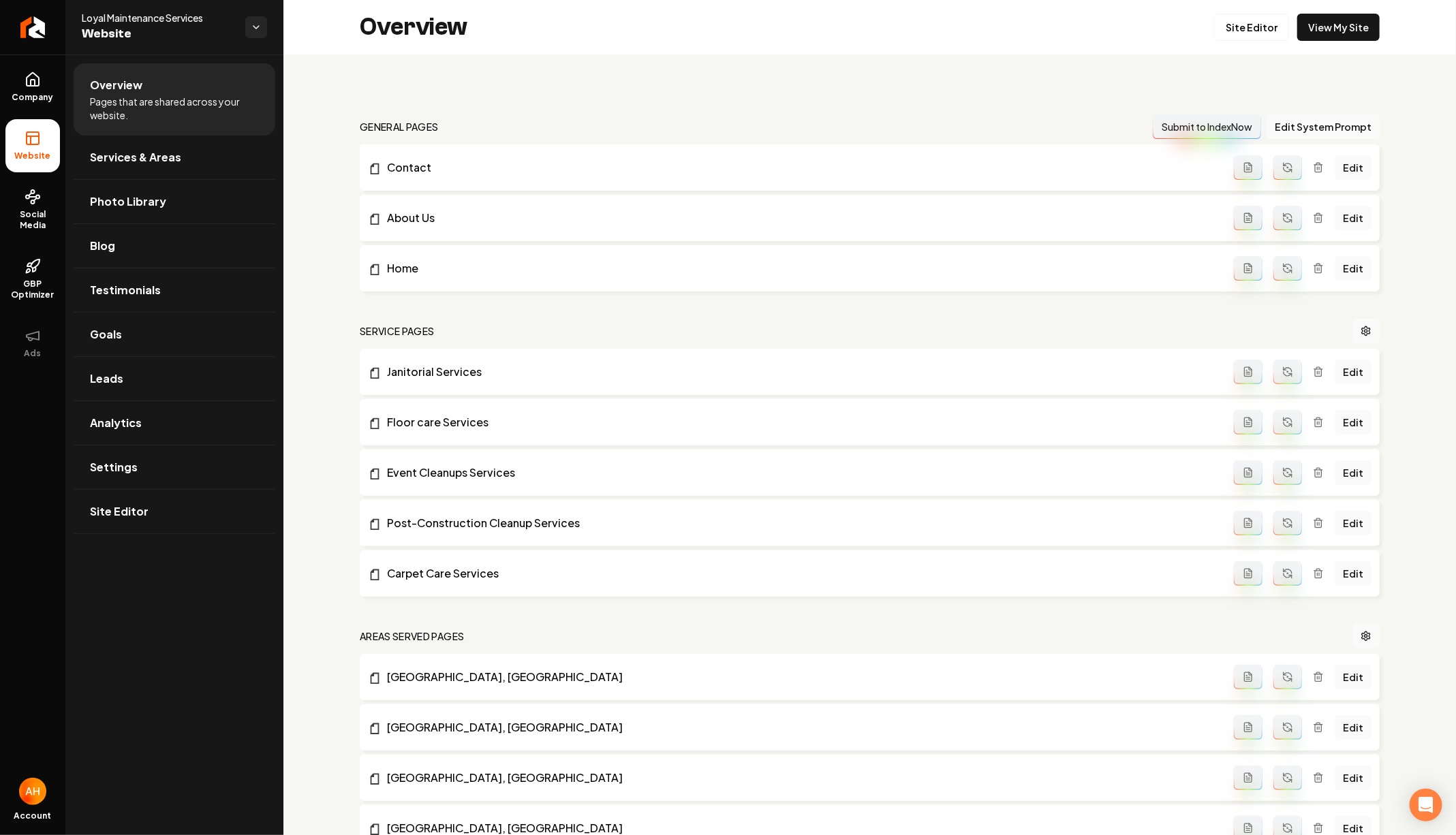
click at [58, 17] on link "Return to dashboard" at bounding box center [33, 27] width 65 height 54
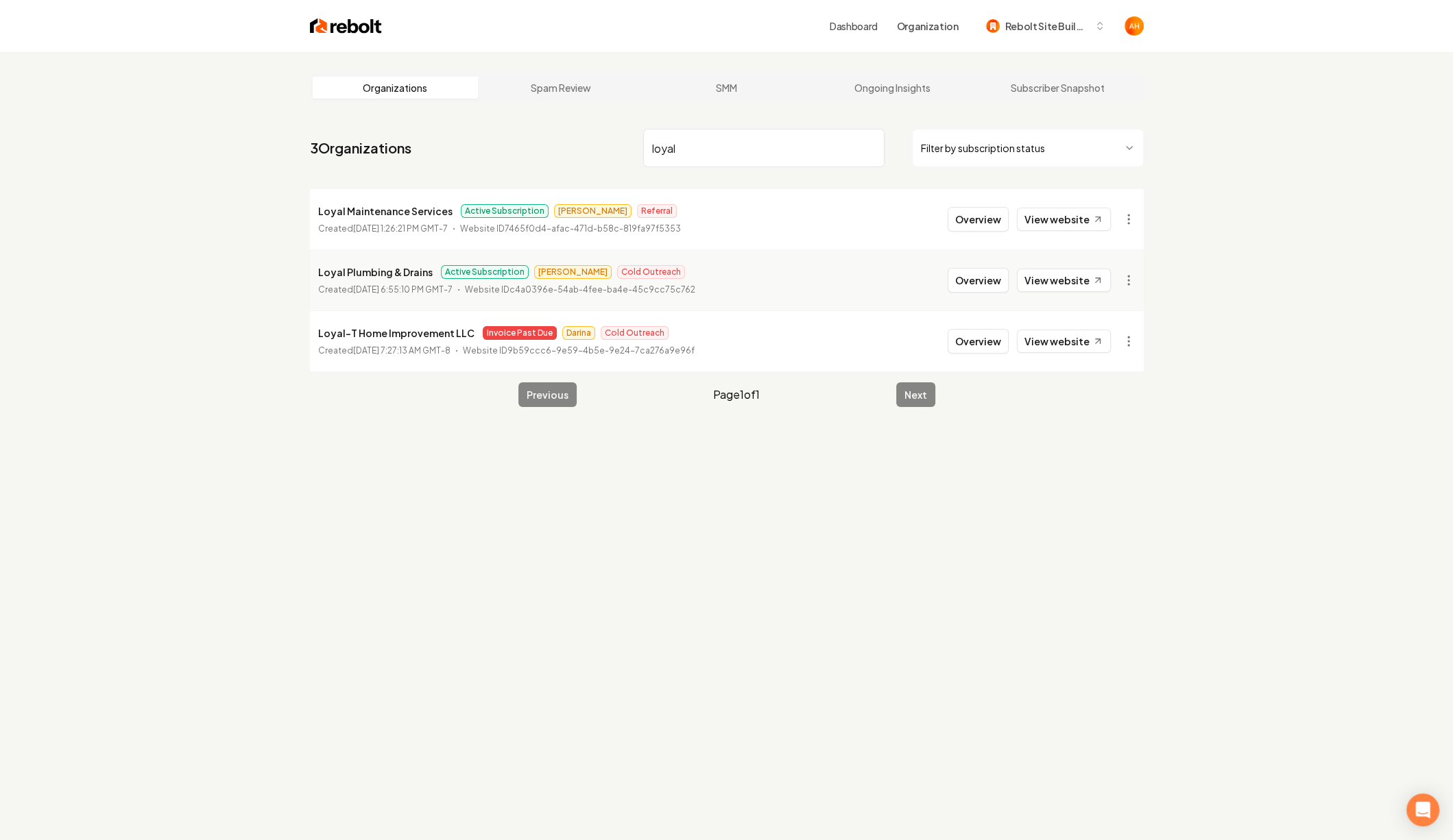
click at [1250, 154] on div "Organizations Spam Review SMM Ongoing Insights Subscriber Snapshot 3 Organizati…" at bounding box center [726, 472] width 1453 height 840
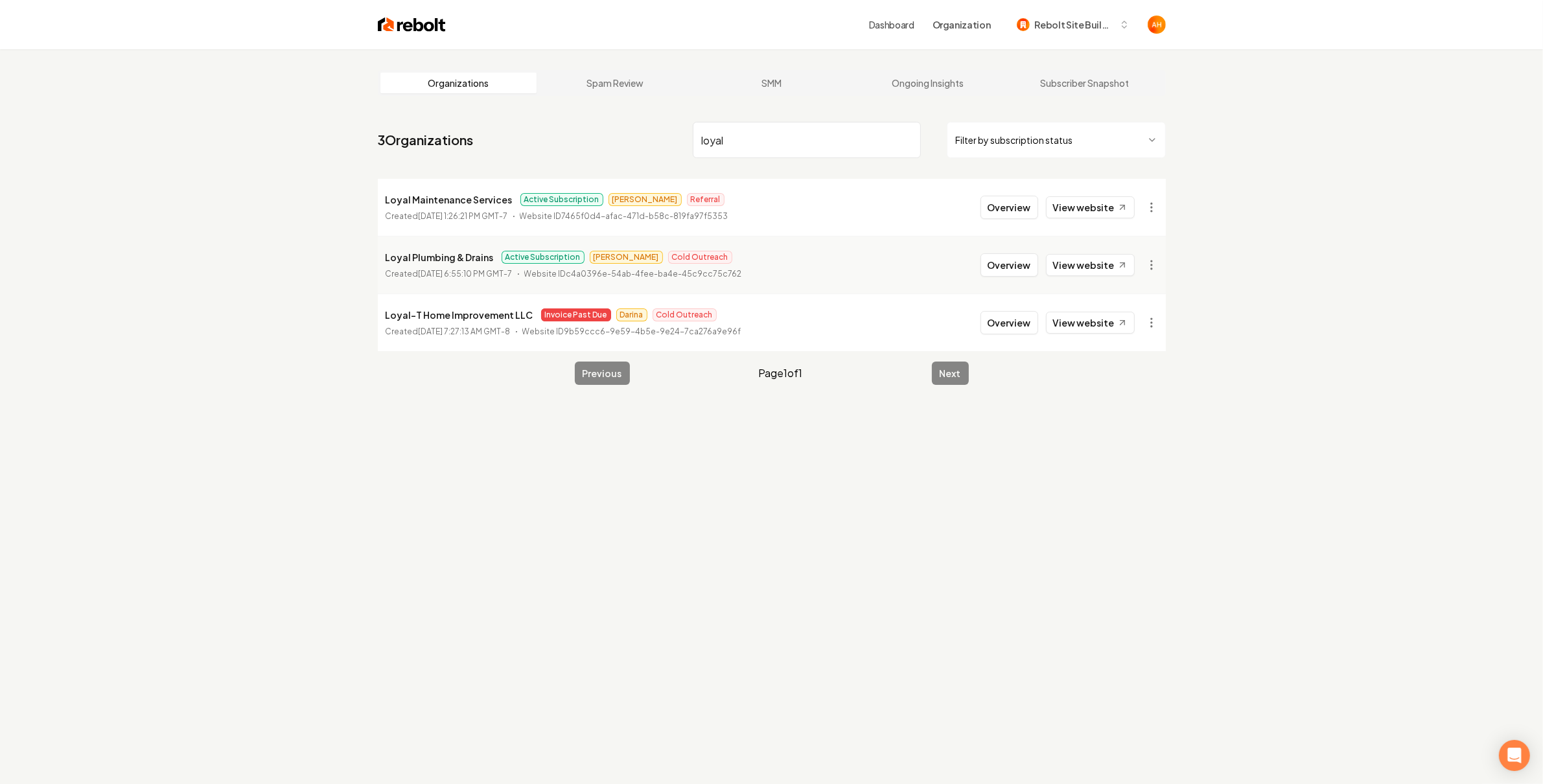
click at [776, 135] on input "loyal" at bounding box center [807, 140] width 228 height 36
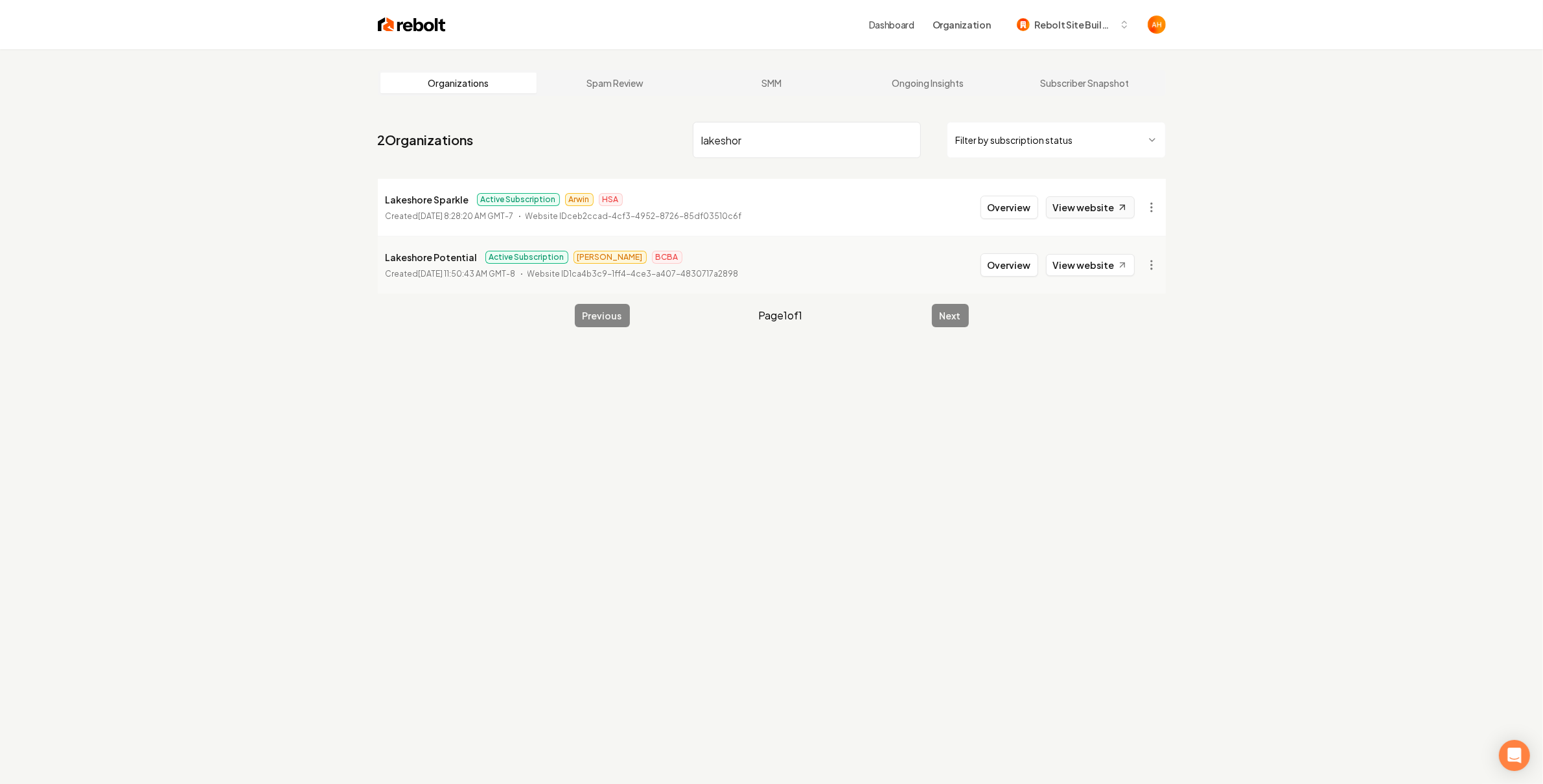
click at [1088, 198] on link "View website" at bounding box center [1090, 207] width 89 height 22
click at [741, 134] on input "lakeshor" at bounding box center [807, 140] width 228 height 36
paste input "Howell and Green"
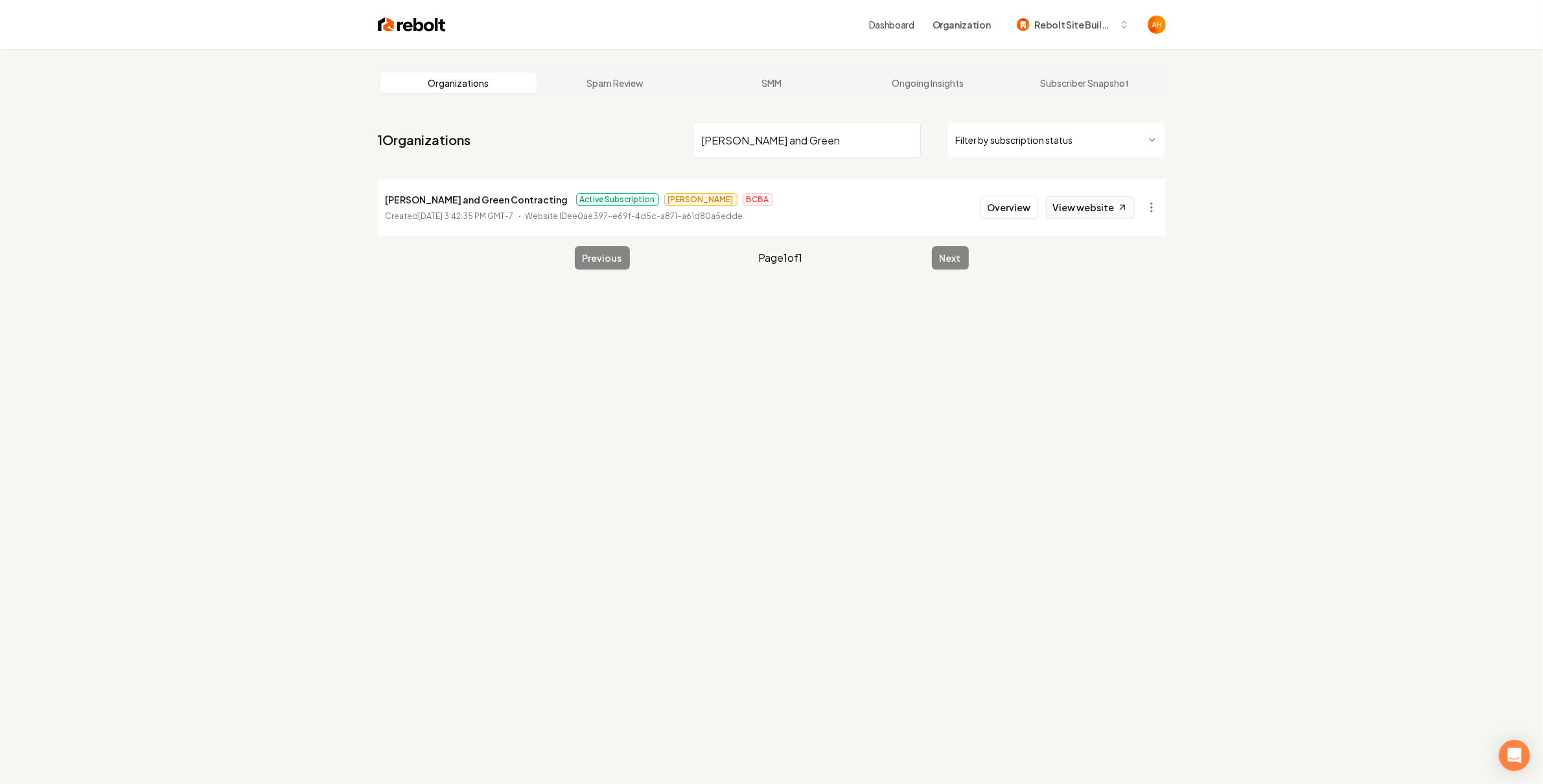
type input "Howell and Green"
click at [1074, 207] on link "View website" at bounding box center [1090, 207] width 89 height 22
click at [975, 203] on li "Howell and Green Contracting Active Subscription James BCBA Created September 1…" at bounding box center [772, 207] width 788 height 57
click at [994, 209] on button "Overview" at bounding box center [1009, 207] width 58 height 23
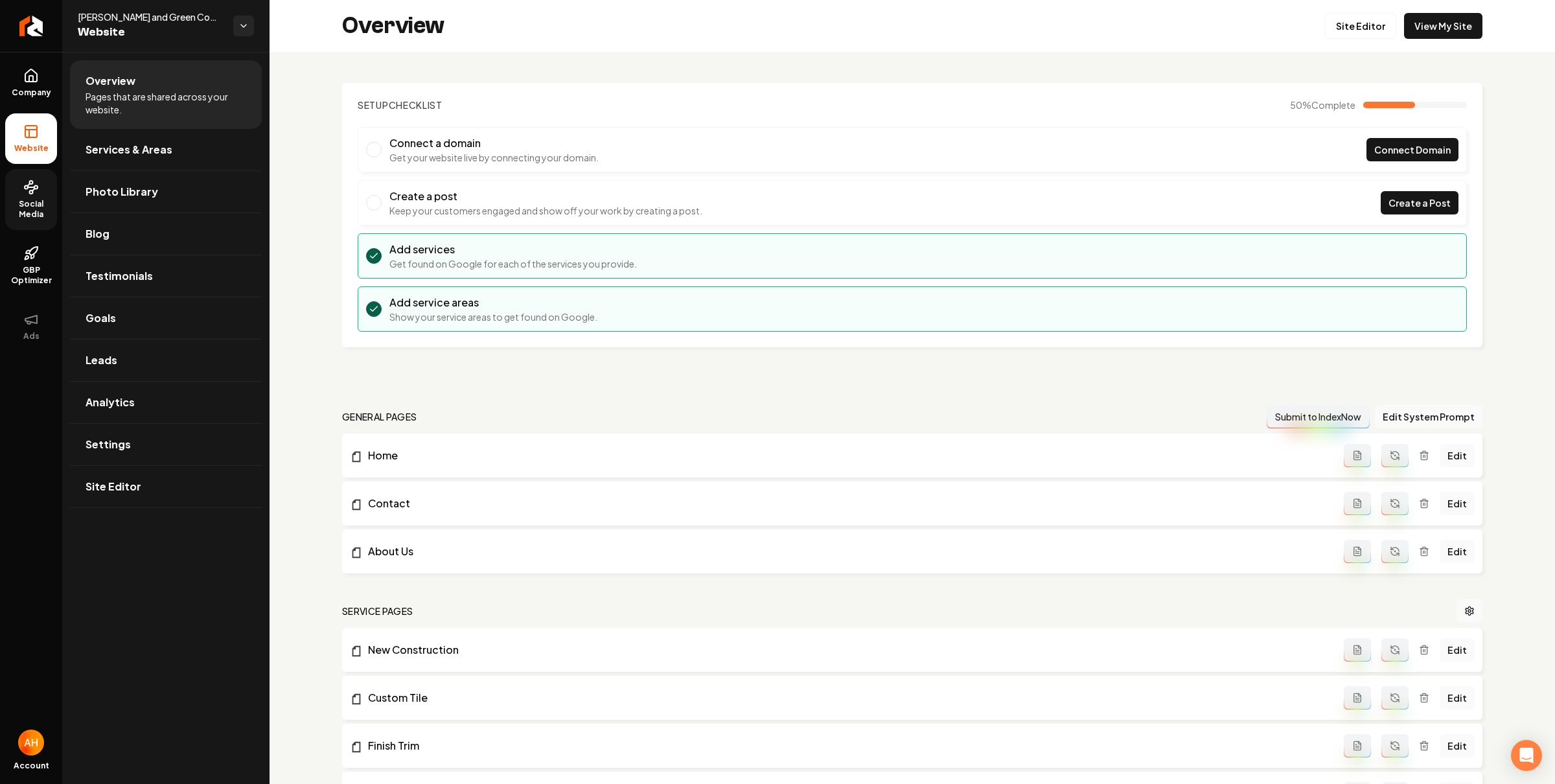
click at [42, 209] on span "Social Media" at bounding box center [31, 209] width 52 height 21
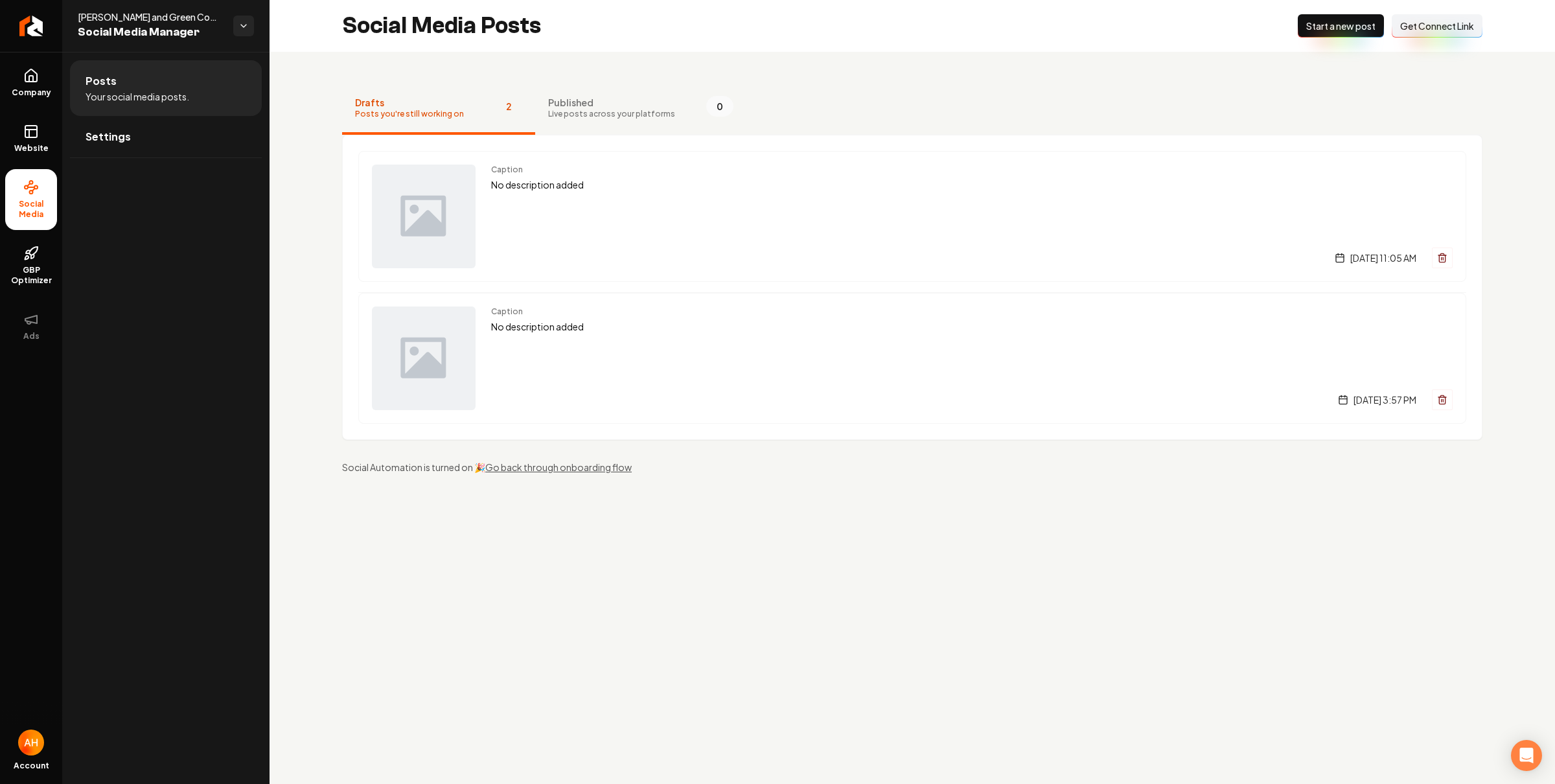
click at [676, 76] on div "Drafts Posts you're still working on 2 Published Live posts across your platfor…" at bounding box center [912, 278] width 1286 height 453
click at [645, 110] on span "Live posts across your platforms" at bounding box center [612, 114] width 127 height 10
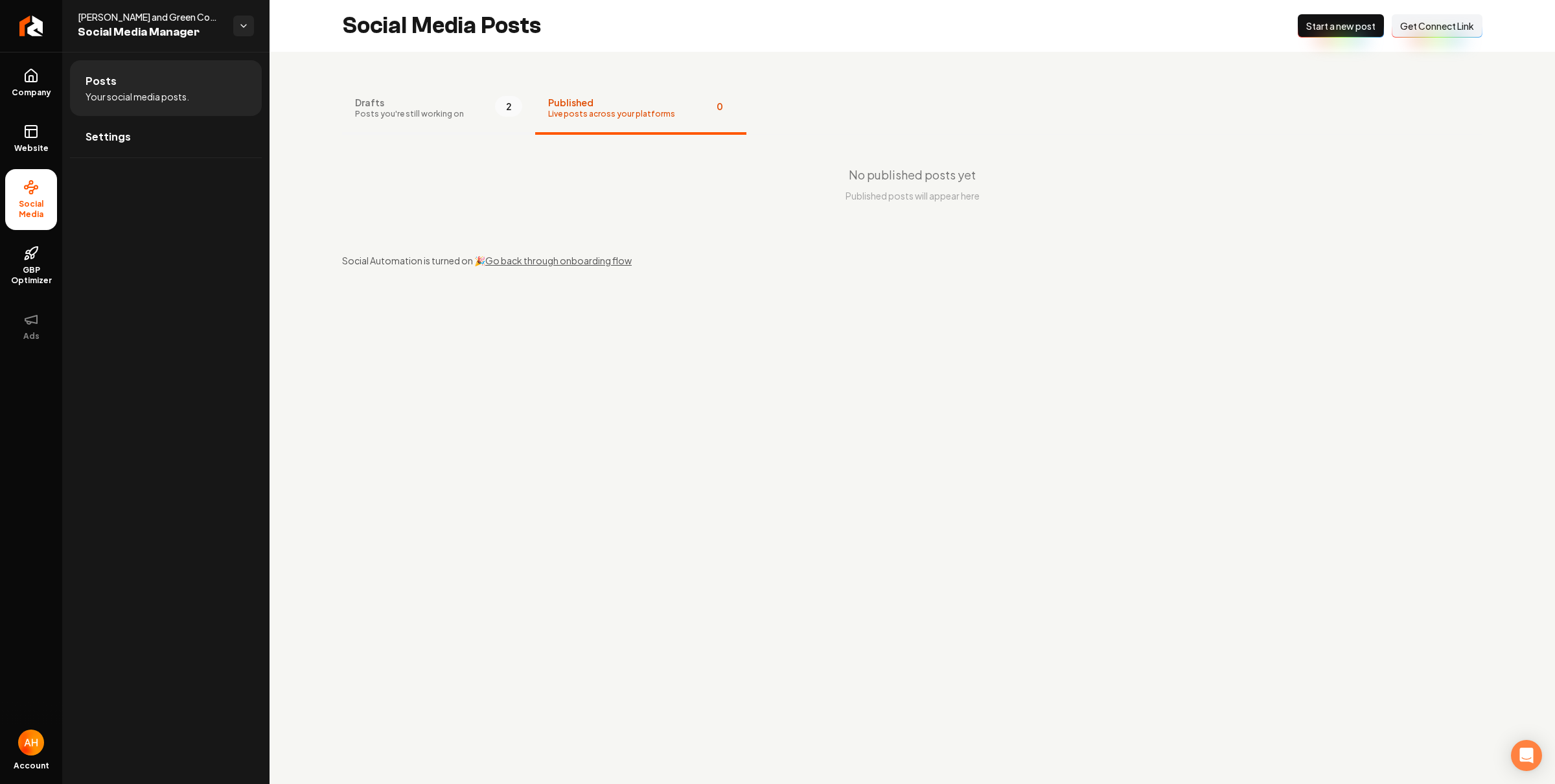
click at [464, 111] on button "Drafts Posts you're still working on 2" at bounding box center [438, 109] width 193 height 52
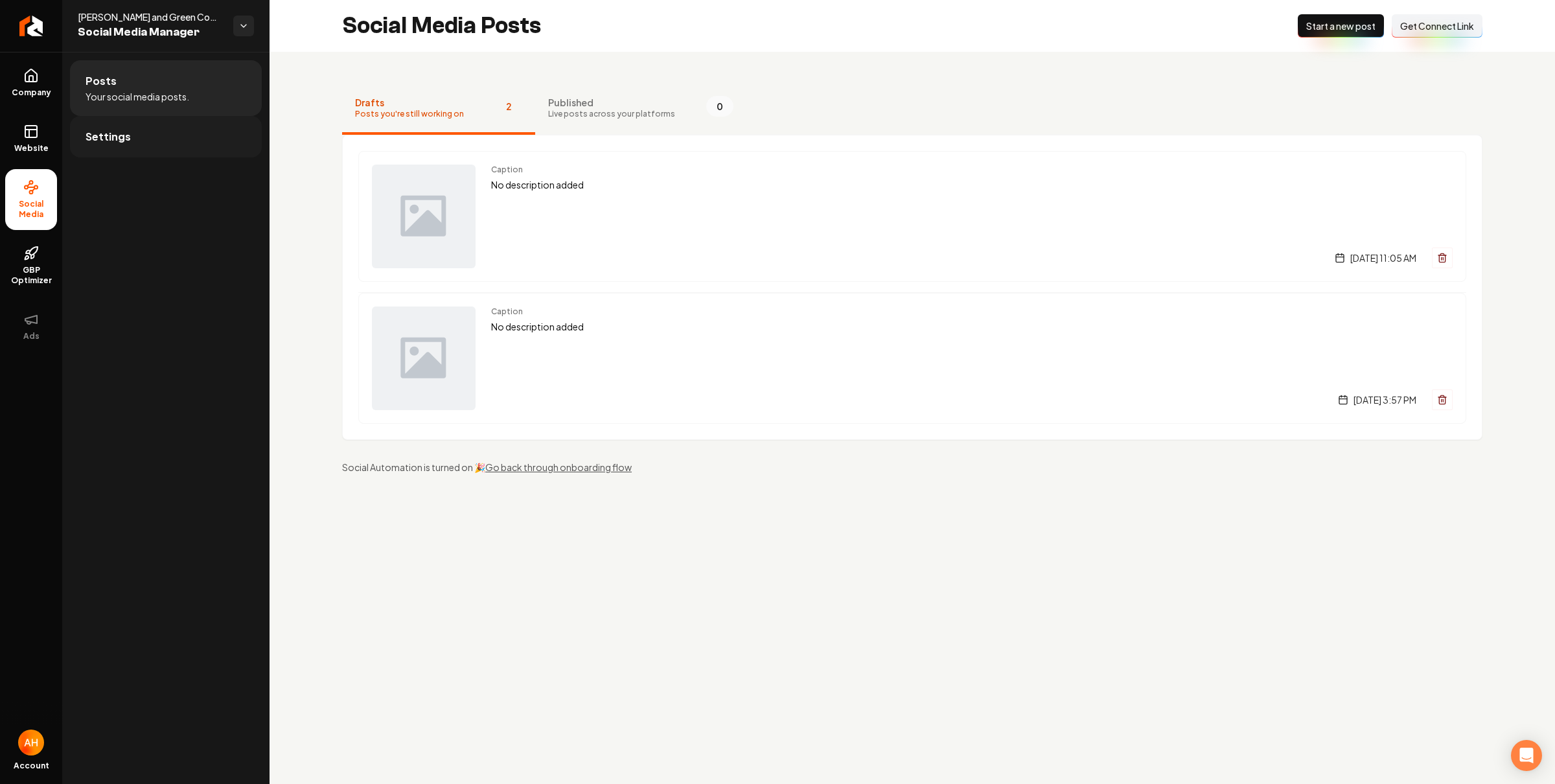
click at [196, 125] on link "Settings" at bounding box center [166, 137] width 191 height 42
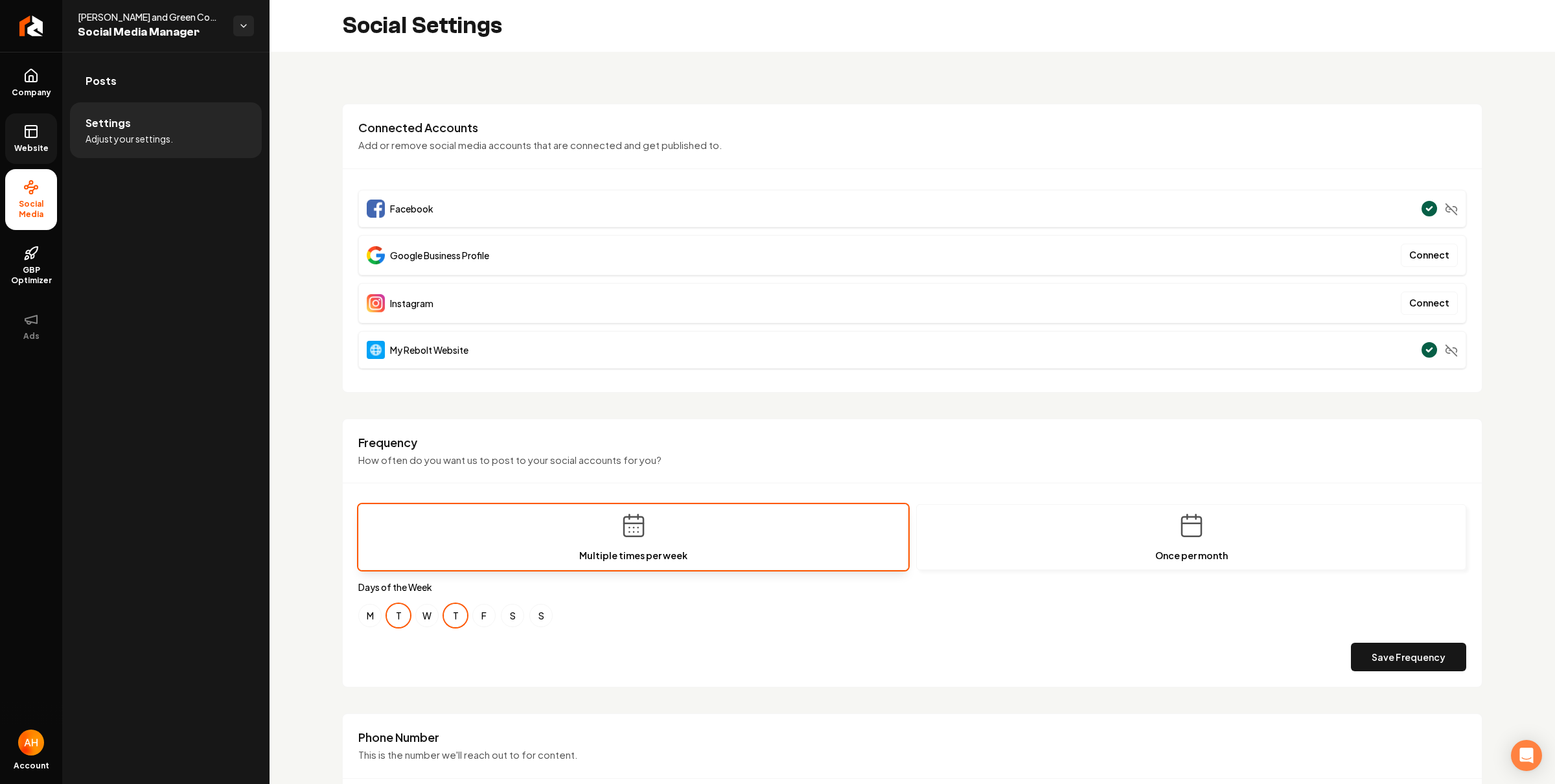
click at [44, 144] on span "Website" at bounding box center [31, 148] width 44 height 10
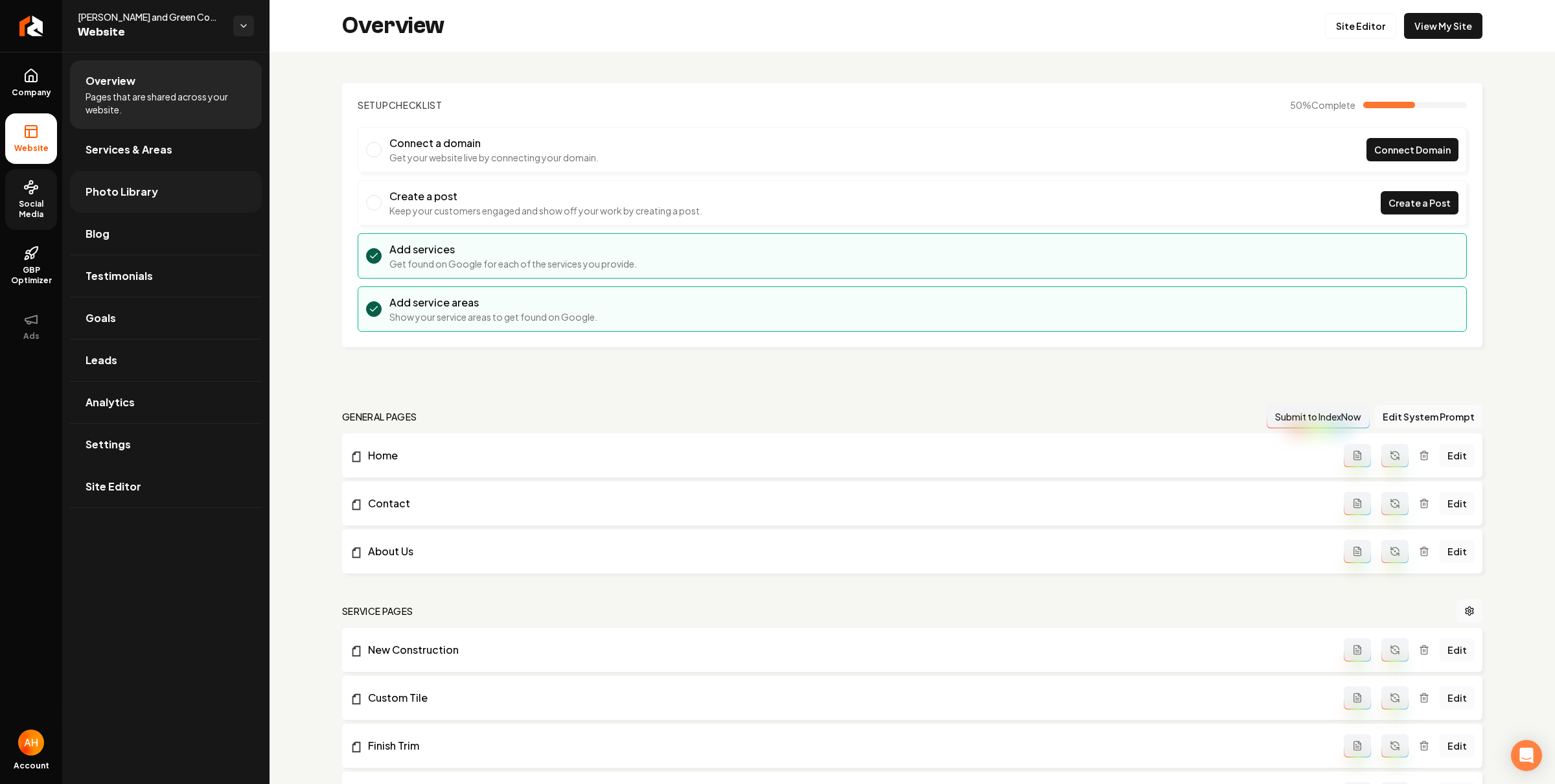
click at [121, 201] on link "Photo Library" at bounding box center [166, 192] width 191 height 42
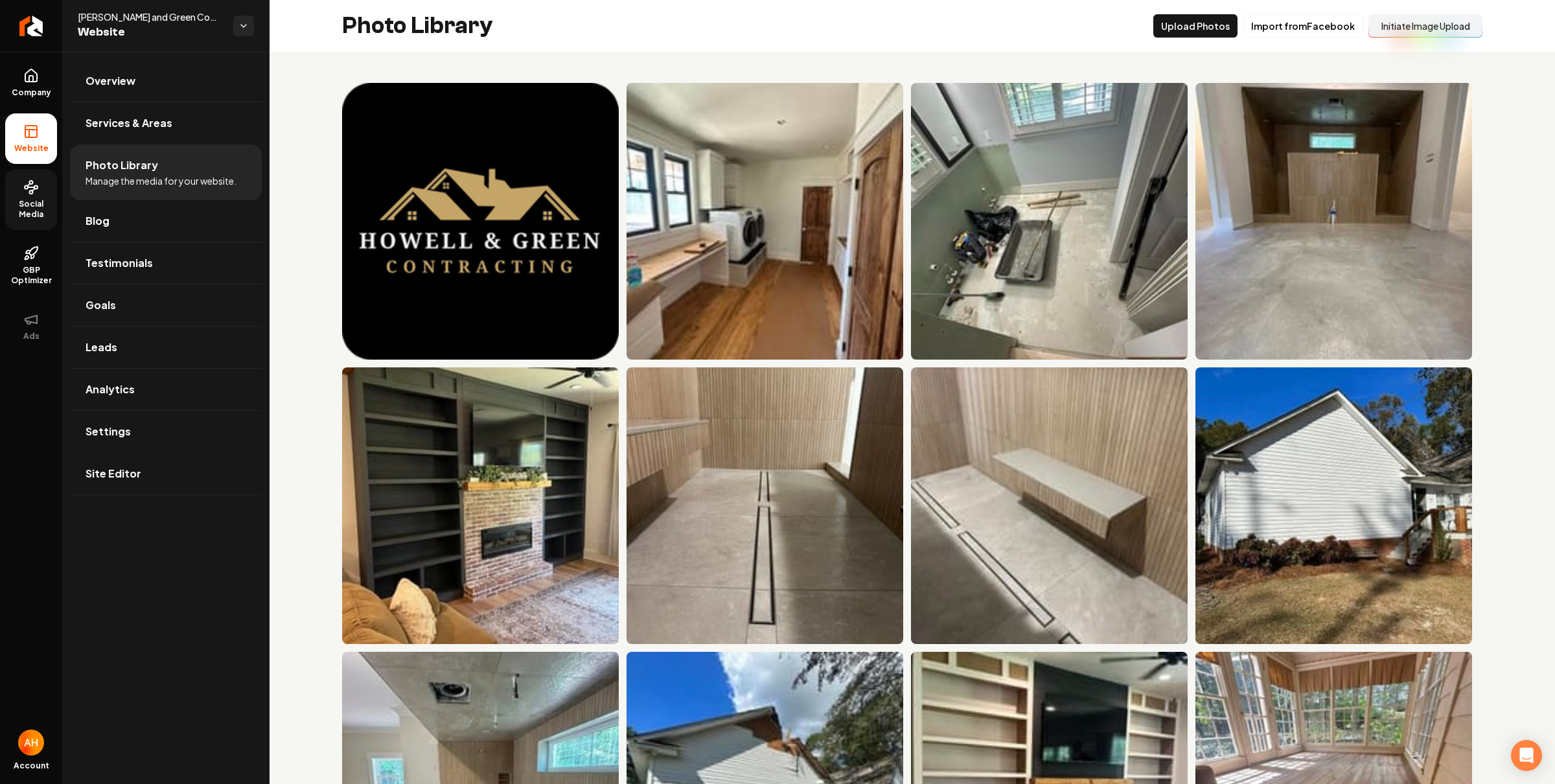
click at [1414, 21] on button "Initiate Image Upload" at bounding box center [1425, 26] width 114 height 23
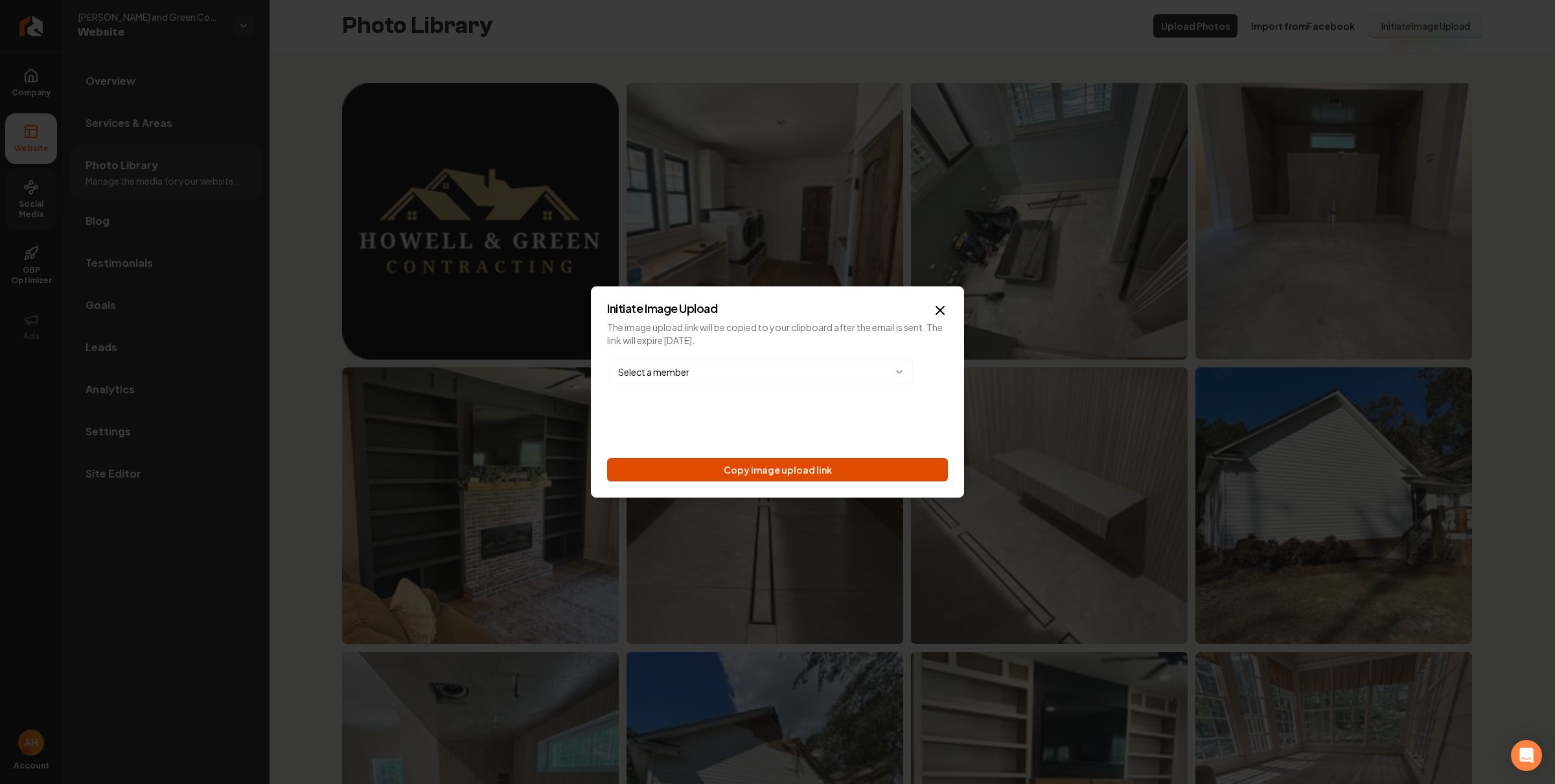
click at [828, 473] on button "Copy image upload link" at bounding box center [778, 470] width 341 height 23
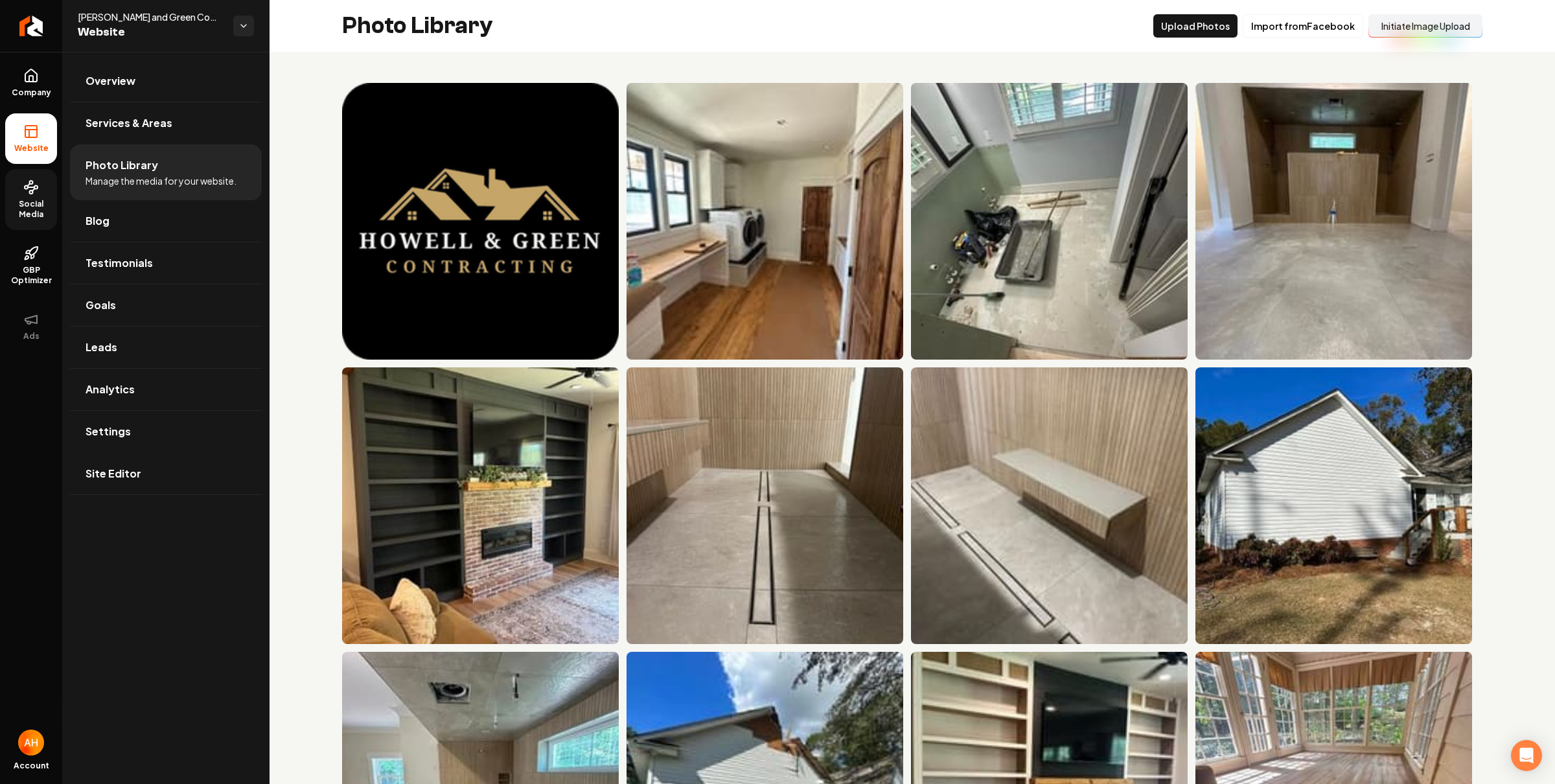
click at [35, 181] on icon at bounding box center [31, 187] width 16 height 16
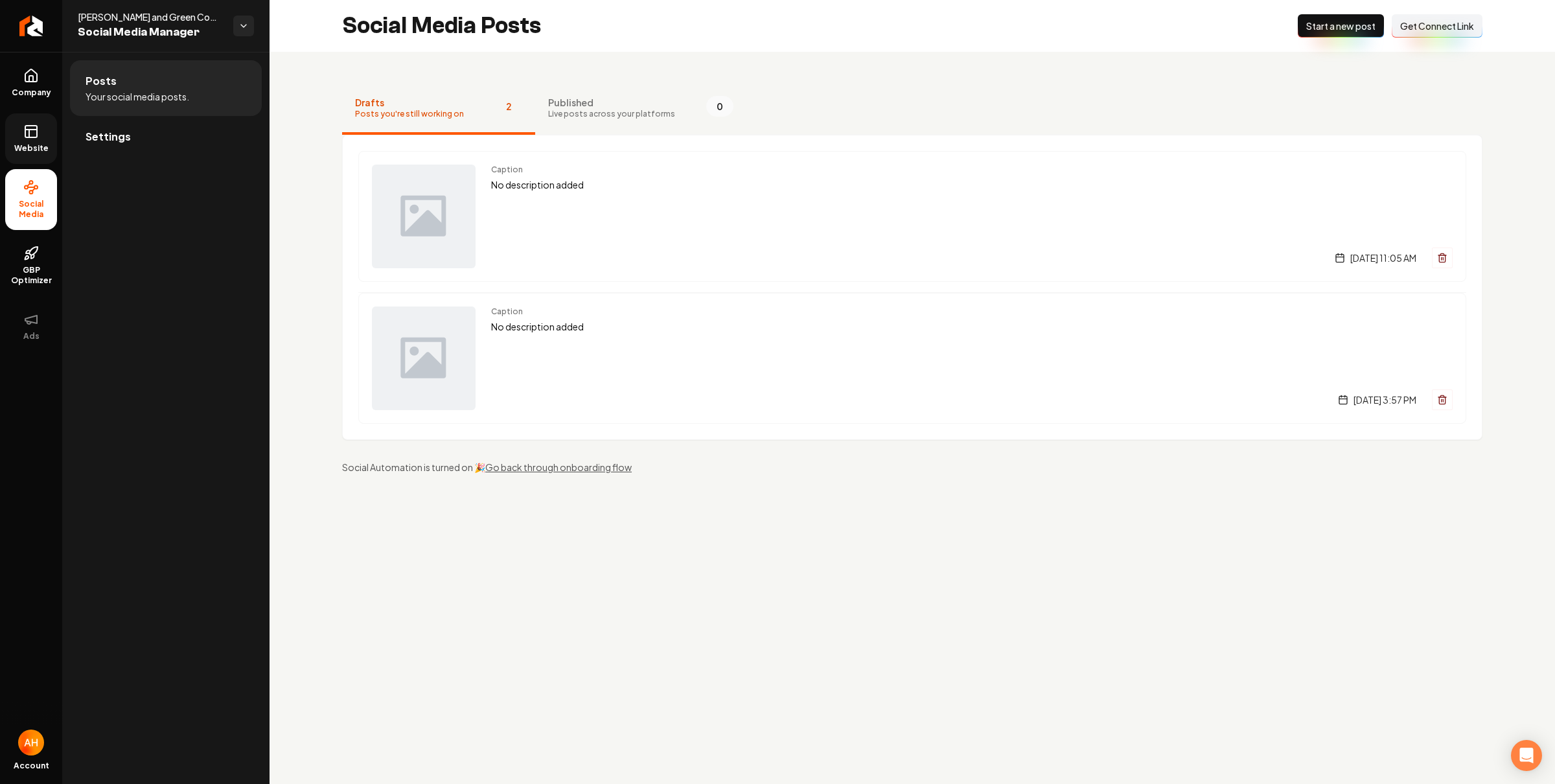
click at [204, 125] on link "Settings" at bounding box center [166, 137] width 191 height 42
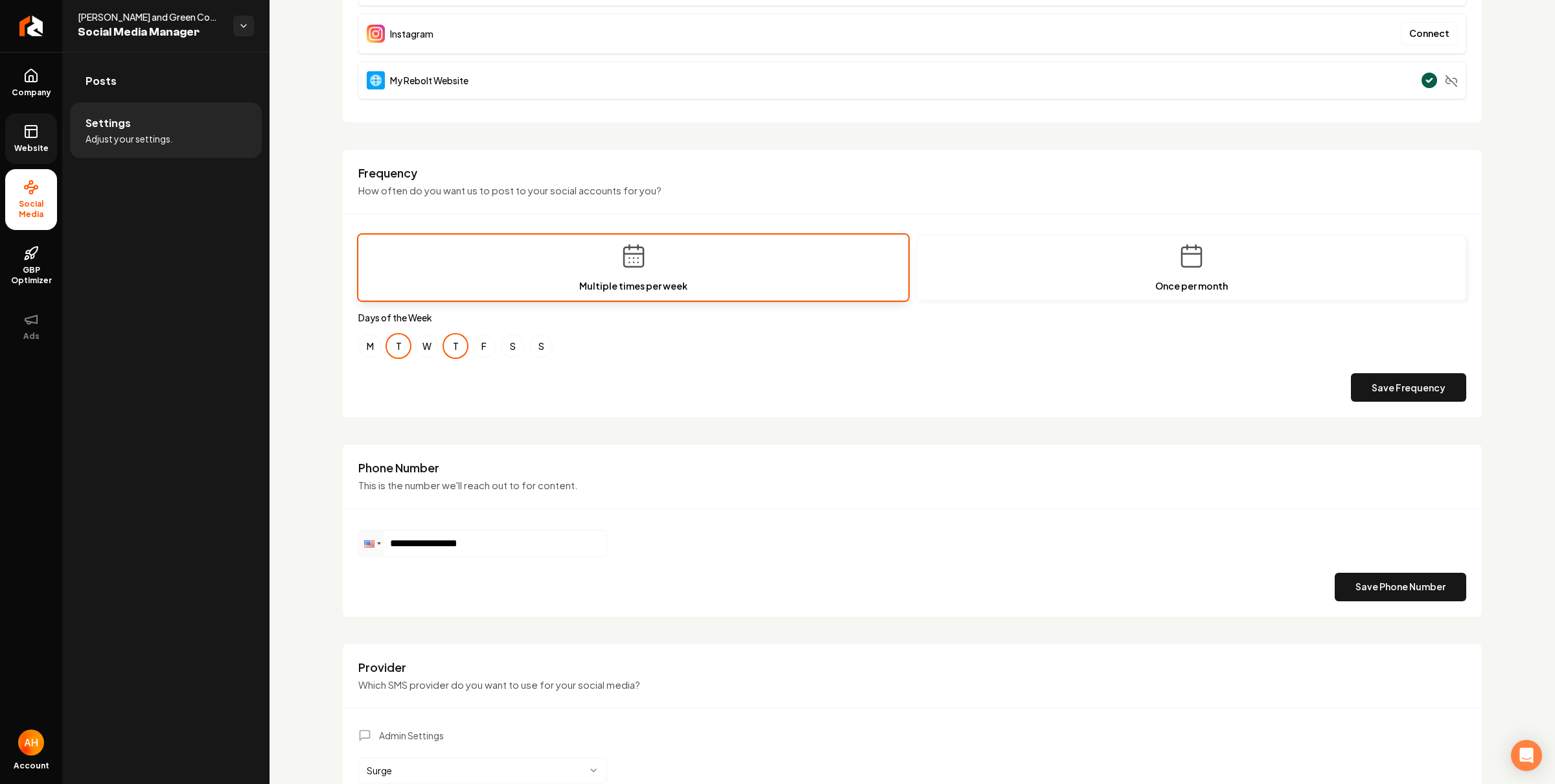
scroll to position [353, 0]
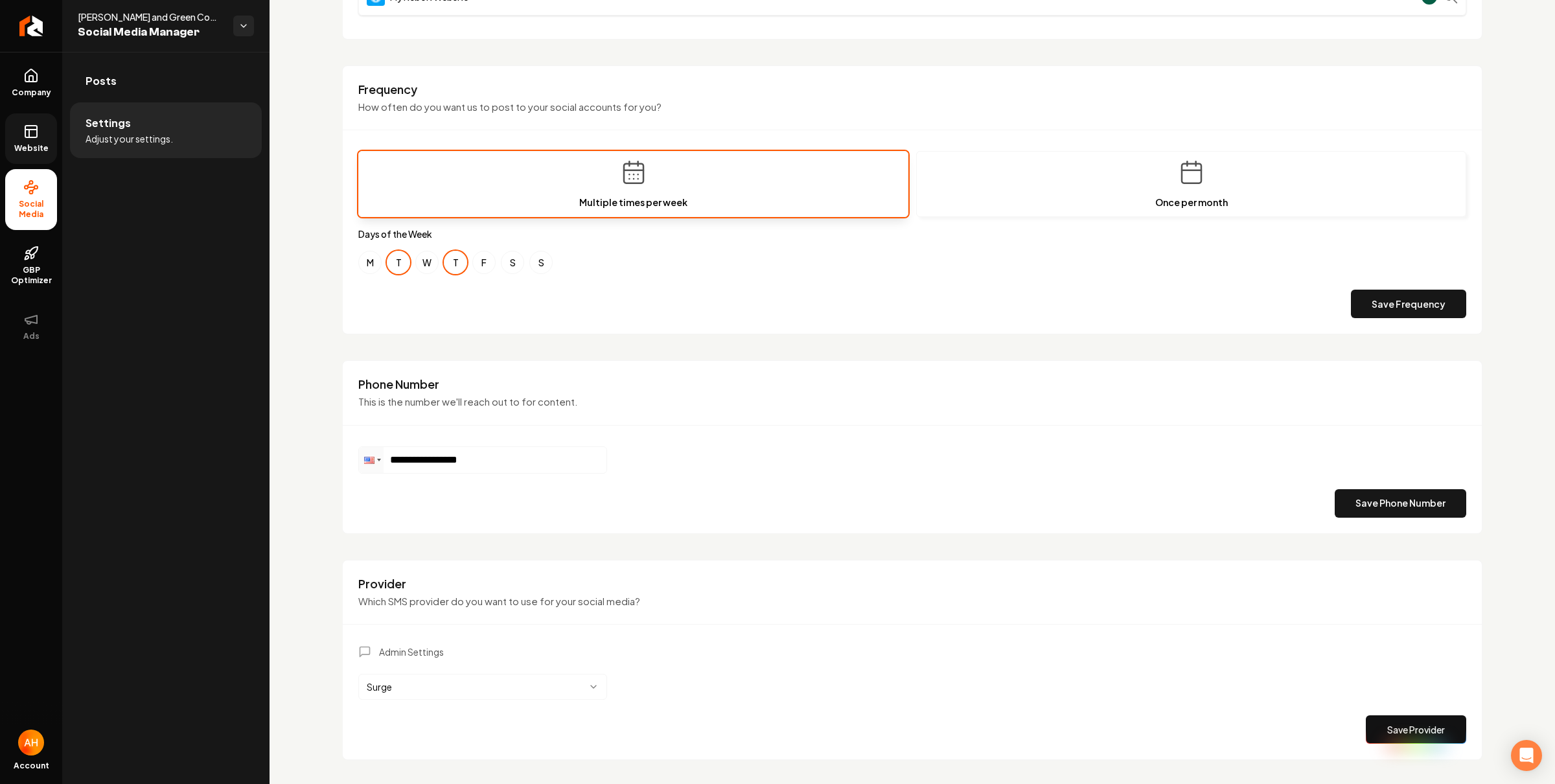
click at [189, 250] on div "Posts Settings Adjust your settings." at bounding box center [166, 418] width 207 height 732
click at [23, 258] on icon at bounding box center [31, 253] width 16 height 16
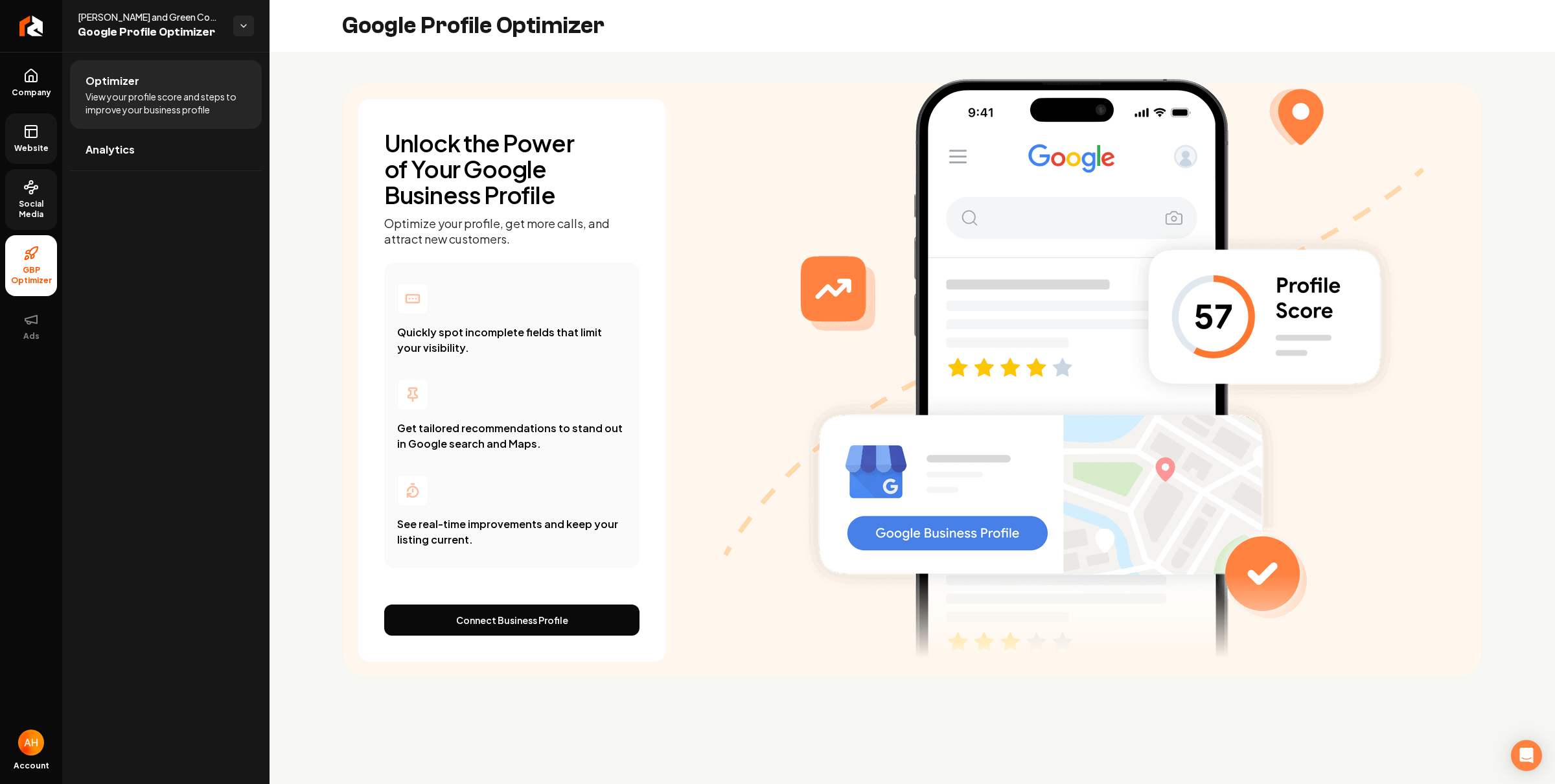
click at [30, 157] on link "Website" at bounding box center [31, 139] width 52 height 50
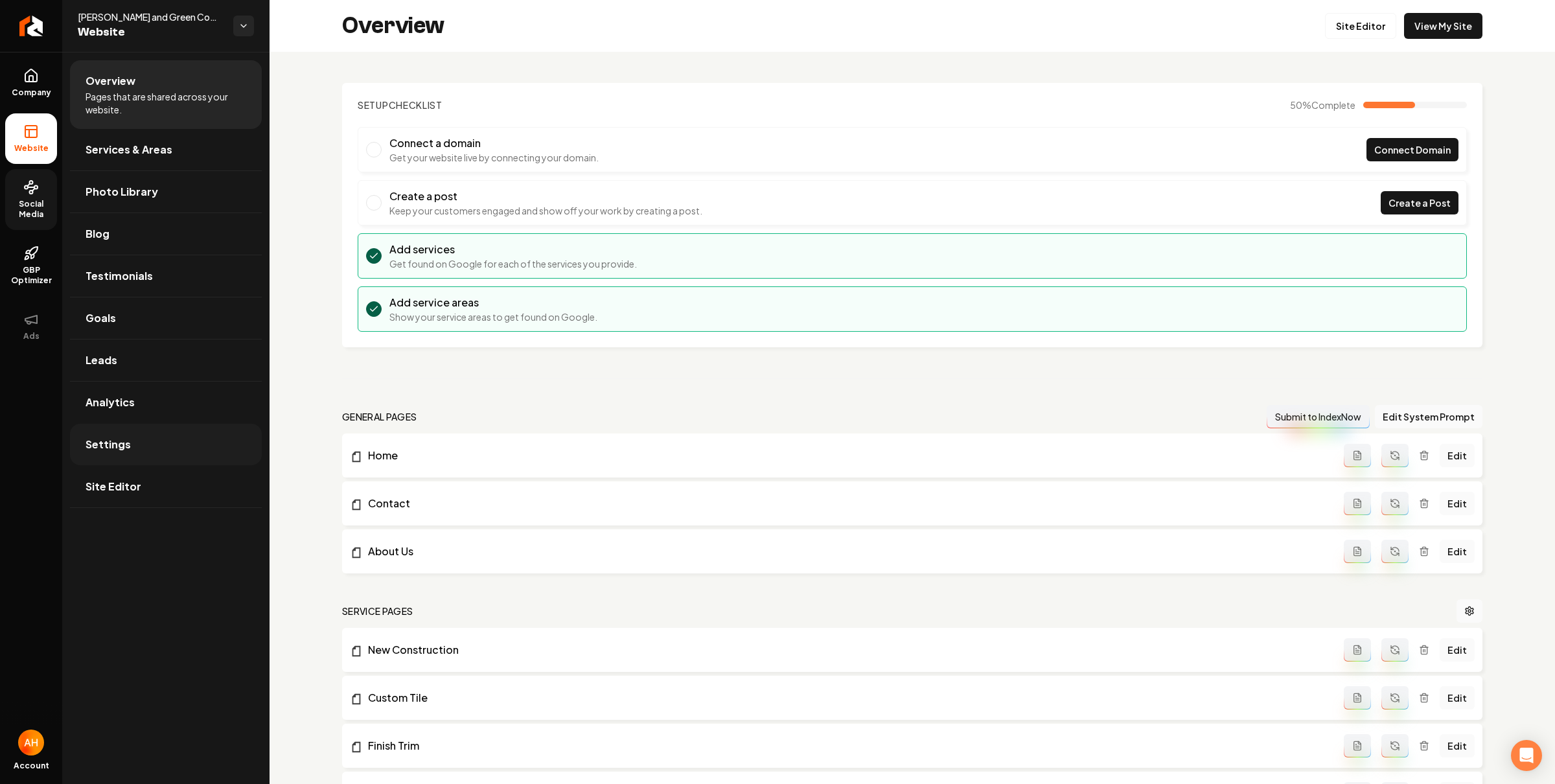
click at [214, 447] on link "Settings" at bounding box center [166, 445] width 191 height 42
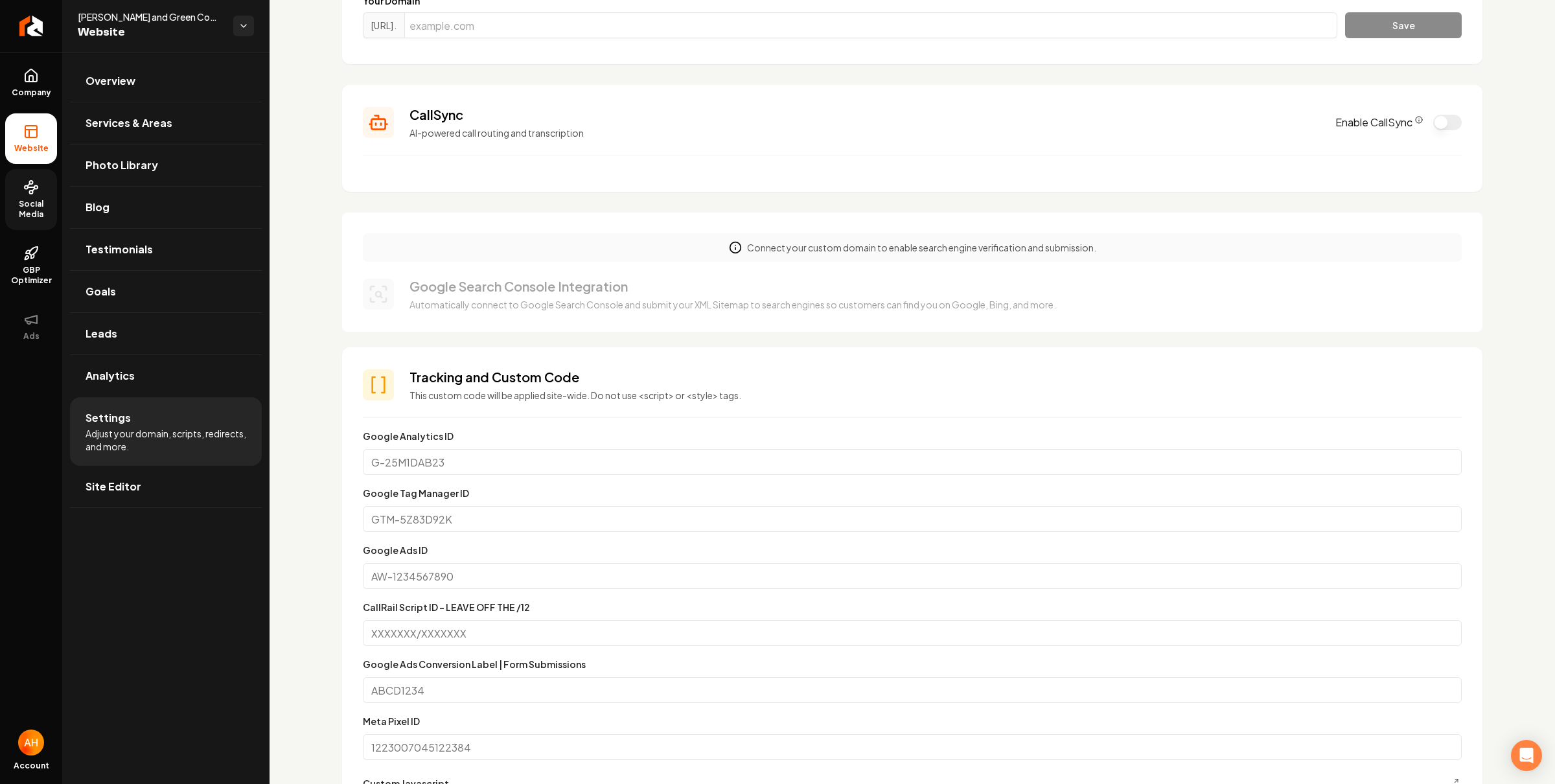
scroll to position [92, 0]
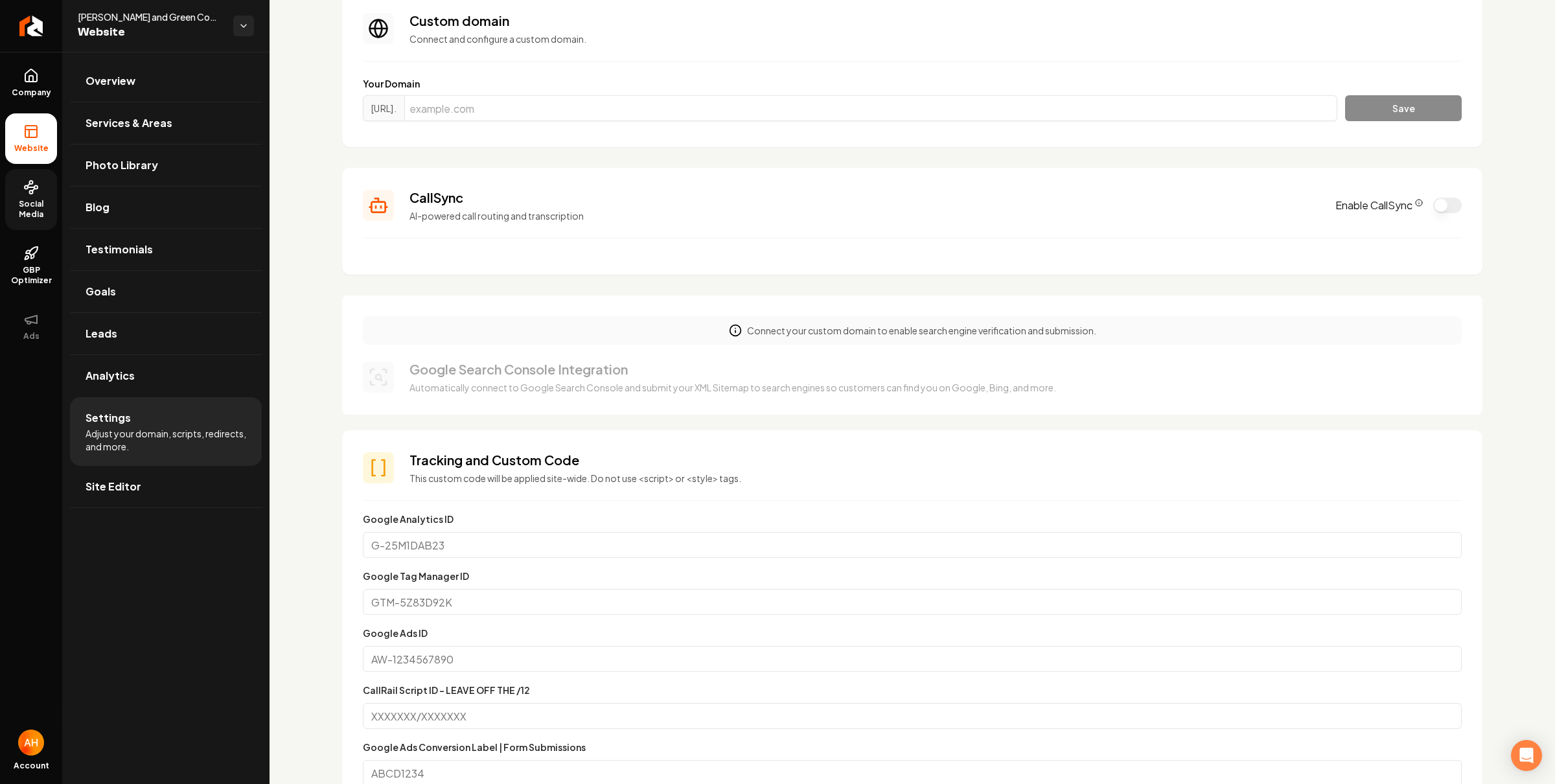
click at [1155, 222] on section "CallSync AI-powered call routing and transcription Enable CallSync" at bounding box center [912, 221] width 1140 height 107
click at [1445, 209] on button "Enable CallSync" at bounding box center [1448, 205] width 28 height 16
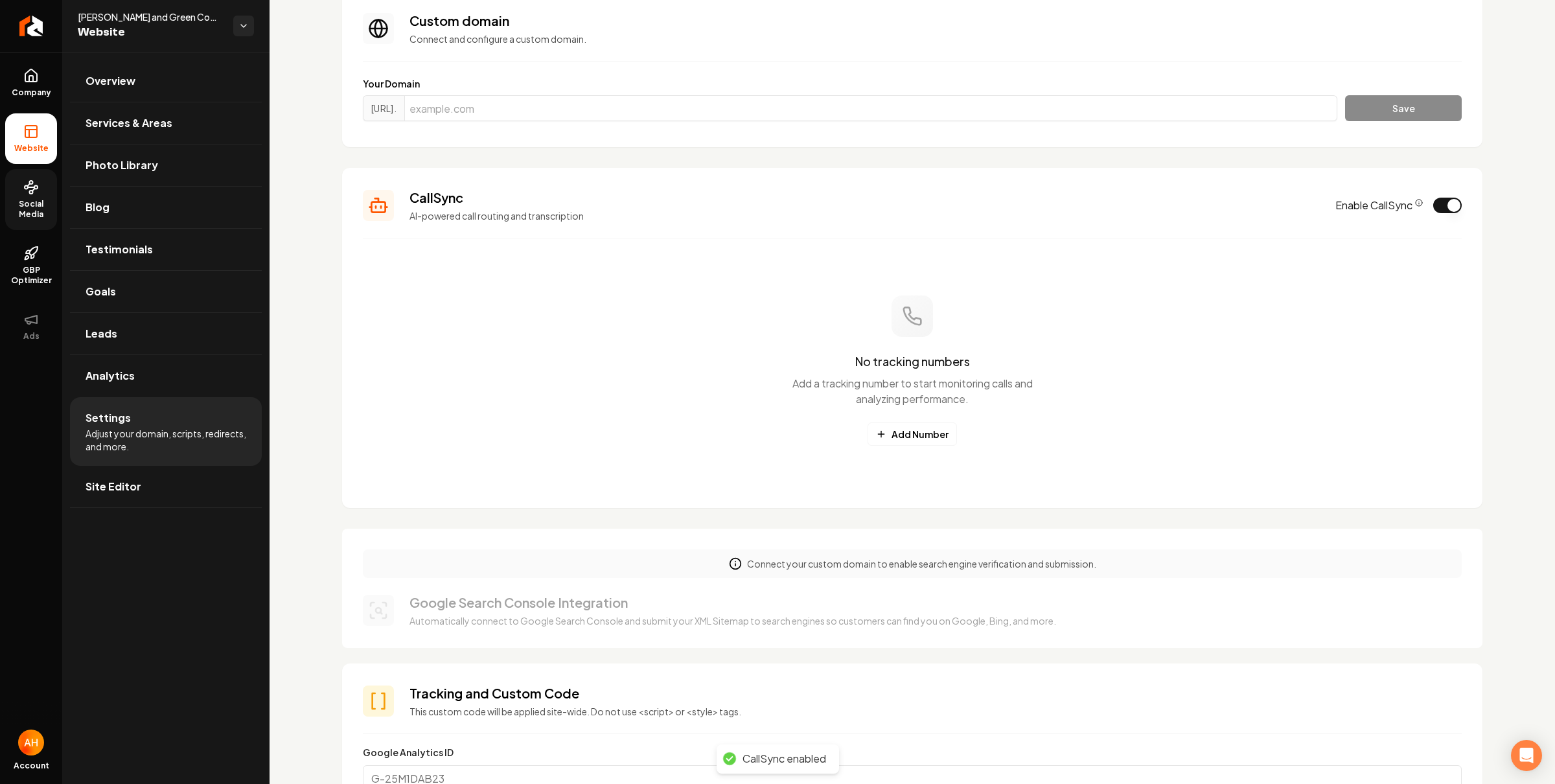
click at [923, 448] on div "No tracking numbers Add a tracking number to start monitoring calls and analyzi…" at bounding box center [912, 370] width 1099 height 233
click at [925, 441] on button "Add Number" at bounding box center [912, 434] width 89 height 23
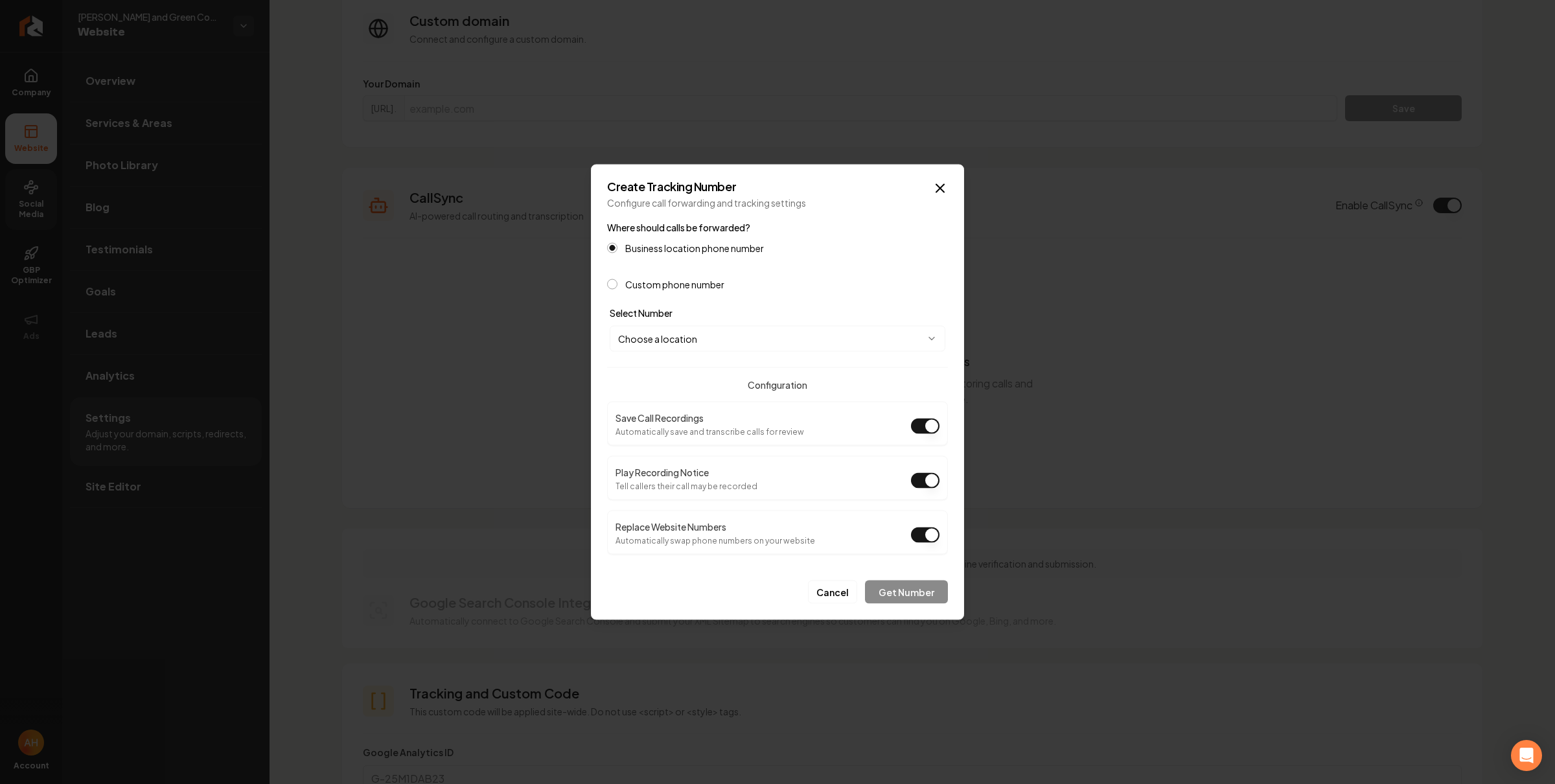
click at [802, 344] on body "Company Website Social Media GBP Optimizer Ads Account Howell and Green Contrac…" at bounding box center [778, 392] width 1555 height 784
select select "**********"
click at [910, 587] on button "Get Number" at bounding box center [906, 593] width 83 height 23
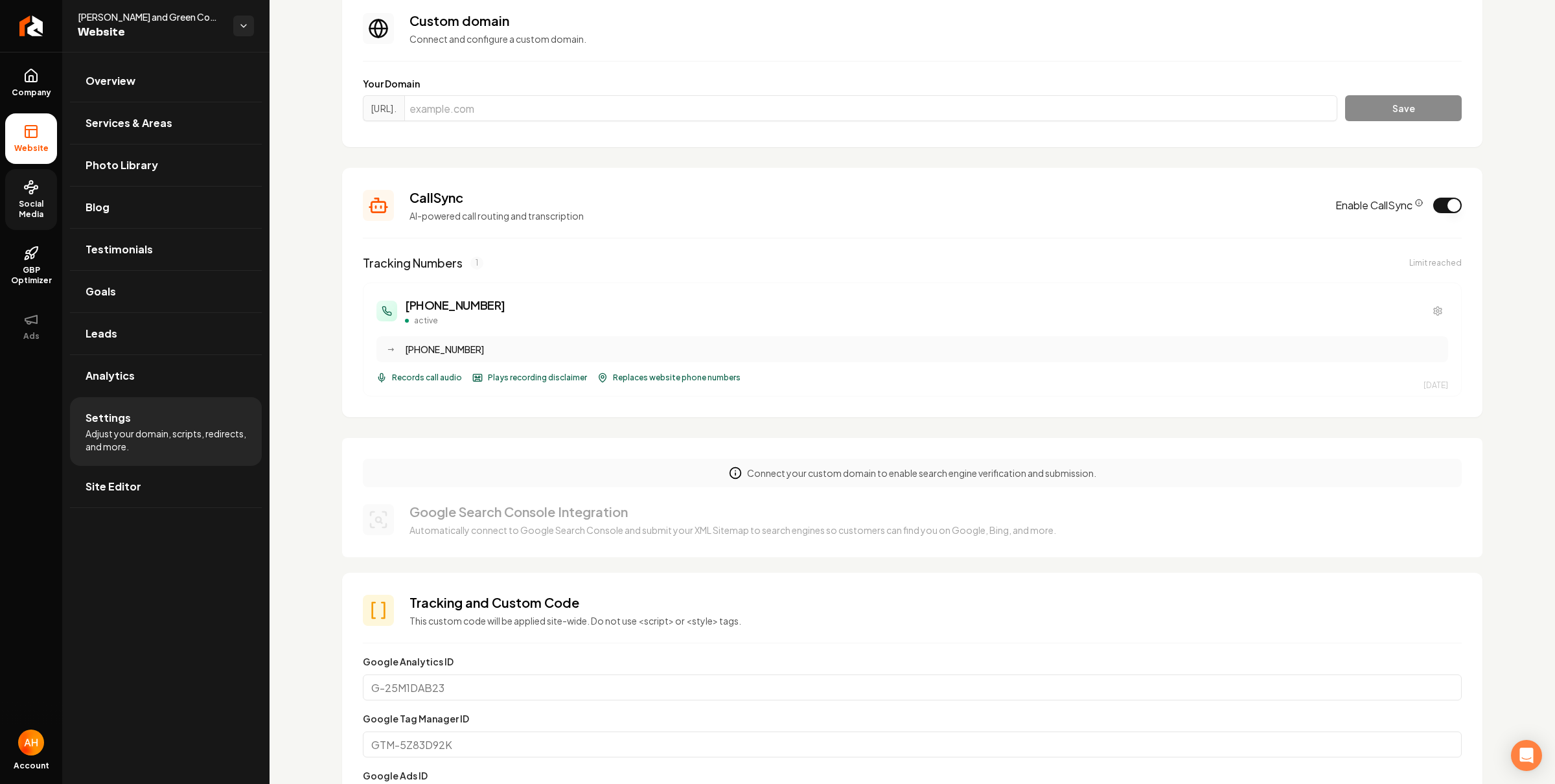
click at [759, 186] on section "CallSync AI-powered call routing and transcription Enable CallSync Tracking Num…" at bounding box center [912, 293] width 1140 height 249
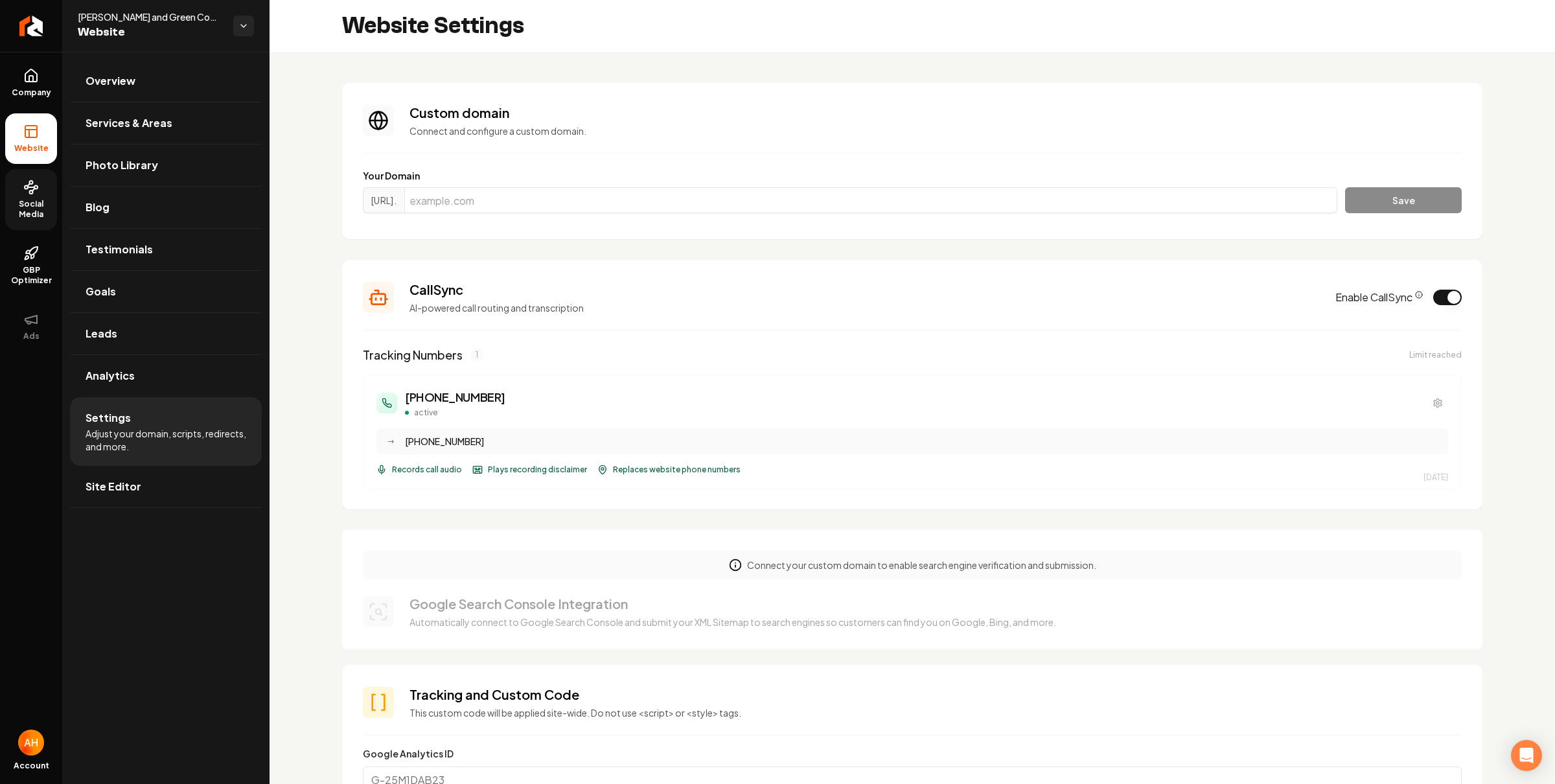
drag, startPoint x: 655, startPoint y: 130, endPoint x: 662, endPoint y: 127, distance: 7.6
click at [655, 130] on p "Connect and configure a custom domain." at bounding box center [936, 131] width 1053 height 13
click at [584, 198] on input "Main content area" at bounding box center [871, 200] width 933 height 26
paste input "(978) 547-8415"
paste input "howellgreencontracting.com"
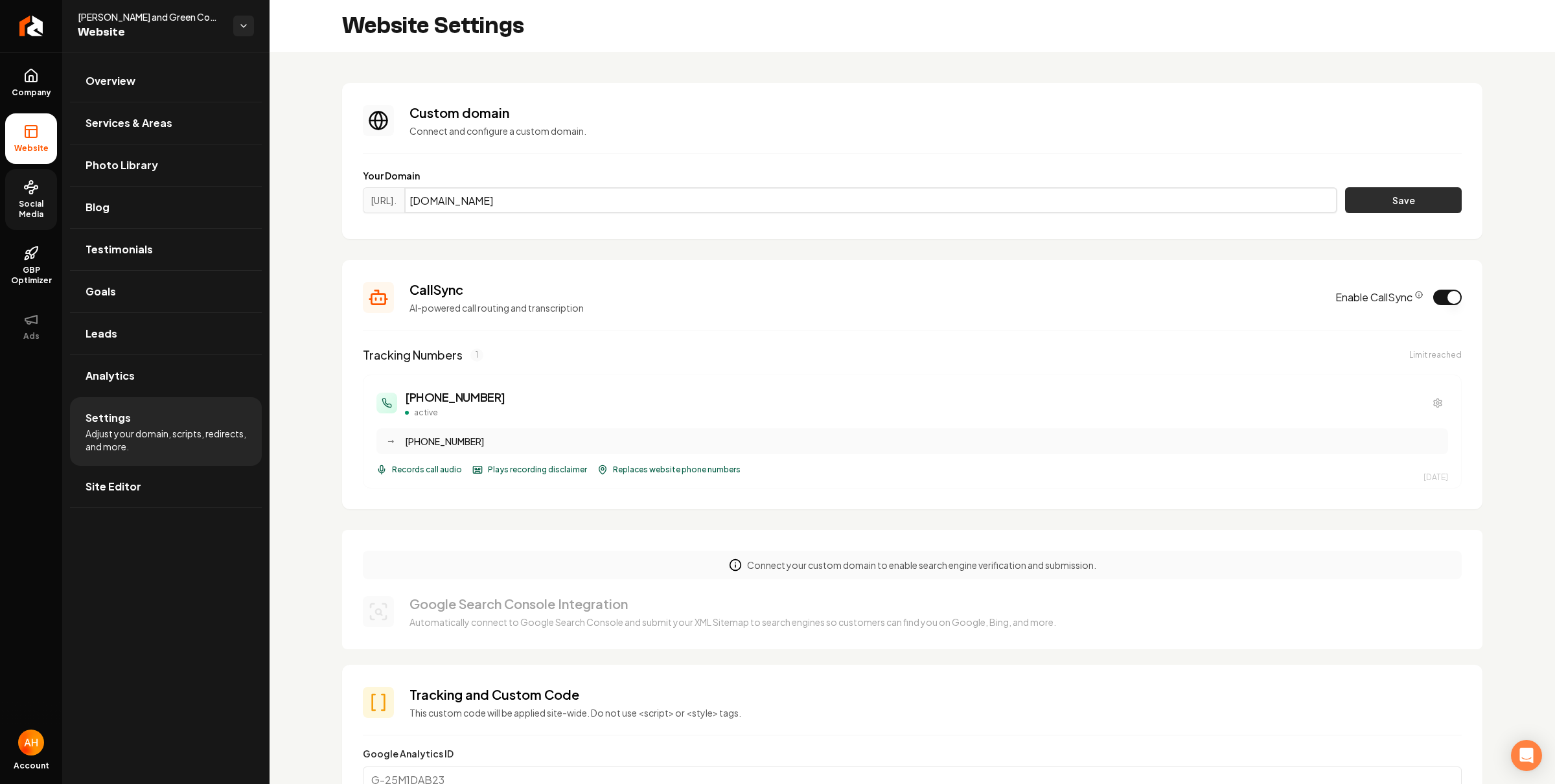
type input "howellgreencontracting.com"
click at [1368, 209] on button "Save" at bounding box center [1404, 200] width 117 height 26
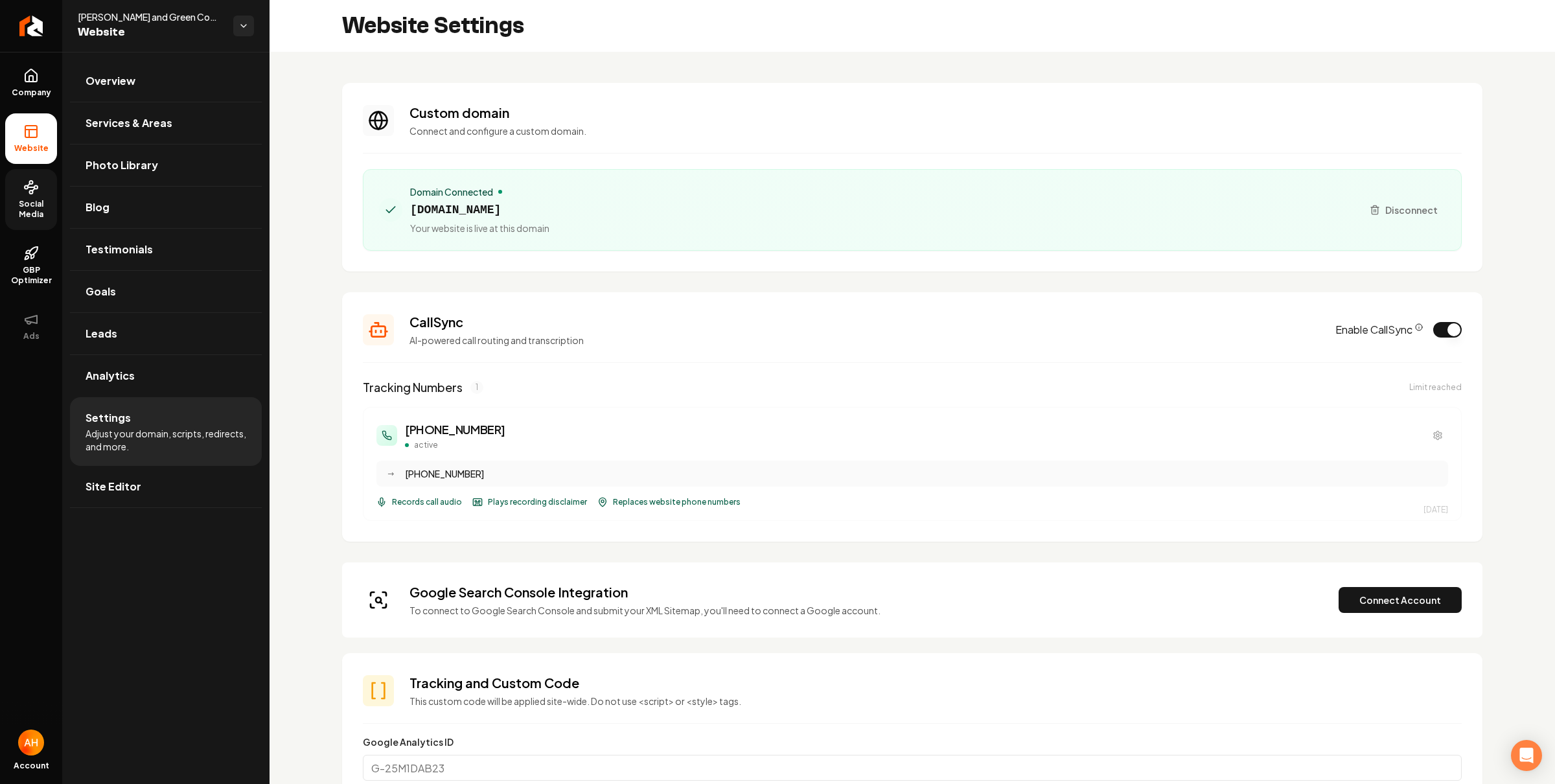
click at [543, 214] on span "howellgreencontracting.com" at bounding box center [480, 210] width 140 height 18
click at [1240, 532] on section "CallSync AI-powered call routing and transcription Enable CallSync Tracking Num…" at bounding box center [912, 417] width 1140 height 249
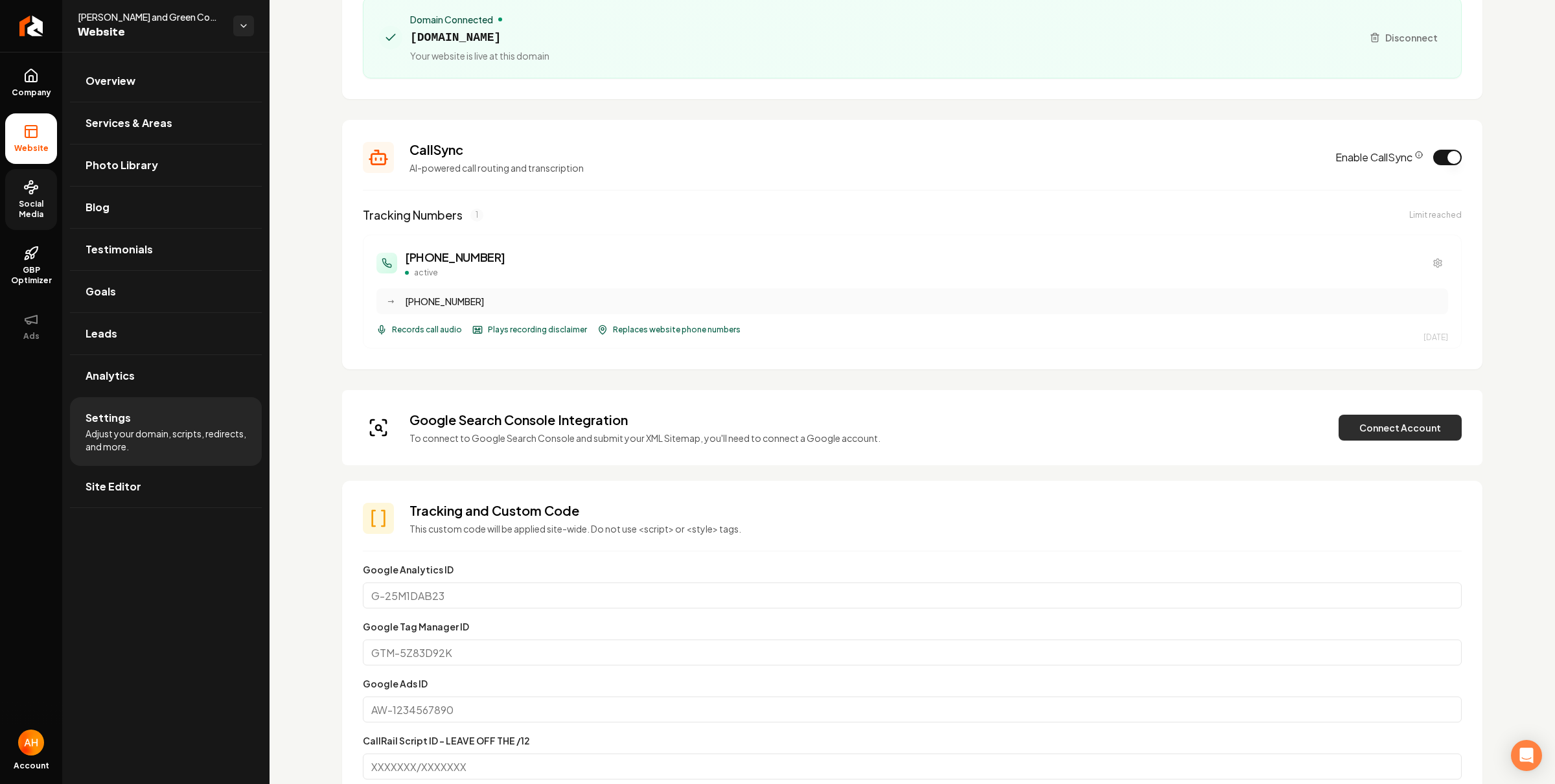
click at [1403, 420] on button "Connect Account" at bounding box center [1400, 427] width 123 height 26
click at [1310, 418] on button "Verify & Submit" at bounding box center [1310, 427] width 113 height 26
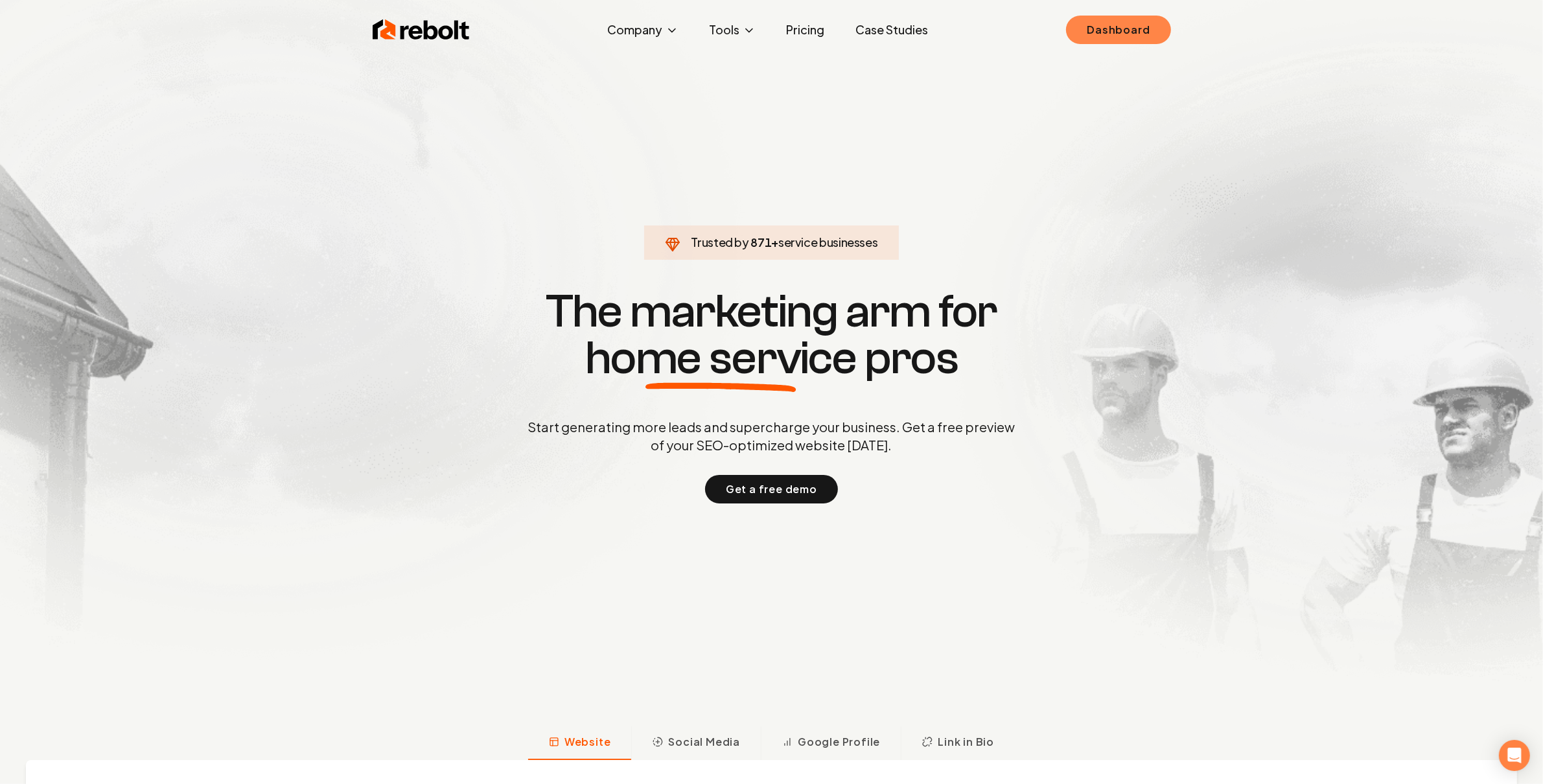
click at [1140, 28] on link "Dashboard" at bounding box center [1118, 30] width 104 height 28
drag, startPoint x: 646, startPoint y: 86, endPoint x: 685, endPoint y: 43, distance: 58.1
click at [648, 84] on link "About" at bounding box center [642, 75] width 130 height 26
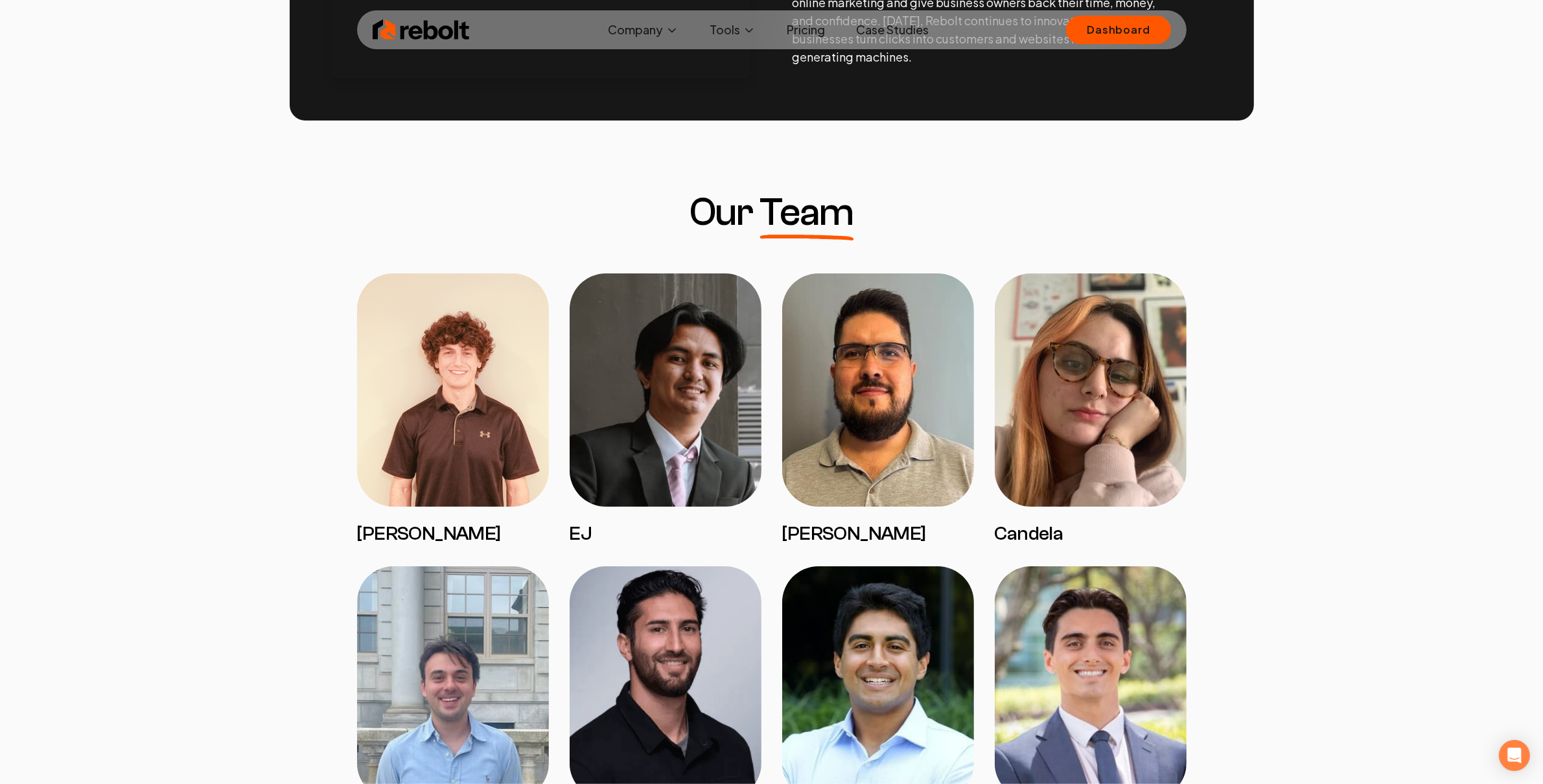
scroll to position [517, 0]
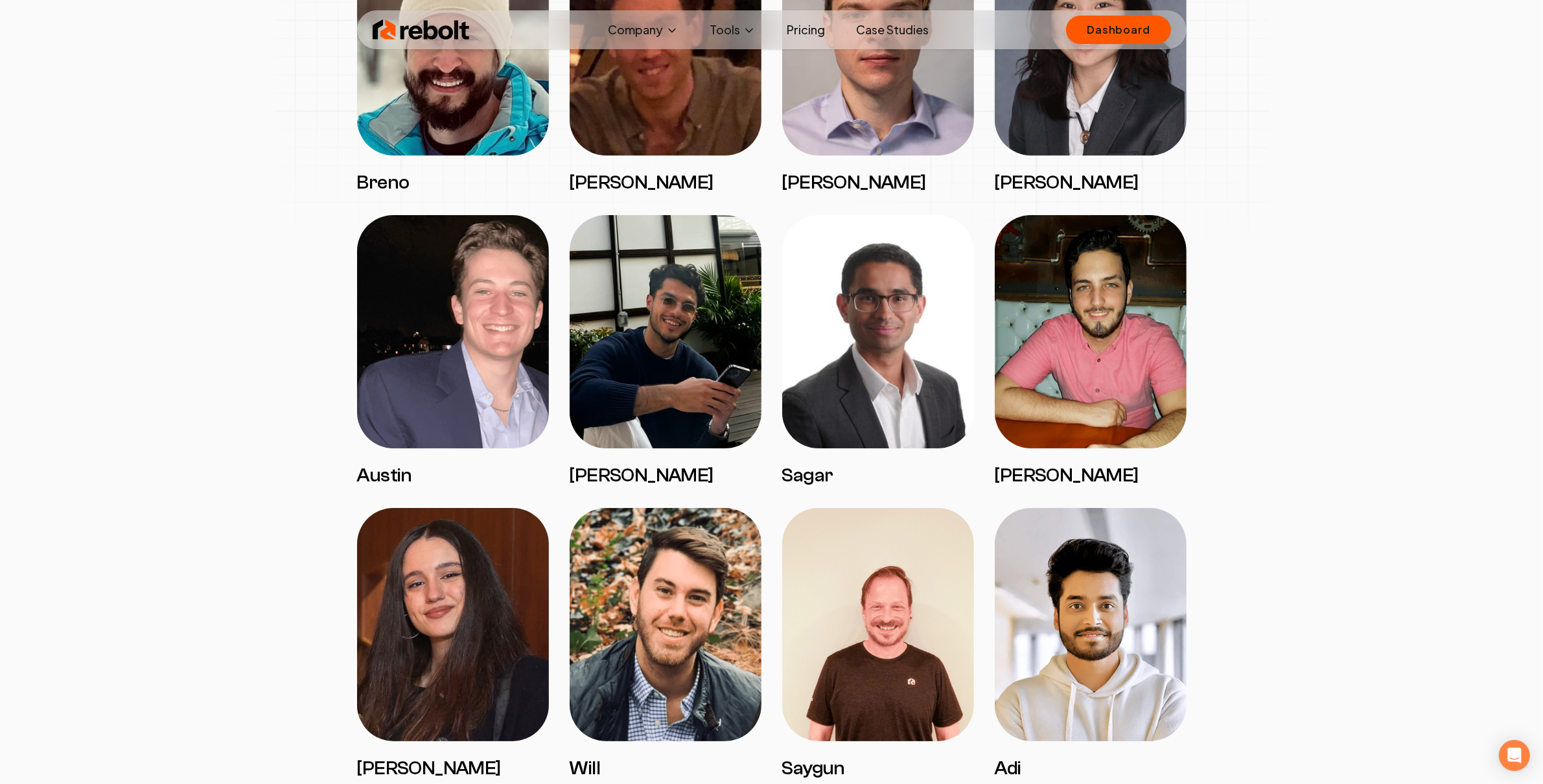
scroll to position [2495, 0]
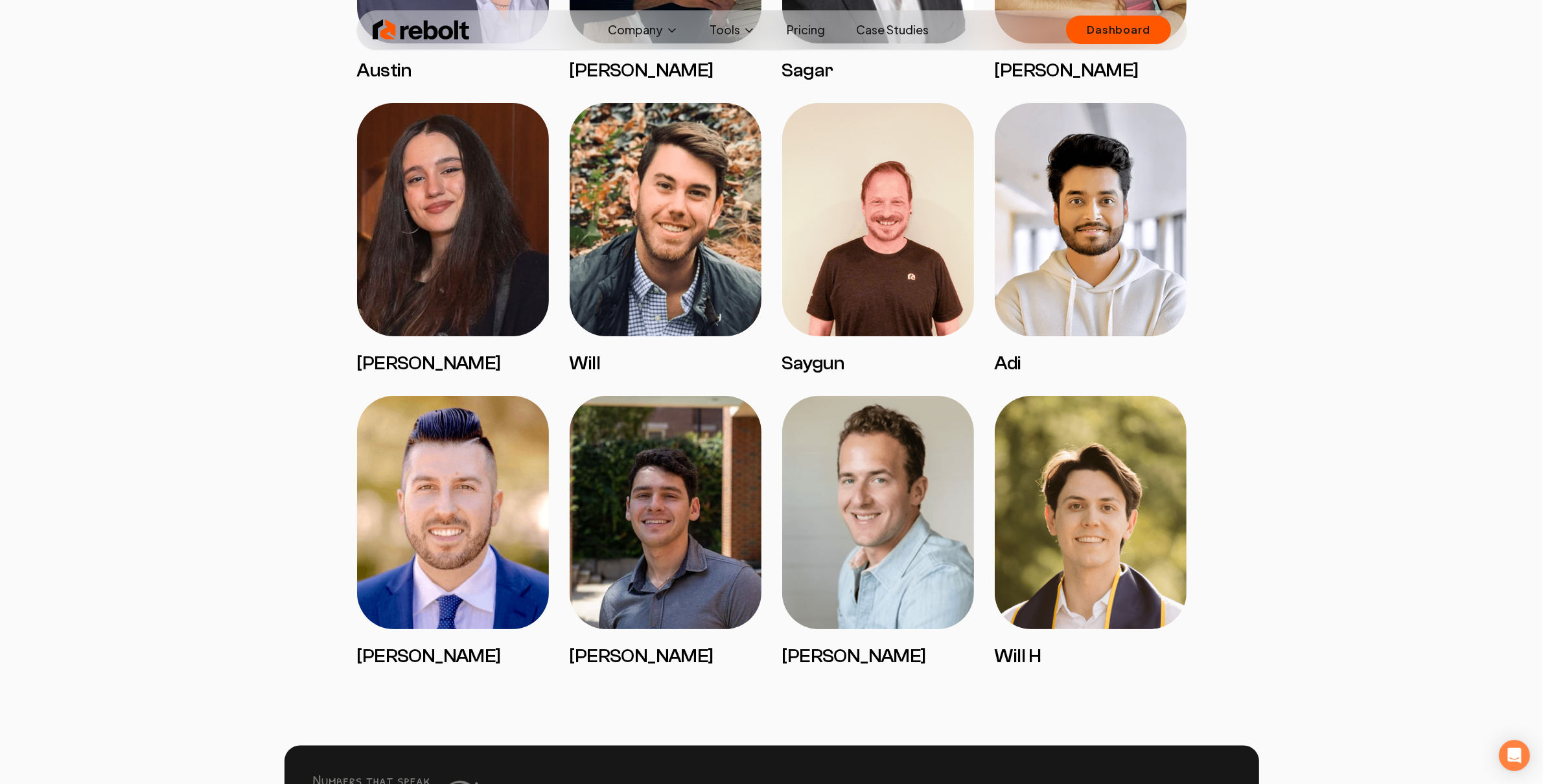
click at [1054, 494] on img at bounding box center [1090, 512] width 191 height 233
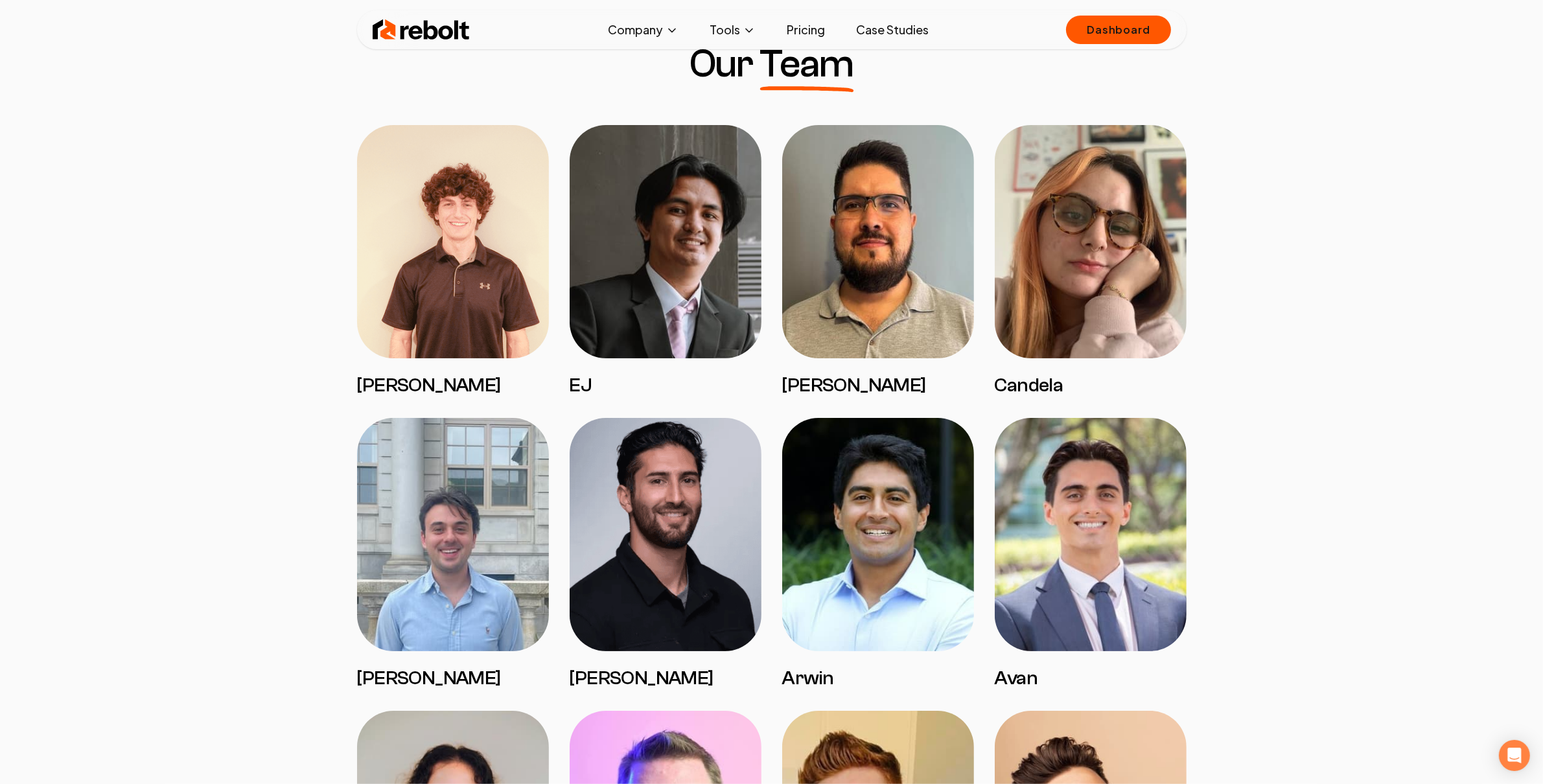
scroll to position [1019, 0]
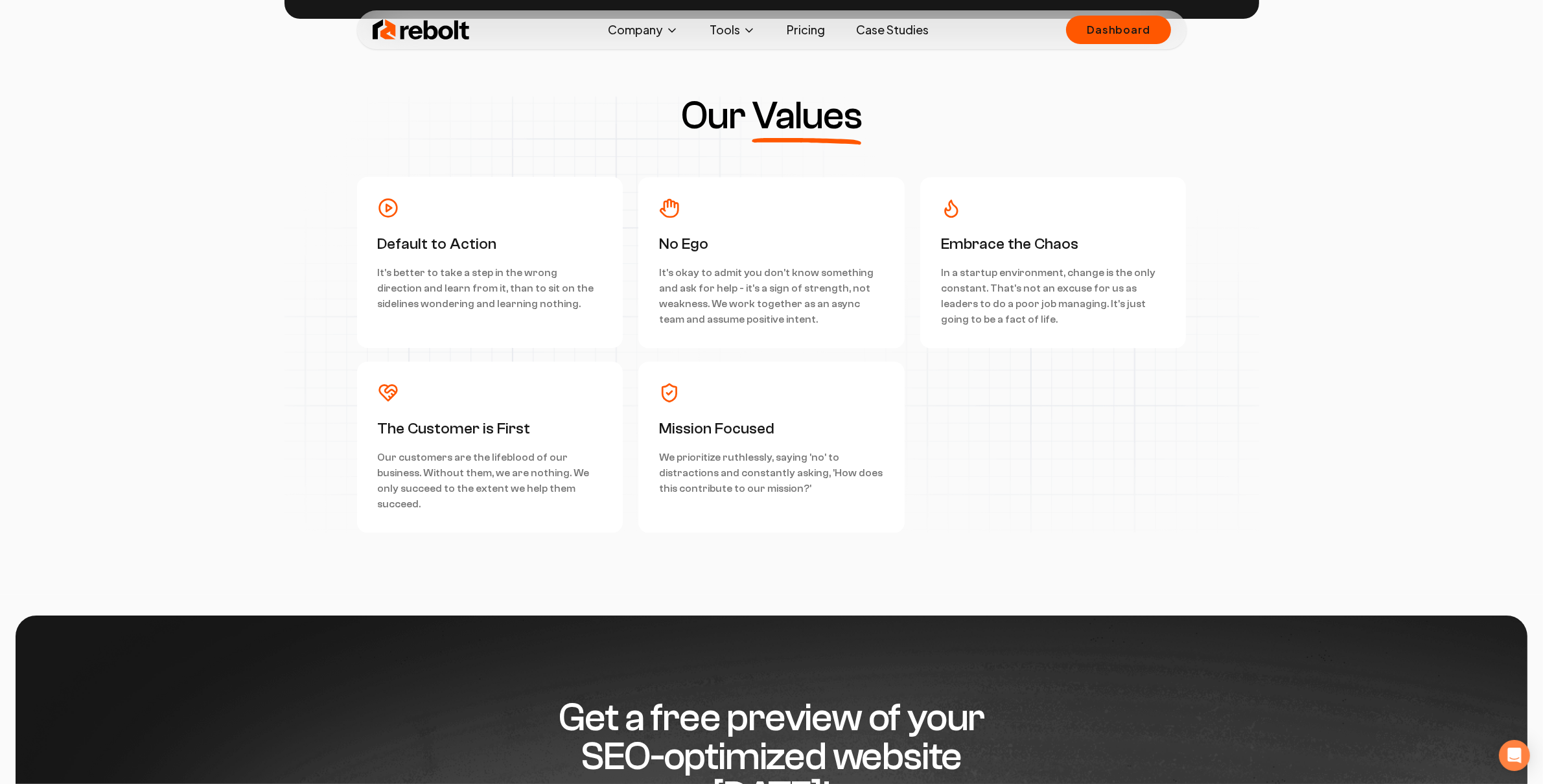
scroll to position [3452, 0]
